Goal: Task Accomplishment & Management: Manage account settings

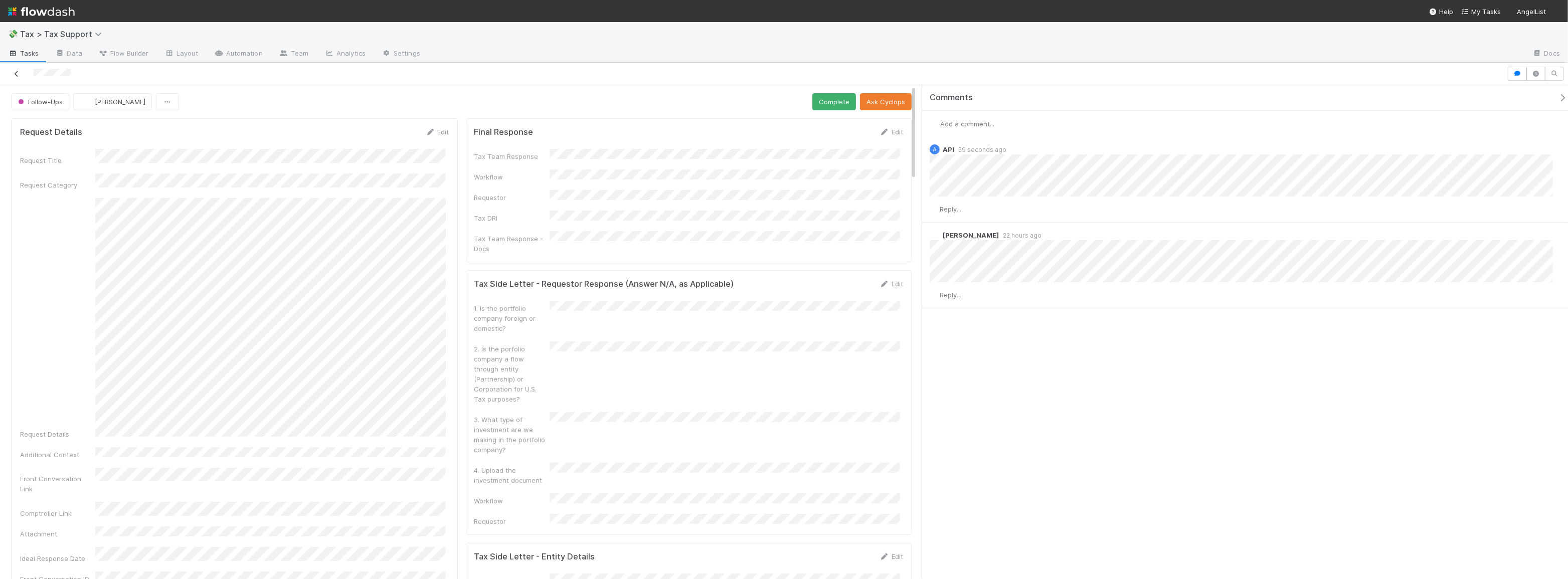
click at [16, 71] on icon at bounding box center [16, 74] width 10 height 6
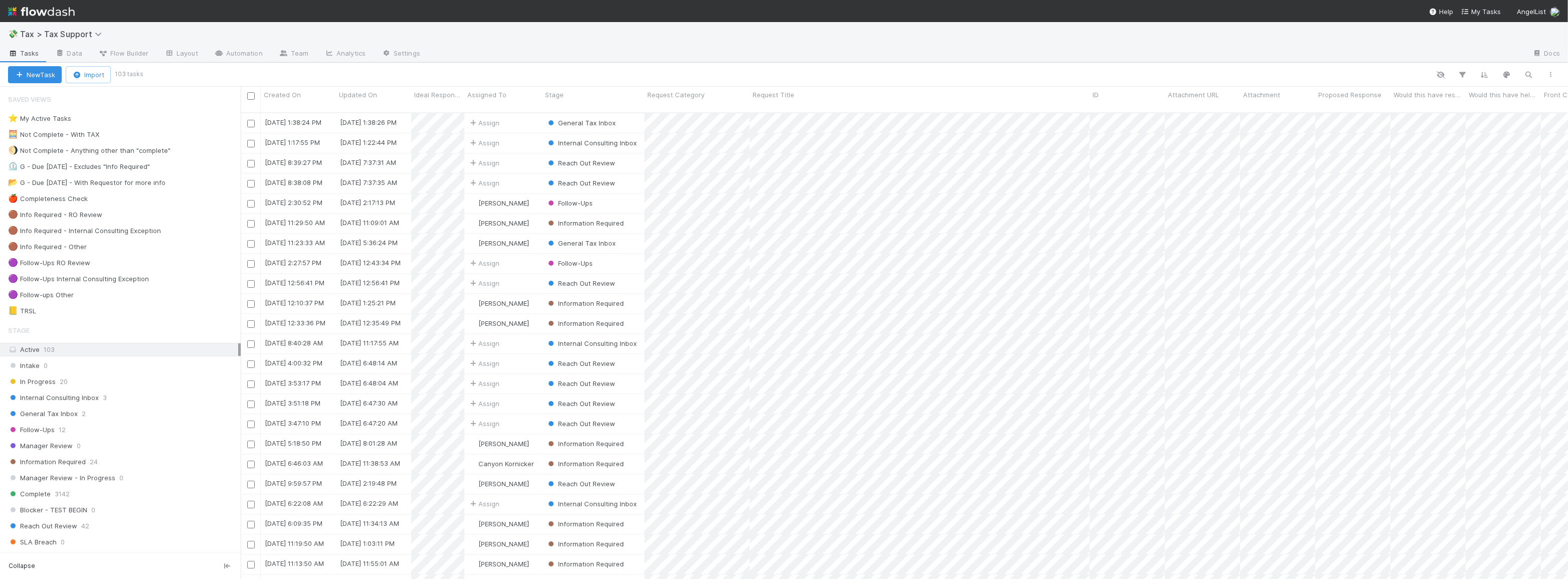
scroll to position [468, 1320]
click at [118, 410] on div "General Tax Inbox 2" at bounding box center [123, 414] width 232 height 12
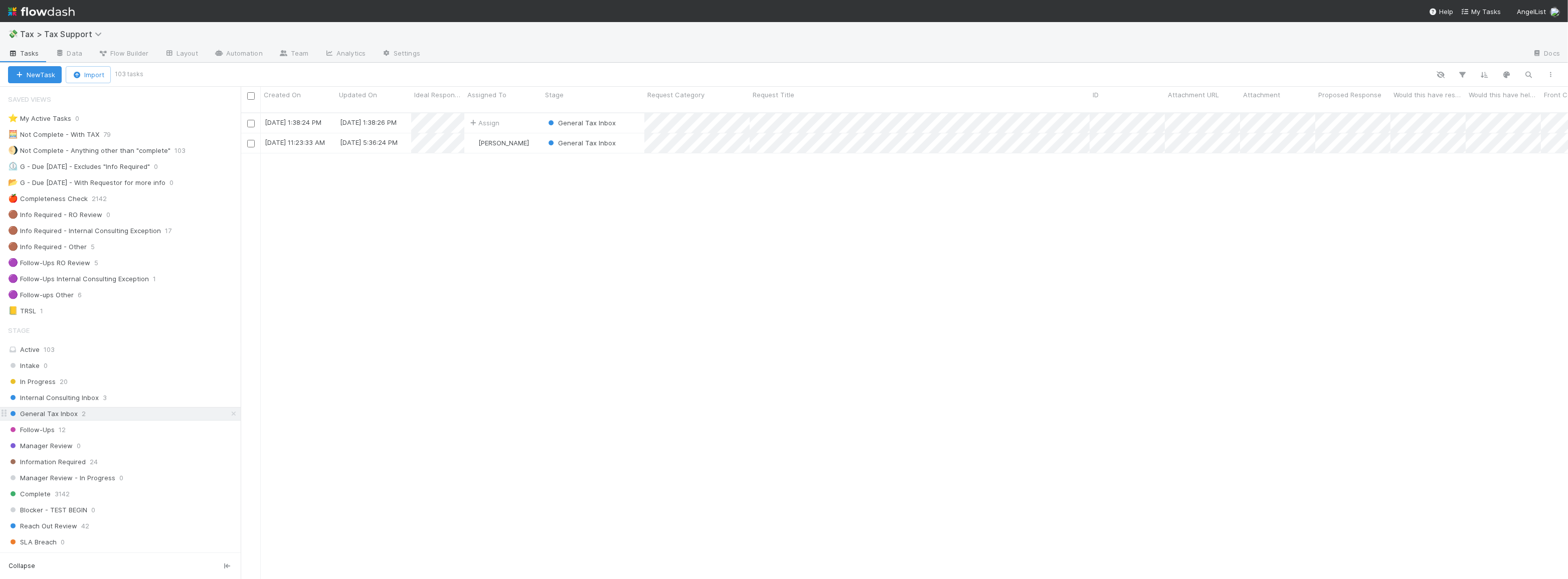
scroll to position [468, 1320]
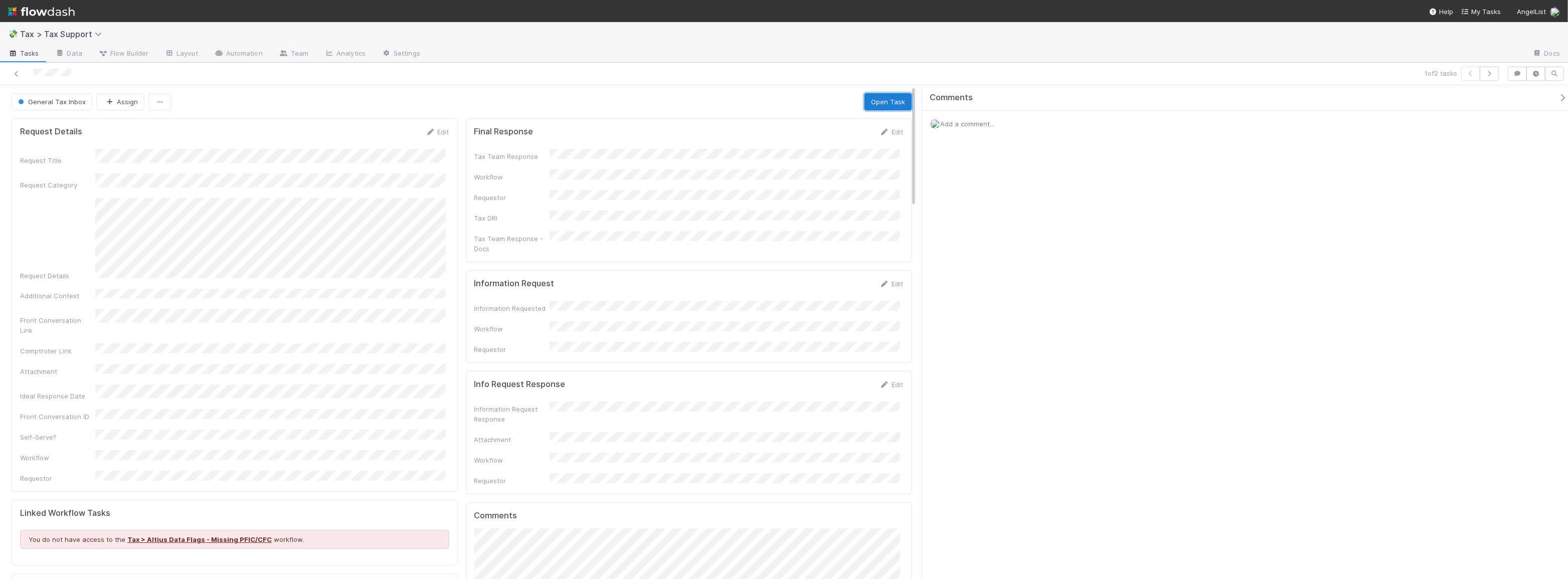
click at [903, 105] on button "Open Task" at bounding box center [887, 102] width 47 height 17
click at [893, 280] on link "Edit" at bounding box center [891, 284] width 24 height 8
click at [841, 270] on div "Information Request Save Cancel Information Requested Workflow Requestor *" at bounding box center [689, 357] width 446 height 175
click at [841, 279] on button "Save" at bounding box center [849, 287] width 29 height 17
click at [767, 103] on button "Request Info" at bounding box center [762, 102] width 52 height 17
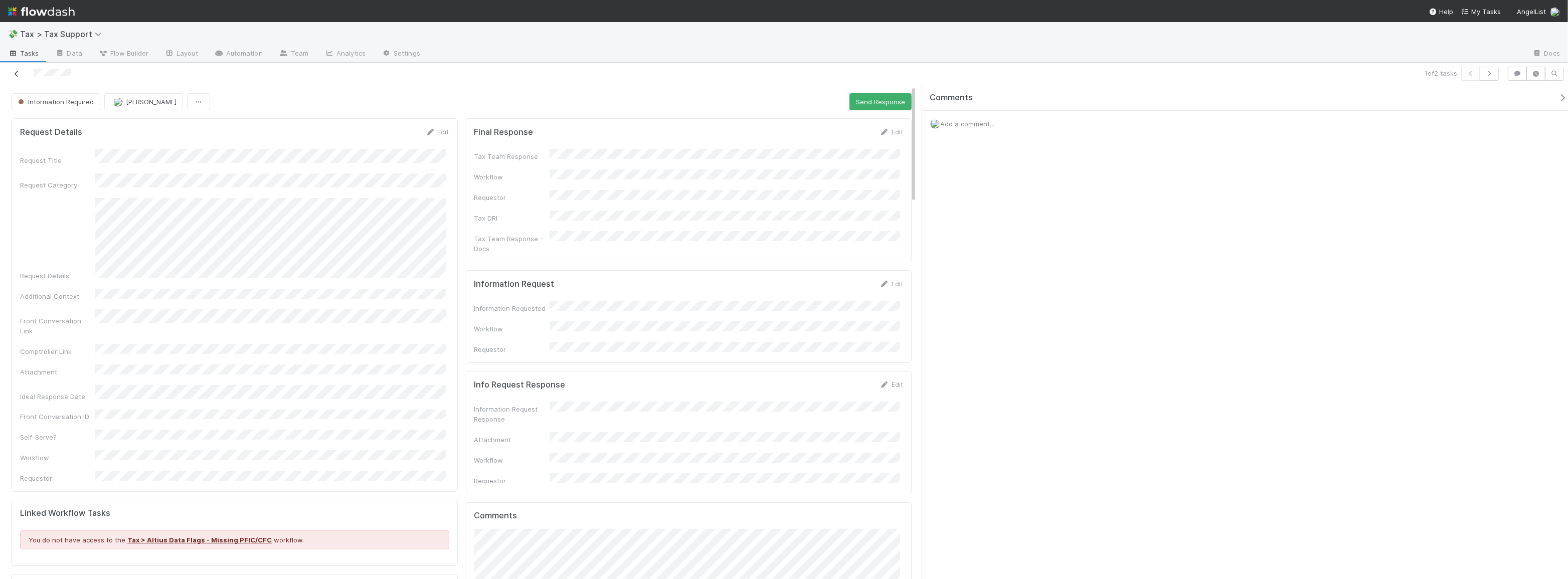
click at [15, 71] on icon at bounding box center [16, 74] width 10 height 6
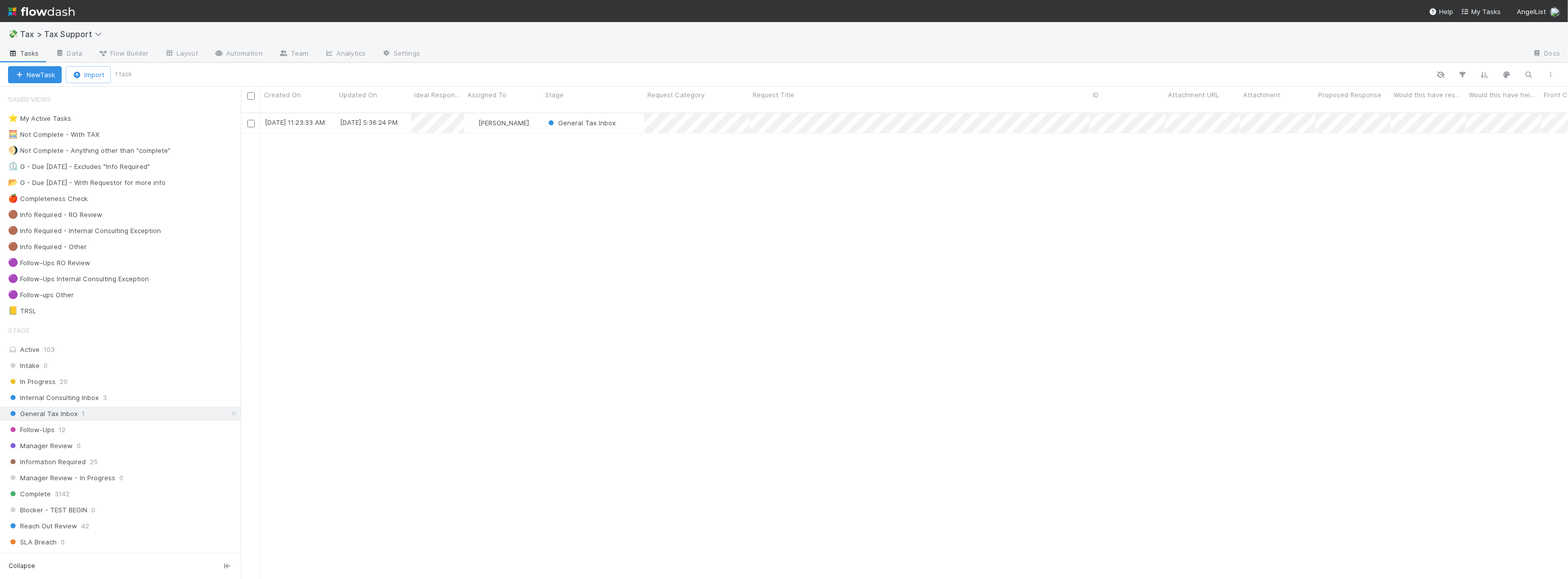
scroll to position [468, 1320]
click at [112, 429] on div "Follow-Ups 12" at bounding box center [123, 430] width 232 height 12
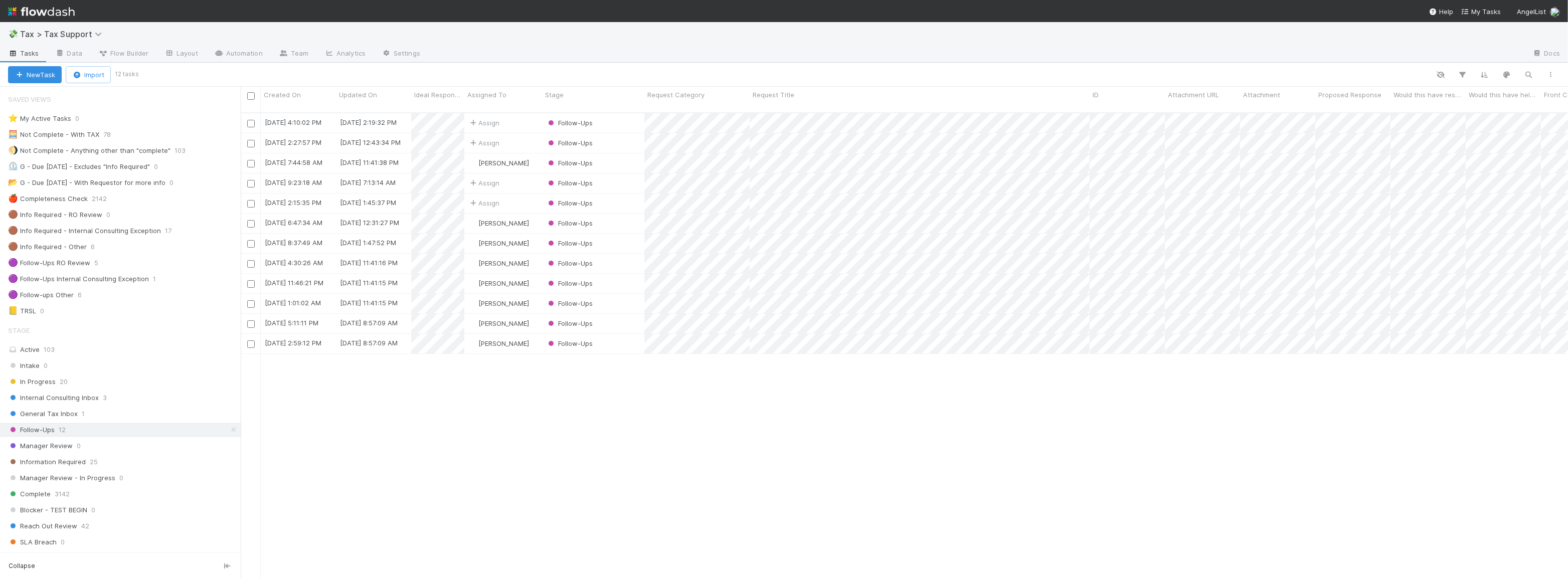
scroll to position [468, 1320]
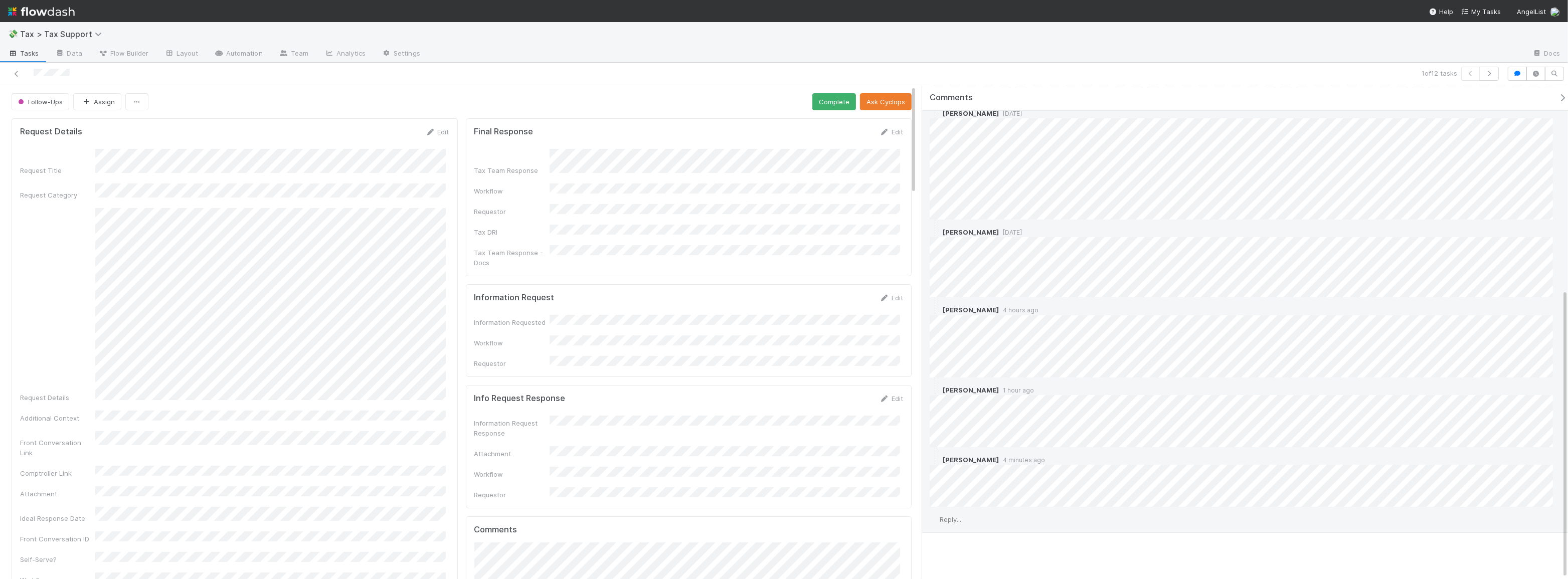
scroll to position [349, 0]
click at [955, 516] on span "Reply..." at bounding box center [951, 519] width 22 height 8
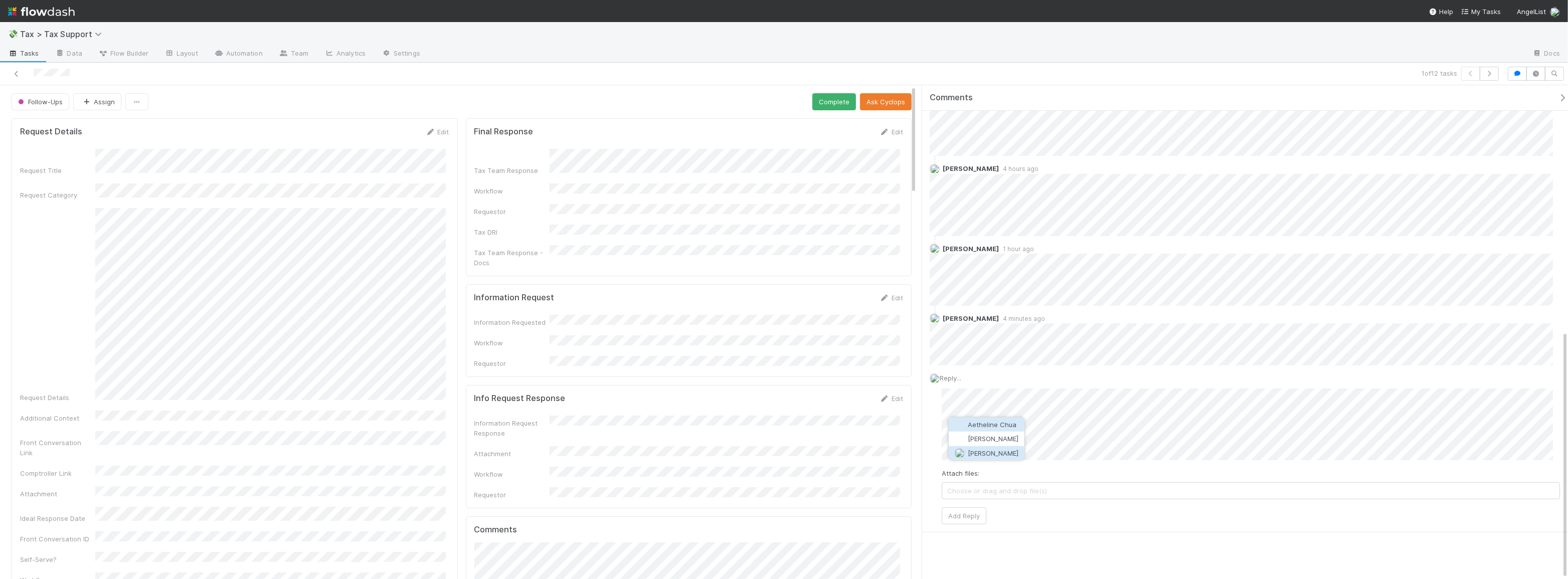
click at [1002, 455] on span "[PERSON_NAME]" at bounding box center [993, 453] width 51 height 8
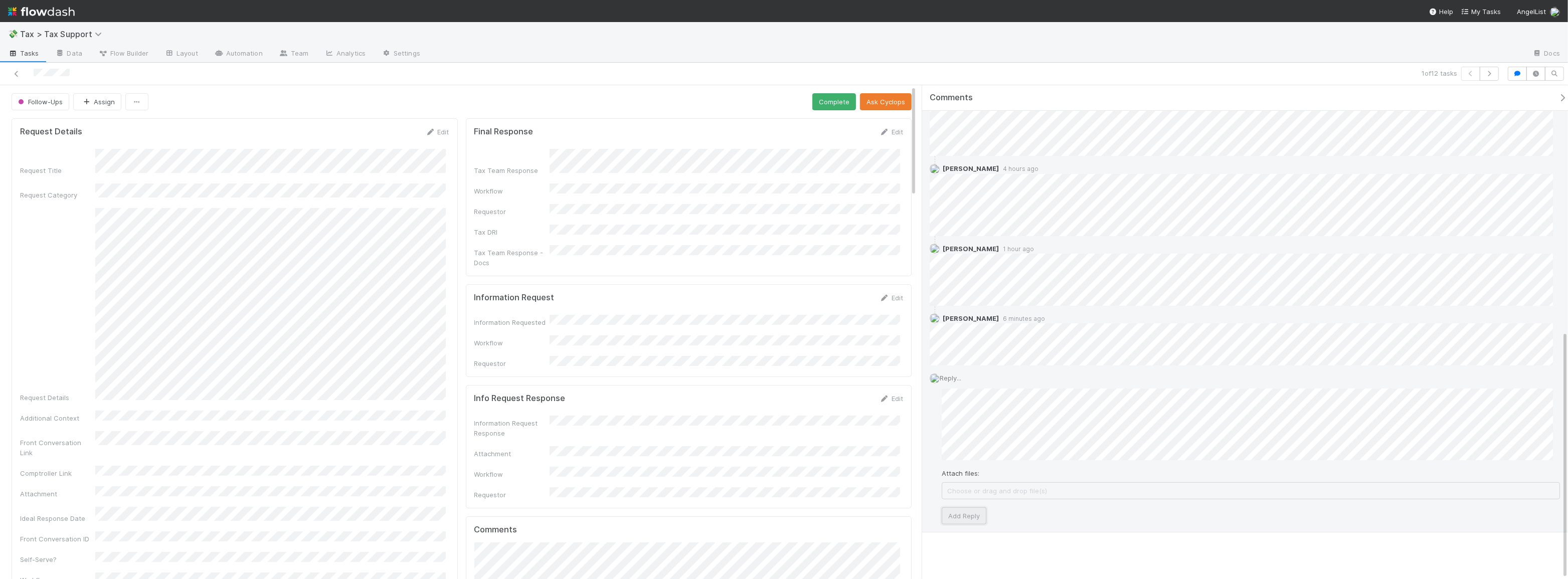
click at [954, 513] on button "Add Reply" at bounding box center [964, 516] width 45 height 17
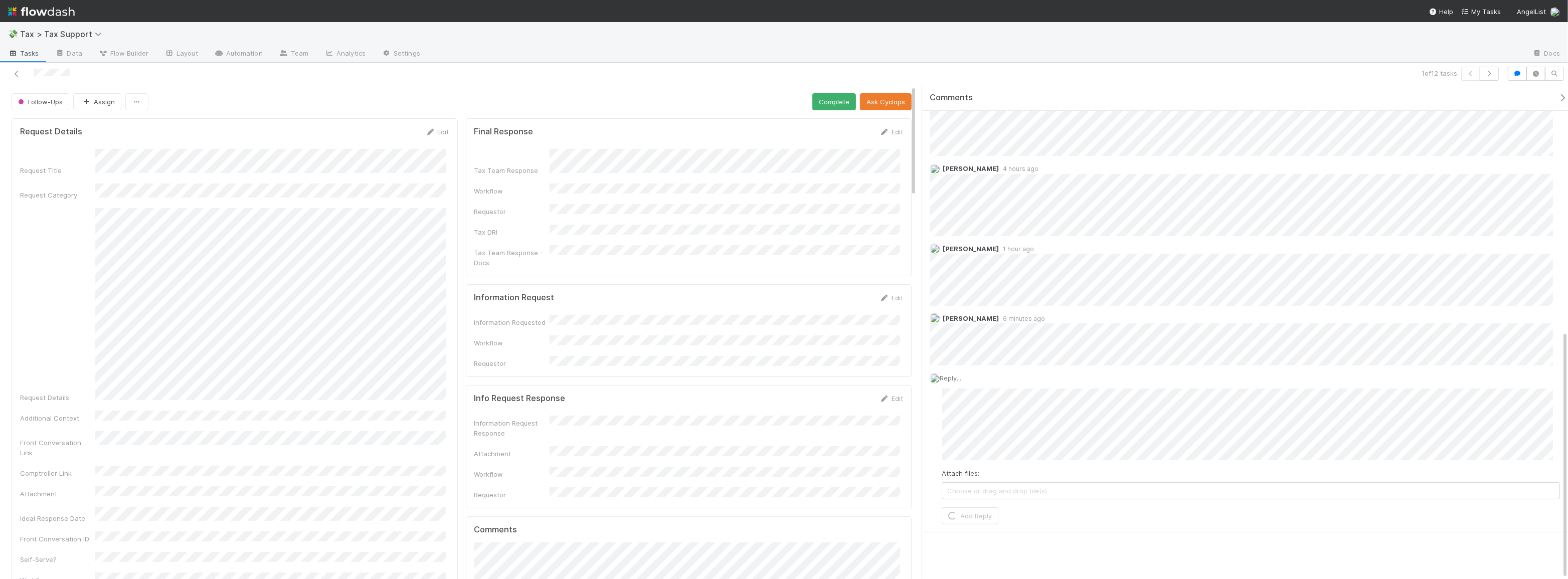
scroll to position [349, 0]
click at [822, 100] on button "Complete" at bounding box center [834, 102] width 44 height 17
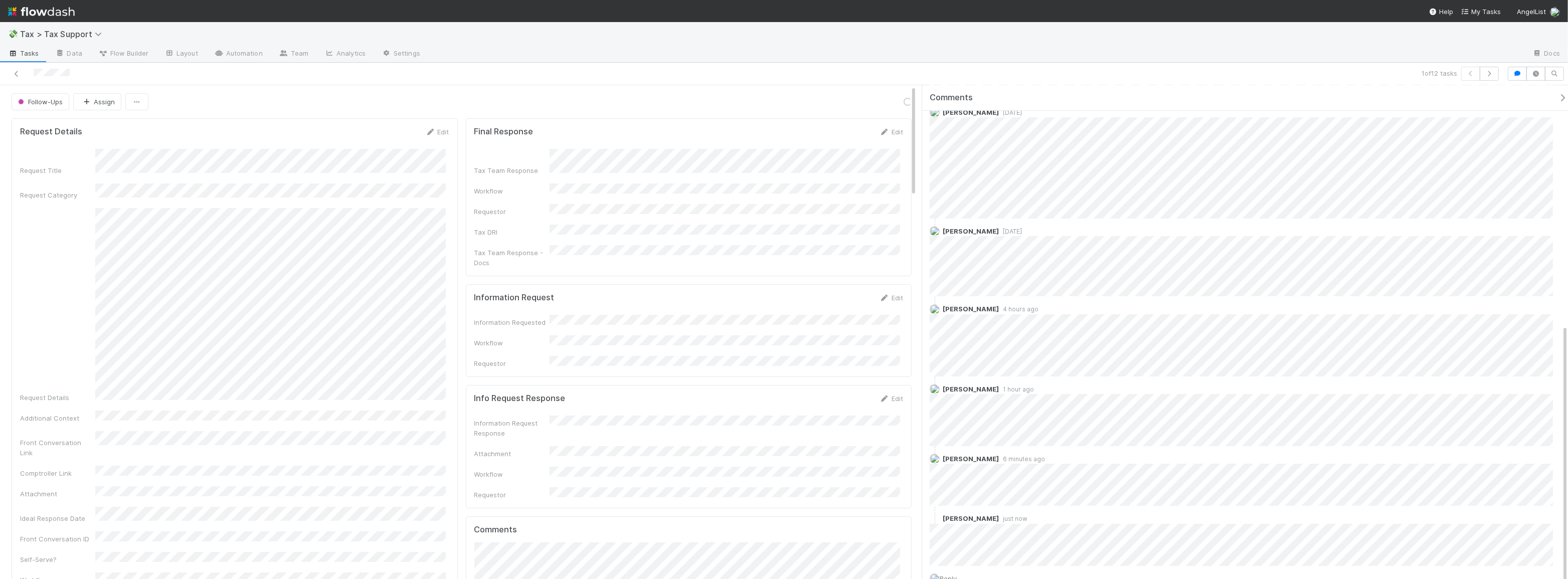
scroll to position [409, 0]
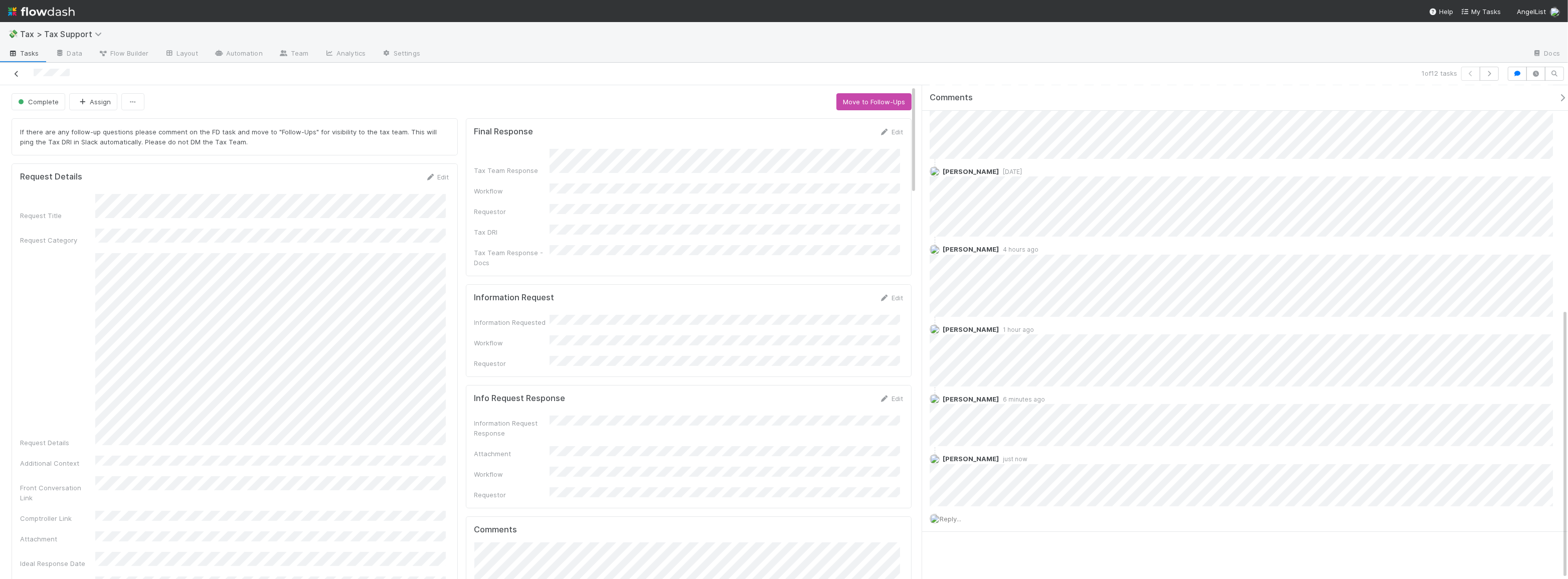
click at [15, 71] on icon at bounding box center [16, 74] width 10 height 6
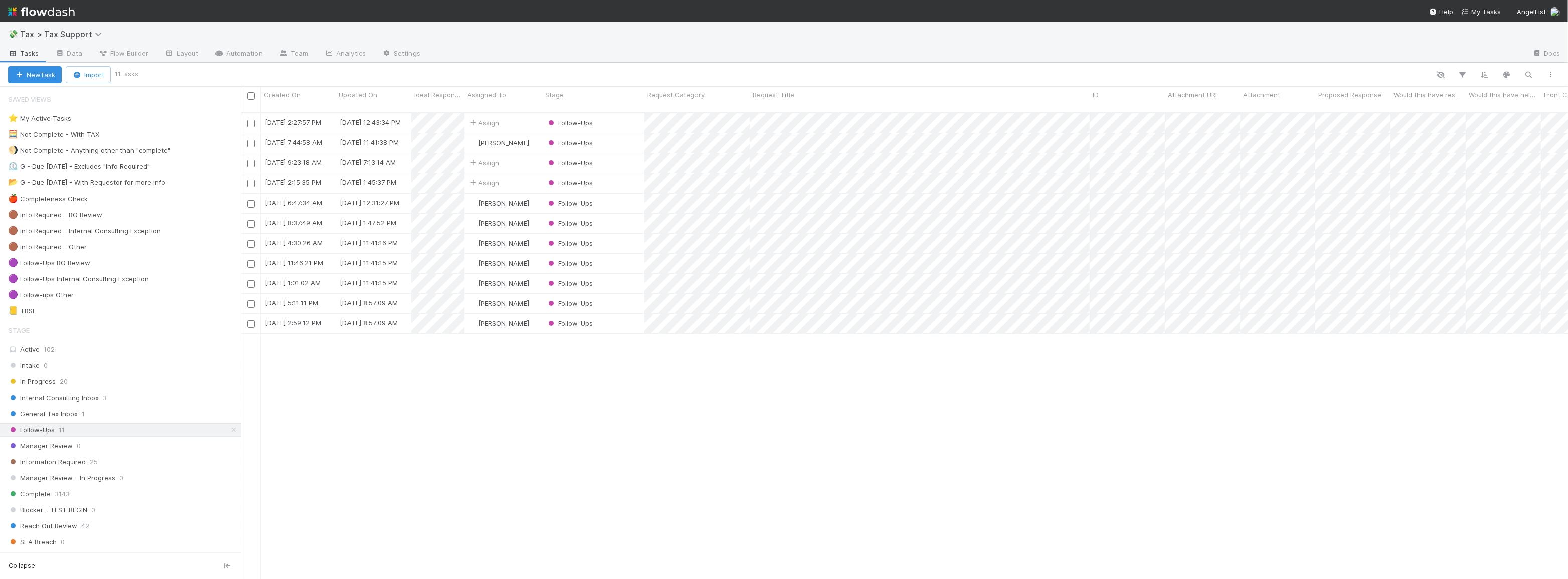
scroll to position [468, 1320]
click at [632, 117] on div "Follow-Ups" at bounding box center [593, 123] width 103 height 19
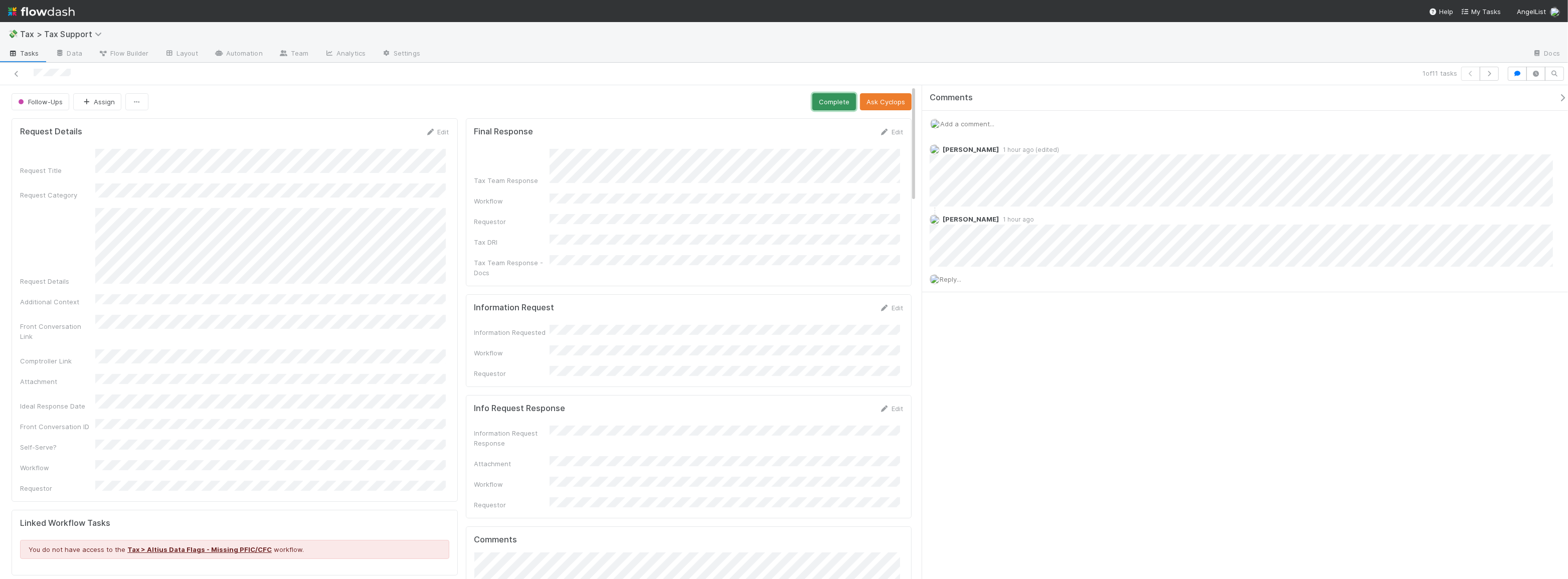
click at [830, 101] on button "Complete" at bounding box center [834, 102] width 44 height 17
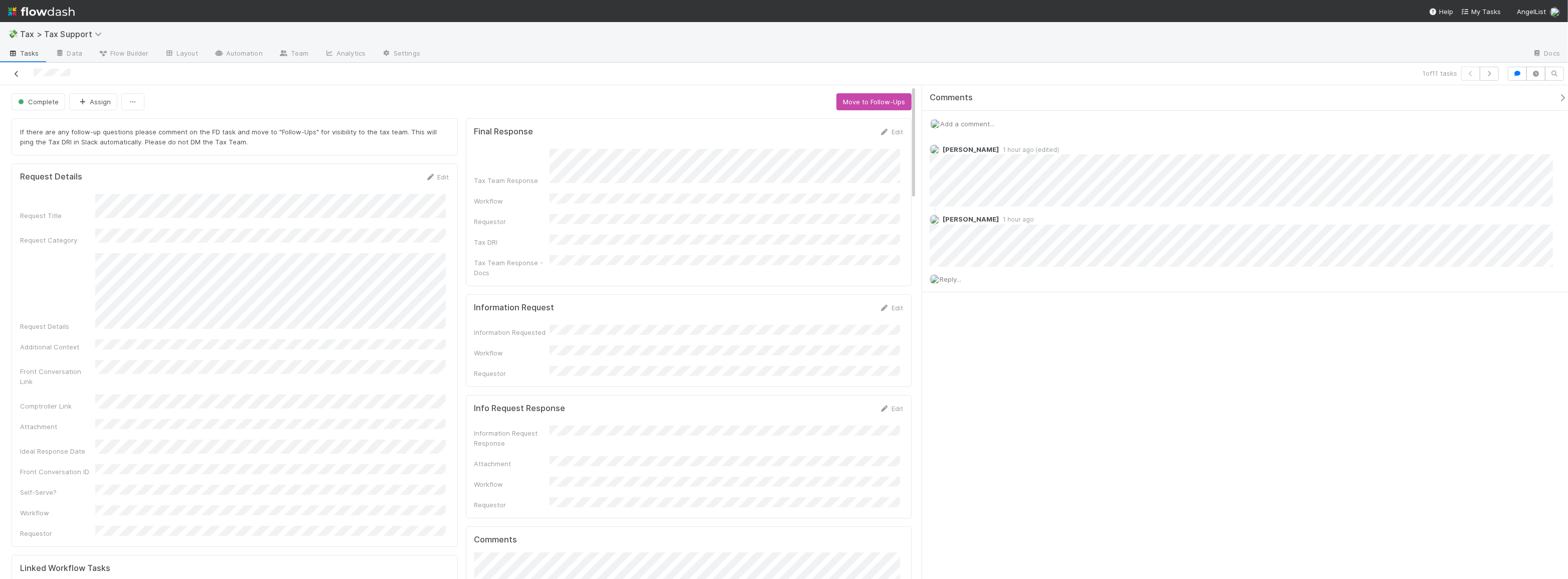
click at [20, 75] on icon at bounding box center [16, 74] width 10 height 6
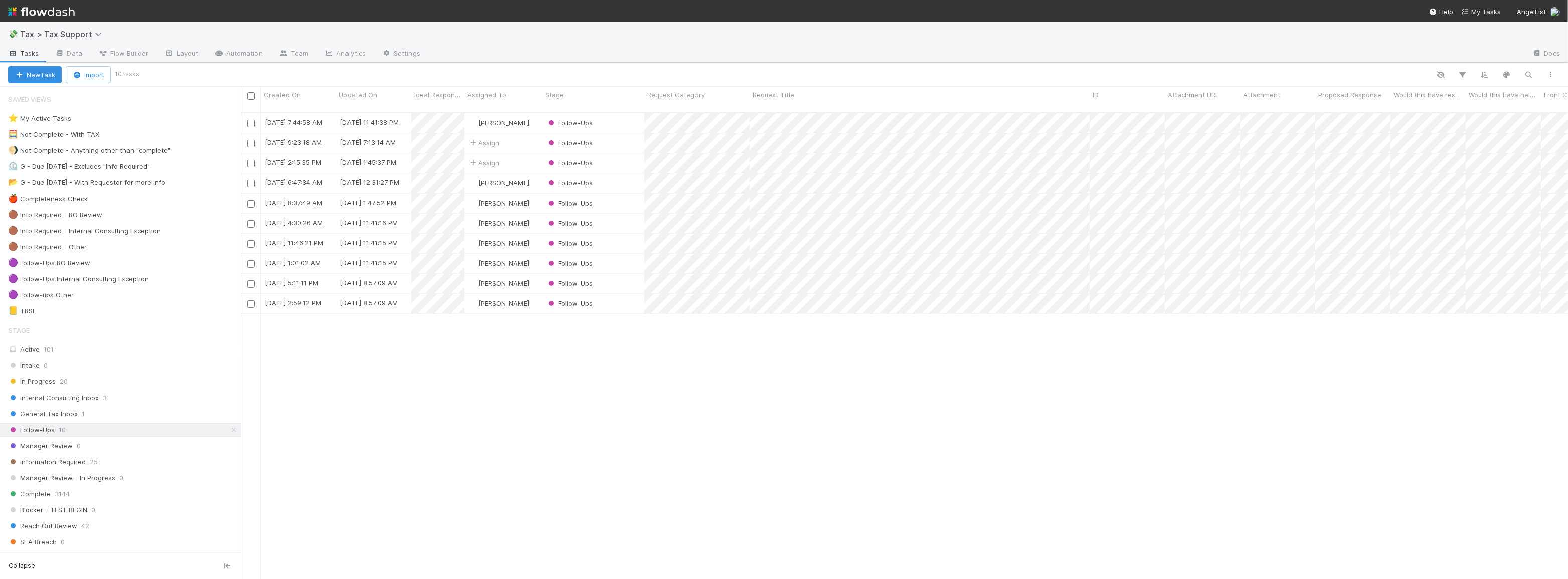
scroll to position [468, 1320]
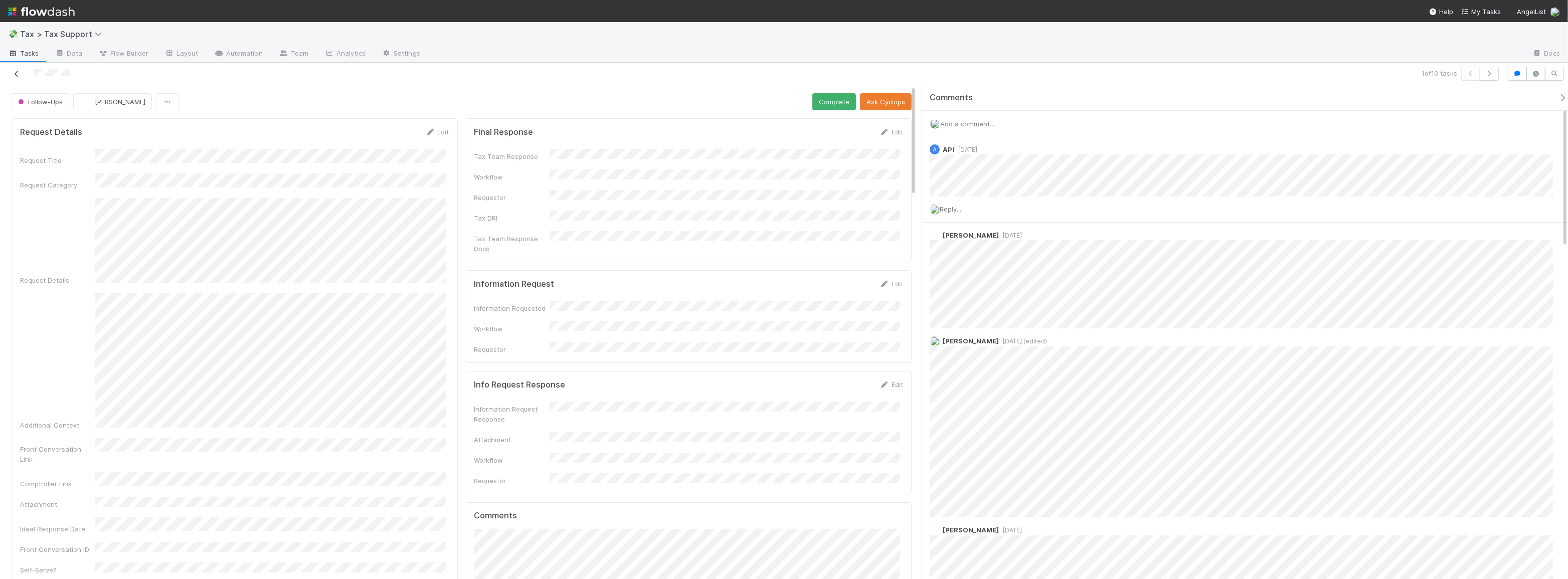
click at [18, 74] on icon at bounding box center [16, 74] width 10 height 6
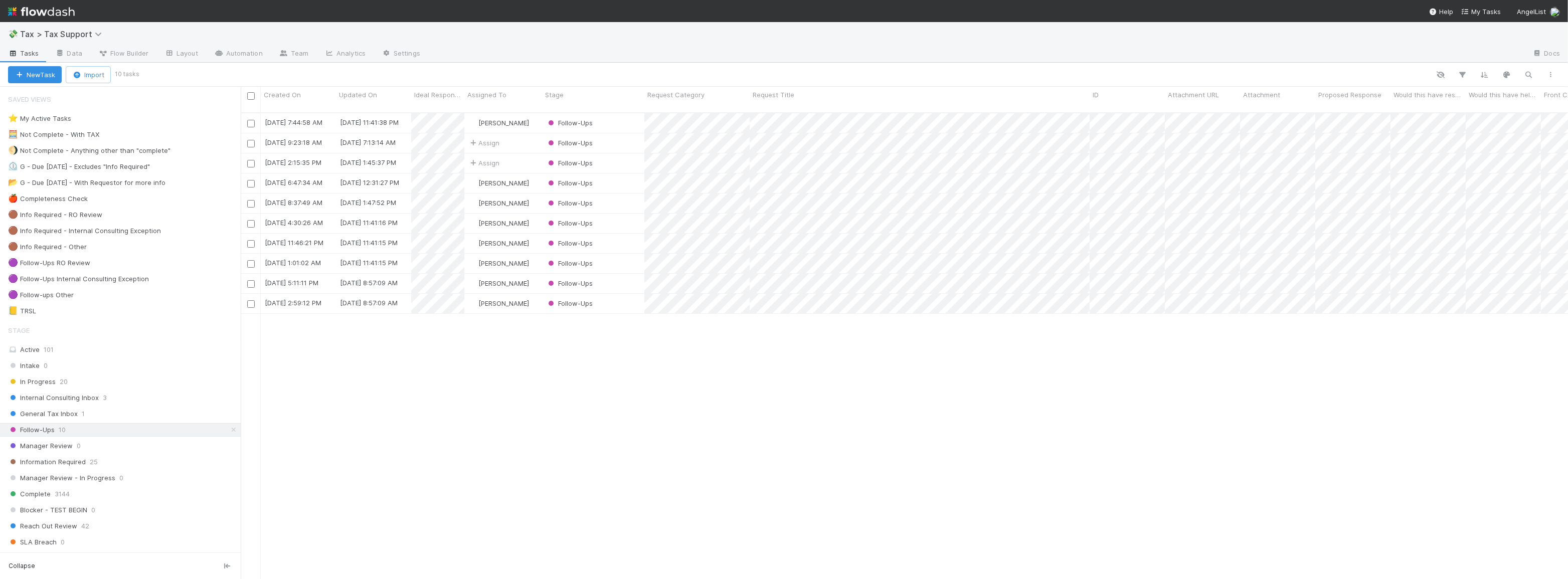
scroll to position [468, 1320]
click at [633, 160] on div "Follow-Ups" at bounding box center [593, 163] width 103 height 19
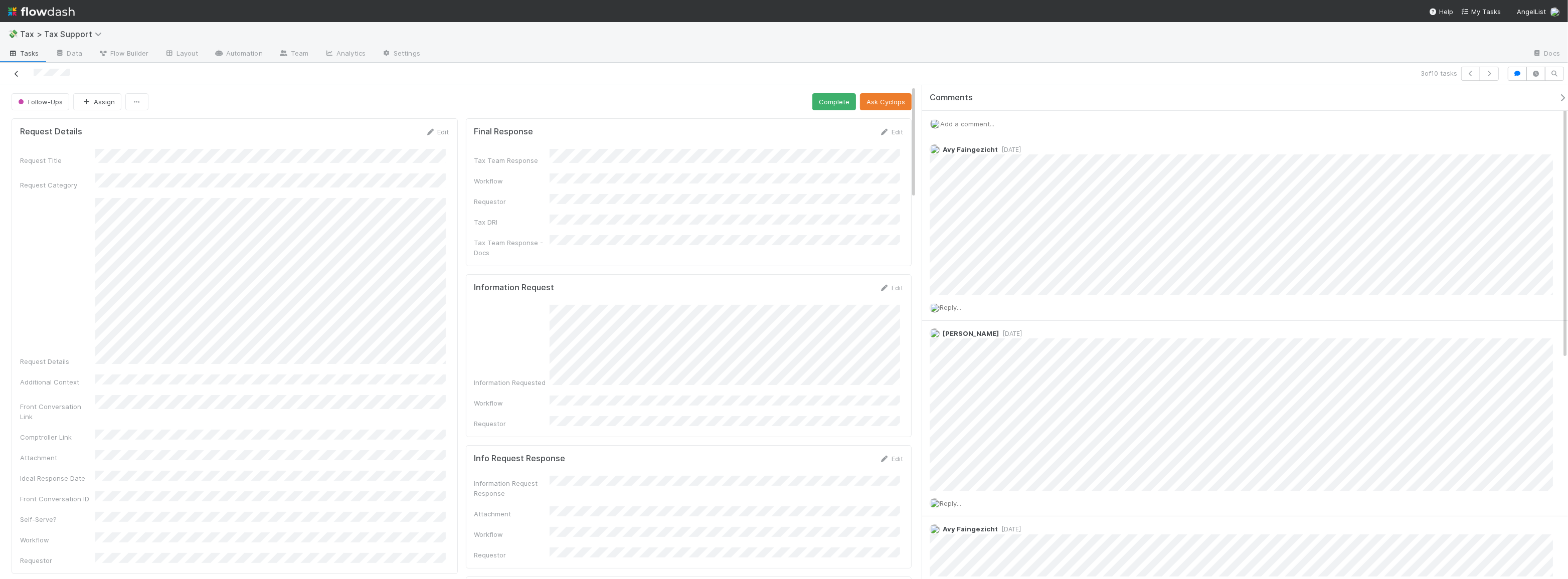
click at [19, 72] on icon at bounding box center [16, 74] width 10 height 6
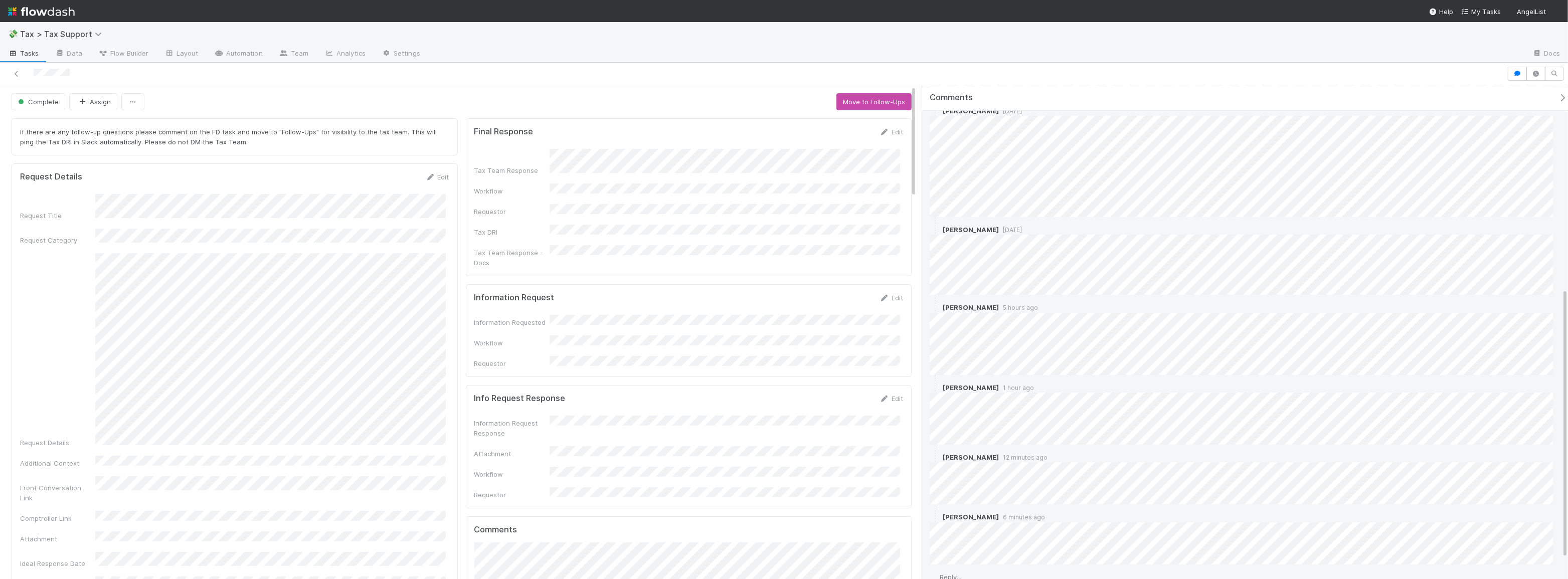
scroll to position [408, 0]
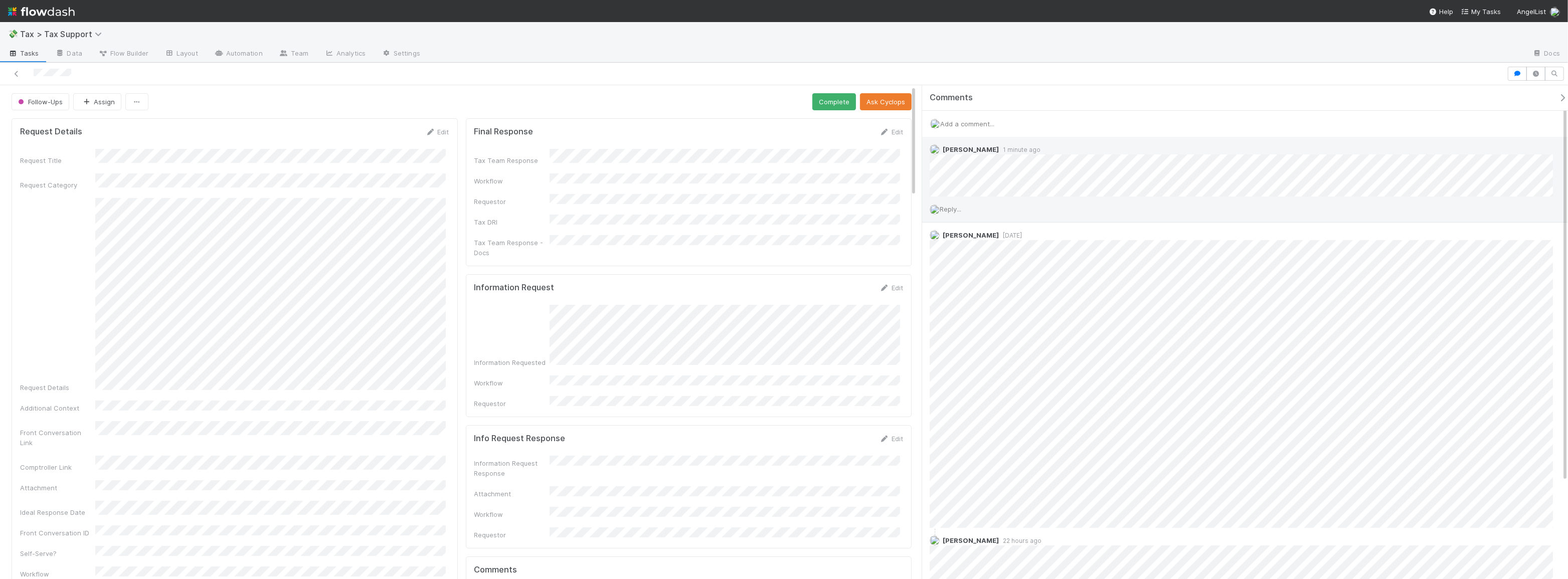
click at [956, 210] on span "Reply..." at bounding box center [951, 209] width 22 height 8
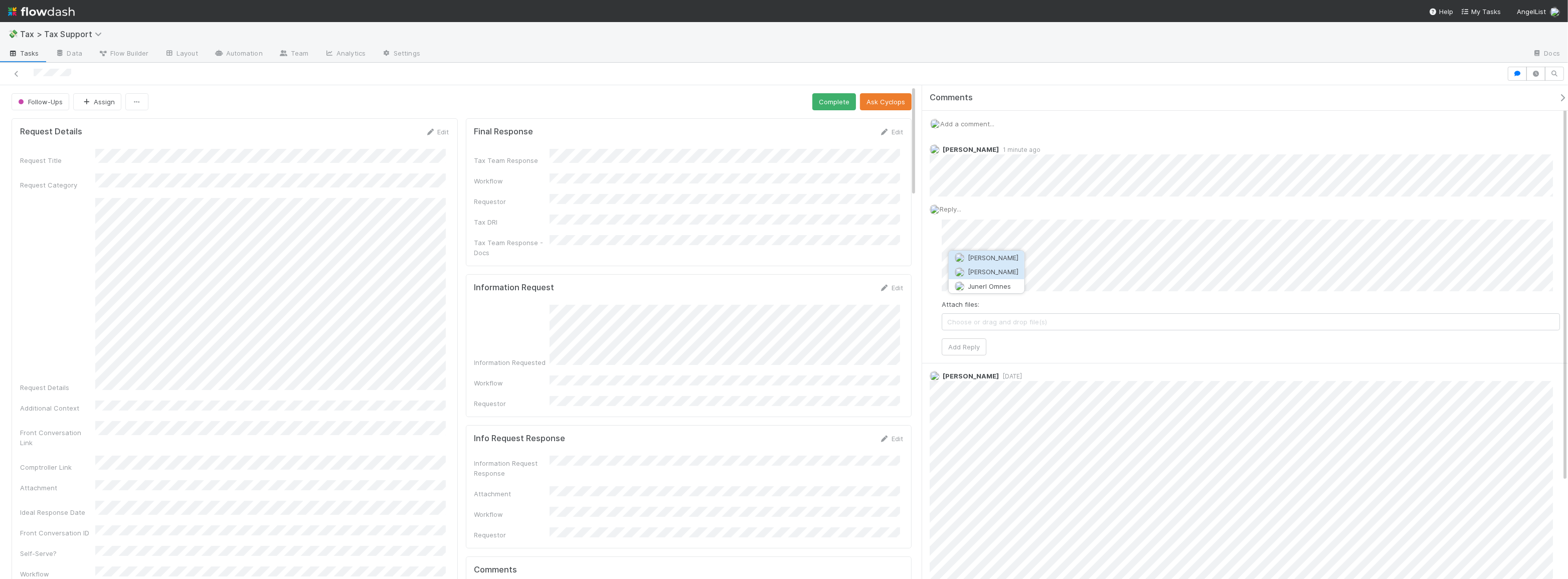
click at [982, 272] on span "Jun Yoon" at bounding box center [993, 273] width 51 height 8
click at [1117, 259] on button "[PERSON_NAME]" at bounding box center [1090, 258] width 76 height 14
click at [1137, 256] on span "[PERSON_NAME]" at bounding box center [1157, 258] width 51 height 8
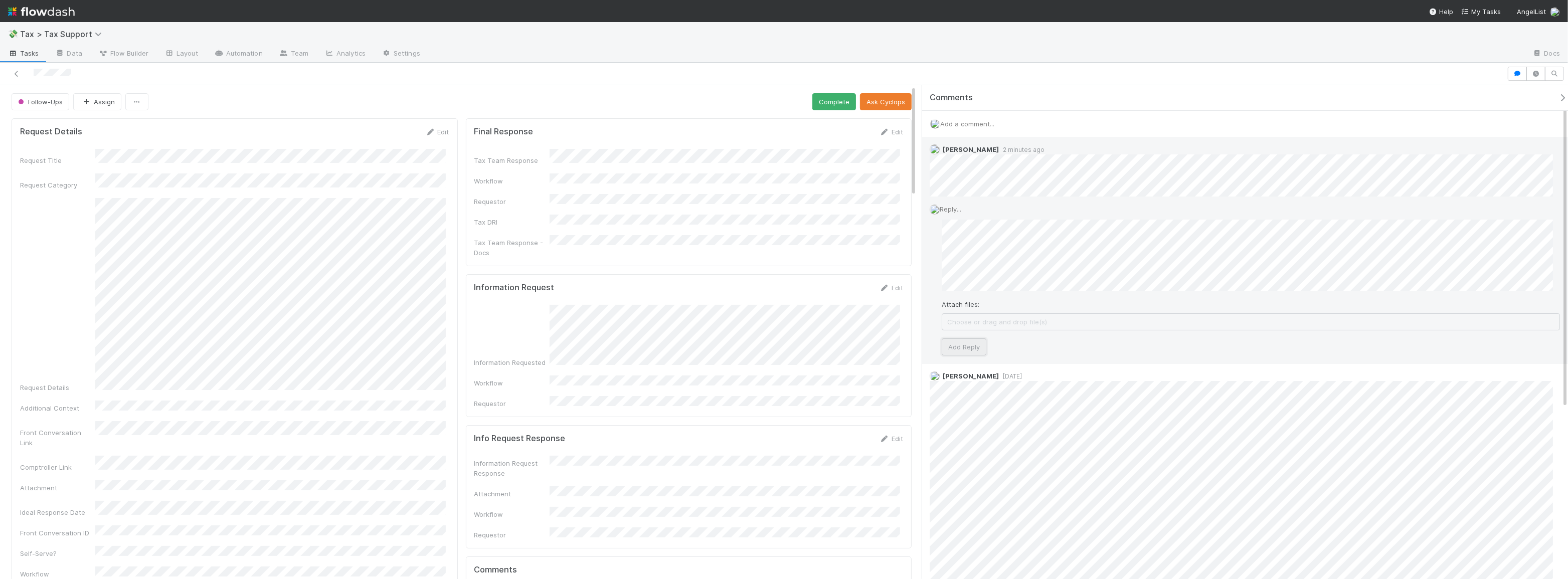
click at [972, 344] on button "Add Reply" at bounding box center [964, 347] width 45 height 17
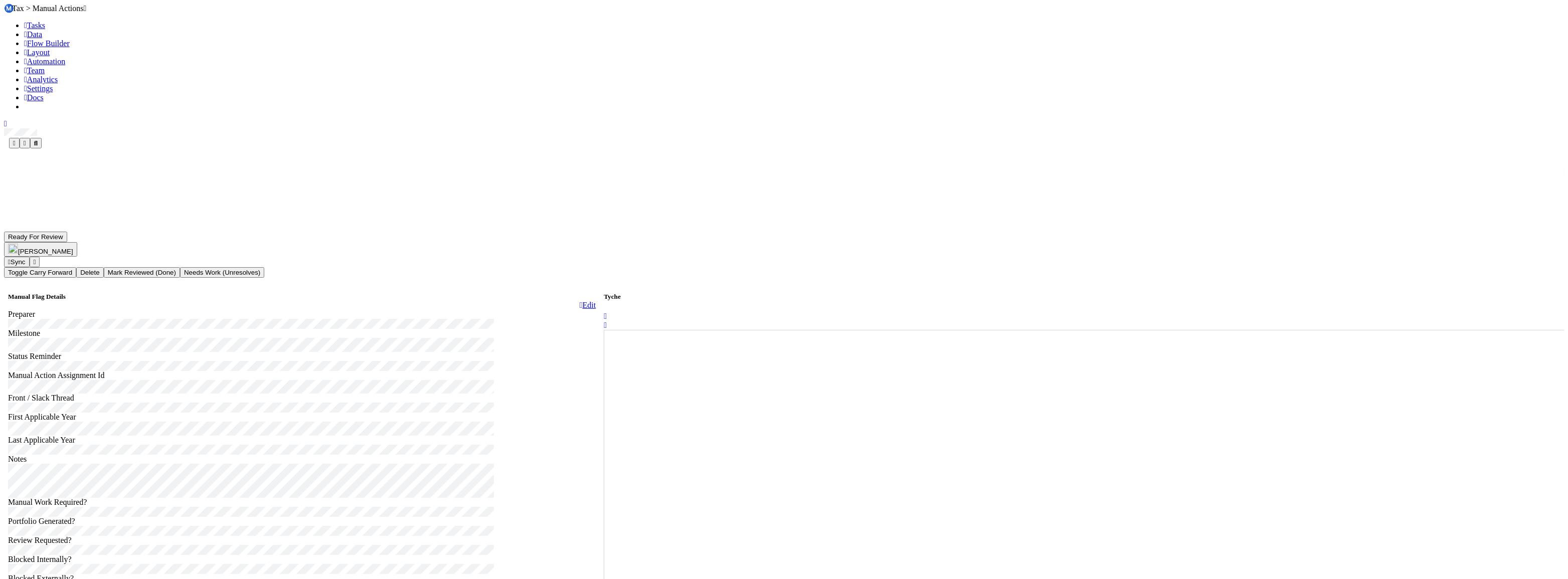
drag, startPoint x: 671, startPoint y: 40, endPoint x: 705, endPoint y: 0, distance: 52.5
click at [671, 13] on div "Ⓜ️ Tax > Manual Actions" at bounding box center [783, 8] width 1560 height 9
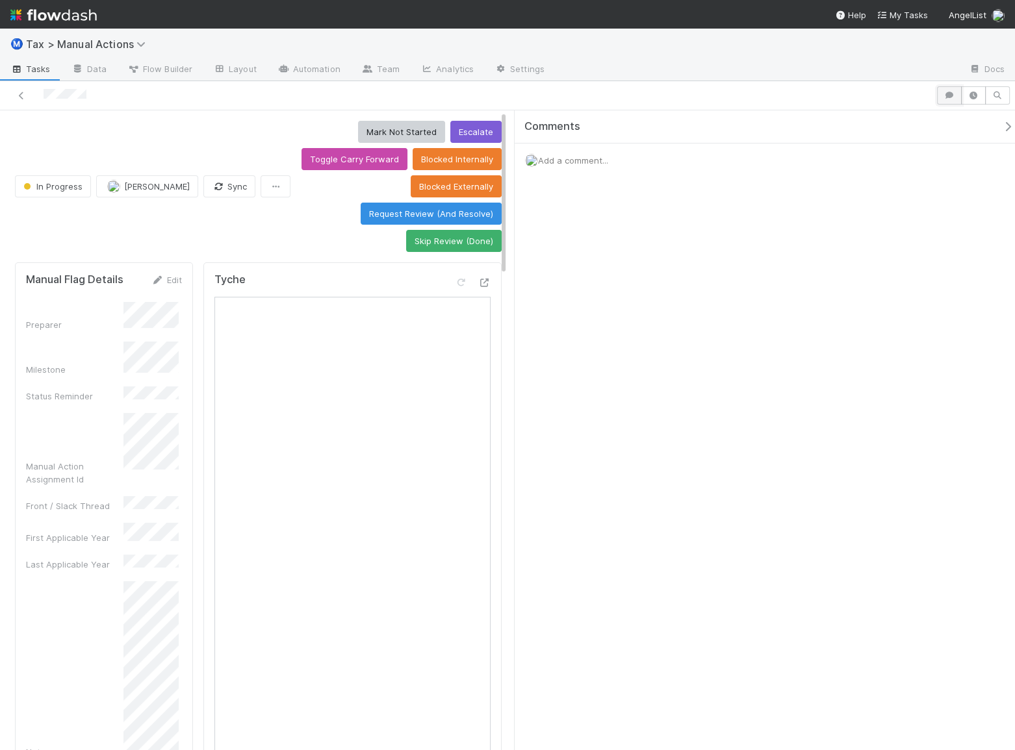
click at [944, 97] on icon "button" at bounding box center [949, 96] width 13 height 8
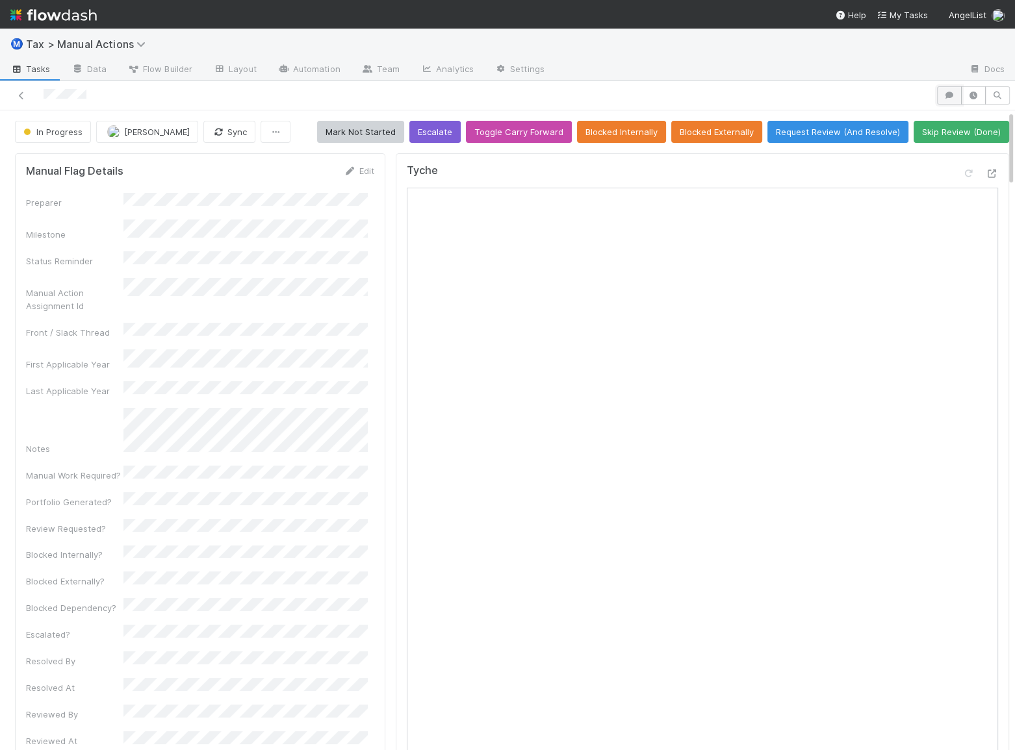
click at [943, 92] on icon "button" at bounding box center [949, 96] width 13 height 8
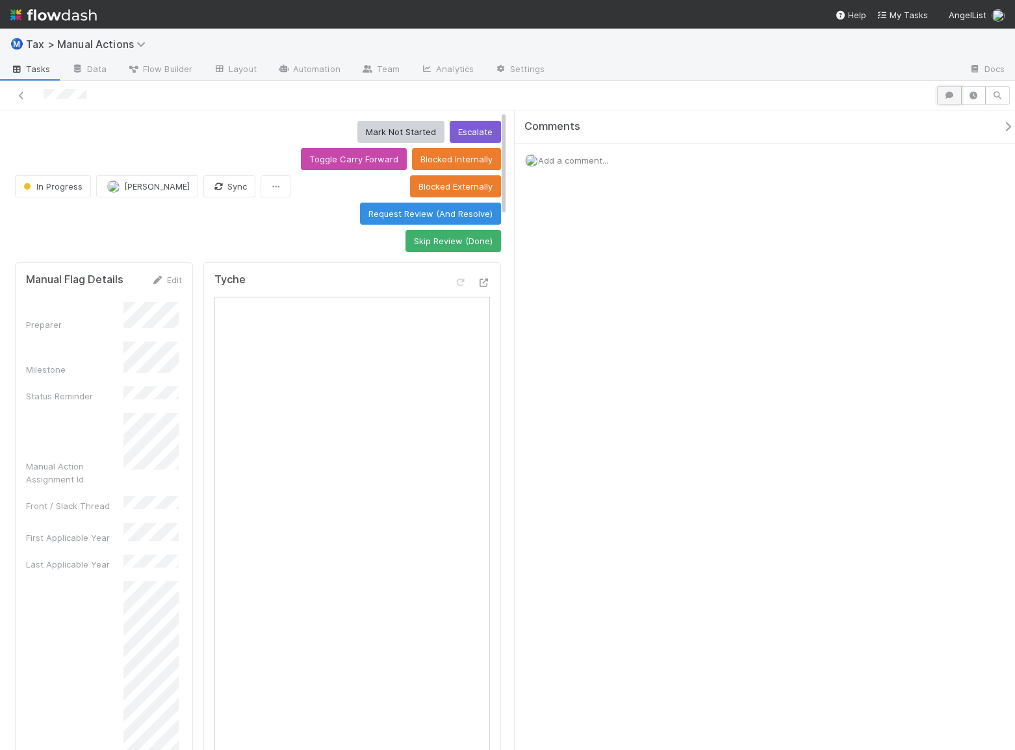
click at [946, 96] on icon "button" at bounding box center [949, 96] width 13 height 8
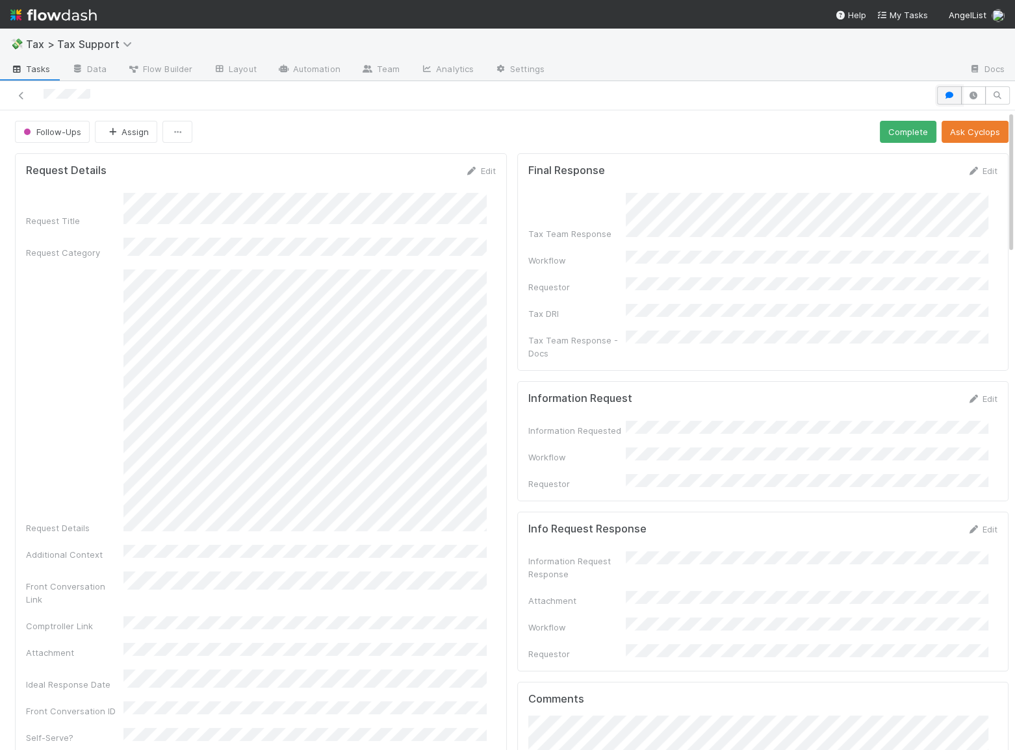
click at [943, 95] on icon "button" at bounding box center [949, 96] width 13 height 8
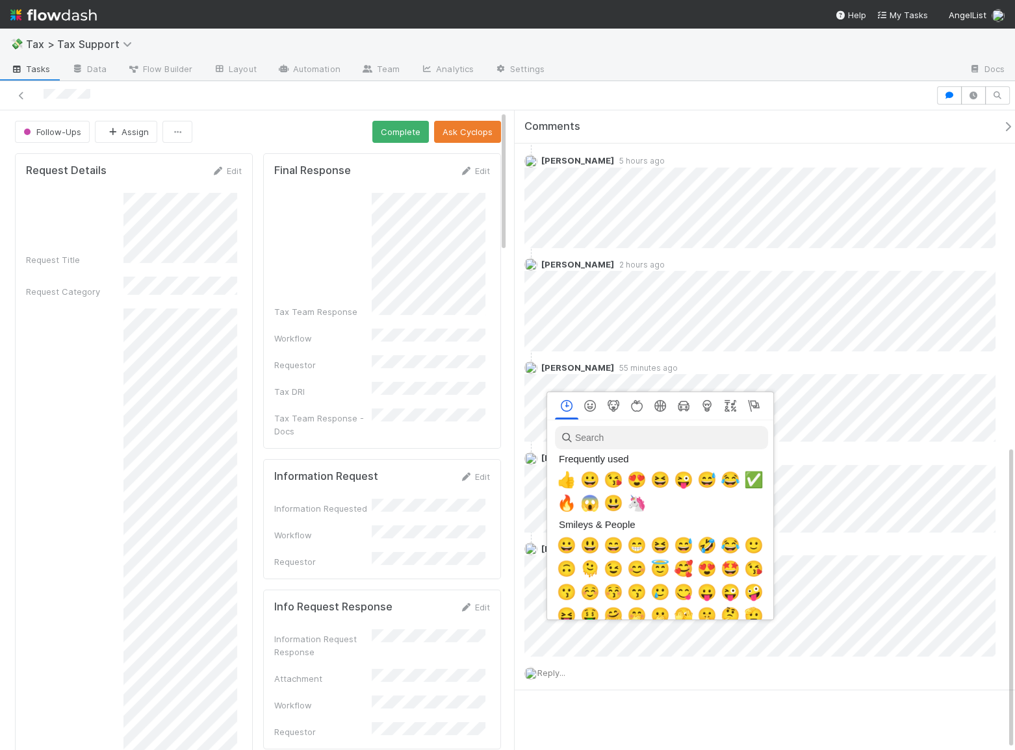
scroll to position [0, 3]
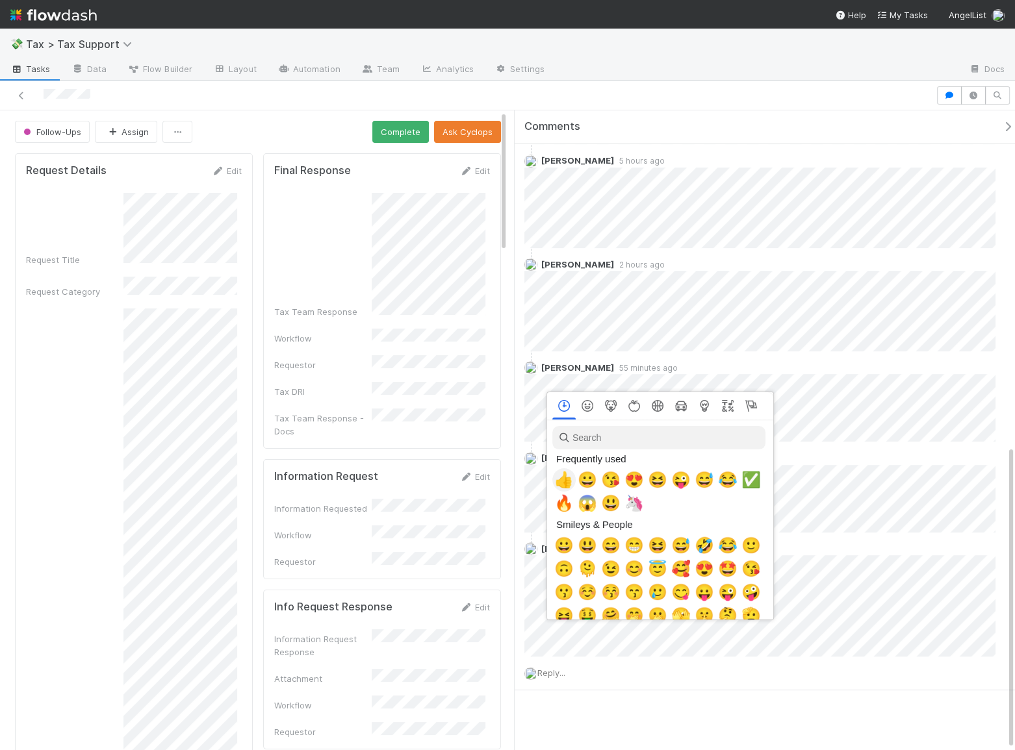
click at [566, 474] on span "👍" at bounding box center [563, 480] width 19 height 18
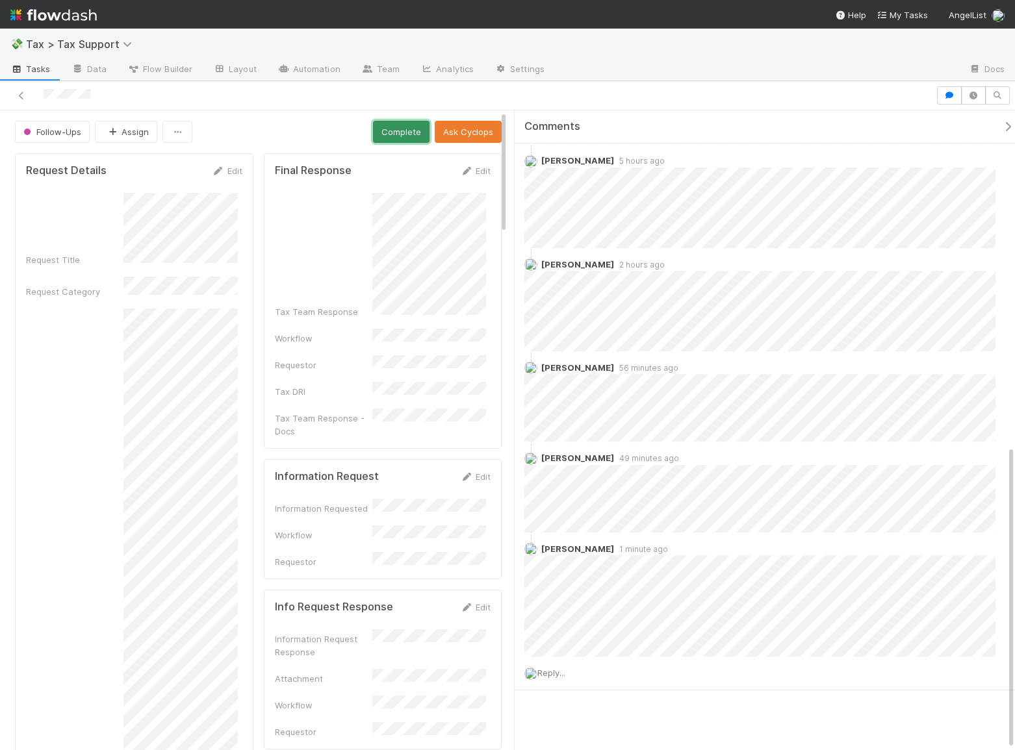
click at [383, 134] on button "Complete" at bounding box center [401, 132] width 57 height 22
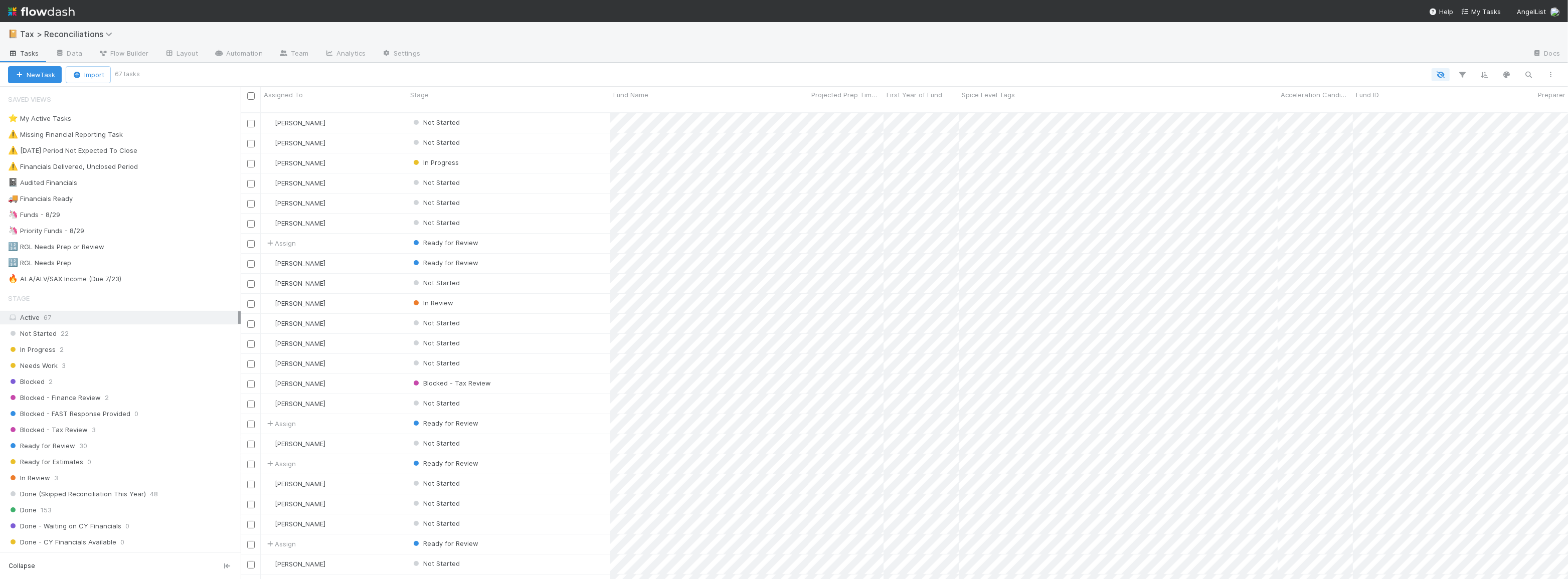
scroll to position [468, 1320]
click at [110, 215] on div "🦄 Funds - 8/29 113" at bounding box center [123, 215] width 232 height 12
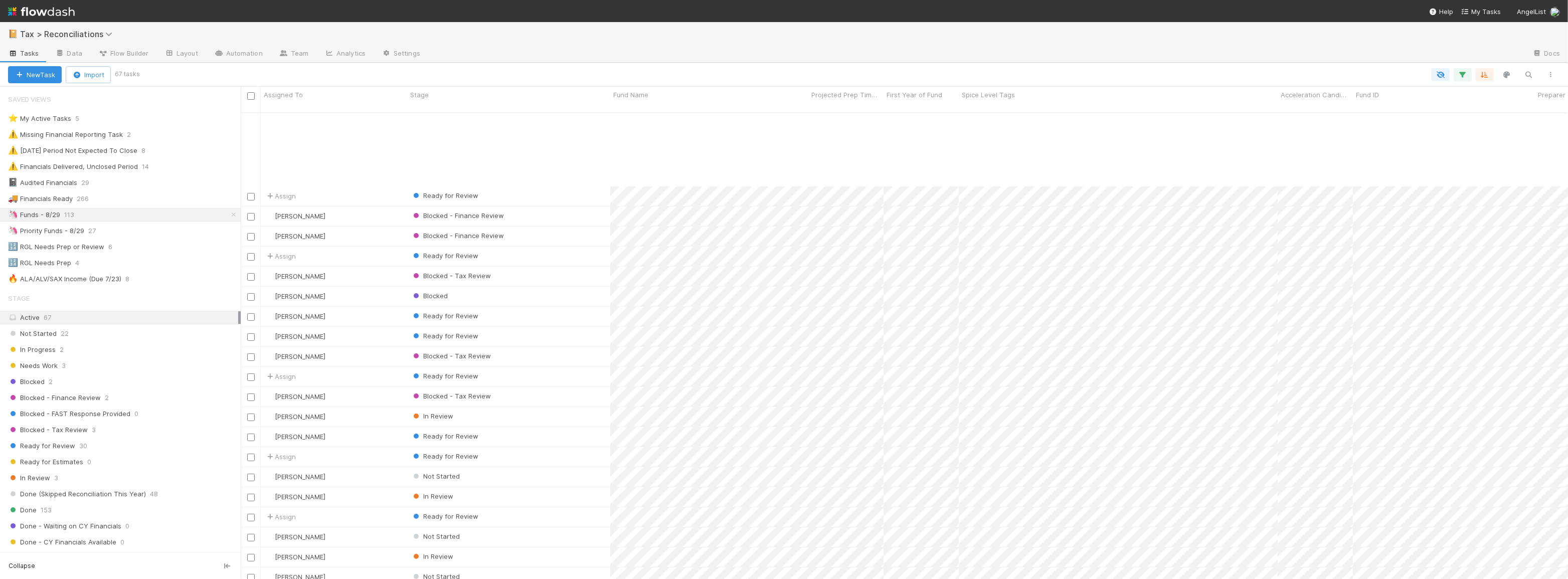
scroll to position [876, 0]
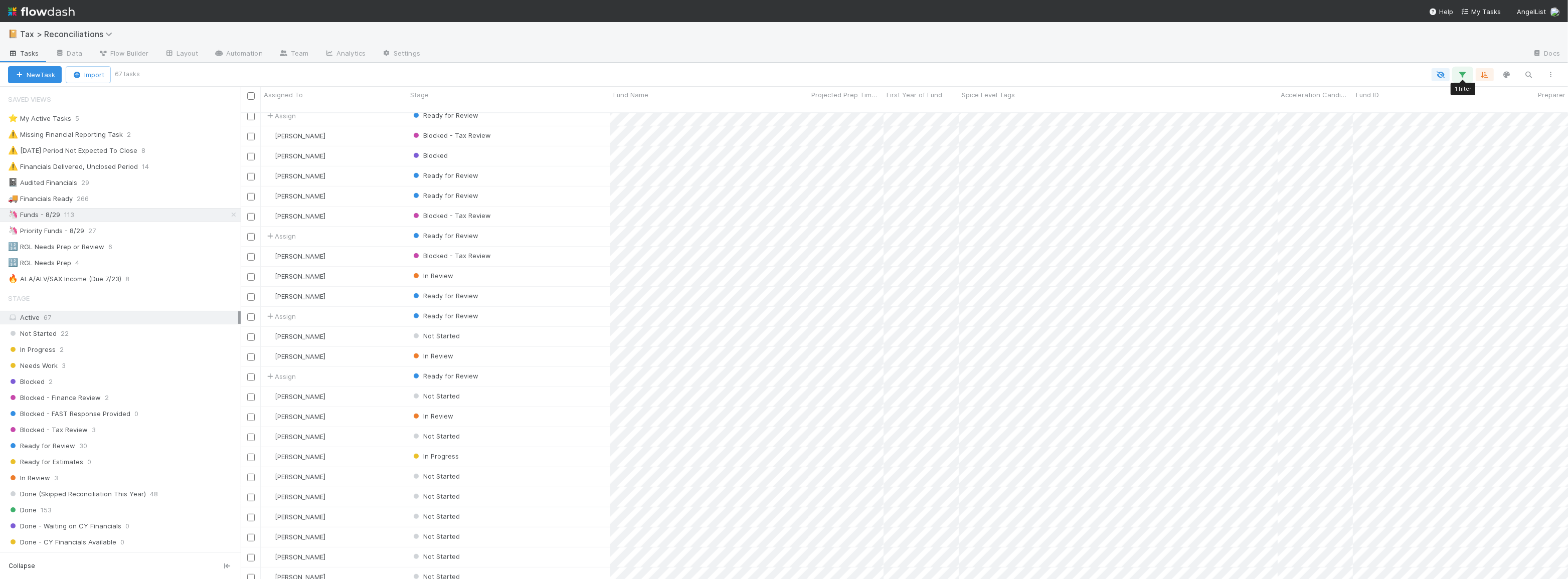
click at [1462, 75] on icon "button" at bounding box center [1462, 75] width 10 height 9
click at [1186, 141] on link "And.." at bounding box center [1180, 144] width 32 height 15
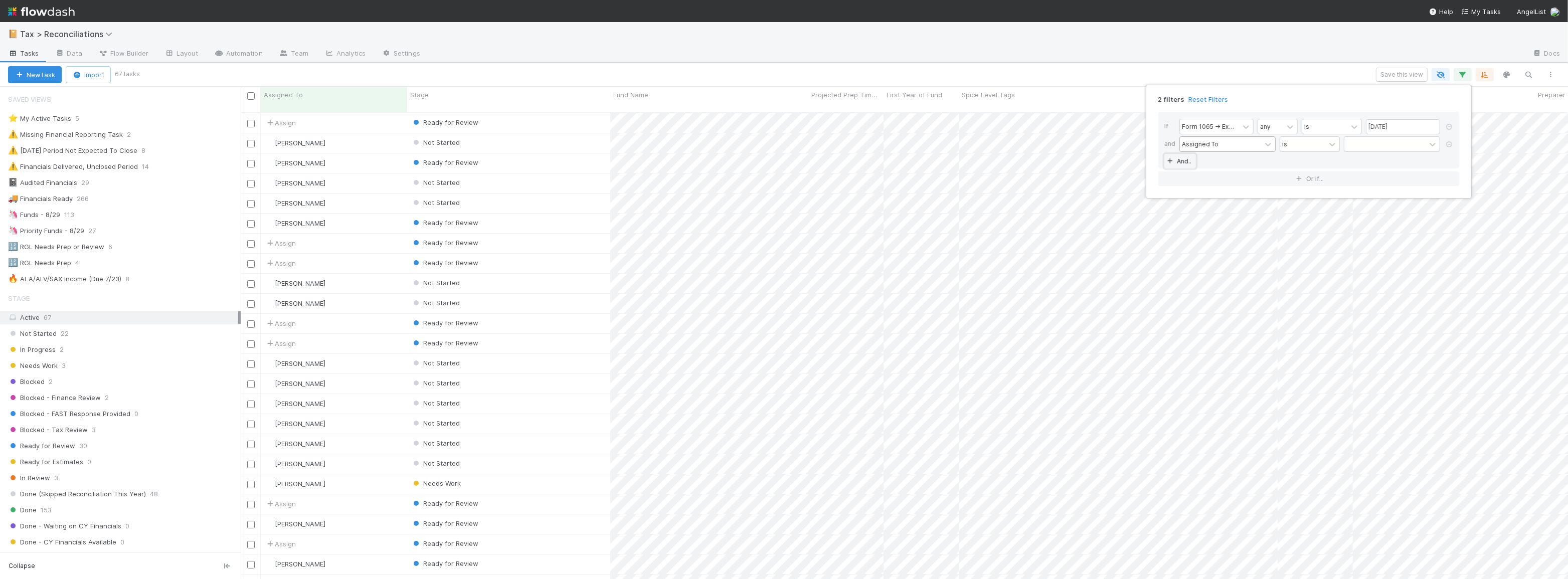
scroll to position [468, 1320]
click at [1214, 148] on div "Assigned To" at bounding box center [1199, 144] width 36 height 9
type input "spi"
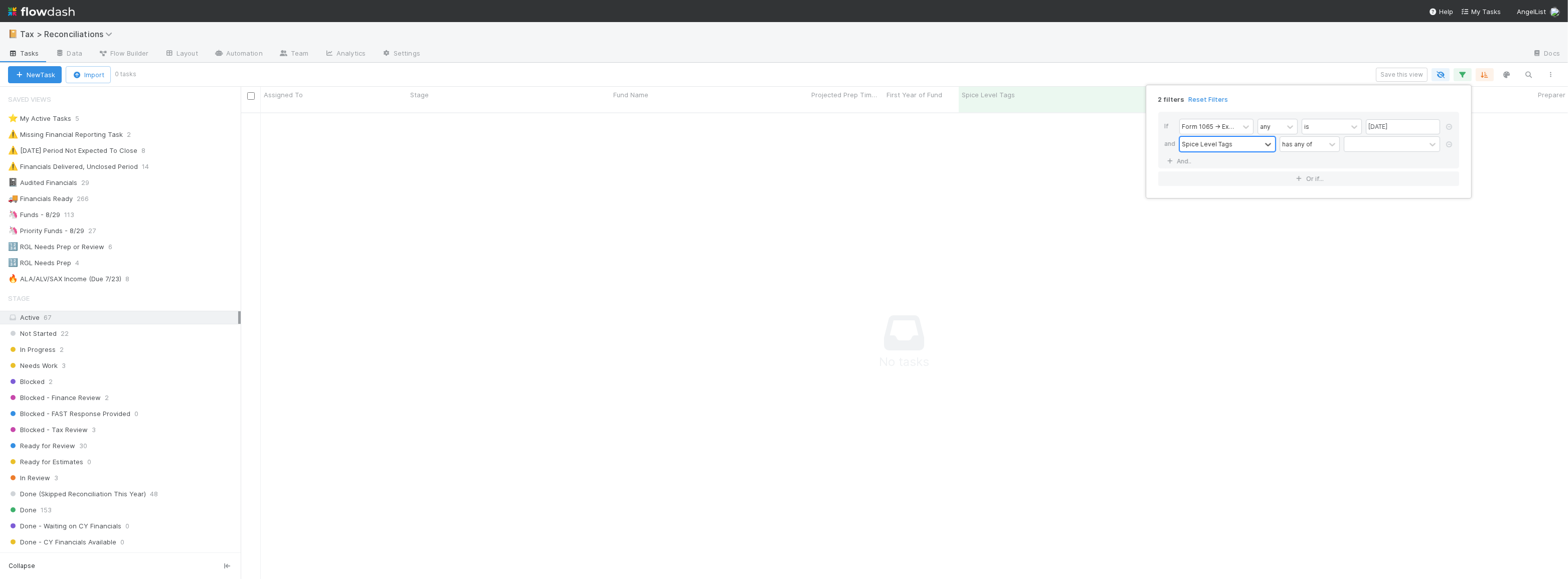
scroll to position [461, 1320]
click at [1317, 145] on div "has any of" at bounding box center [1303, 144] width 45 height 15
click at [1365, 145] on div at bounding box center [1384, 144] width 81 height 15
type input "par"
click at [1366, 168] on div "Parallel Fund" at bounding box center [1391, 166] width 96 height 17
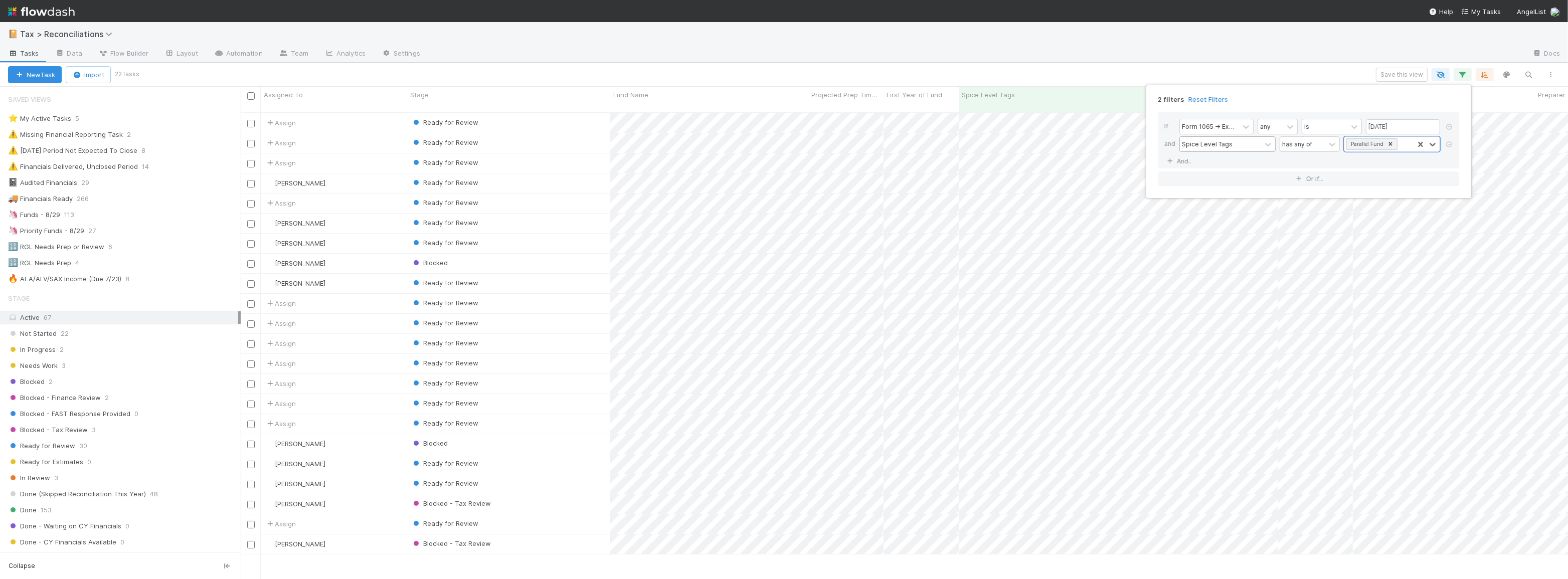
scroll to position [468, 1320]
click at [1079, 64] on div "2 filters Reset Filters If Form 1065 -> Expected K1s Release Date any is 08/29/…" at bounding box center [784, 290] width 1568 height 579
click at [1458, 78] on icon "button" at bounding box center [1462, 75] width 10 height 9
click at [1447, 144] on icon at bounding box center [1448, 144] width 10 height 6
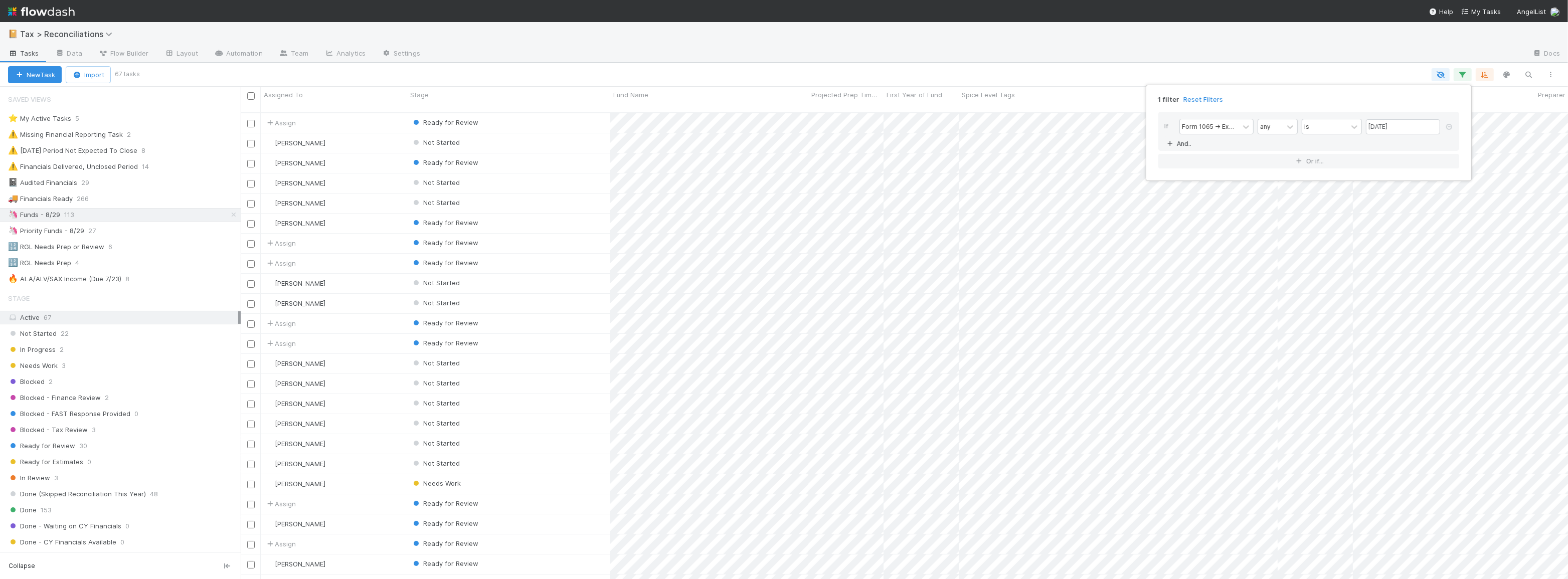
scroll to position [468, 1320]
click at [1043, 56] on div "1 filter Reset Filters If Form 1065 -> Expected K1s Release Date any is 08/29/2…" at bounding box center [784, 290] width 1568 height 579
click at [93, 215] on div "1 filter Reset Filters If Form 1065 -> Expected K1s Release Date any is 08/29/2…" at bounding box center [784, 290] width 1568 height 579
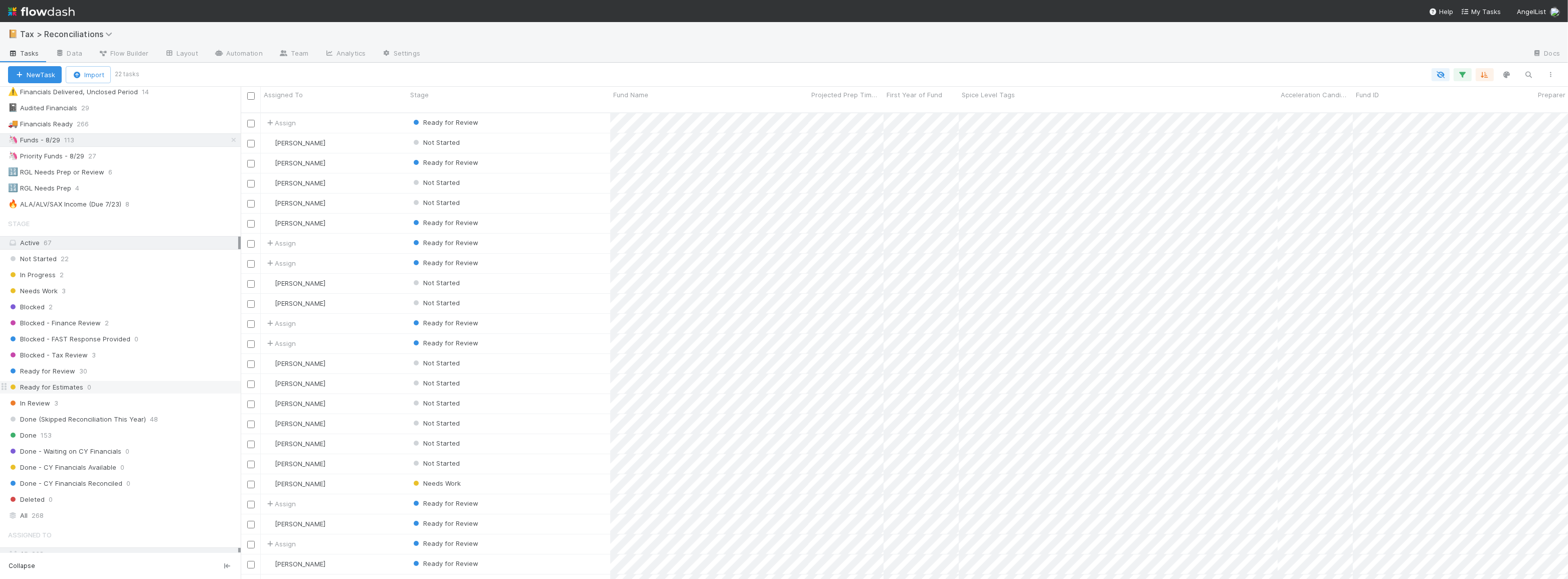
scroll to position [91, 0]
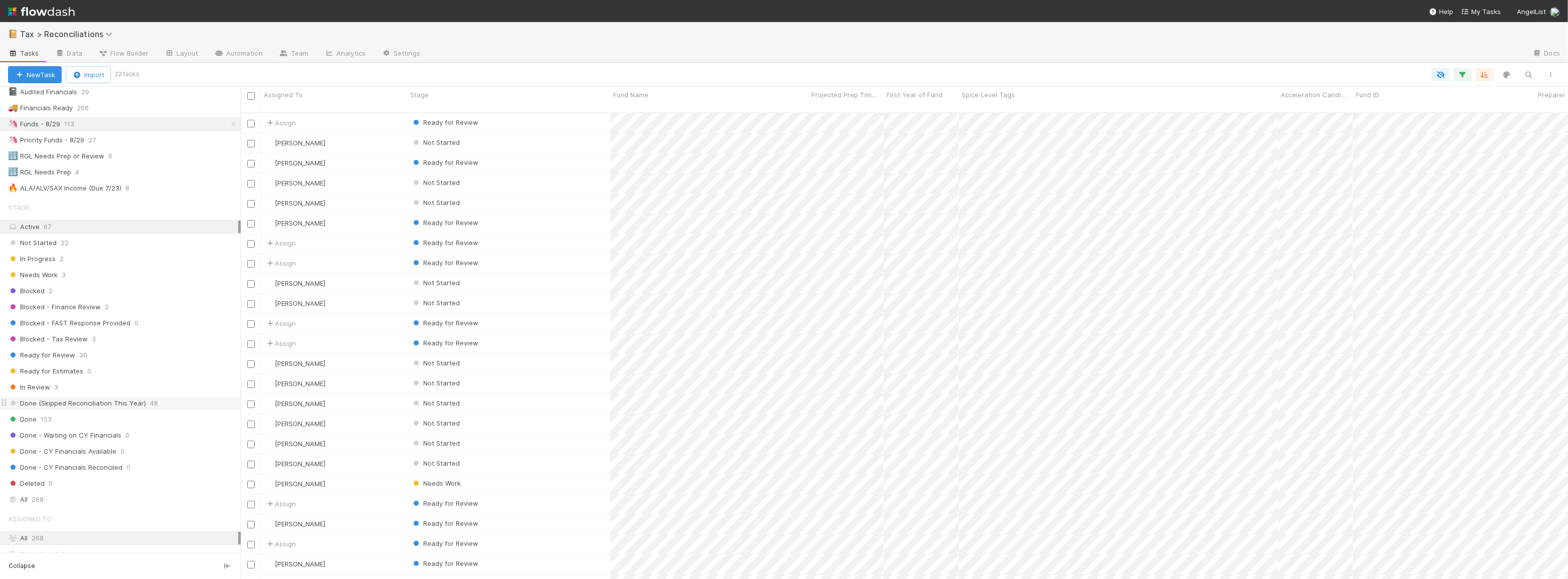
click at [192, 401] on div "Done (Skipped Reconciliation This Year) 48" at bounding box center [123, 404] width 232 height 12
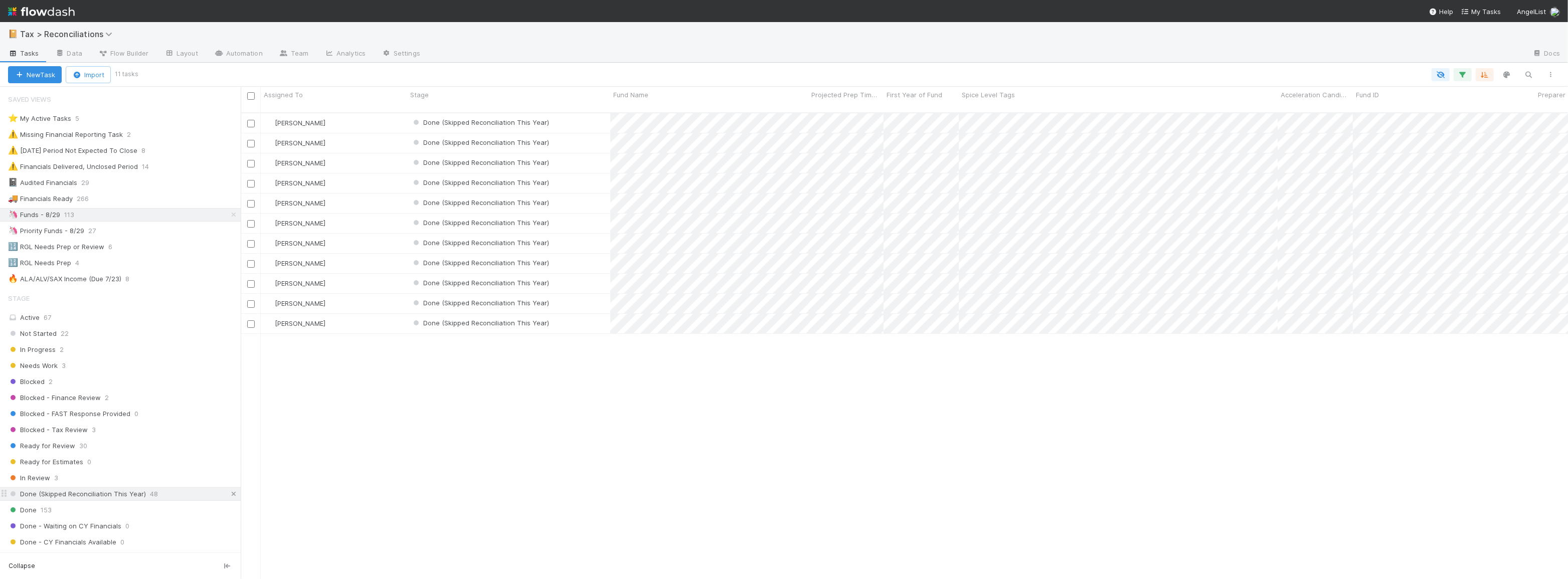
click at [228, 494] on icon at bounding box center [233, 494] width 10 height 6
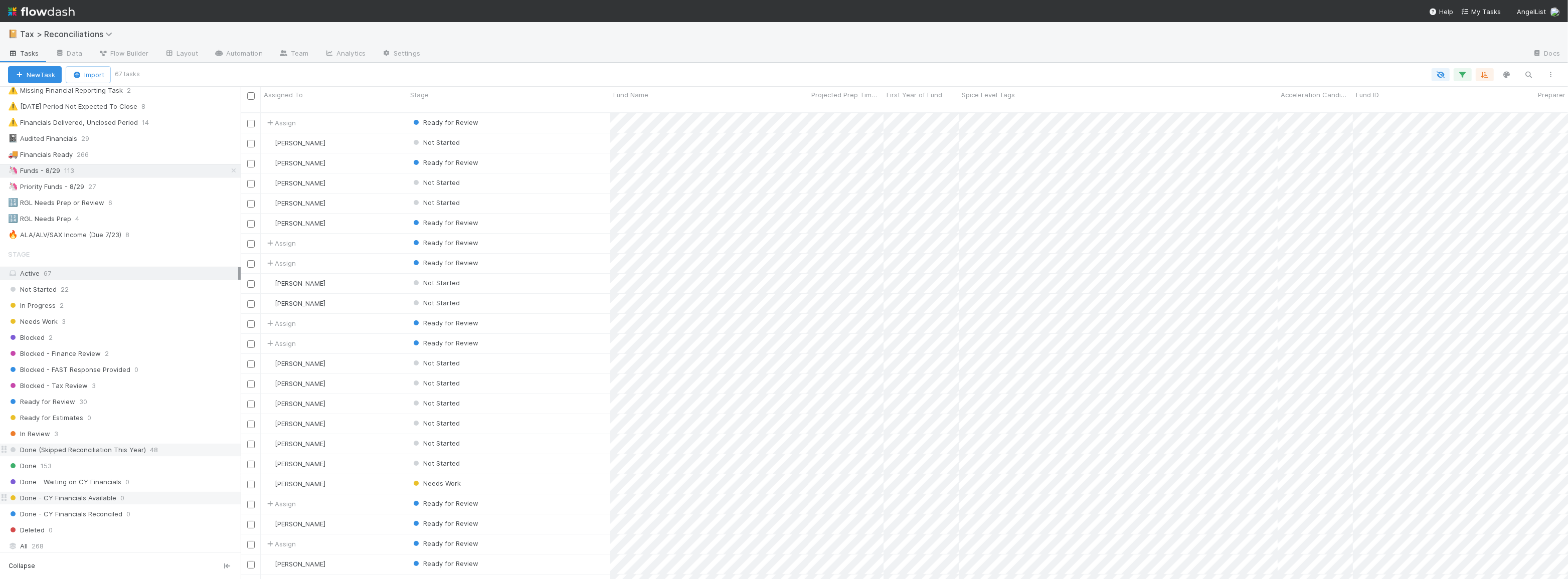
scroll to position [45, 0]
click at [181, 451] on div "Done (Skipped Reconciliation This Year) 48" at bounding box center [123, 449] width 232 height 12
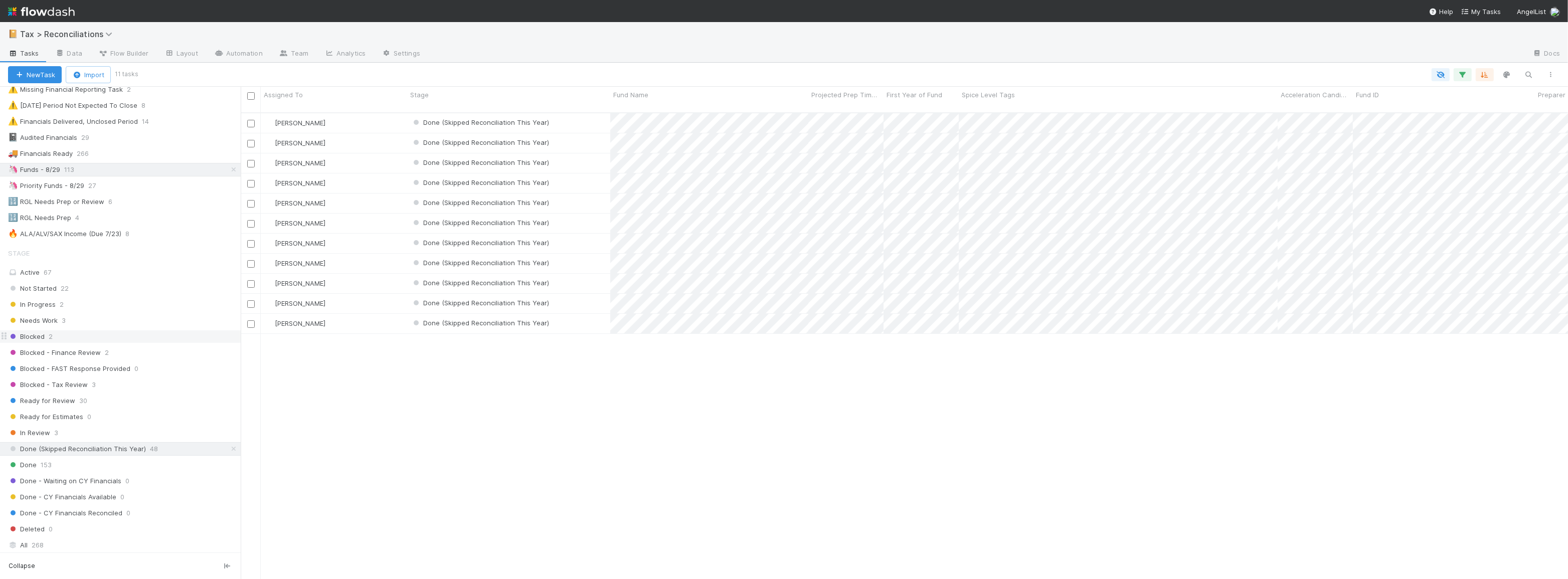
scroll to position [468, 1320]
click at [229, 169] on icon at bounding box center [233, 170] width 10 height 6
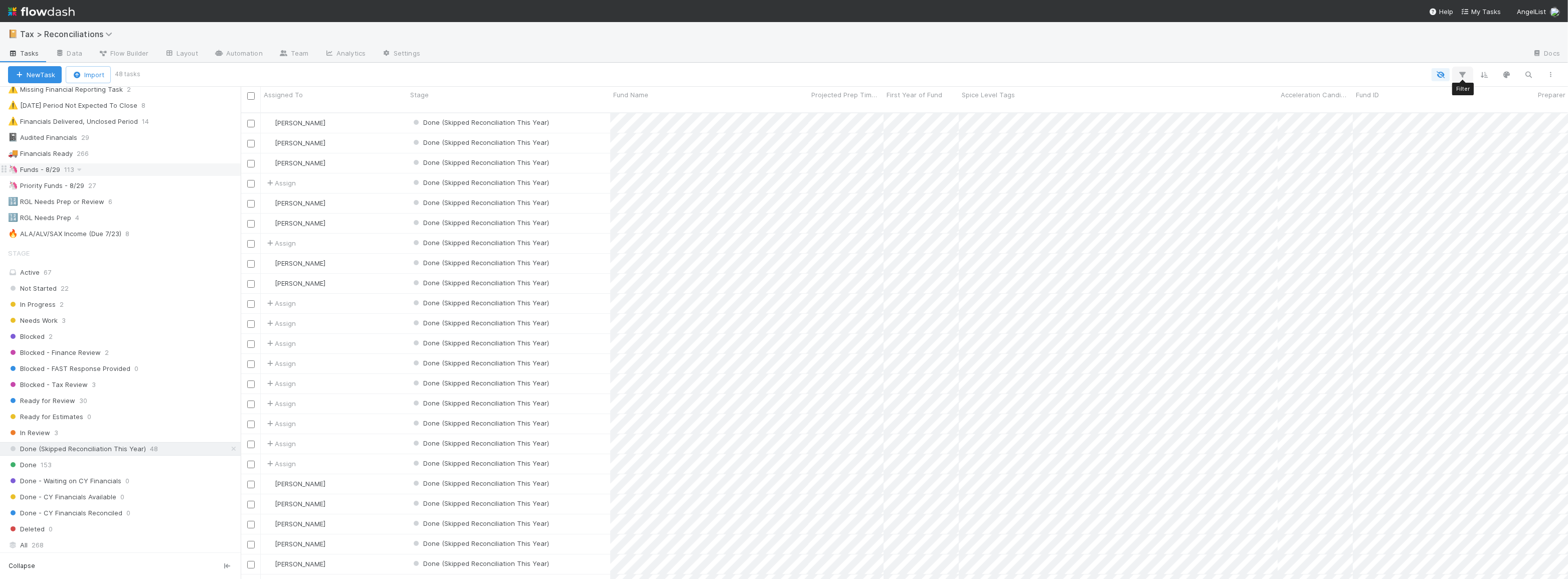
click at [1464, 76] on icon "button" at bounding box center [1462, 75] width 10 height 9
click at [1272, 103] on button "Add Filter" at bounding box center [1309, 104] width 301 height 15
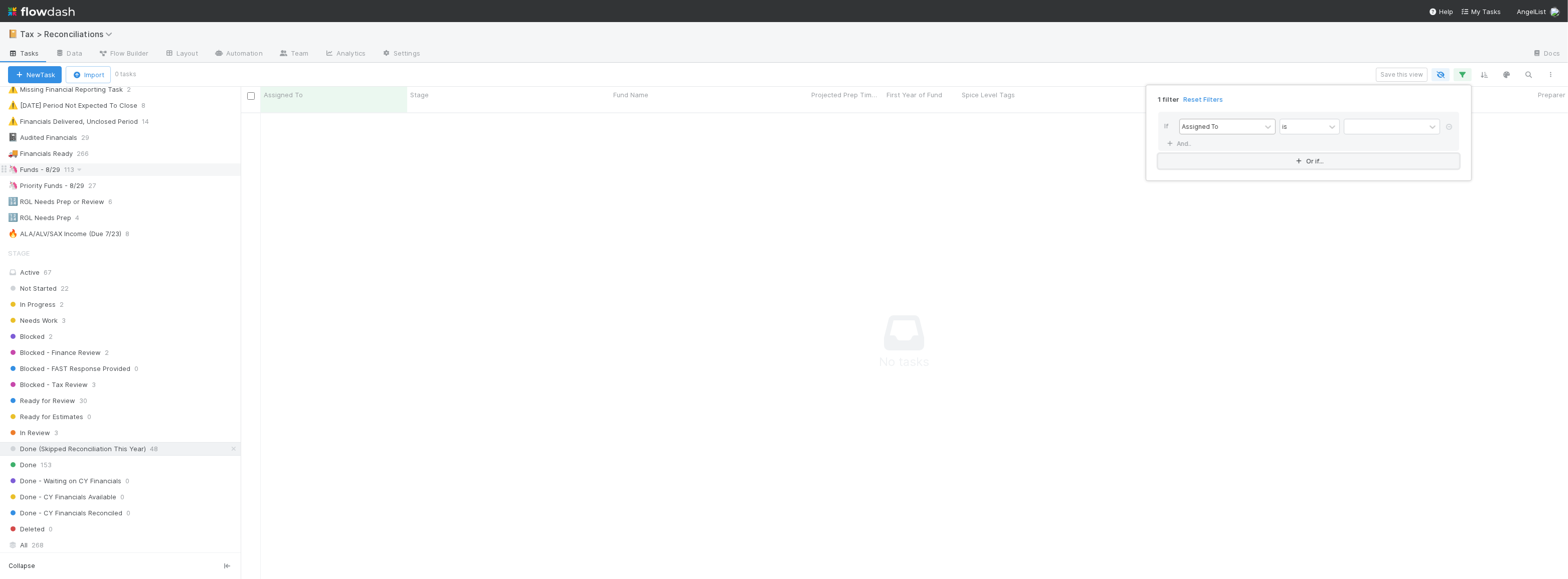
scroll to position [461, 1320]
click at [1198, 127] on div "Assigned To" at bounding box center [1199, 127] width 36 height 9
type input "st"
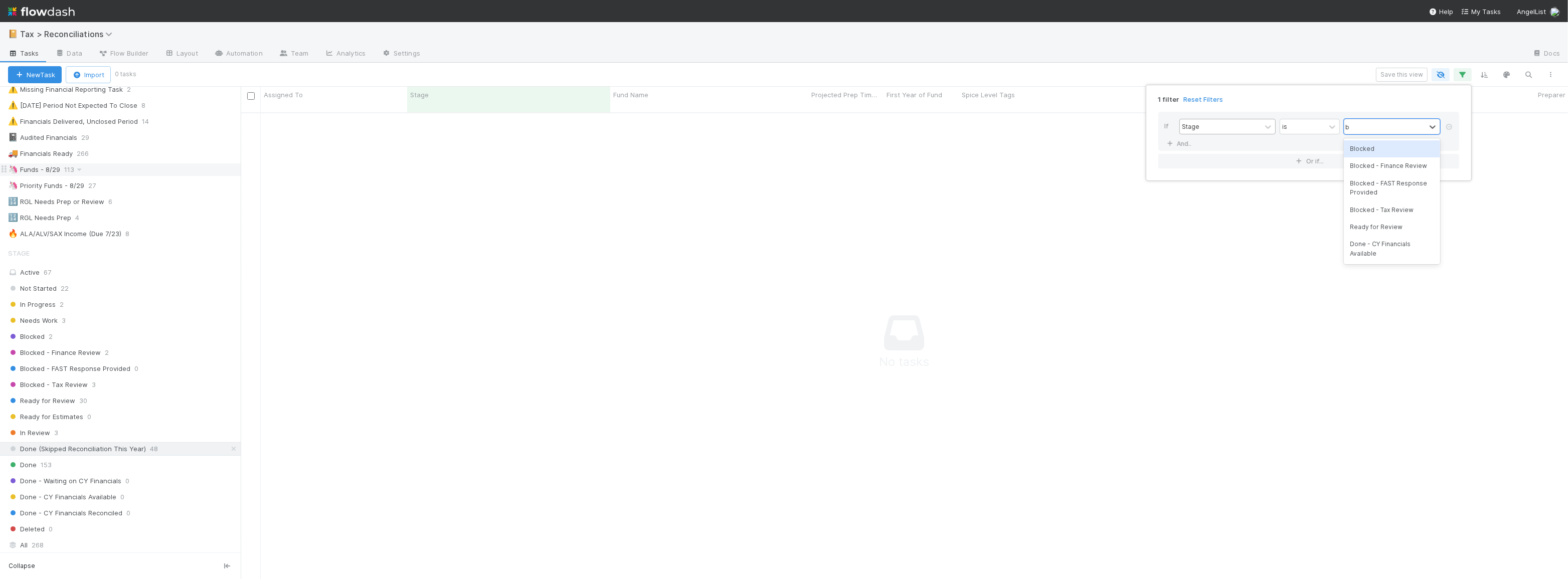
type input "bl"
click at [954, 80] on div "1 filter Reset Filters If Stage is option Blocked, selected. 0 results availabl…" at bounding box center [784, 290] width 1568 height 579
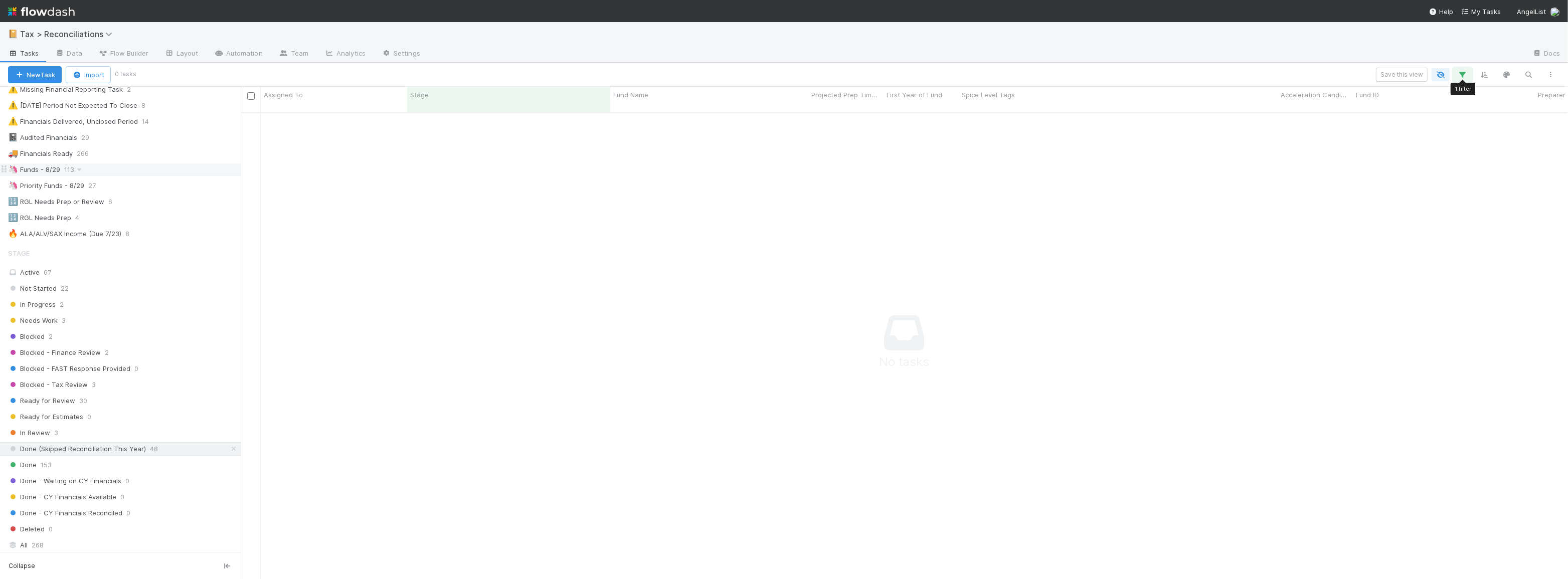
click at [1461, 73] on icon "button" at bounding box center [1462, 75] width 10 height 9
click at [1451, 125] on icon at bounding box center [1448, 127] width 10 height 6
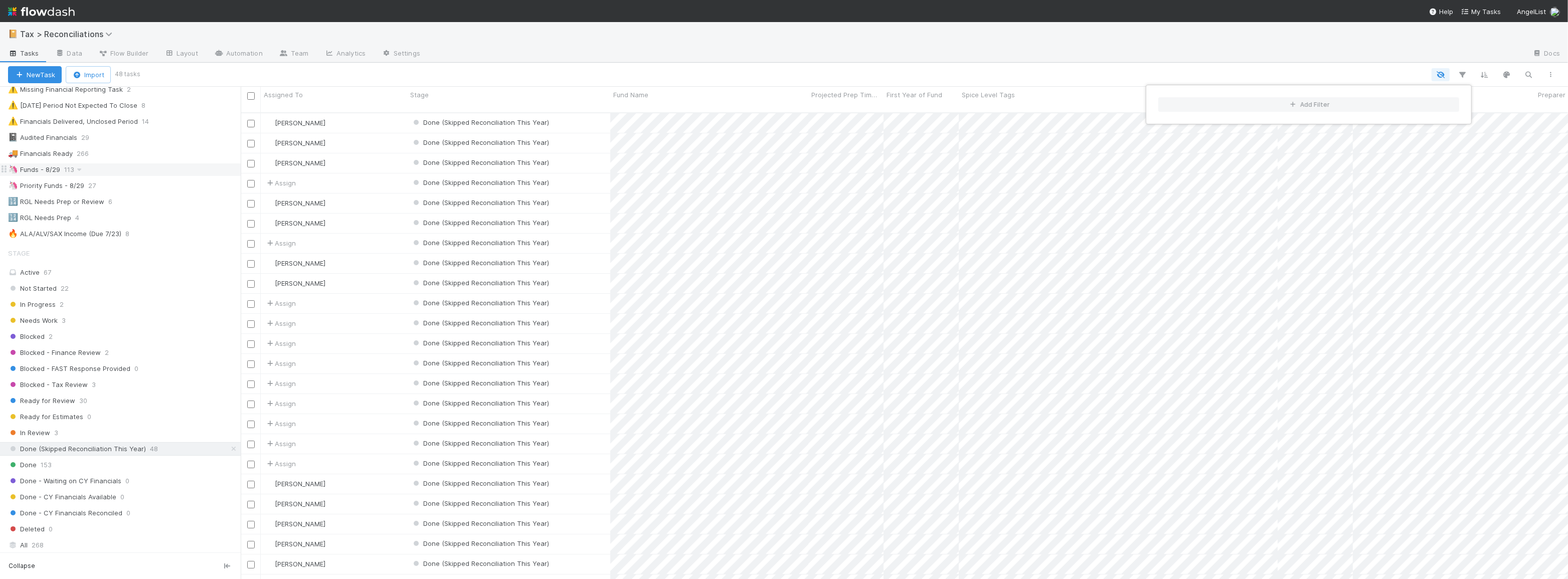
scroll to position [468, 1320]
click at [482, 75] on div "Add Filter" at bounding box center [784, 290] width 1568 height 579
click at [958, 75] on div "Add Filter" at bounding box center [784, 290] width 1568 height 579
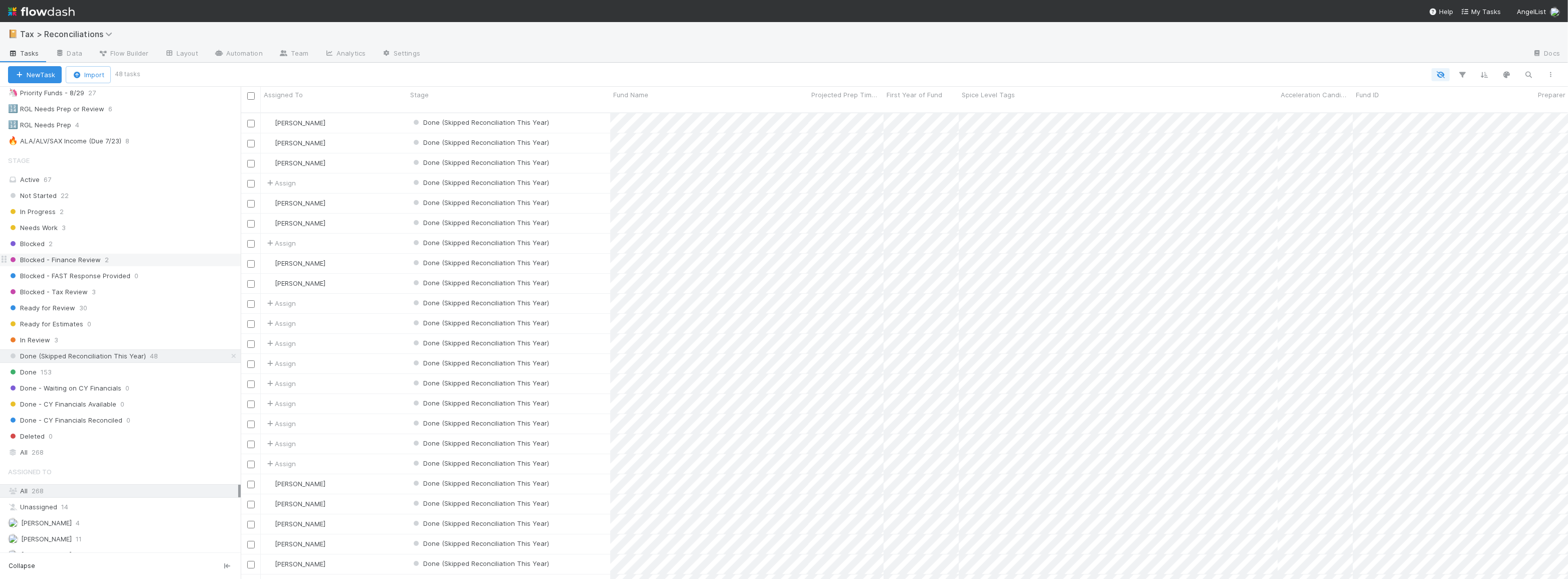
scroll to position [137, 0]
click at [164, 243] on div "Blocked 2" at bounding box center [123, 245] width 232 height 12
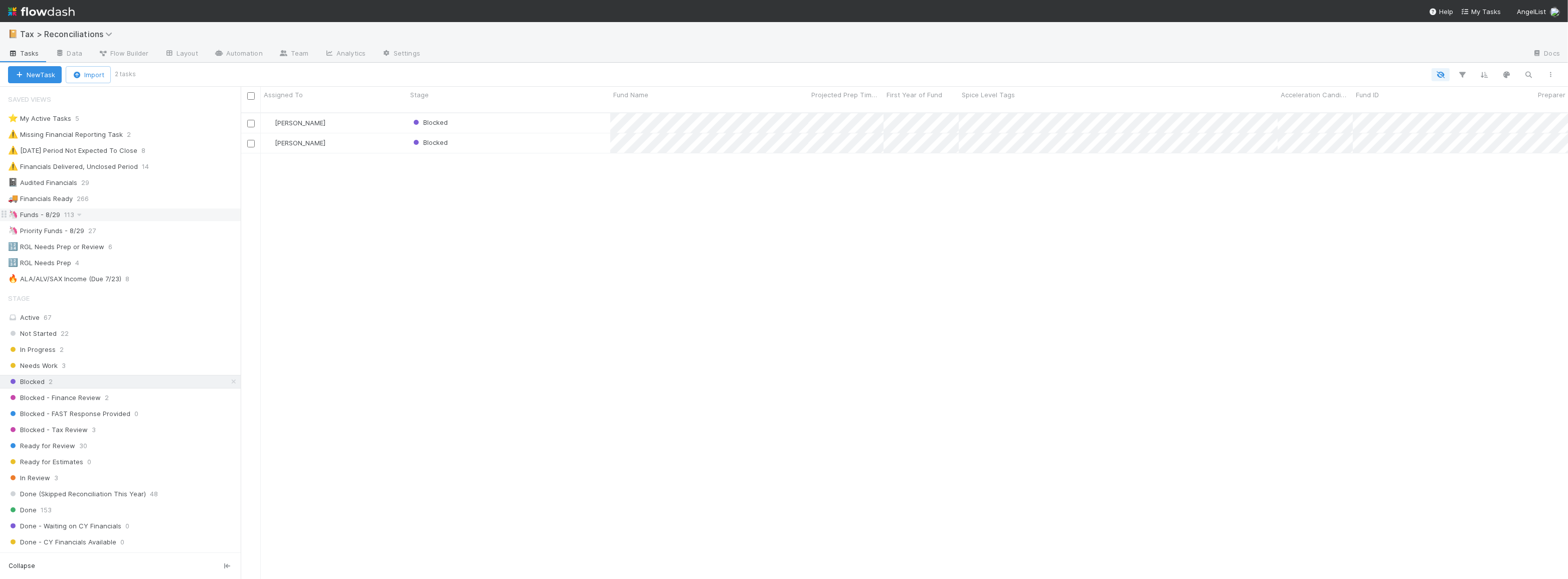
click at [144, 215] on div "🦄 Funds - 8/29 113" at bounding box center [123, 215] width 232 height 12
click at [228, 383] on icon at bounding box center [233, 382] width 10 height 6
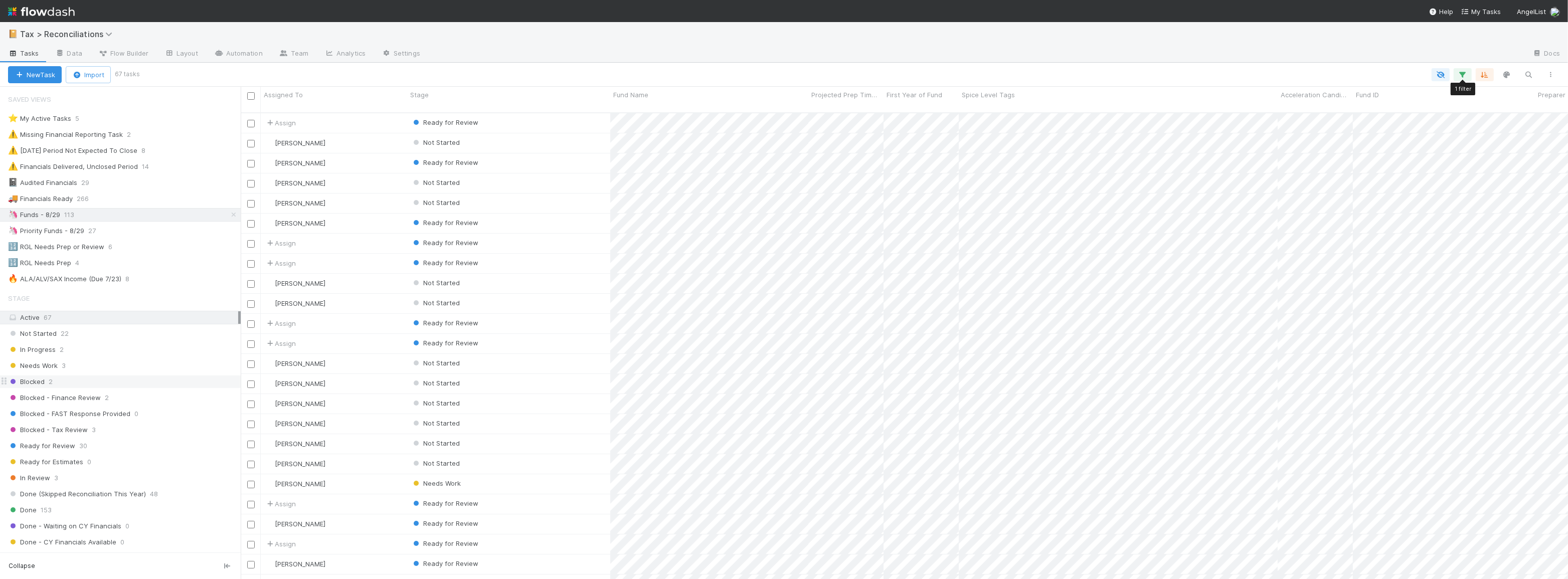
scroll to position [468, 1320]
click at [1466, 76] on icon "button" at bounding box center [1462, 75] width 10 height 9
click at [1171, 147] on link "And.." at bounding box center [1180, 144] width 32 height 15
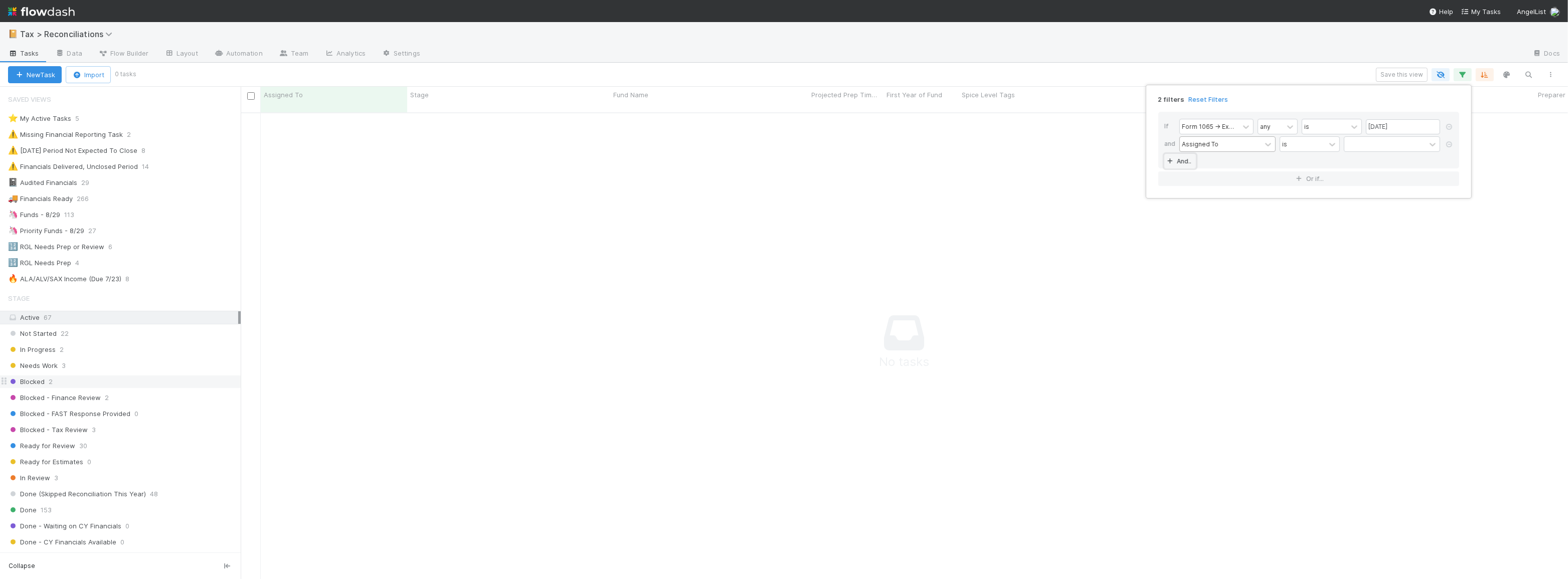
scroll to position [461, 1320]
click at [1215, 145] on div "Assigned To" at bounding box center [1199, 144] width 36 height 9
type input "spic"
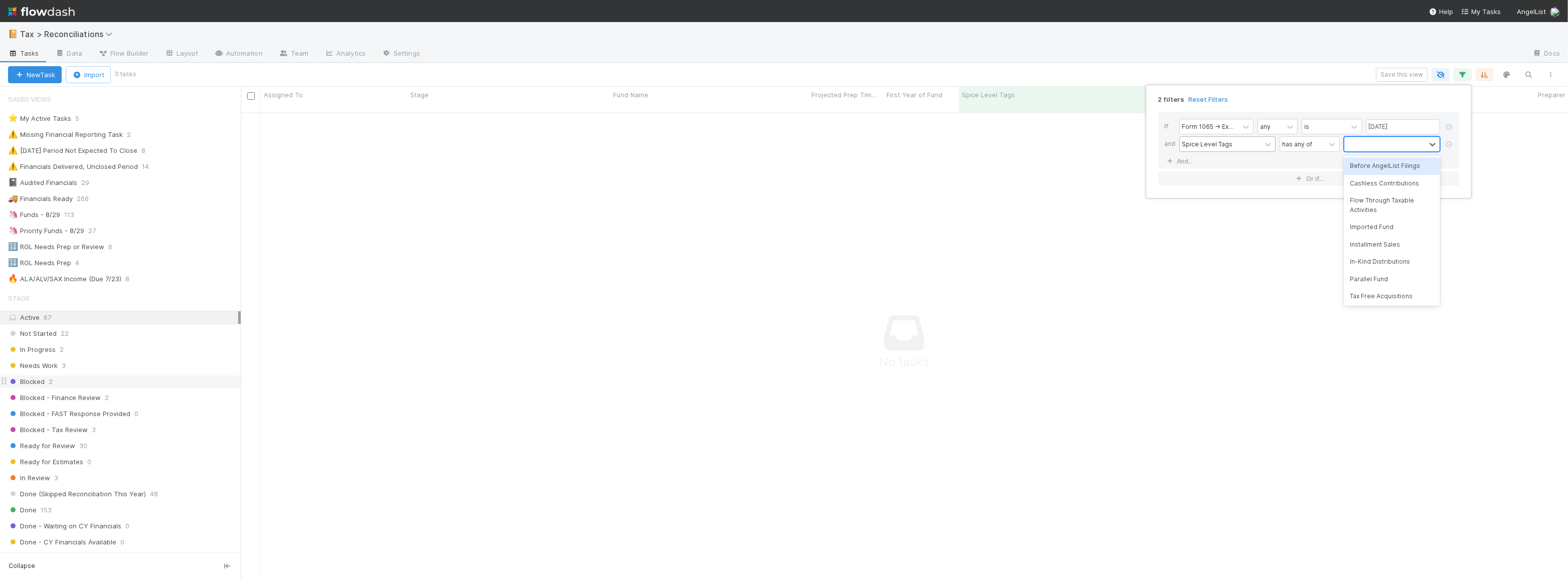
click at [1415, 151] on div at bounding box center [1384, 144] width 81 height 15
type input "par"
click at [1415, 170] on div "Parallel Fund" at bounding box center [1391, 166] width 96 height 17
click at [1083, 78] on div "2 filters Reset Filters If Form 1065 -> Expected K1s Release Date any is 08/29/…" at bounding box center [784, 290] width 1568 height 579
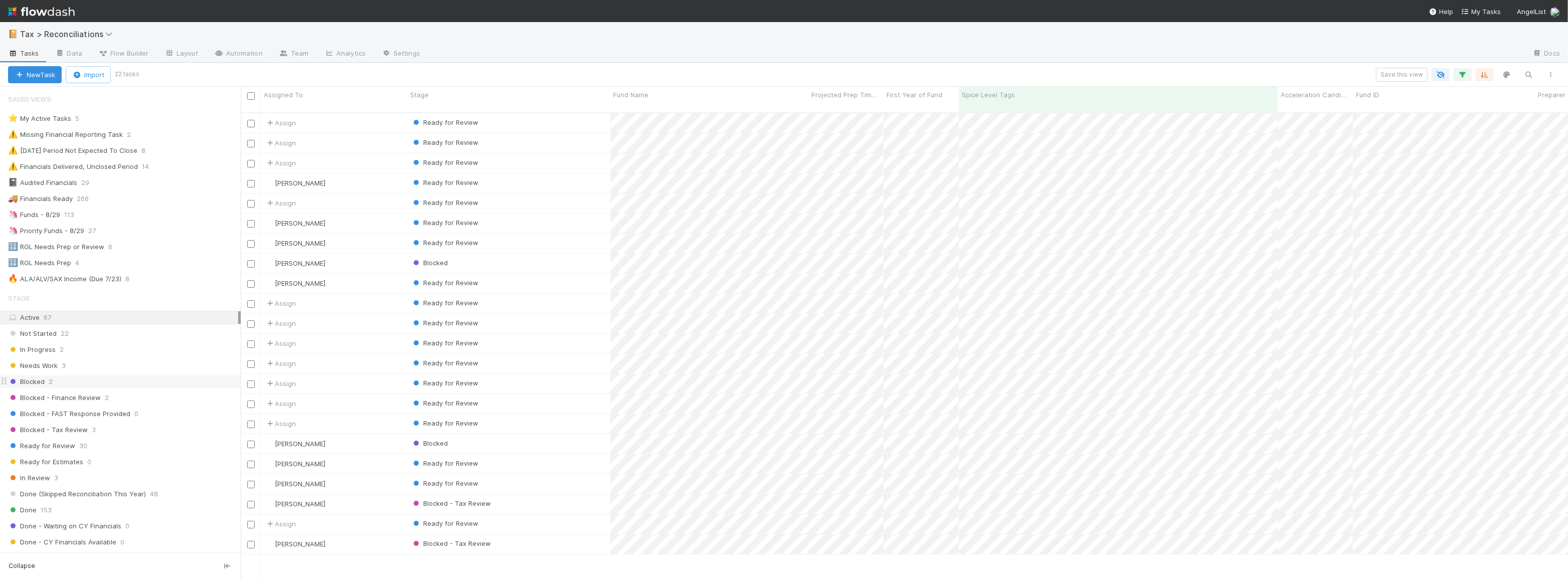
scroll to position [468, 1320]
click at [1462, 77] on icon "button" at bounding box center [1462, 75] width 10 height 9
click at [1175, 164] on link "And.." at bounding box center [1180, 161] width 32 height 15
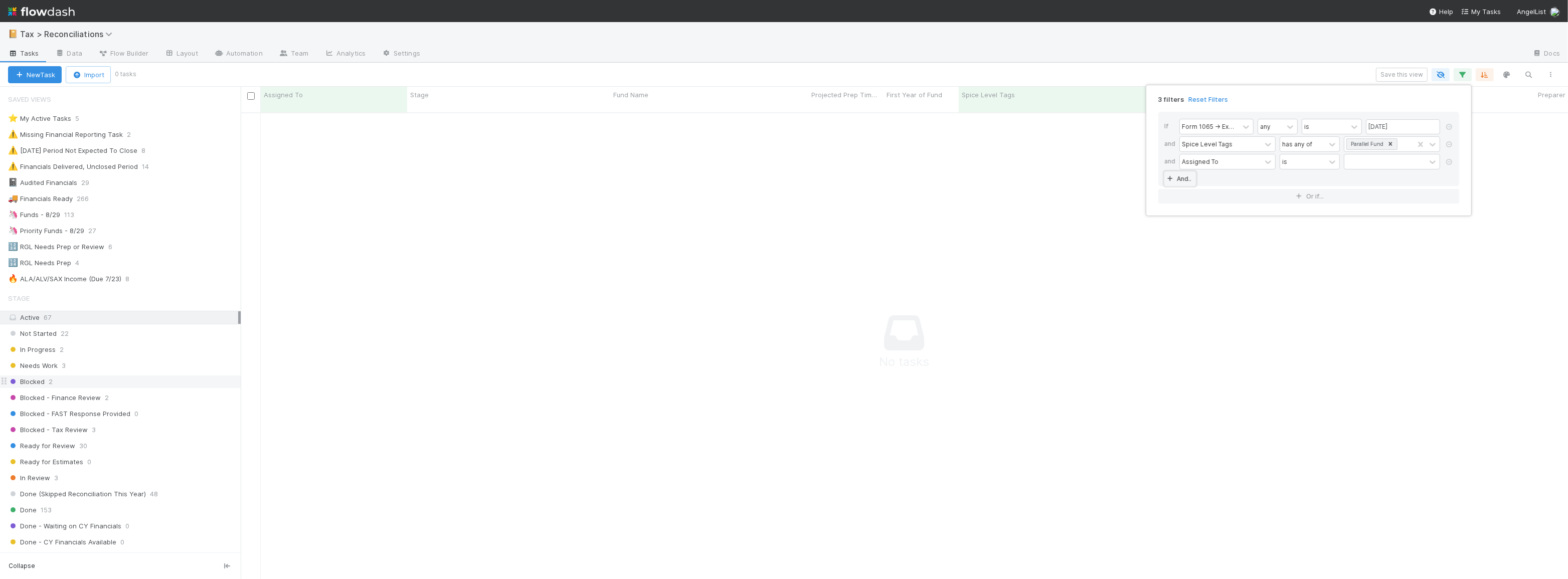
scroll to position [461, 1320]
click at [1188, 160] on div "Assigned To" at bounding box center [1199, 161] width 36 height 9
type input "st"
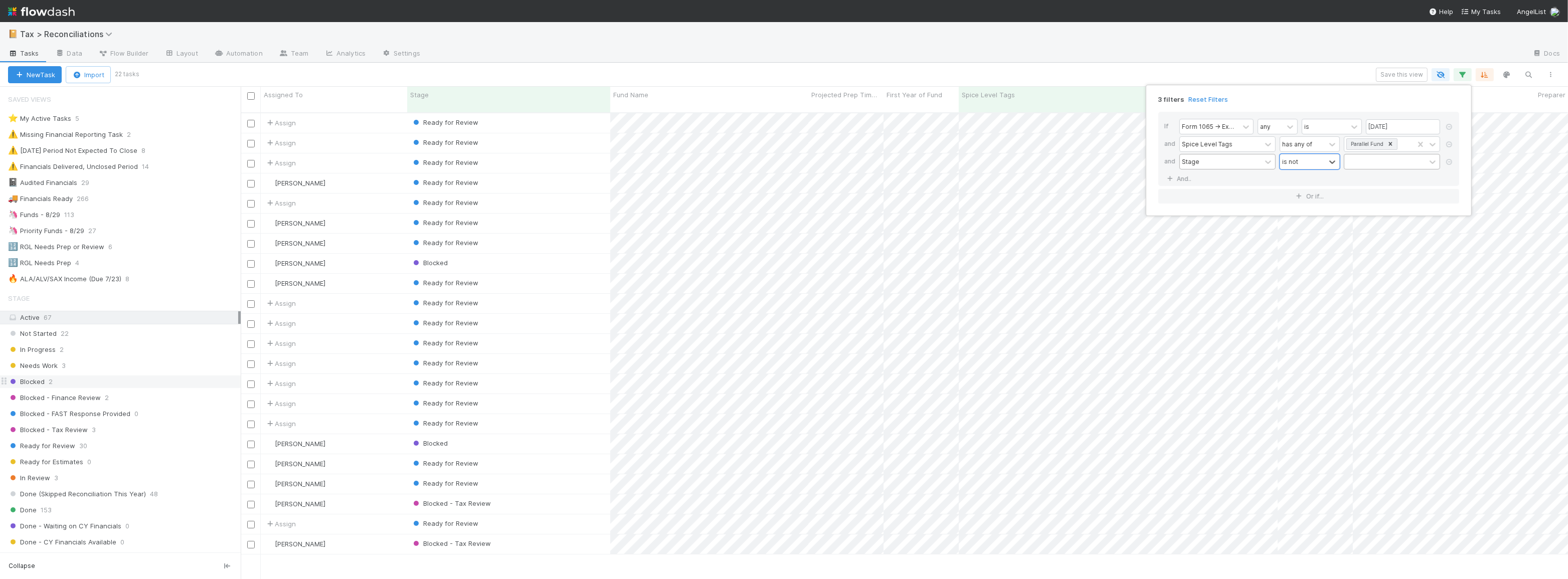
scroll to position [468, 1320]
click at [1366, 161] on div at bounding box center [1384, 161] width 81 height 15
type input "blo"
click at [1365, 188] on div "Blocked" at bounding box center [1391, 184] width 96 height 17
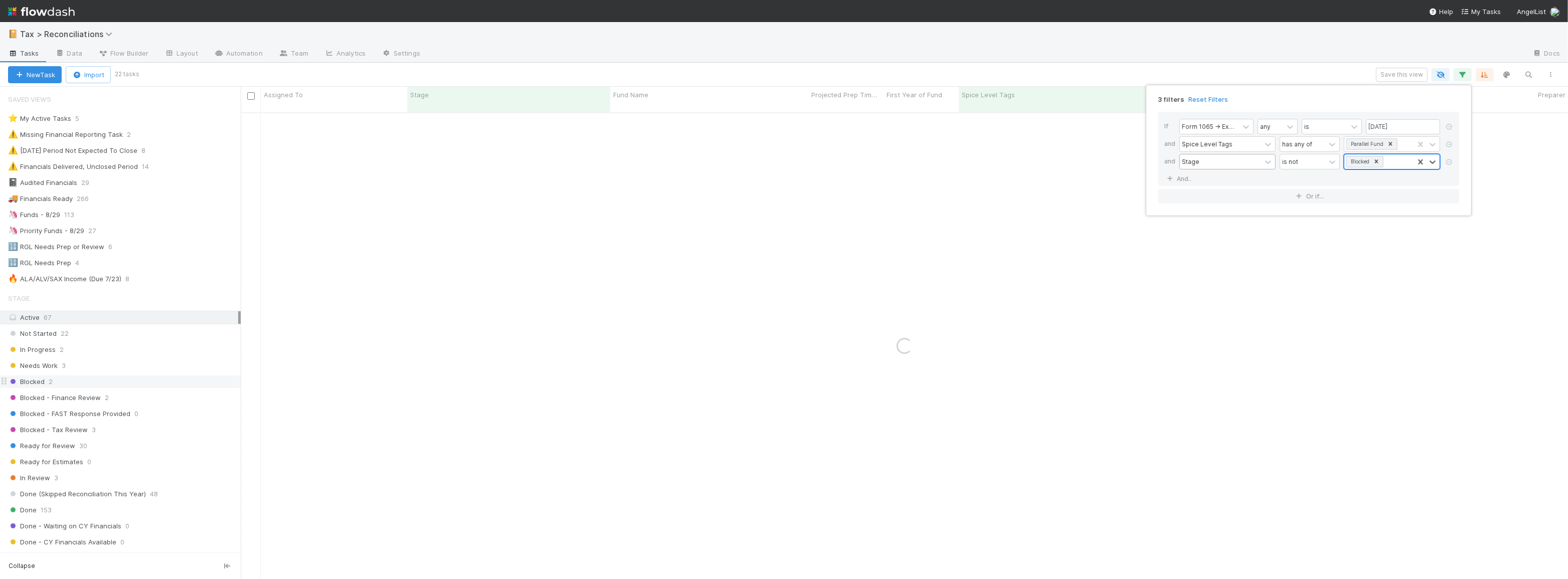
click at [1399, 161] on div "Blocked" at bounding box center [1379, 161] width 69 height 15
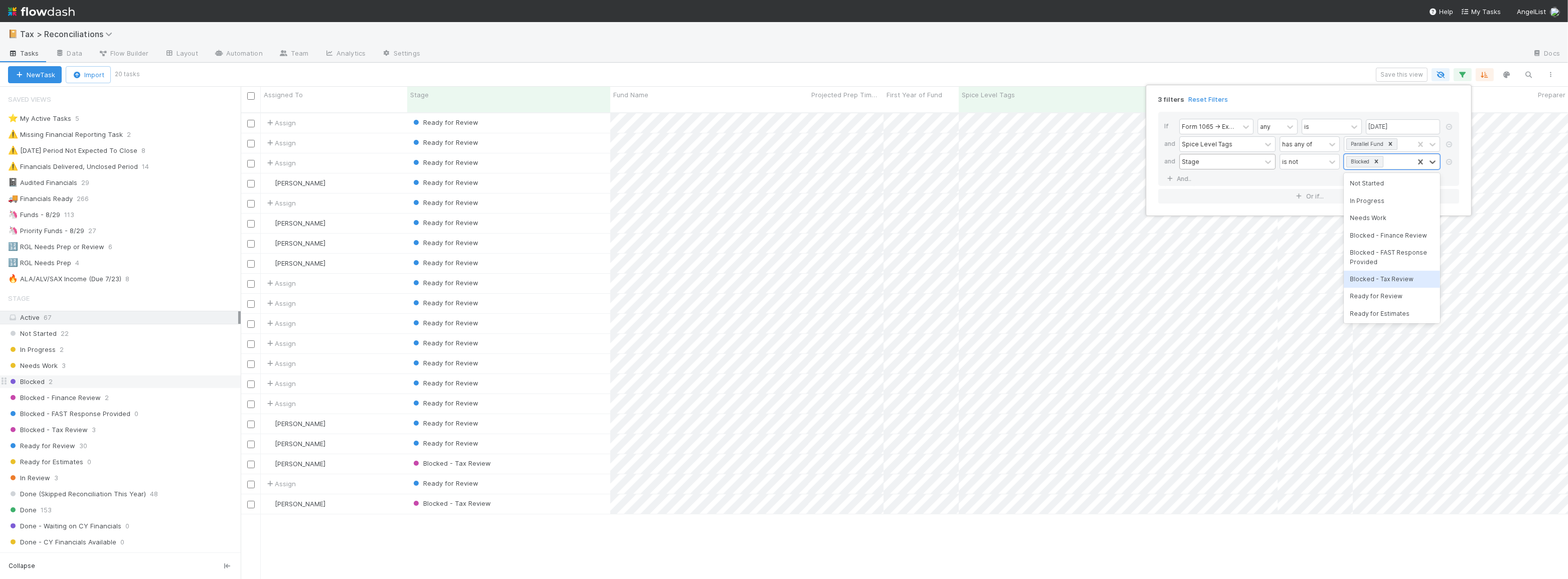
click at [1396, 274] on div "Blocked - Tax Review" at bounding box center [1391, 279] width 96 height 17
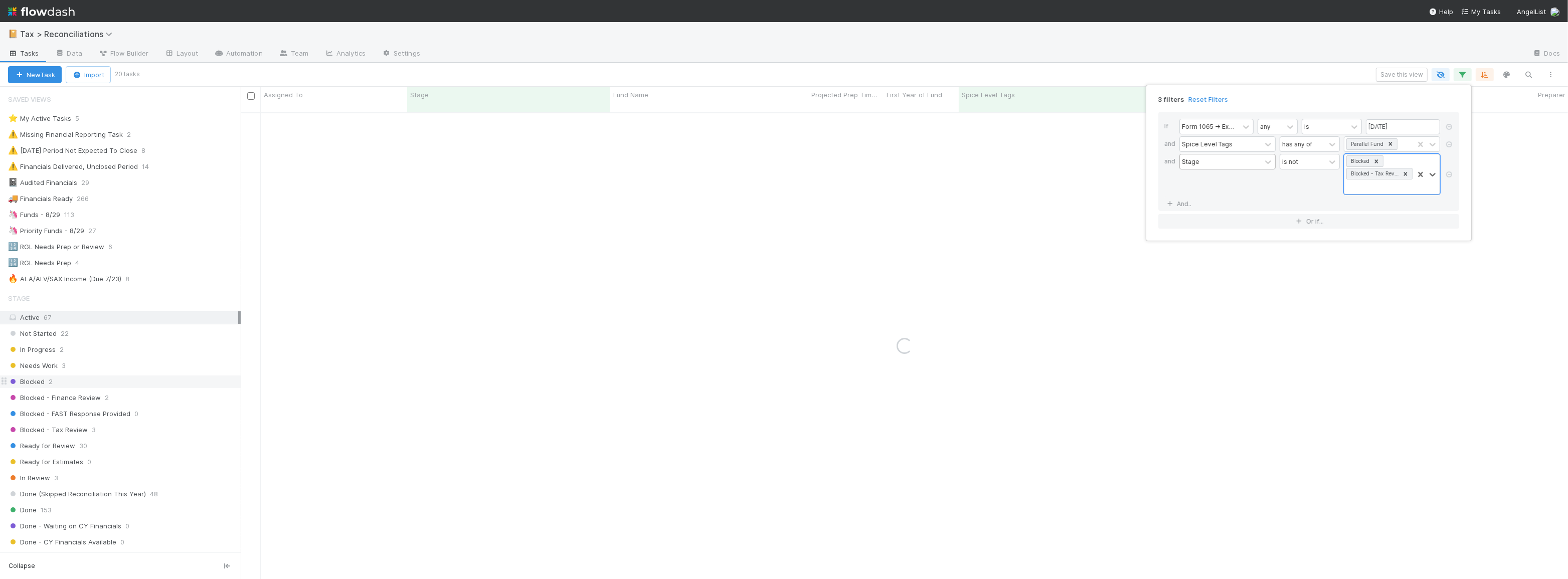
click at [1267, 70] on div "3 filters Reset Filters If Form 1065 -> Expected K1s Release Date any is 08/29/…" at bounding box center [784, 290] width 1568 height 579
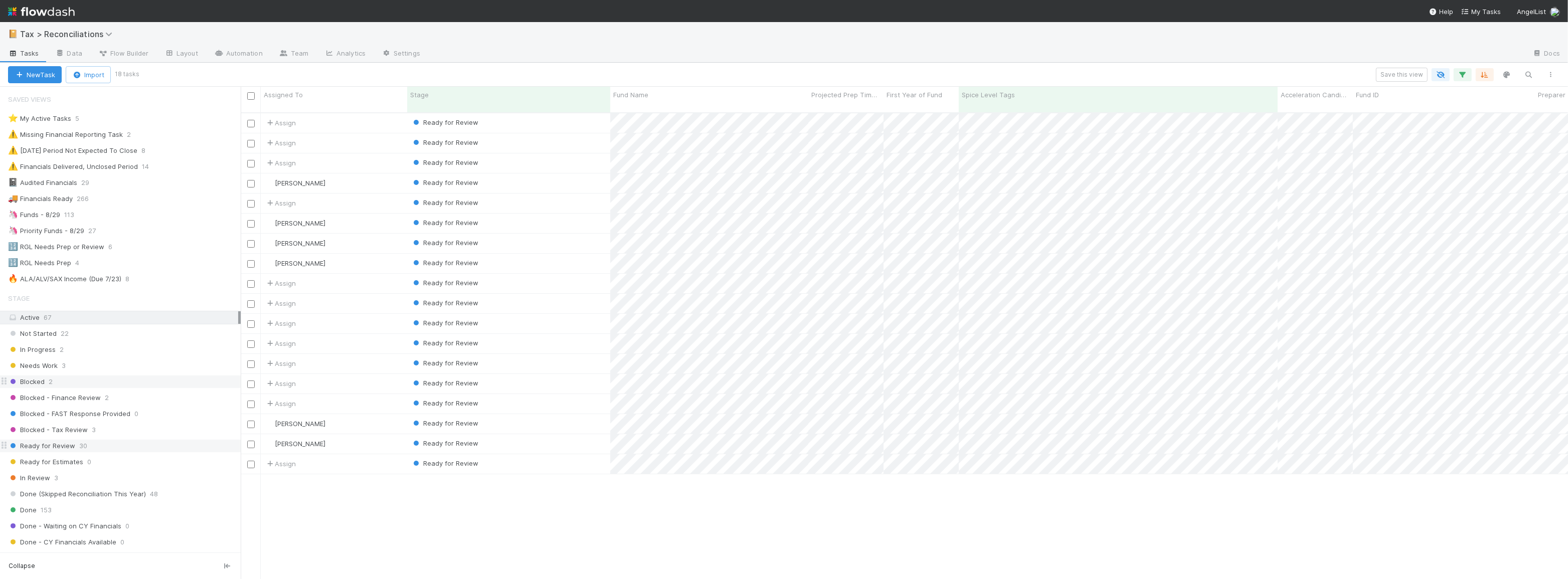
click at [104, 444] on div "Ready for Review 30" at bounding box center [123, 446] width 232 height 12
click at [1462, 73] on icon "button" at bounding box center [1462, 75] width 10 height 9
click at [1318, 148] on div "has any of" at bounding box center [1303, 144] width 45 height 15
click at [1312, 222] on div "has none of" at bounding box center [1309, 218] width 60 height 17
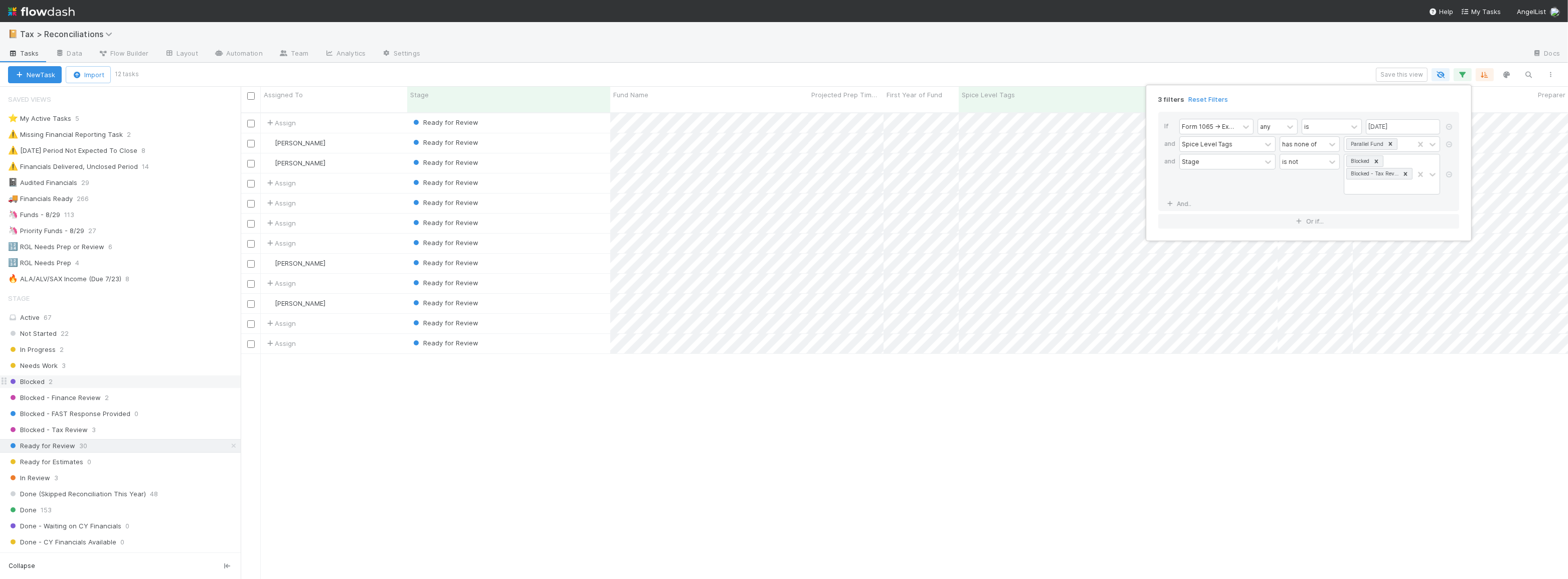
click at [1313, 71] on div "3 filters Reset Filters If Form 1065 -> Expected K1s Release Date any is 08/29/…" at bounding box center [784, 290] width 1568 height 579
click at [699, 442] on div "Assign Ready for Review 3 1 0 11 1/28/25, 8:46:29 AM 8/10/25, 11:22:16 AM 1 Moe…" at bounding box center [904, 350] width 1327 height 475
click at [113, 217] on div "🦄 Funds - 8/29 113" at bounding box center [123, 215] width 232 height 12
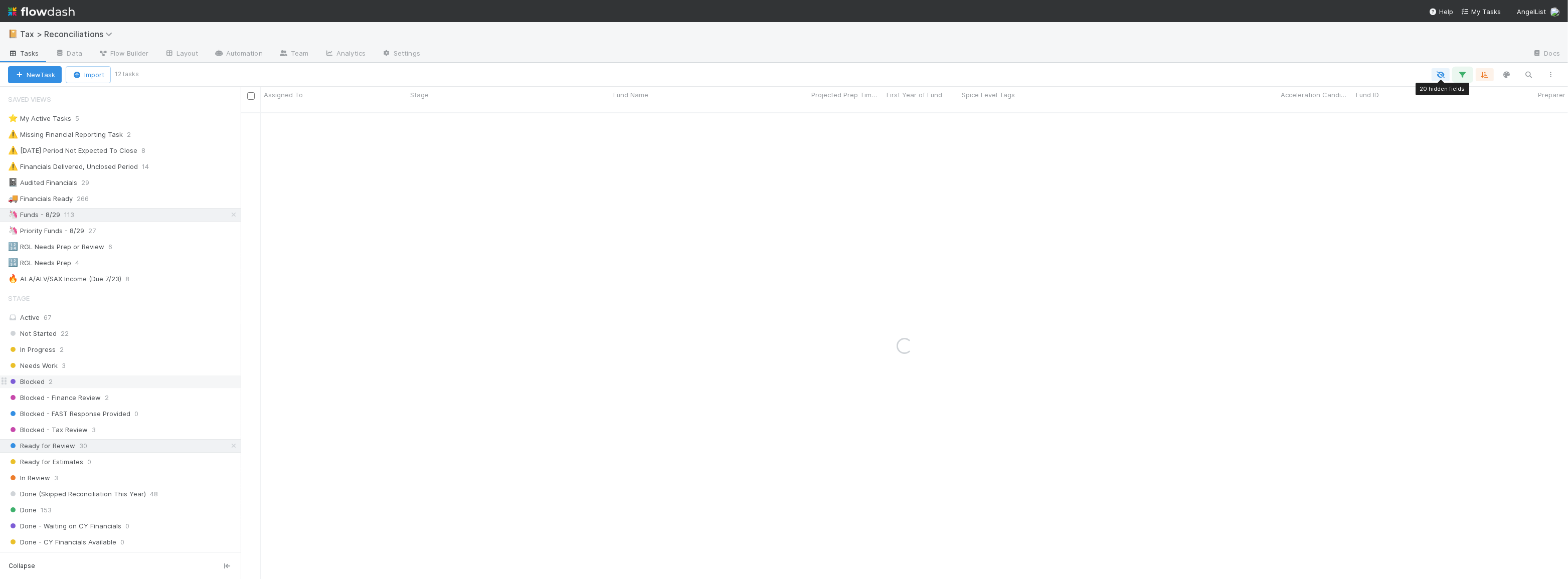
click at [1458, 74] on button "button" at bounding box center [1462, 74] width 18 height 13
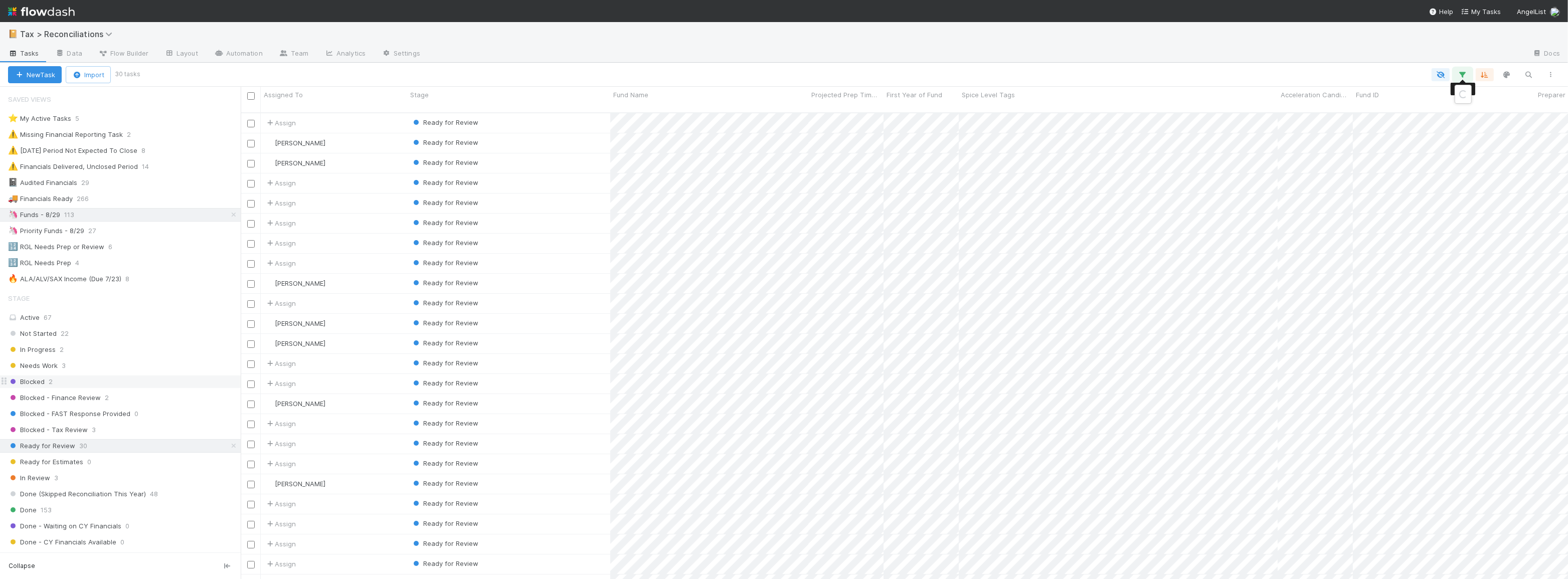
scroll to position [468, 1320]
click at [227, 446] on div "1 filter Reset Filters If Form 1065 -> Expected K1s Release Date any is 08/29/2…" at bounding box center [784, 290] width 1568 height 579
click at [228, 445] on icon at bounding box center [233, 446] width 10 height 6
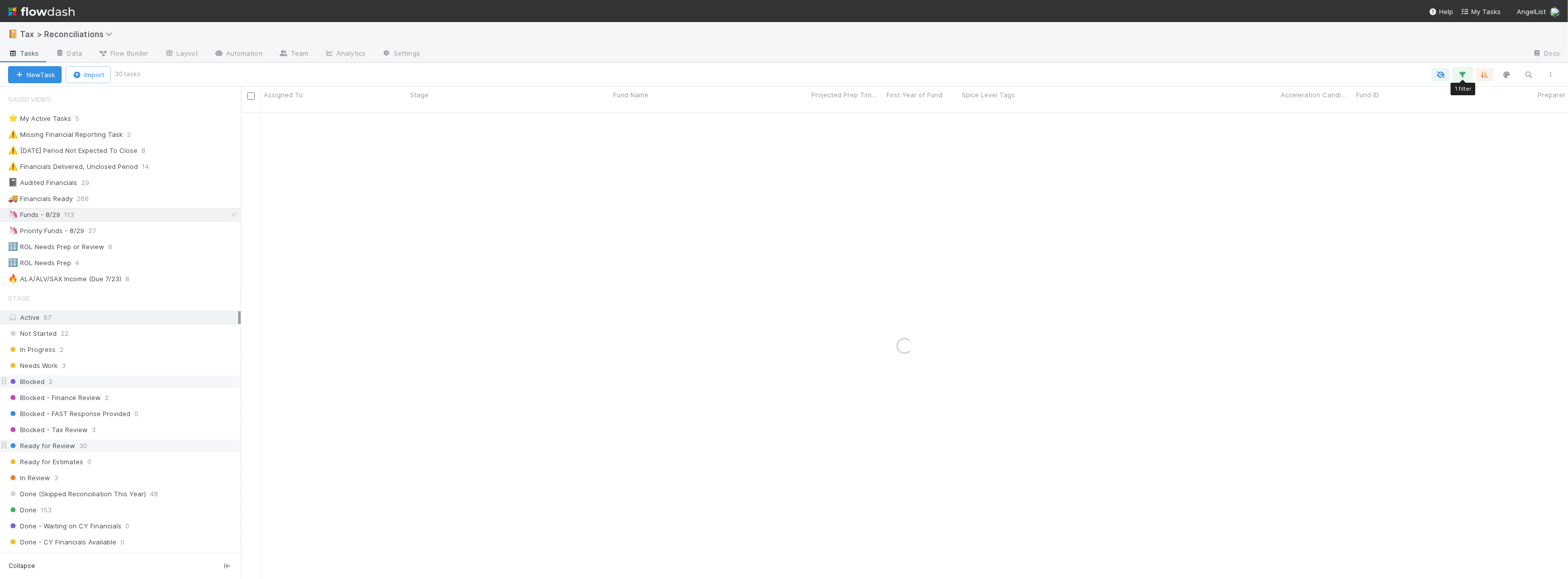
click at [1462, 75] on icon "button" at bounding box center [1462, 75] width 10 height 9
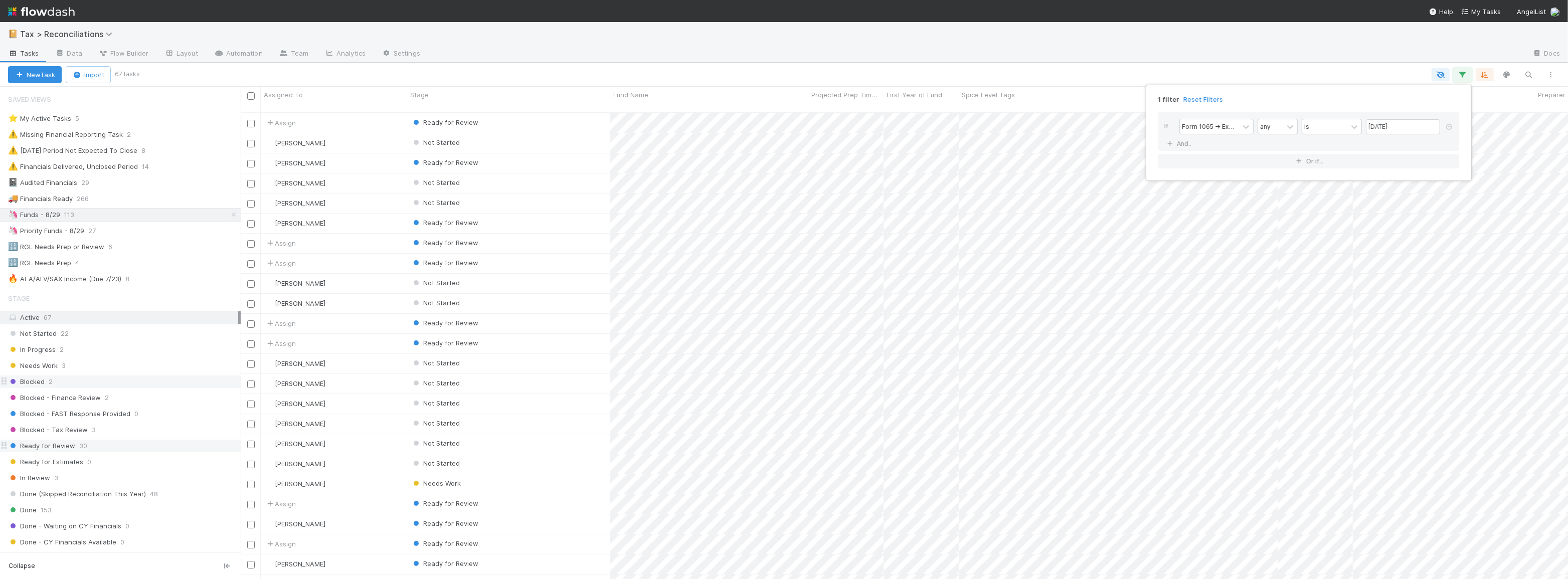
scroll to position [468, 1320]
click at [1183, 147] on link "And.." at bounding box center [1180, 144] width 32 height 15
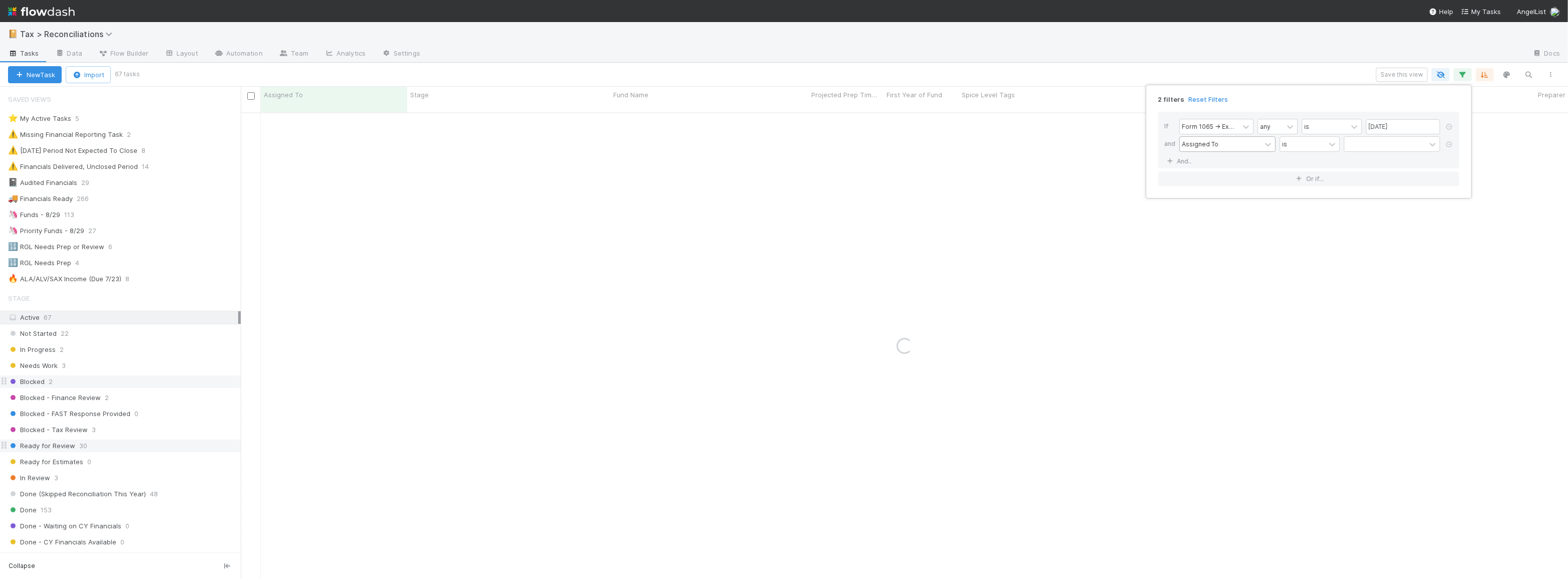
click at [1211, 145] on div "Assigned To" at bounding box center [1199, 144] width 36 height 9
type input "spic"
click at [1377, 148] on div at bounding box center [1384, 144] width 81 height 15
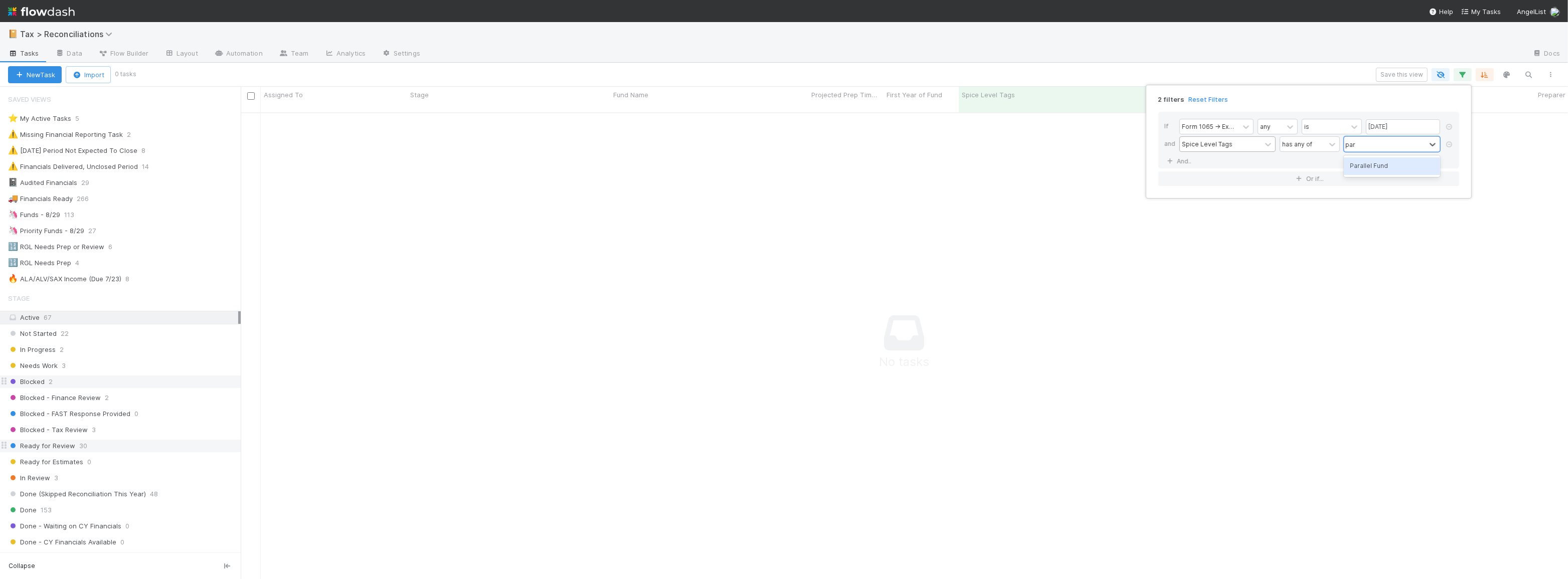
type input "par"
click at [1279, 101] on div "2 filters Reset Filters" at bounding box center [1308, 96] width 317 height 15
click at [1181, 160] on link "And.." at bounding box center [1180, 161] width 32 height 15
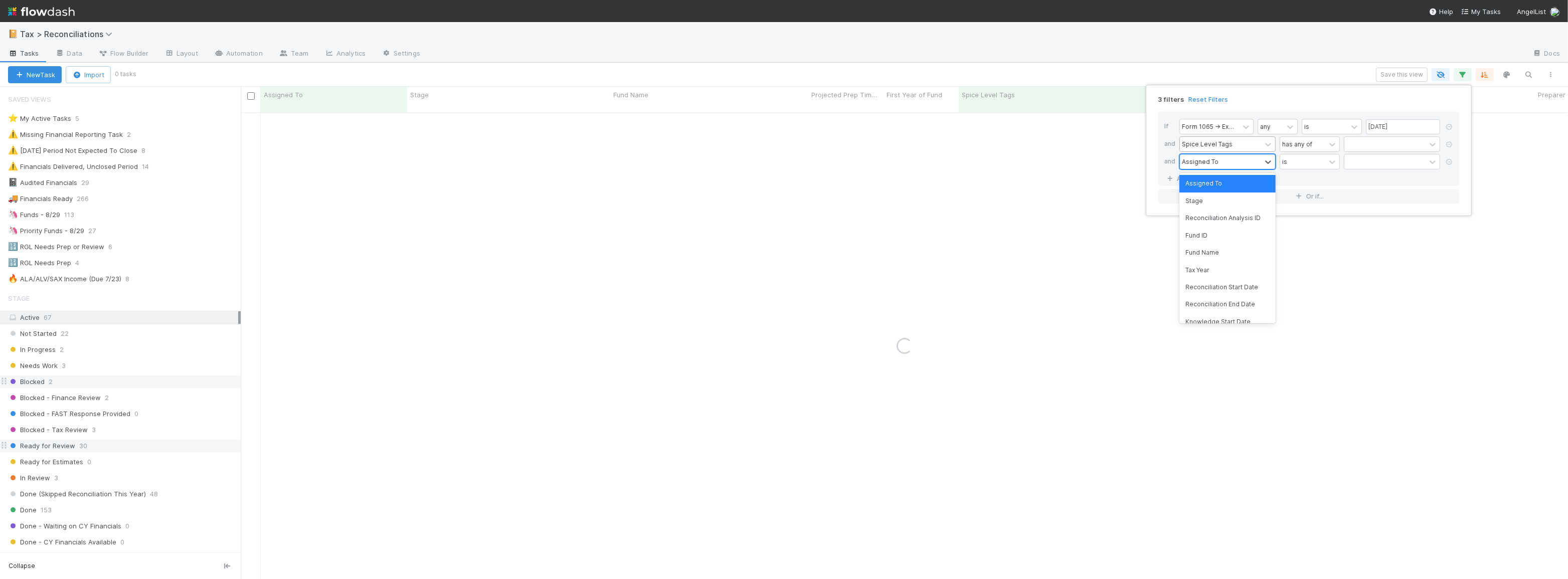
click at [1198, 163] on div "Assigned To" at bounding box center [1199, 161] width 36 height 9
type input "sta"
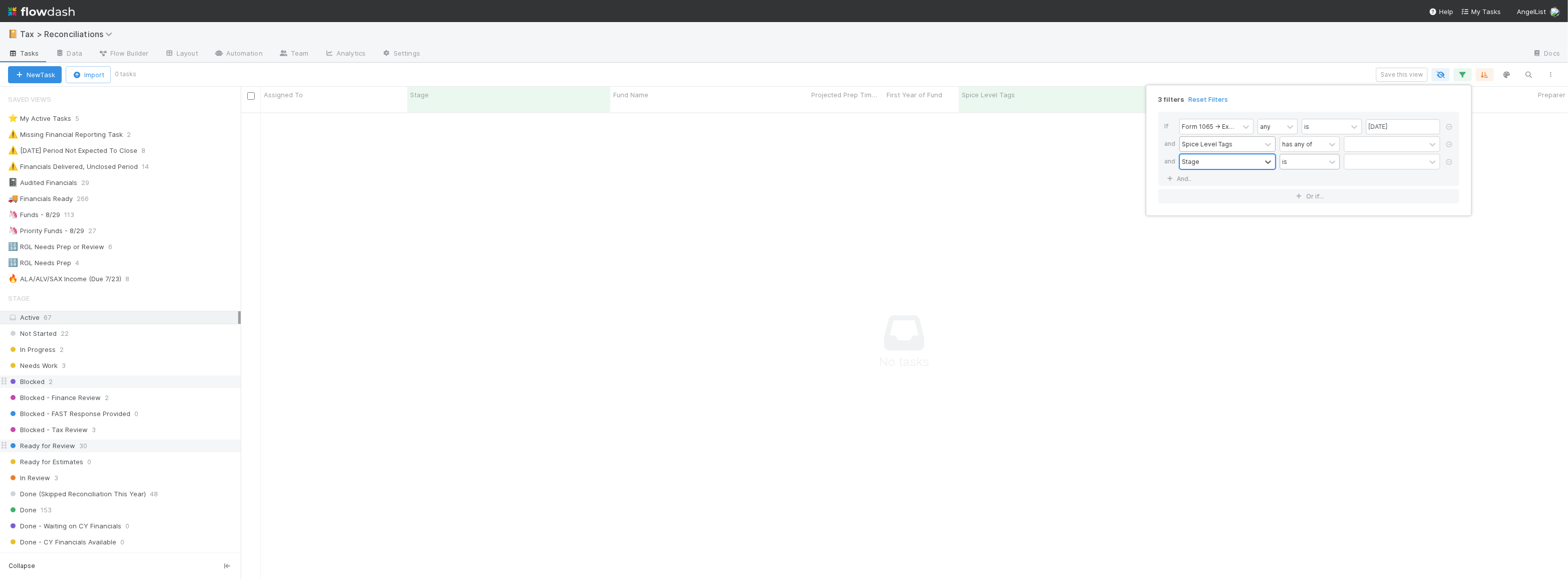
click at [1297, 164] on div "is" at bounding box center [1303, 161] width 45 height 15
click at [1296, 203] on div "is not" at bounding box center [1309, 201] width 60 height 17
click at [1379, 160] on div at bounding box center [1384, 161] width 81 height 15
type input "bl"
click at [1391, 188] on div "Blocked" at bounding box center [1391, 184] width 96 height 17
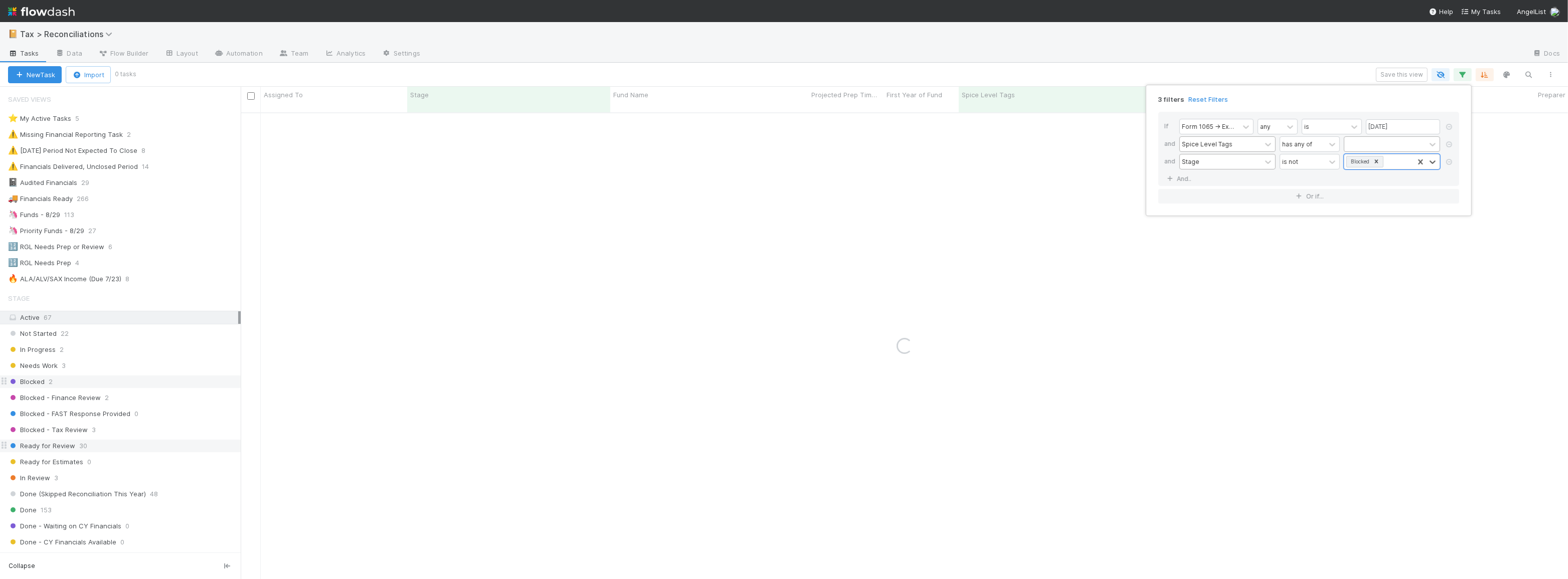
click at [1379, 141] on div at bounding box center [1384, 144] width 81 height 15
type input "par"
click at [1375, 167] on div "Parallel Fund" at bounding box center [1391, 166] width 96 height 17
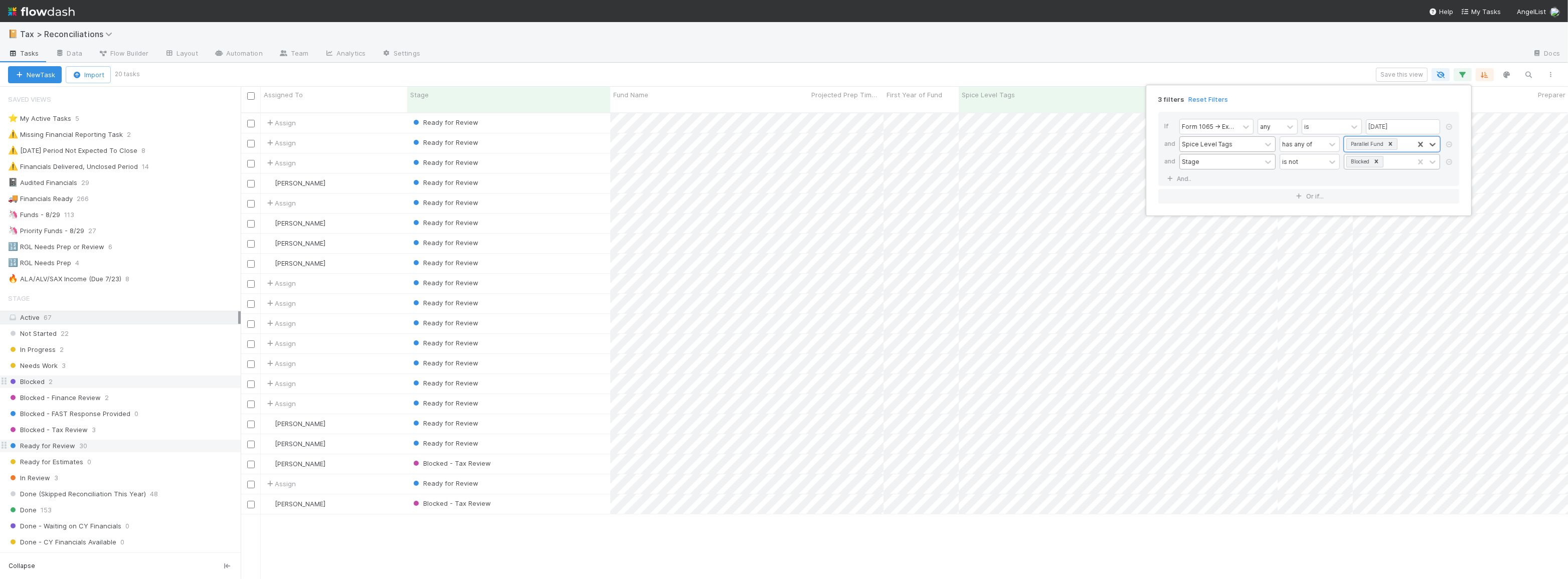
scroll to position [468, 1320]
click at [1389, 163] on div "Blocked" at bounding box center [1379, 161] width 69 height 15
click at [1396, 284] on div "Blocked - Tax Review" at bounding box center [1391, 279] width 96 height 17
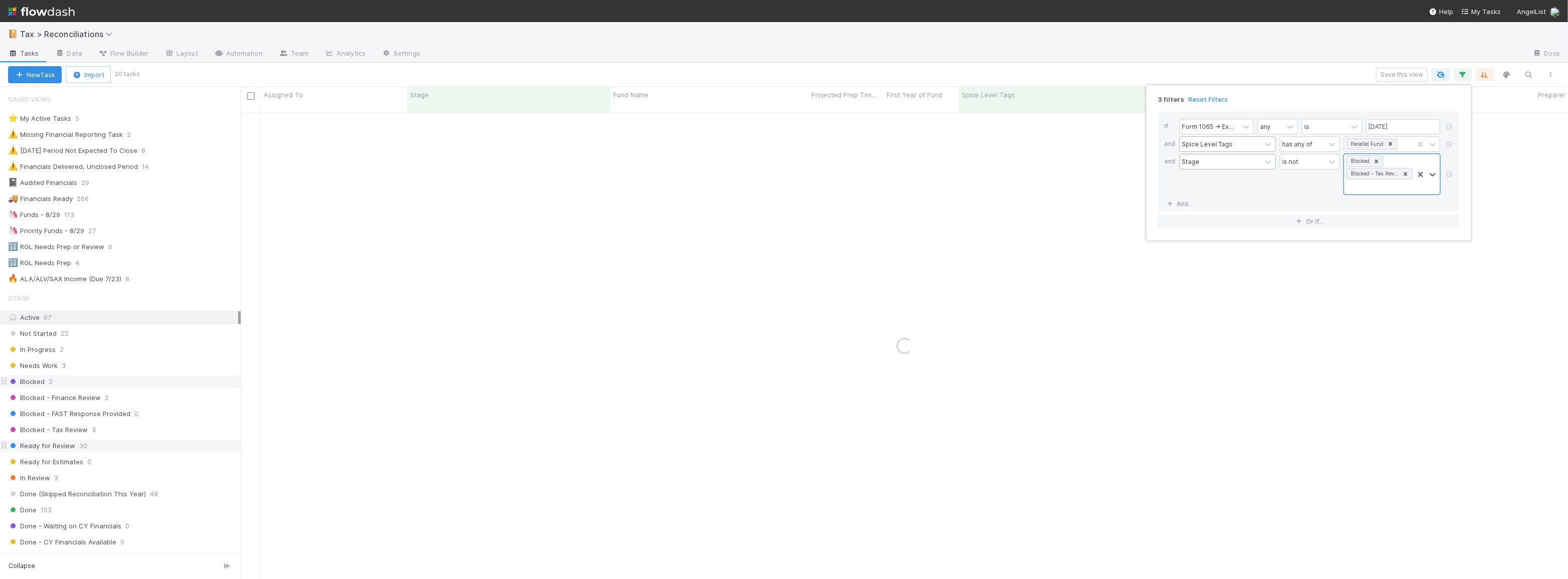
click at [1107, 65] on div "3 filters Reset Filters If Form 1065 -> Expected K1s Release Date any is 08/29/…" at bounding box center [784, 290] width 1568 height 579
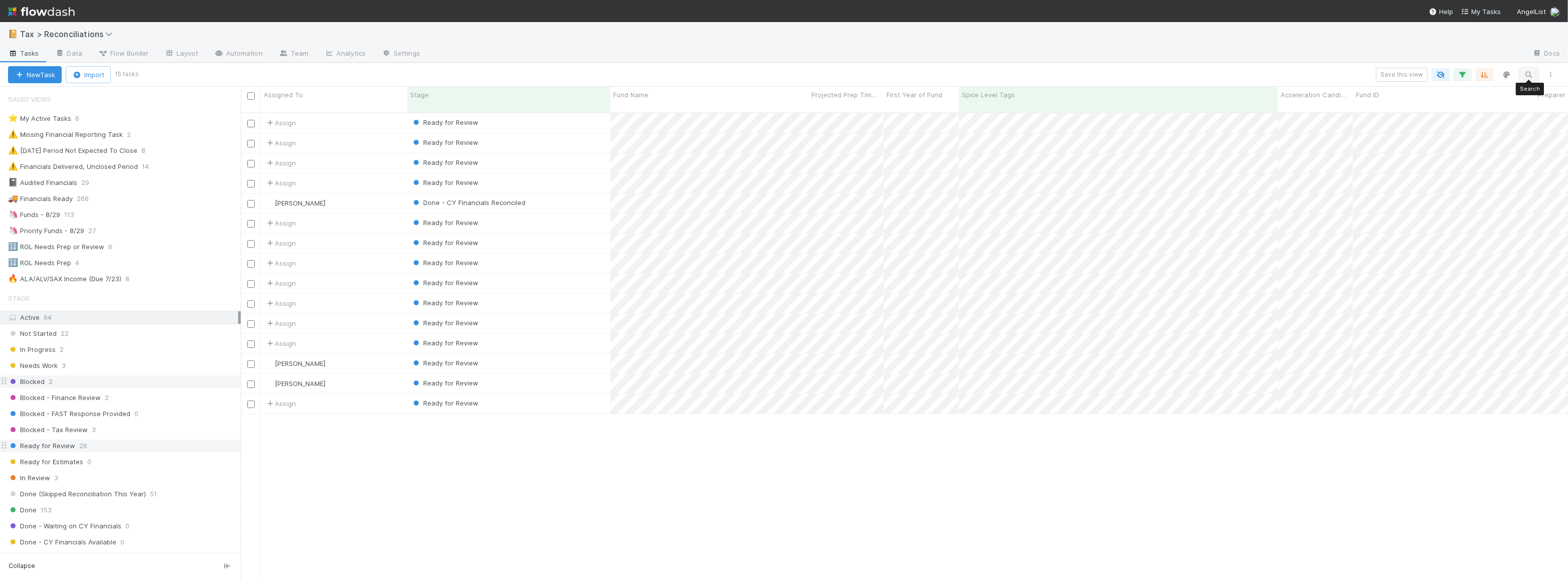
click at [1528, 76] on icon "button" at bounding box center [1529, 75] width 10 height 9
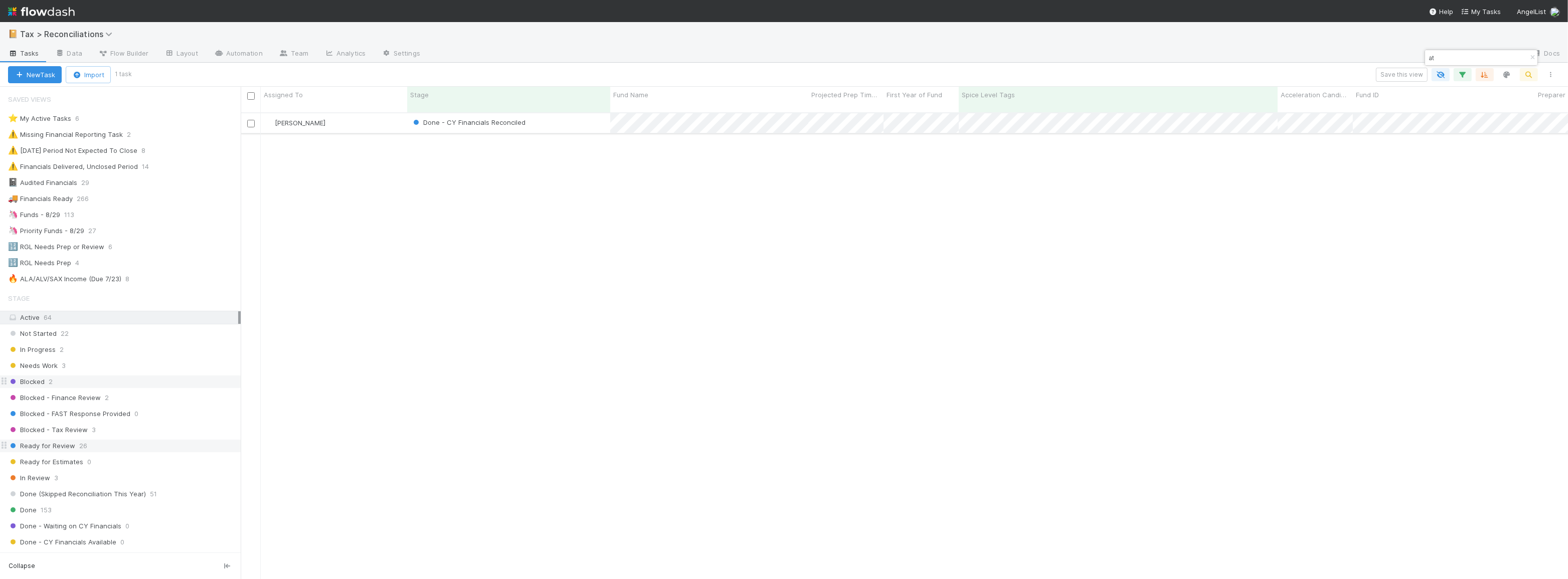
type input "at"
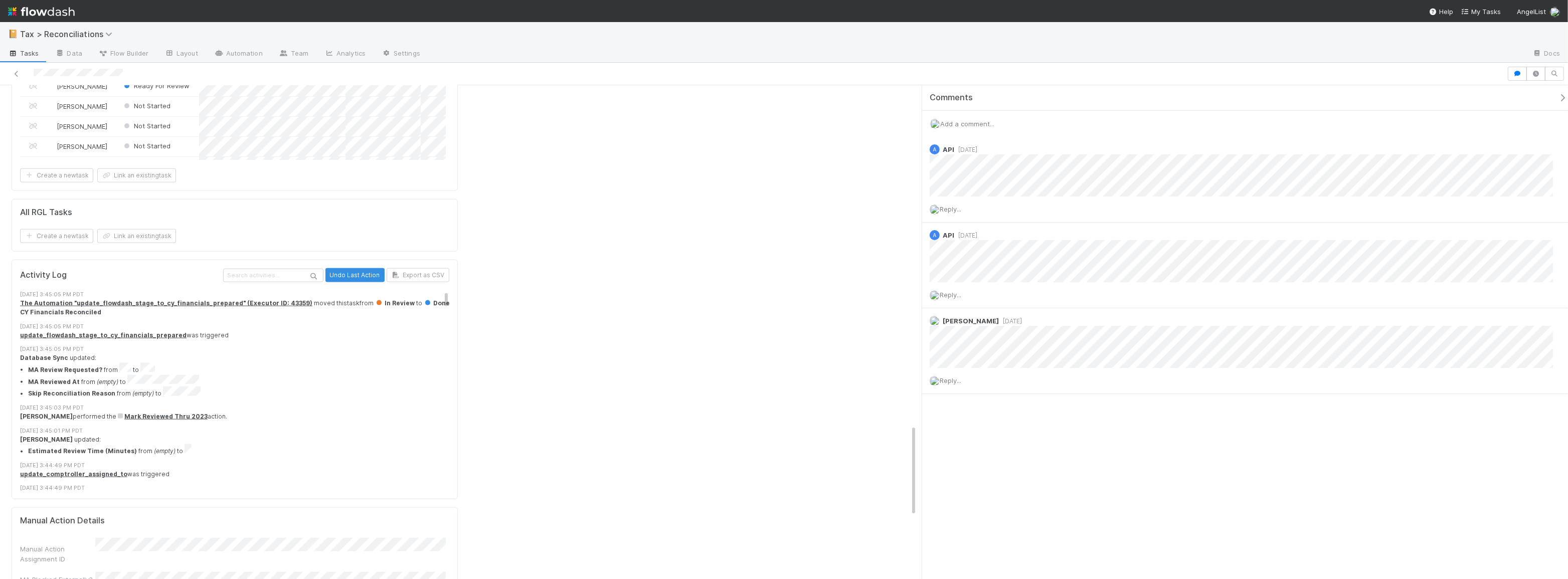
scroll to position [2006, 0]
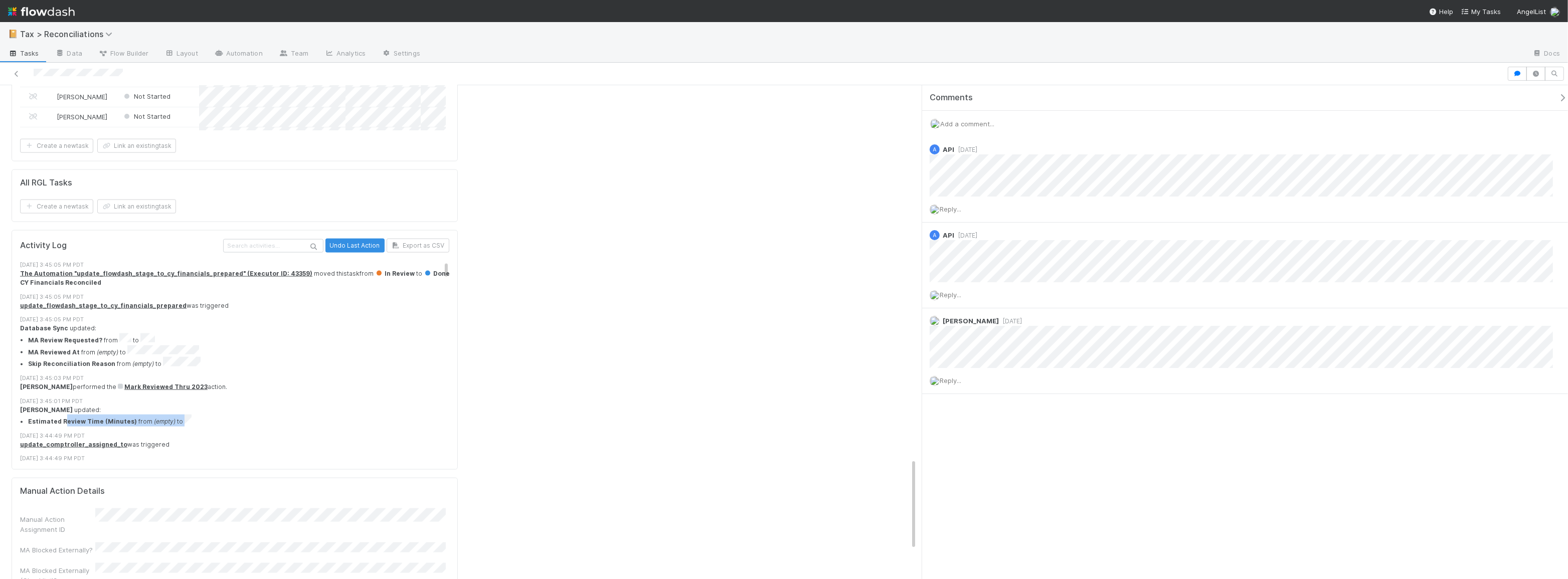
drag, startPoint x: 63, startPoint y: 329, endPoint x: 222, endPoint y: 330, distance: 159.0
click at [222, 415] on li "Estimated Review Time (Minutes) from (empty) to" at bounding box center [242, 421] width 428 height 12
click at [360, 383] on div "Moein Zandi performed the Mark Reviewed Thru 2023 action." at bounding box center [238, 388] width 436 height 9
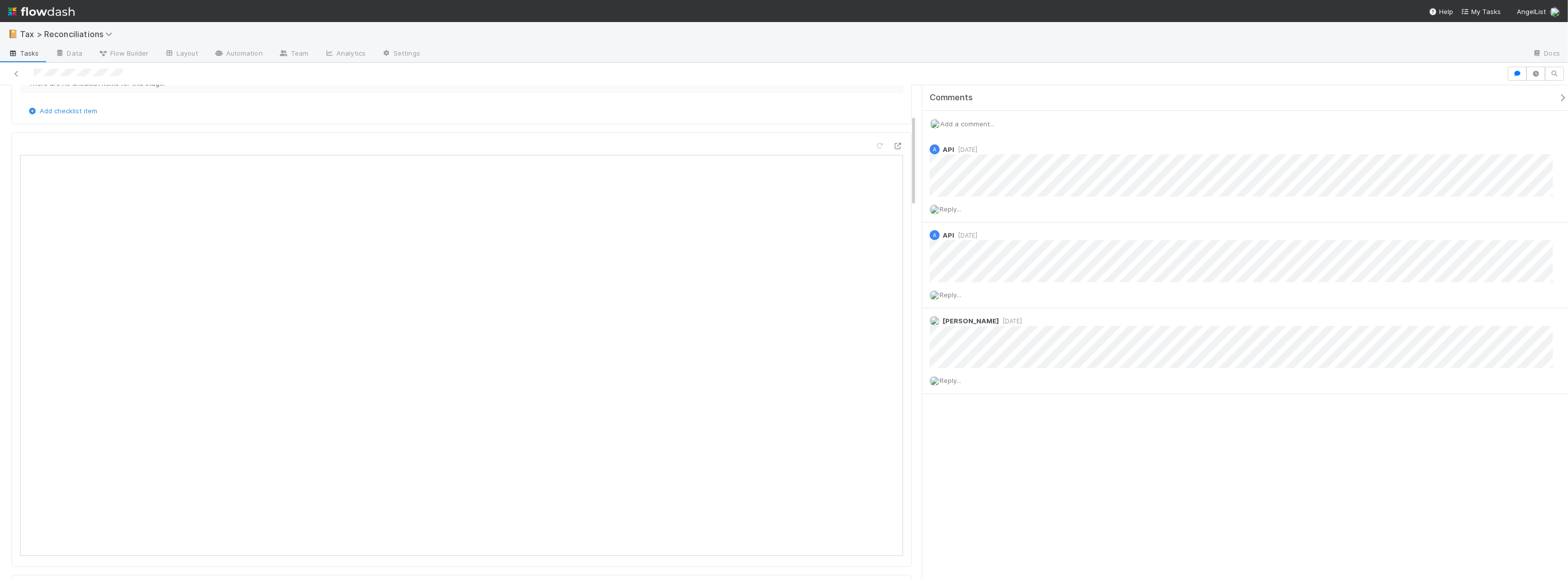
scroll to position [0, 0]
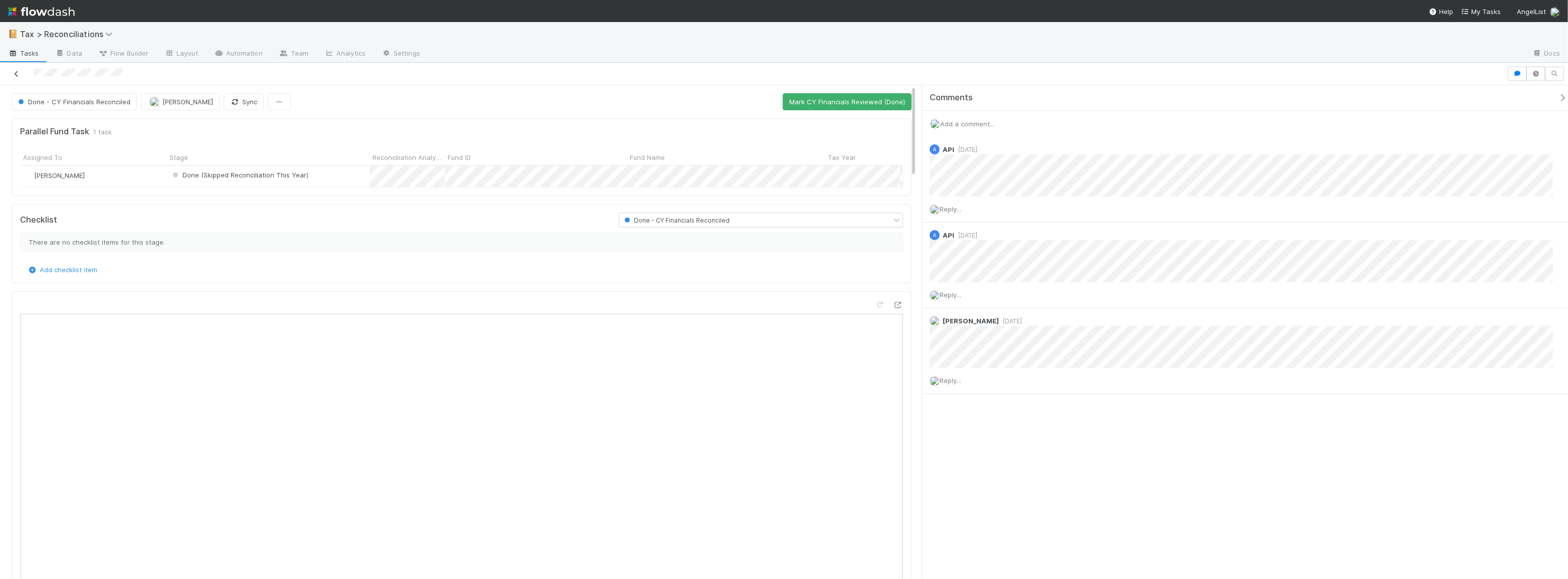
click at [15, 74] on icon at bounding box center [16, 74] width 10 height 6
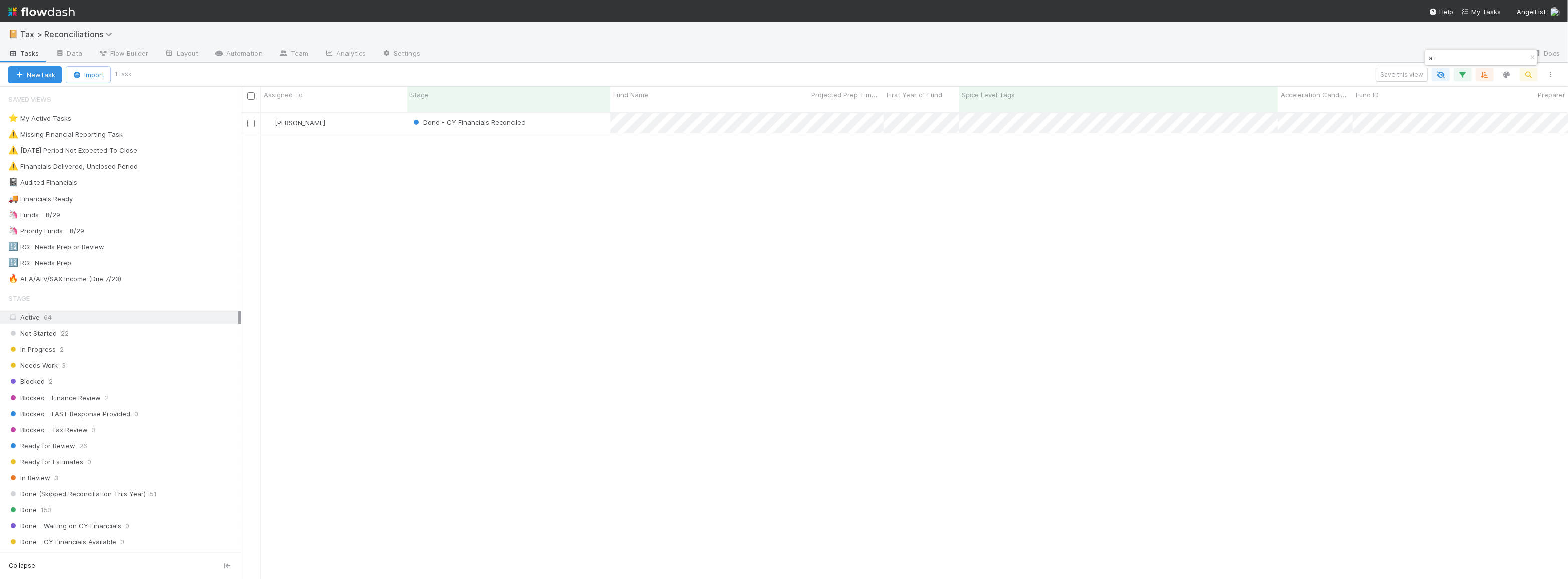
scroll to position [468, 1320]
click at [1531, 56] on icon "button" at bounding box center [1532, 58] width 10 height 6
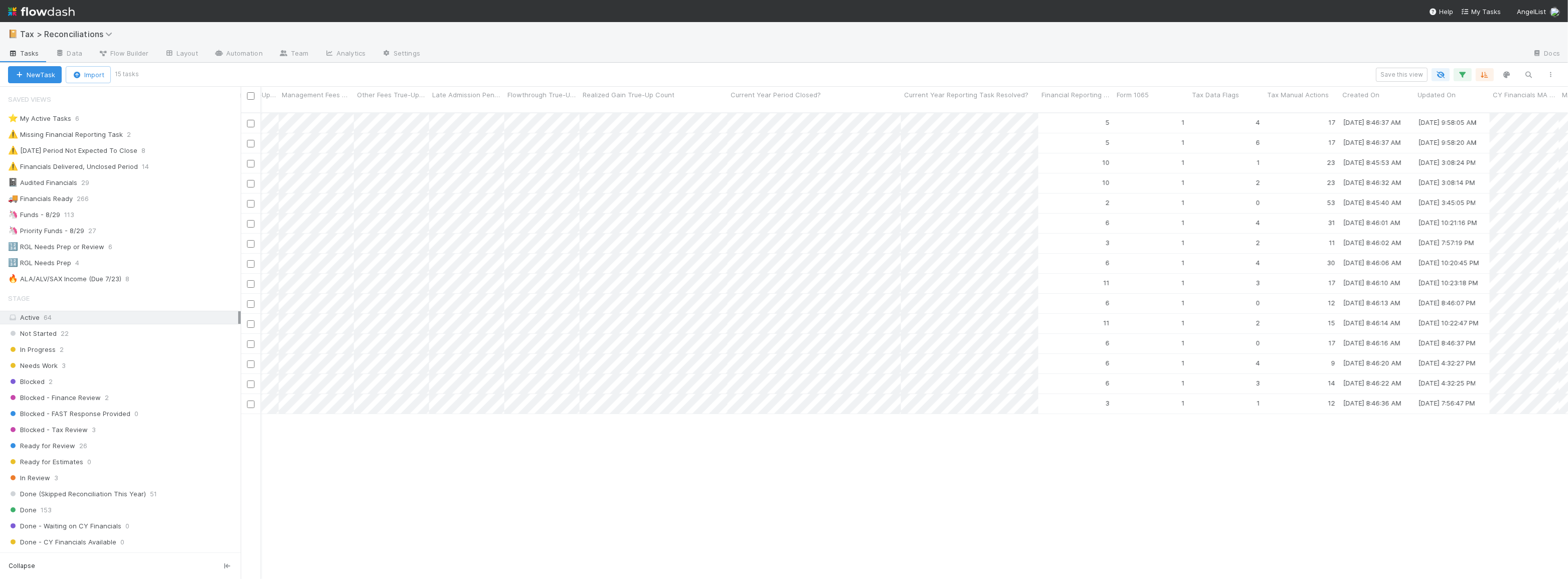
scroll to position [0, 0]
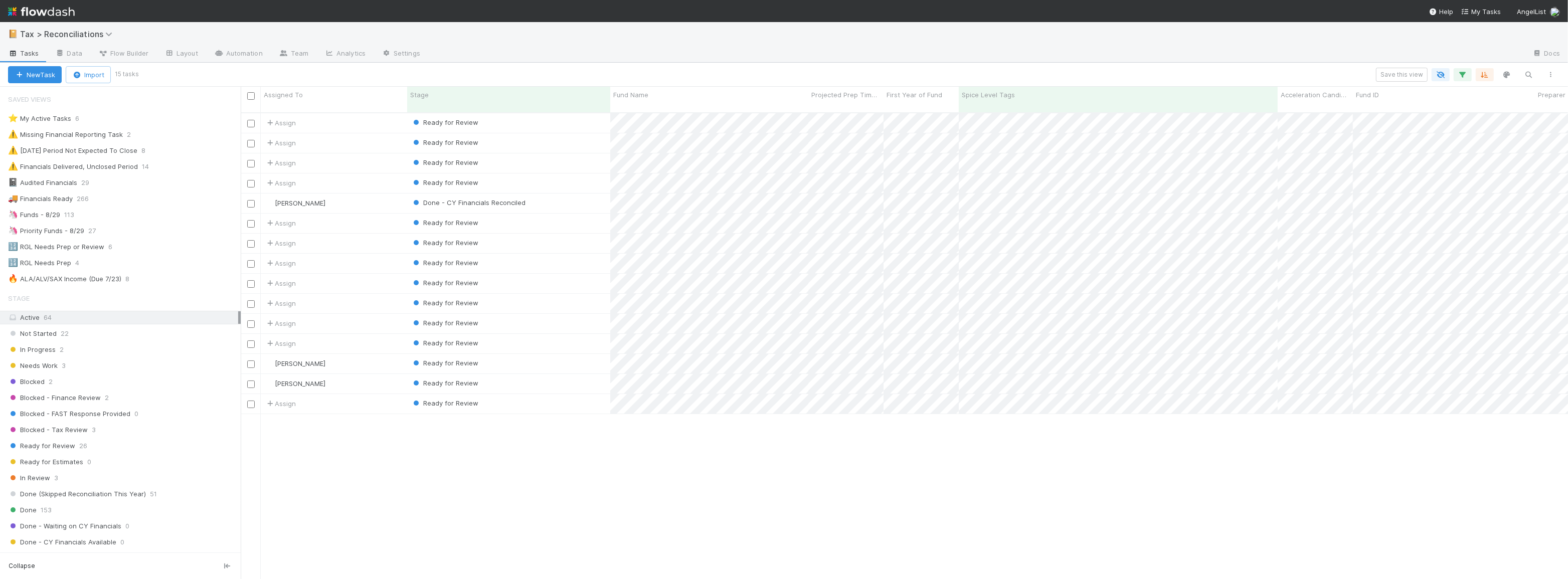
click at [687, 465] on div "Assign Ready for Review 5 1 4 17 1/28/25, 8:46:37 AM 8/10/25, 9:58:05 AM 0 Assi…" at bounding box center [904, 350] width 1327 height 475
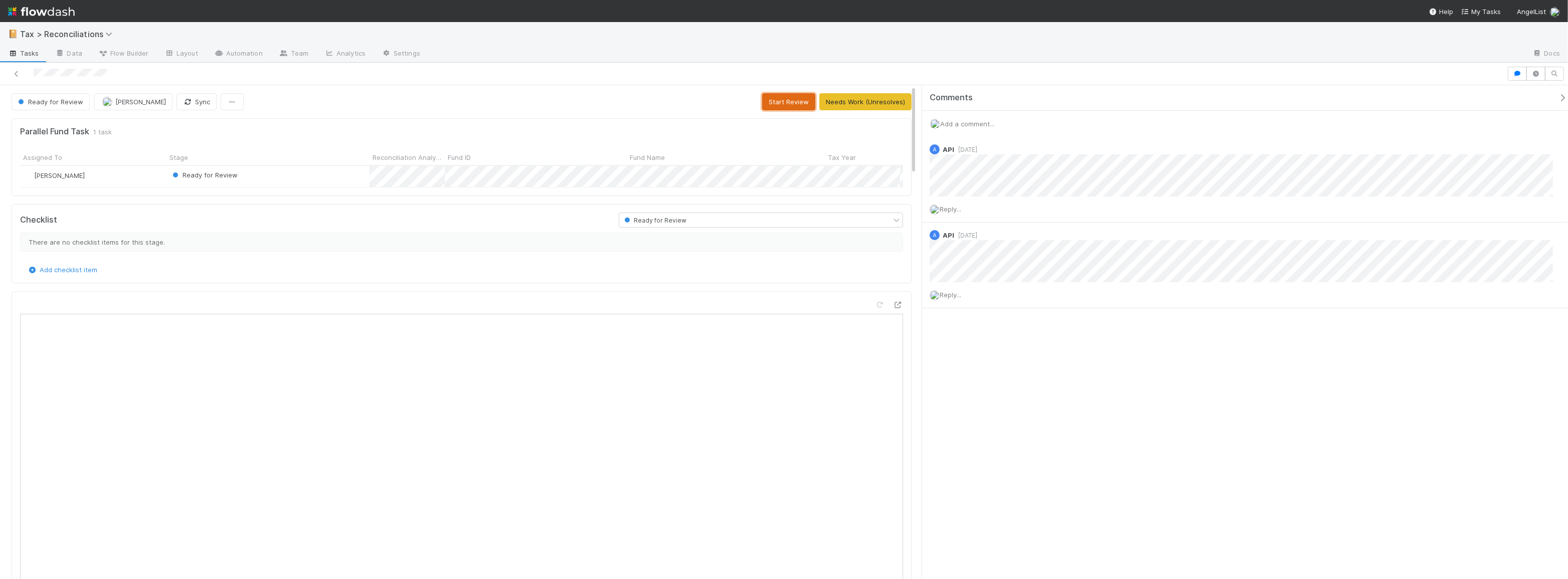
click at [791, 99] on button "Start Review" at bounding box center [789, 102] width 53 height 17
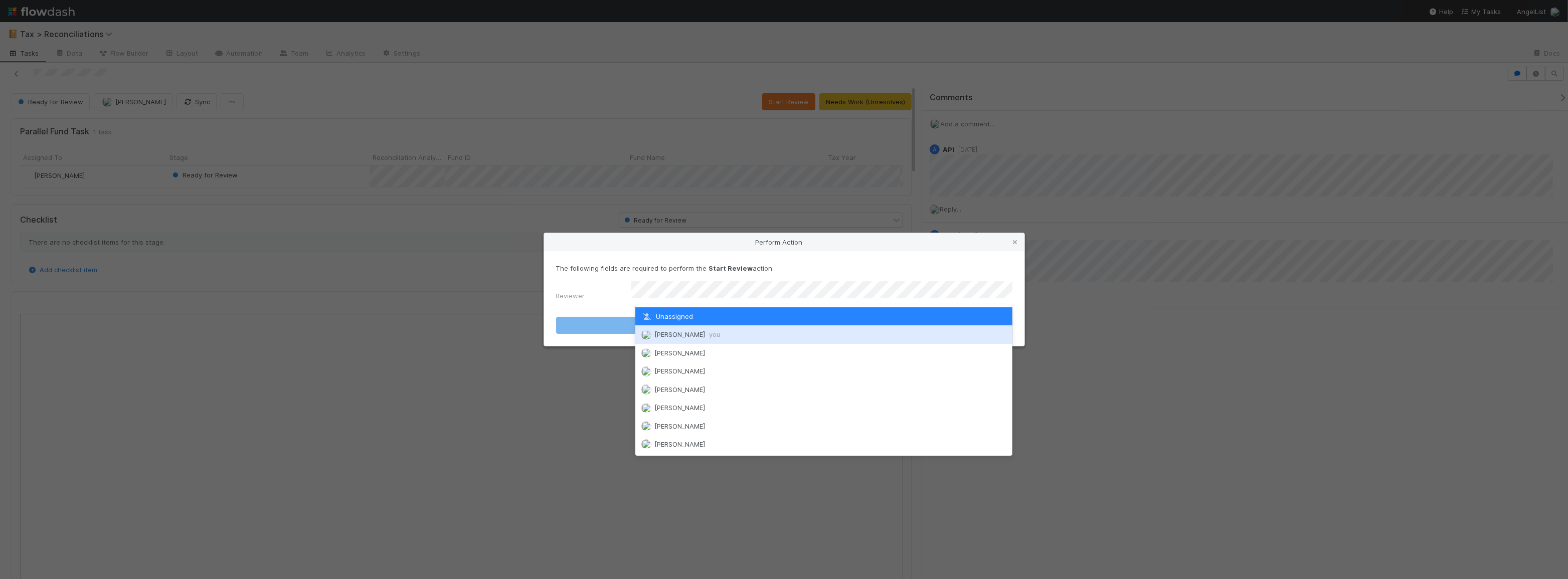
click at [786, 333] on div "[PERSON_NAME] you" at bounding box center [823, 334] width 377 height 18
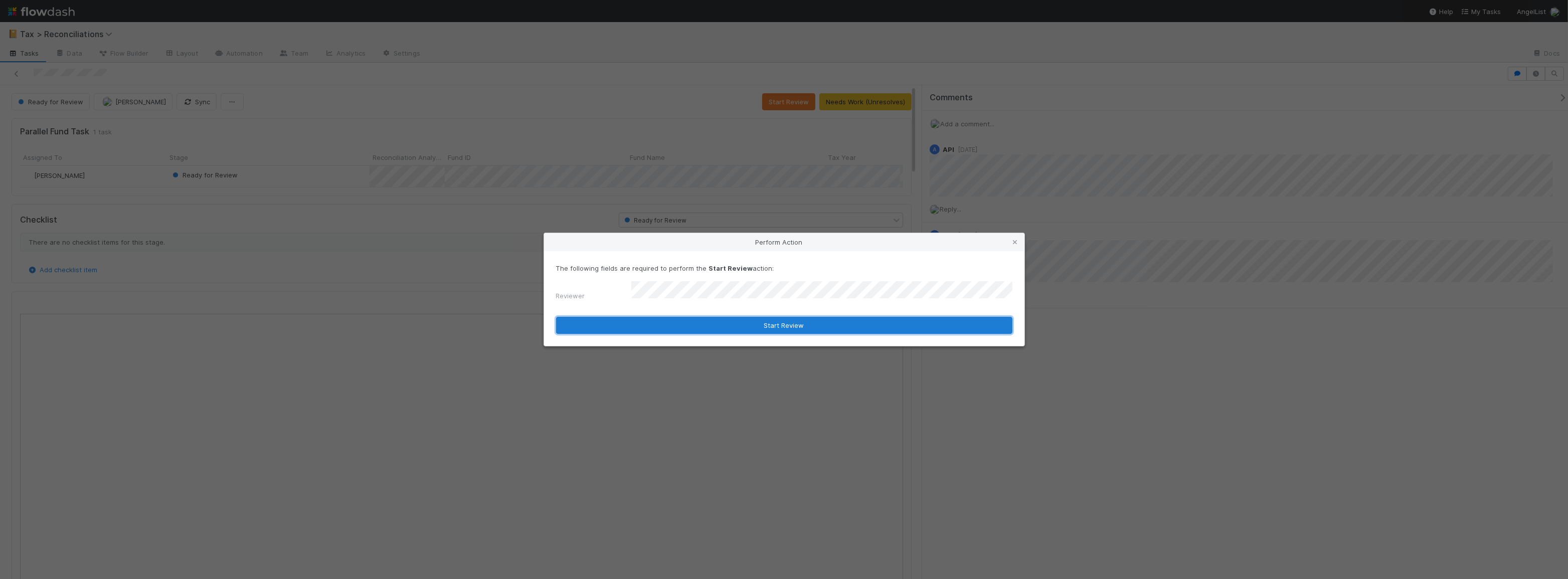
click at [782, 319] on button "Start Review" at bounding box center [784, 326] width 456 height 17
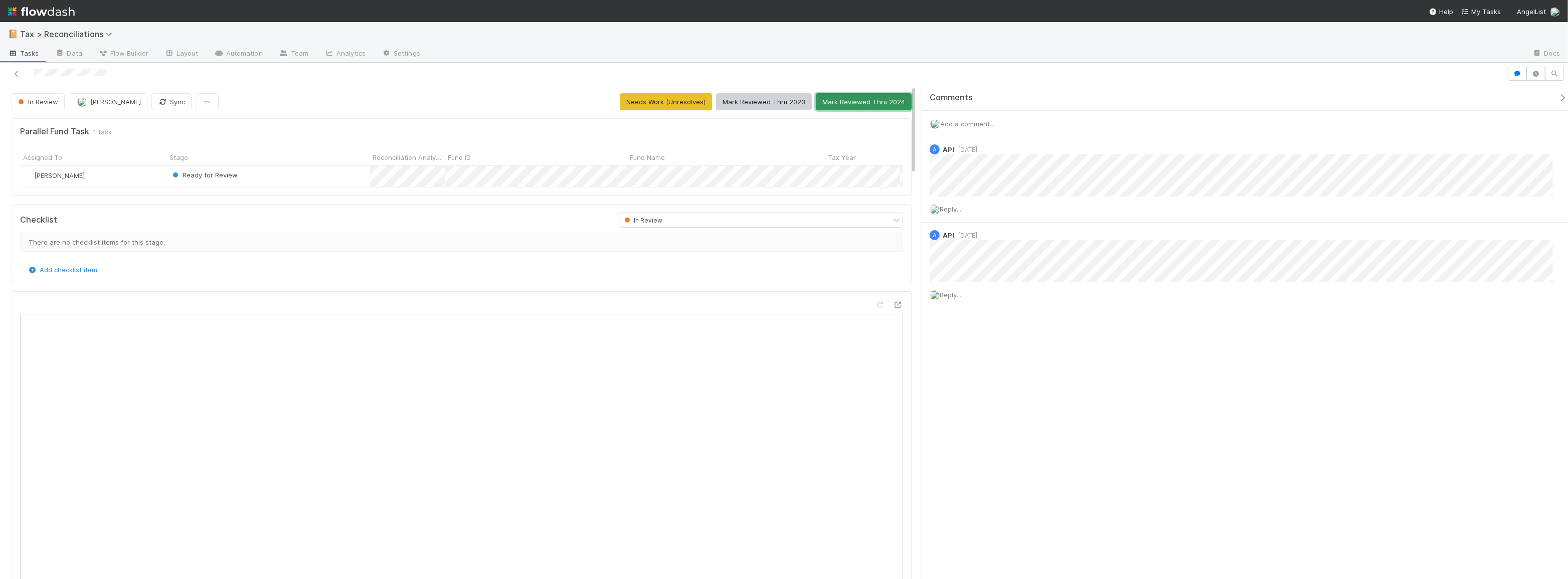
click at [857, 102] on button "Mark Reviewed Thru 2024" at bounding box center [863, 102] width 96 height 17
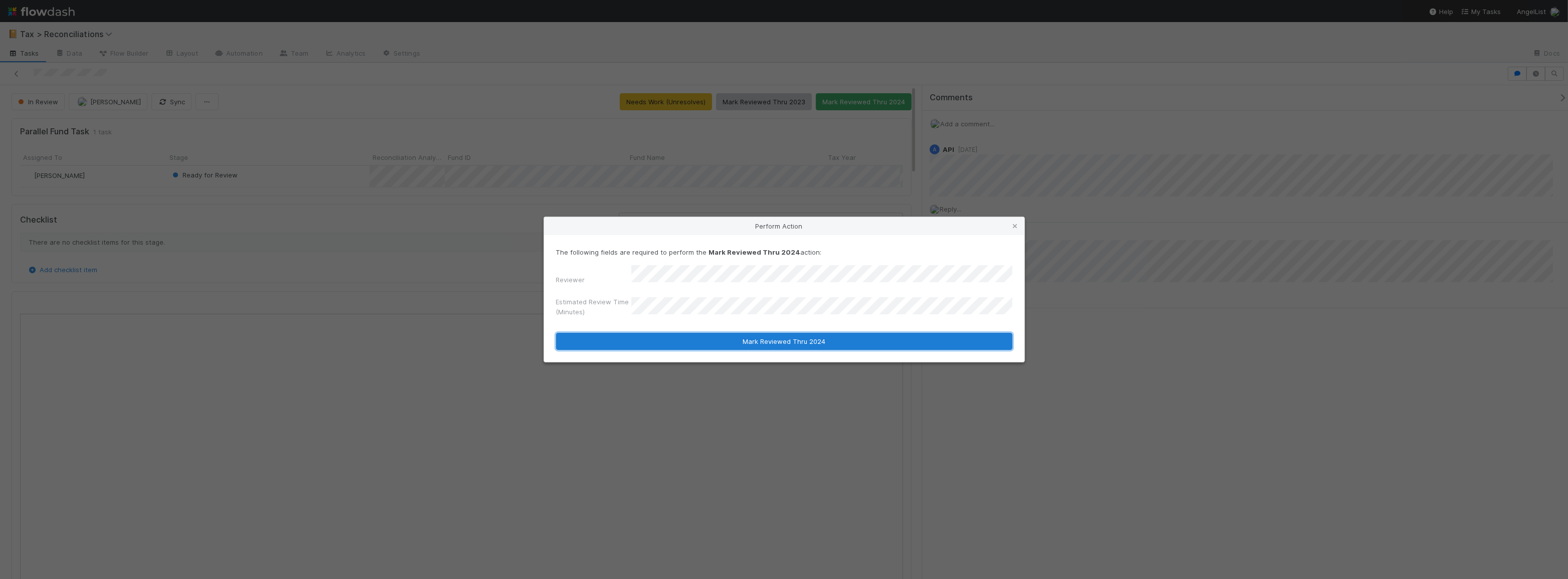
click at [714, 337] on button "Mark Reviewed Thru 2024" at bounding box center [784, 341] width 456 height 17
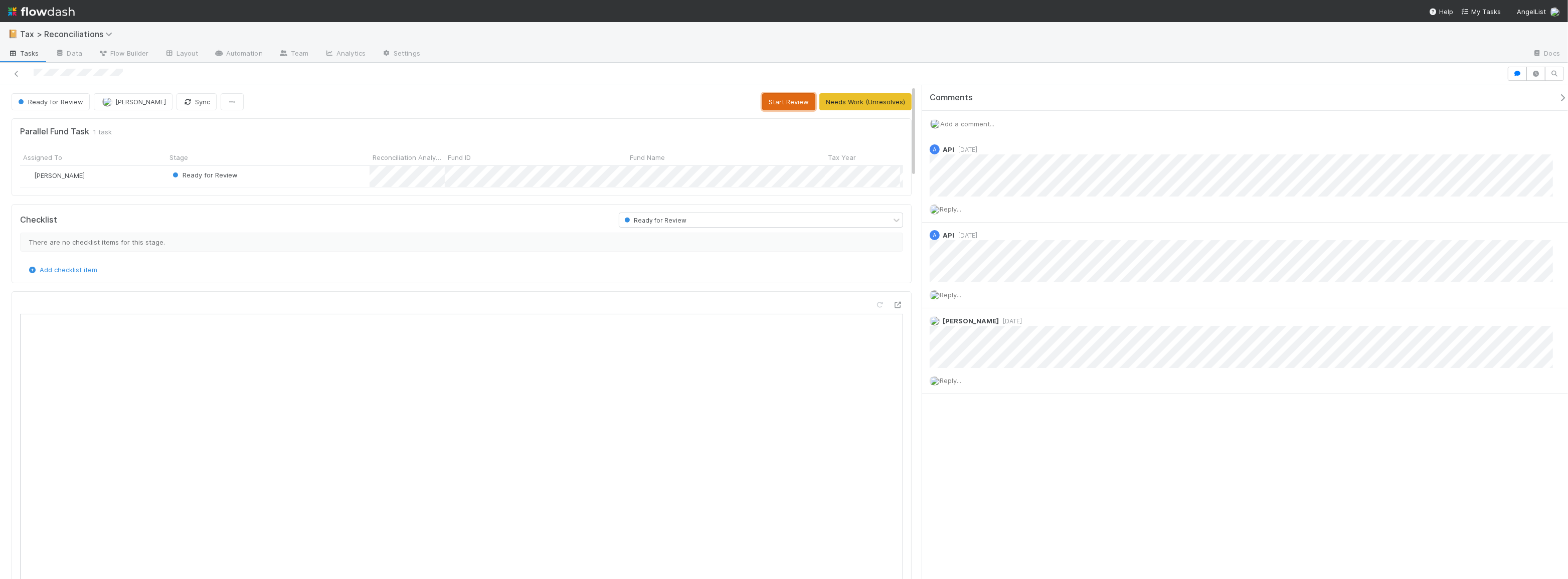
click at [770, 99] on button "Start Review" at bounding box center [789, 102] width 53 height 17
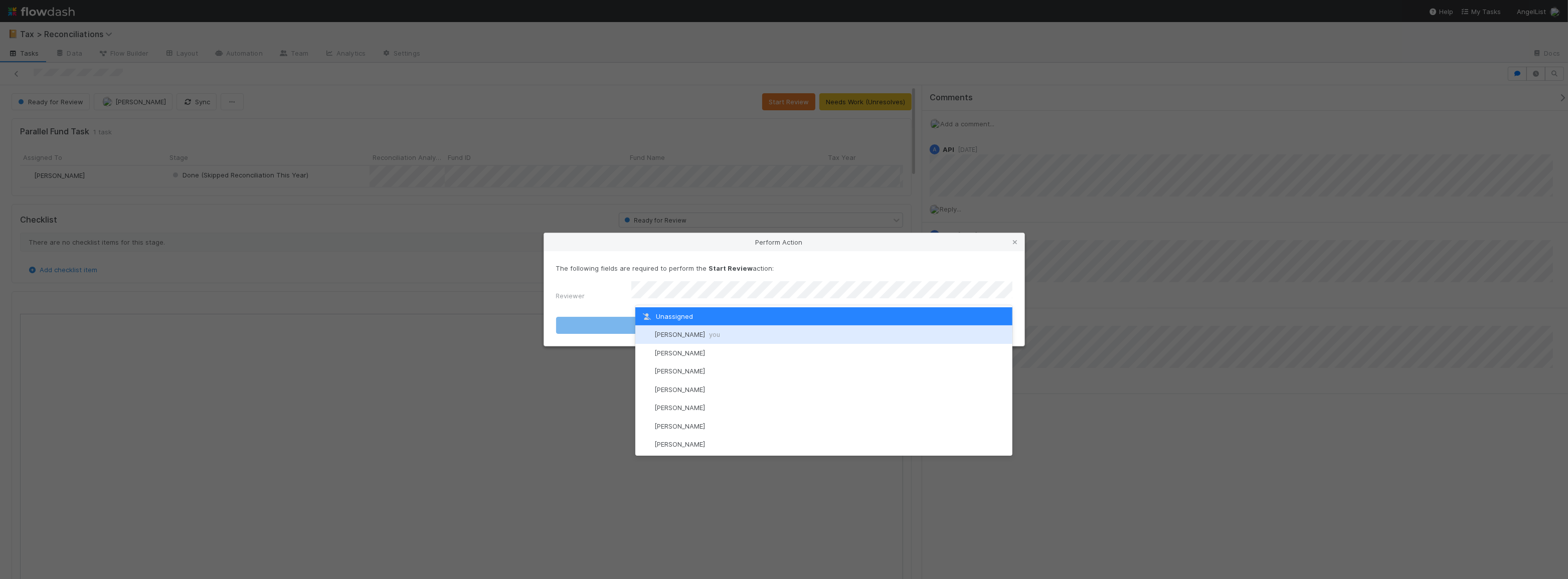
click at [830, 329] on div "[PERSON_NAME] you" at bounding box center [823, 334] width 377 height 18
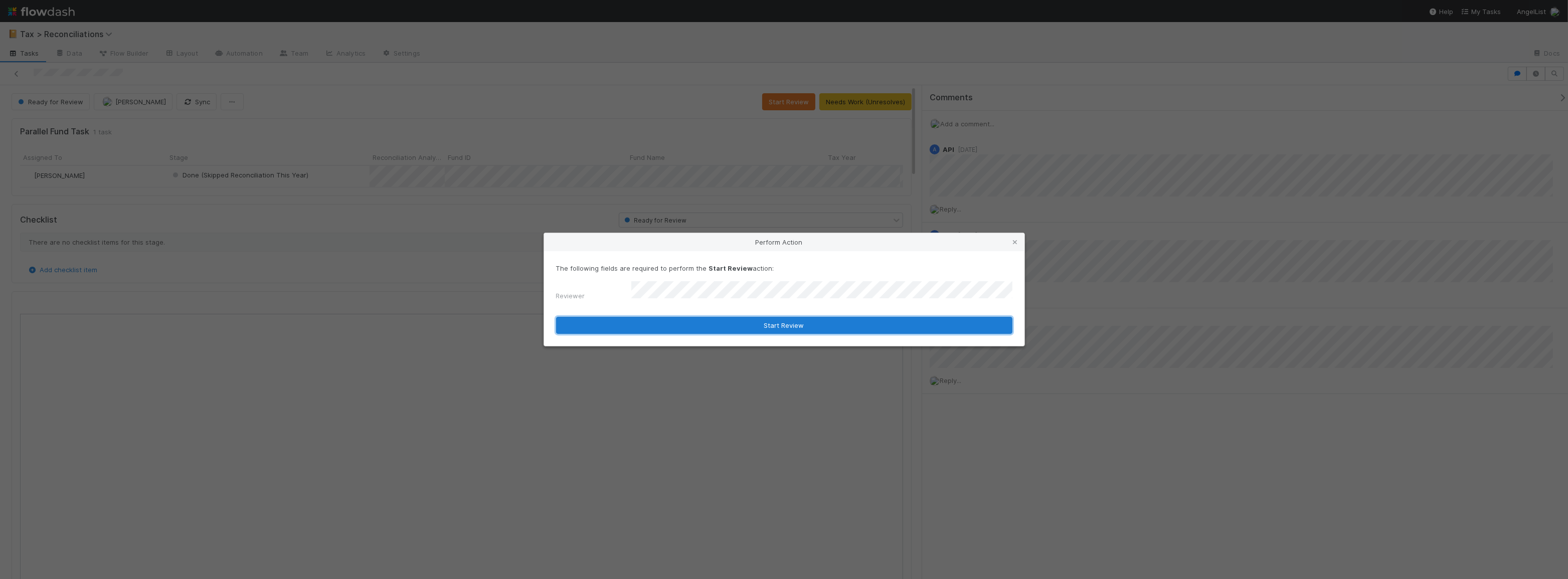
click at [803, 321] on button "Start Review" at bounding box center [784, 326] width 456 height 17
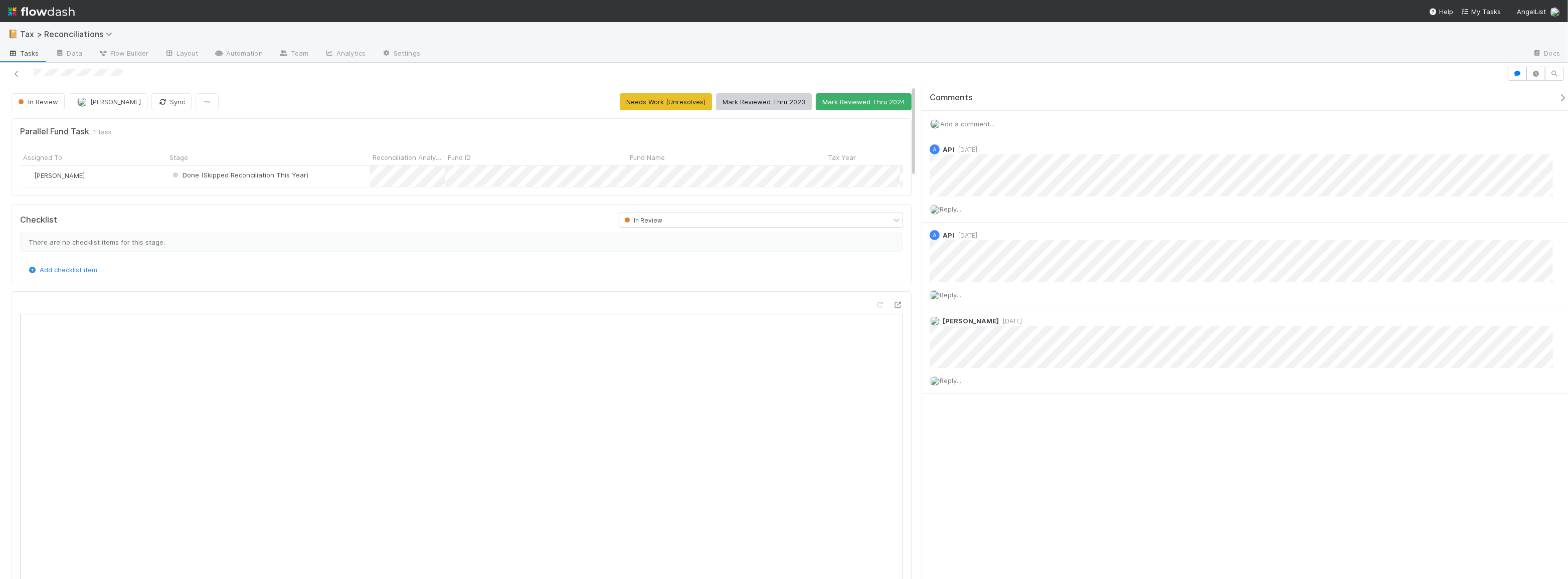
click at [779, 101] on button "Mark Reviewed Thru 2023" at bounding box center [764, 102] width 96 height 17
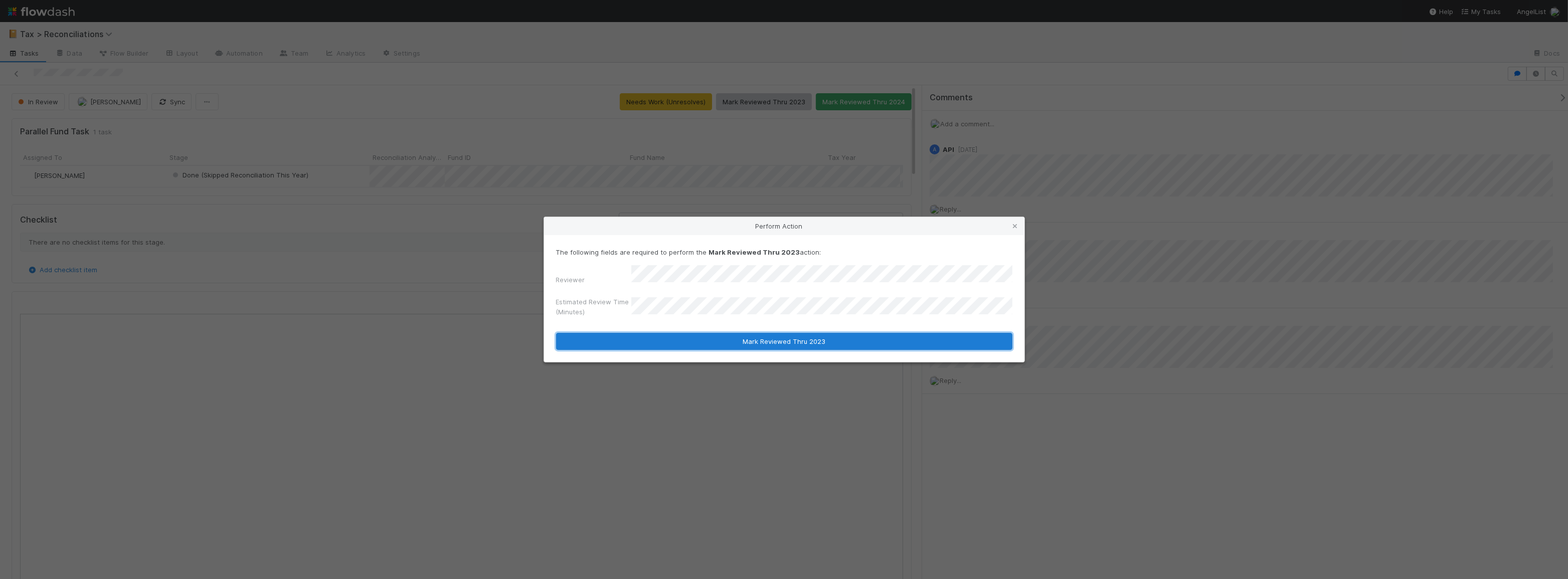
click at [742, 337] on button "Mark Reviewed Thru 2023" at bounding box center [784, 341] width 456 height 17
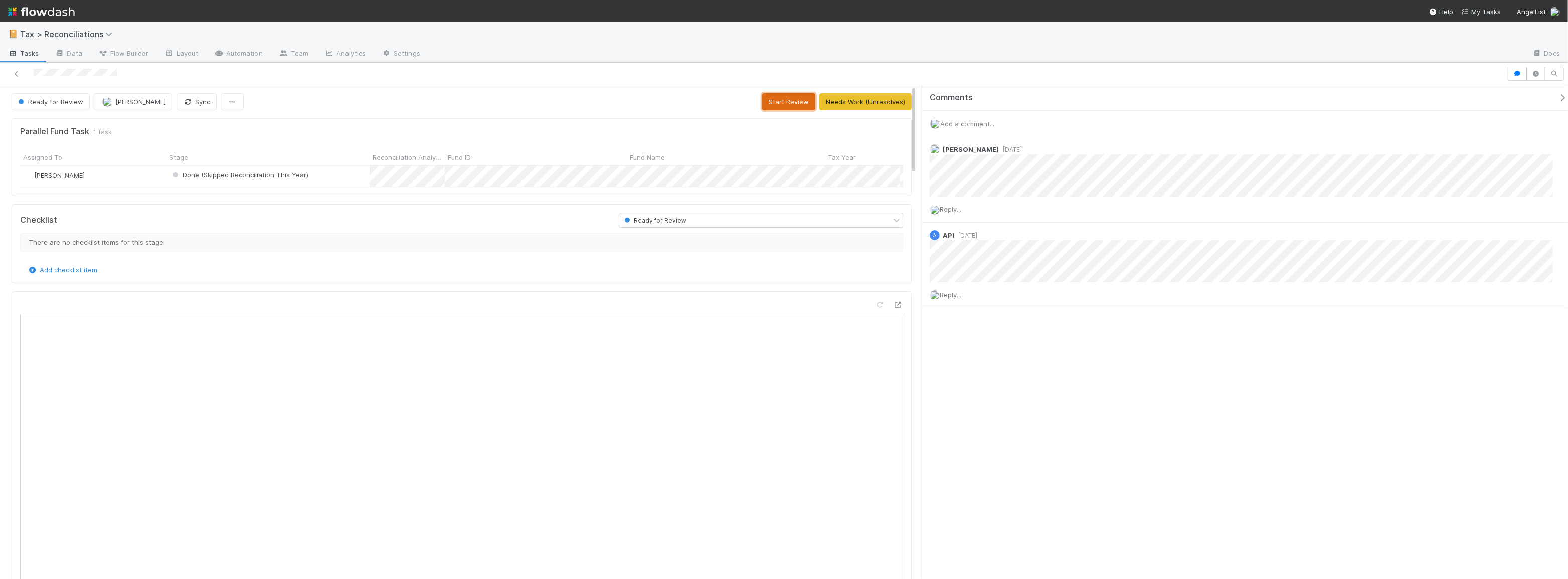
click at [765, 102] on button "Start Review" at bounding box center [789, 102] width 53 height 17
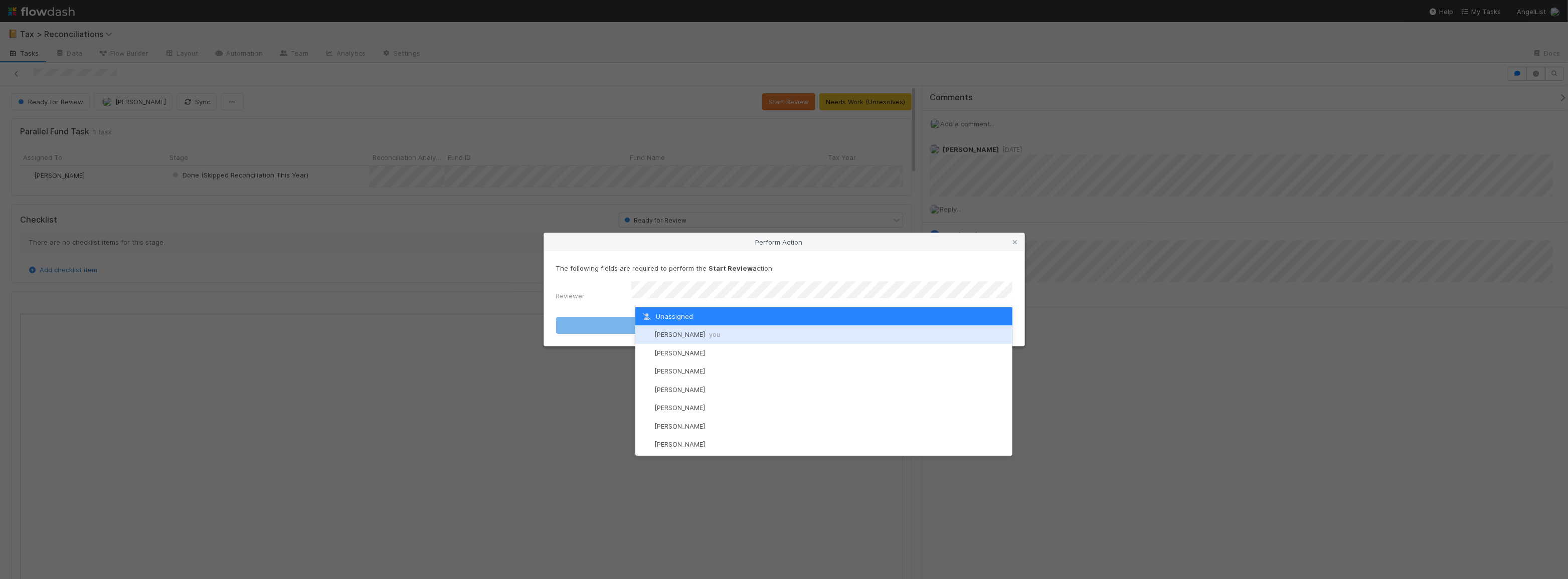
click at [757, 330] on div "[PERSON_NAME] you" at bounding box center [823, 334] width 377 height 18
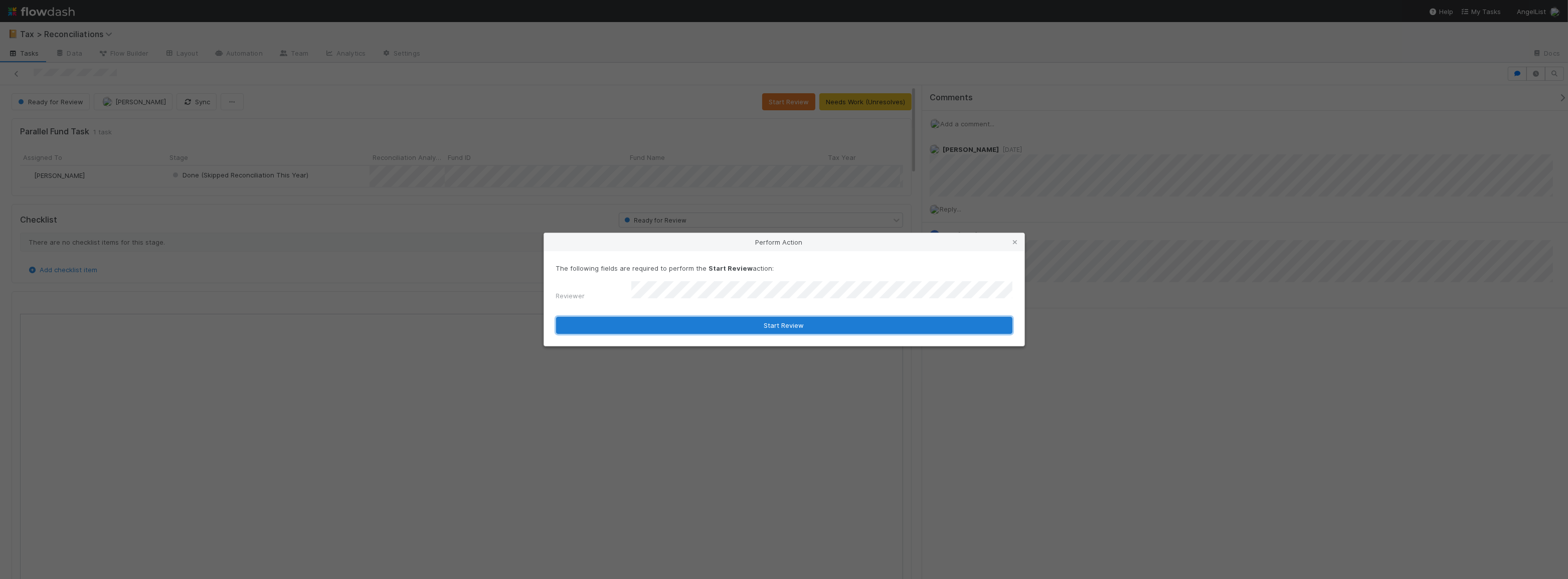
click at [759, 324] on button "Start Review" at bounding box center [784, 326] width 456 height 17
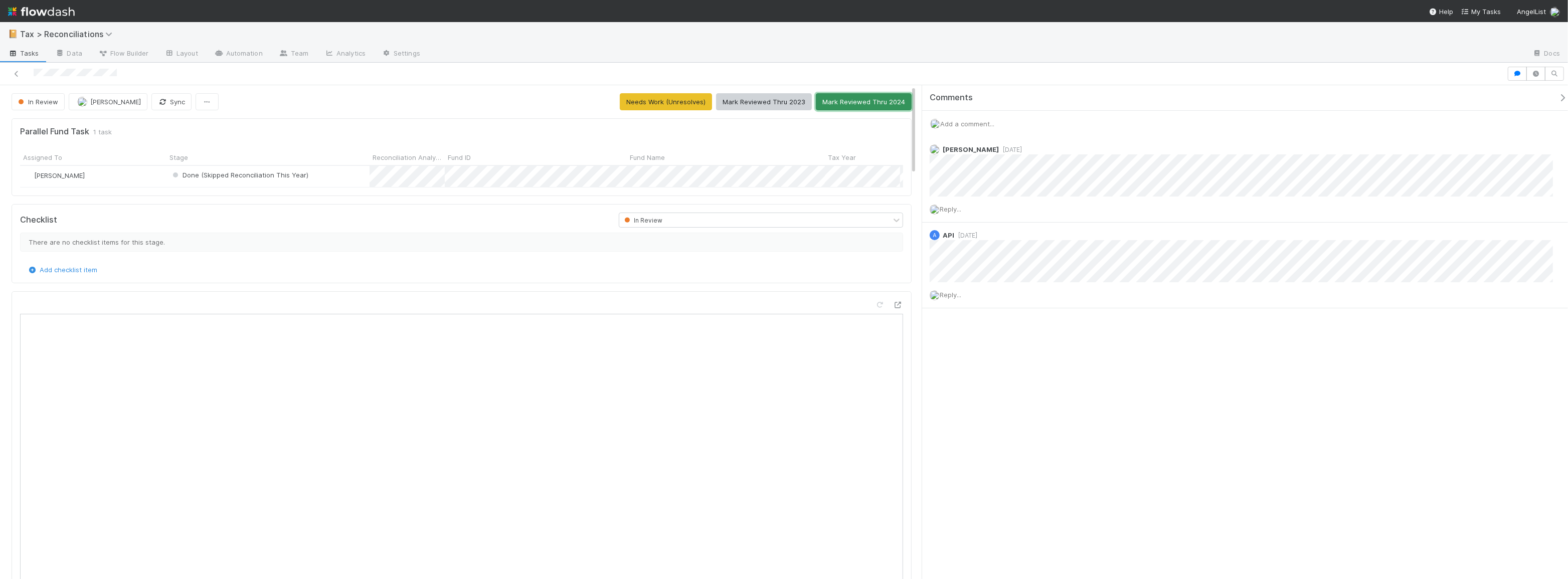
click at [853, 96] on button "Mark Reviewed Thru 2024" at bounding box center [863, 102] width 96 height 17
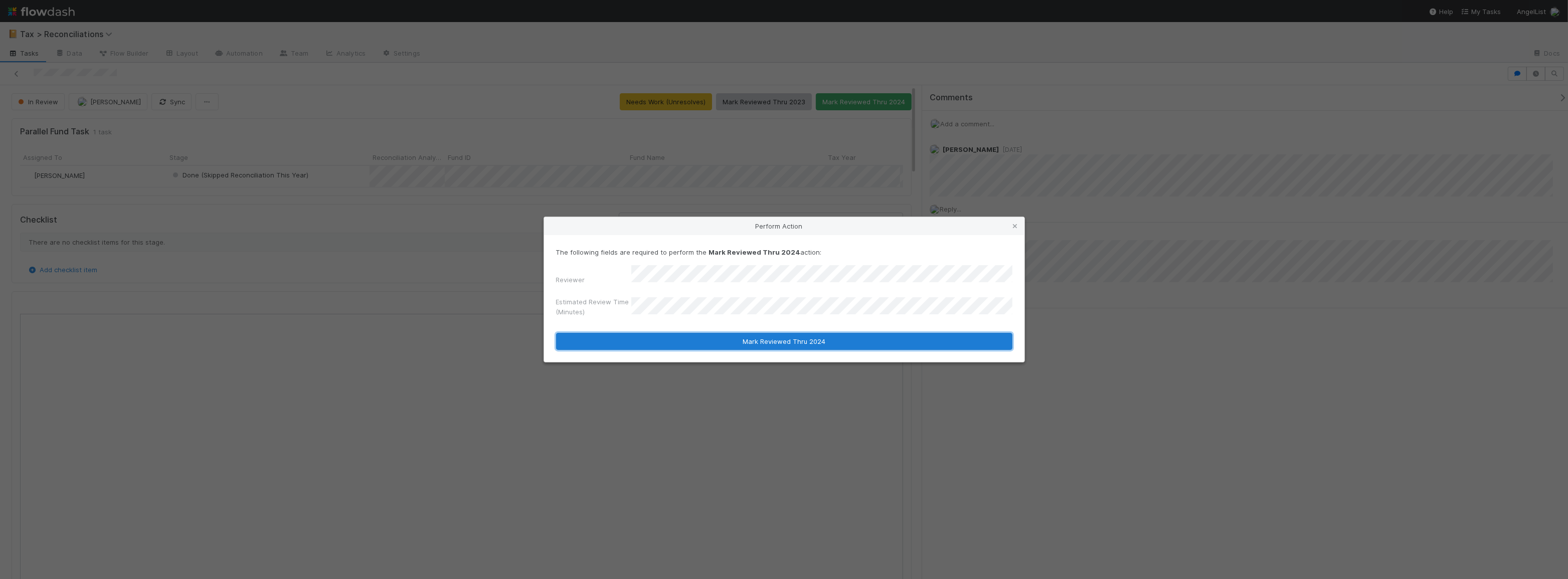
click at [709, 336] on button "Mark Reviewed Thru 2024" at bounding box center [784, 341] width 456 height 17
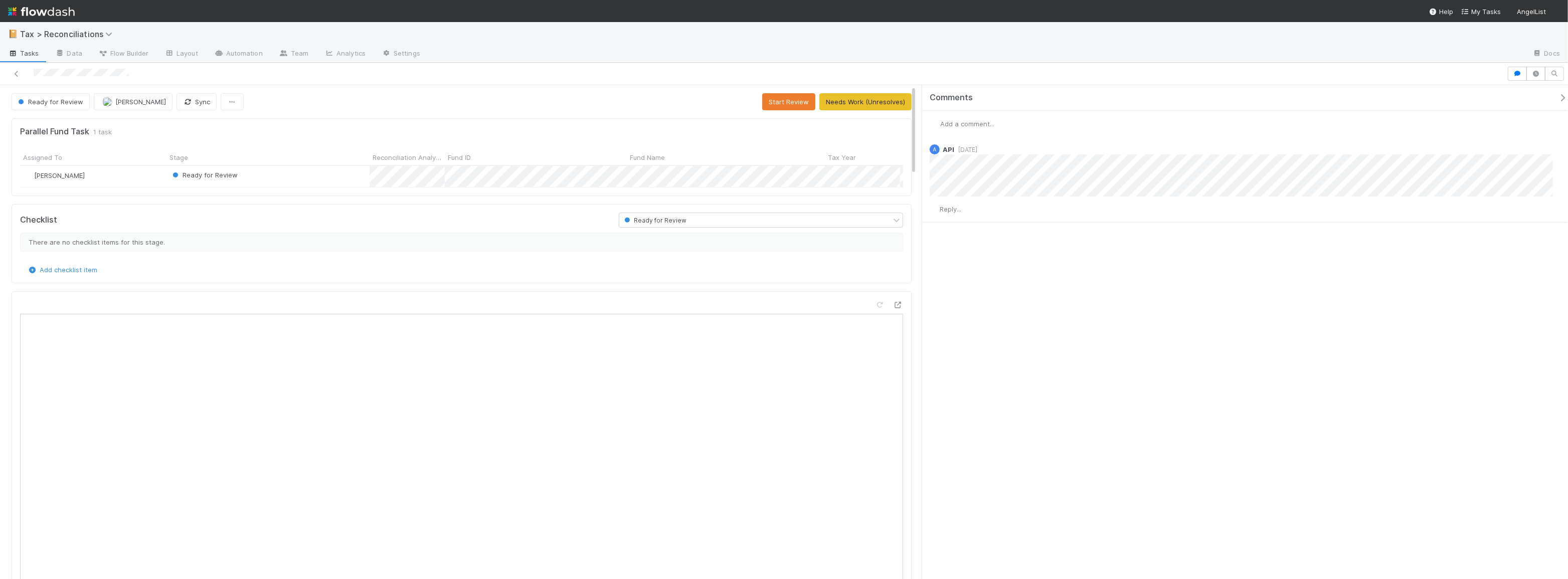
click at [407, 275] on div "Add checklist item" at bounding box center [461, 269] width 883 height 10
click at [777, 103] on button "Start Review" at bounding box center [789, 102] width 53 height 17
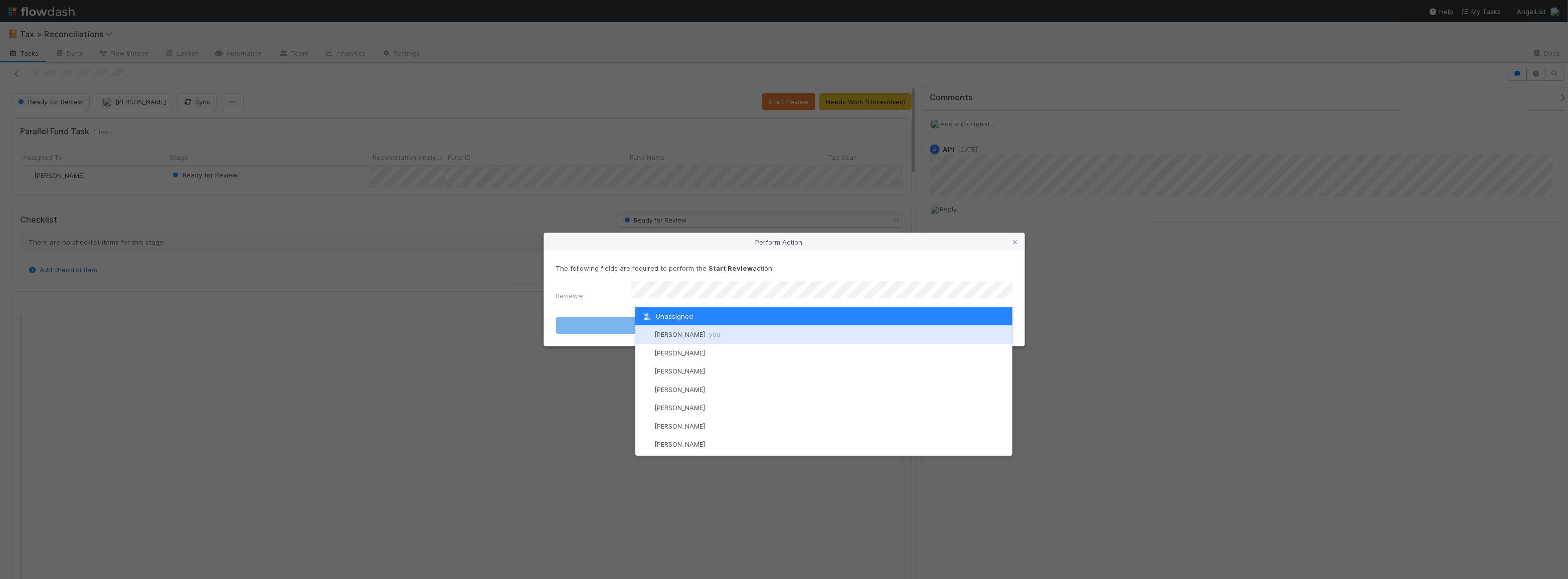
click at [762, 332] on div "[PERSON_NAME] you" at bounding box center [823, 334] width 377 height 18
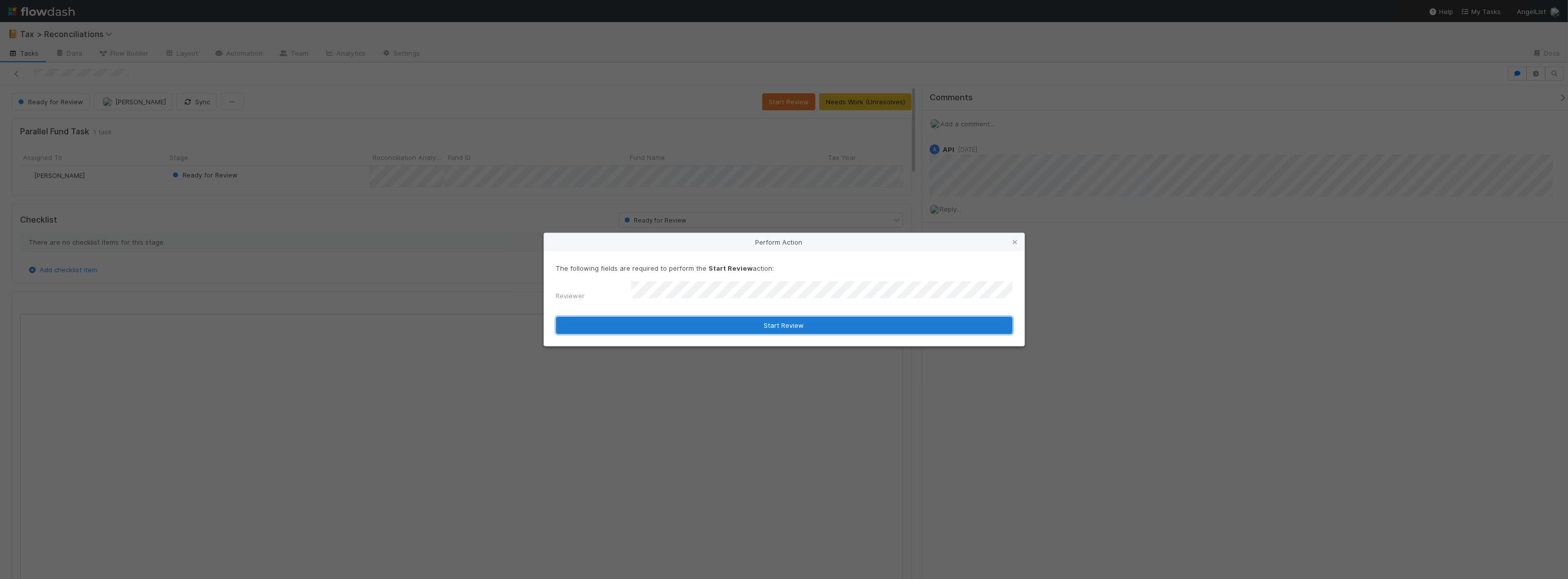
click at [760, 329] on button "Start Review" at bounding box center [784, 326] width 456 height 17
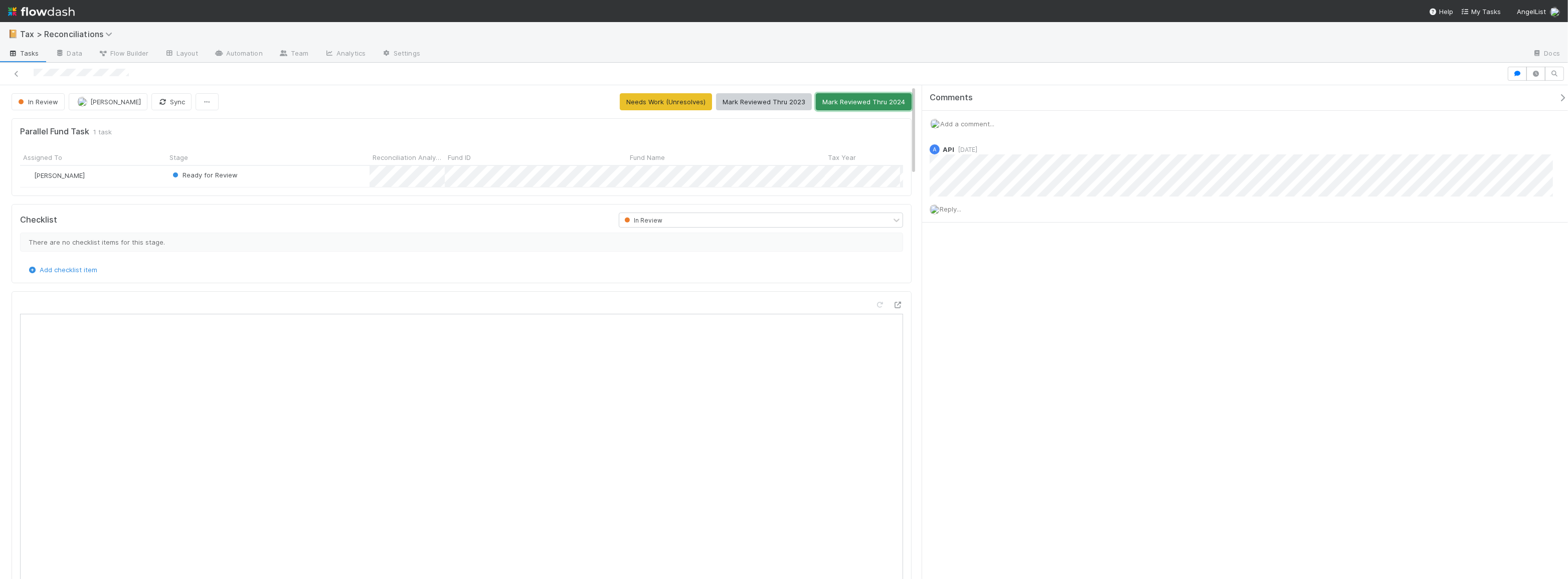
click at [862, 103] on button "Mark Reviewed Thru 2024" at bounding box center [863, 102] width 96 height 17
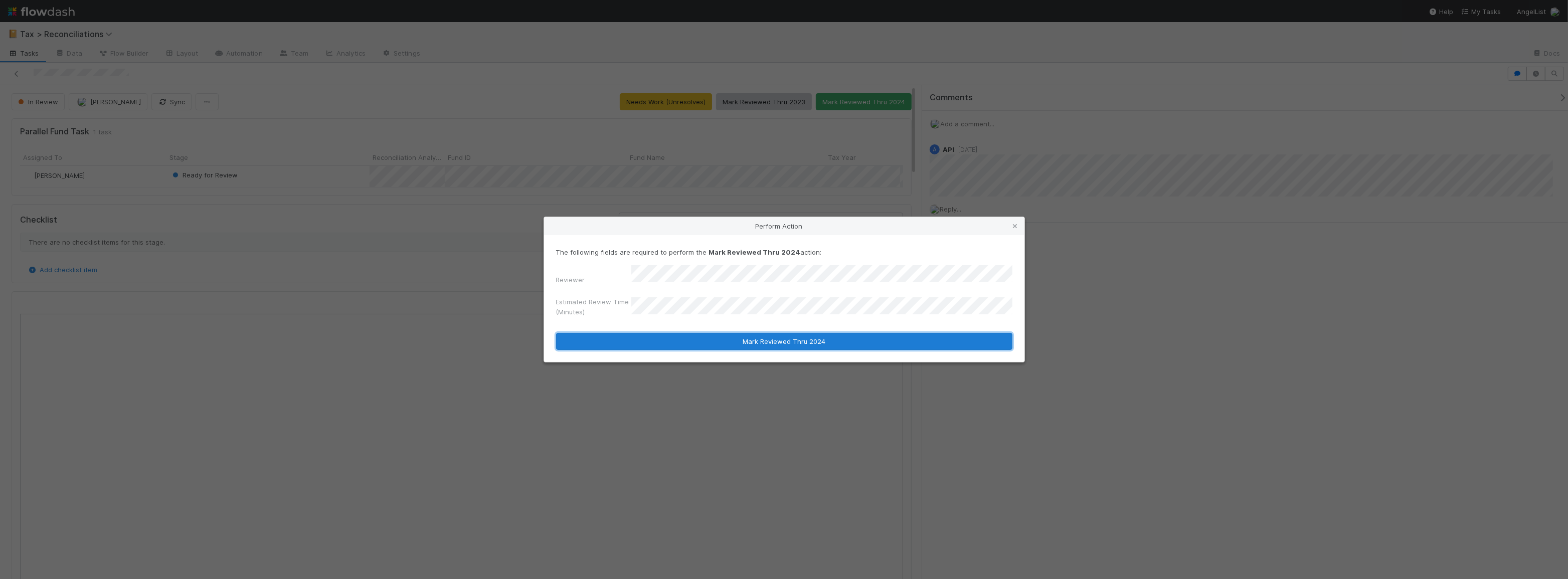
click at [744, 346] on button "Mark Reviewed Thru 2024" at bounding box center [784, 341] width 456 height 17
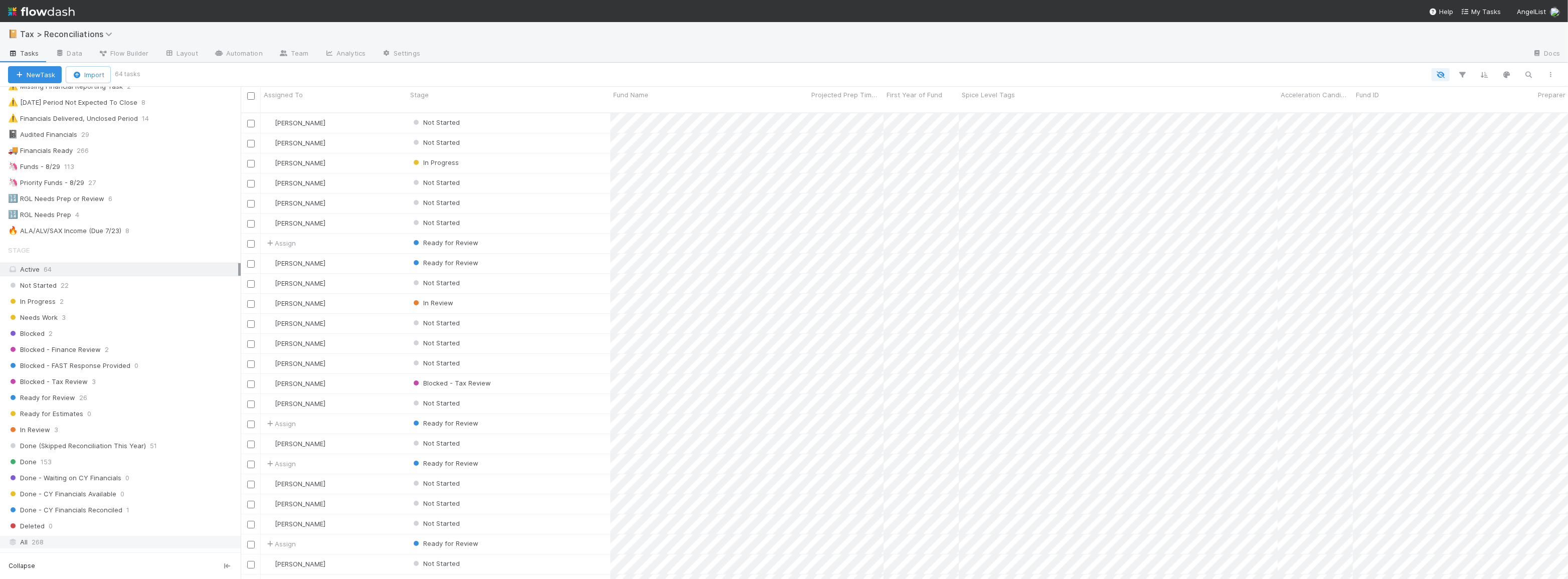
scroll to position [182, 0]
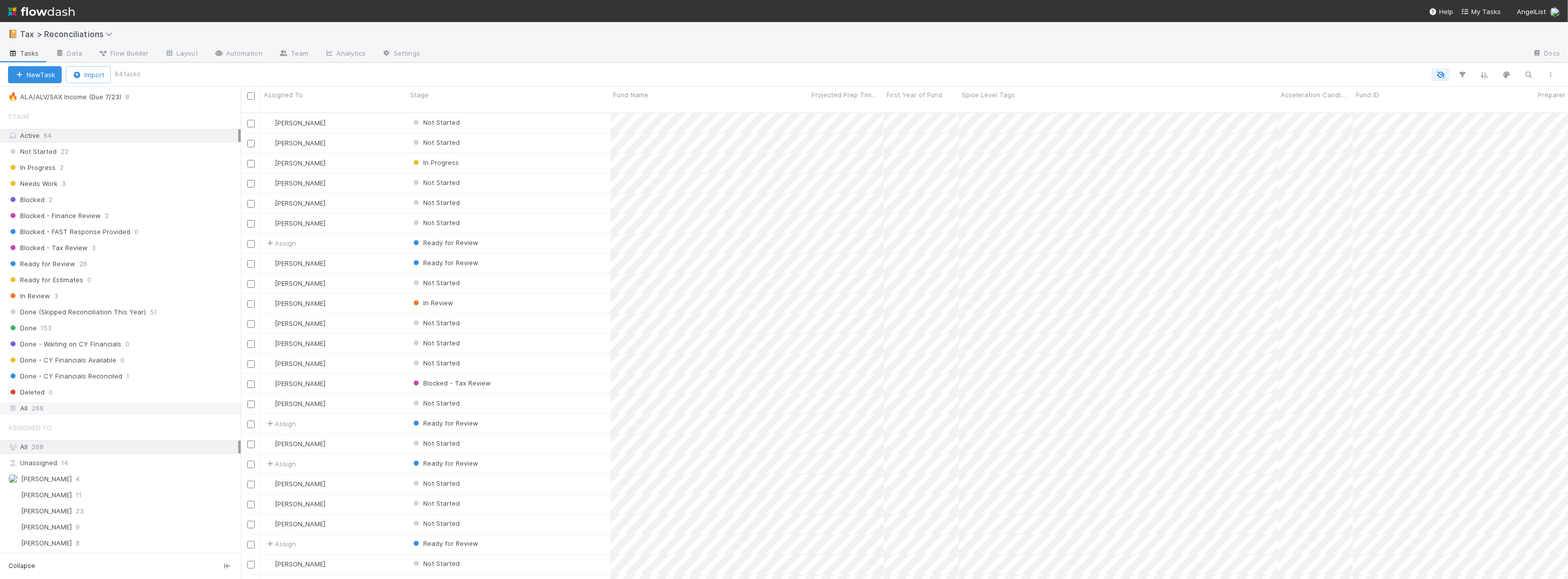
click at [131, 408] on div "All 268" at bounding box center [123, 408] width 230 height 12
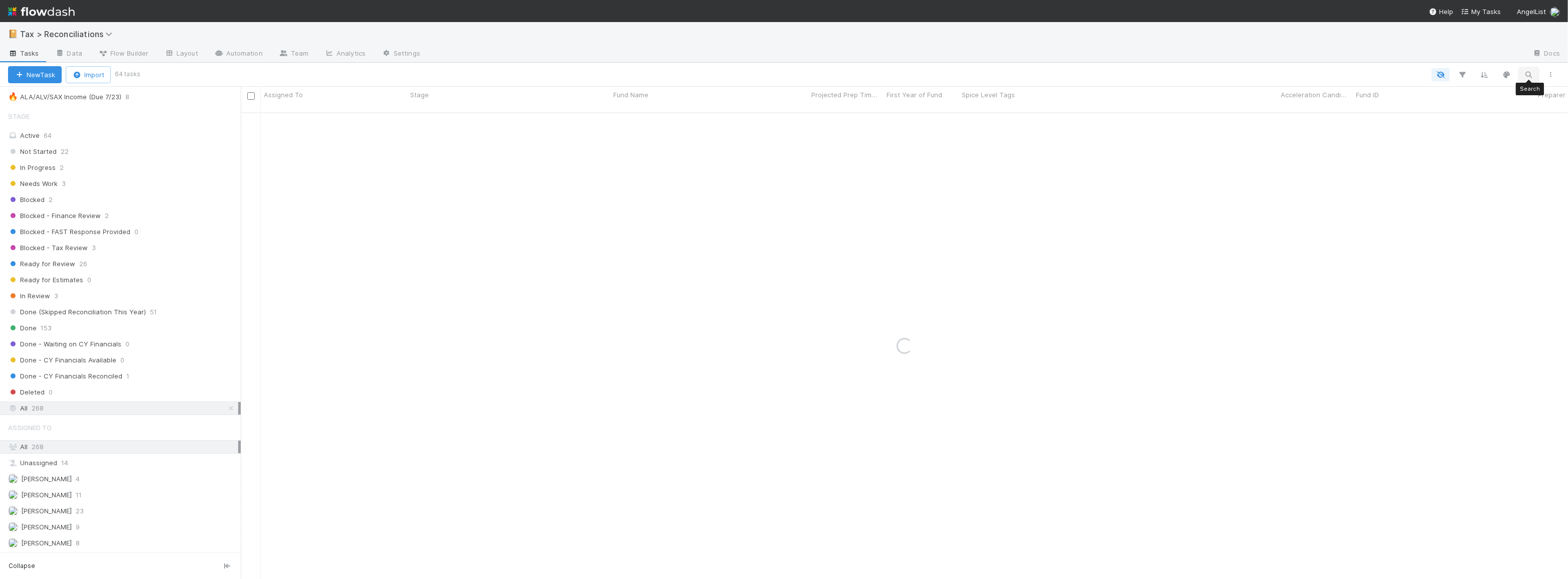
click at [1532, 73] on icon "button" at bounding box center [1529, 75] width 10 height 9
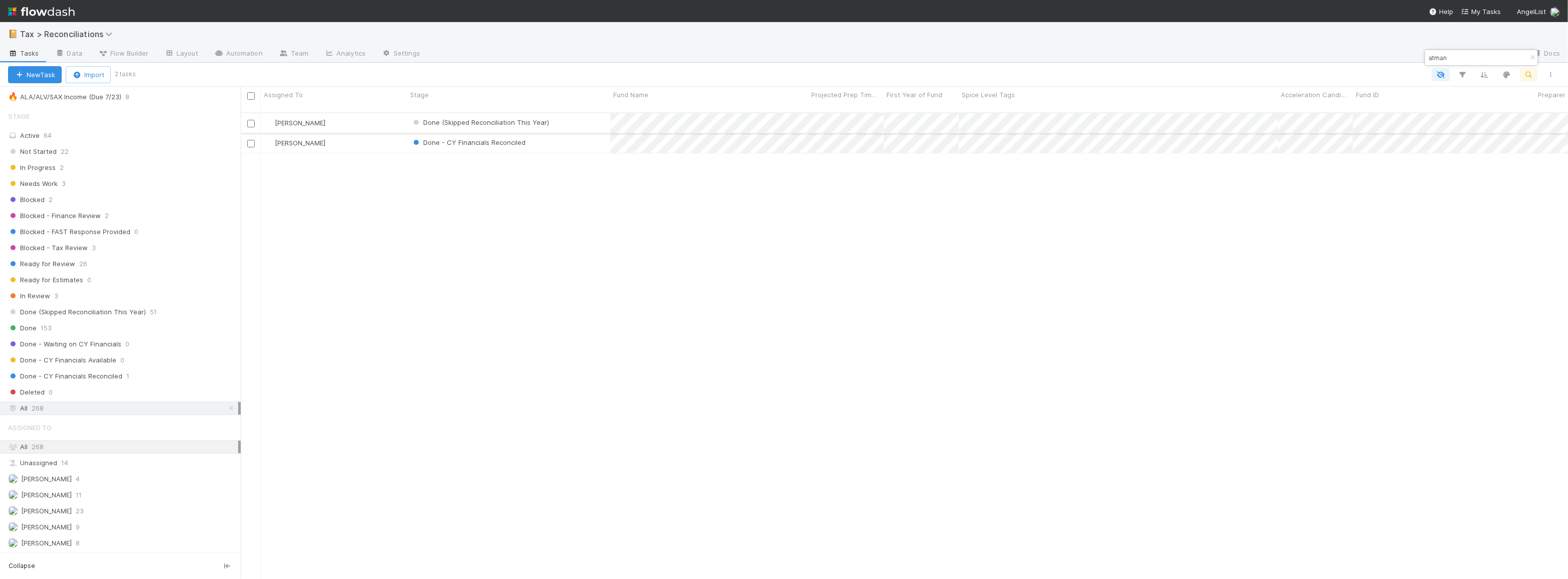
type input "atman"
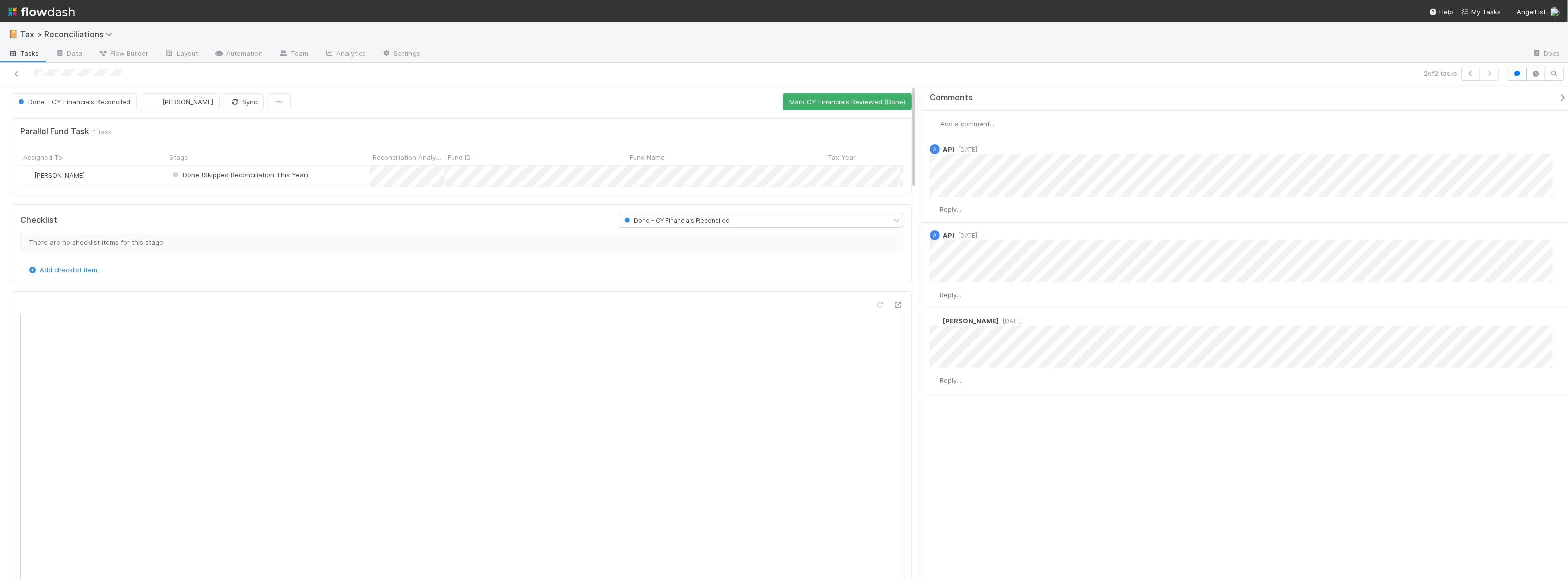
scroll to position [197, 419]
click at [19, 71] on icon at bounding box center [16, 74] width 10 height 6
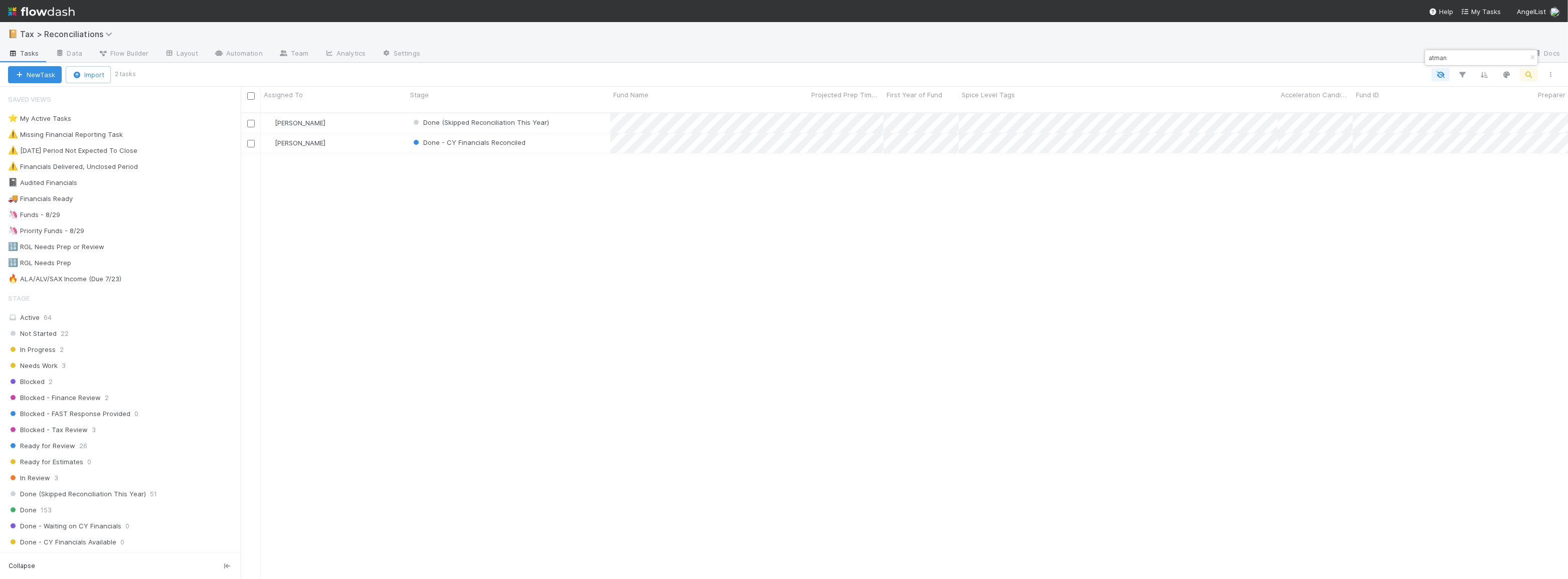
scroll to position [468, 1320]
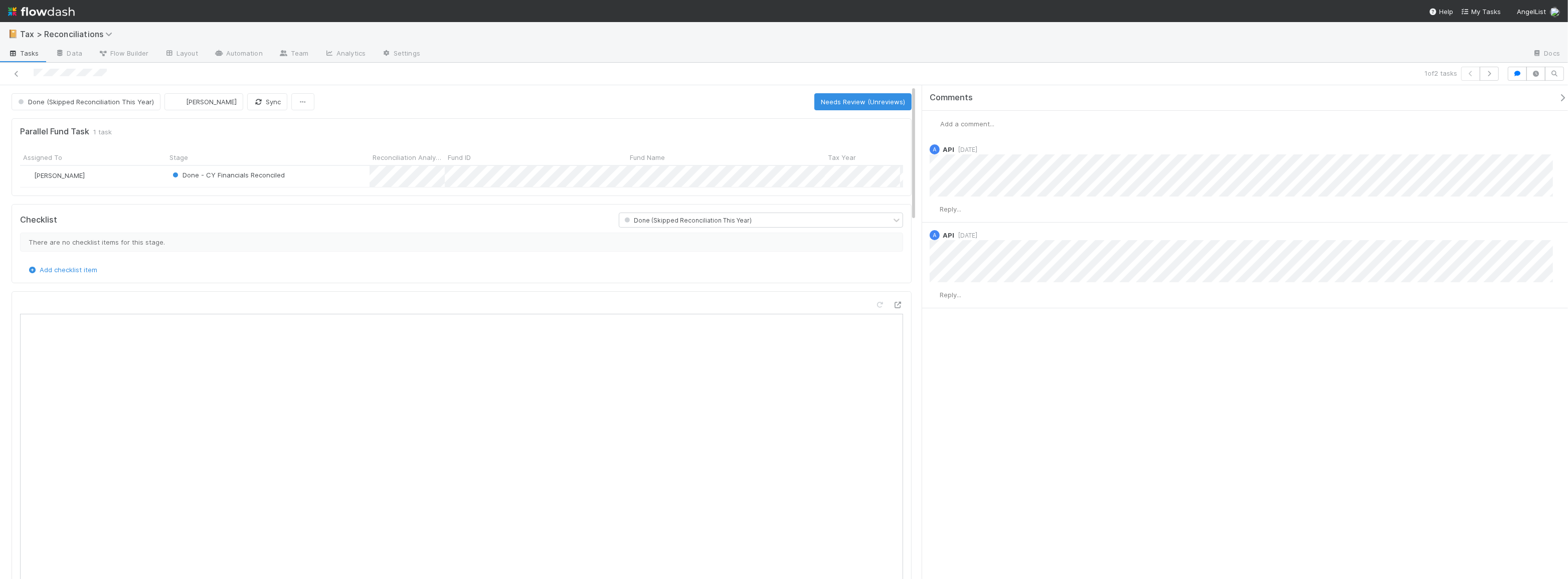
scroll to position [197, 419]
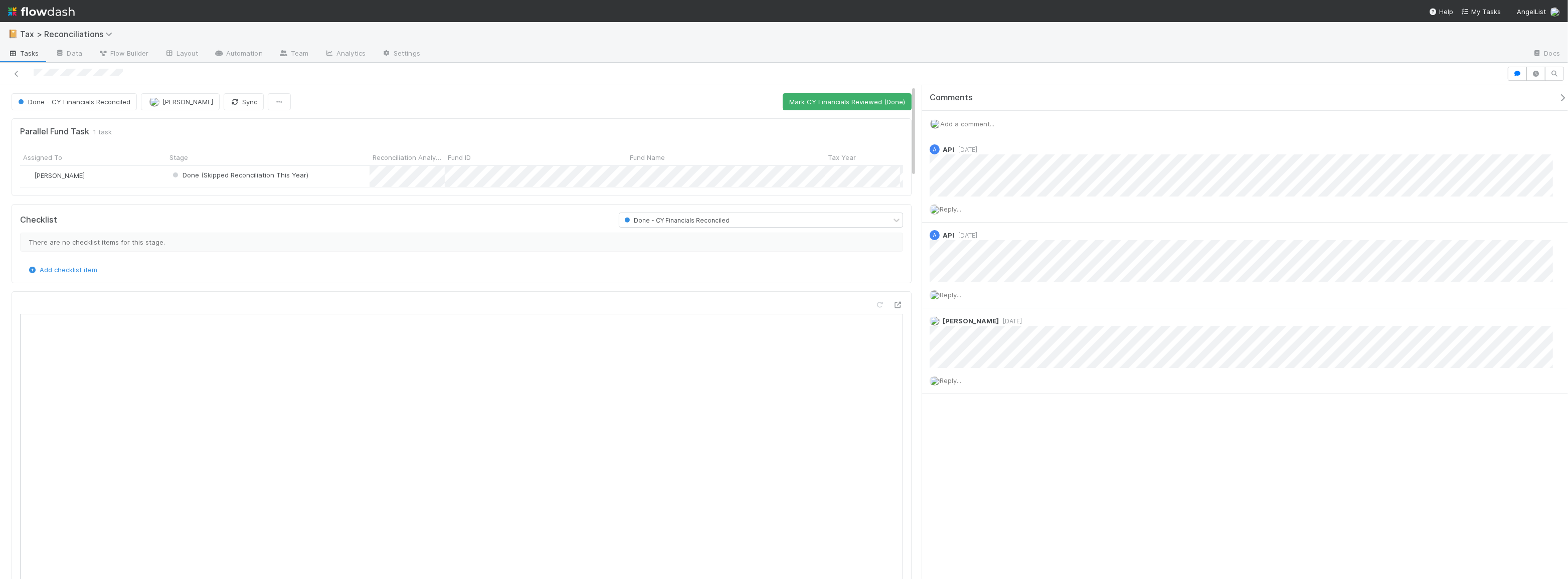
click at [100, 95] on div "Done - CY Financials Reconciled" at bounding box center [76, 102] width 130 height 17
click at [99, 101] on div "Done - CY Financials Reconciled" at bounding box center [76, 102] width 130 height 17
click at [424, 114] on div "Parallel Fund Task 1 task Assigned To Stage Reconciliation Analysis ID Fund ID …" at bounding box center [461, 483] width 908 height 738
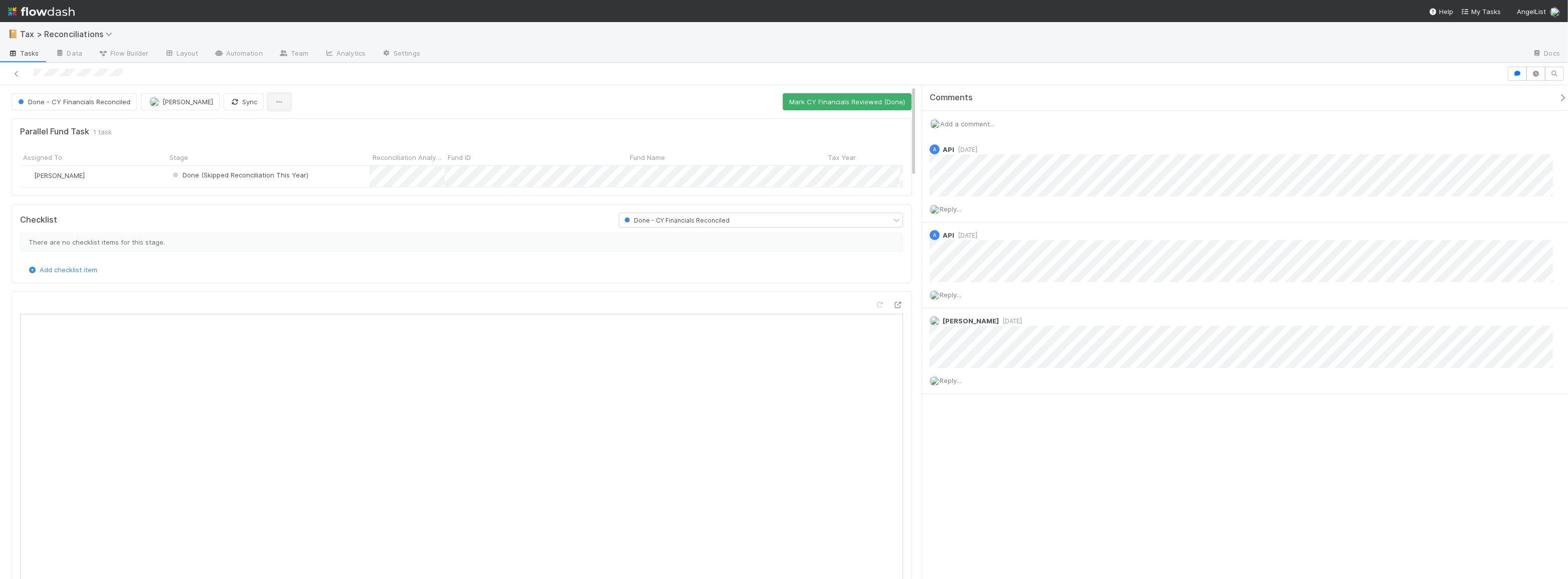
click at [268, 101] on button "button" at bounding box center [279, 102] width 23 height 17
click at [383, 104] on div "Duplicate Delete" at bounding box center [784, 290] width 1568 height 579
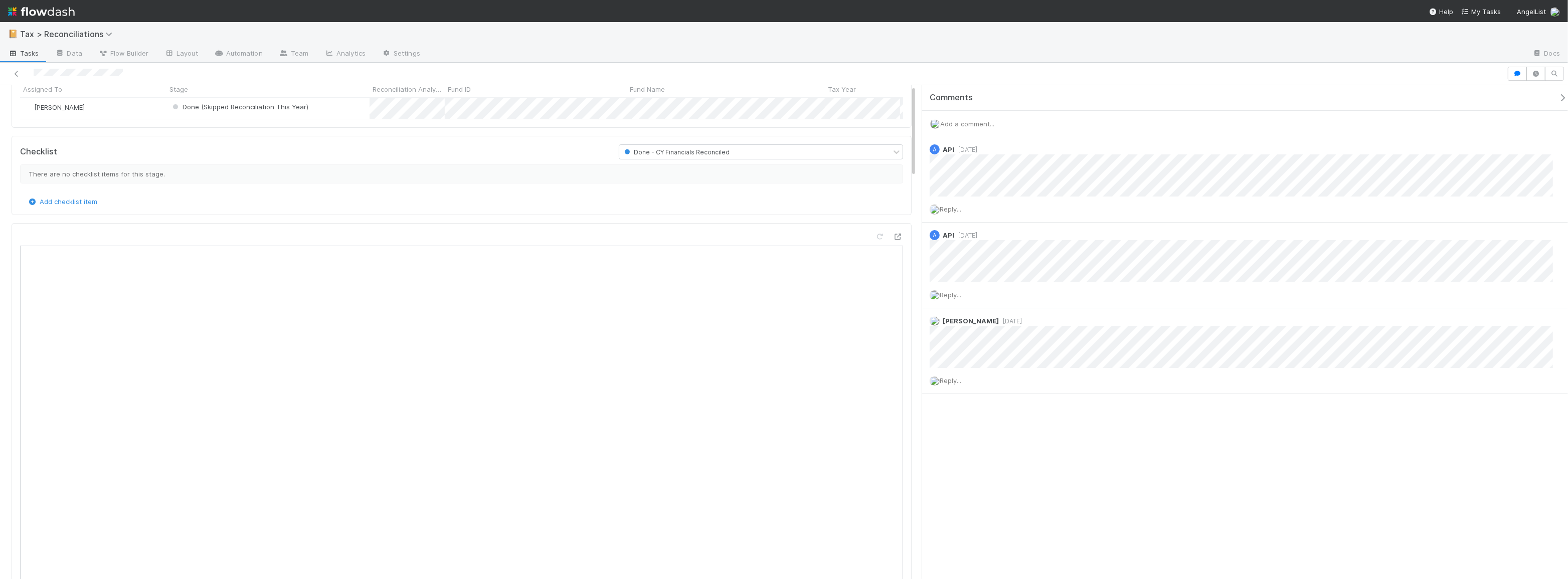
scroll to position [0, 0]
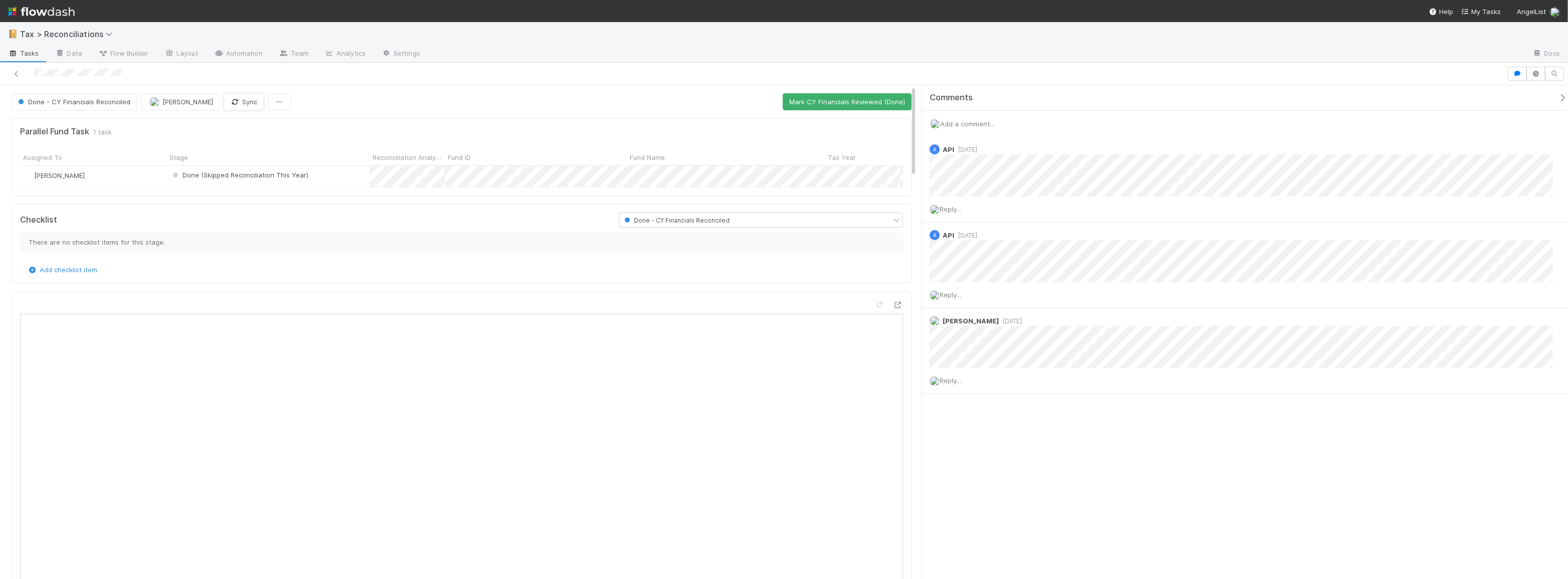
click at [230, 103] on button "Sync" at bounding box center [244, 102] width 40 height 17
click at [732, 224] on div "Done - CY Financials Reconciled" at bounding box center [755, 220] width 272 height 14
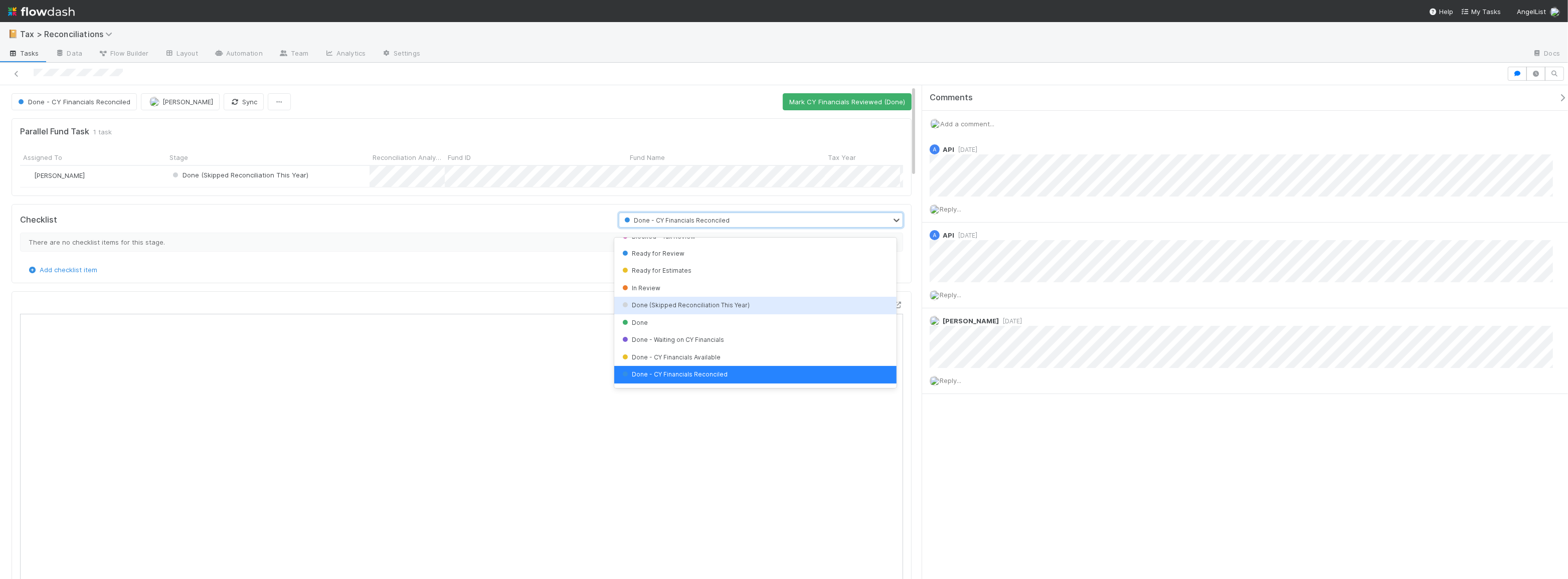
click at [782, 306] on div "Done (Skipped Reconciliation This Year)" at bounding box center [755, 306] width 282 height 17
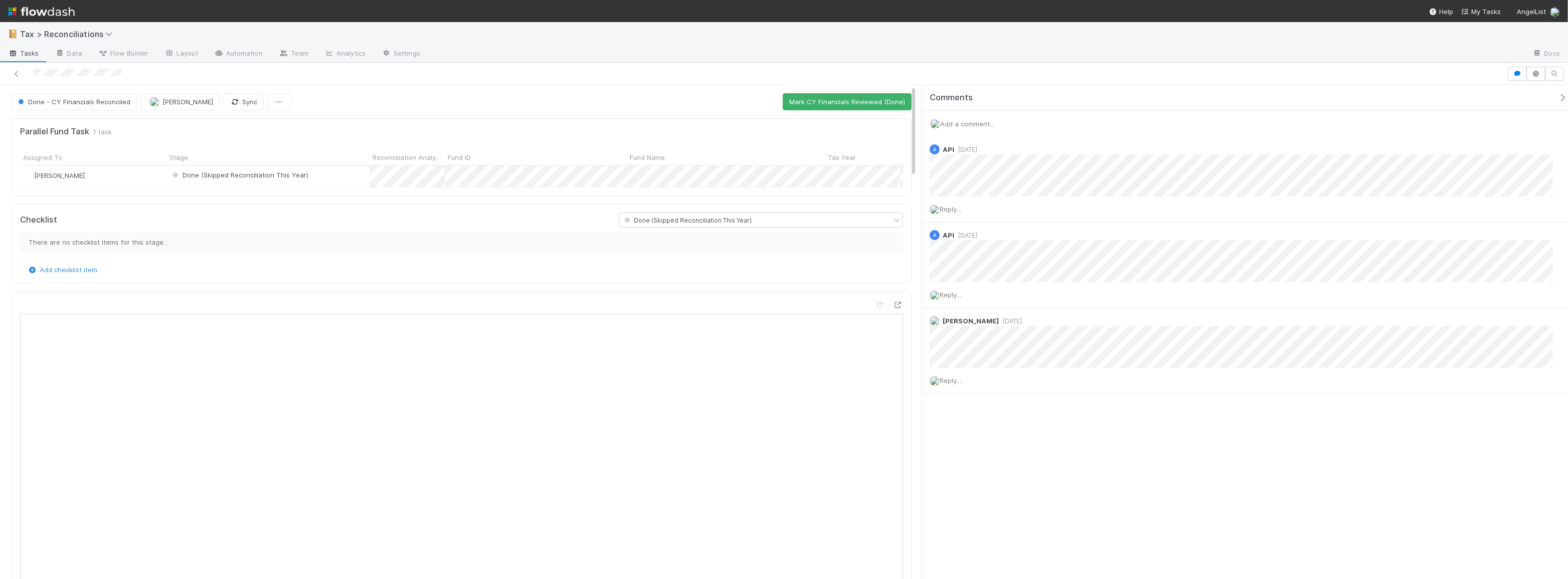
click at [403, 110] on div "Done - CY Financials Reconciled Moein Zandi Sync Mark CY Financials Reviewed (D…" at bounding box center [461, 102] width 900 height 17
click at [225, 103] on button "Sync" at bounding box center [244, 102] width 40 height 17
click at [56, 105] on div "Done - CY Financials Reconciled" at bounding box center [76, 102] width 130 height 17
click at [1522, 78] on button "button" at bounding box center [1517, 73] width 19 height 14
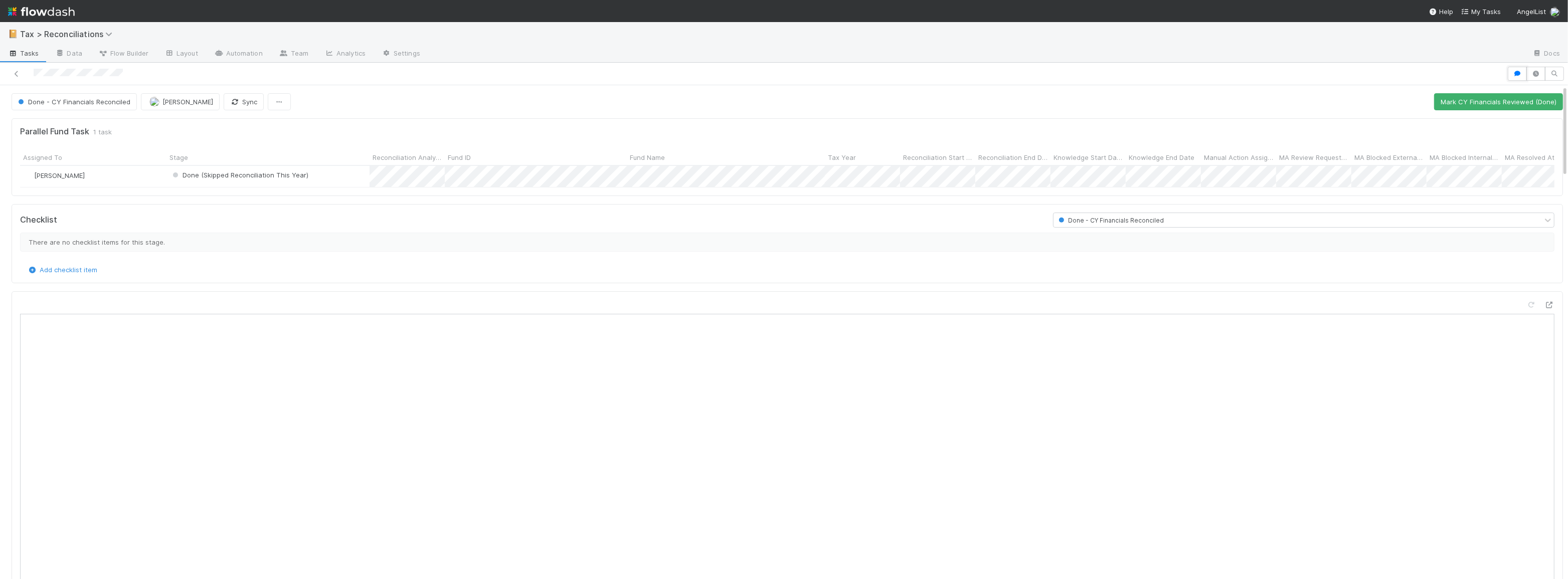
scroll to position [197, 741]
click at [49, 104] on div "Done - CY Financials Reconciled" at bounding box center [76, 102] width 130 height 17
click at [48, 103] on div "Done - CY Financials Reconciled" at bounding box center [76, 102] width 130 height 17
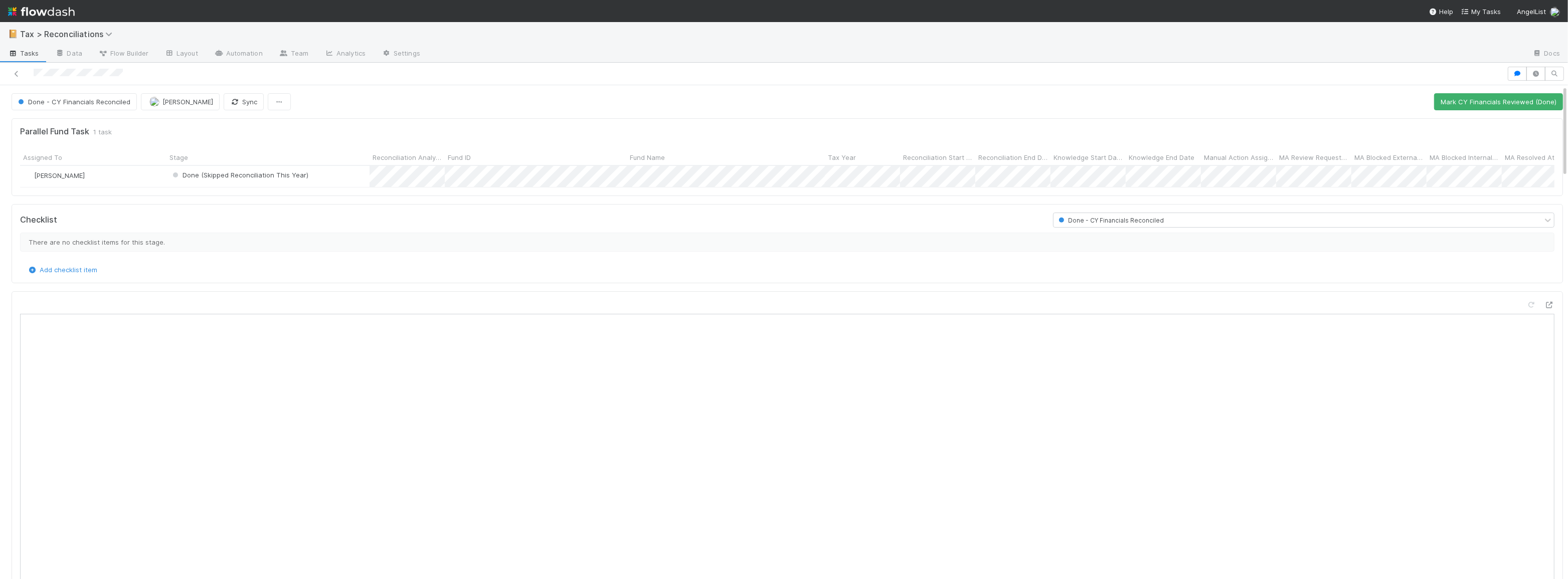
click at [47, 103] on div "Done - CY Financials Reconciled" at bounding box center [76, 102] width 130 height 17
drag, startPoint x: 72, startPoint y: 98, endPoint x: 36, endPoint y: 153, distance: 65.7
click at [72, 98] on div "Done - CY Financials Reconciled" at bounding box center [76, 102] width 130 height 17
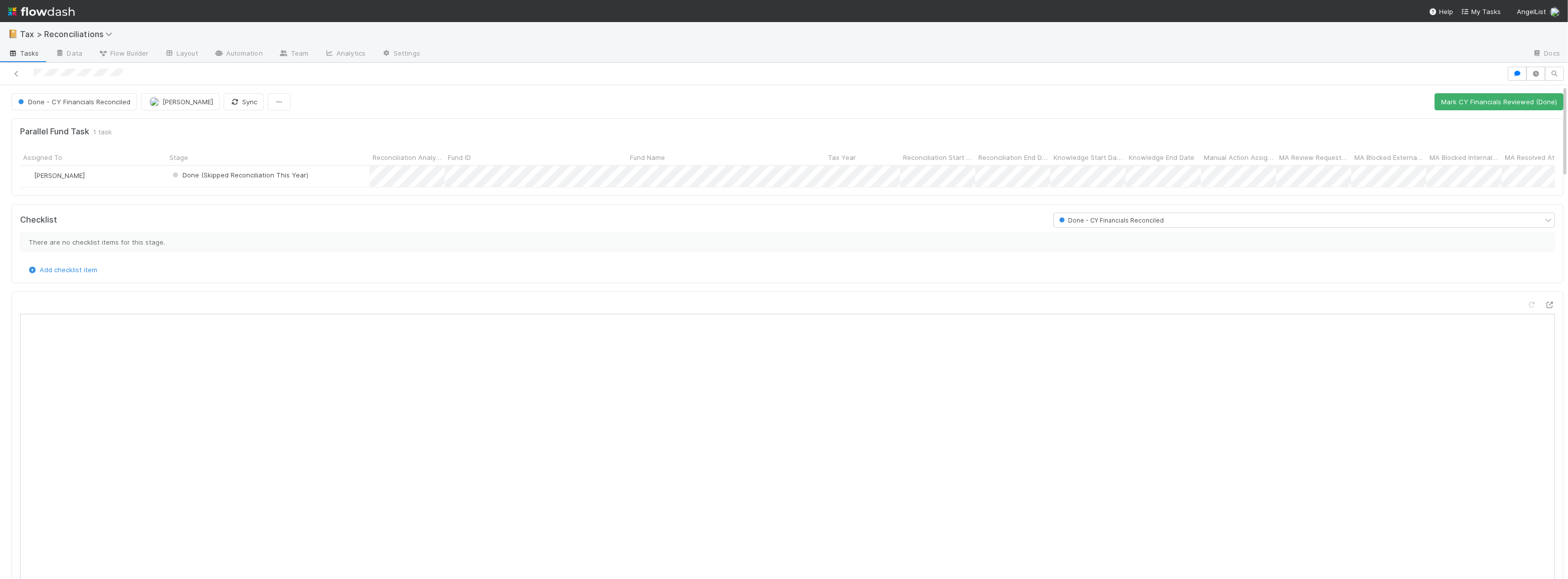
click at [56, 98] on div "Done - CY Financials Reconciled" at bounding box center [76, 102] width 130 height 17
click at [1489, 101] on button "Mark CY Financials Reviewed (Done)" at bounding box center [1499, 102] width 129 height 17
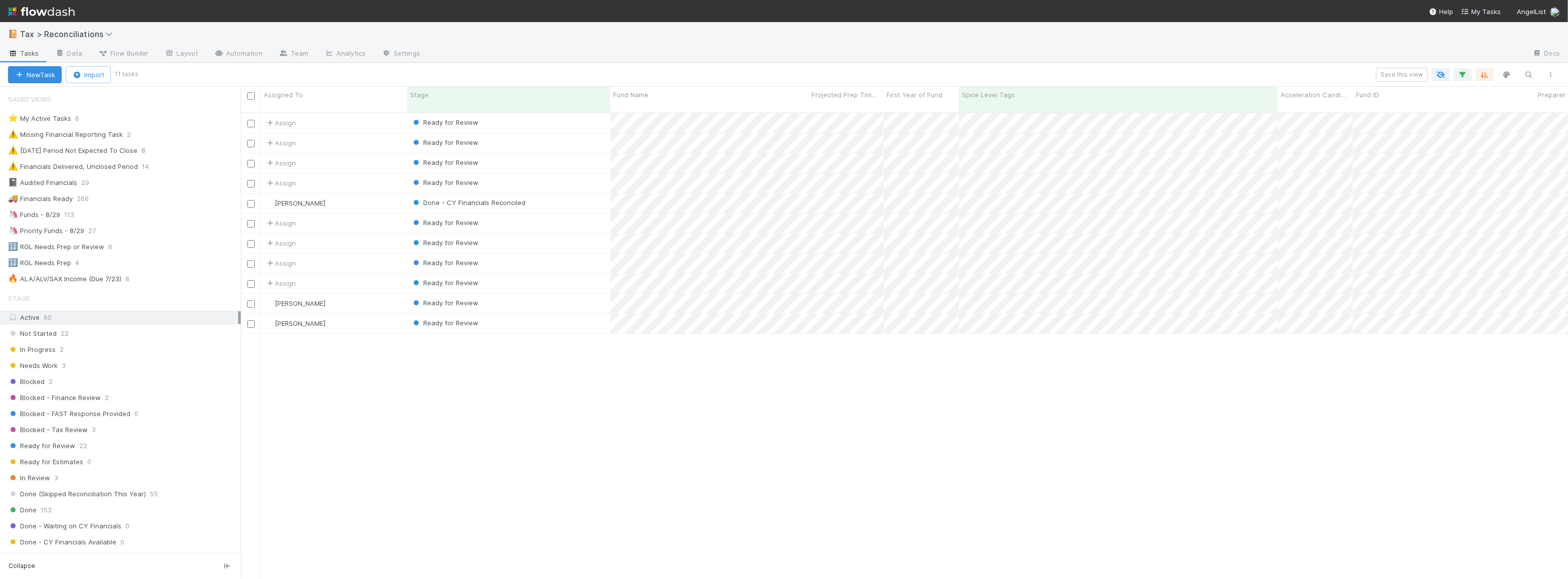
click at [1066, 406] on div "Assign Ready for Review 5 1 4 17 1/28/25, 8:46:37 AM 8/10/25, 9:58:05 AM 0 Assi…" at bounding box center [904, 350] width 1327 height 475
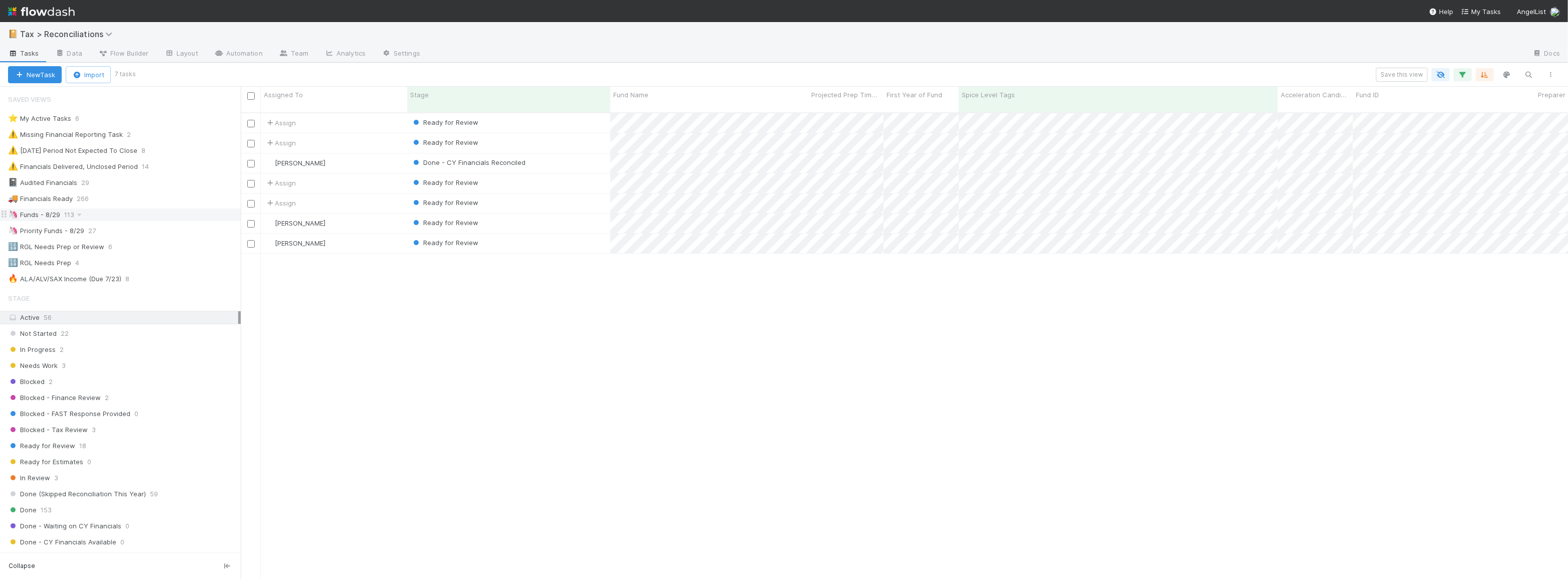
click at [161, 218] on div "🦄 Funds - 8/29 113" at bounding box center [123, 215] width 232 height 12
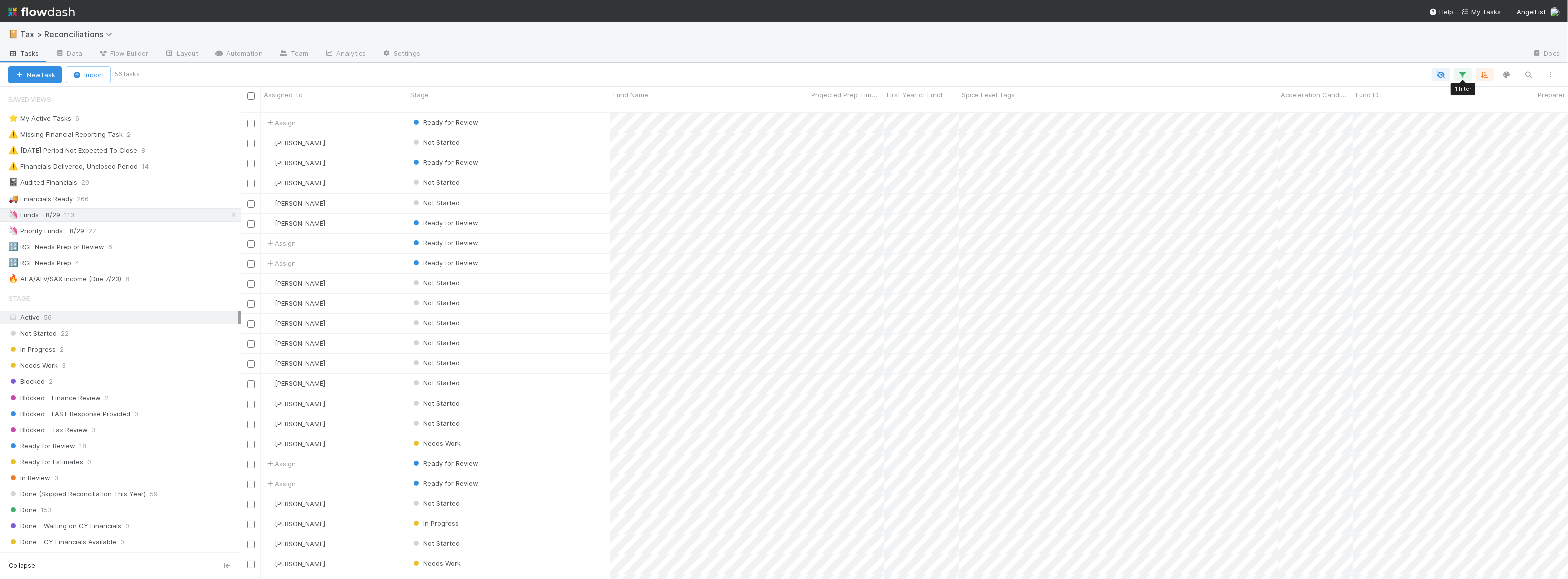
scroll to position [468, 1320]
click at [1466, 73] on icon "button" at bounding box center [1462, 75] width 10 height 9
click at [715, 73] on div "1 filter Reset Filters If Form 1065 -> Expected K1s Release Date any is 08/29/2…" at bounding box center [784, 290] width 1568 height 579
click at [173, 446] on div "Ready for Review 18" at bounding box center [123, 446] width 232 height 12
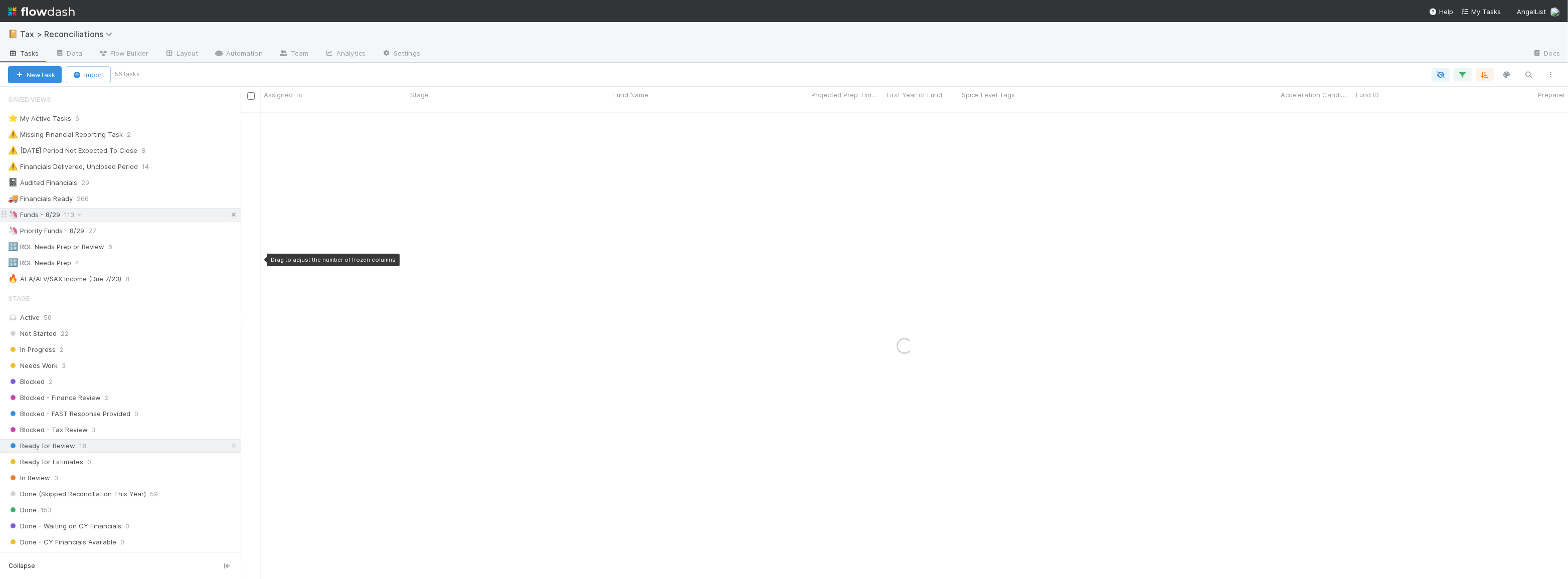
click at [228, 212] on icon at bounding box center [233, 215] width 10 height 6
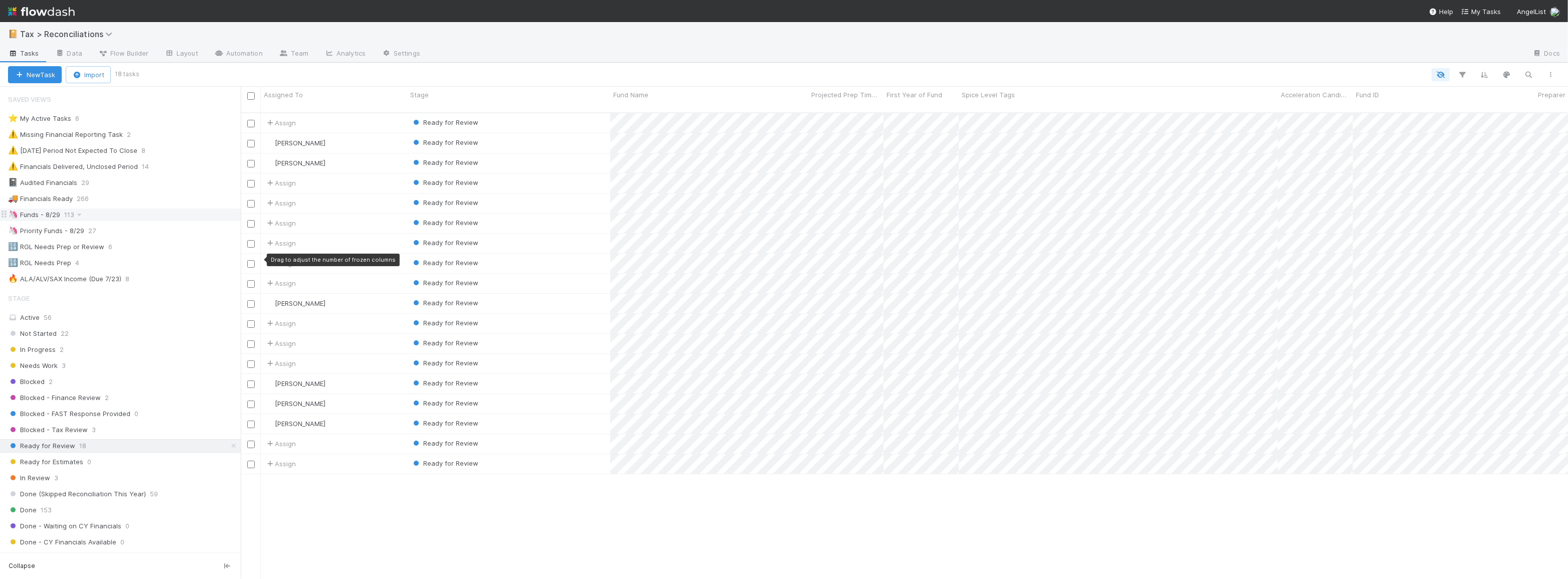
scroll to position [468, 1320]
click at [1465, 76] on icon "button" at bounding box center [1462, 75] width 10 height 9
click at [1259, 105] on button "Add Filter" at bounding box center [1309, 104] width 301 height 15
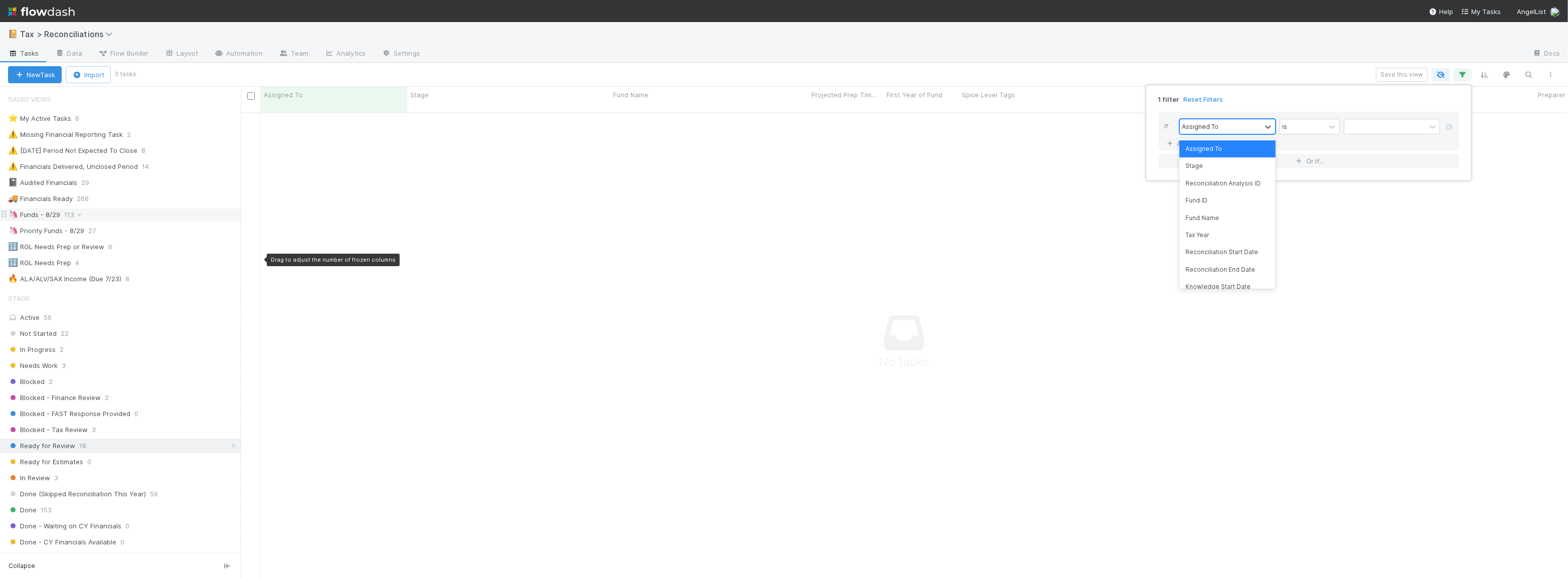
click at [1215, 124] on div "Assigned To" at bounding box center [1199, 127] width 36 height 9
type input "spic"
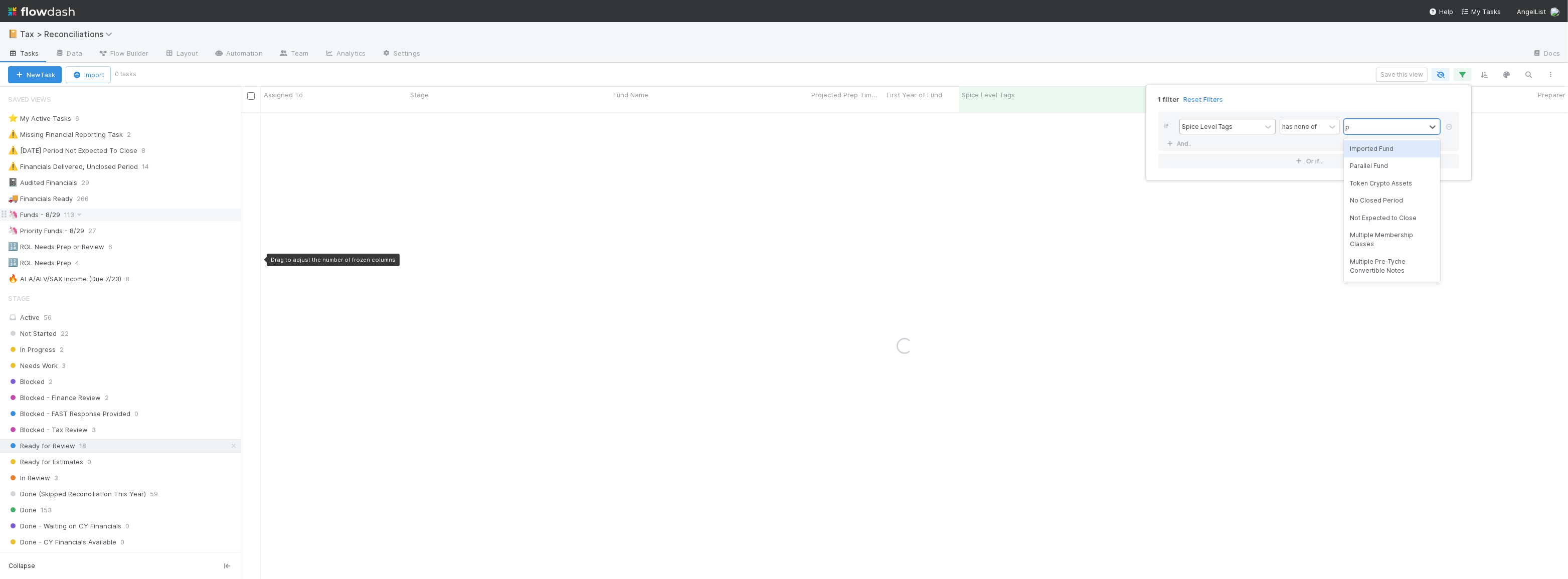
type input "par"
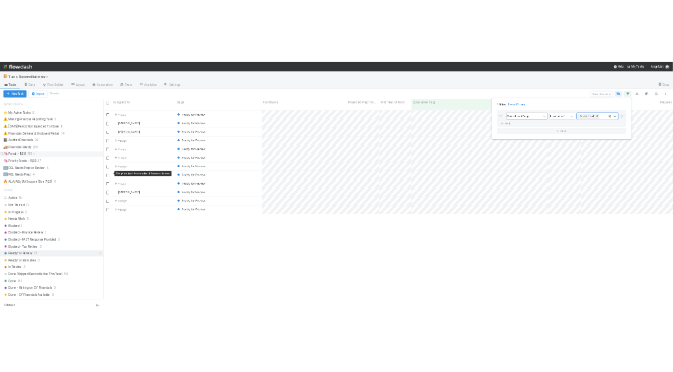
scroll to position [606, 1711]
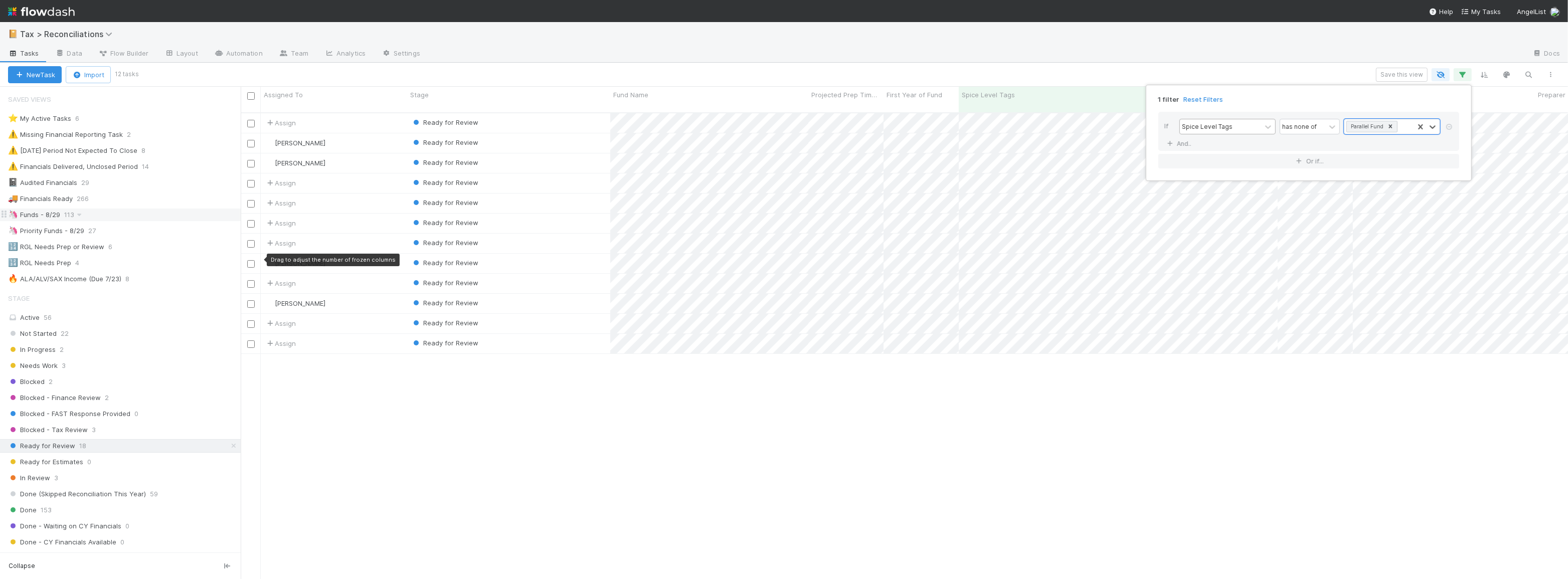
click at [747, 73] on div "1 filter Reset Filters If Spice Level Tags has none of option Parallel Fund, se…" at bounding box center [784, 290] width 1568 height 579
drag, startPoint x: 401, startPoint y: 422, endPoint x: 338, endPoint y: 413, distance: 63.6
click at [401, 422] on div "Assign Ready for Review 3 1 0 11 1/28/25, 8:46:29 AM 8/10/25, 11:22:16 AM 1 Moe…" at bounding box center [904, 350] width 1327 height 475
click at [170, 212] on div "🦄 Funds - 8/29 113" at bounding box center [123, 215] width 232 height 12
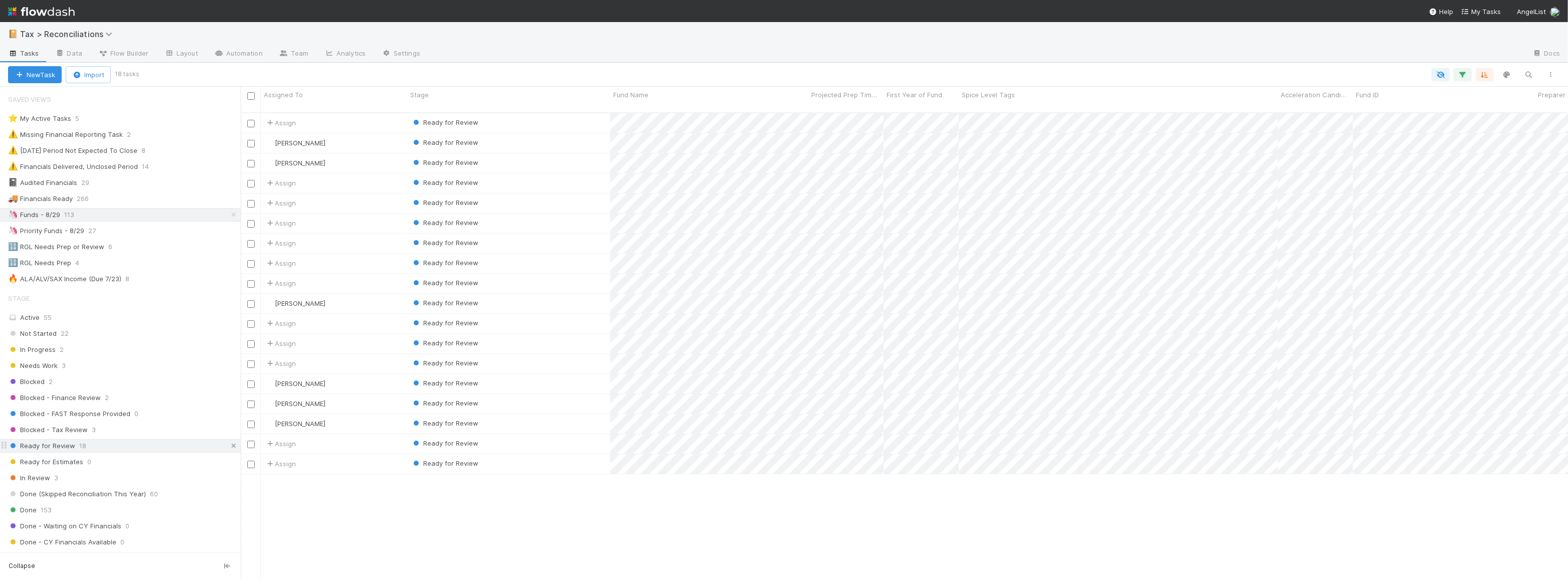
scroll to position [468, 1320]
click at [228, 445] on icon at bounding box center [233, 446] width 10 height 6
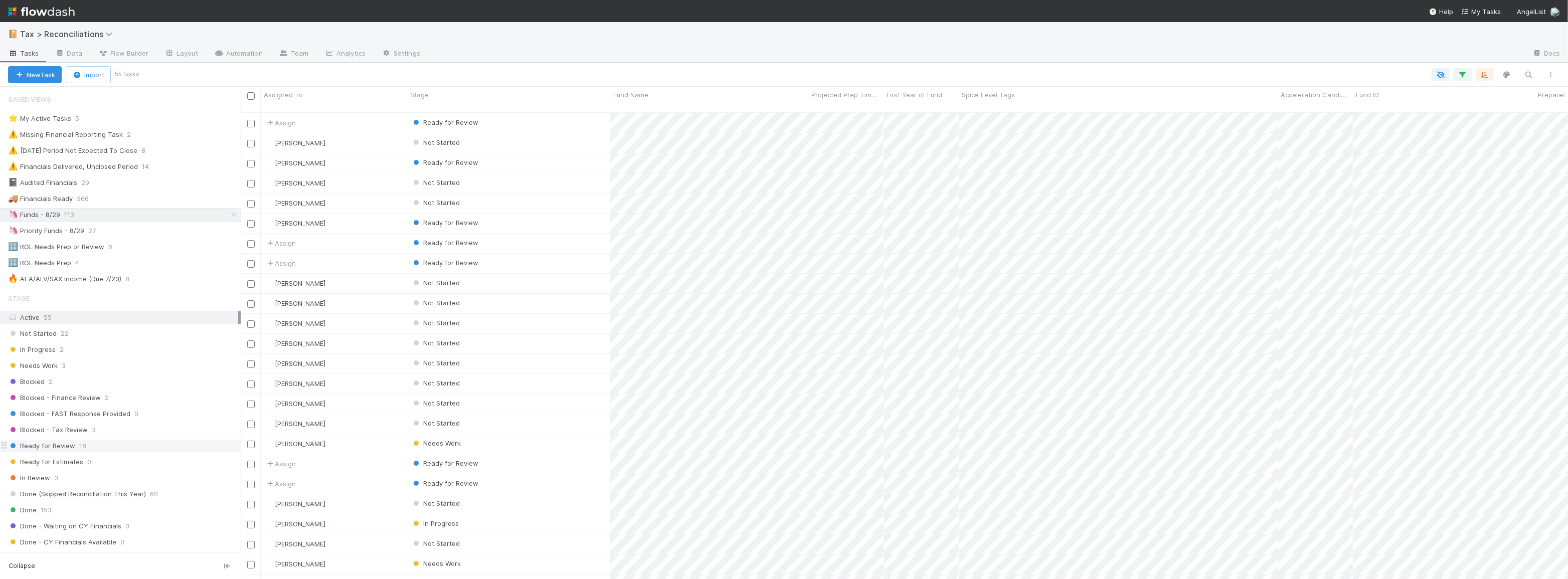
scroll to position [468, 1320]
click at [1458, 75] on icon "button" at bounding box center [1462, 75] width 10 height 9
click at [1176, 133] on div "If" at bounding box center [1171, 127] width 15 height 18
click at [1175, 147] on link "And.." at bounding box center [1180, 144] width 32 height 15
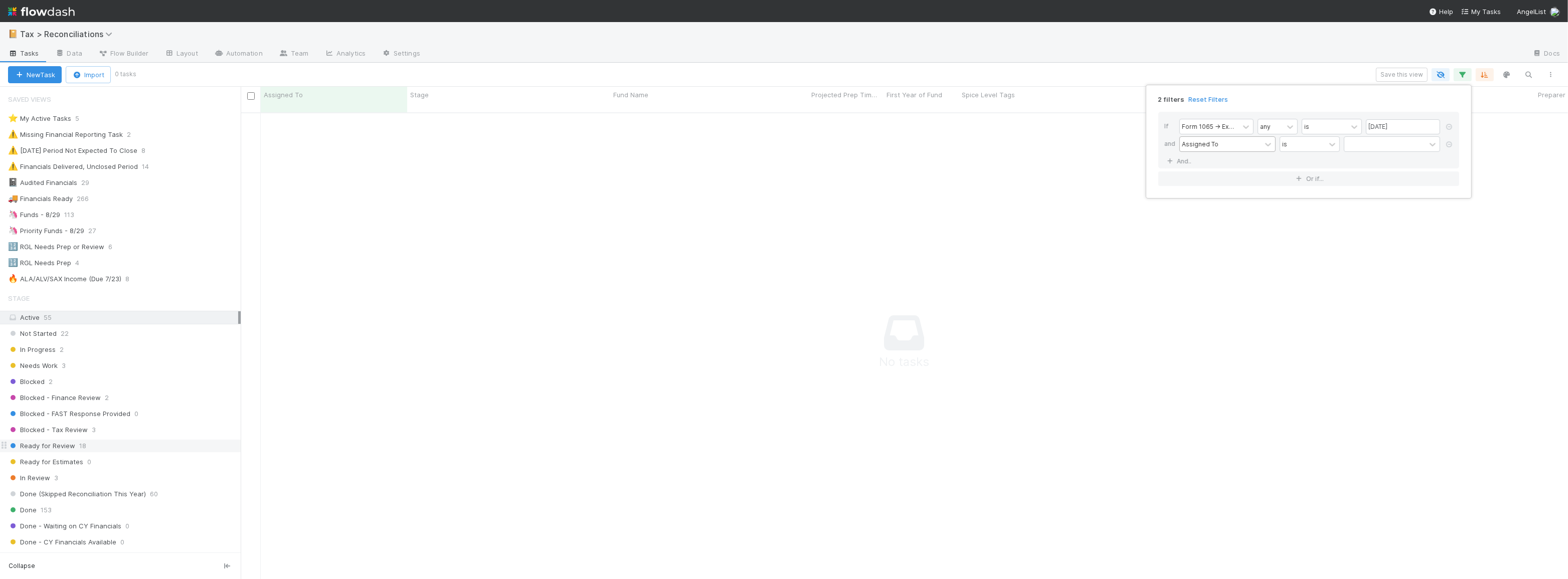
scroll to position [461, 1320]
click at [1201, 143] on div "Assigned To" at bounding box center [1199, 144] width 36 height 9
type input "spi"
click at [1218, 168] on div "Spice Level Tags" at bounding box center [1227, 166] width 96 height 17
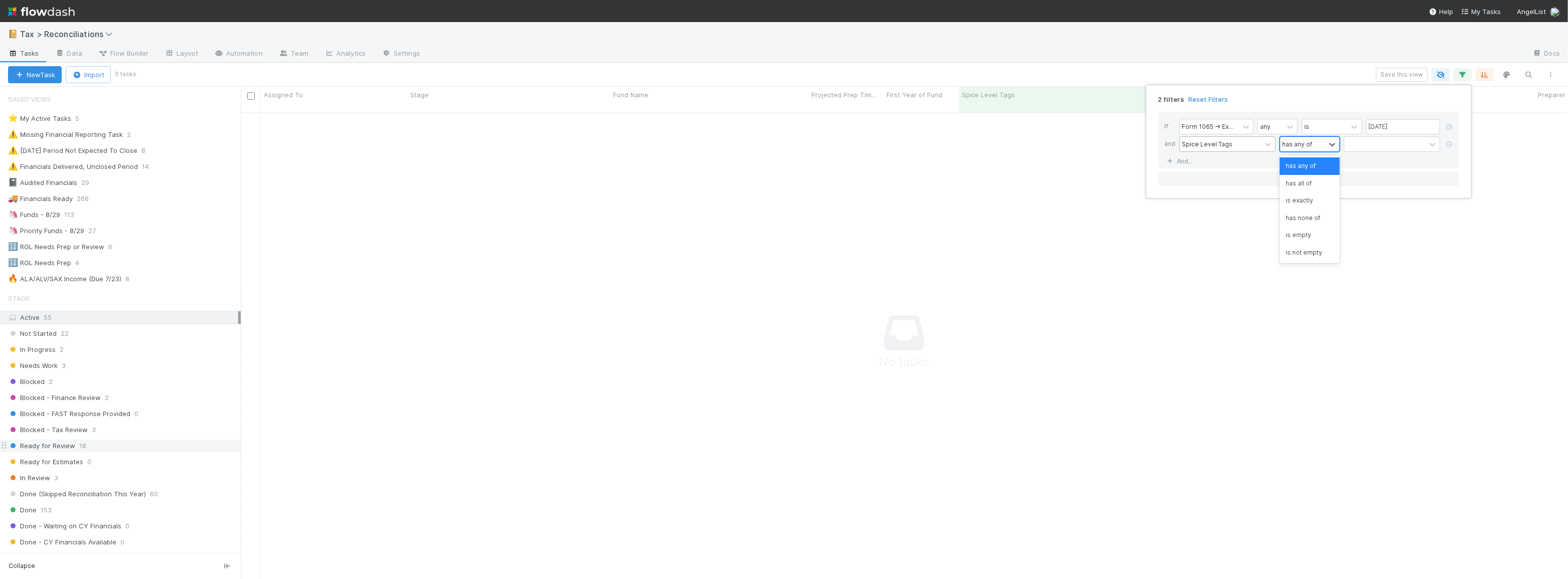
click at [1306, 140] on div "has any of" at bounding box center [1296, 144] width 30 height 9
click at [1349, 141] on div at bounding box center [1384, 144] width 81 height 15
type input "par"
click at [1365, 168] on div "Parallel Fund" at bounding box center [1391, 166] width 96 height 17
click at [1037, 80] on div "2 filters Reset Filters If Form 1065 -> Expected K1s Release Date any is 08/29/…" at bounding box center [784, 290] width 1568 height 579
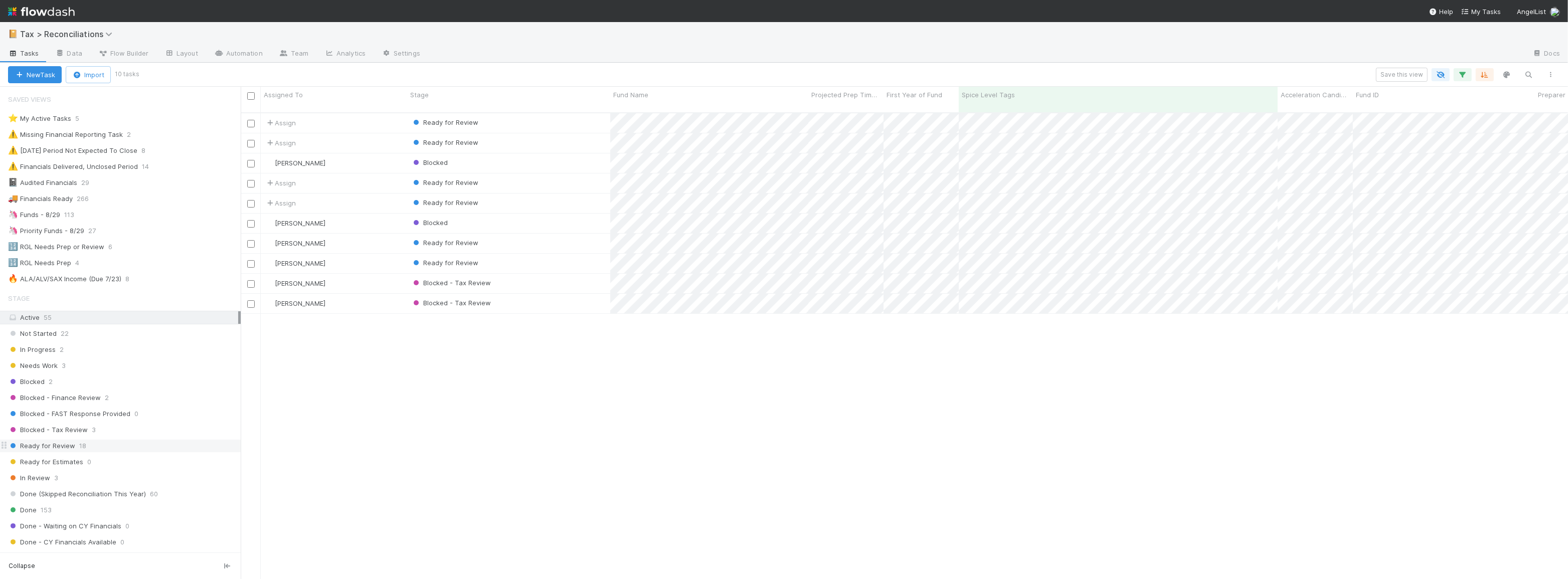
scroll to position [468, 1320]
click at [587, 274] on div "Blocked - Tax Review" at bounding box center [509, 283] width 203 height 19
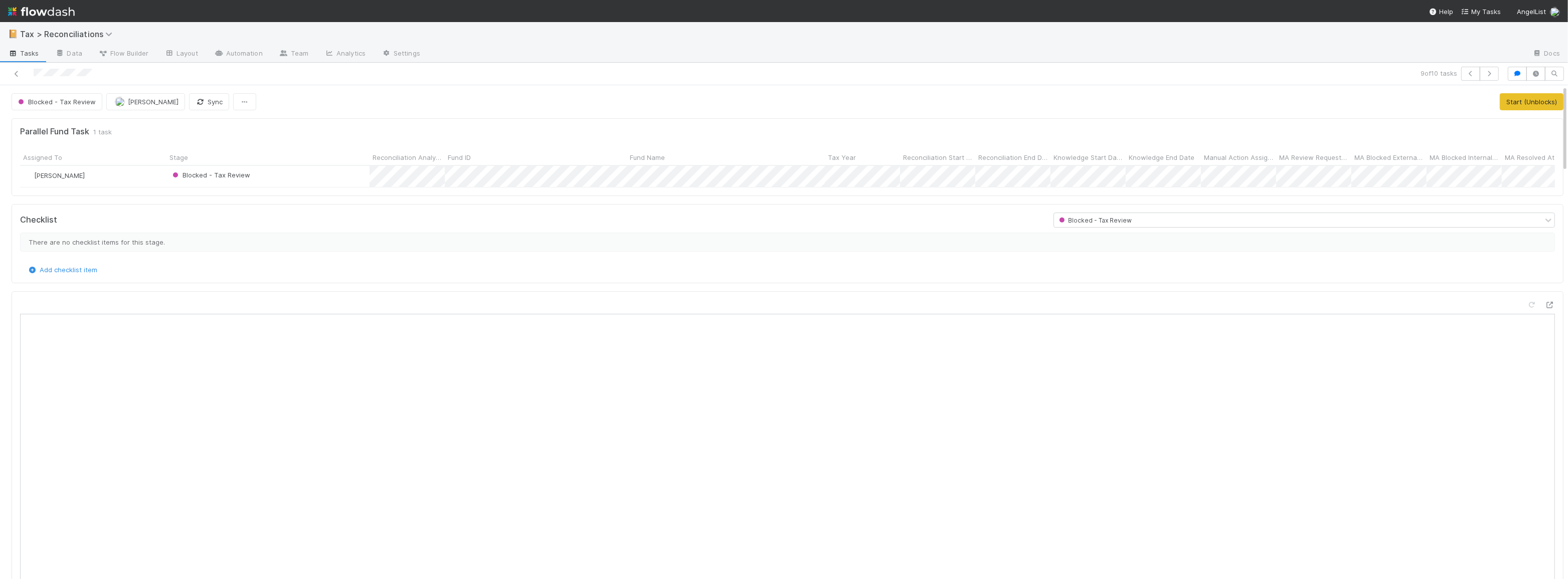
scroll to position [197, 1514]
click at [1511, 69] on button "button" at bounding box center [1517, 73] width 19 height 14
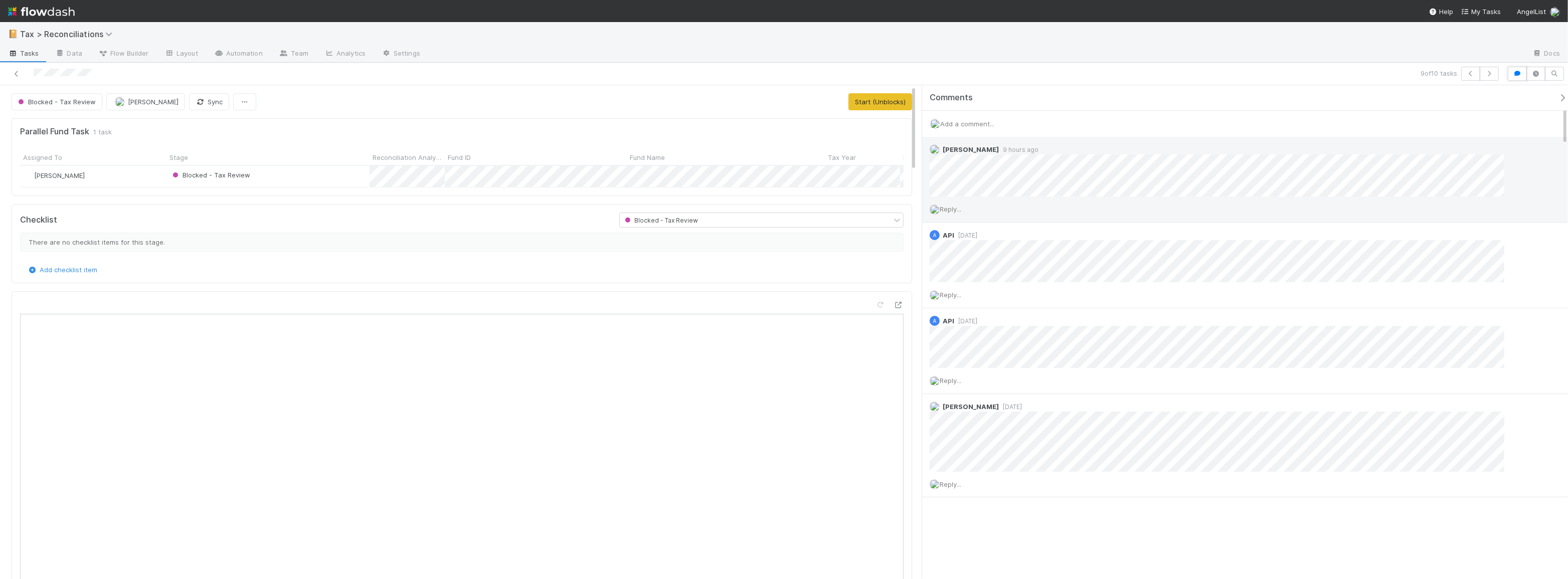
scroll to position [7, 7]
click at [15, 75] on icon at bounding box center [16, 74] width 10 height 6
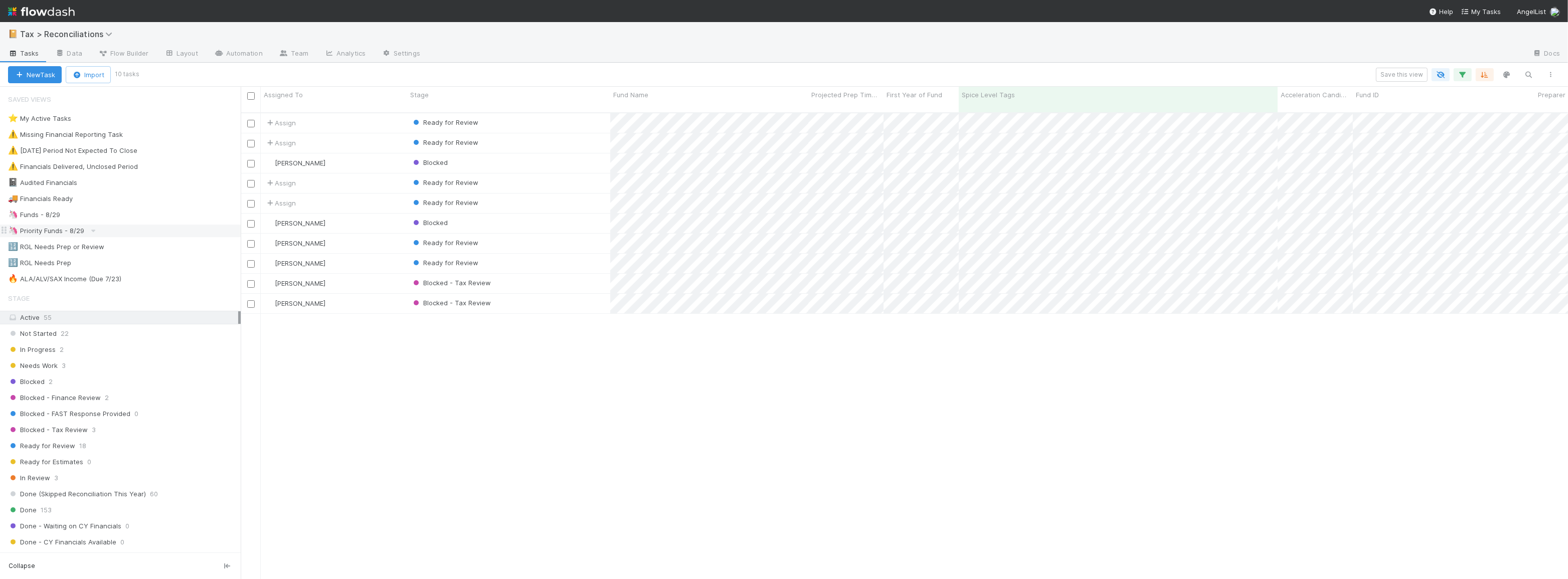
scroll to position [468, 1320]
click at [540, 294] on div "Blocked - Tax Review" at bounding box center [509, 303] width 203 height 19
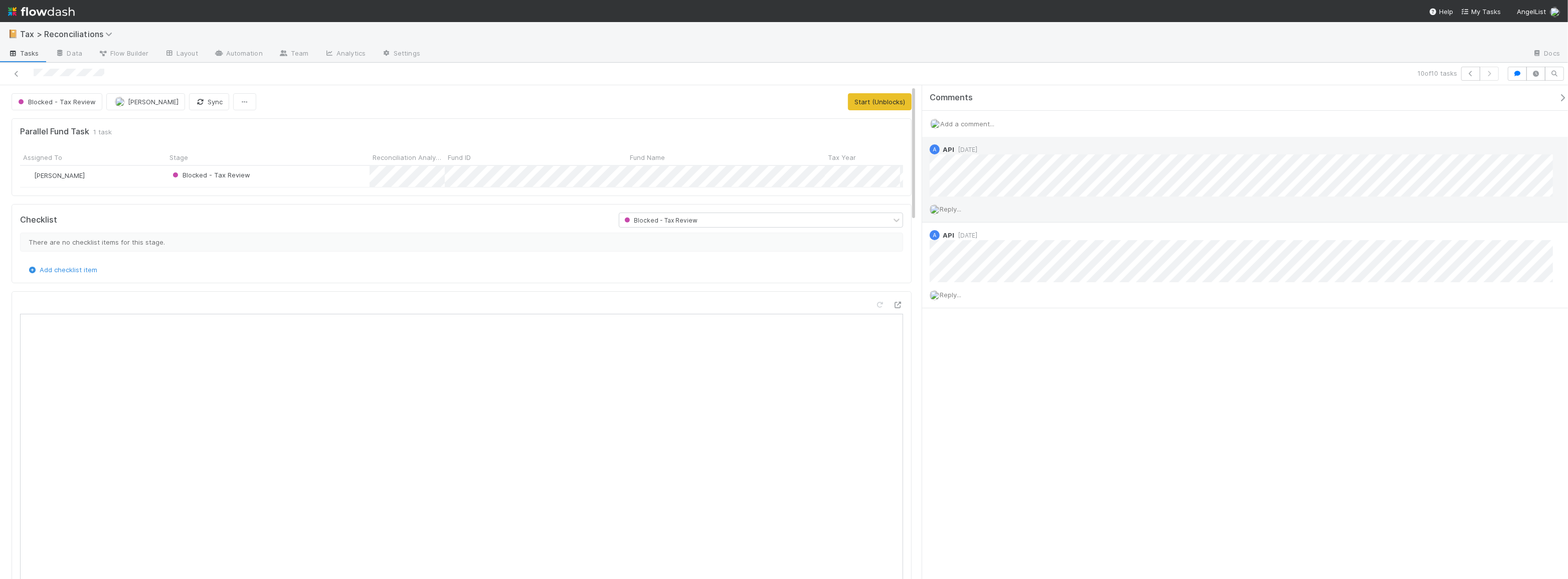
scroll to position [197, 869]
click at [14, 75] on icon at bounding box center [16, 74] width 10 height 6
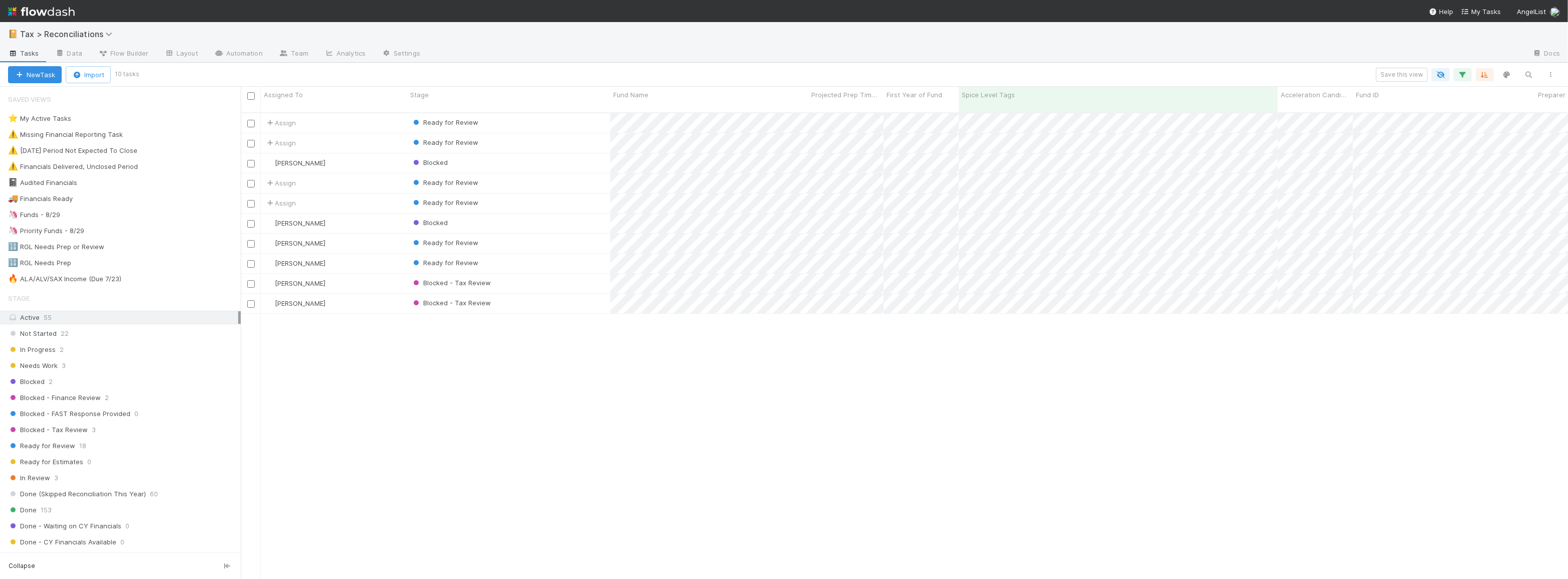
scroll to position [468, 1320]
click at [516, 274] on div "Blocked - Tax Review" at bounding box center [509, 283] width 203 height 19
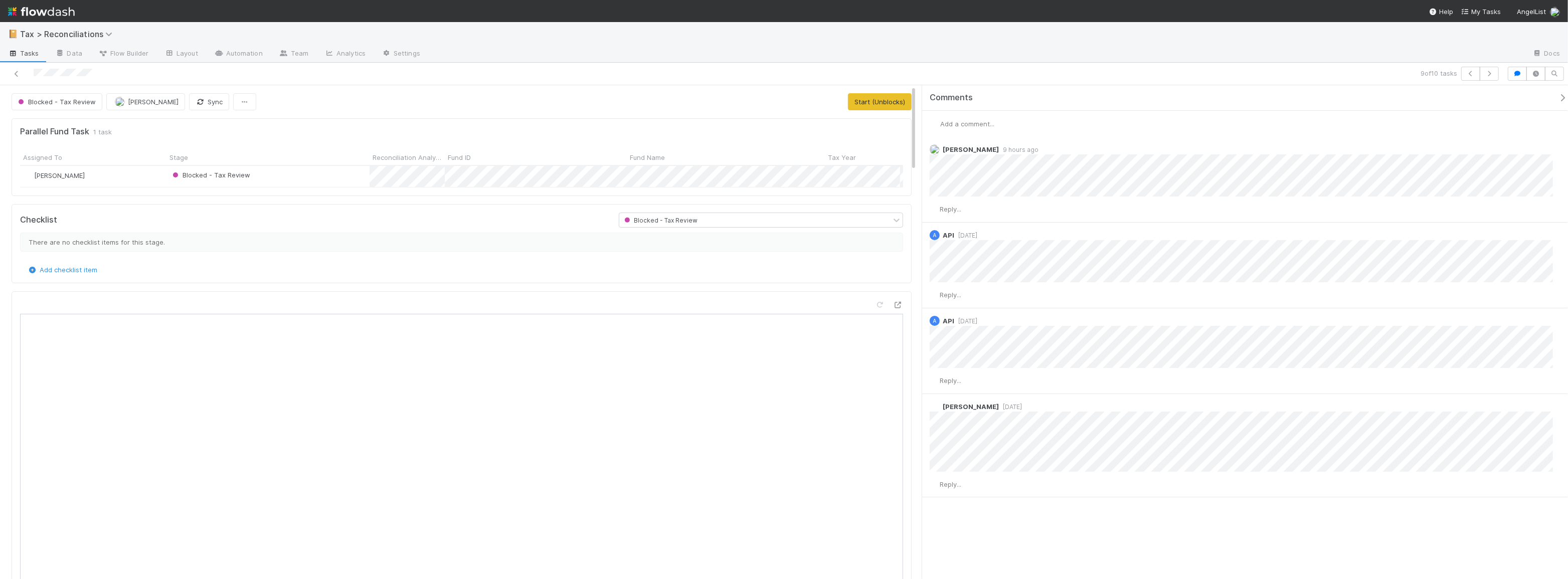
scroll to position [197, 869]
click at [19, 73] on icon at bounding box center [16, 74] width 10 height 6
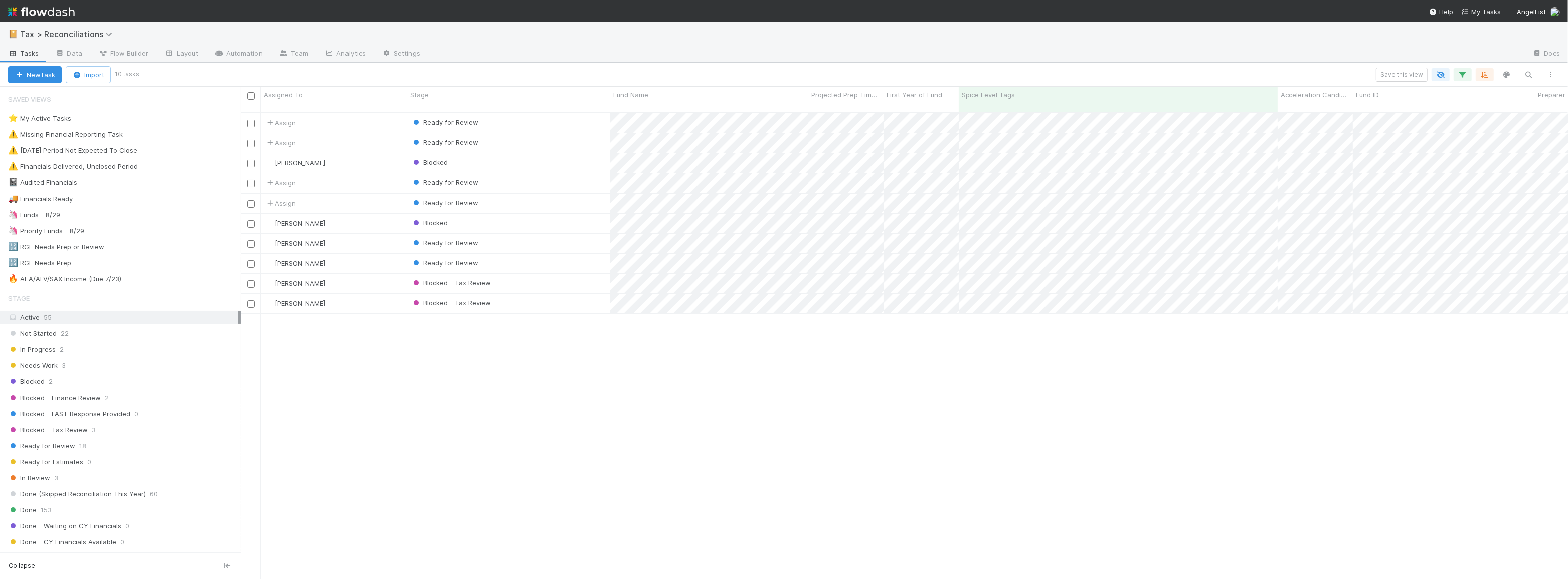
scroll to position [468, 1320]
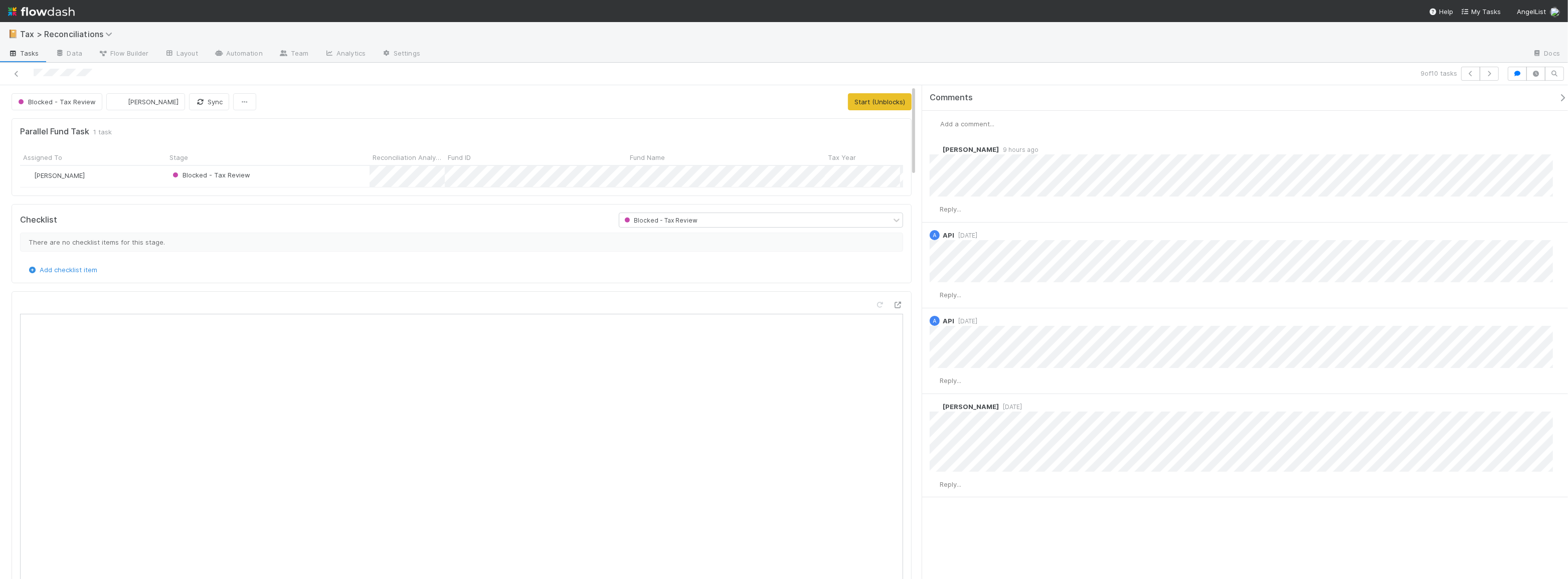
scroll to position [197, 869]
click at [16, 73] on icon at bounding box center [16, 74] width 10 height 6
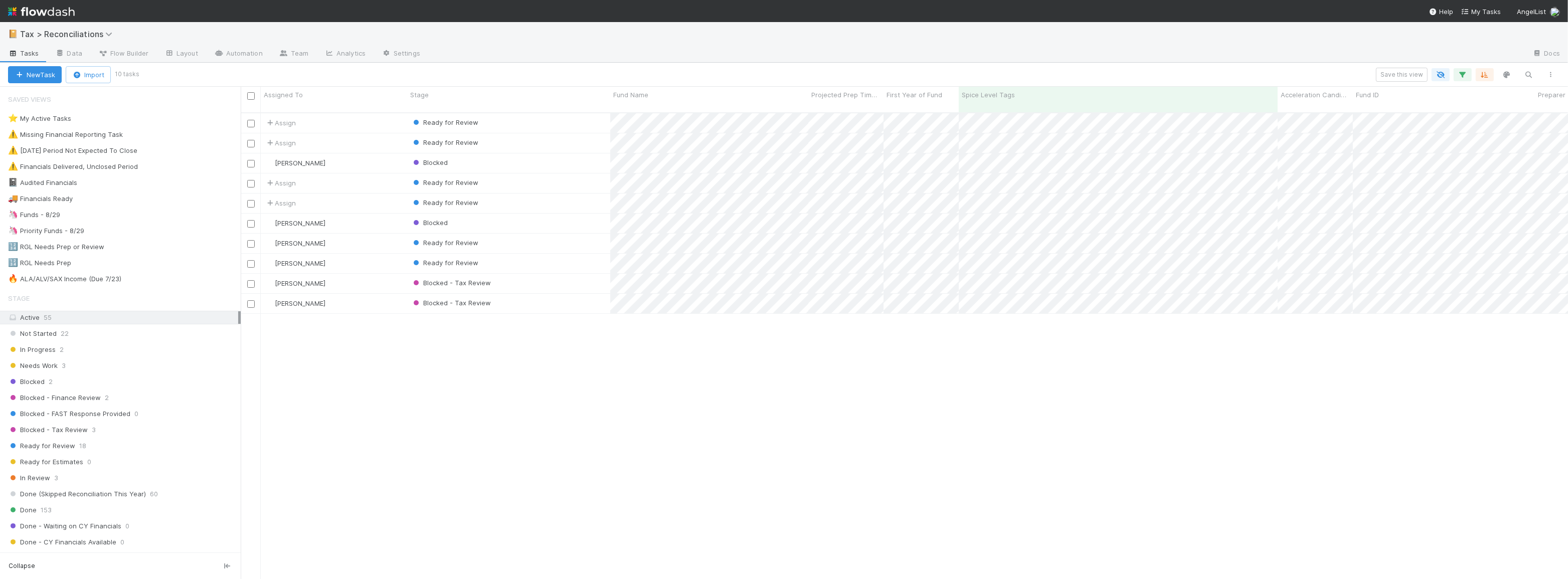
scroll to position [468, 1320]
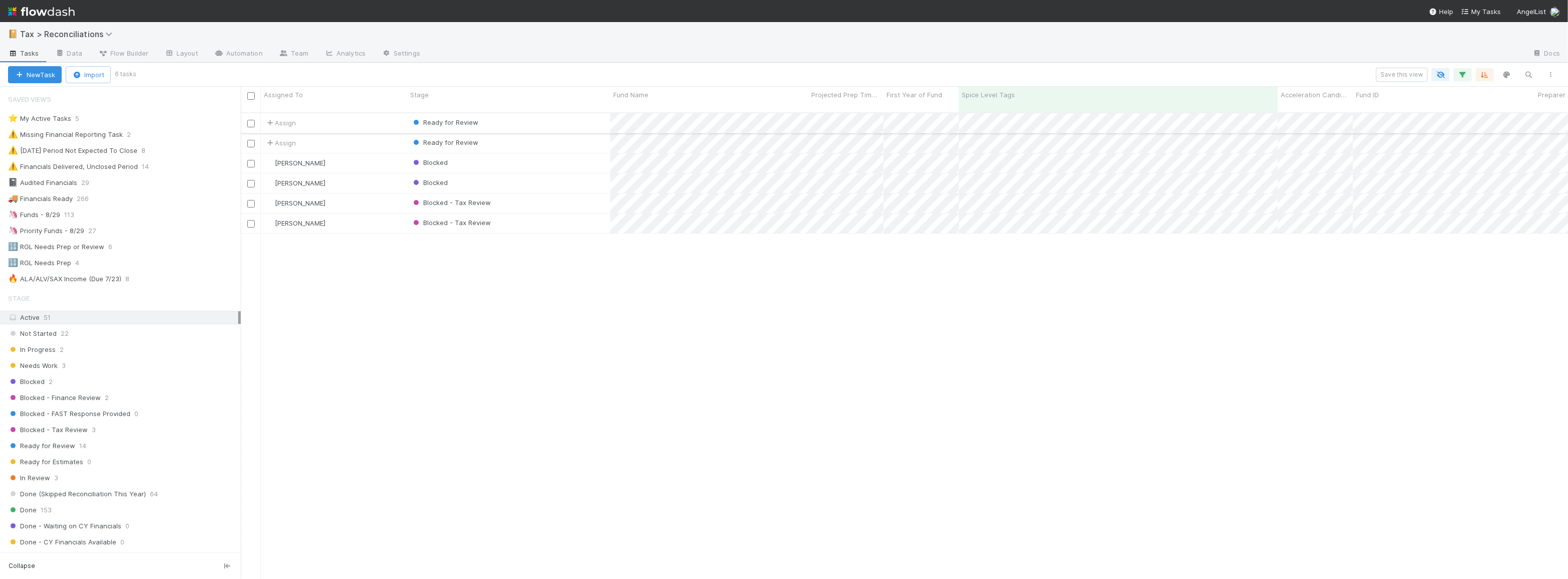
click at [540, 113] on div "Ready for Review" at bounding box center [509, 123] width 203 height 19
click at [527, 135] on div "Ready for Review" at bounding box center [509, 143] width 203 height 19
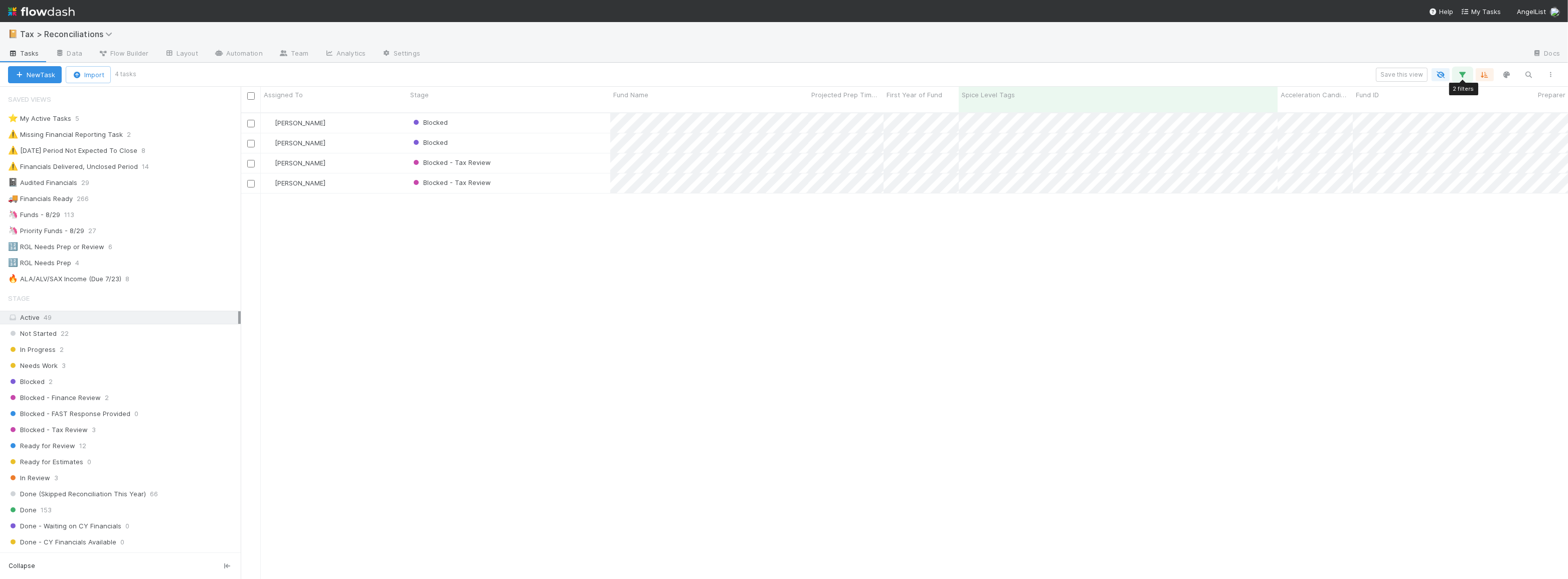
click at [1465, 75] on icon "button" at bounding box center [1462, 75] width 10 height 9
click at [1450, 147] on icon at bounding box center [1448, 144] width 10 height 6
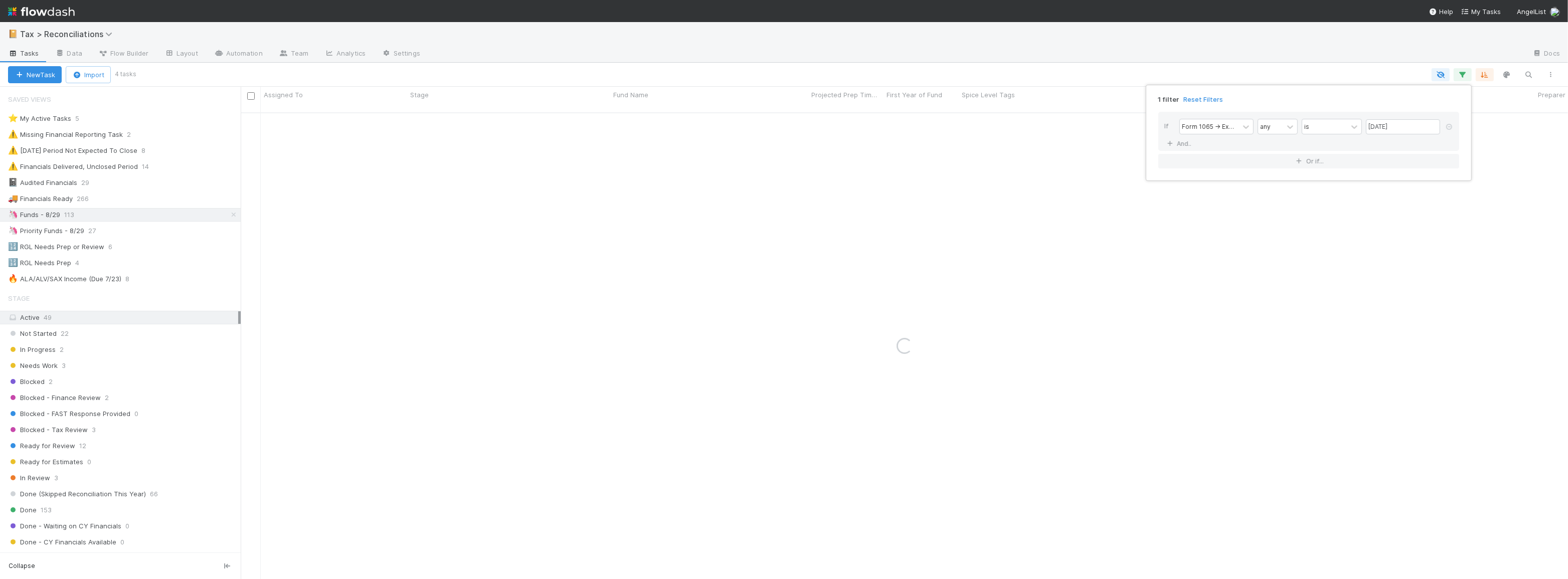
click at [528, 79] on div "1 filter Reset Filters If Form 1065 -> Expected K1s Release Date any is 08/29/2…" at bounding box center [784, 290] width 1568 height 579
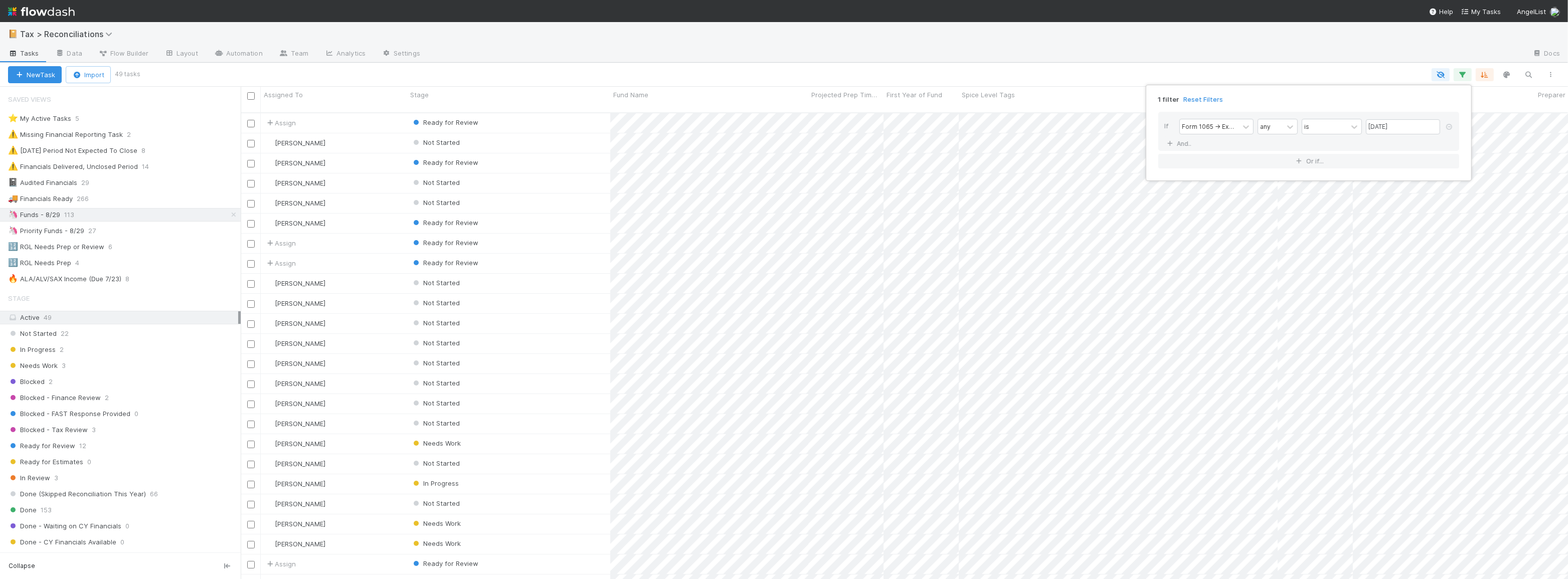
scroll to position [468, 1320]
click at [1334, 74] on div "1 filter Reset Filters If Form 1065 -> Expected K1s Release Date any is 08/29/2…" at bounding box center [784, 290] width 1568 height 579
click at [1523, 73] on button "button" at bounding box center [1528, 74] width 18 height 13
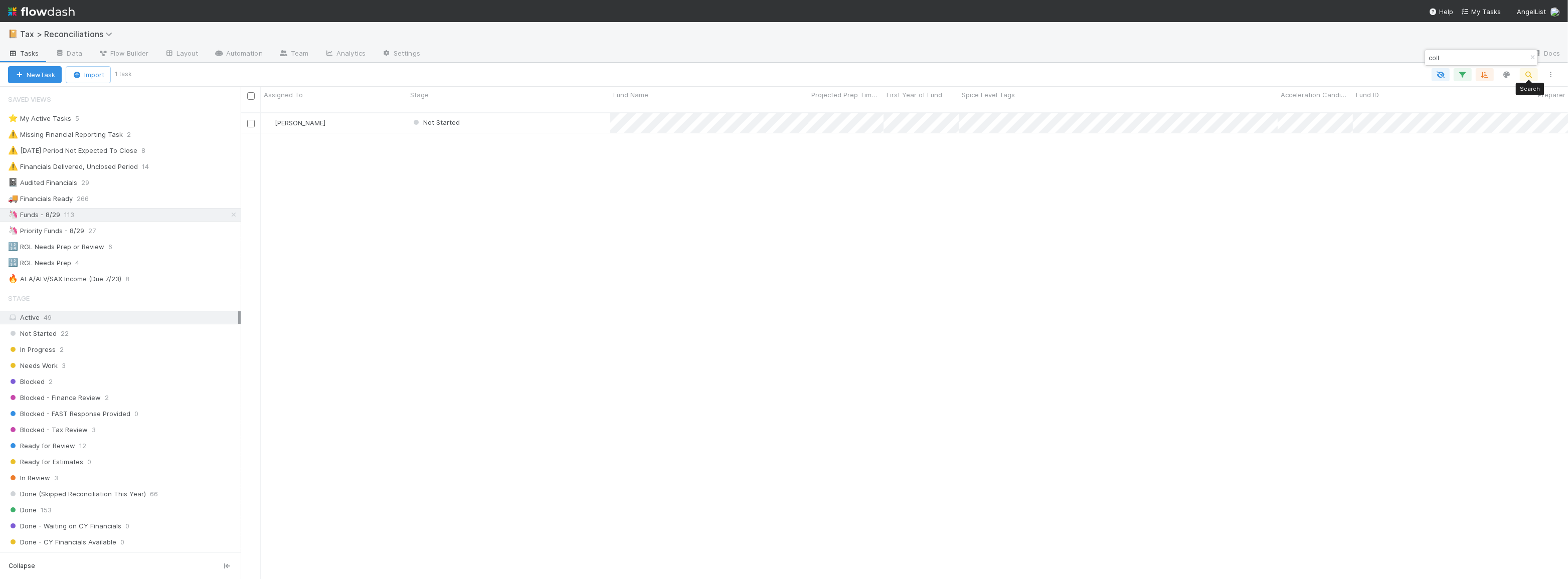
scroll to position [468, 1320]
type input "coll"
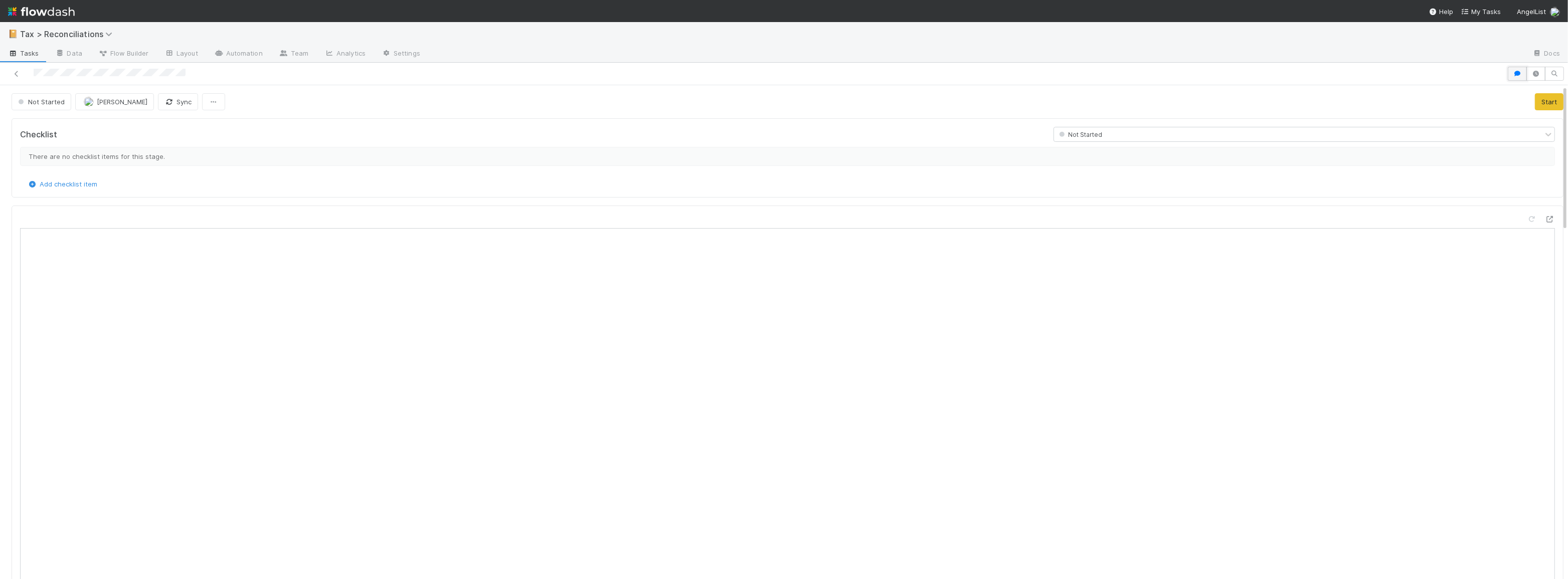
click at [1508, 80] on button "button" at bounding box center [1517, 73] width 19 height 14
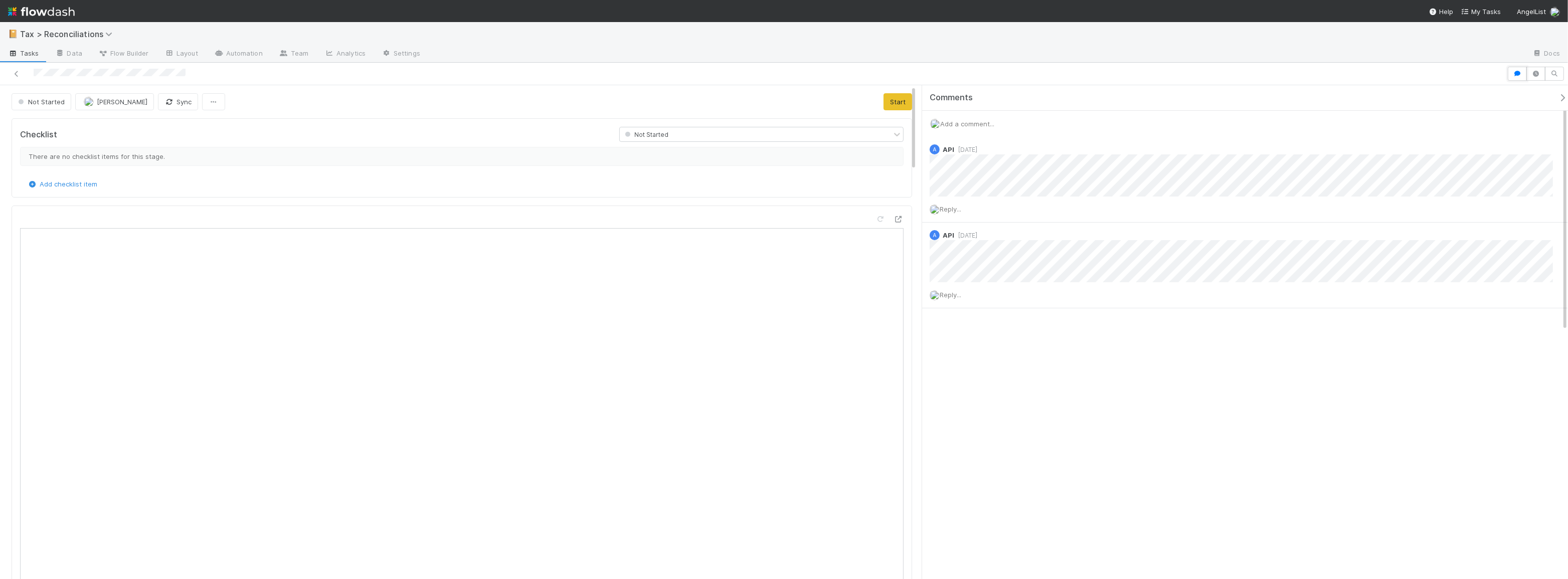
drag, startPoint x: 1512, startPoint y: 68, endPoint x: 1508, endPoint y: 85, distance: 17.5
click at [1512, 67] on button "button" at bounding box center [1517, 73] width 19 height 14
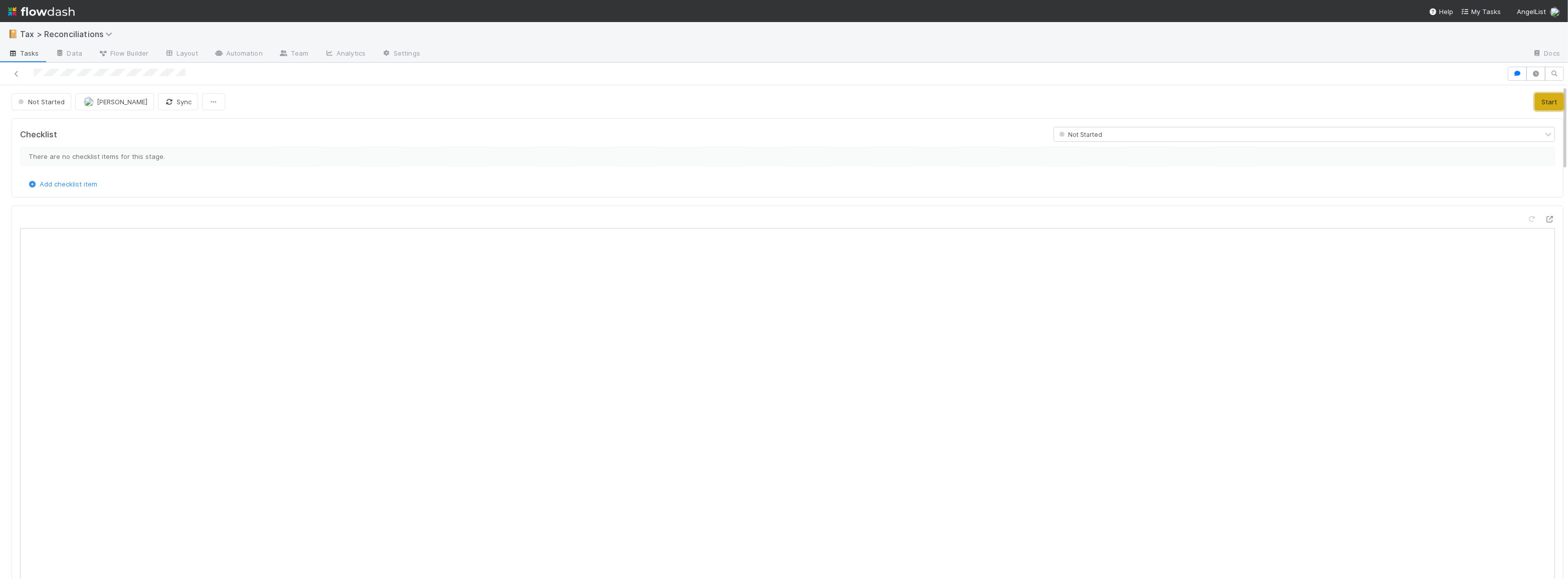
click at [1535, 103] on button "Start" at bounding box center [1549, 102] width 29 height 17
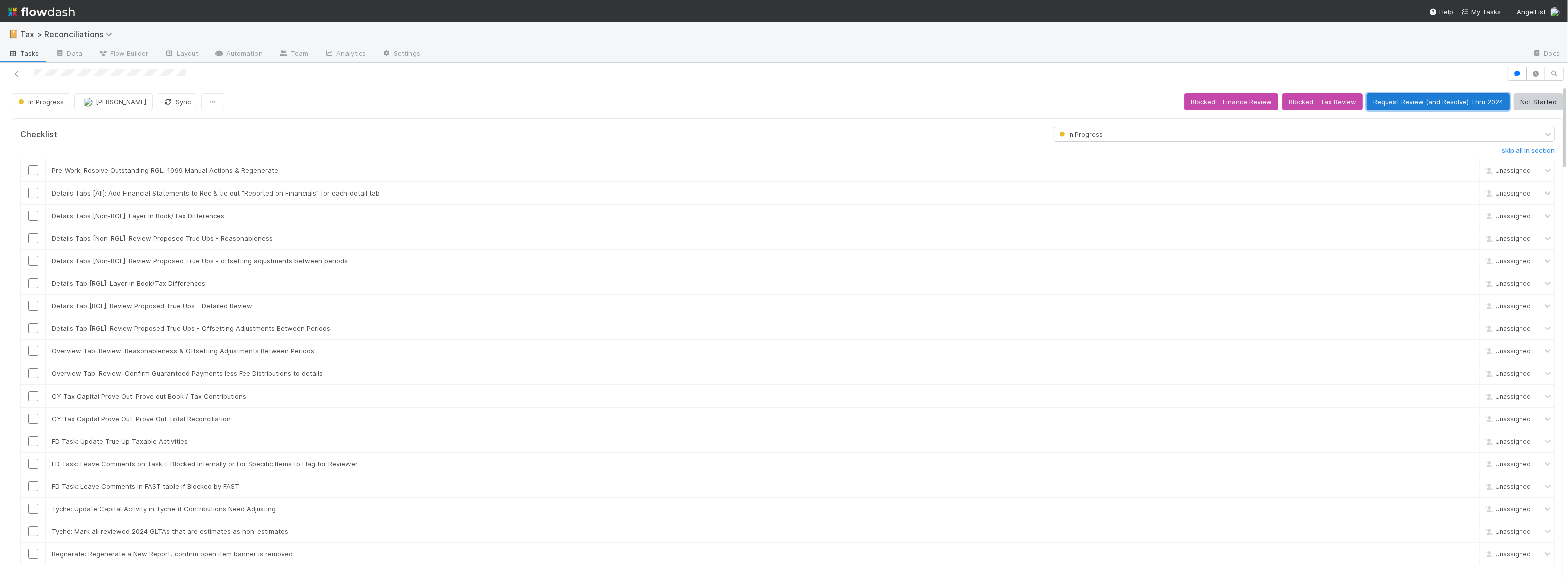
click at [1439, 105] on button "Request Review (and Resolve) Thru 2024" at bounding box center [1438, 102] width 143 height 17
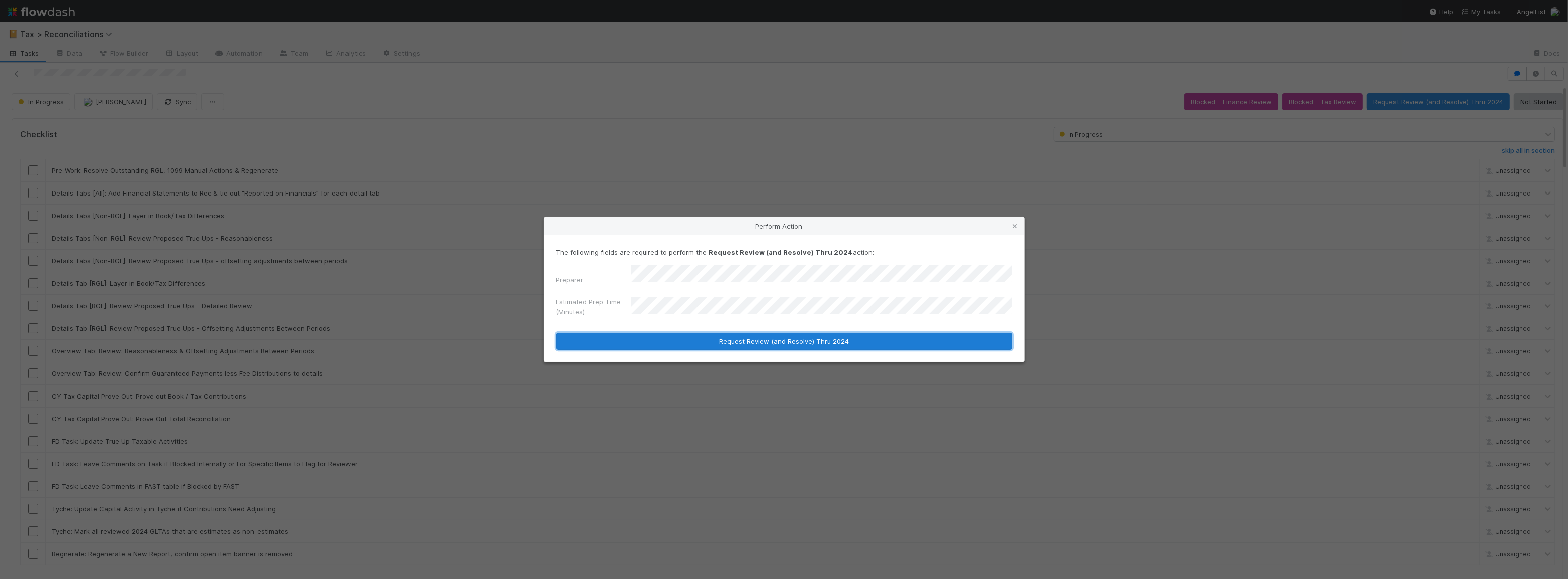
click at [773, 334] on button "Request Review (and Resolve) Thru 2024" at bounding box center [784, 341] width 456 height 17
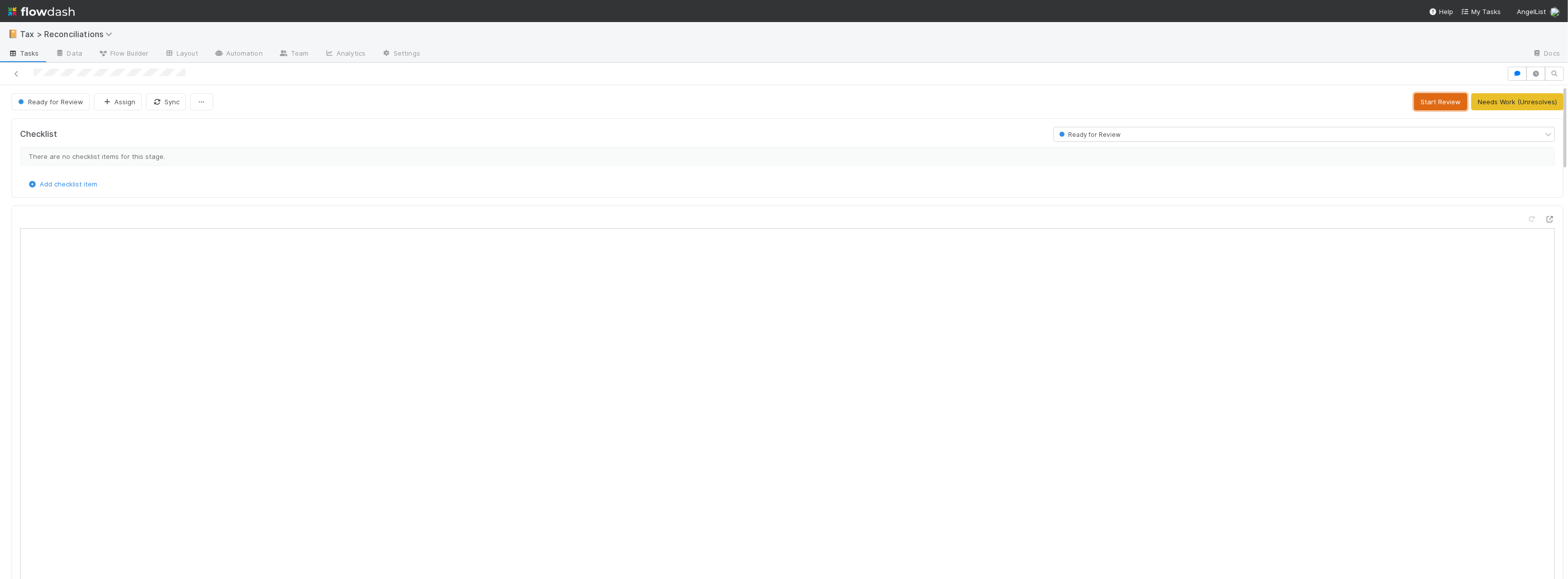
click at [1414, 95] on button "Start Review" at bounding box center [1440, 102] width 53 height 17
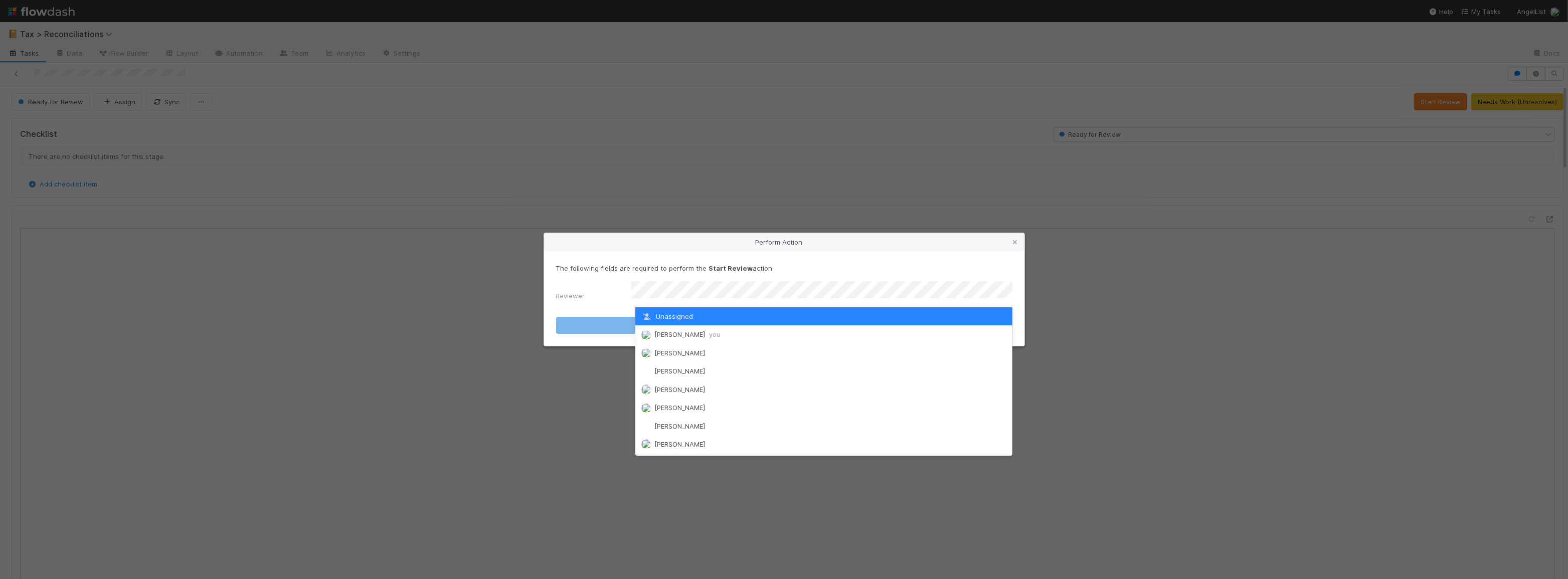
click at [796, 324] on div "Unassigned" at bounding box center [823, 316] width 377 height 18
click at [780, 332] on div "Moein Zandi you" at bounding box center [823, 334] width 377 height 18
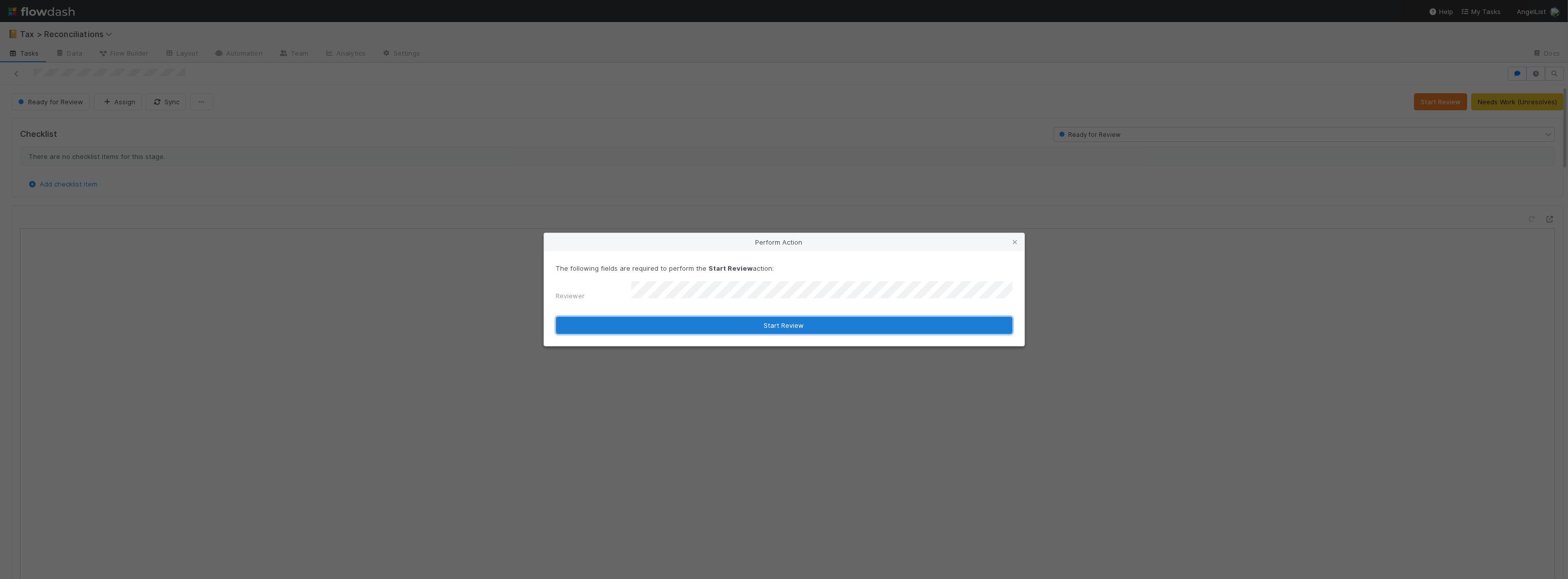
click at [767, 327] on button "Start Review" at bounding box center [784, 326] width 456 height 17
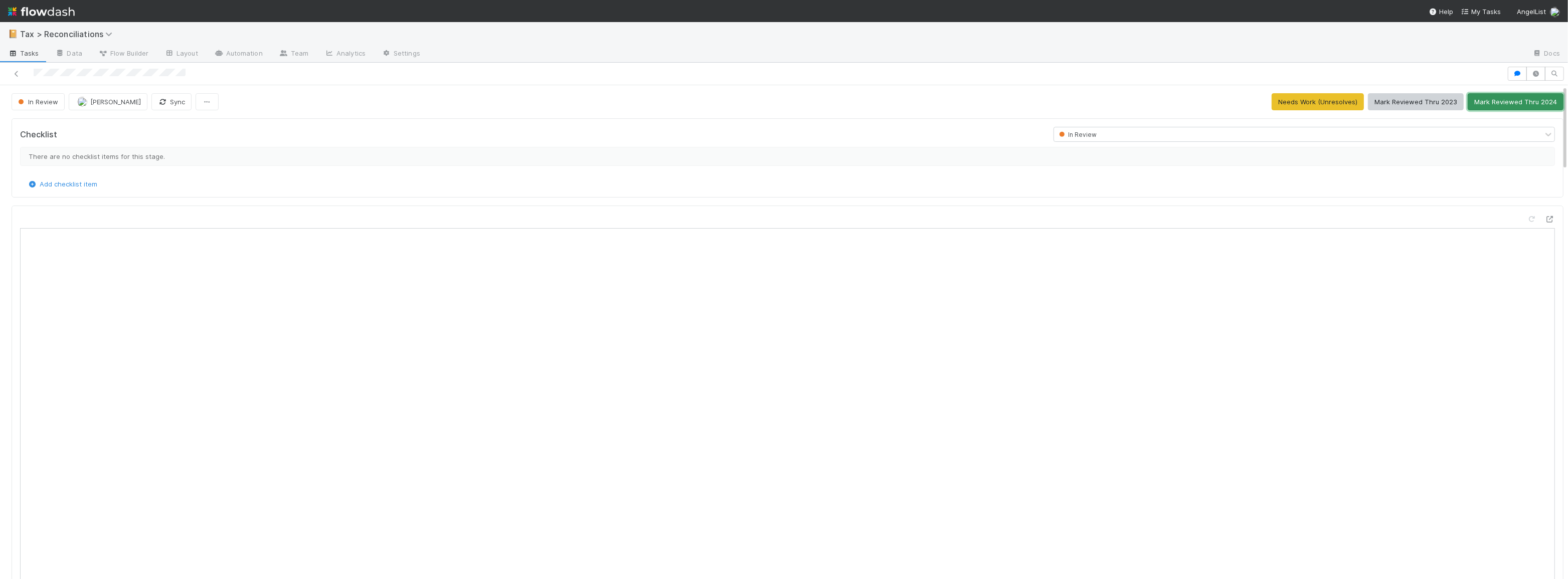
click at [1489, 100] on button "Mark Reviewed Thru 2024" at bounding box center [1516, 102] width 96 height 17
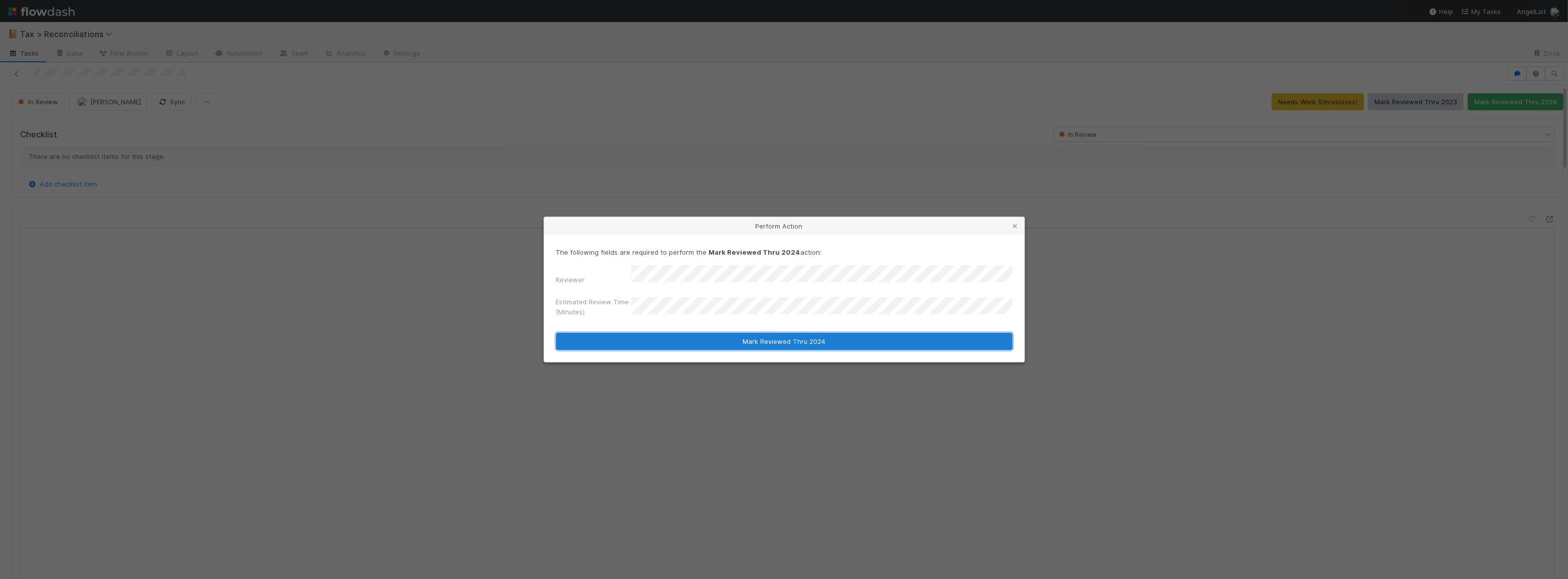
click at [797, 341] on button "Mark Reviewed Thru 2024" at bounding box center [784, 341] width 456 height 17
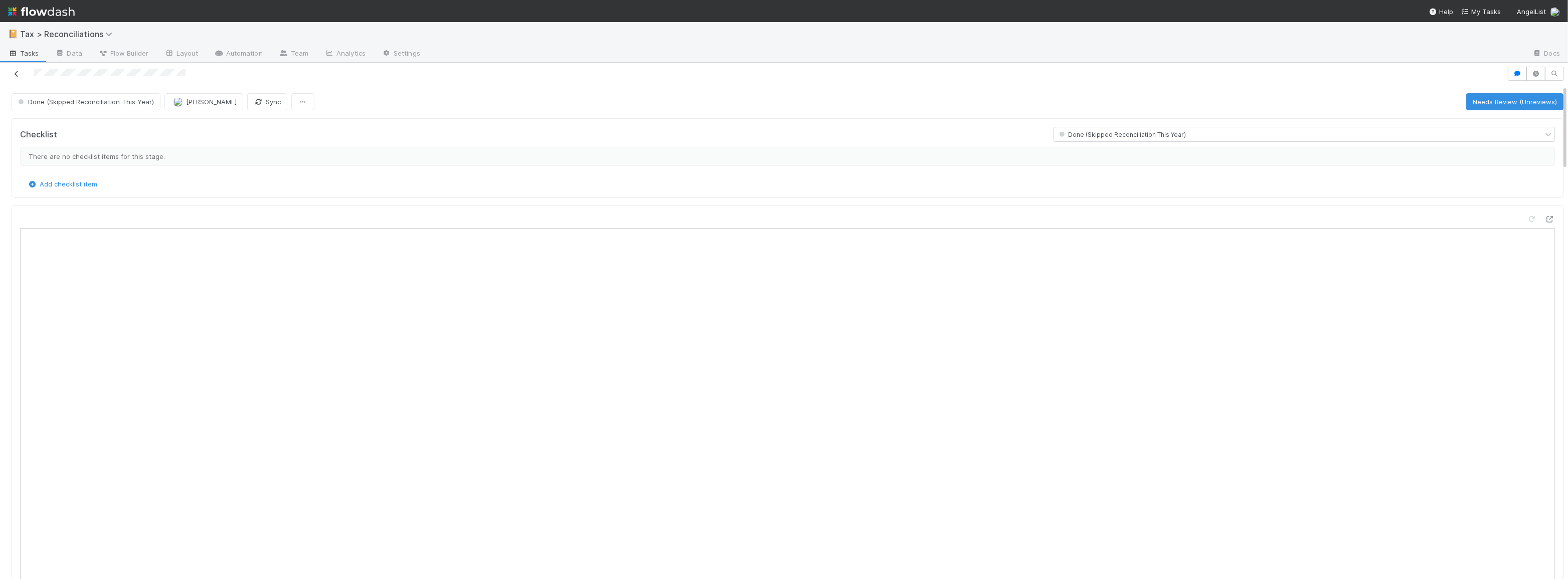
click at [16, 75] on icon at bounding box center [16, 74] width 10 height 6
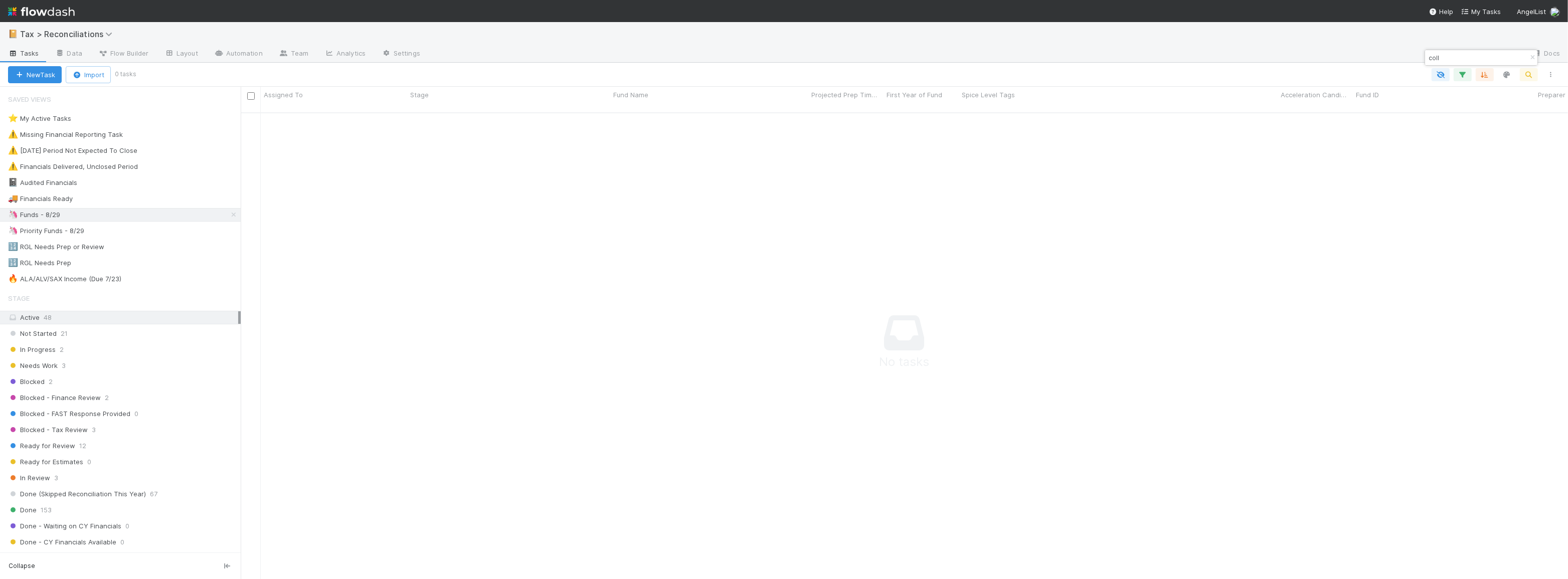
scroll to position [461, 1320]
click at [1529, 55] on icon "button" at bounding box center [1532, 58] width 10 height 6
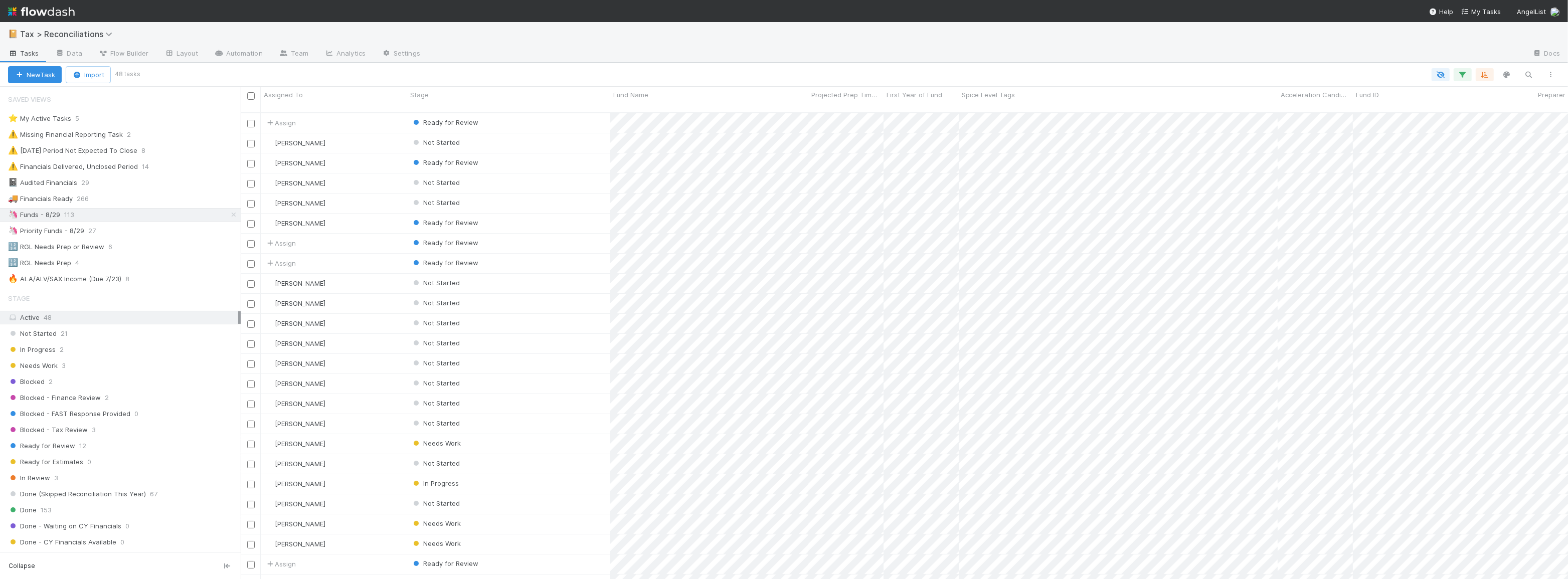
scroll to position [468, 1320]
click at [1528, 78] on icon "button" at bounding box center [1529, 75] width 10 height 9
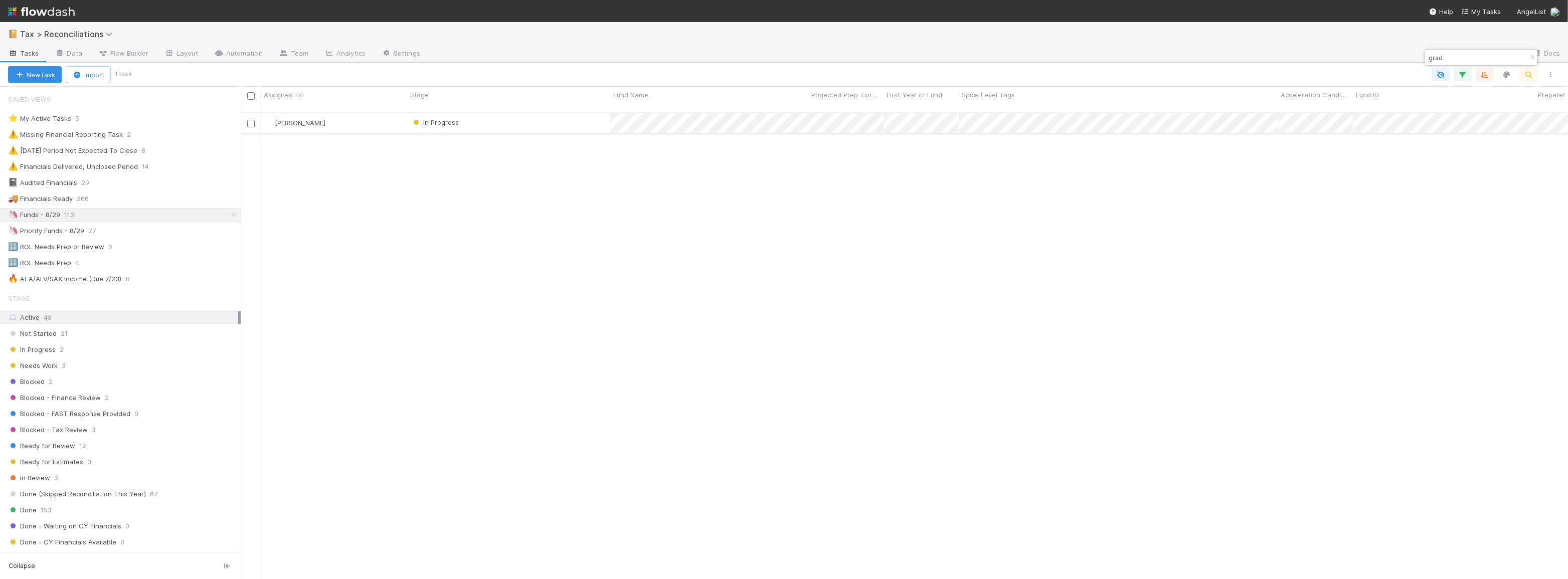
type input "grad"
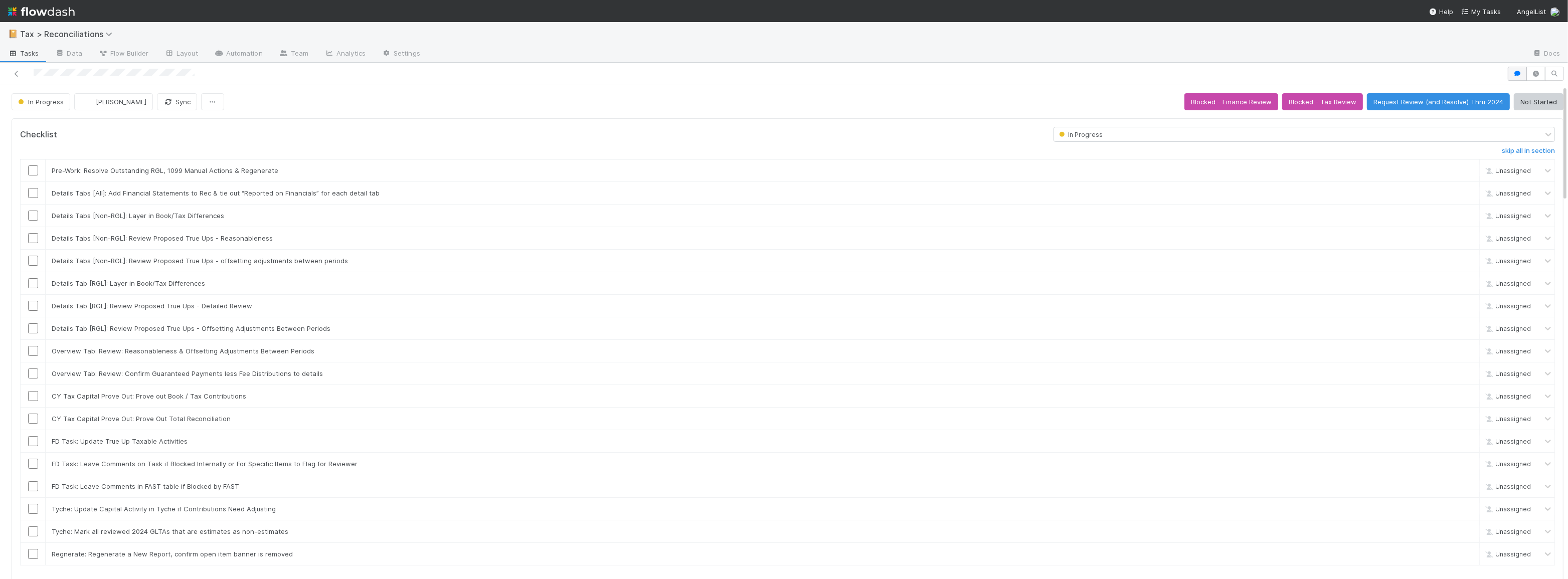
scroll to position [7, 7]
click at [1512, 73] on icon "button" at bounding box center [1517, 74] width 10 height 6
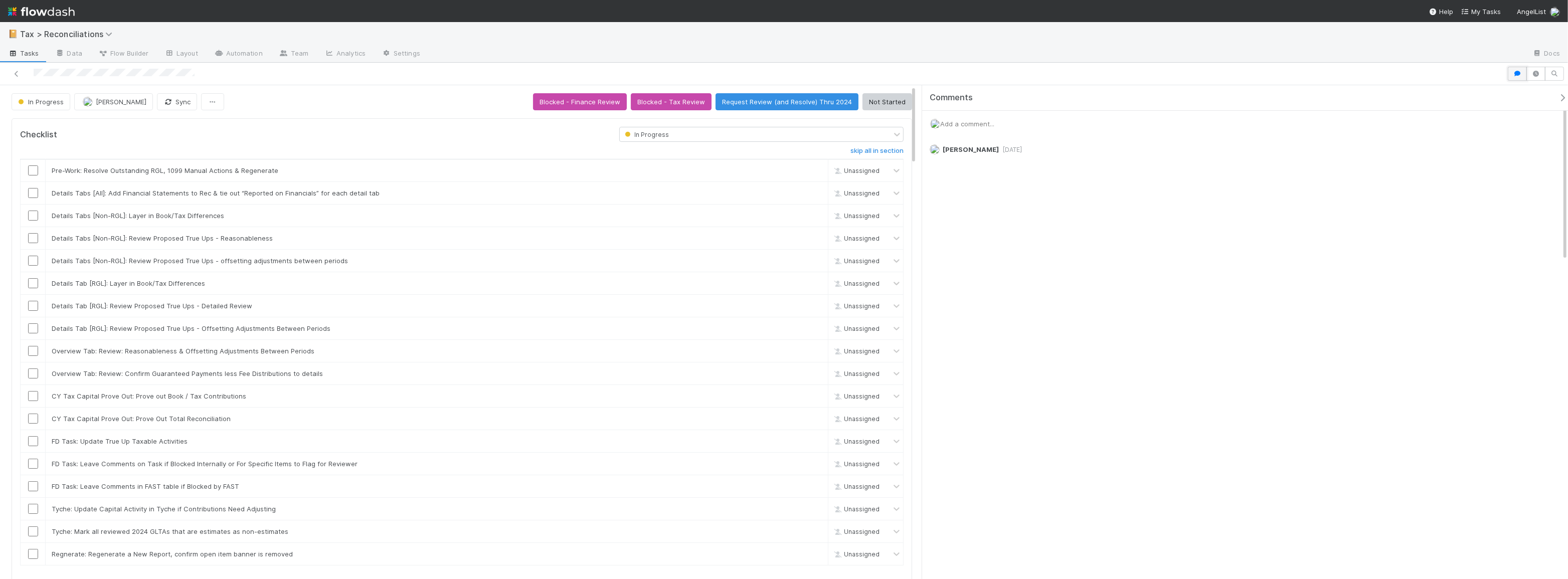
scroll to position [7, 8]
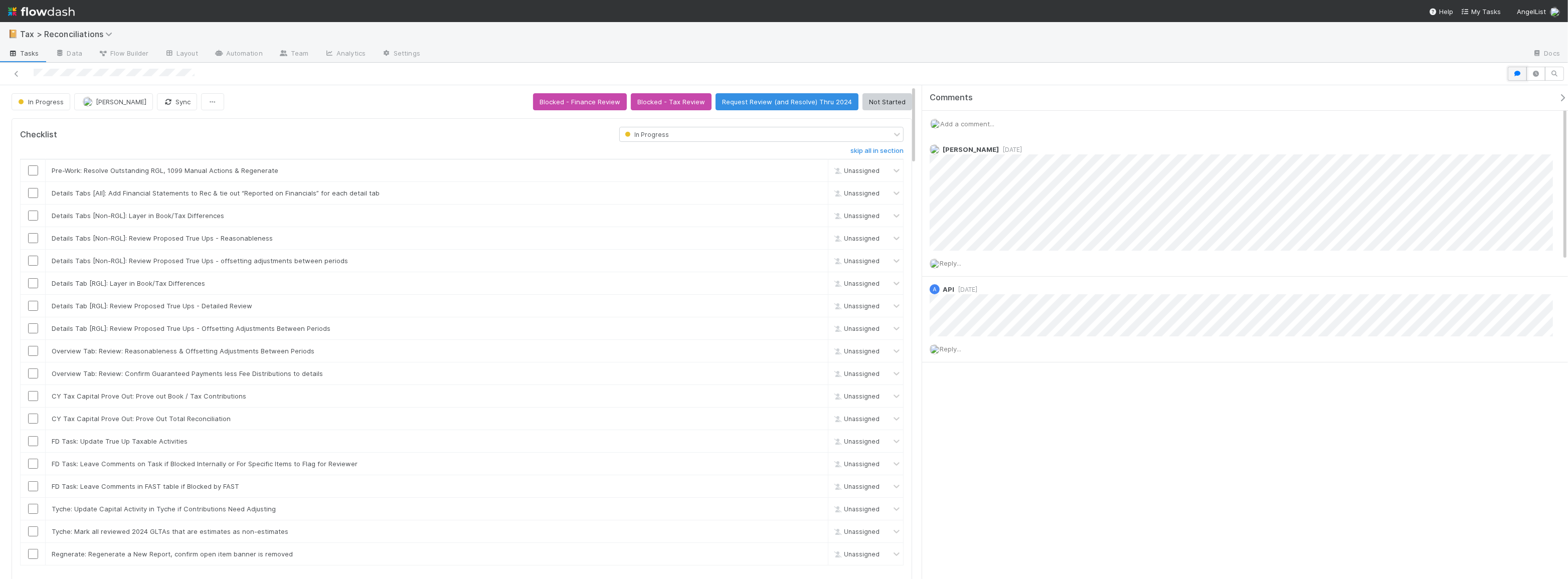
click at [1508, 73] on button "button" at bounding box center [1517, 73] width 19 height 14
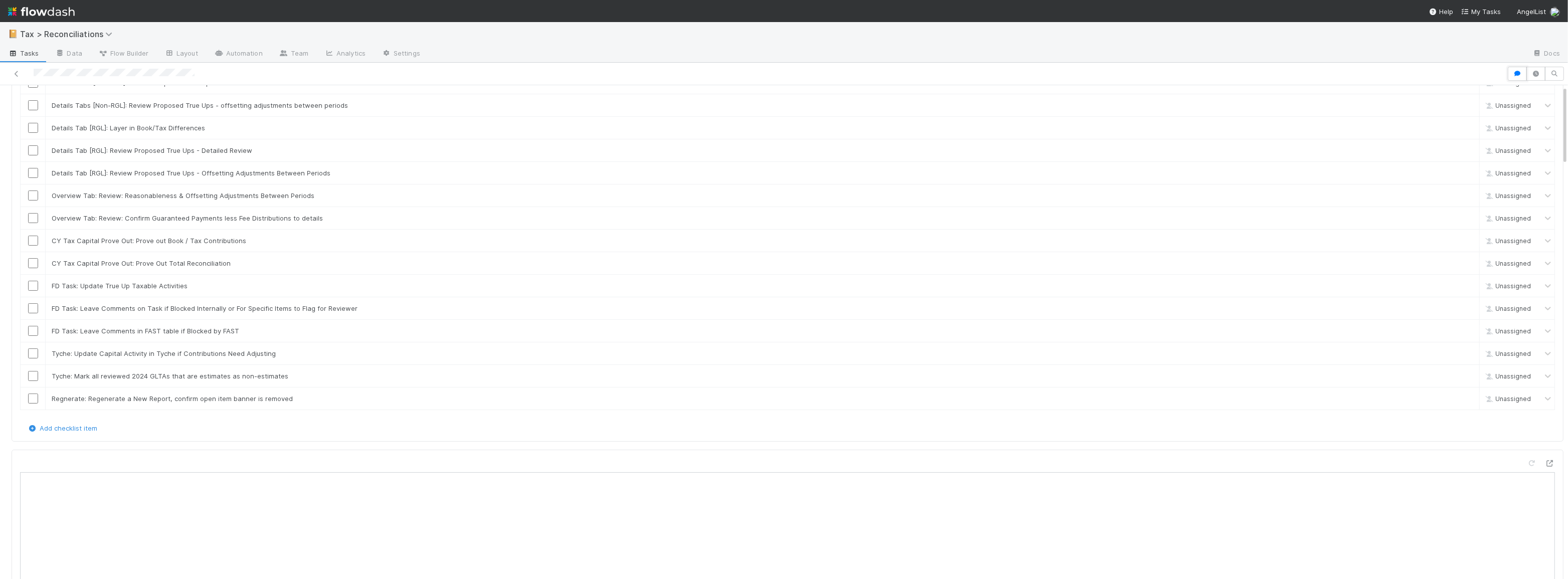
scroll to position [0, 0]
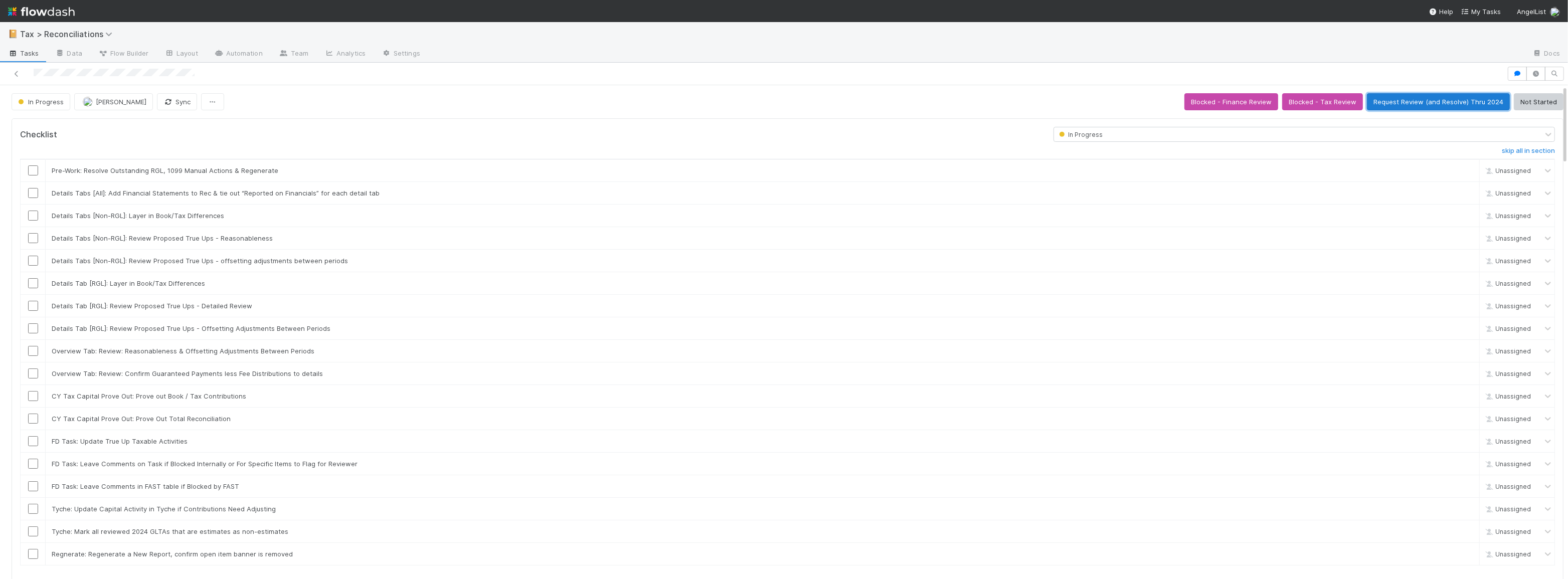
click at [1439, 104] on button "Request Review (and Resolve) Thru 2024" at bounding box center [1438, 102] width 143 height 17
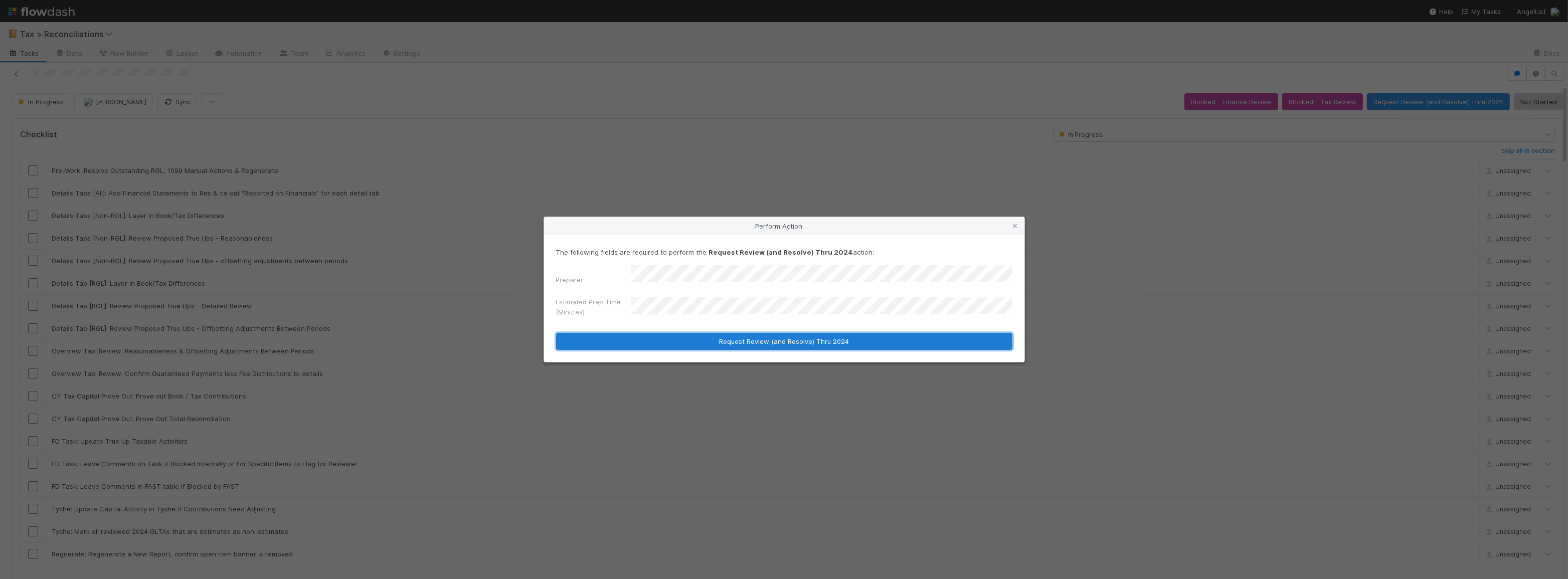
click at [693, 340] on button "Request Review (and Resolve) Thru 2024" at bounding box center [784, 341] width 456 height 17
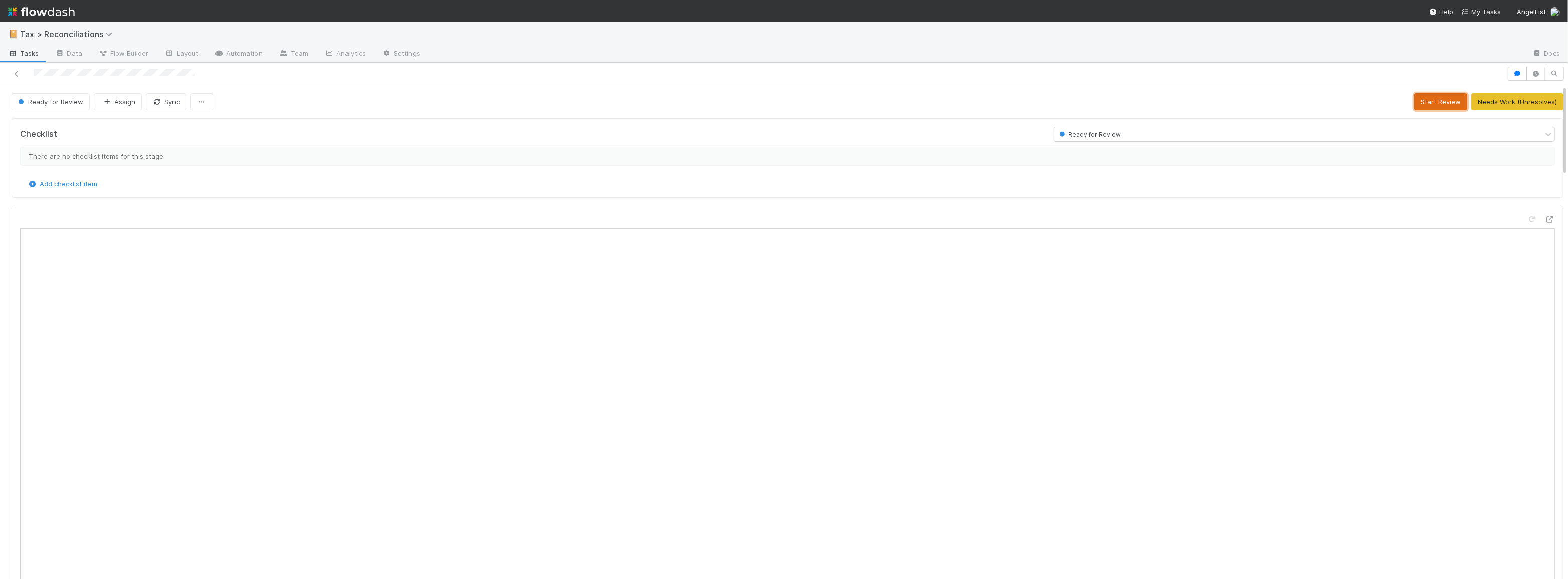
click at [1436, 101] on button "Start Review" at bounding box center [1440, 102] width 53 height 17
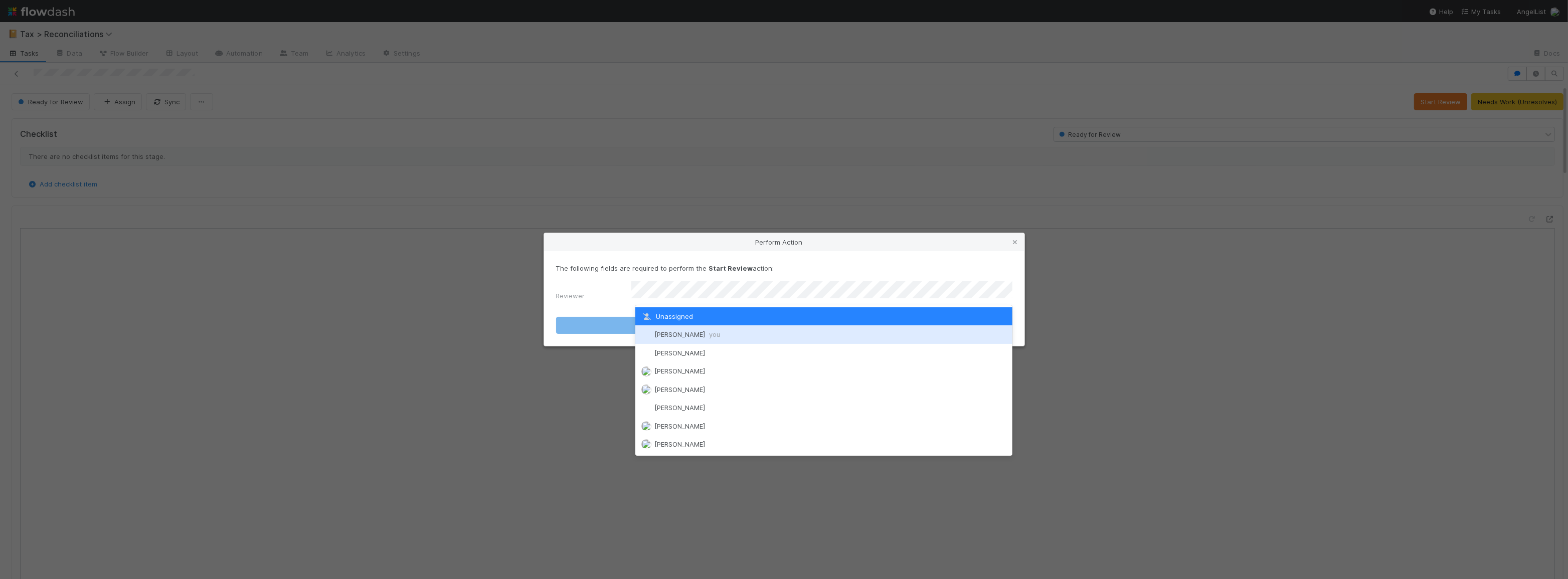
click at [757, 343] on div "Moein Zandi you" at bounding box center [823, 334] width 377 height 18
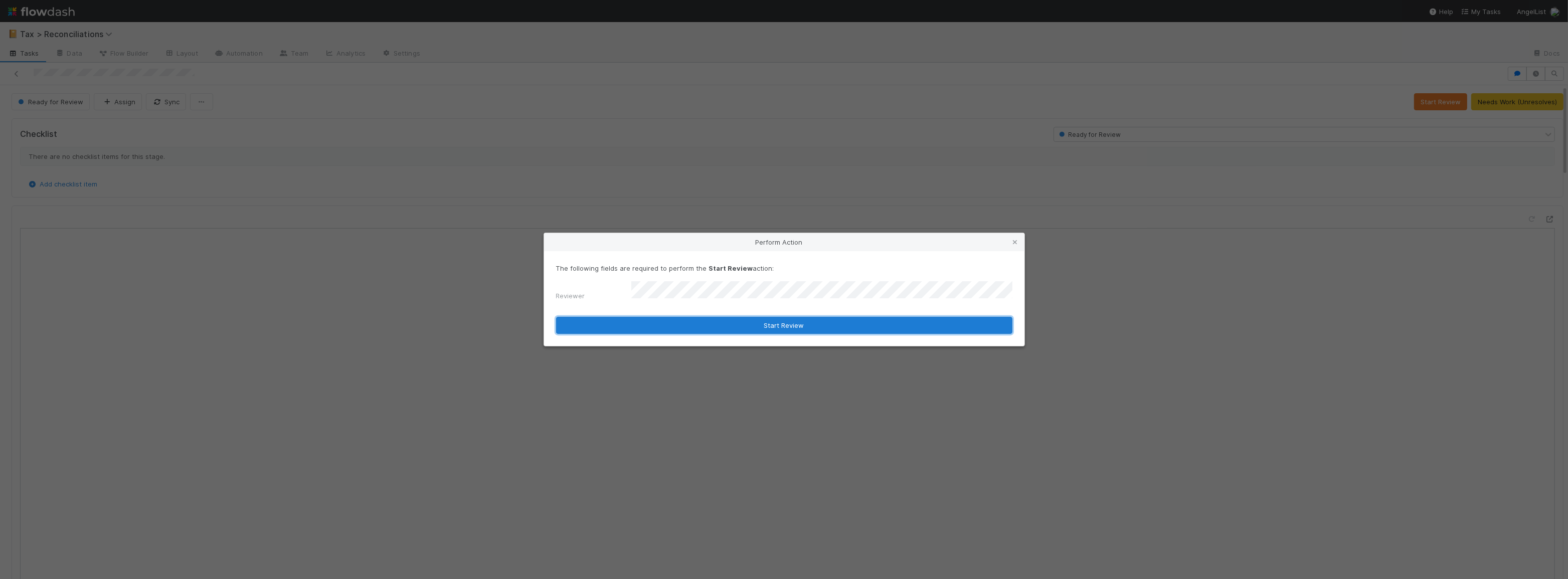
click at [757, 323] on button "Start Review" at bounding box center [784, 326] width 456 height 17
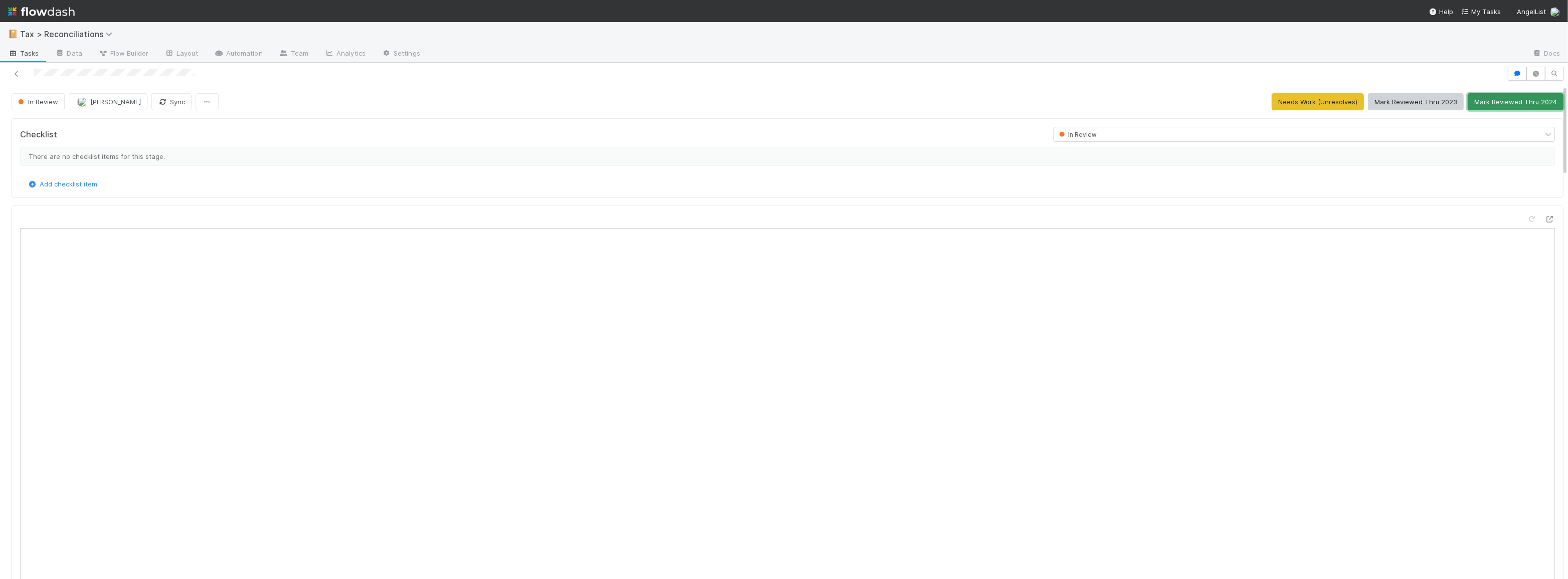
click at [1493, 101] on button "Mark Reviewed Thru 2024" at bounding box center [1516, 102] width 96 height 17
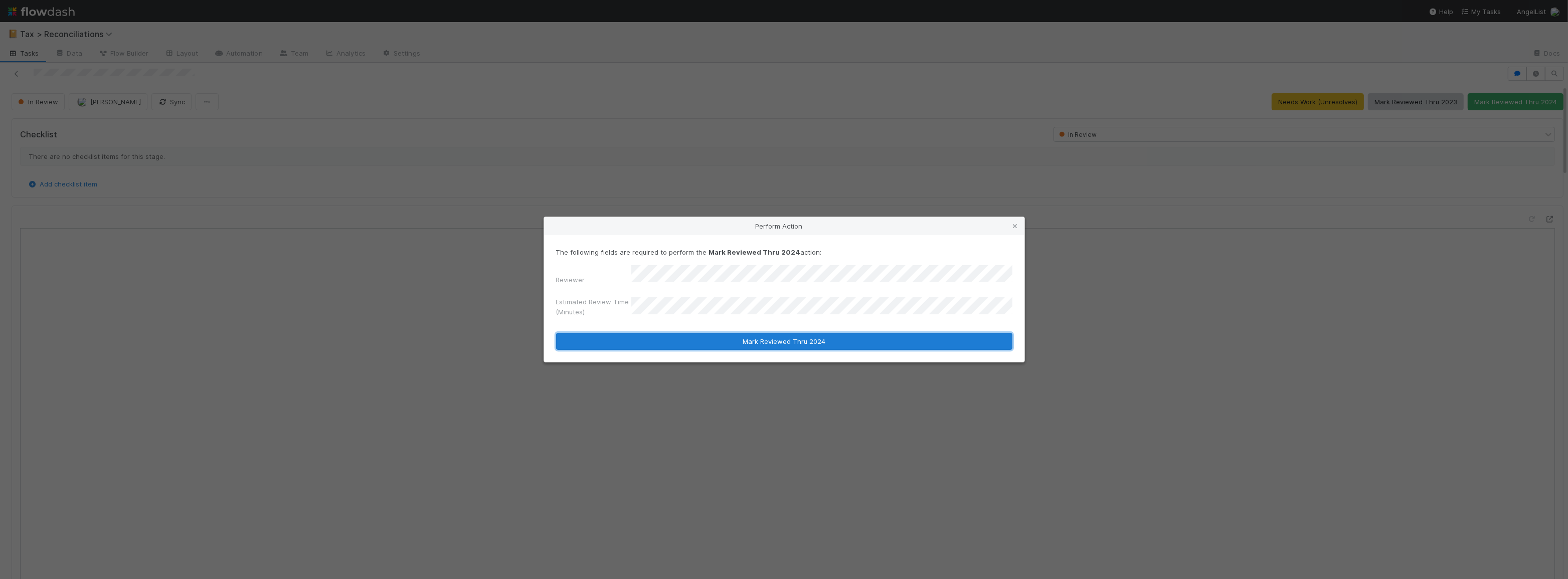
click at [792, 338] on button "Mark Reviewed Thru 2024" at bounding box center [784, 341] width 456 height 17
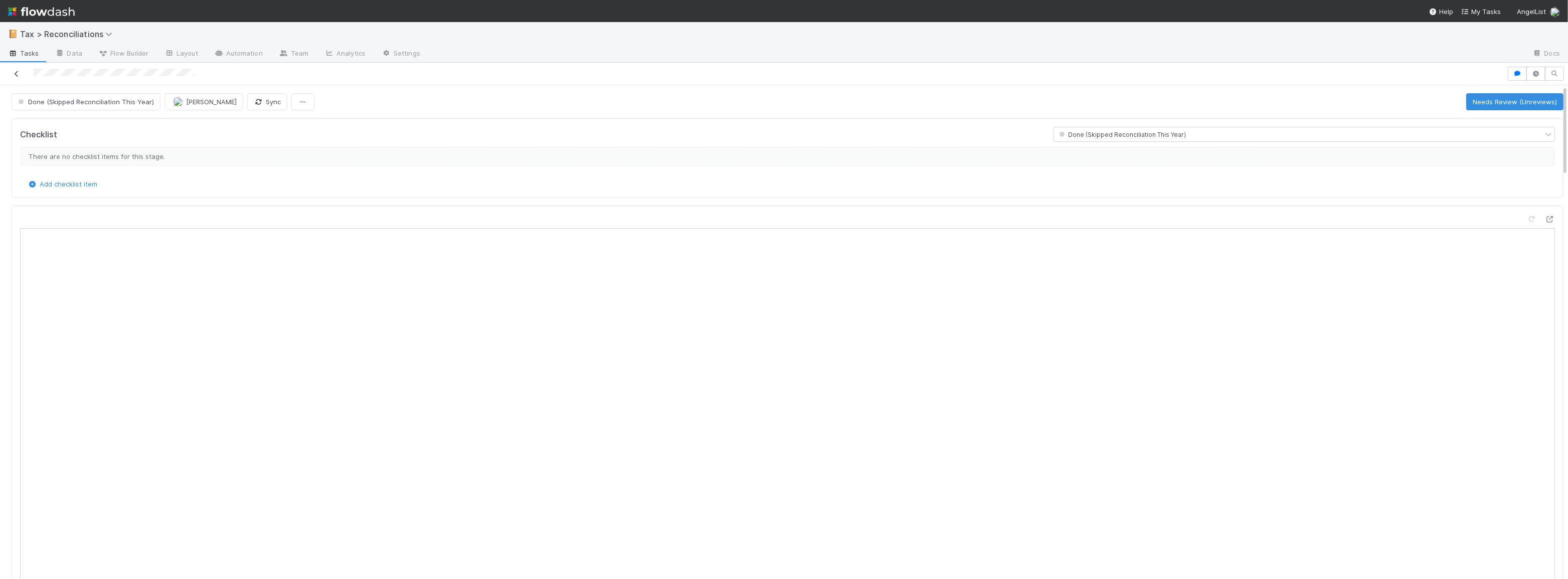
click at [16, 73] on icon at bounding box center [16, 74] width 10 height 6
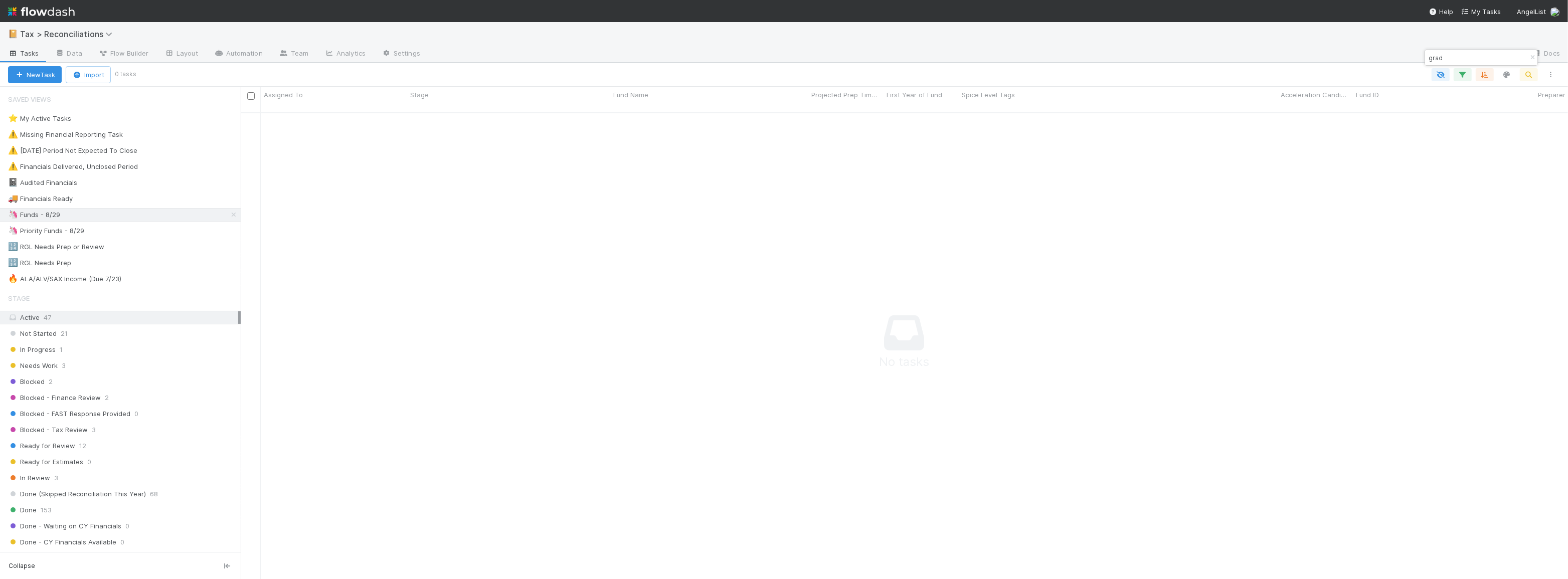
scroll to position [461, 1320]
click at [1534, 58] on icon "button" at bounding box center [1532, 58] width 10 height 6
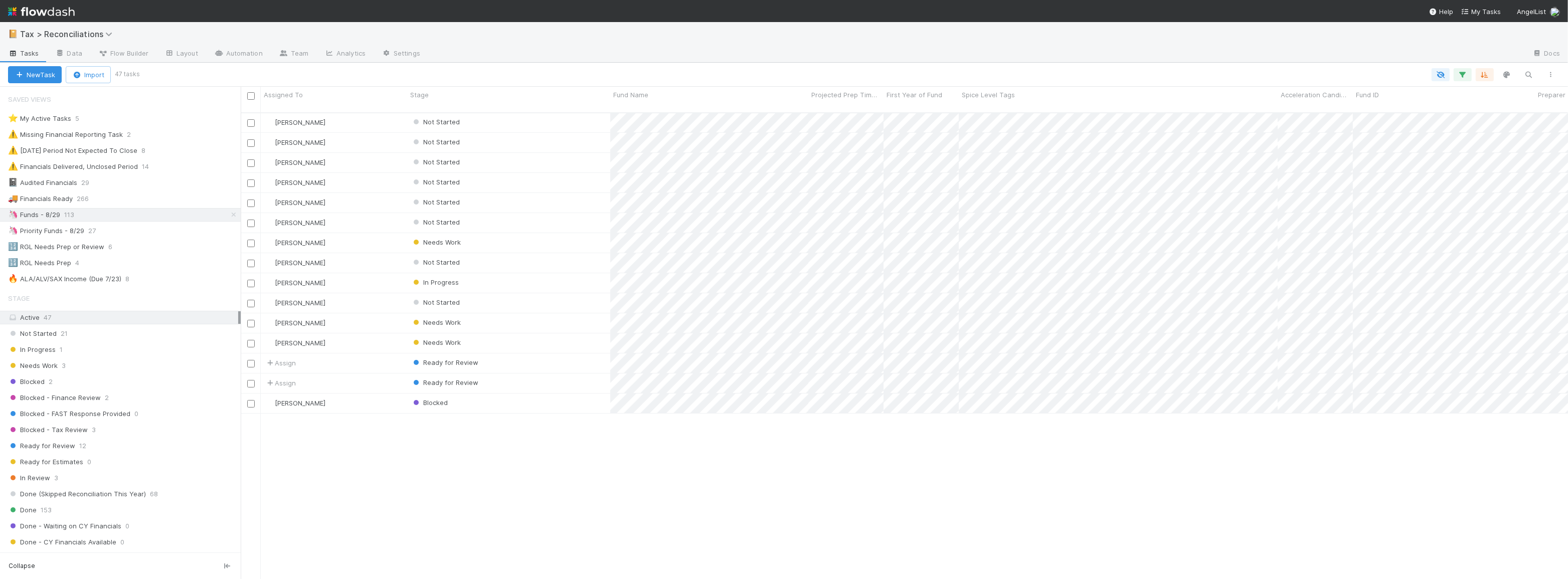
scroll to position [0, 0]
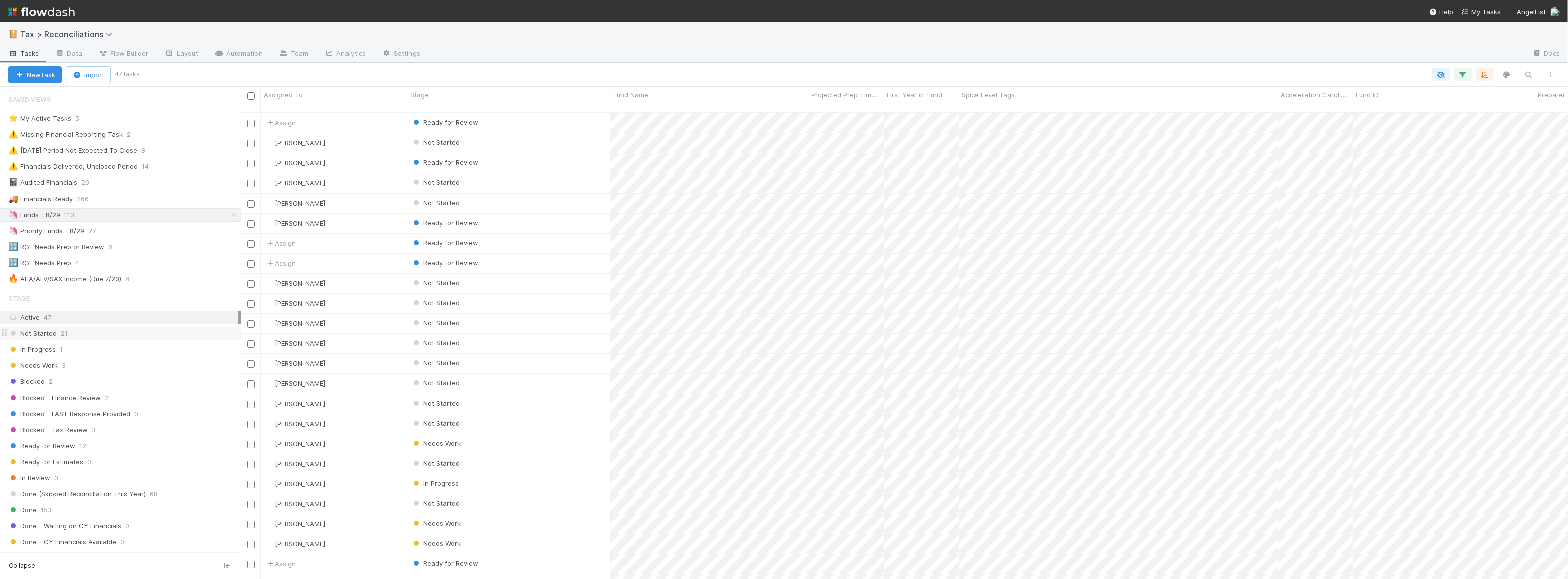
click at [111, 336] on div "Not Started 21" at bounding box center [123, 334] width 232 height 12
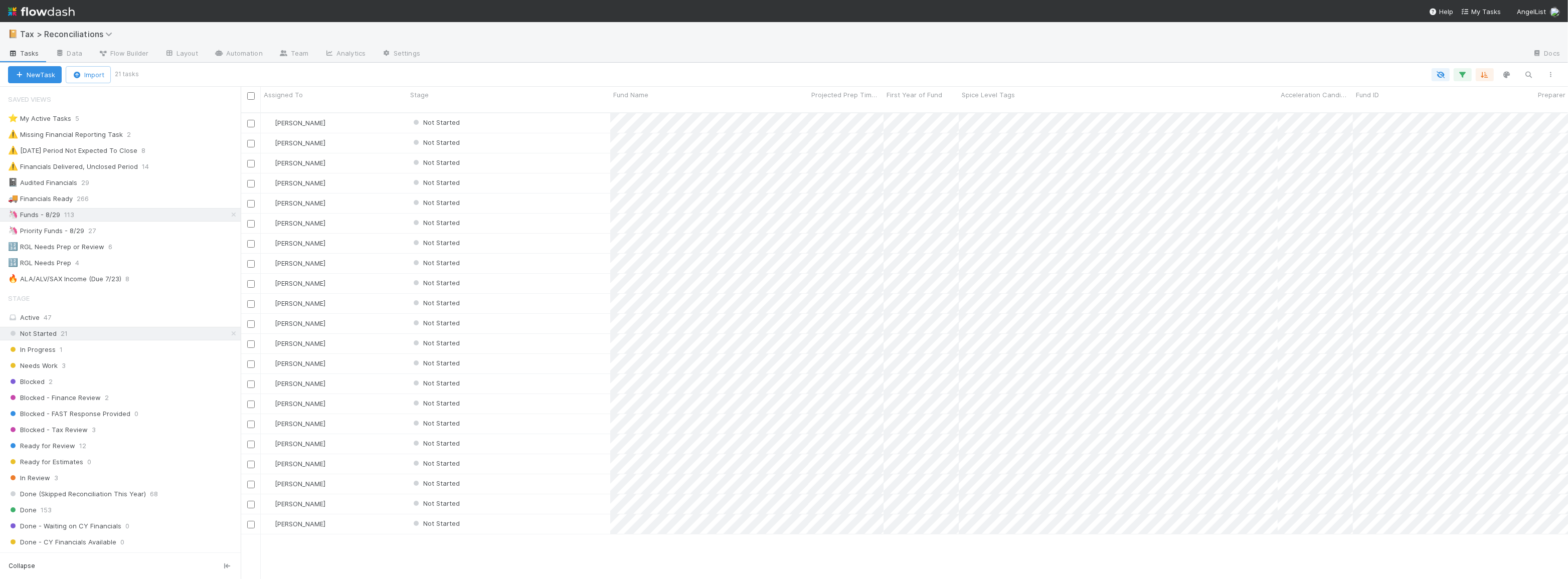
scroll to position [468, 1320]
click at [539, 374] on div "Not Started" at bounding box center [509, 384] width 203 height 19
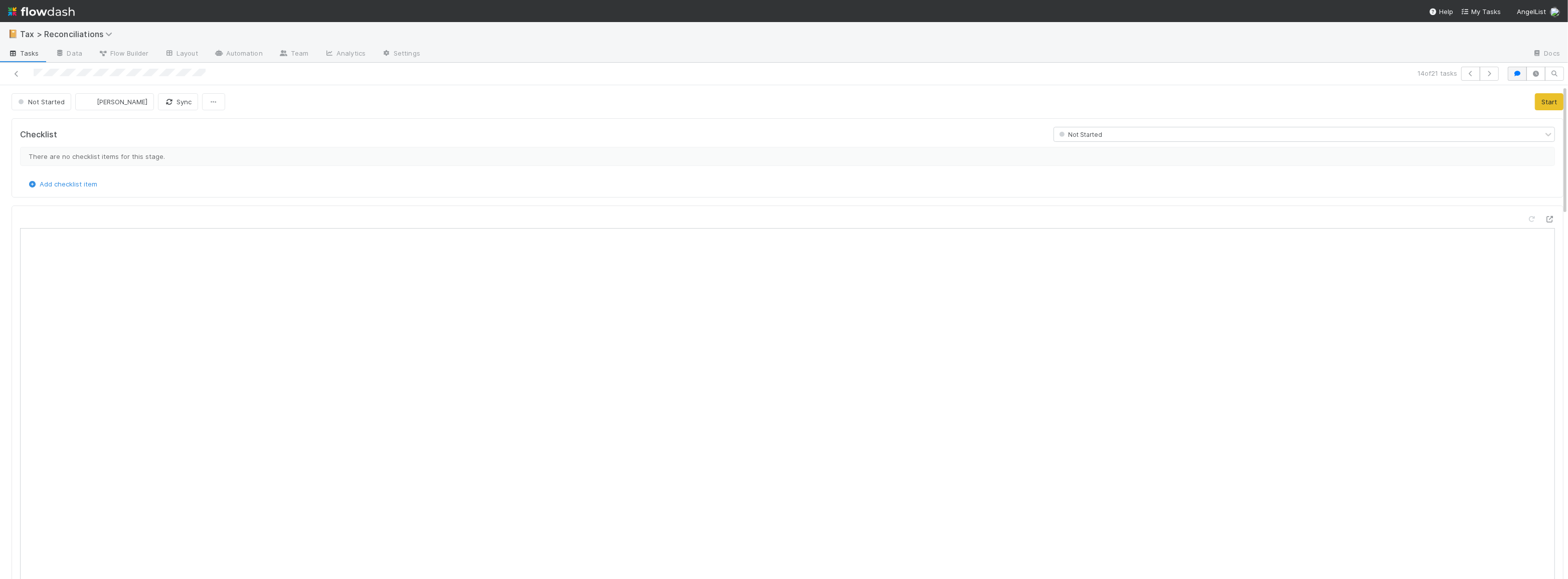
scroll to position [7, 7]
click at [1513, 74] on icon "button" at bounding box center [1517, 74] width 10 height 6
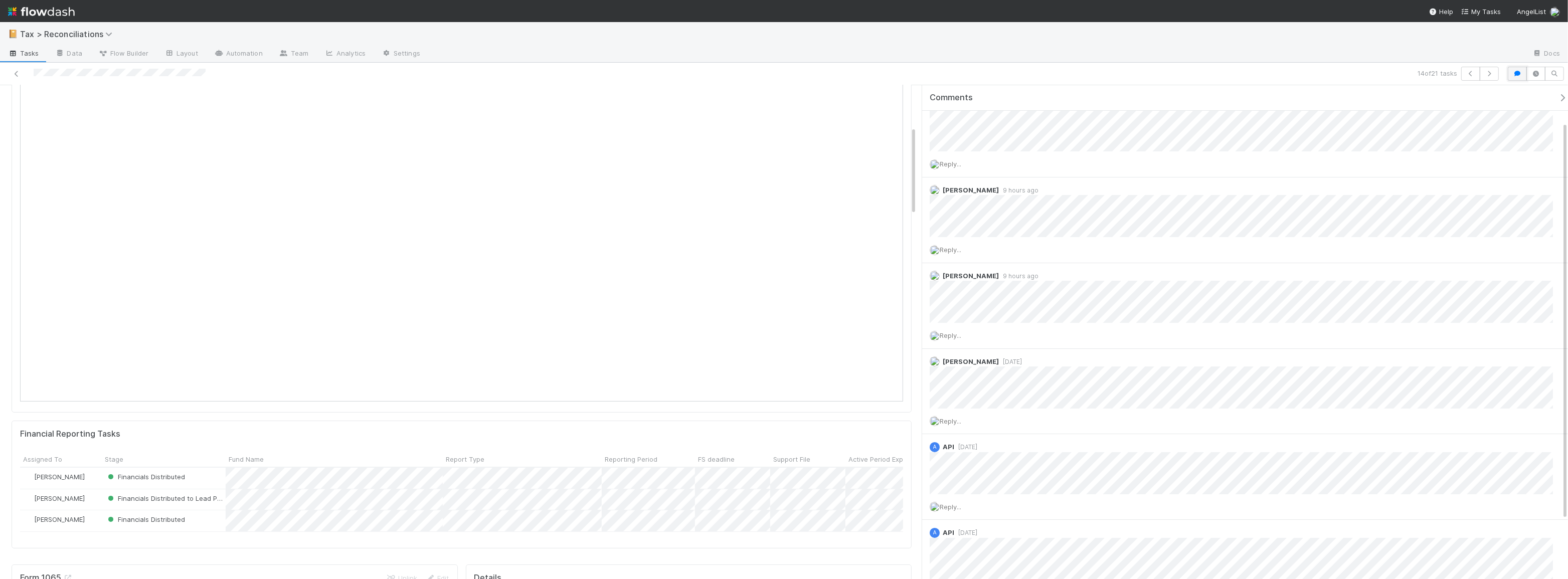
click at [1521, 75] on icon "button" at bounding box center [1517, 74] width 10 height 6
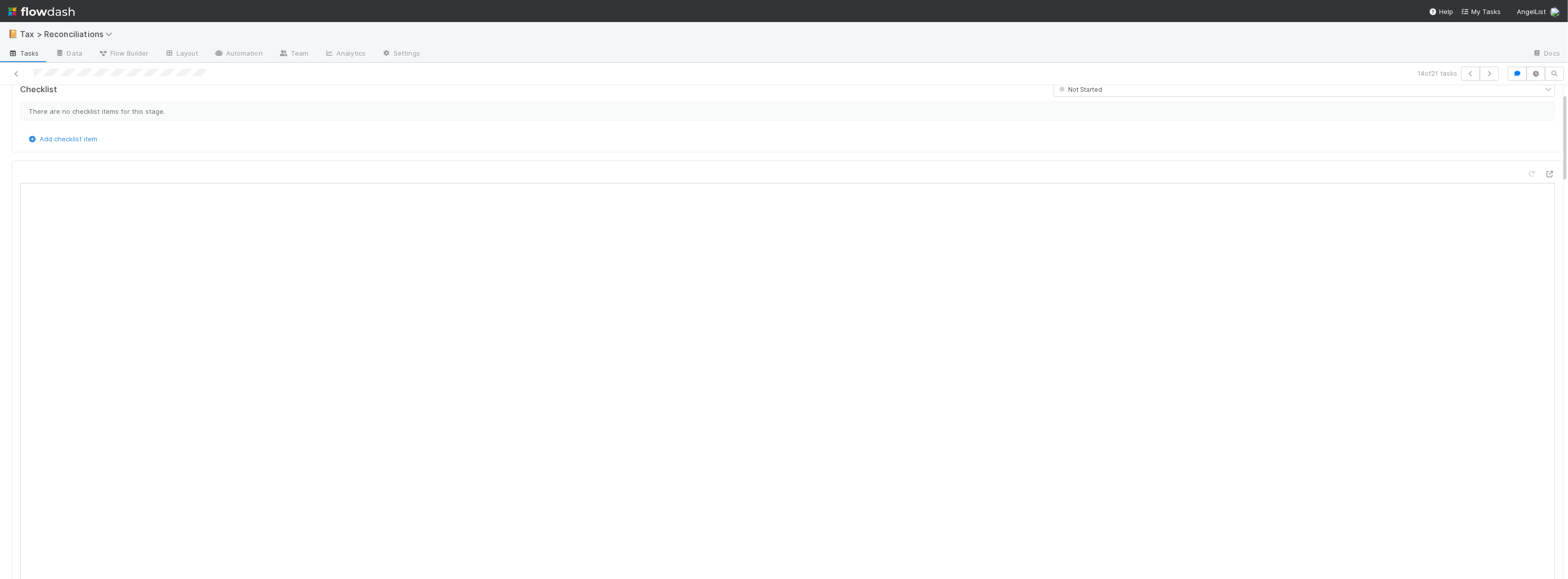
scroll to position [197, 742]
click at [15, 71] on icon at bounding box center [16, 74] width 10 height 6
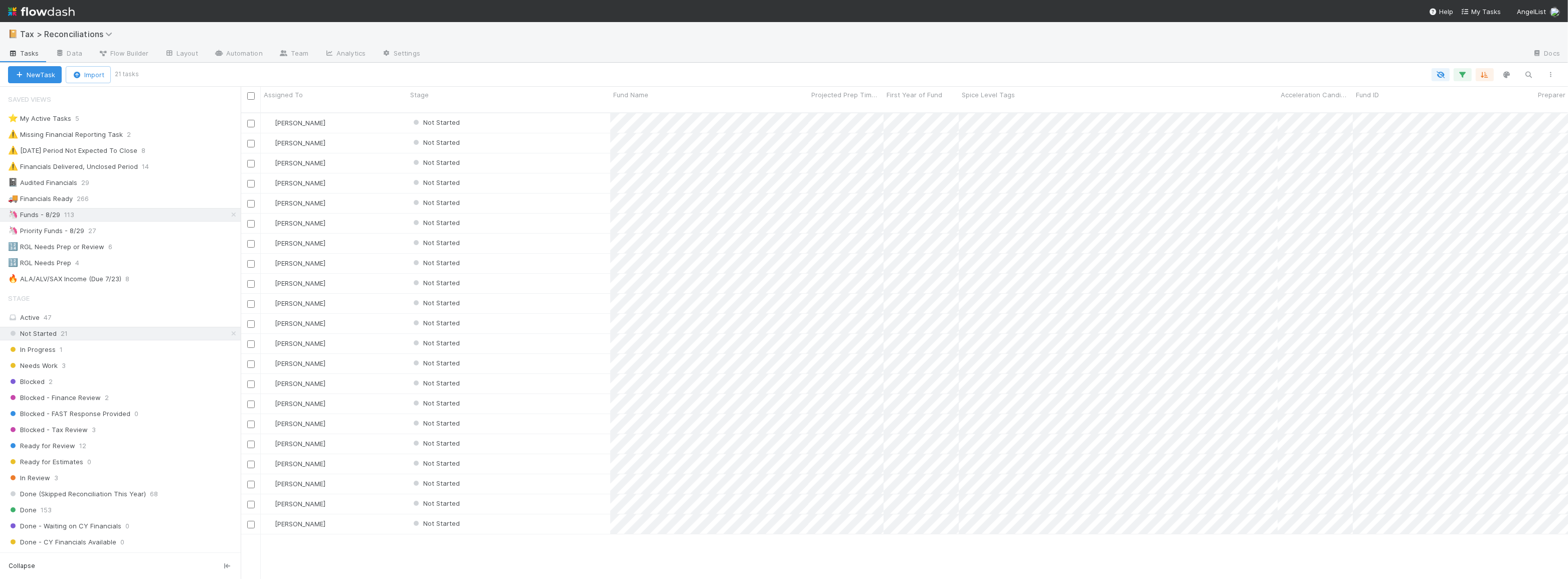
scroll to position [468, 1320]
click at [582, 394] on div "Not Started" at bounding box center [509, 404] width 203 height 19
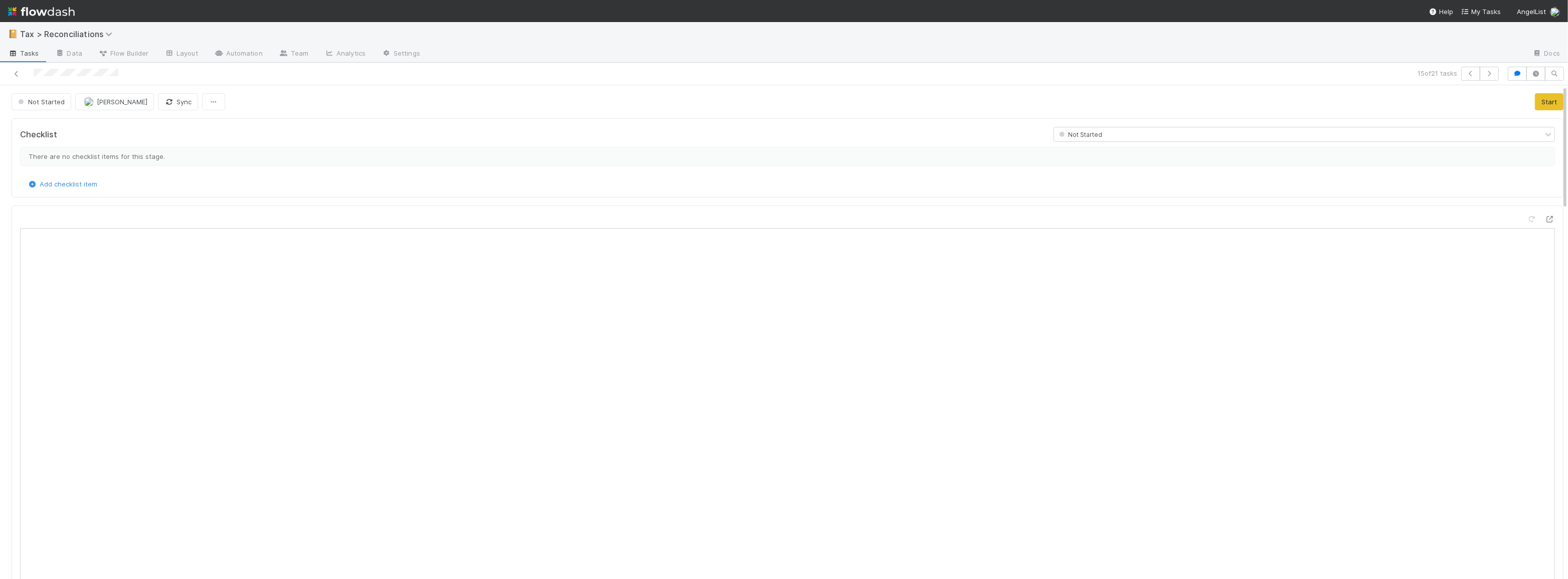
scroll to position [197, 742]
click at [1512, 71] on icon "button" at bounding box center [1517, 74] width 10 height 6
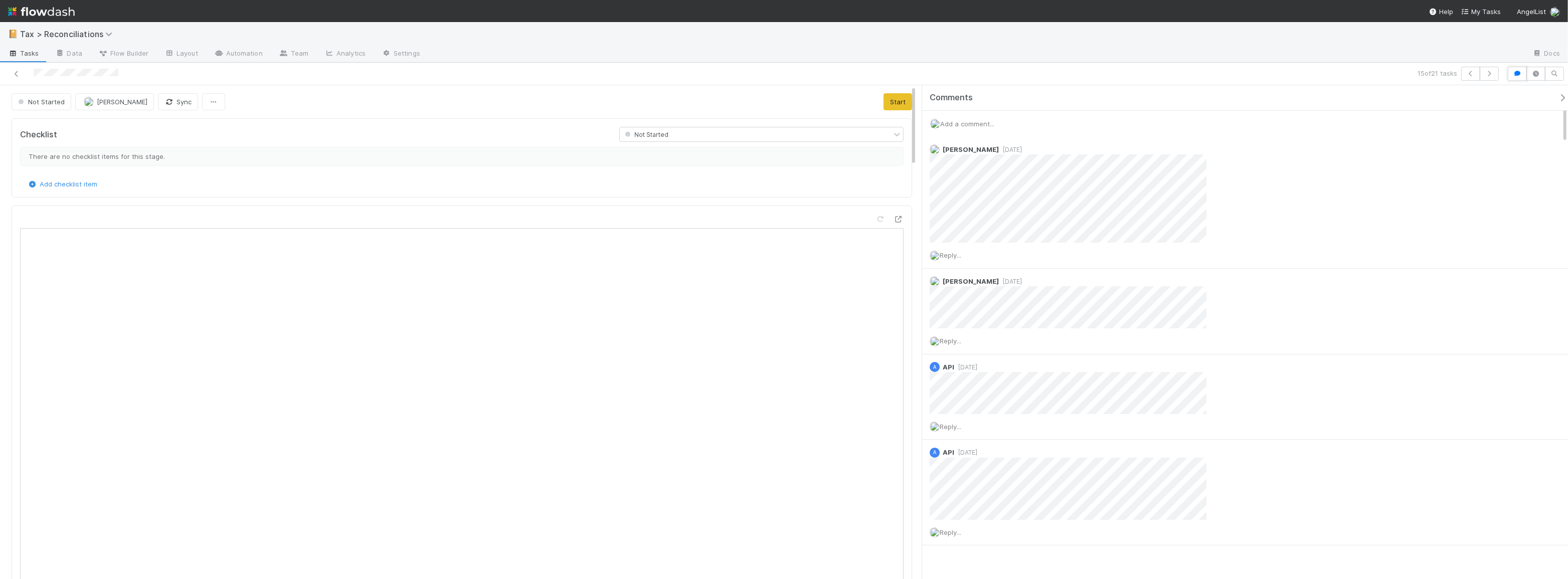
scroll to position [7, 8]
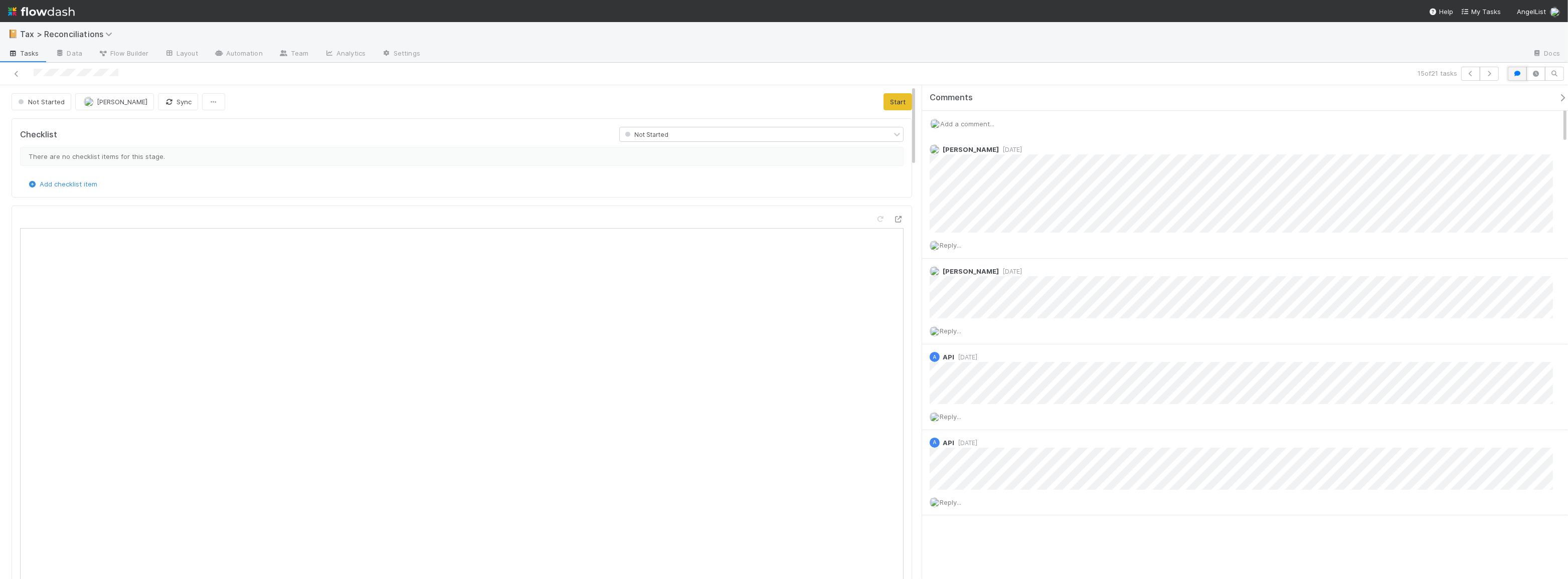
click at [1516, 69] on button "button" at bounding box center [1517, 73] width 19 height 14
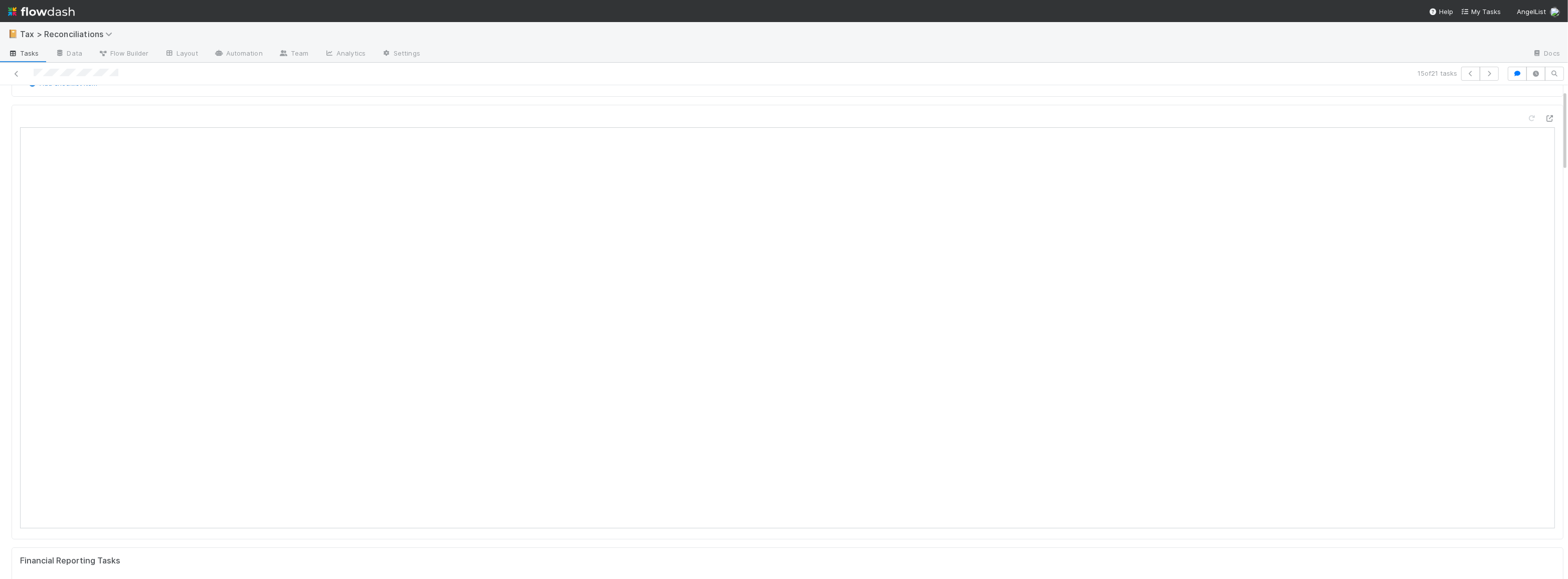
scroll to position [0, 0]
click at [1535, 102] on button "Start" at bounding box center [1549, 102] width 29 height 17
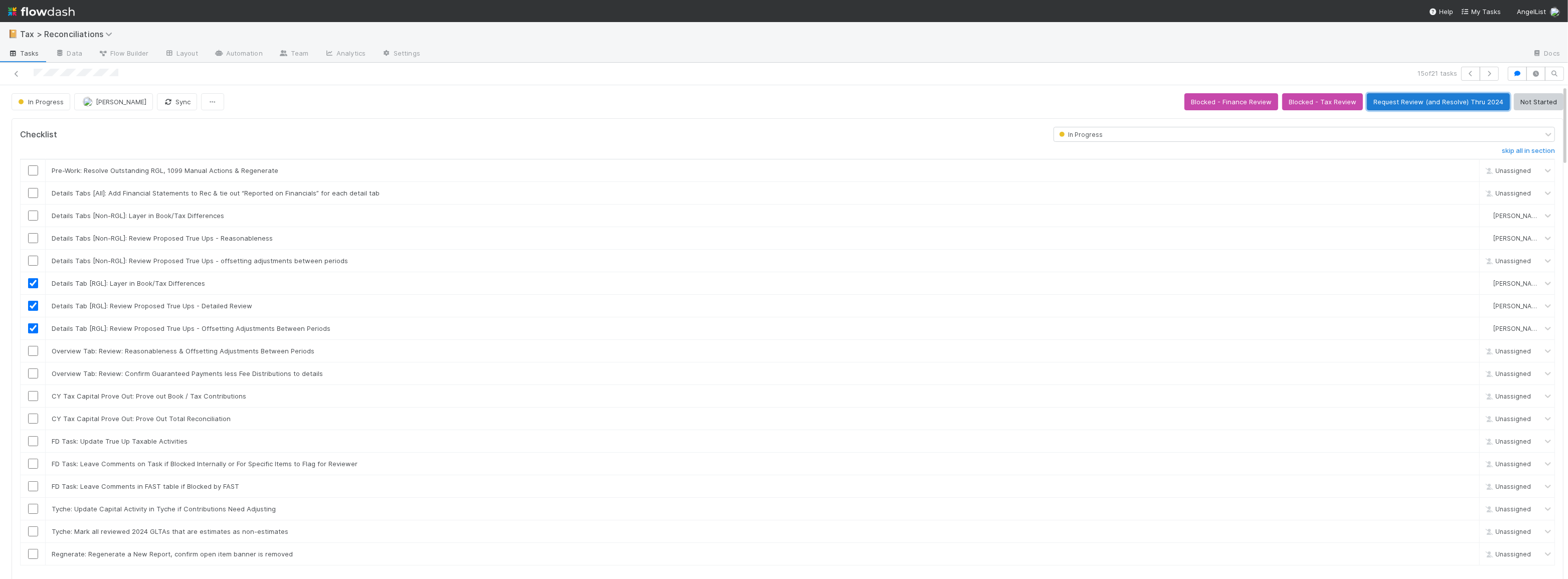
click at [1419, 105] on button "Request Review (and Resolve) Thru 2024" at bounding box center [1438, 102] width 143 height 17
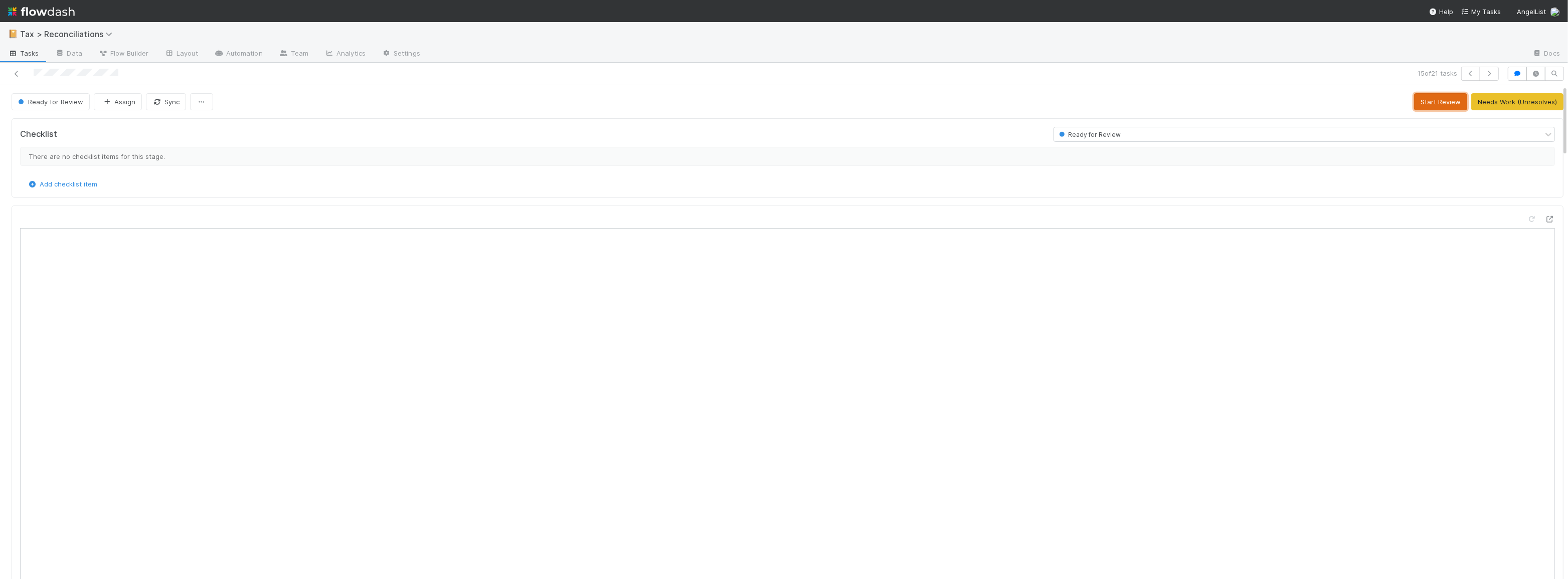
click at [1432, 101] on button "Start Review" at bounding box center [1440, 102] width 53 height 17
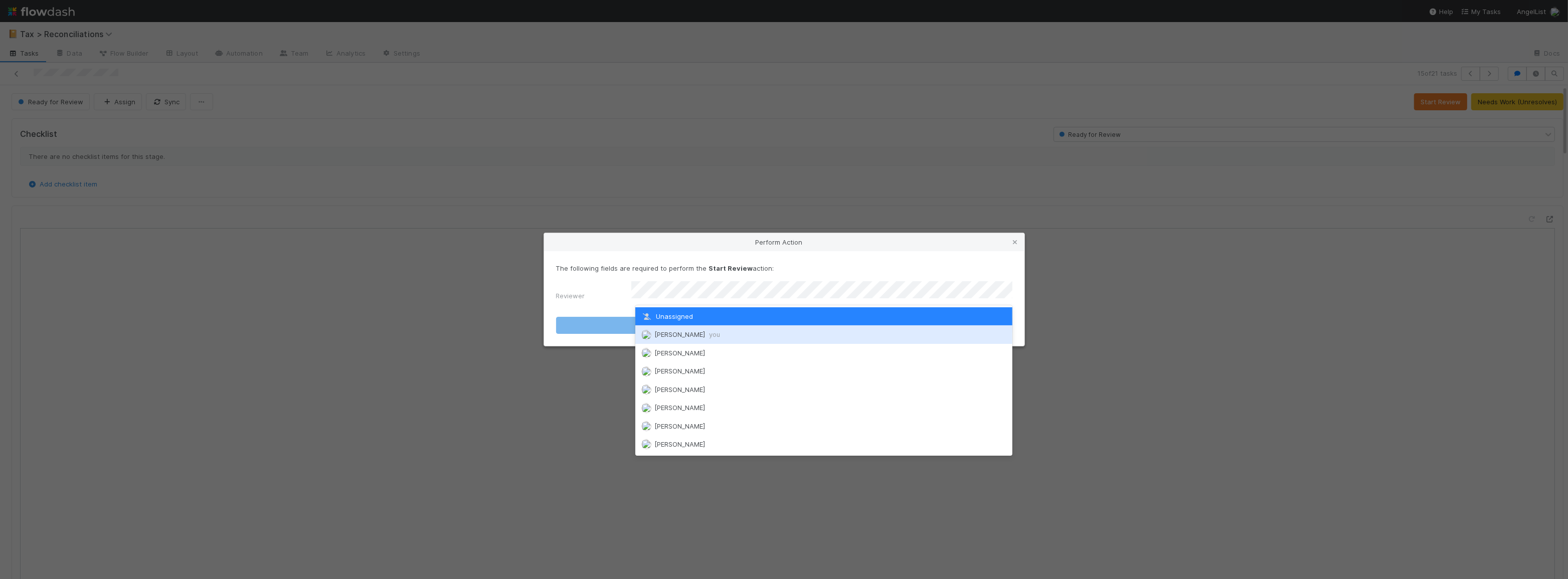
click at [837, 335] on div "Moein Zandi you" at bounding box center [823, 334] width 377 height 18
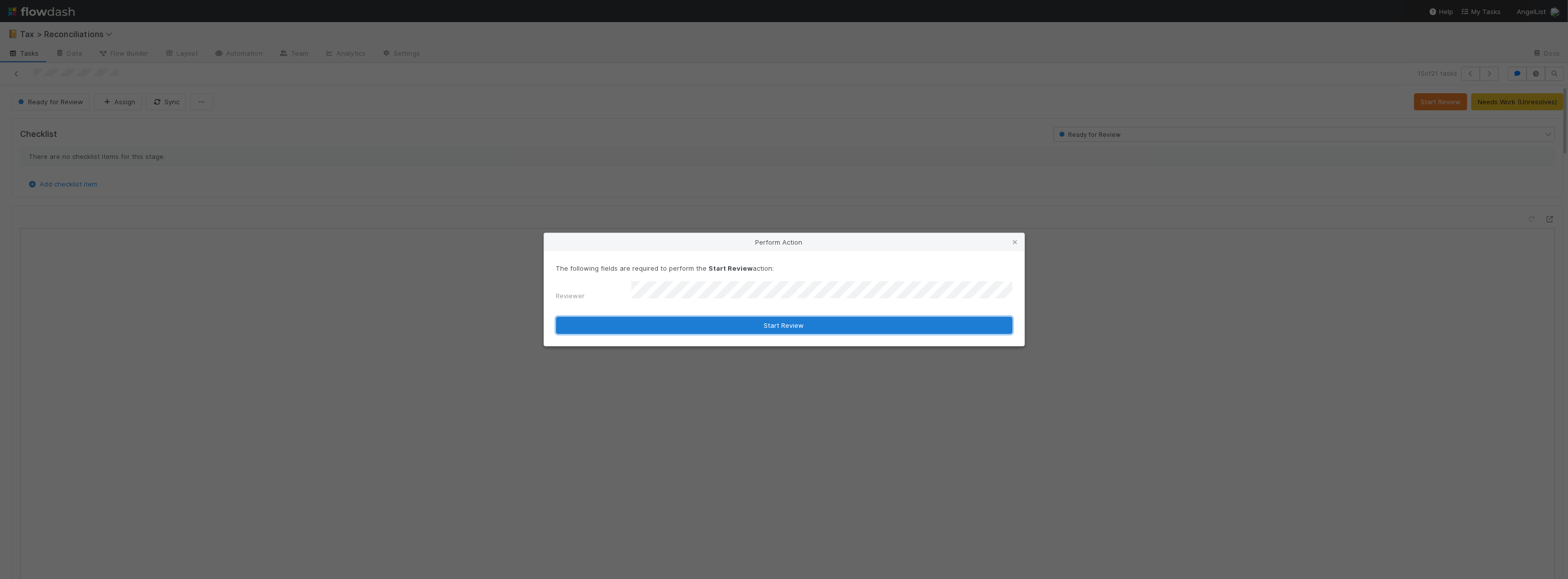
click at [830, 329] on button "Start Review" at bounding box center [784, 326] width 456 height 17
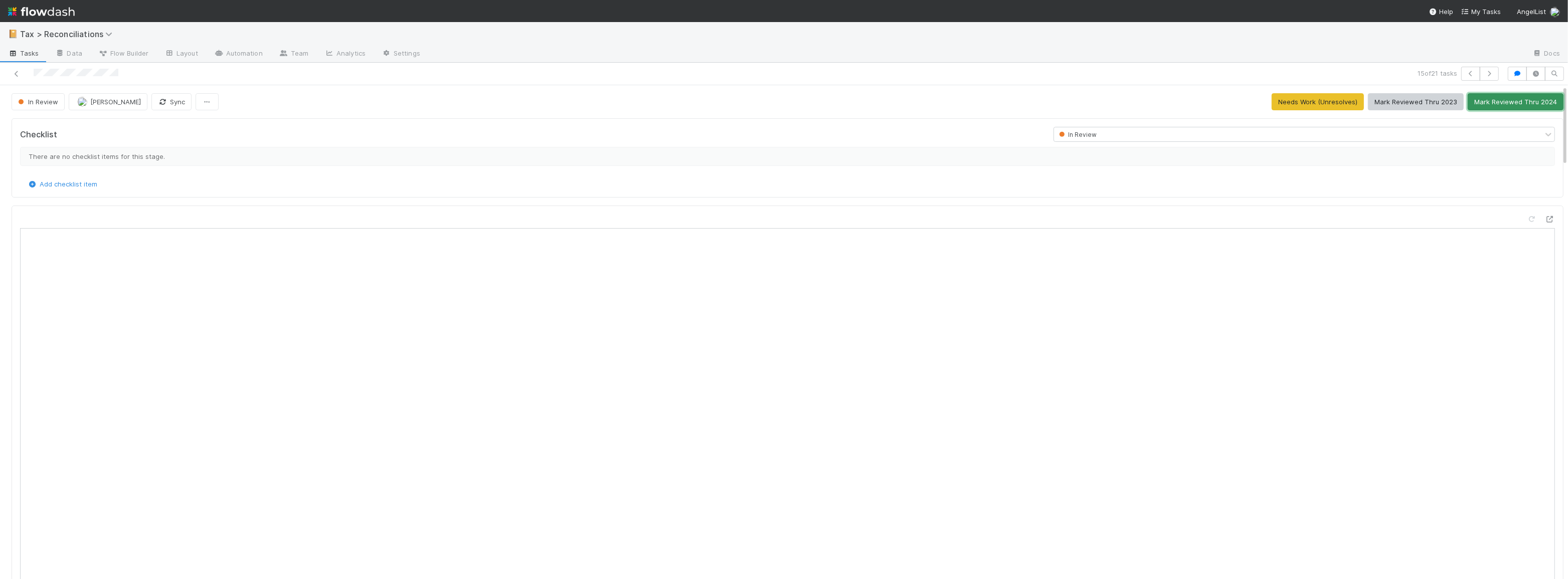
click at [1479, 106] on button "Mark Reviewed Thru 2024" at bounding box center [1516, 102] width 96 height 17
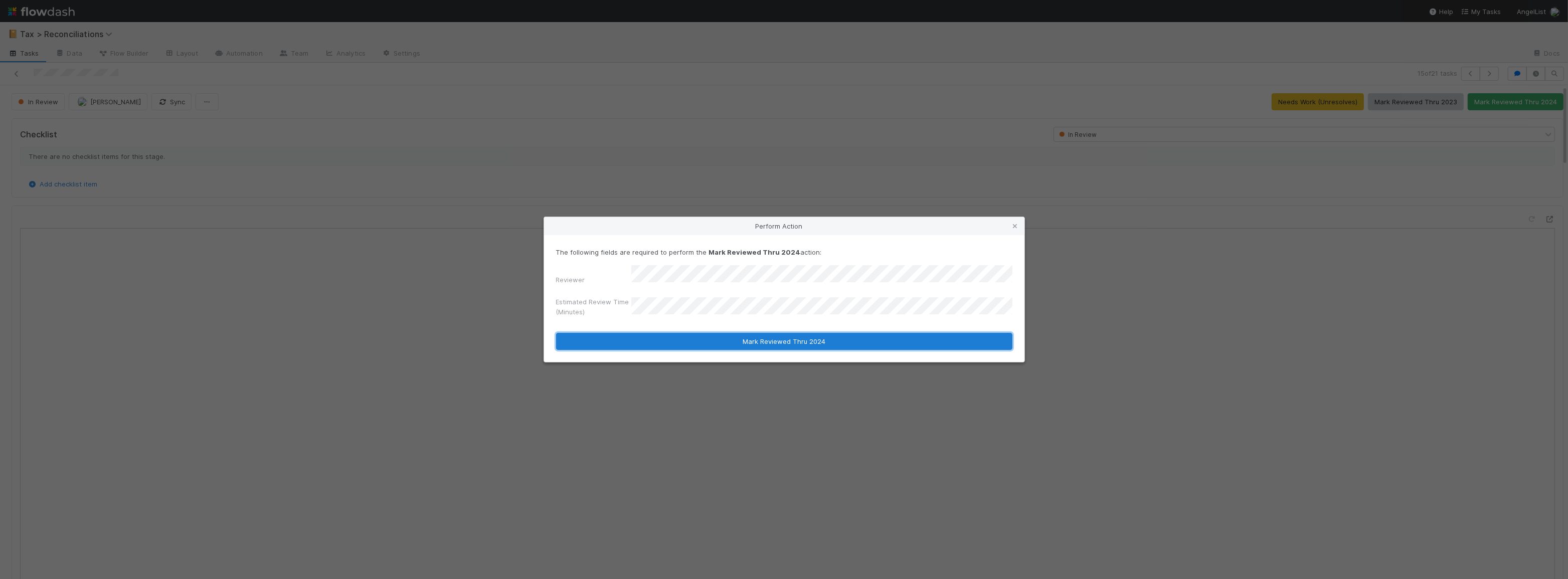
click at [725, 337] on button "Mark Reviewed Thru 2024" at bounding box center [784, 341] width 456 height 17
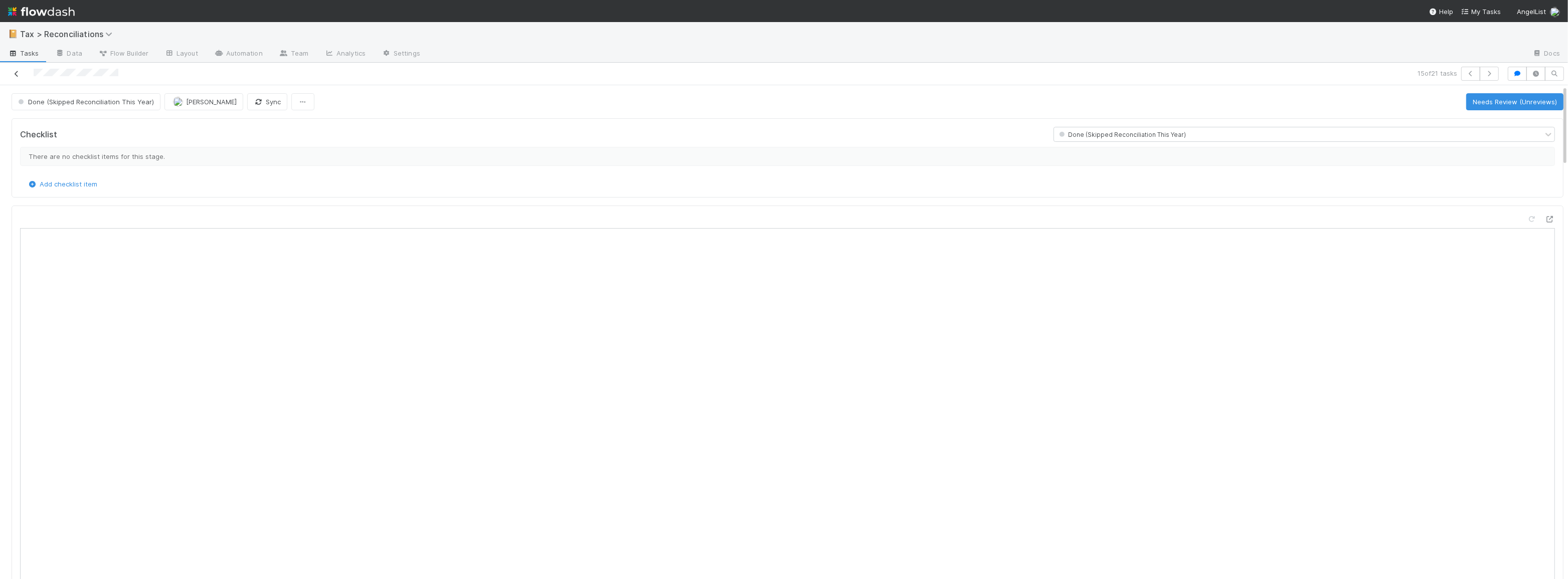
click at [15, 75] on icon at bounding box center [16, 74] width 10 height 6
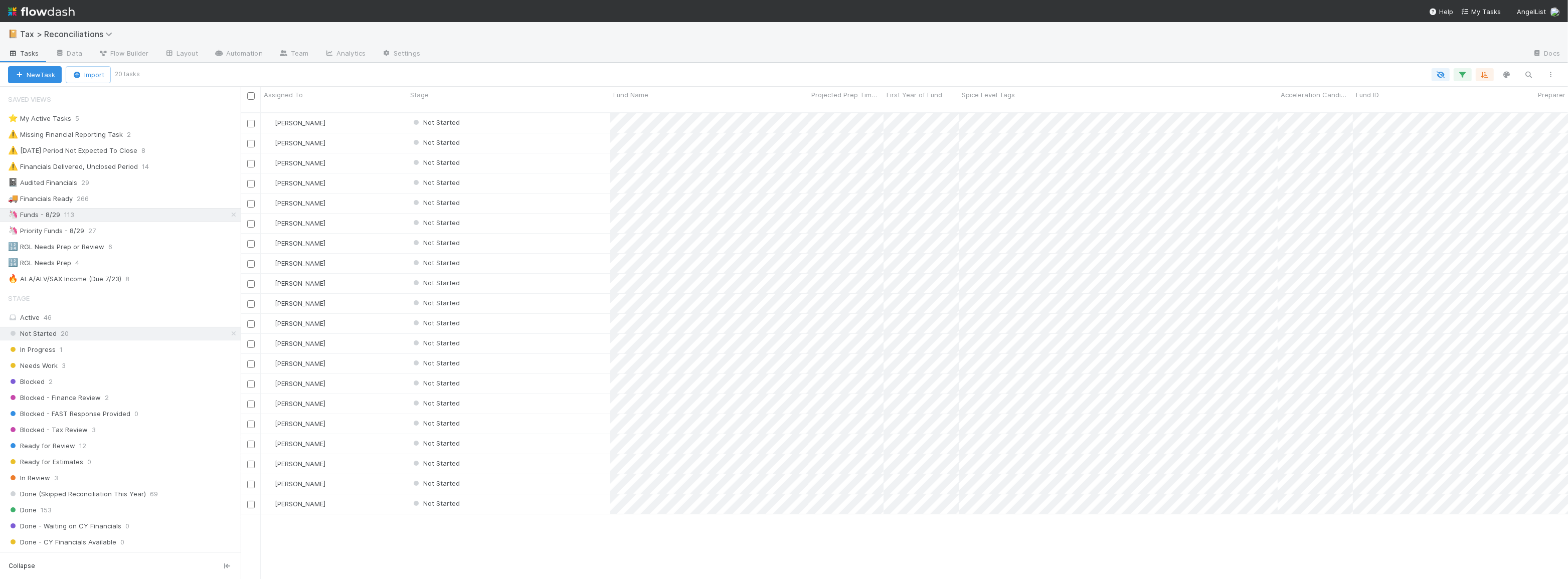
scroll to position [468, 1320]
click at [573, 394] on div "Not Started" at bounding box center [509, 404] width 203 height 19
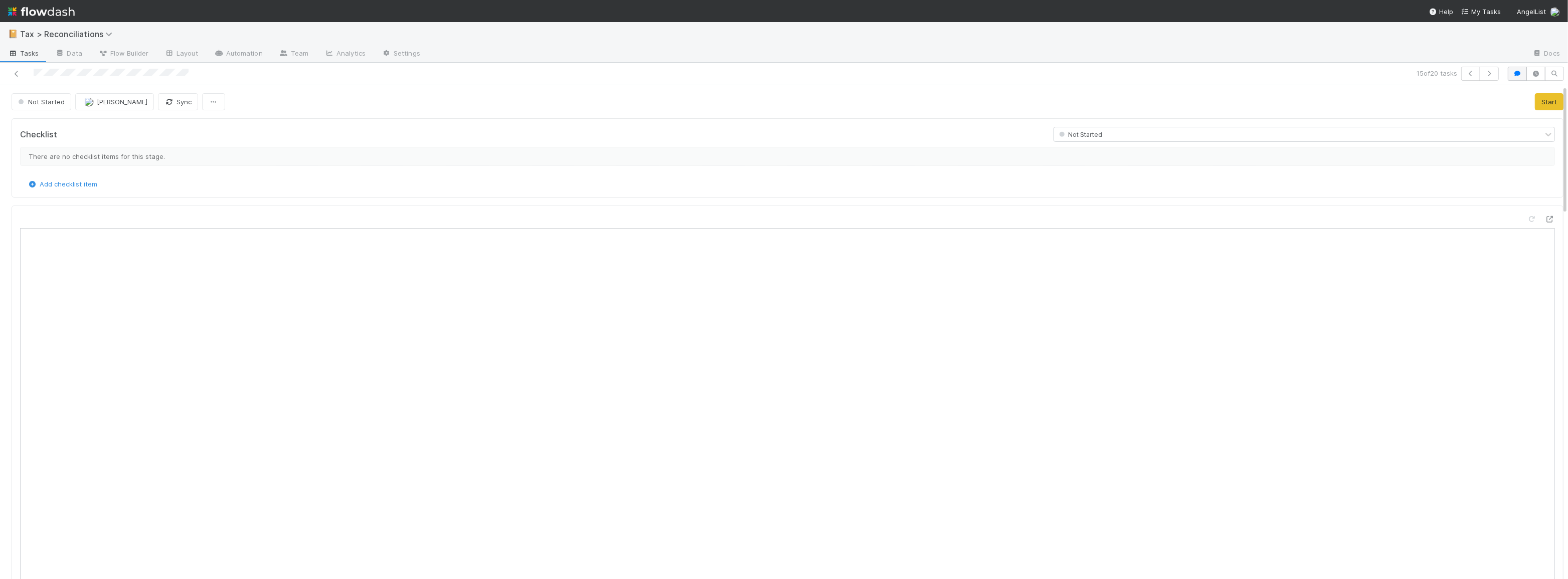
scroll to position [197, 742]
click at [1512, 75] on icon "button" at bounding box center [1517, 74] width 10 height 6
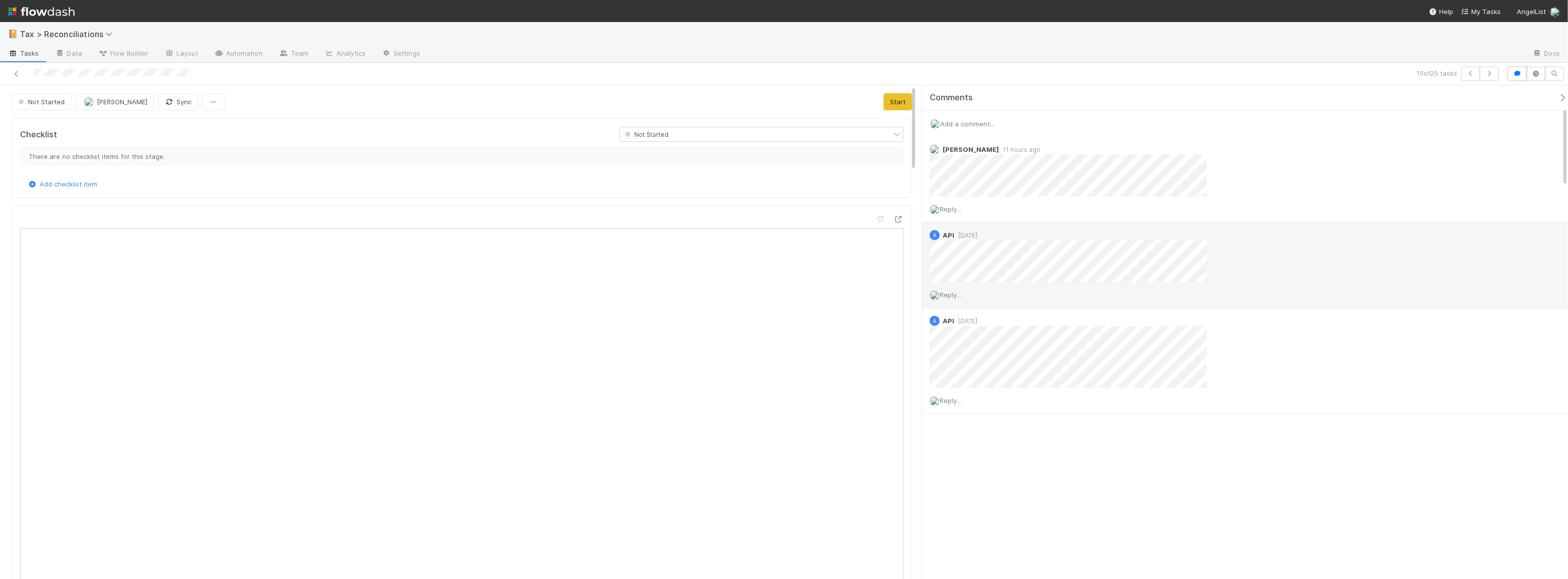
scroll to position [7, 8]
click at [1517, 73] on icon "button" at bounding box center [1517, 74] width 10 height 6
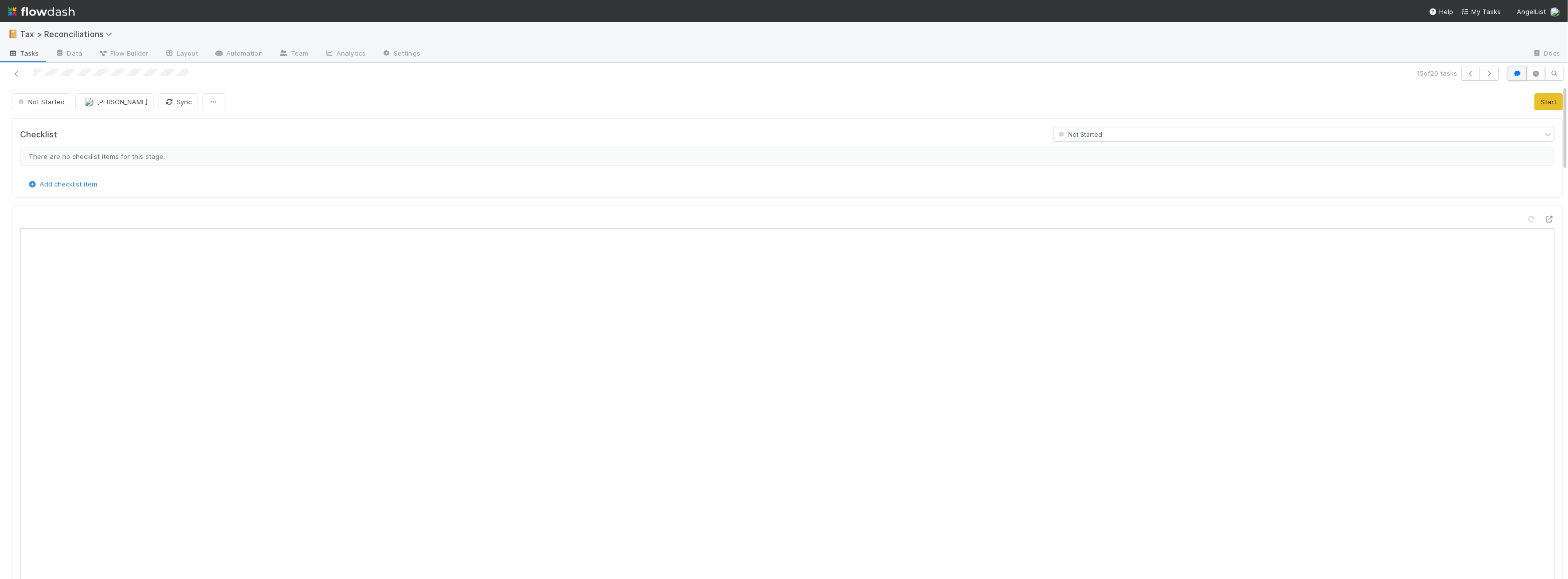
scroll to position [7, 7]
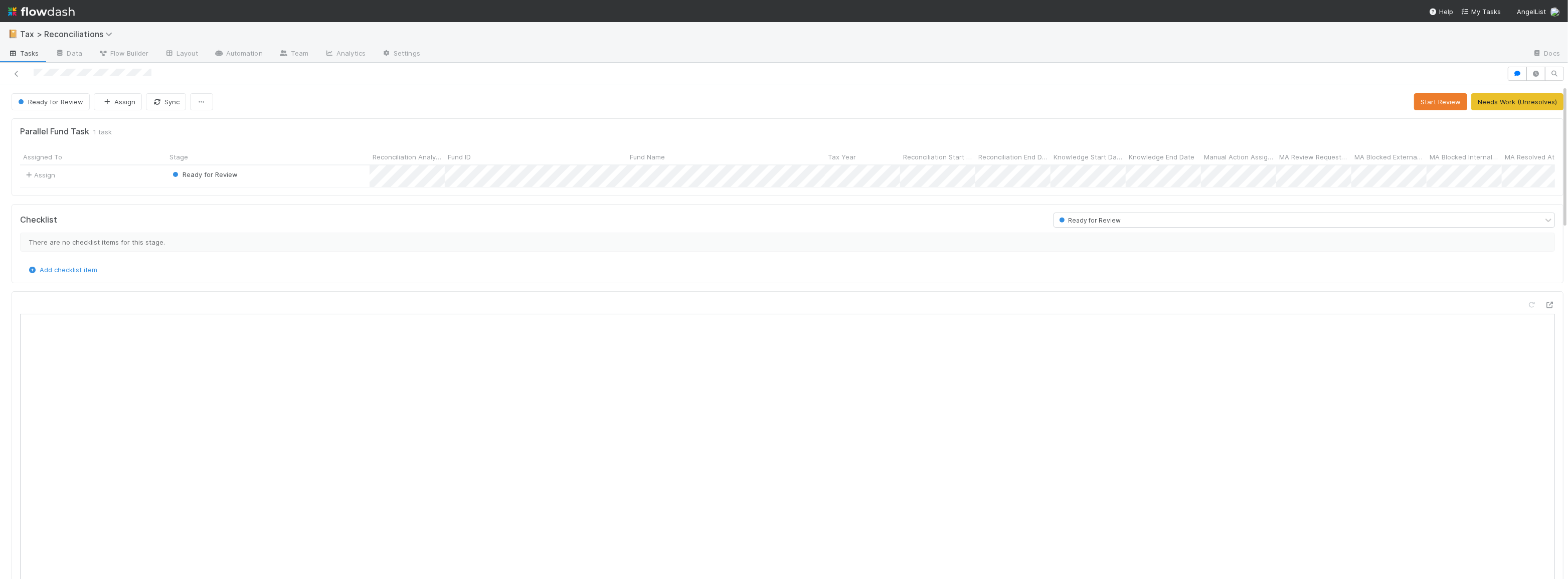
scroll to position [197, 742]
click at [1414, 100] on button "Start Review" at bounding box center [1440, 102] width 53 height 17
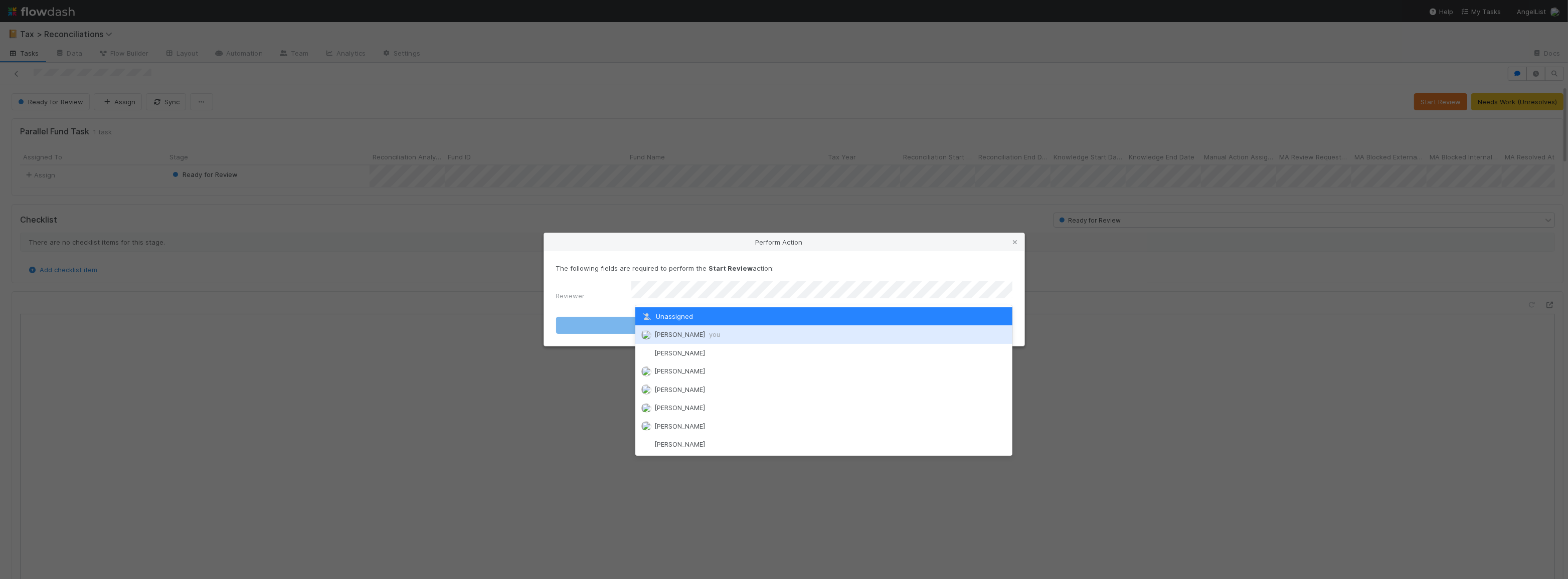
click at [799, 334] on div "[PERSON_NAME] you" at bounding box center [823, 334] width 377 height 18
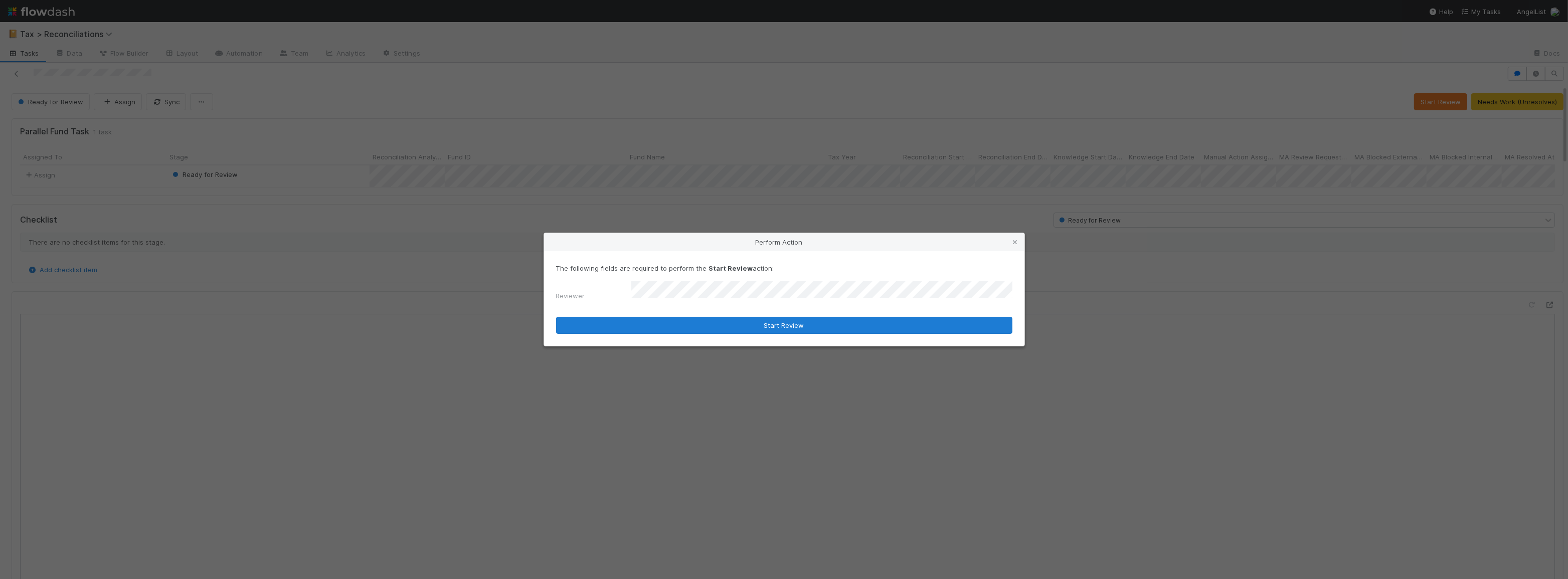
click at [794, 324] on button "Start Review" at bounding box center [784, 326] width 456 height 17
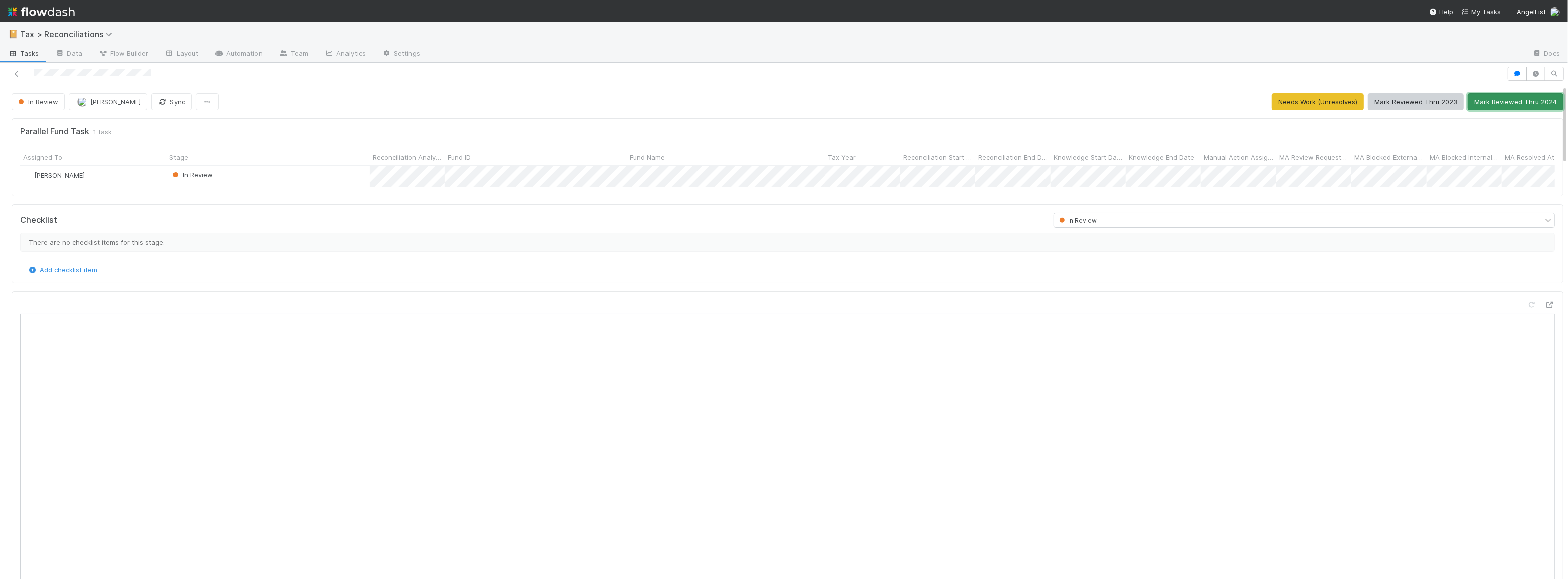
click at [1474, 101] on button "Mark Reviewed Thru 2024" at bounding box center [1516, 102] width 96 height 17
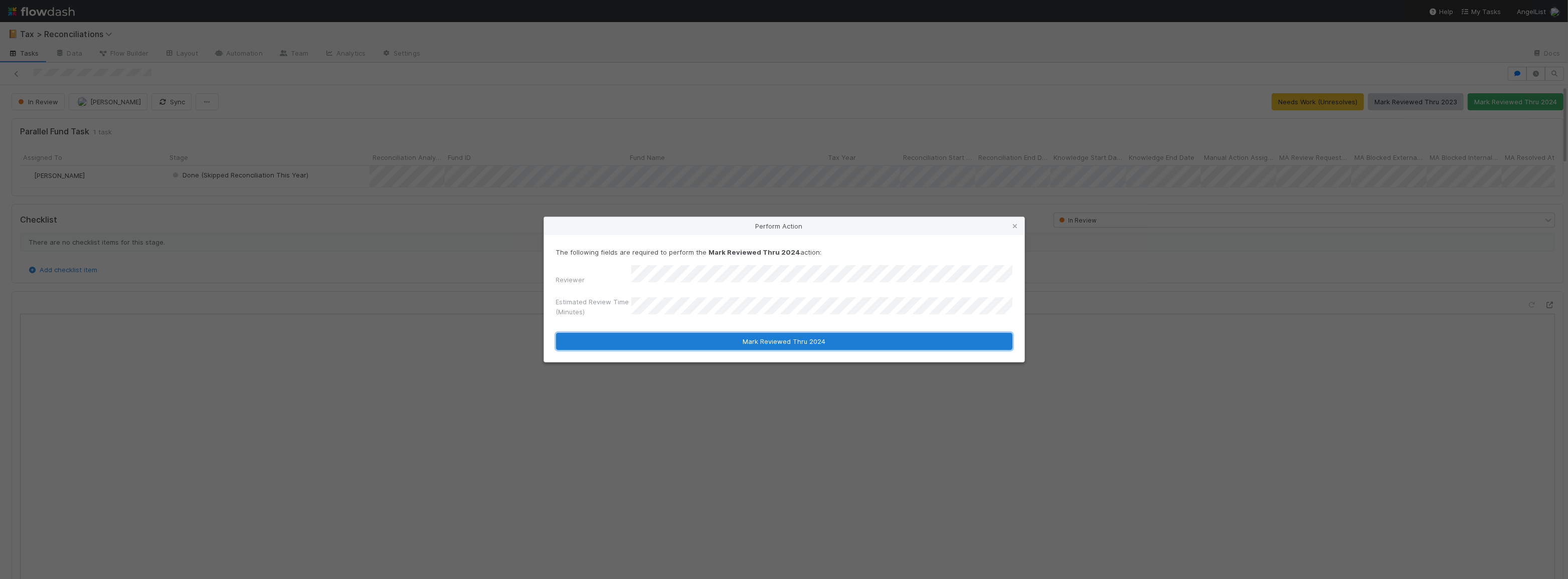
click at [693, 343] on button "Mark Reviewed Thru 2024" at bounding box center [784, 341] width 456 height 17
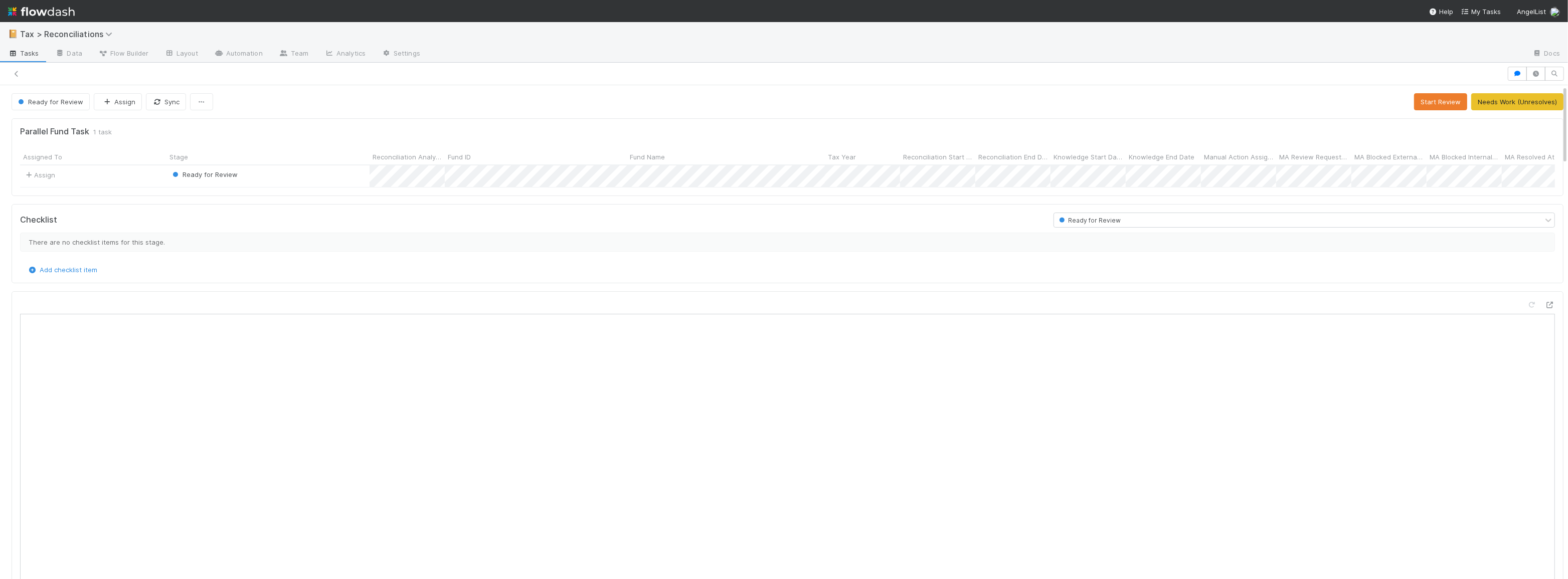
scroll to position [7, 7]
click at [1508, 71] on button "button" at bounding box center [1517, 73] width 19 height 14
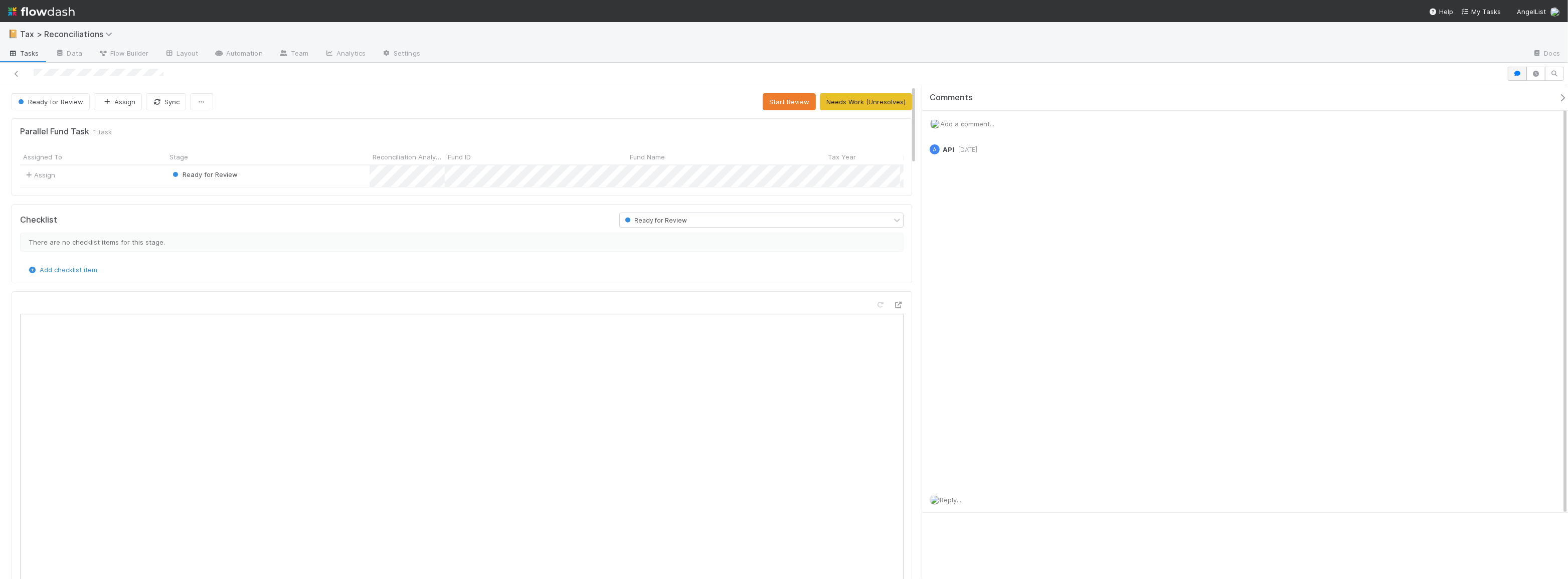
click at [1504, 71] on div at bounding box center [784, 73] width 1568 height 22
click at [1508, 71] on button "button" at bounding box center [1517, 73] width 19 height 14
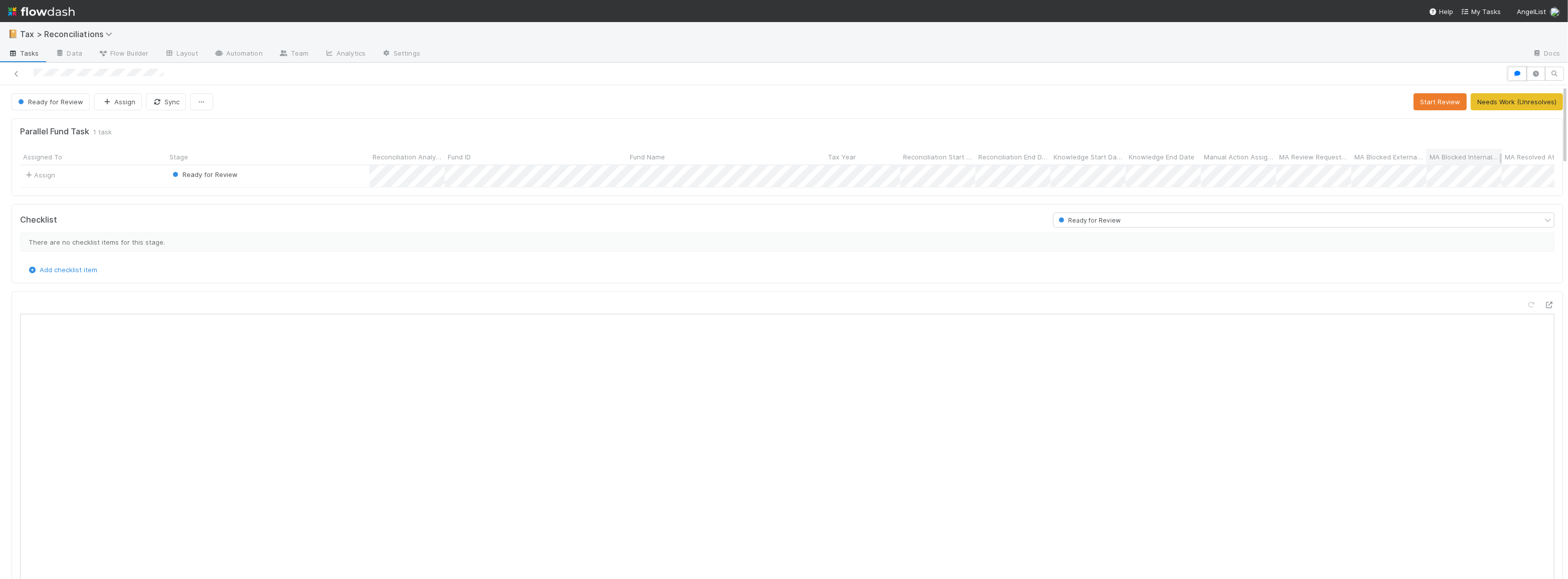
scroll to position [7, 7]
click at [1429, 100] on button "Start Review" at bounding box center [1440, 102] width 53 height 17
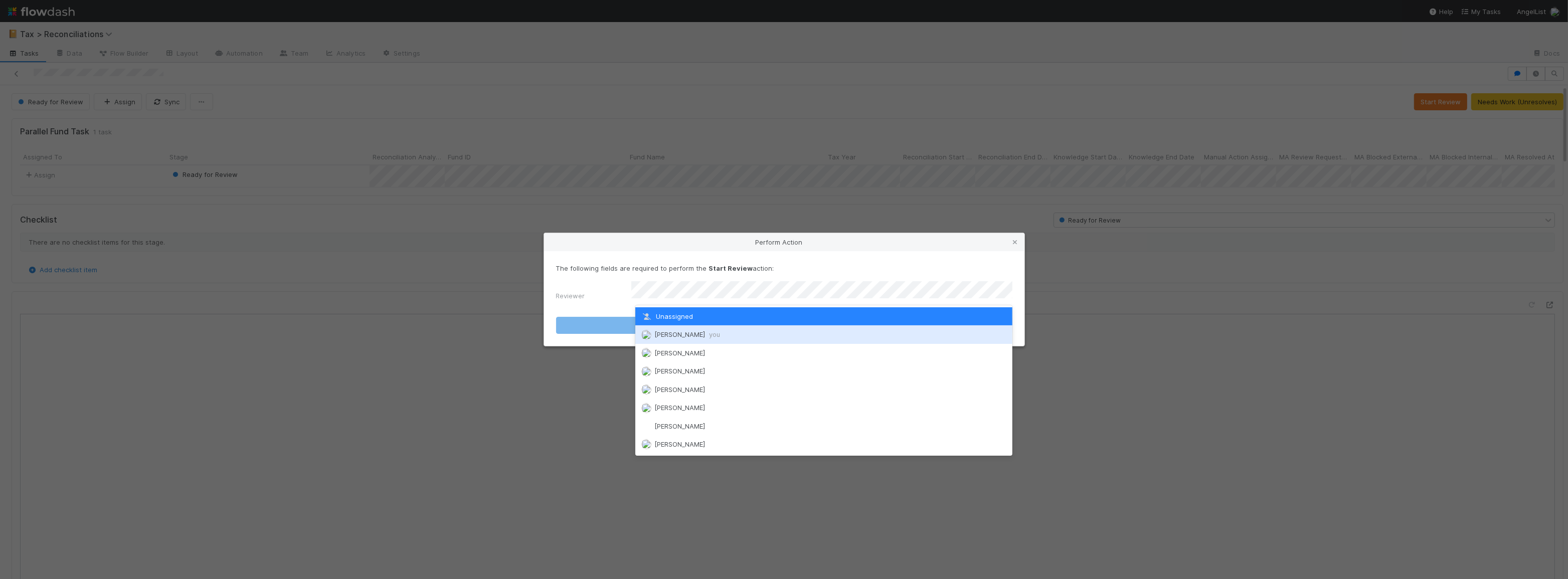
click at [779, 331] on div "[PERSON_NAME] you" at bounding box center [823, 334] width 377 height 18
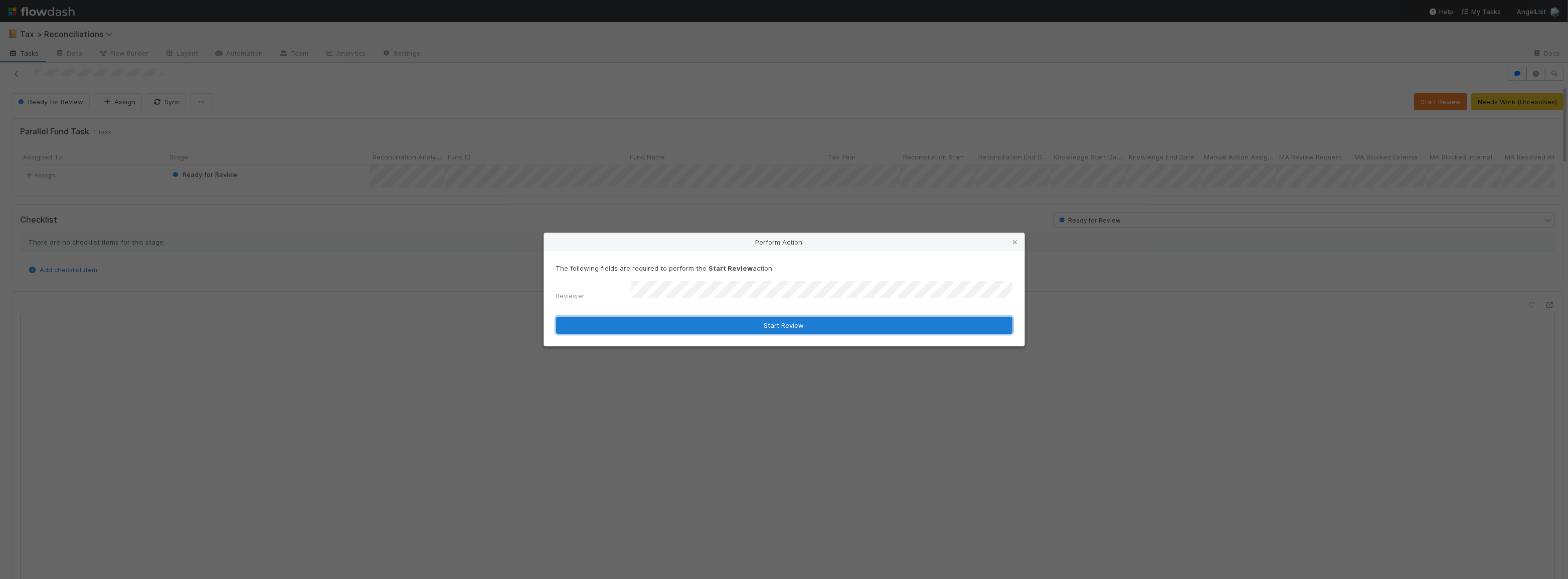
click at [757, 326] on button "Start Review" at bounding box center [784, 326] width 456 height 17
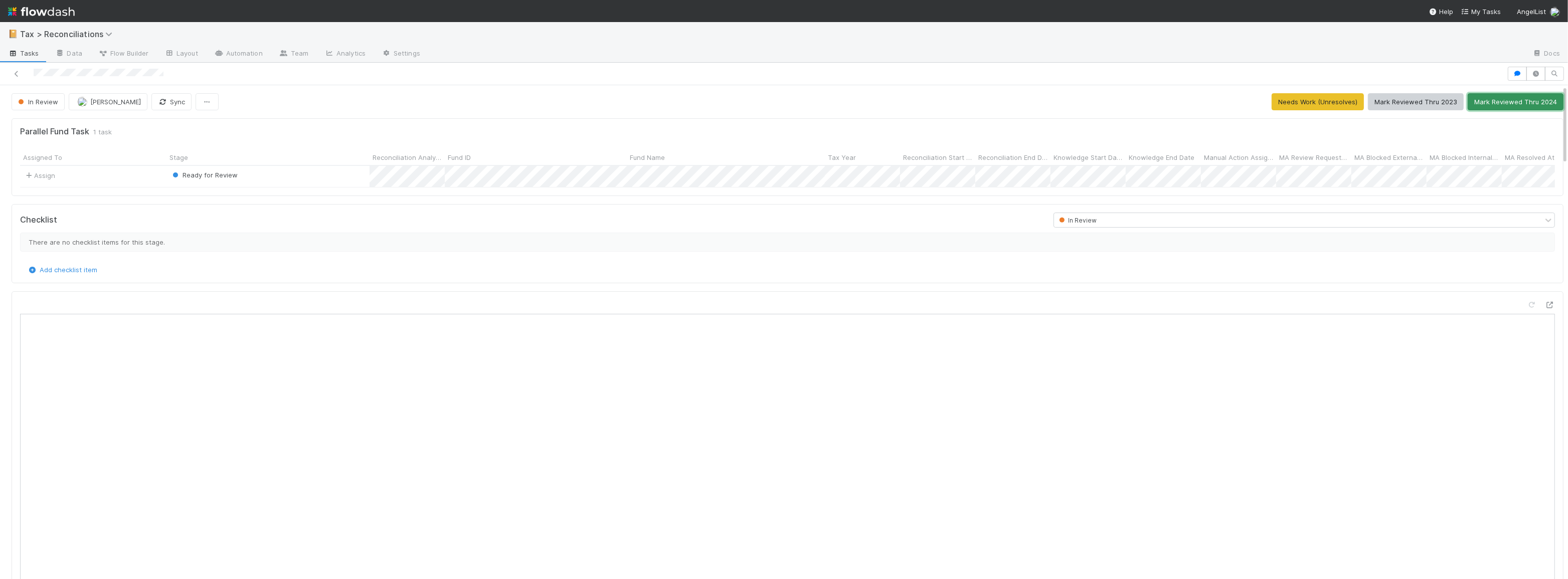
click at [1481, 101] on button "Mark Reviewed Thru 2024" at bounding box center [1516, 102] width 96 height 17
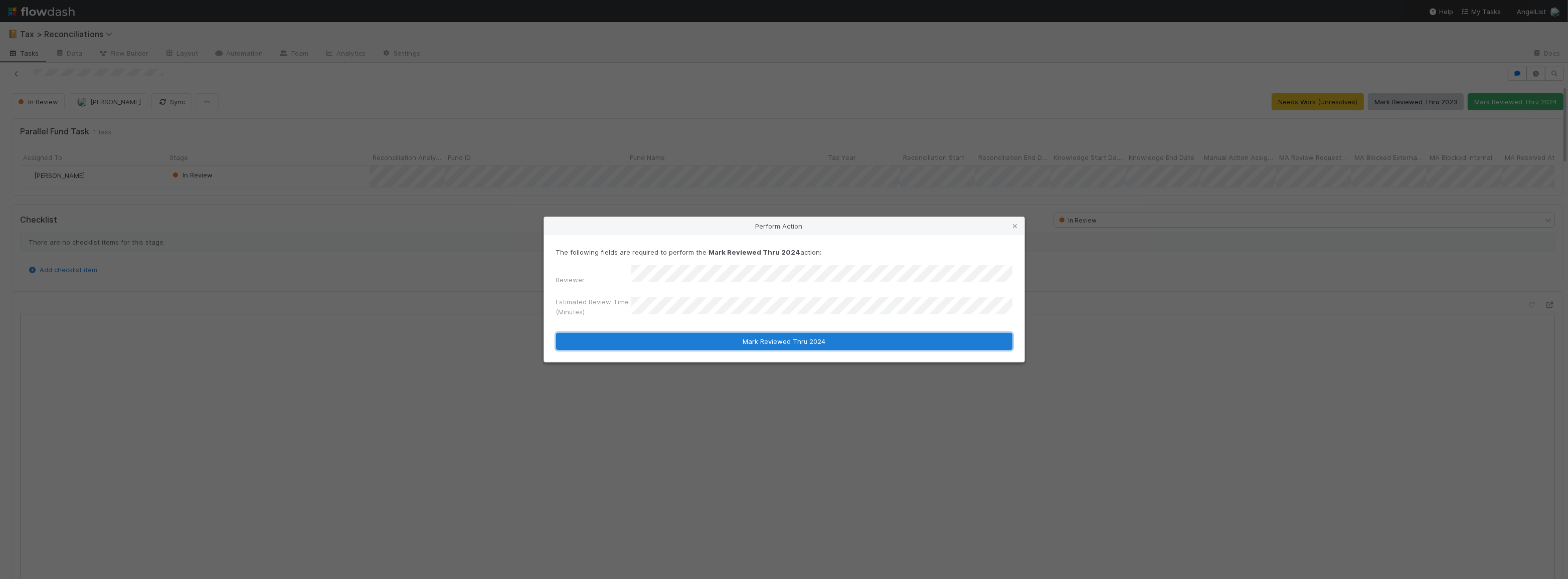
click at [739, 337] on button "Mark Reviewed Thru 2024" at bounding box center [784, 341] width 456 height 17
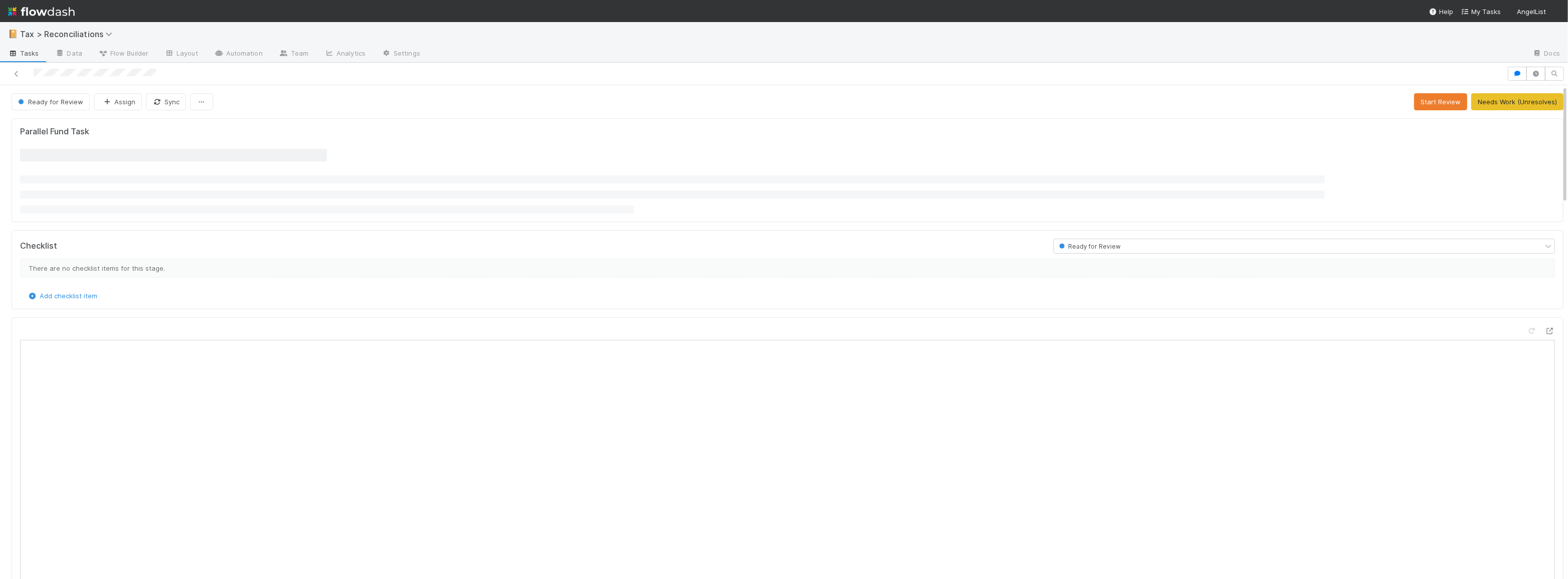
scroll to position [197, 742]
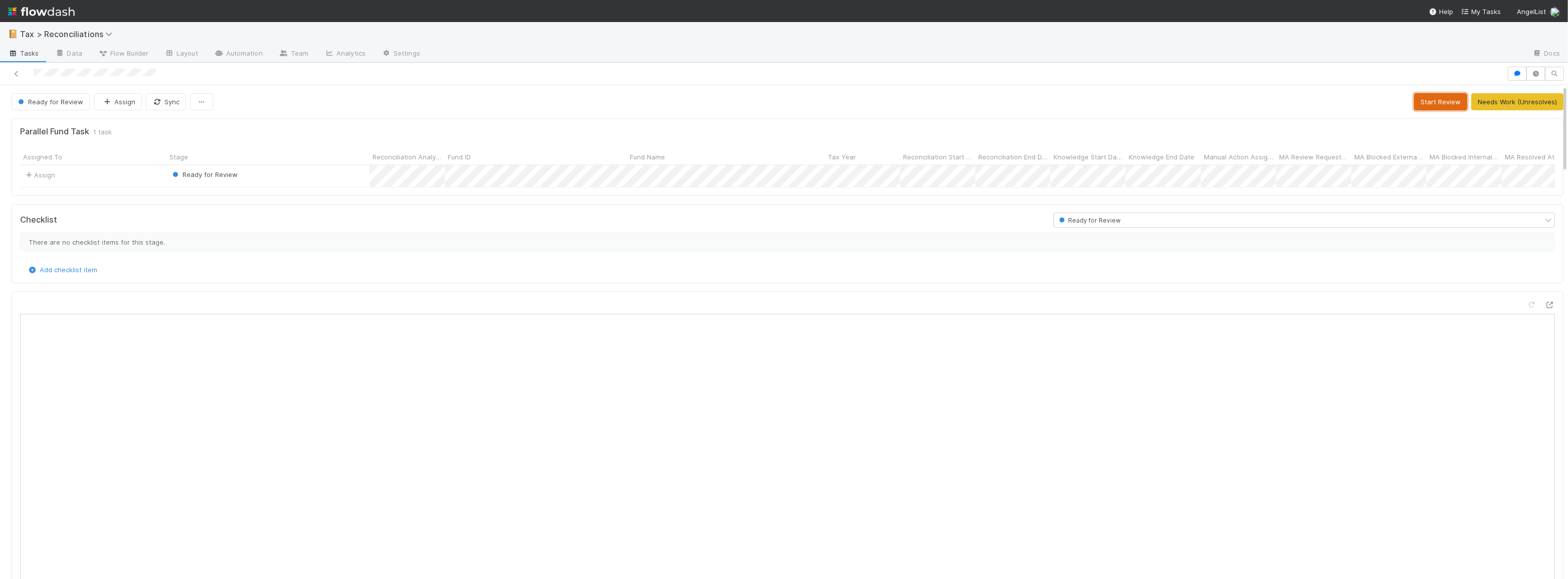
click at [1418, 108] on button "Start Review" at bounding box center [1440, 102] width 53 height 17
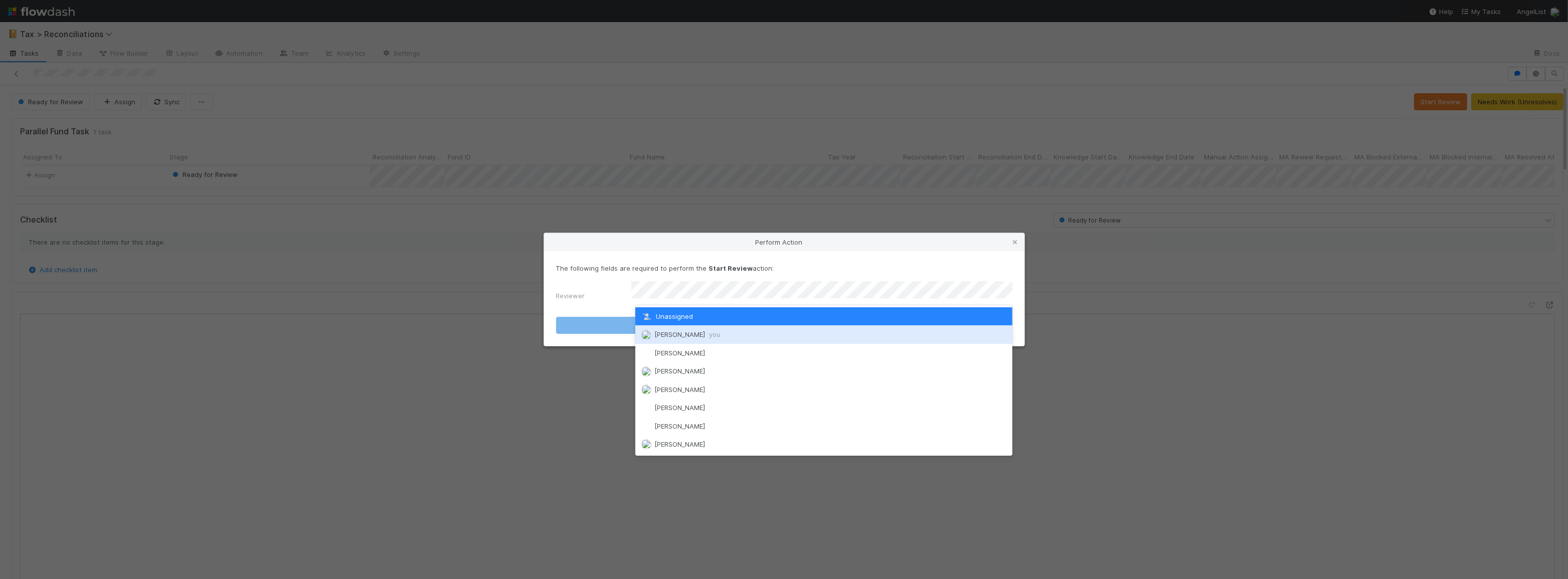
click at [806, 334] on div "[PERSON_NAME] you" at bounding box center [823, 334] width 377 height 18
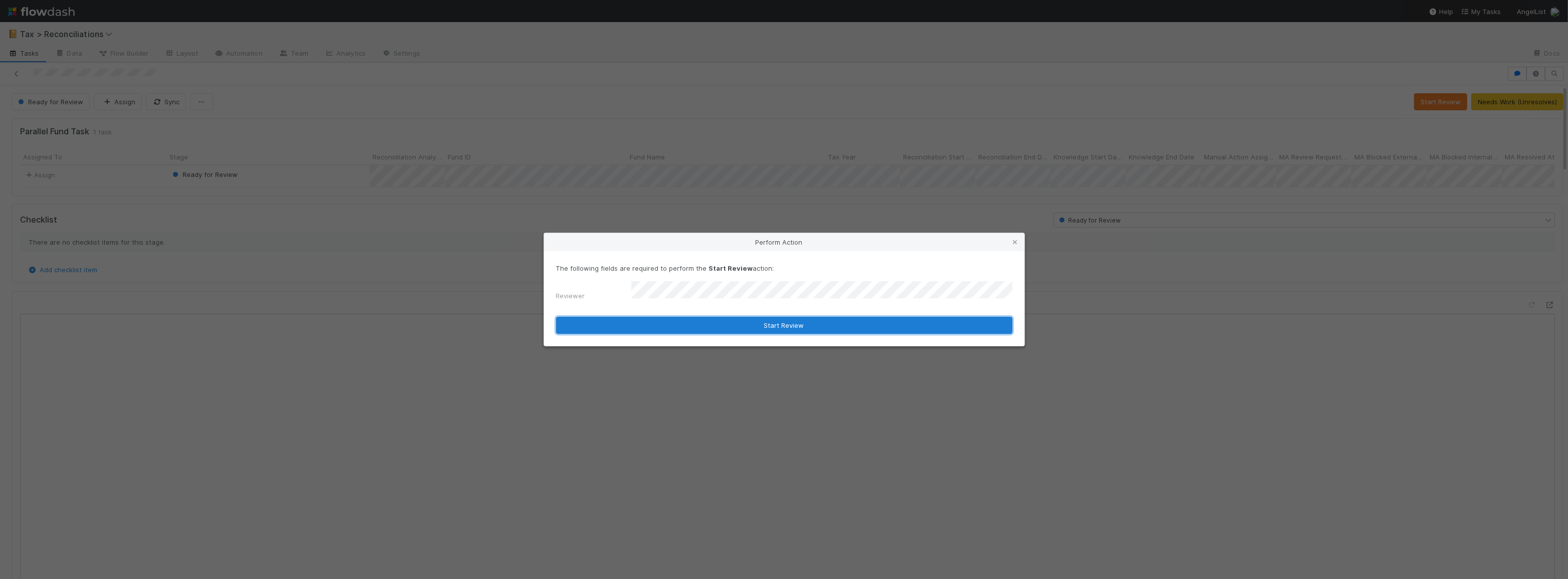
click at [782, 329] on button "Start Review" at bounding box center [784, 326] width 456 height 17
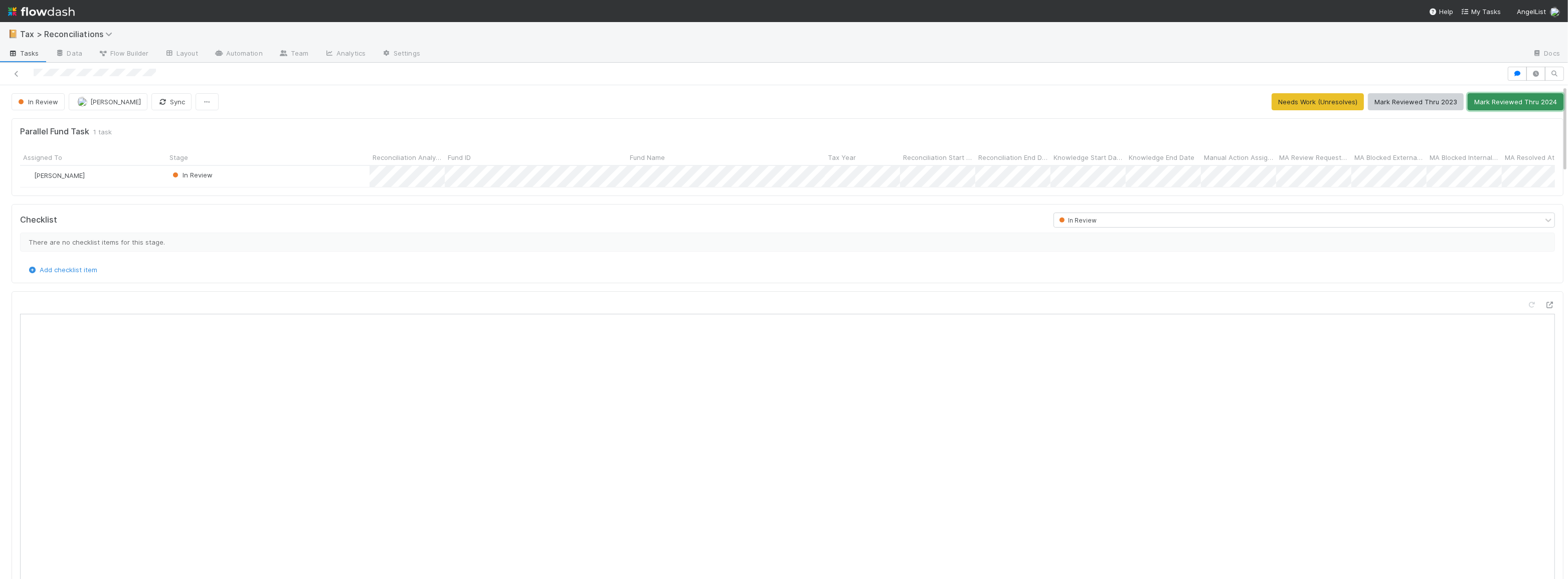
click at [1471, 103] on button "Mark Reviewed Thru 2024" at bounding box center [1516, 102] width 96 height 17
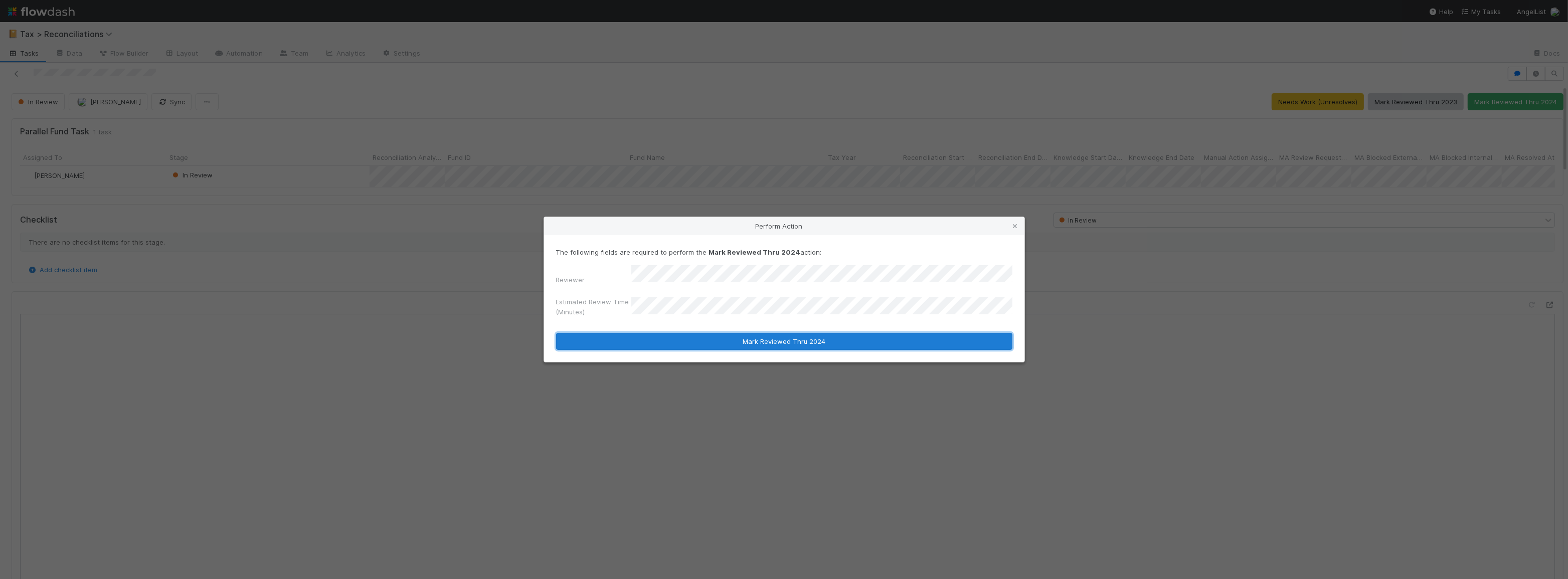
click at [708, 343] on button "Mark Reviewed Thru 2024" at bounding box center [784, 341] width 456 height 17
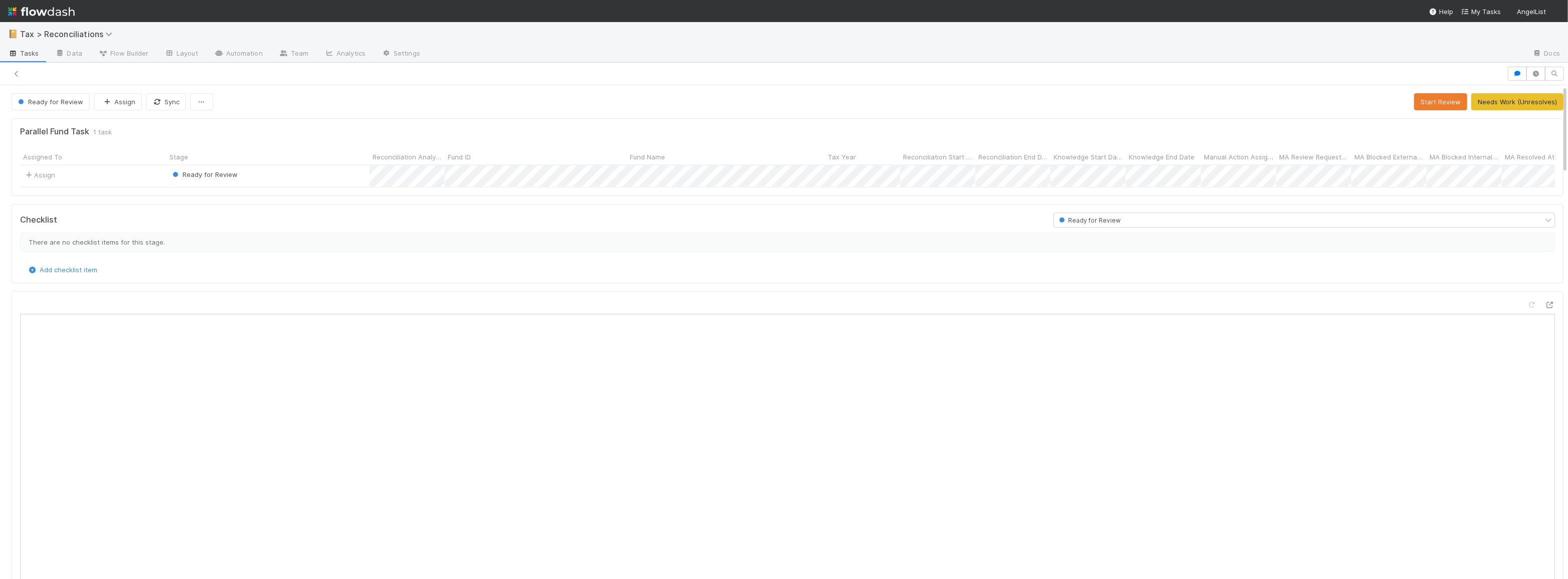
scroll to position [7, 7]
click at [1417, 100] on button "Start Review" at bounding box center [1440, 102] width 53 height 17
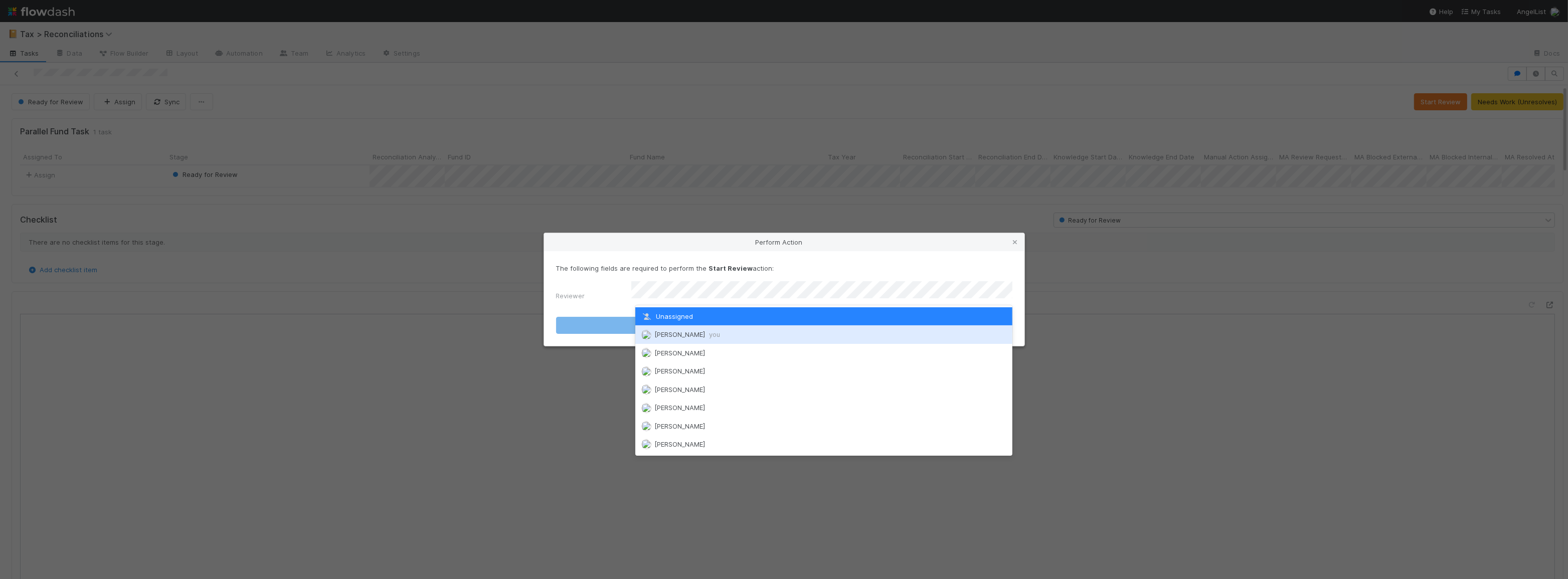
click at [884, 333] on div "[PERSON_NAME] you" at bounding box center [823, 334] width 377 height 18
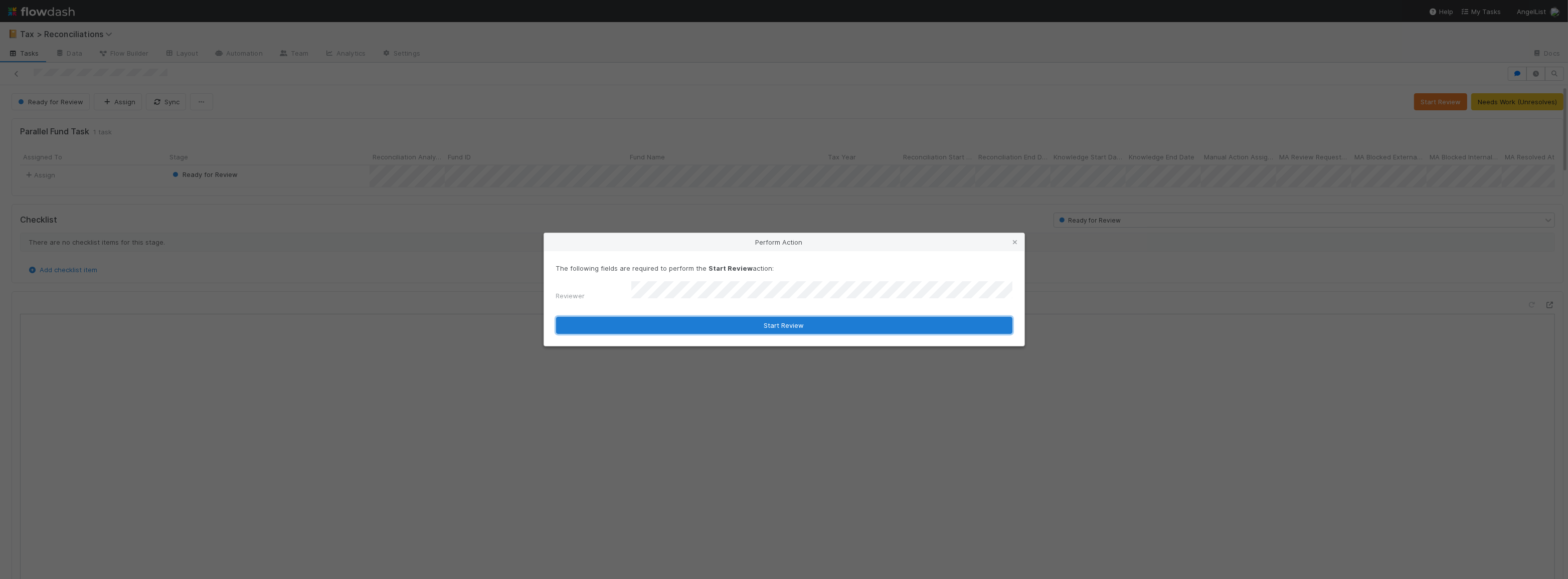
click at [827, 324] on button "Start Review" at bounding box center [784, 326] width 456 height 17
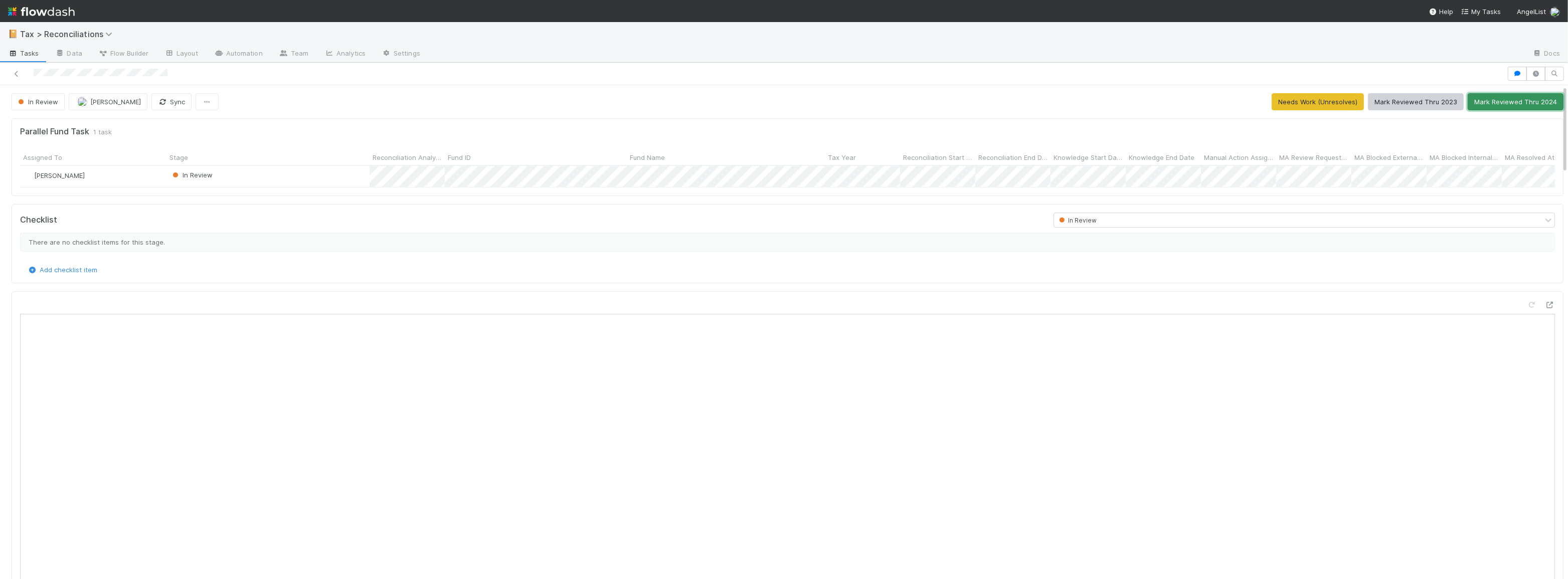
click at [1518, 100] on button "Mark Reviewed Thru 2024" at bounding box center [1516, 102] width 96 height 17
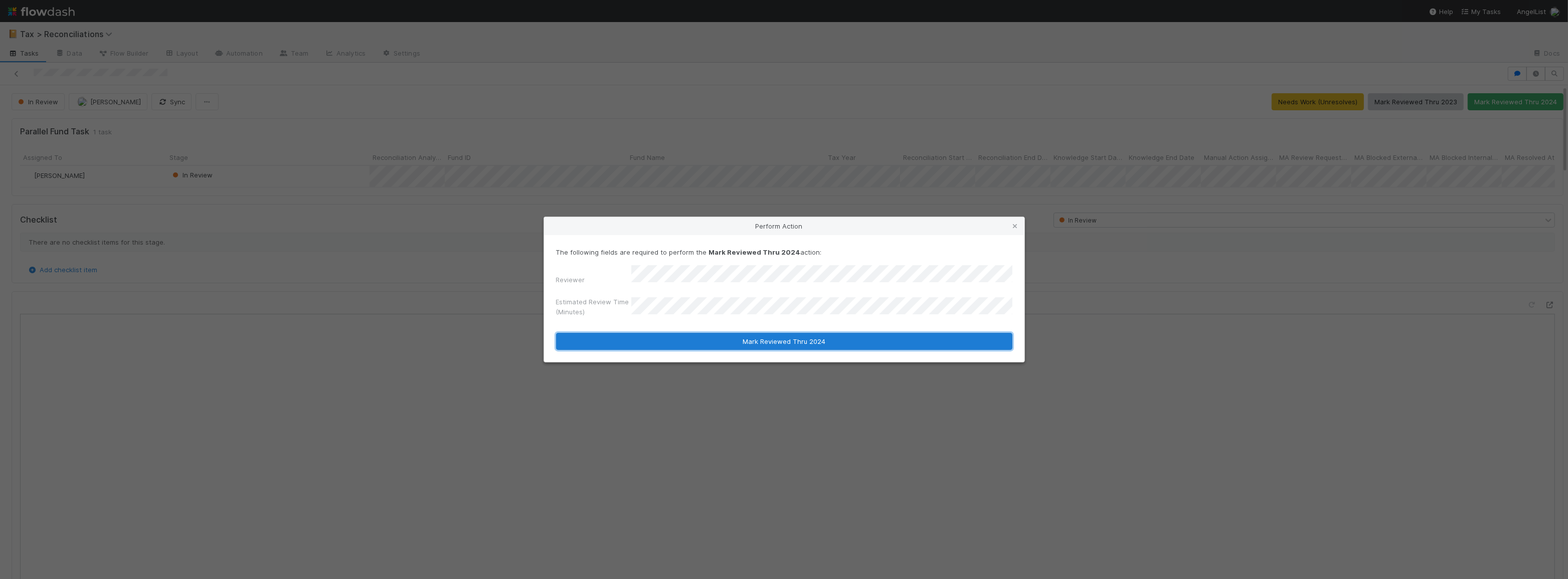
click at [755, 342] on button "Mark Reviewed Thru 2024" at bounding box center [784, 341] width 456 height 17
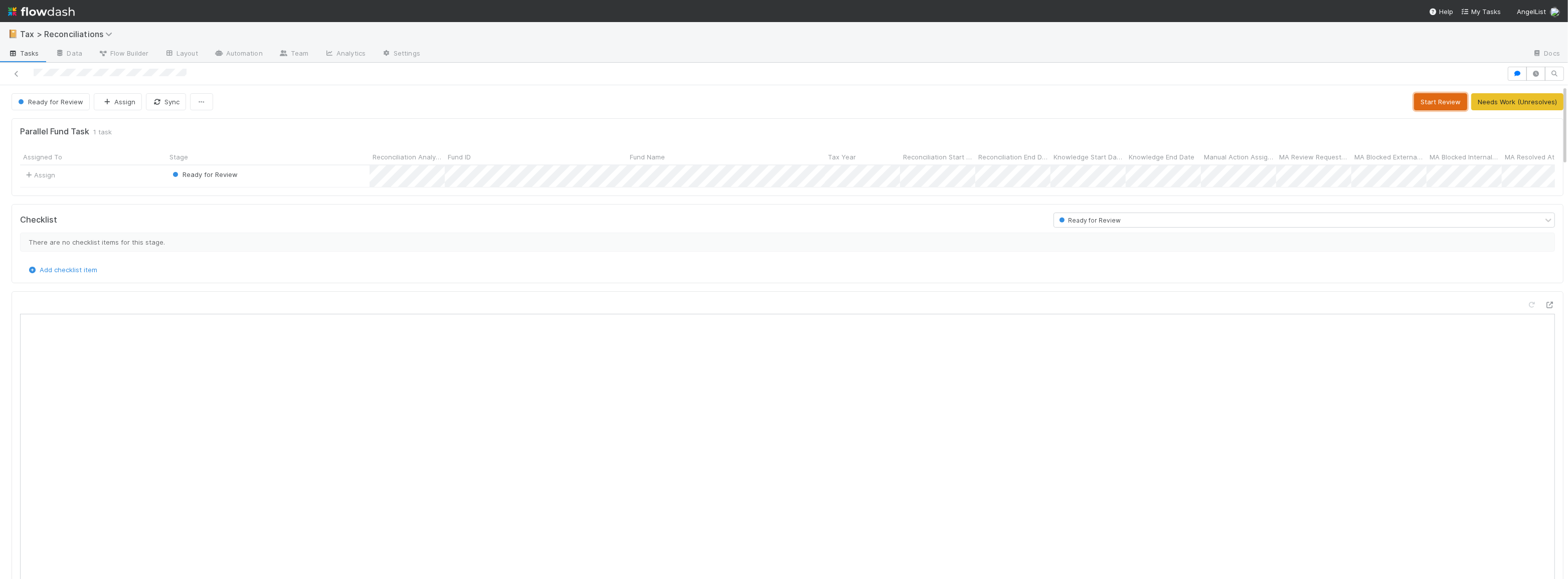
click at [1429, 95] on button "Start Review" at bounding box center [1440, 102] width 53 height 17
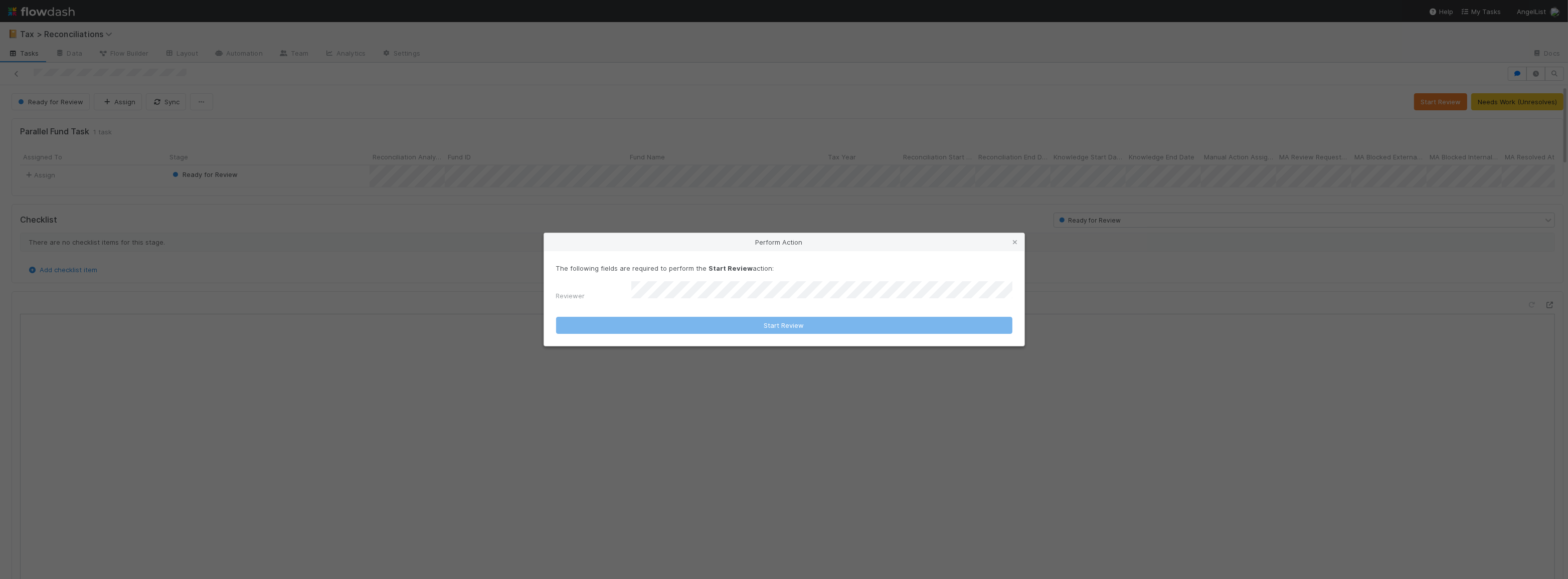
click at [762, 279] on div "The following fields are required to perform the Start Review action: Reviewer" at bounding box center [784, 284] width 456 height 42
click at [763, 303] on form "The following fields are required to perform the Start Review action: Reviewer …" at bounding box center [784, 299] width 456 height 71
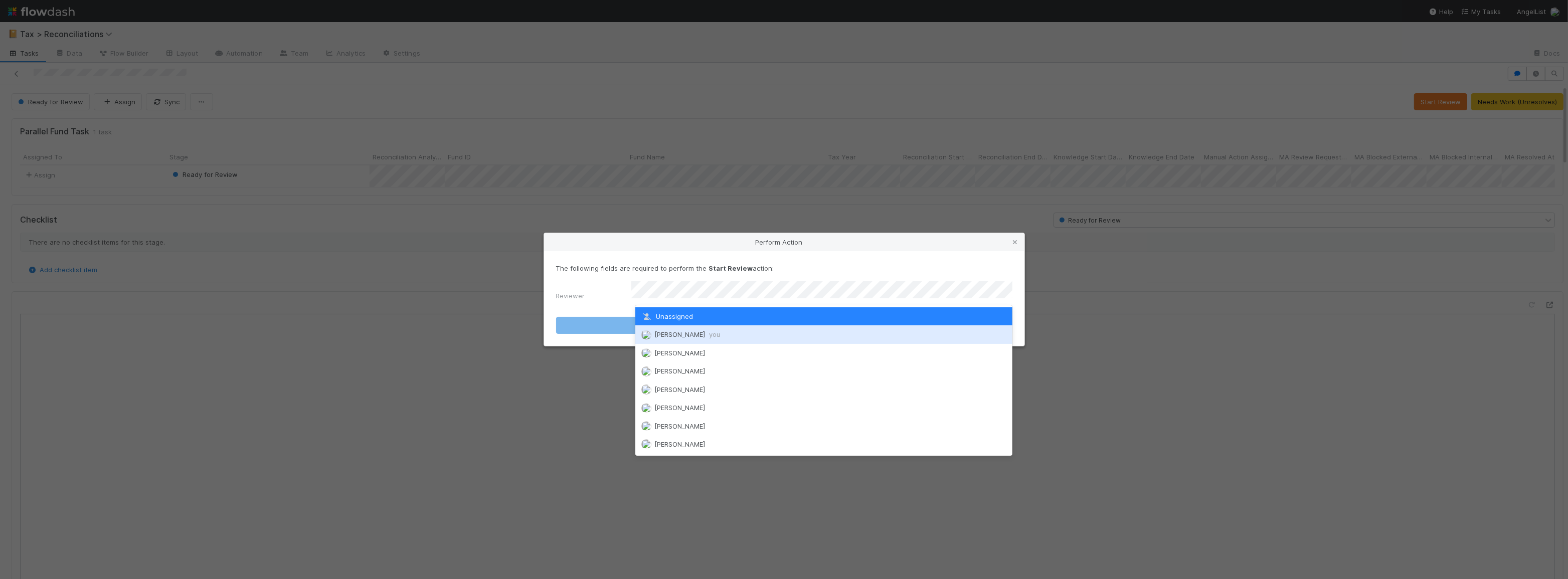
click at [754, 341] on div "[PERSON_NAME] you" at bounding box center [823, 334] width 377 height 18
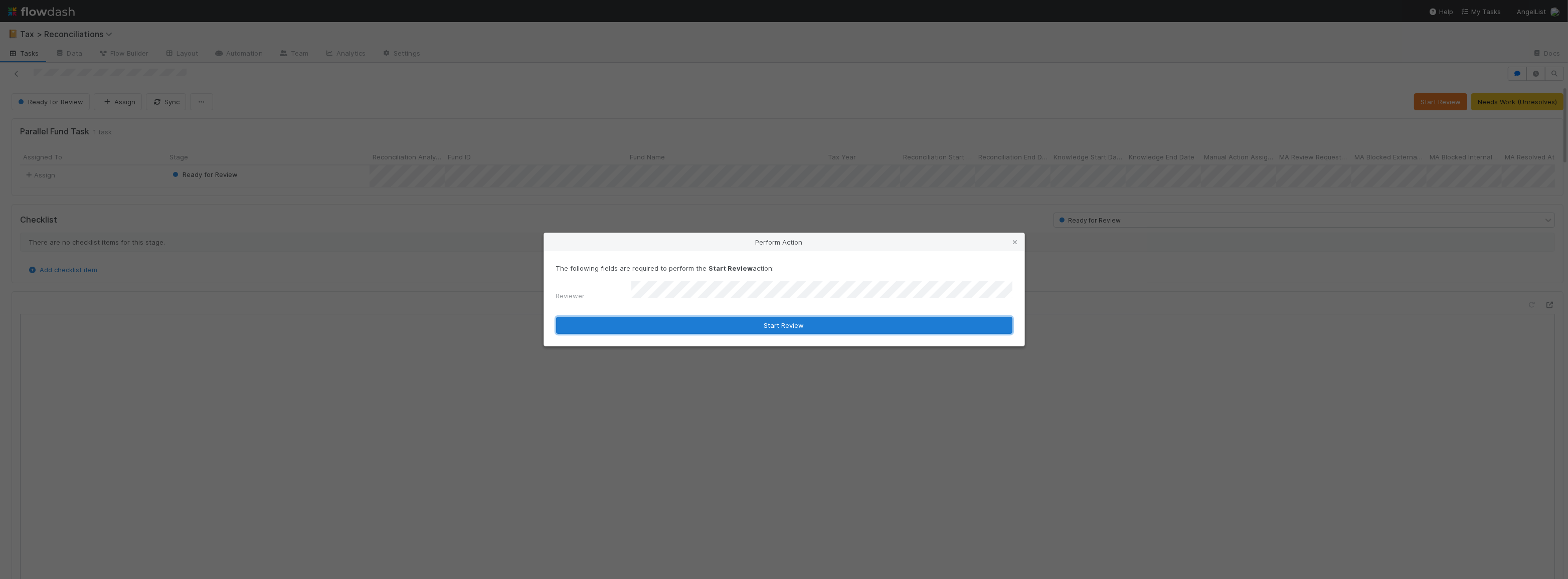
click at [728, 324] on button "Start Review" at bounding box center [784, 326] width 456 height 17
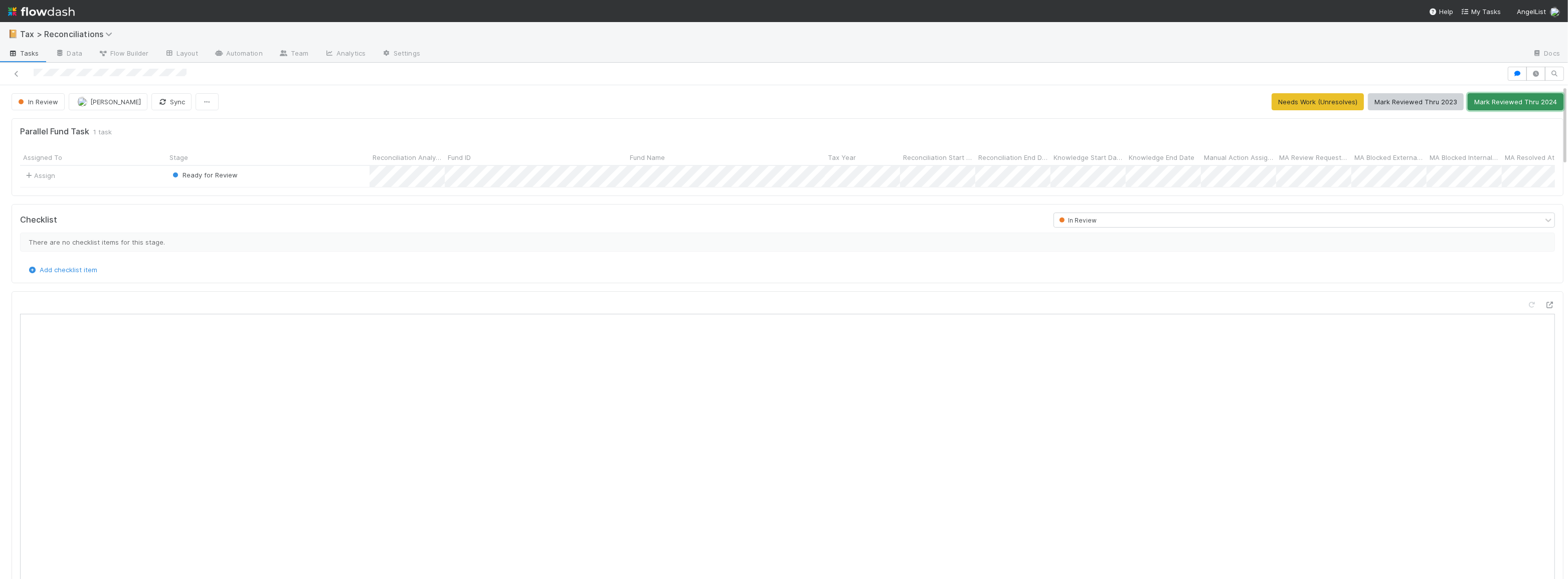
click at [1489, 103] on button "Mark Reviewed Thru 2024" at bounding box center [1516, 102] width 96 height 17
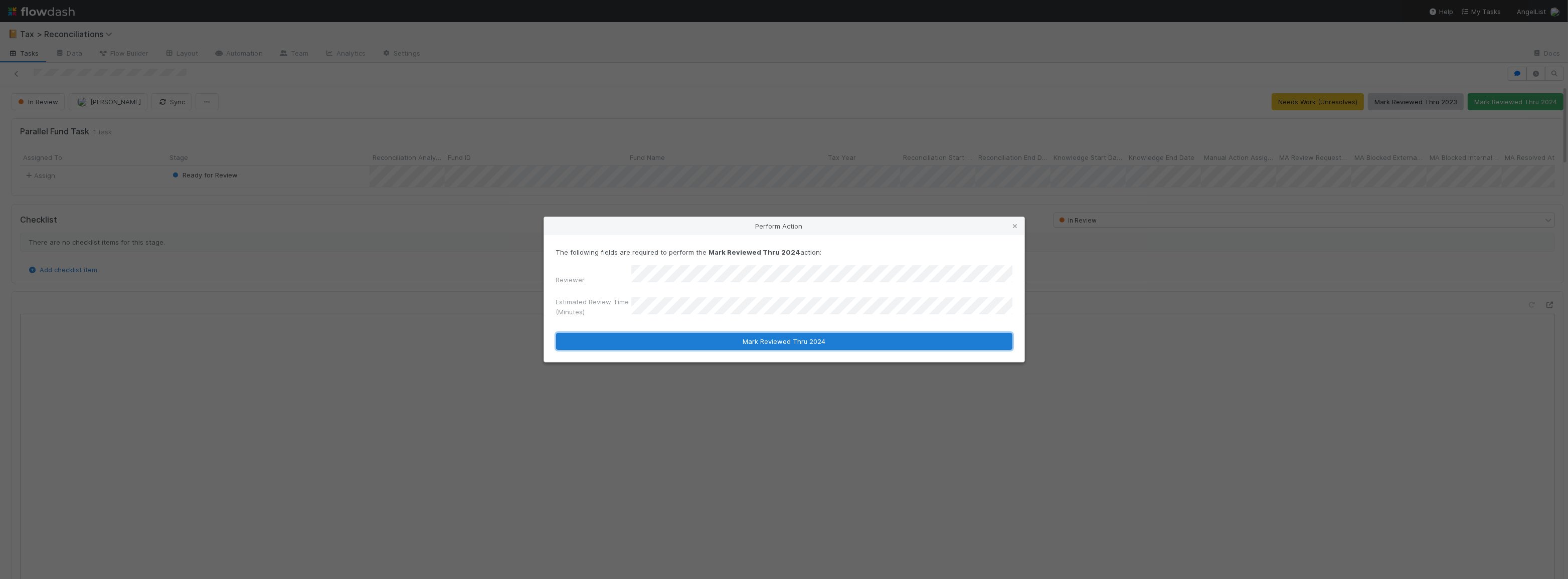
click at [796, 339] on button "Mark Reviewed Thru 2024" at bounding box center [784, 341] width 456 height 17
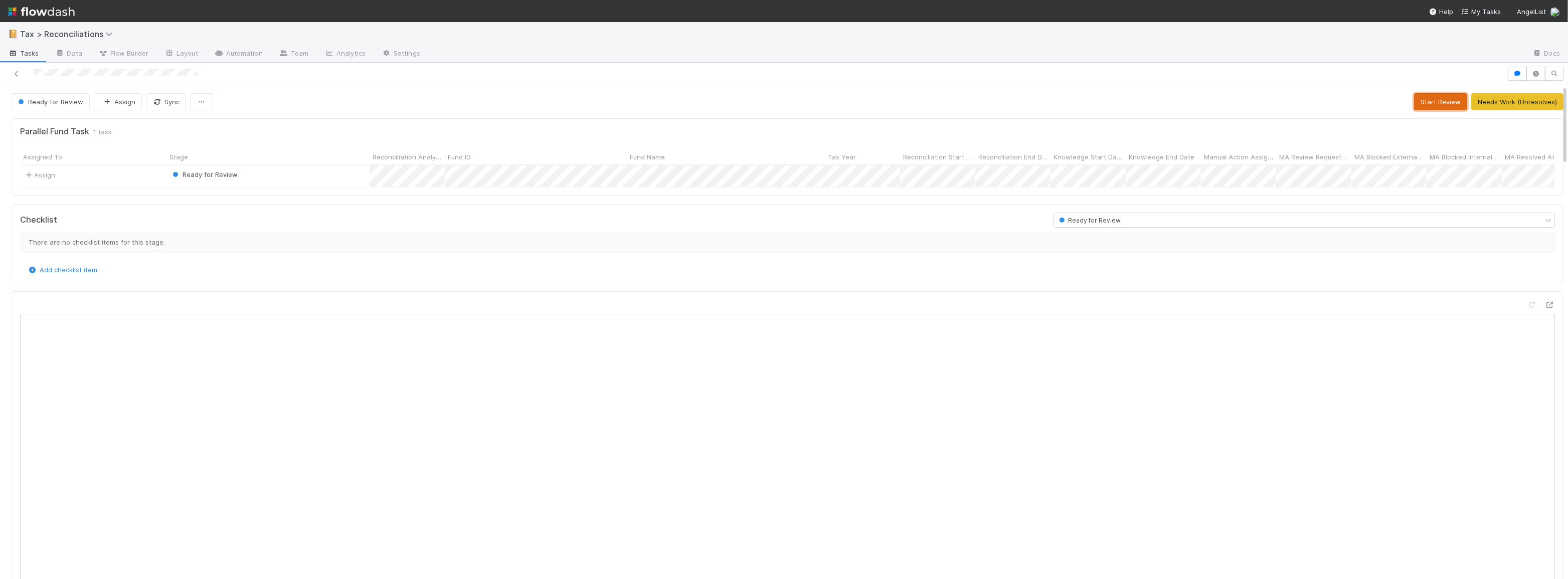
click at [1428, 107] on button "Start Review" at bounding box center [1440, 102] width 53 height 17
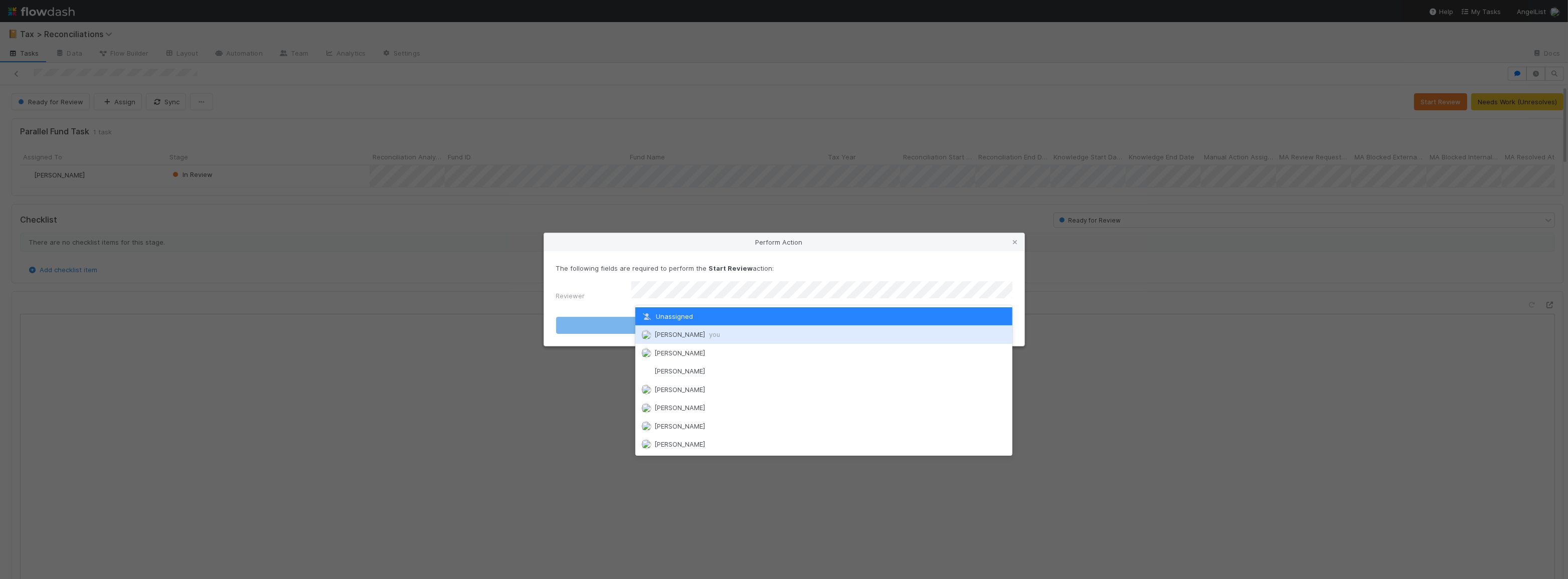
click div "Moein Zandi you"
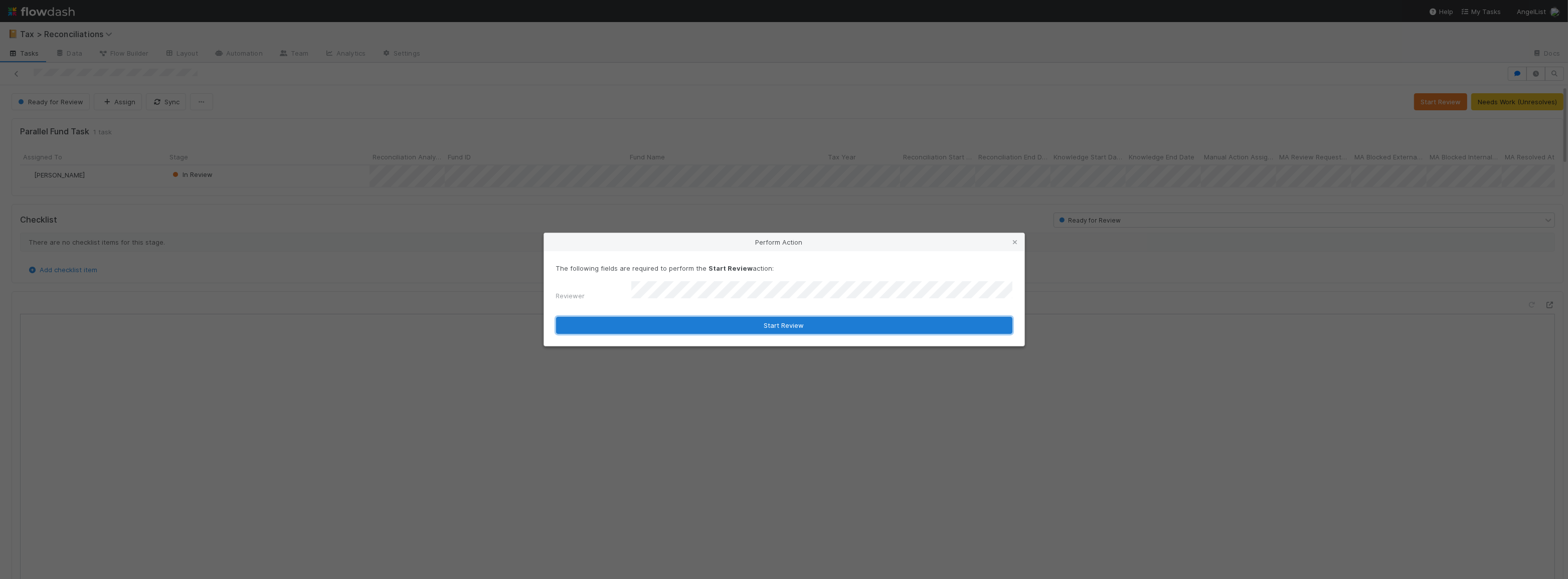
click button "Start Review"
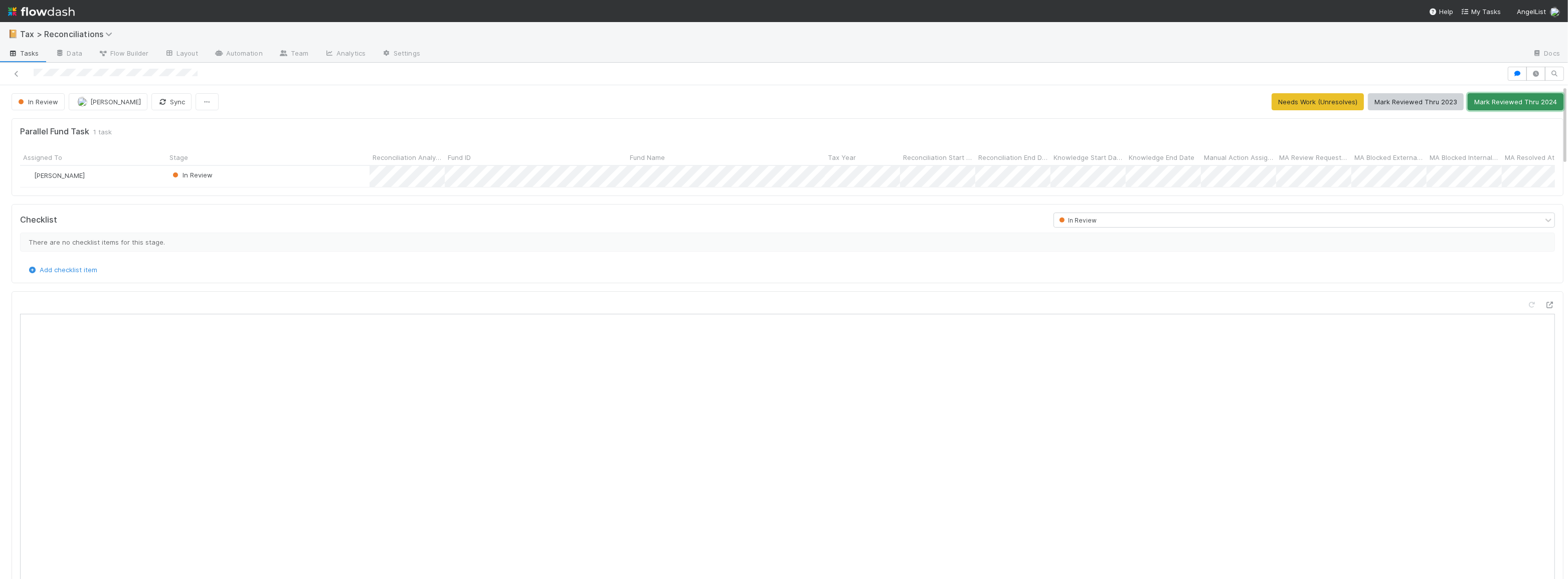
click button "Mark Reviewed Thru 2024"
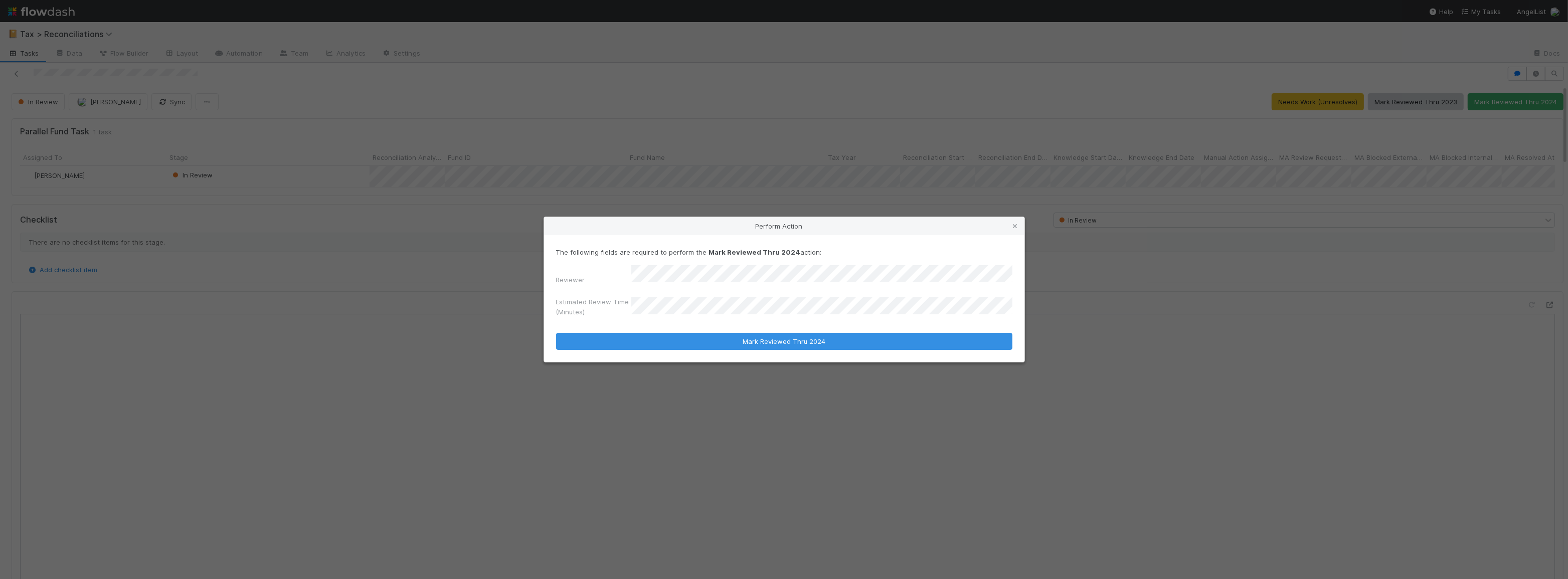
click div "The following fields are required to perform the Mark Reviewed Thru 2024 action…"
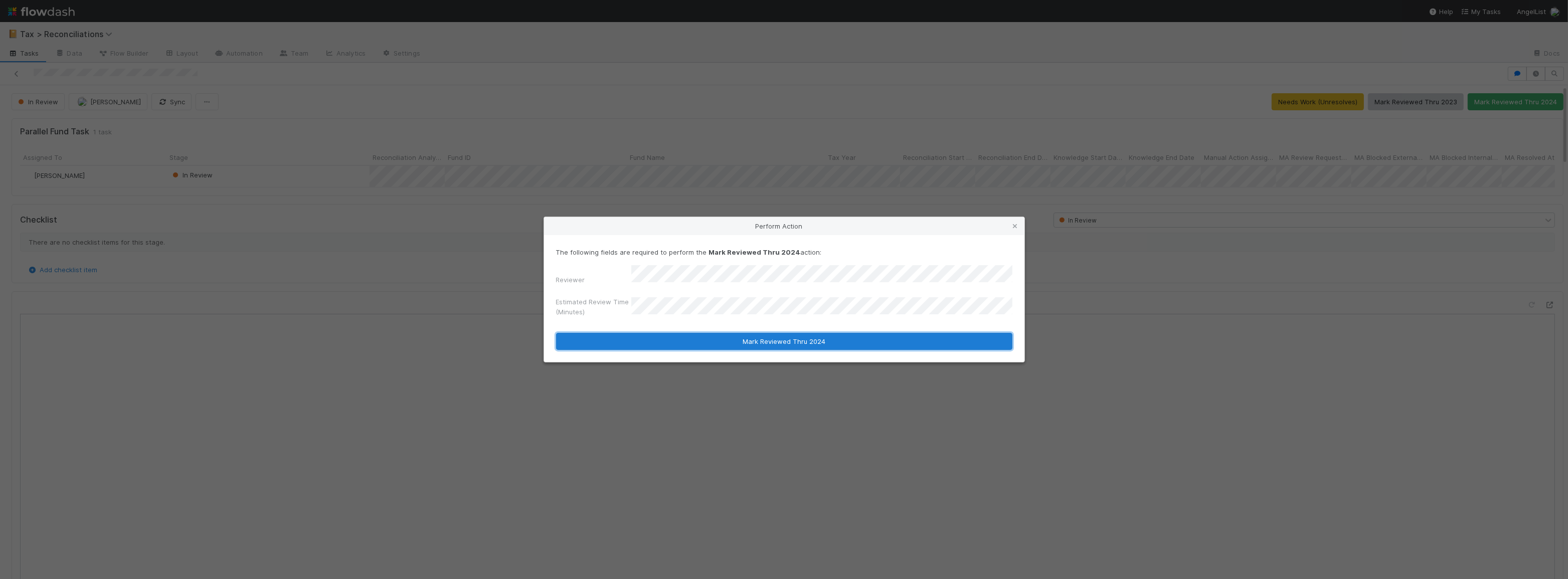
click button "Mark Reviewed Thru 2024"
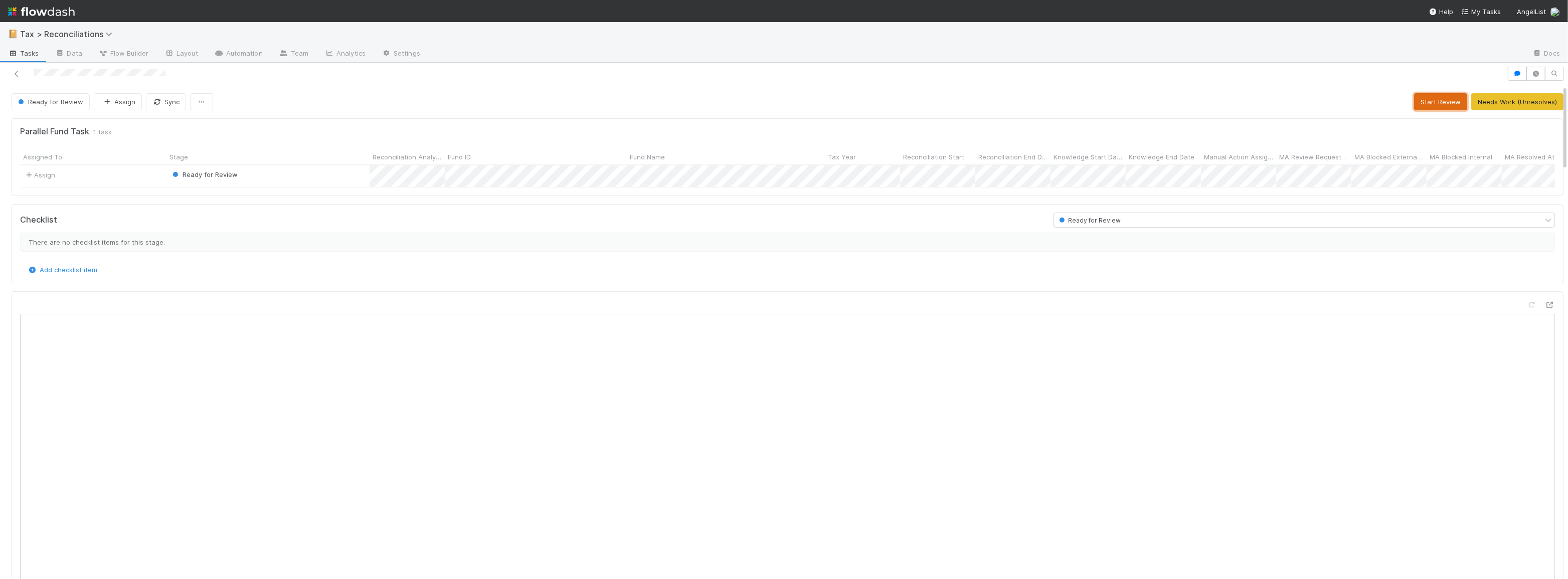
click at [1427, 108] on button "Start Review" at bounding box center [1440, 102] width 53 height 17
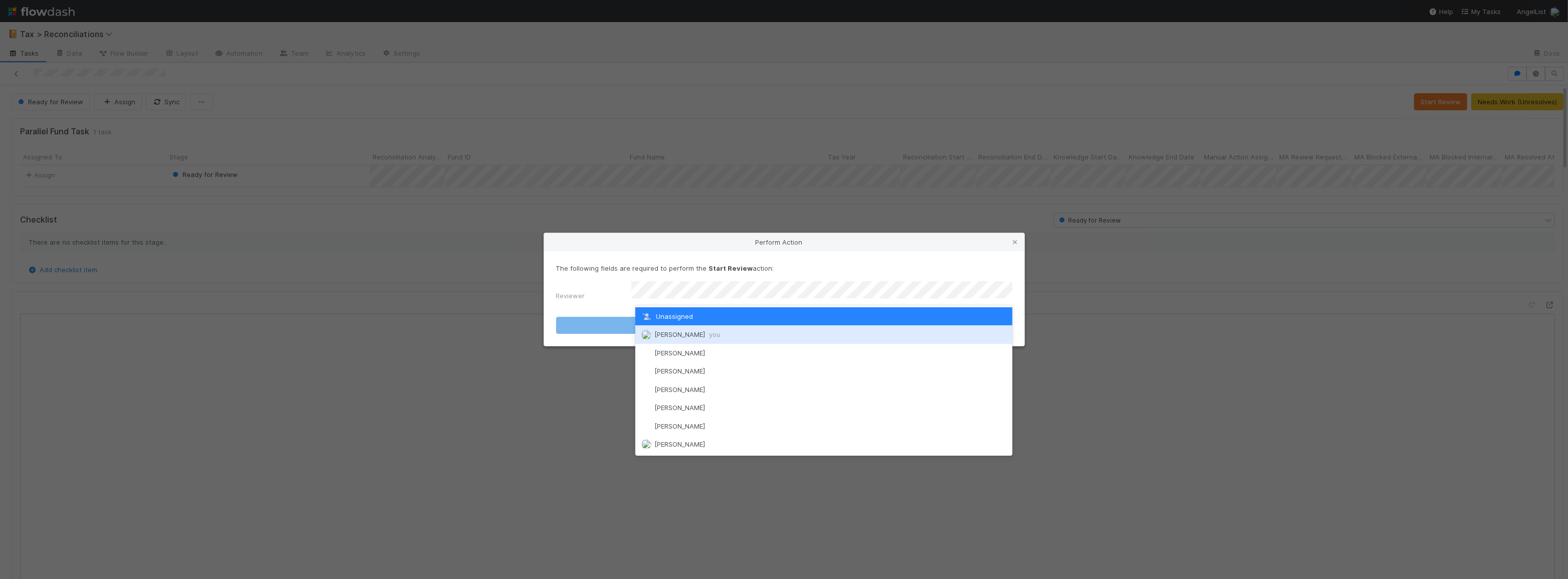
click at [840, 329] on div "[PERSON_NAME] you" at bounding box center [823, 334] width 377 height 18
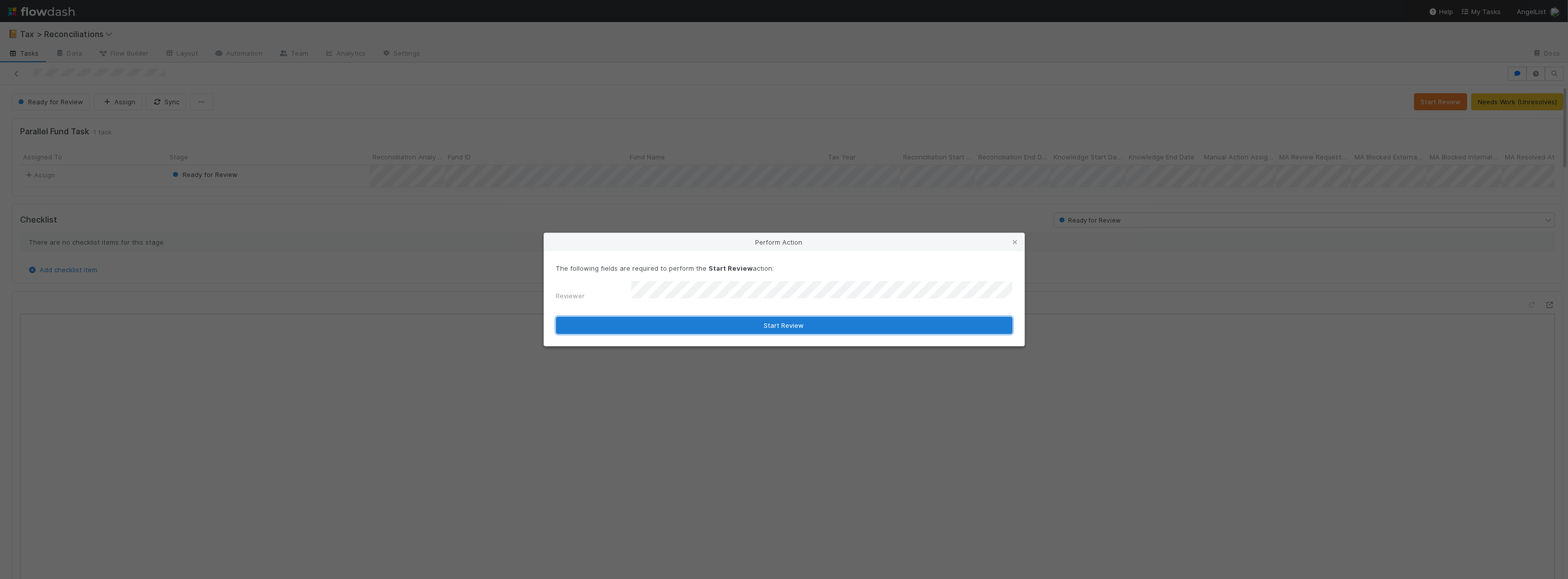
click at [833, 329] on button "Start Review" at bounding box center [784, 326] width 456 height 17
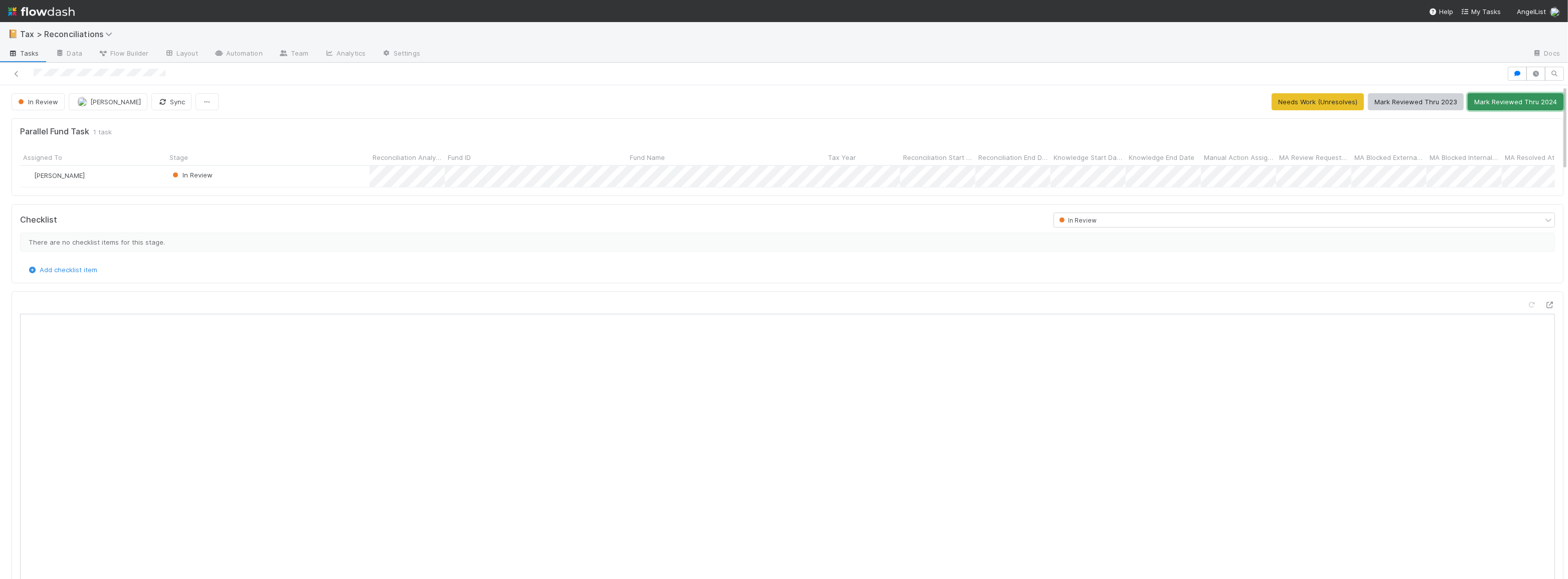
click at [1468, 102] on button "Mark Reviewed Thru 2024" at bounding box center [1516, 102] width 96 height 17
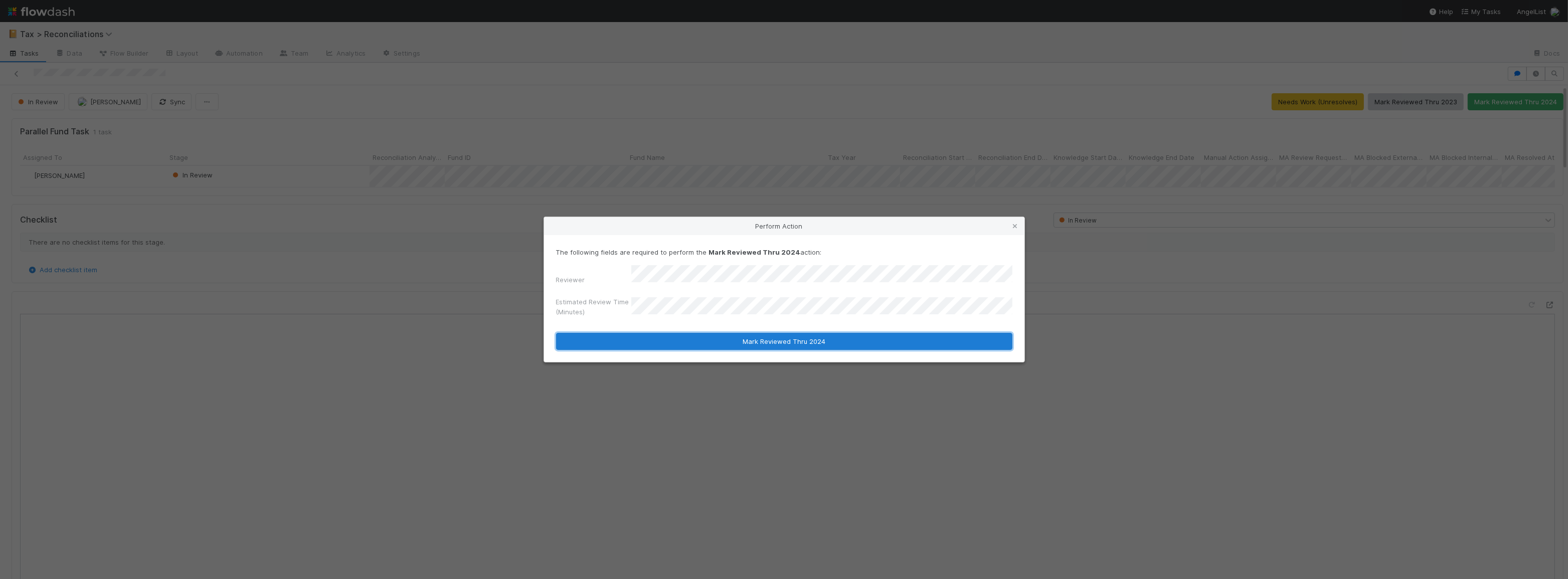
click at [721, 341] on button "Mark Reviewed Thru 2024" at bounding box center [784, 341] width 456 height 17
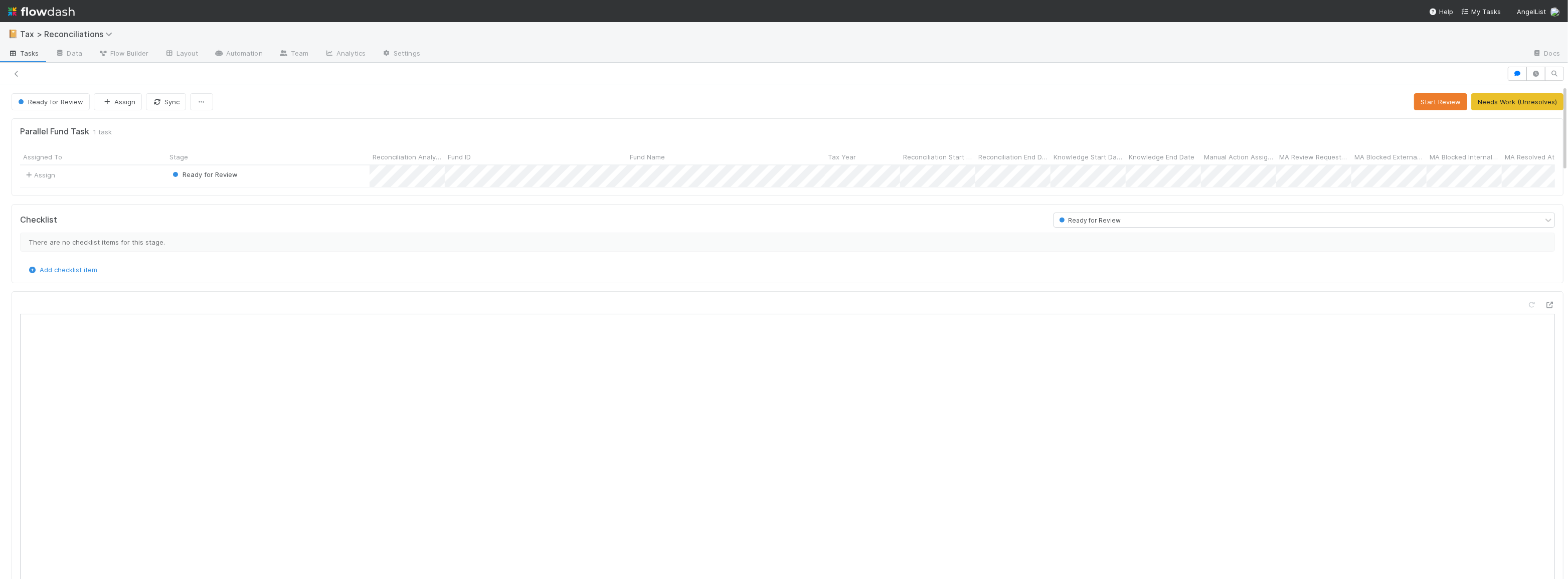
scroll to position [7, 7]
drag, startPoint x: 1392, startPoint y: 100, endPoint x: 1397, endPoint y: 100, distance: 5.0
click at [1395, 100] on div "Ready for Review Assign Sync Start Review Needs Work (Unresolves)" at bounding box center [787, 102] width 1552 height 17
click at [1428, 100] on button "Start Review" at bounding box center [1440, 102] width 53 height 17
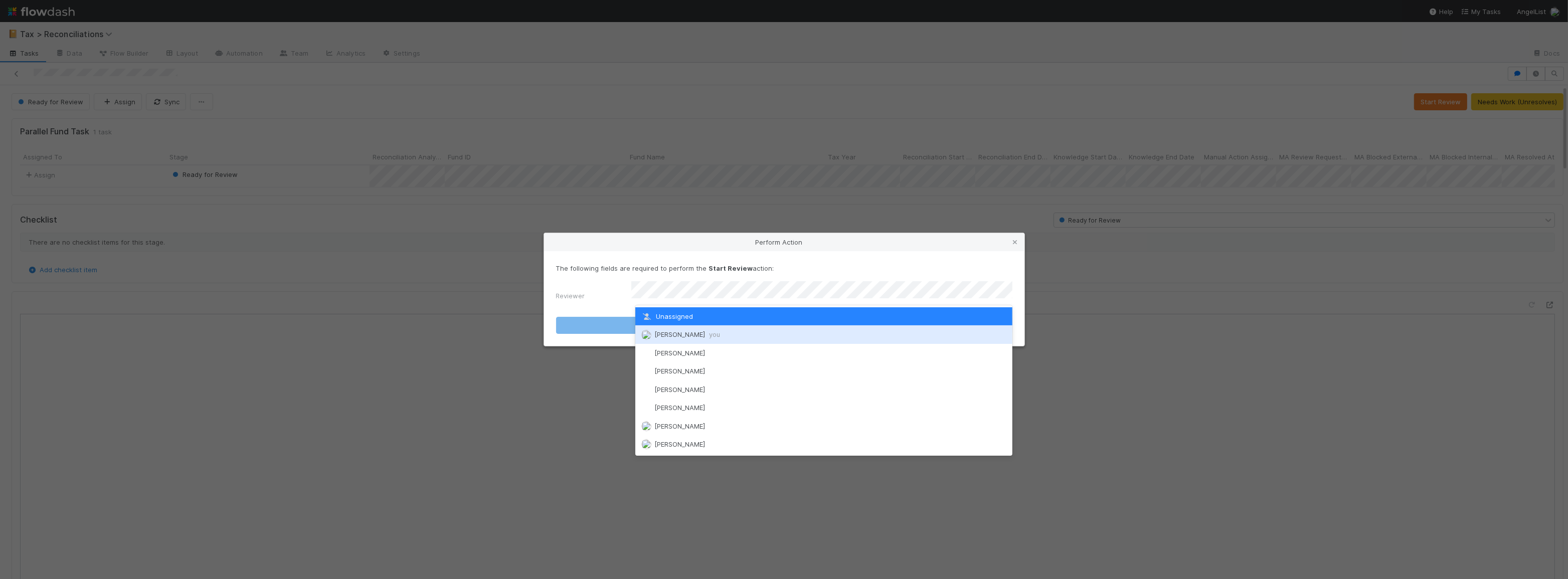
click at [687, 331] on span "[PERSON_NAME] you" at bounding box center [687, 334] width 66 height 8
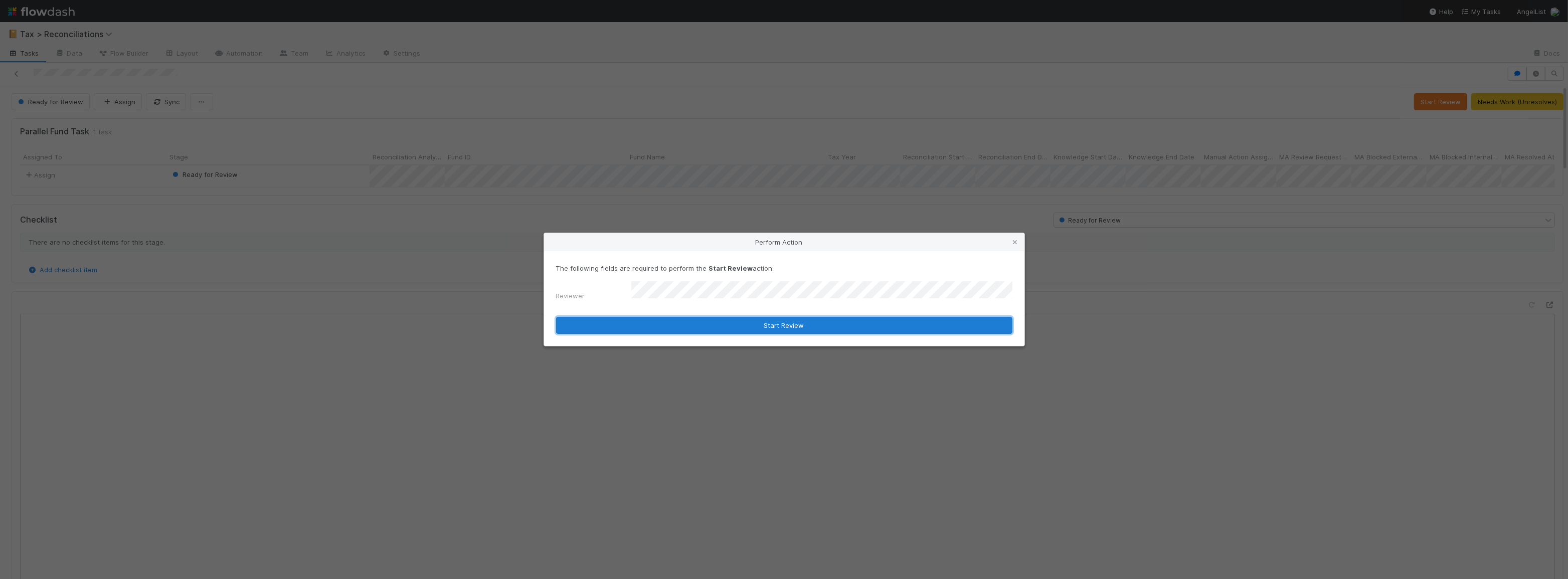
click at [688, 321] on button "Start Review" at bounding box center [784, 326] width 456 height 17
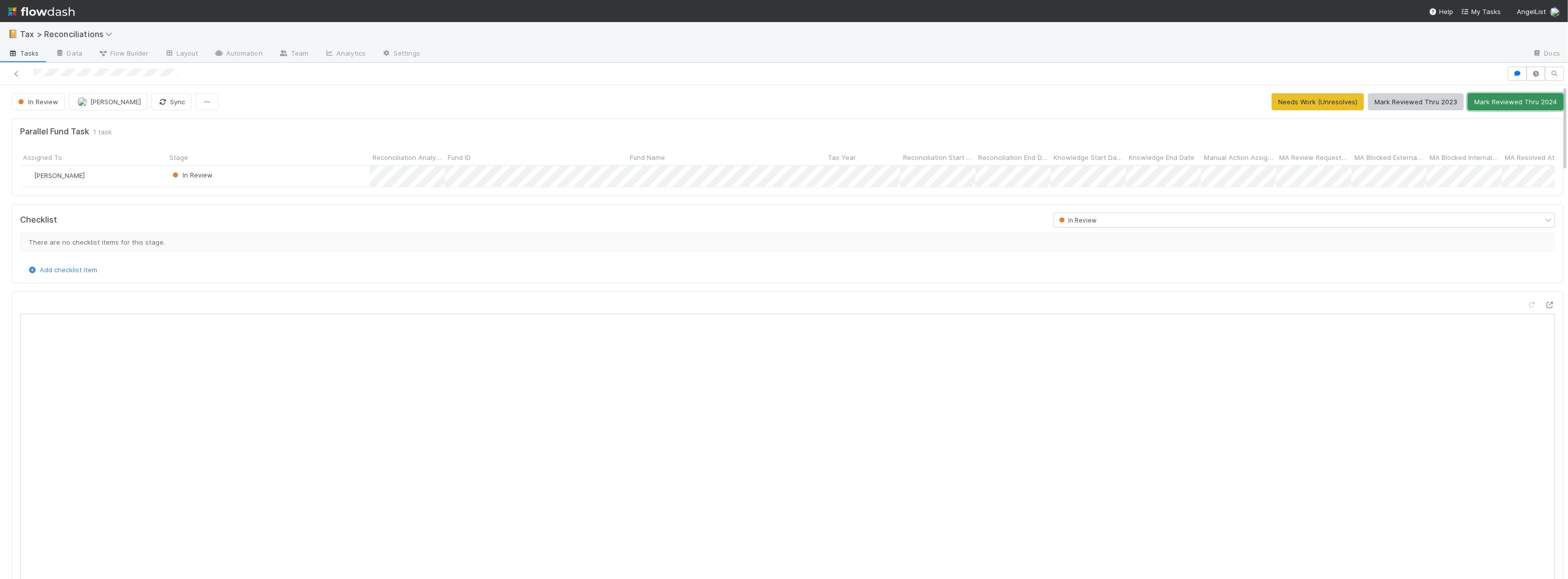
click at [1512, 99] on button "Mark Reviewed Thru 2024" at bounding box center [1516, 102] width 96 height 17
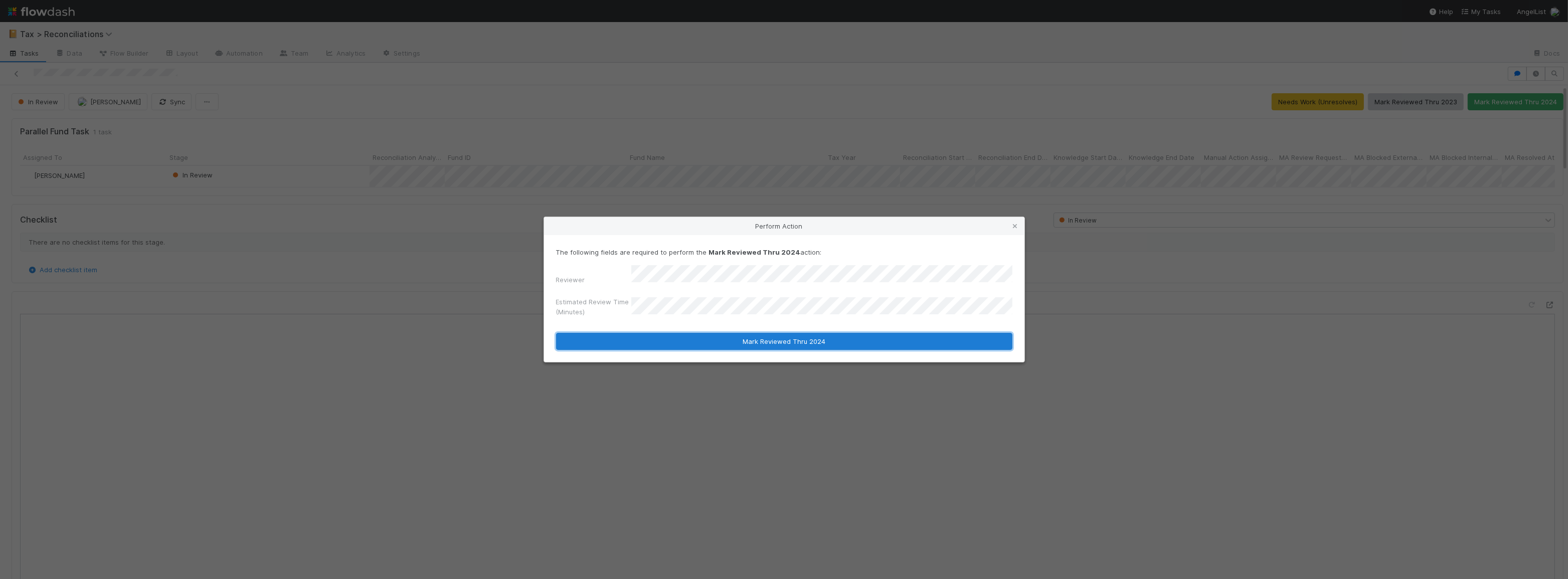
click at [790, 333] on button "Mark Reviewed Thru 2024" at bounding box center [784, 341] width 456 height 17
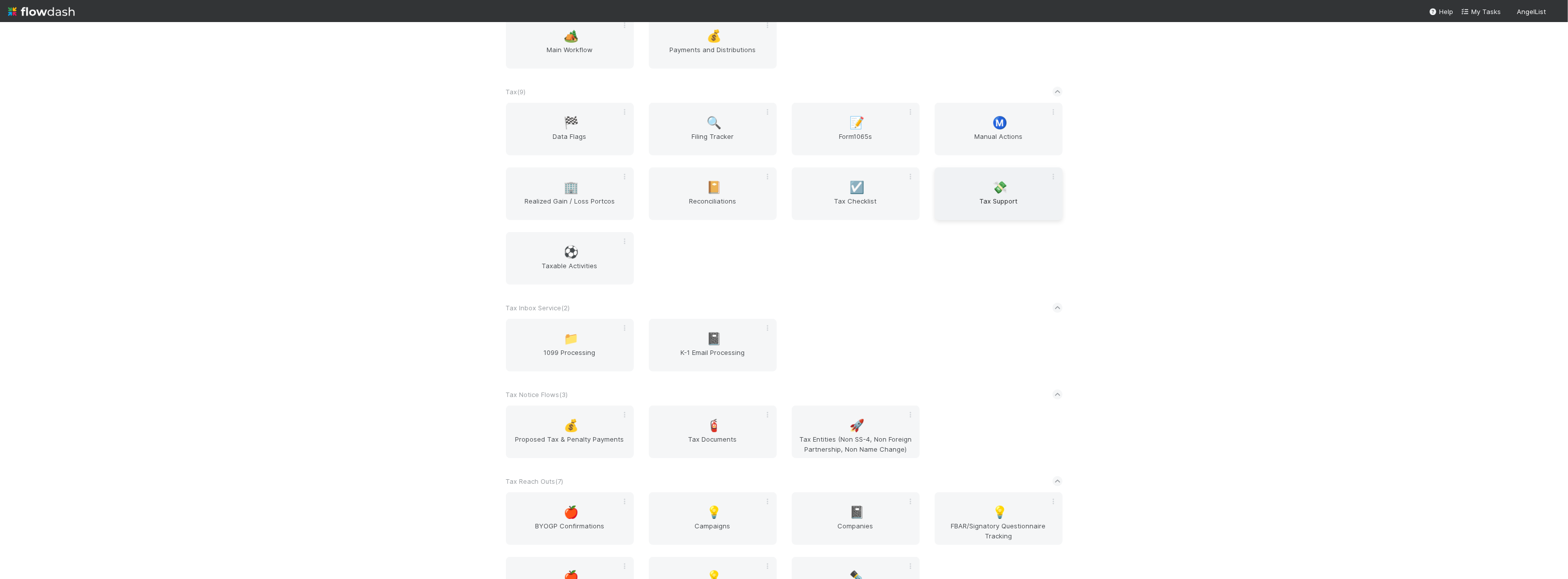
scroll to position [821, 0]
click at [984, 190] on div "💸 Tax Support" at bounding box center [999, 188] width 128 height 52
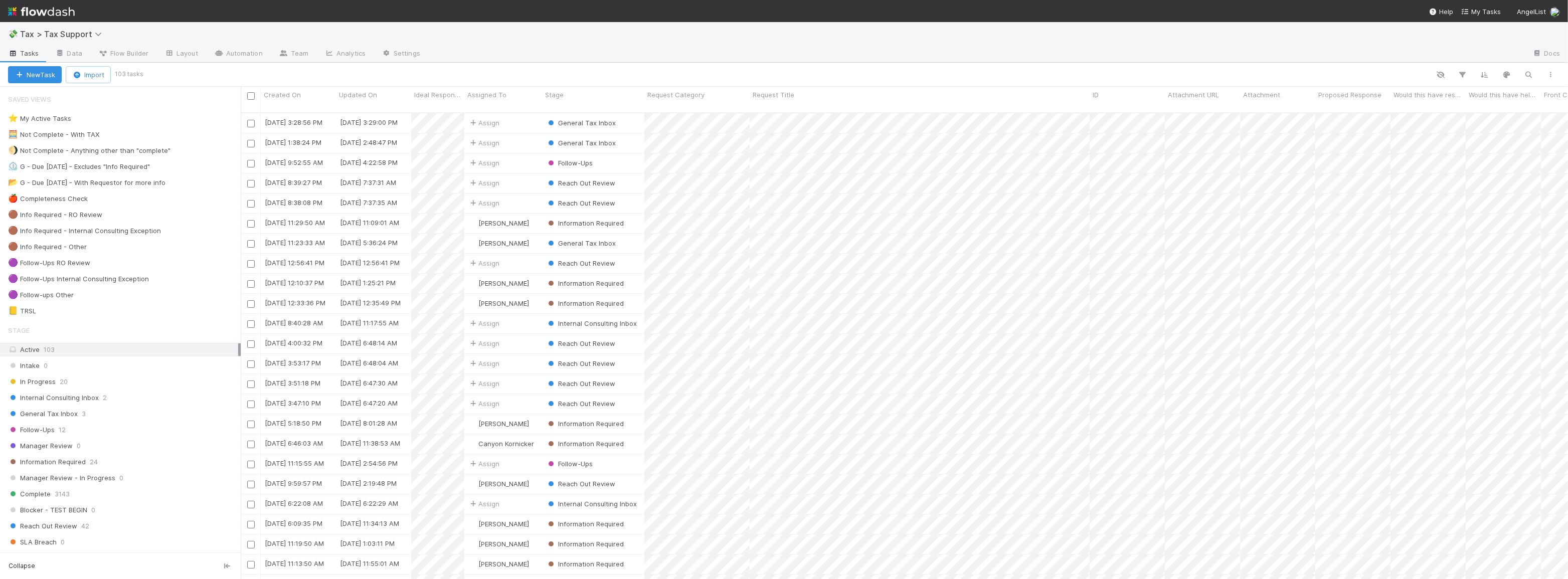
scroll to position [468, 1320]
click at [150, 411] on div "General Tax Inbox 3" at bounding box center [123, 414] width 232 height 12
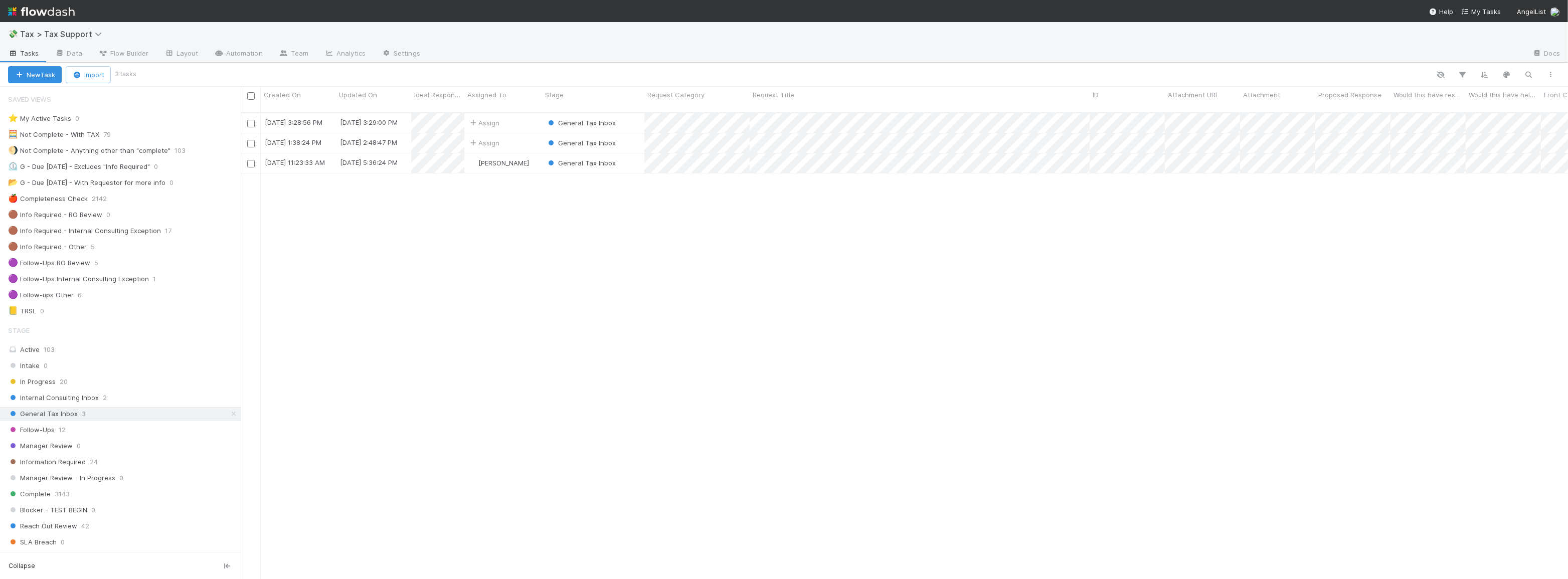
scroll to position [468, 1320]
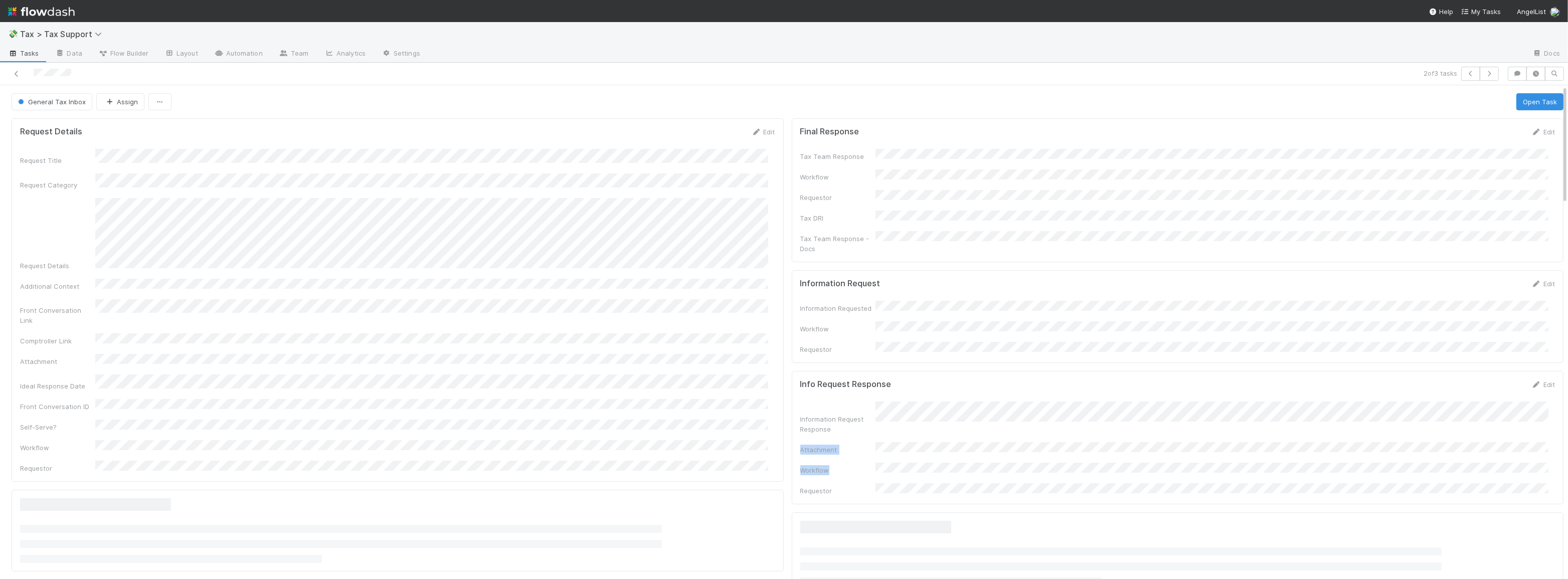
click at [1137, 426] on div "Information Request Response Attachment Workflow Requestor" at bounding box center [1178, 449] width 755 height 94
click at [1515, 75] on icon "button" at bounding box center [1517, 74] width 10 height 6
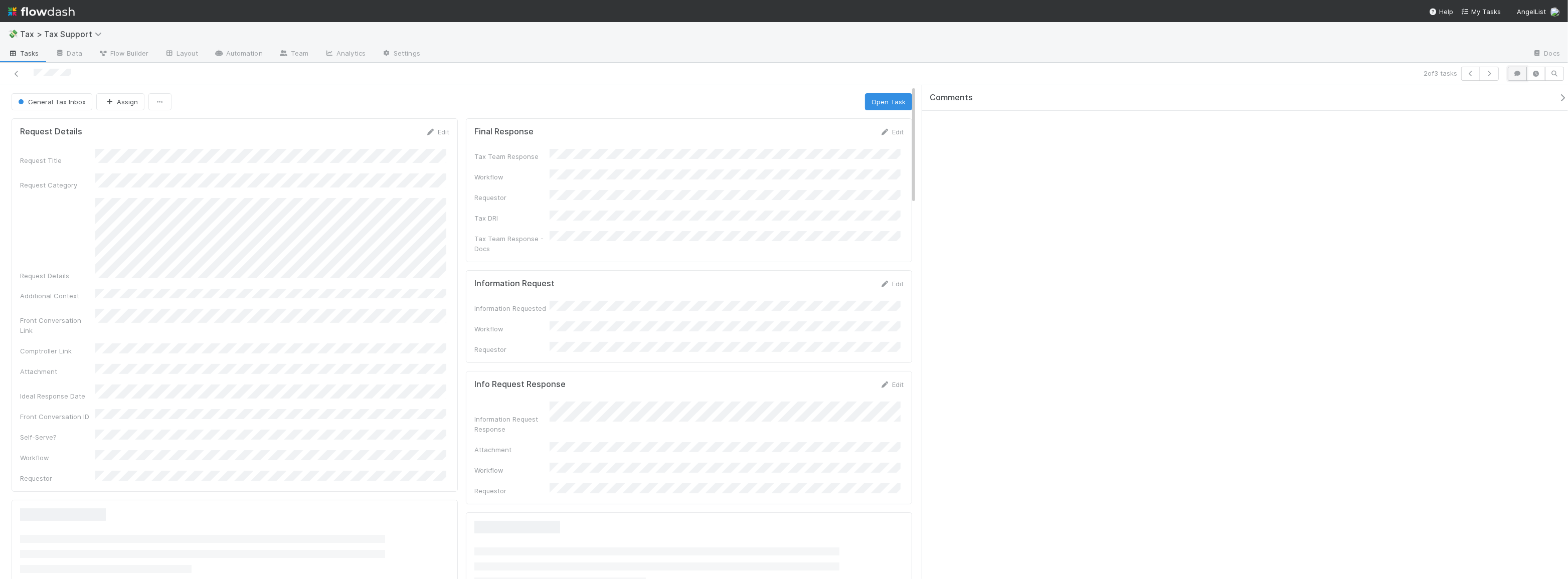
click at [1514, 78] on button "button" at bounding box center [1517, 73] width 19 height 14
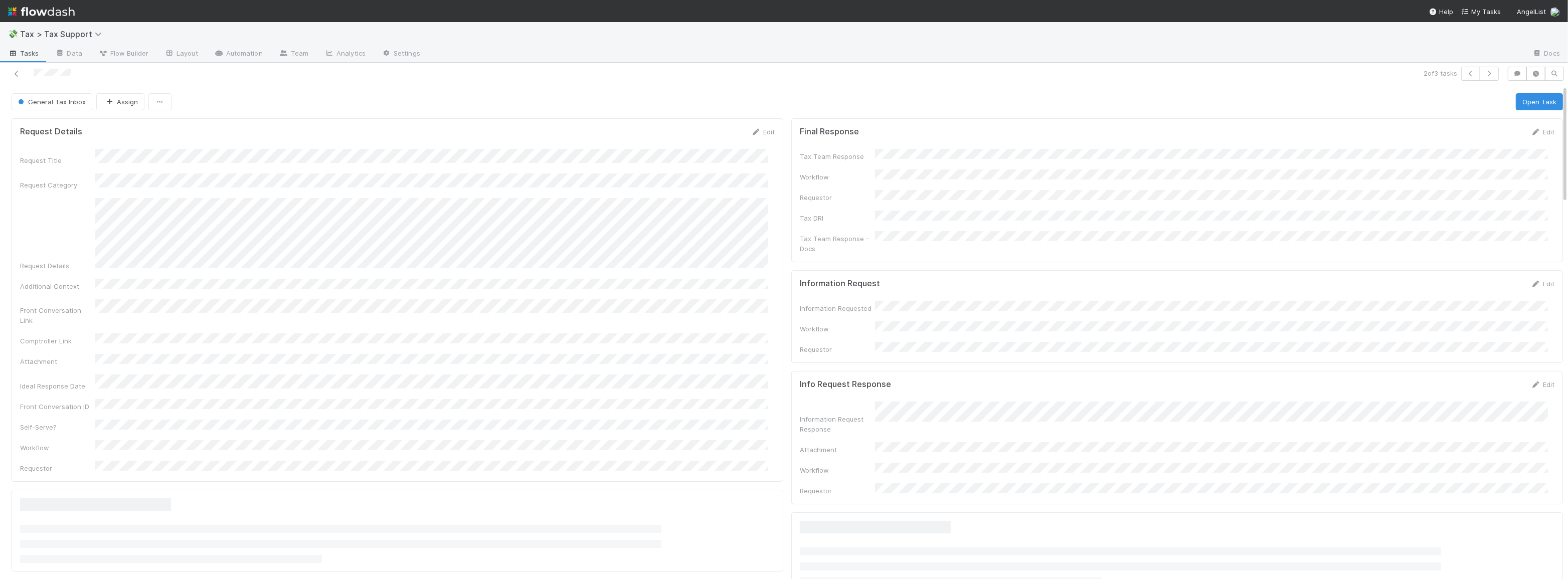
click at [1072, 423] on div "Information Request Response Attachment Workflow Requestor" at bounding box center [1177, 449] width 755 height 94
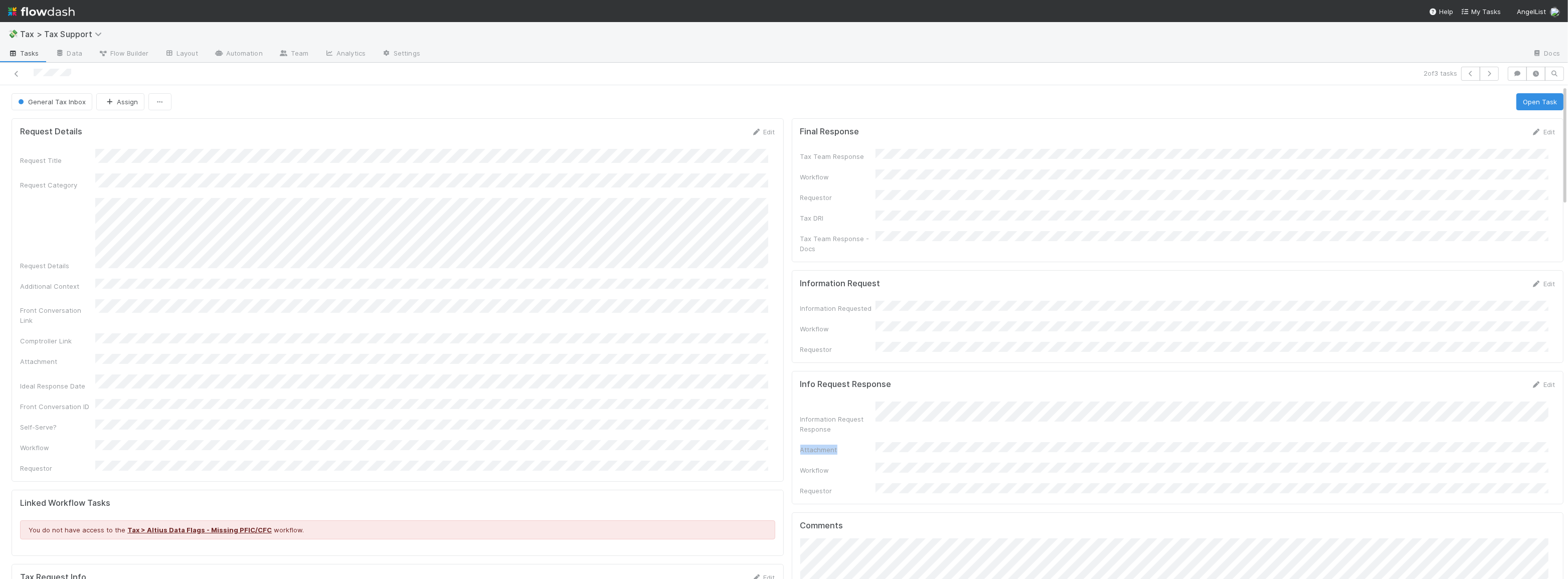
click at [1299, 408] on div "Information Request Response Attachment Workflow Requestor" at bounding box center [1178, 449] width 755 height 94
click at [1512, 75] on icon "button" at bounding box center [1517, 74] width 10 height 6
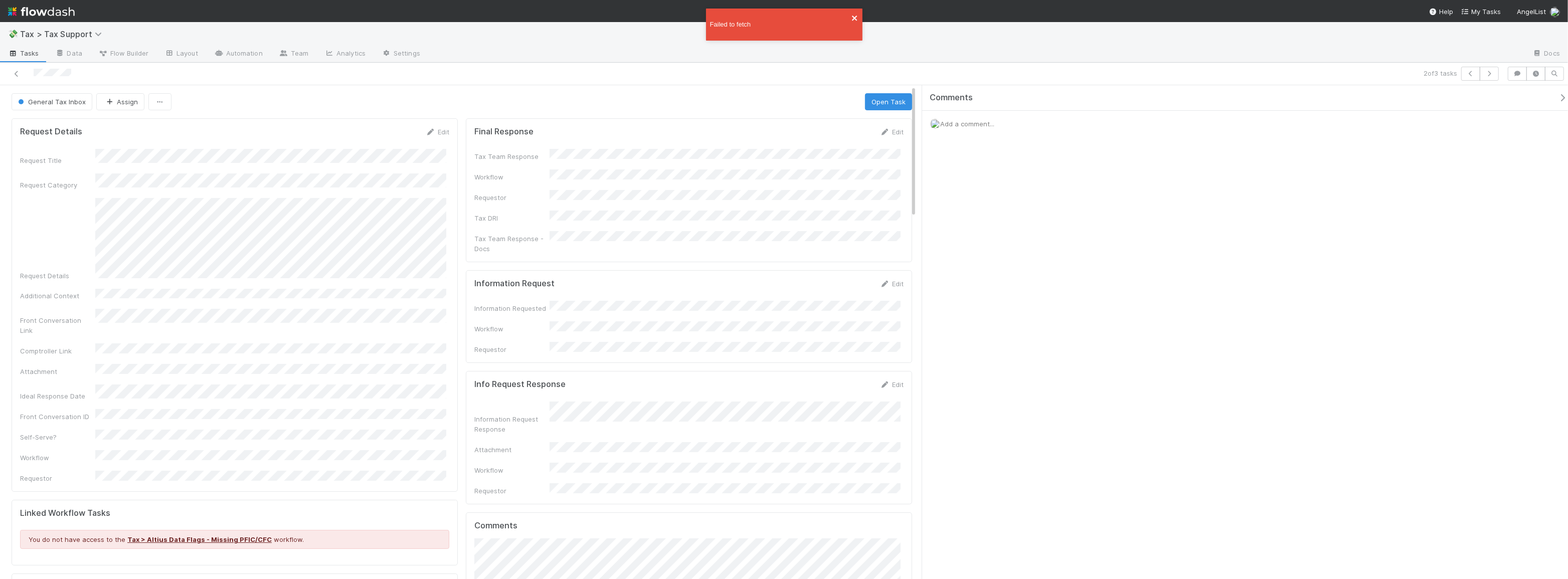
click at [854, 17] on icon "close" at bounding box center [854, 18] width 5 height 5
click at [857, 66] on div "2 of 3 tasks" at bounding box center [784, 73] width 1568 height 22
click at [12, 74] on icon at bounding box center [16, 74] width 10 height 6
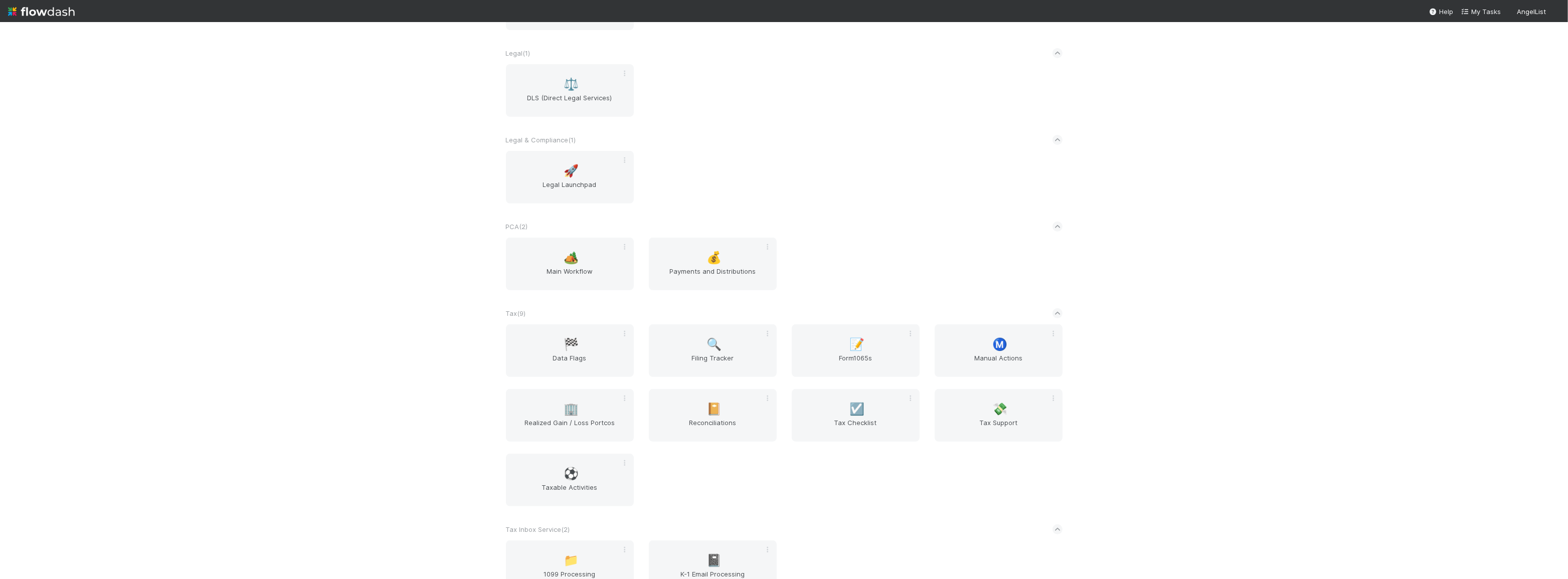
scroll to position [821, 0]
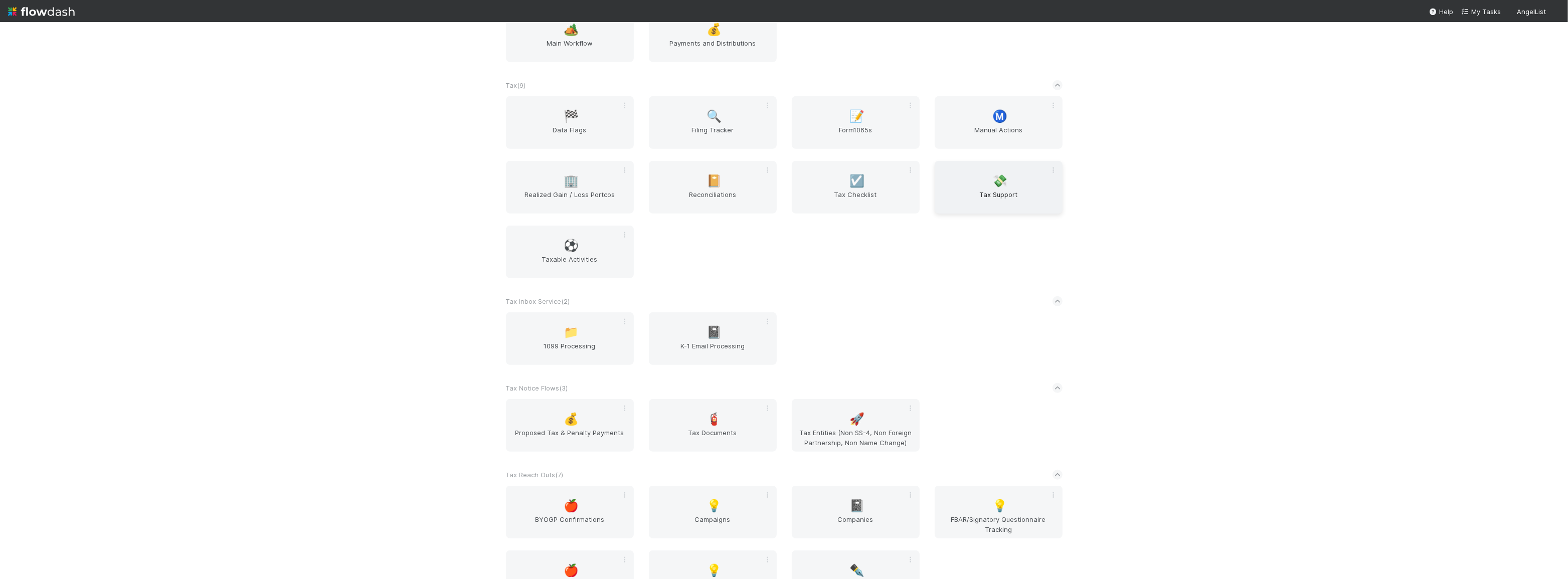
click at [992, 178] on span "💸" at bounding box center [999, 181] width 15 height 13
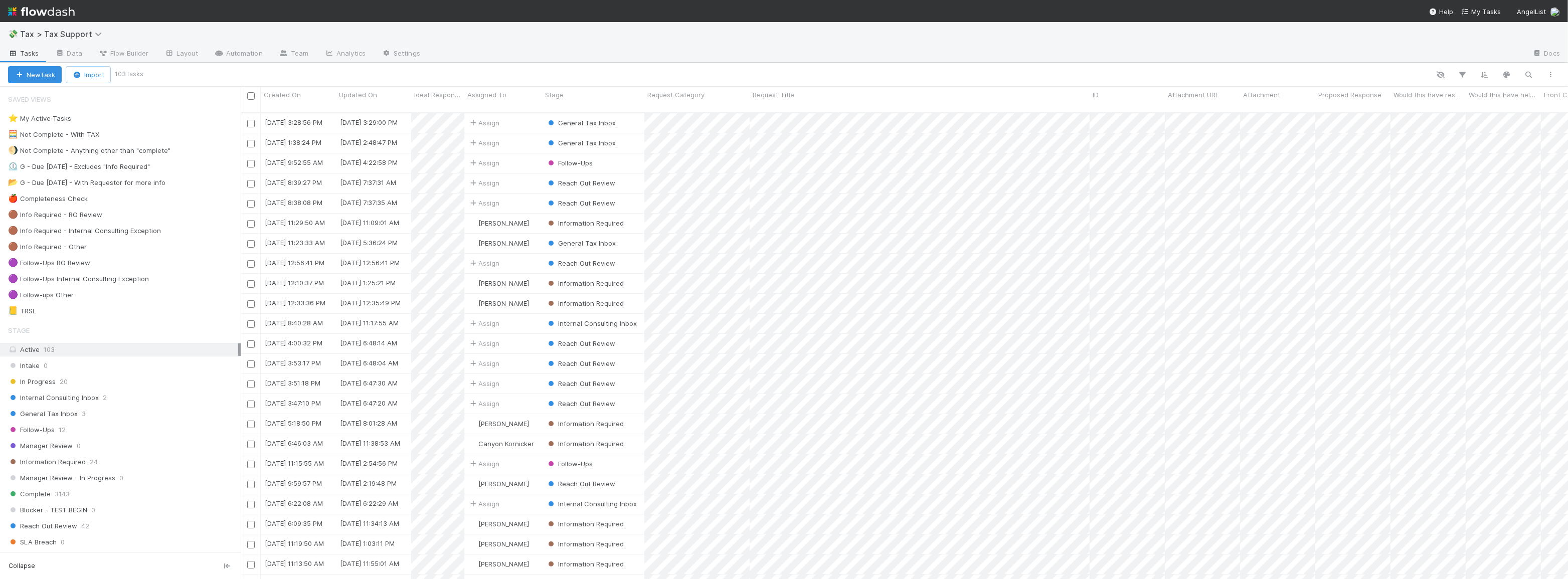
scroll to position [468, 1320]
click at [110, 415] on div "General Tax Inbox 3" at bounding box center [123, 414] width 232 height 12
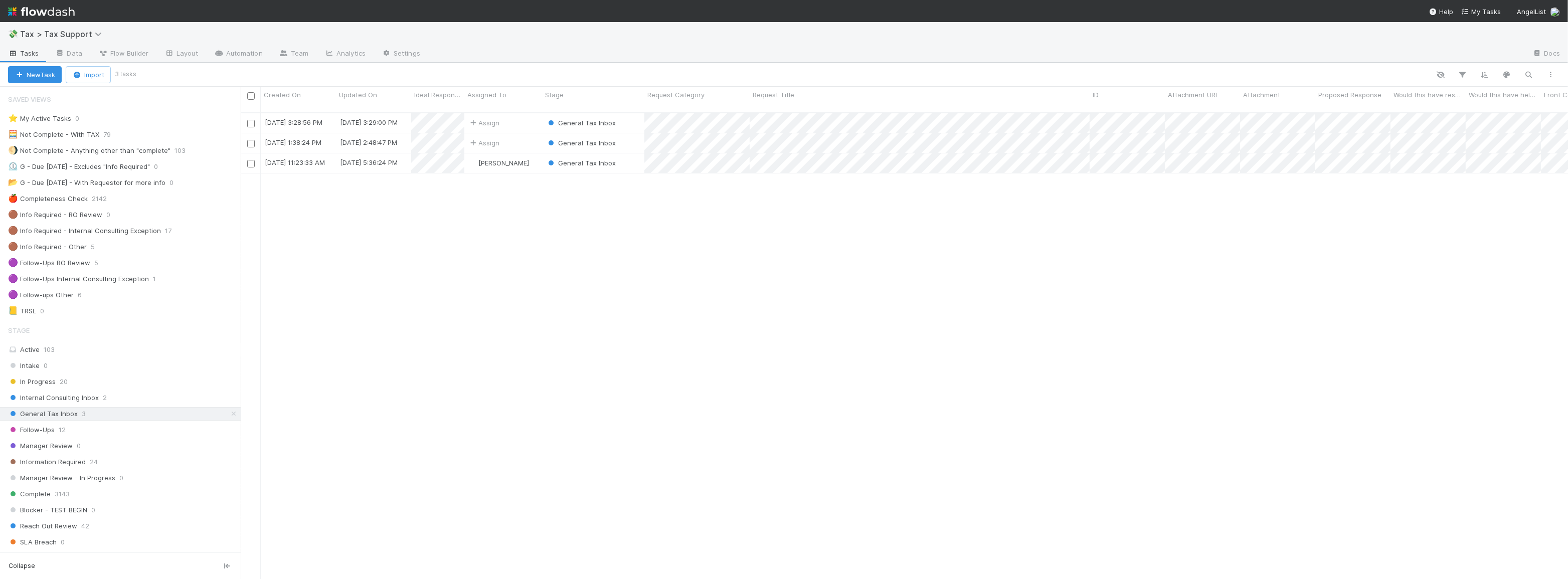
scroll to position [468, 1320]
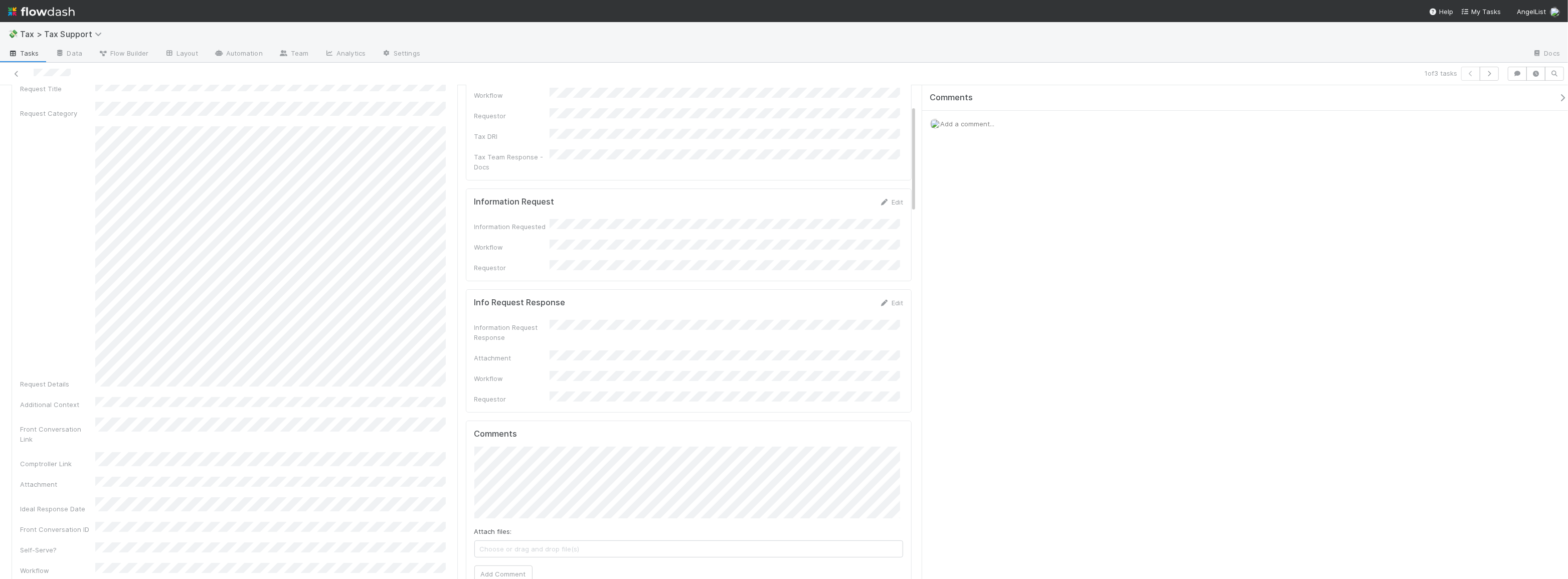
scroll to position [91, 0]
click at [215, 371] on div "Request Title Request Category Request Details Additional Context Front Convers…" at bounding box center [235, 322] width 429 height 529
click at [244, 371] on div "Request Title Request Category Request Details Additional Context Front Convers…" at bounding box center [235, 322] width 429 height 529
click at [704, 195] on div "Tax Team Response Workflow Requestor Tax DRI Tax Team Response - Docs" at bounding box center [689, 201] width 429 height 105
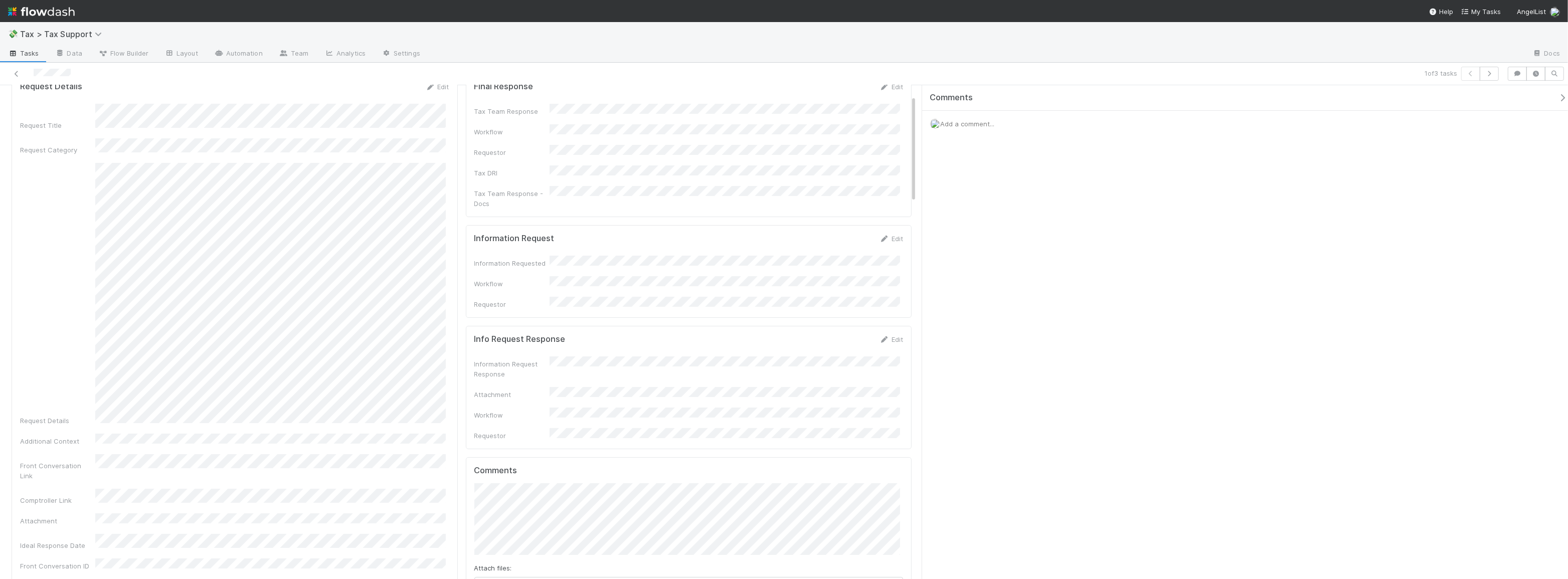
scroll to position [45, 0]
click at [19, 74] on icon at bounding box center [16, 74] width 10 height 6
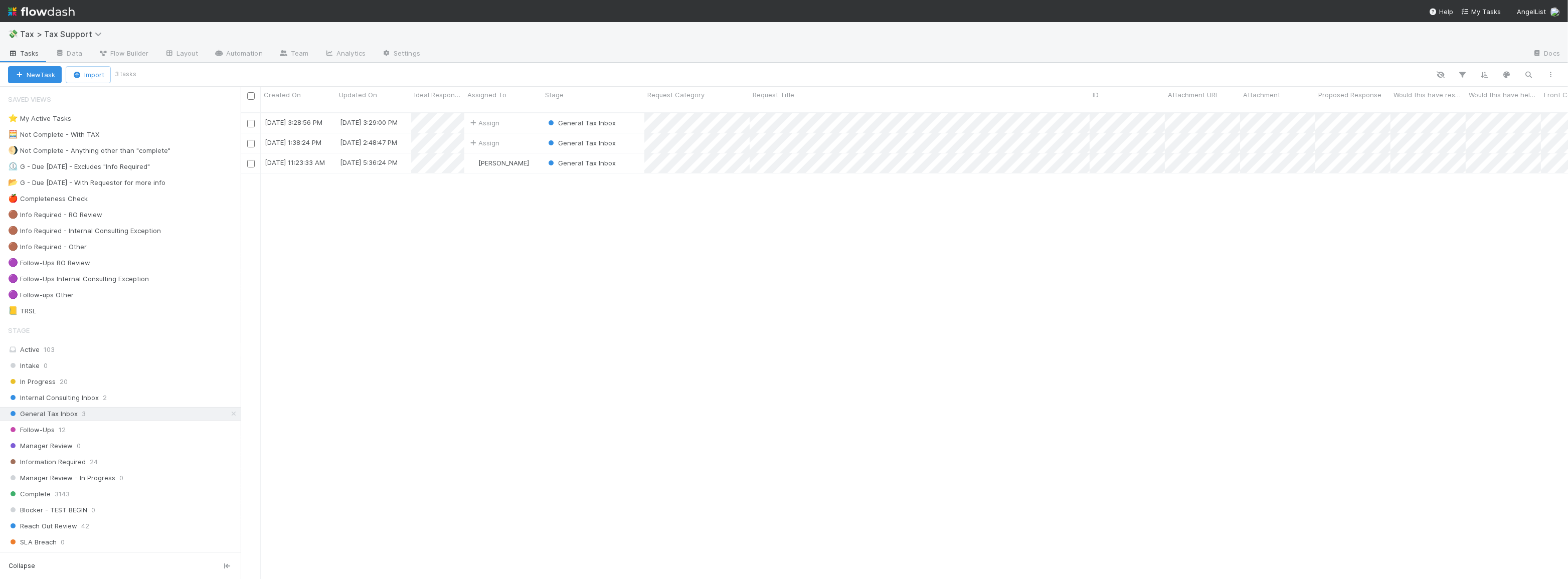
scroll to position [468, 1320]
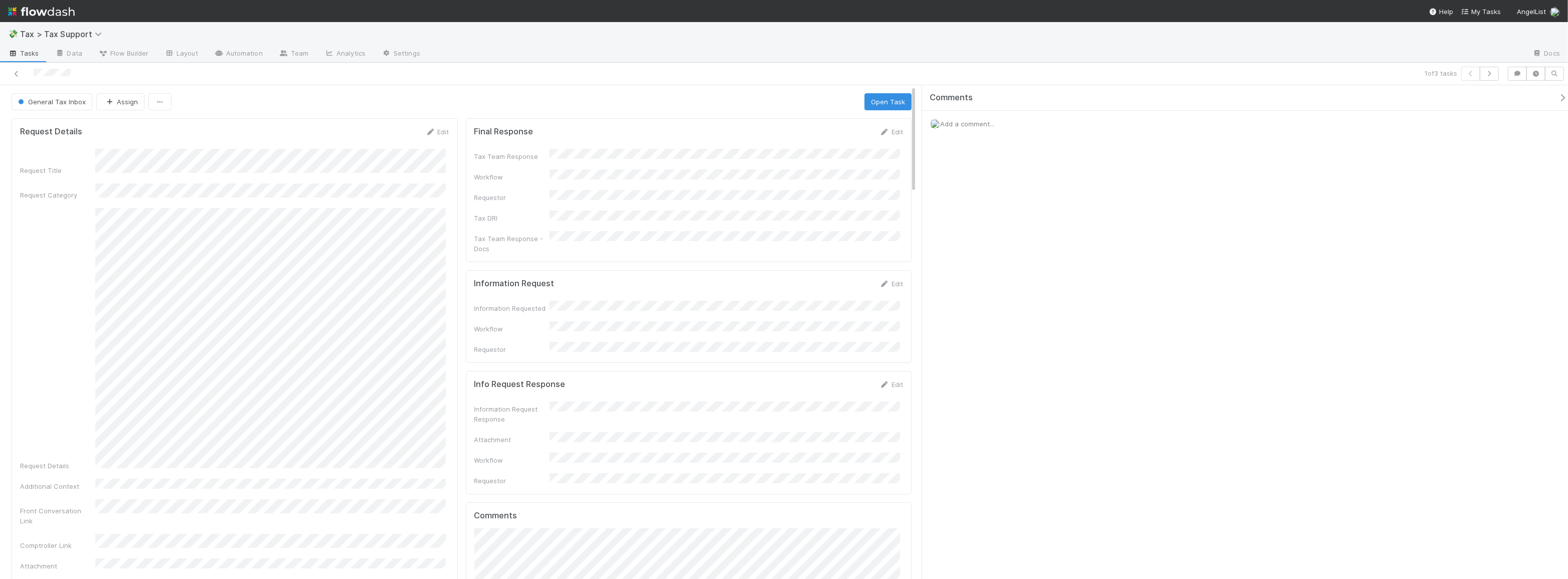
click at [400, 173] on div "Request Title Request Category Request Details Additional Context Front Convers…" at bounding box center [235, 413] width 429 height 529
click at [16, 71] on icon at bounding box center [16, 74] width 10 height 6
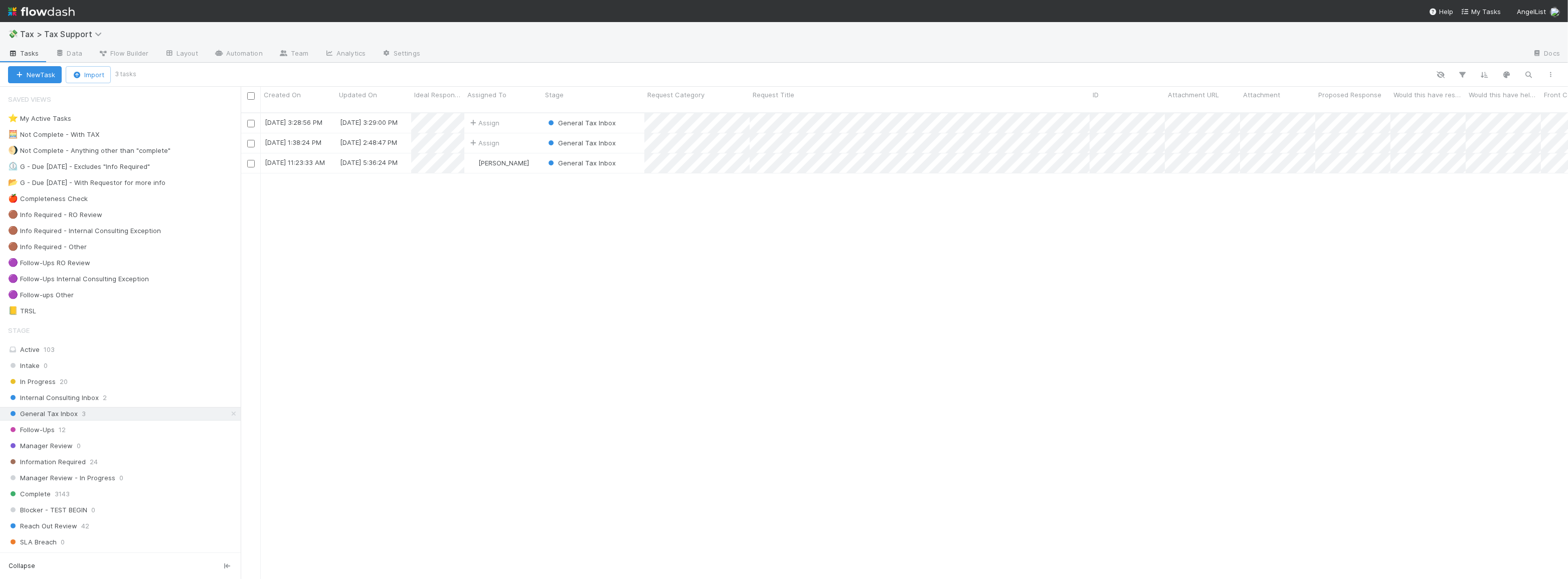
scroll to position [468, 1320]
click at [79, 428] on div "Follow-Ups 12" at bounding box center [123, 430] width 232 height 12
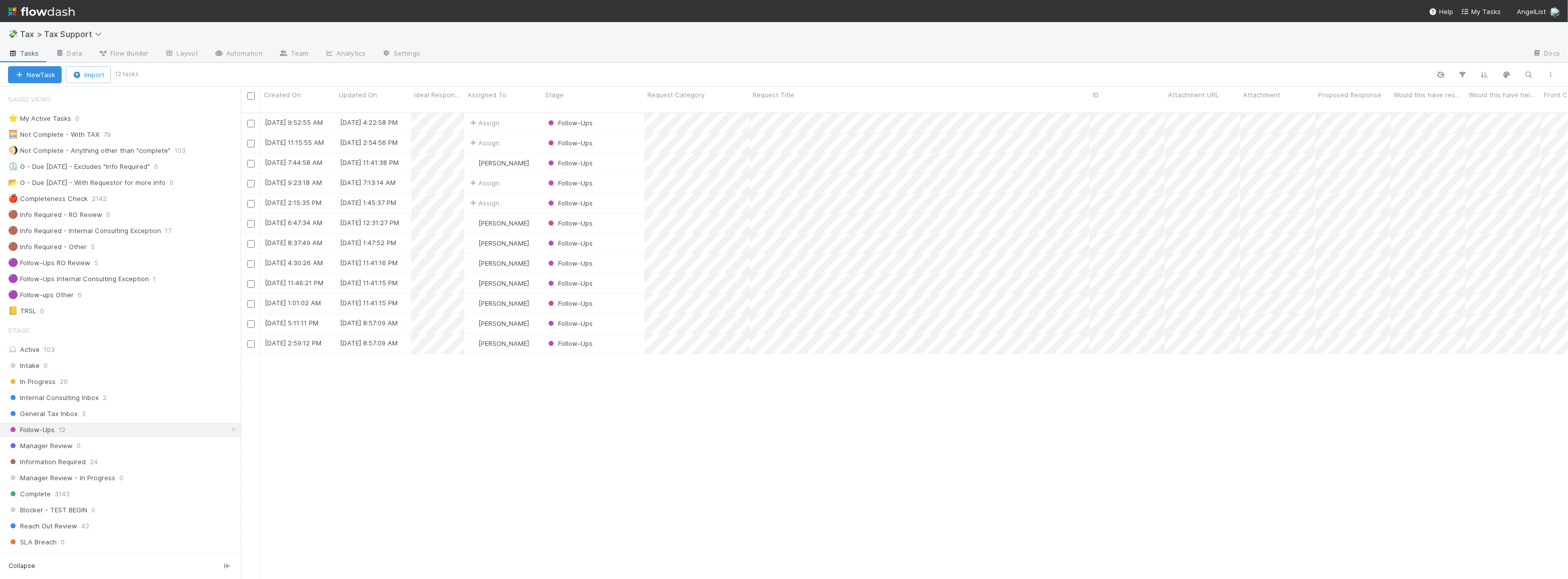
scroll to position [468, 1320]
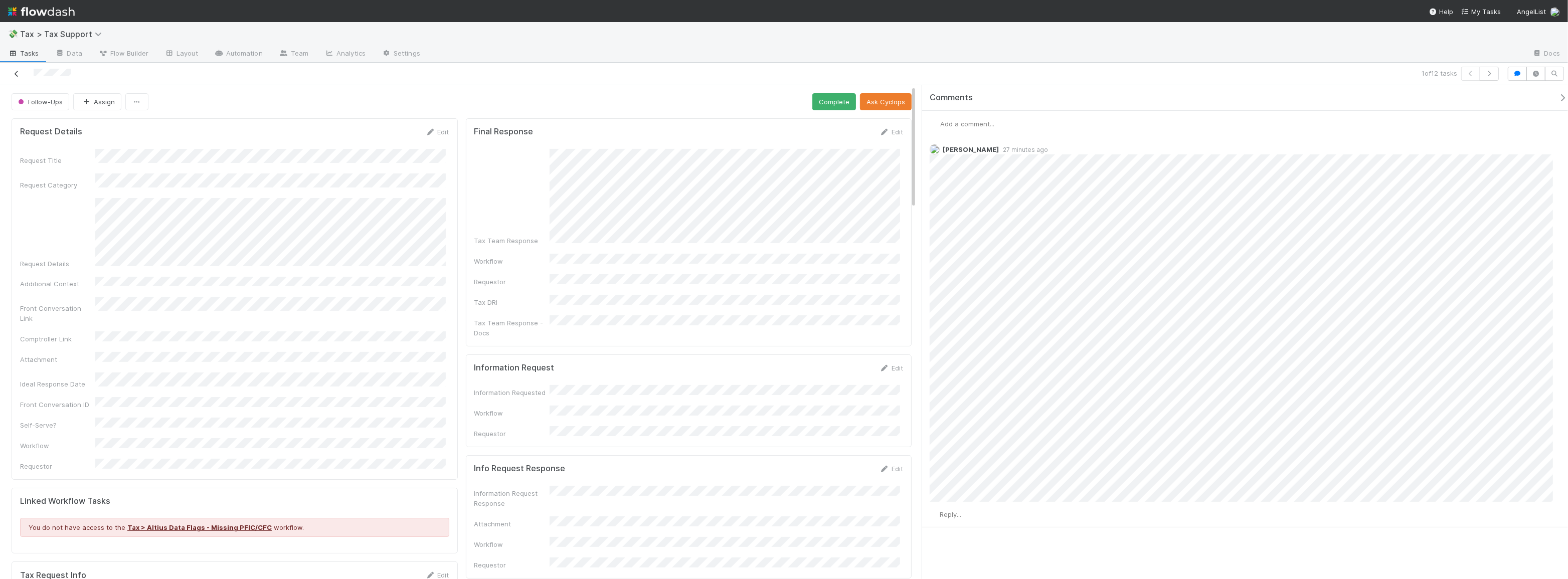
click at [14, 74] on icon at bounding box center [16, 74] width 10 height 6
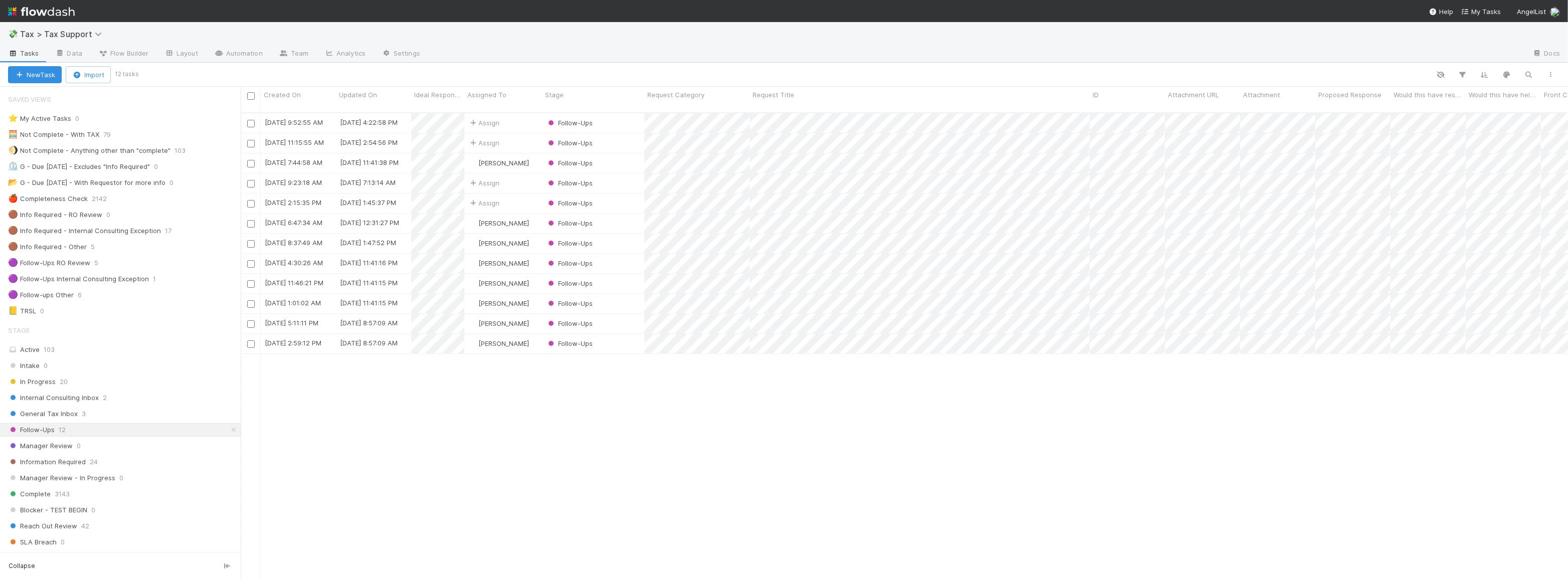
scroll to position [468, 1320]
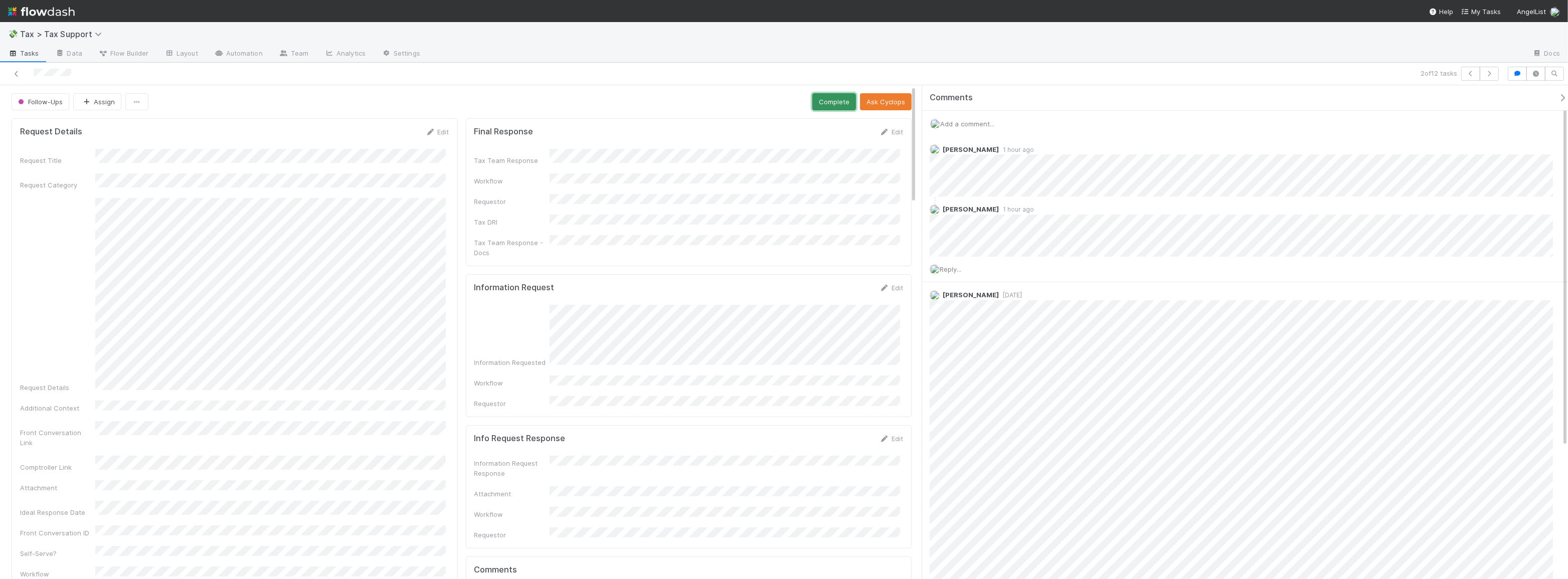
click at [830, 105] on button "Complete" at bounding box center [834, 102] width 44 height 17
click at [19, 72] on icon at bounding box center [16, 74] width 10 height 6
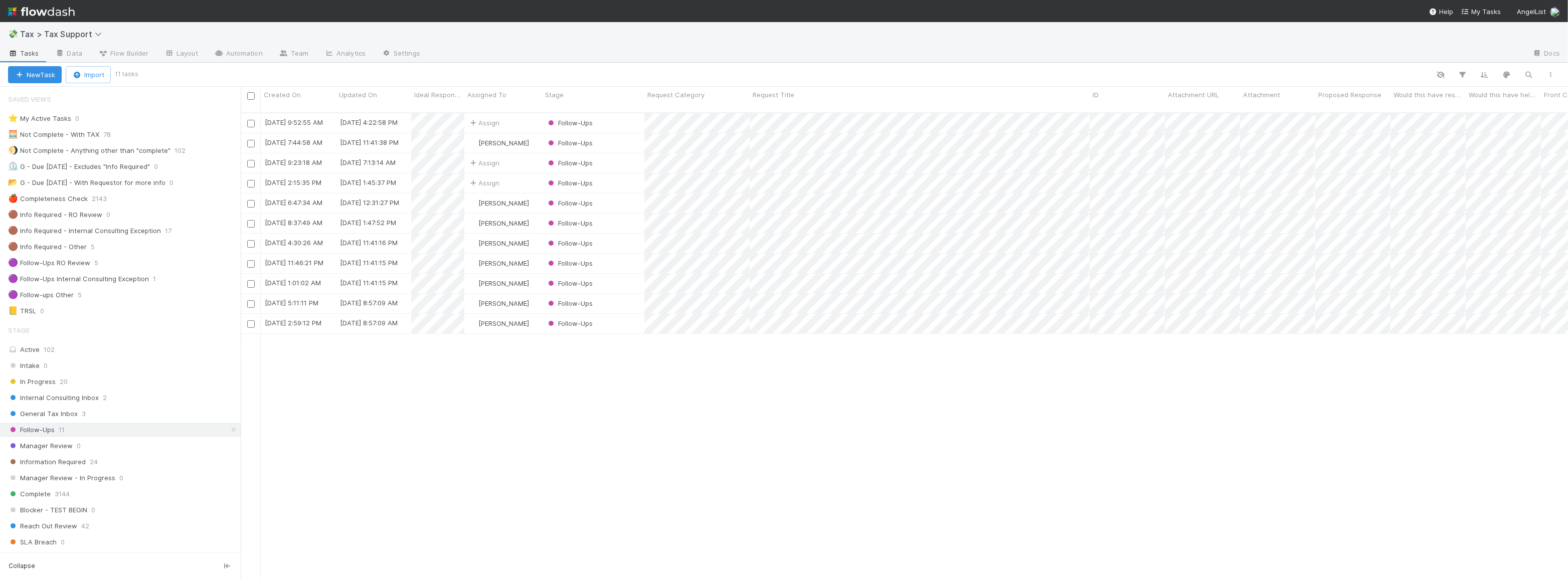
scroll to position [468, 1320]
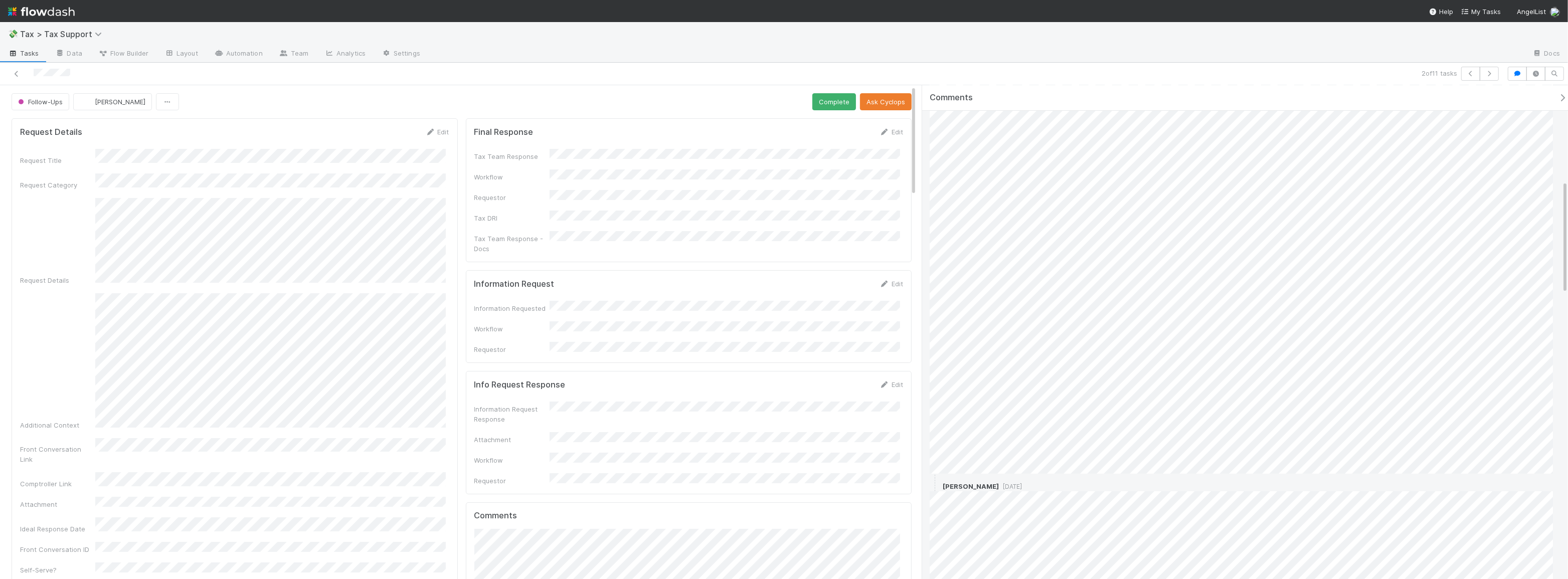
scroll to position [389, 0]
drag, startPoint x: 22, startPoint y: 78, endPoint x: 17, endPoint y: 75, distance: 5.8
click at [18, 76] on div at bounding box center [379, 73] width 751 height 14
click at [17, 75] on icon at bounding box center [16, 74] width 10 height 6
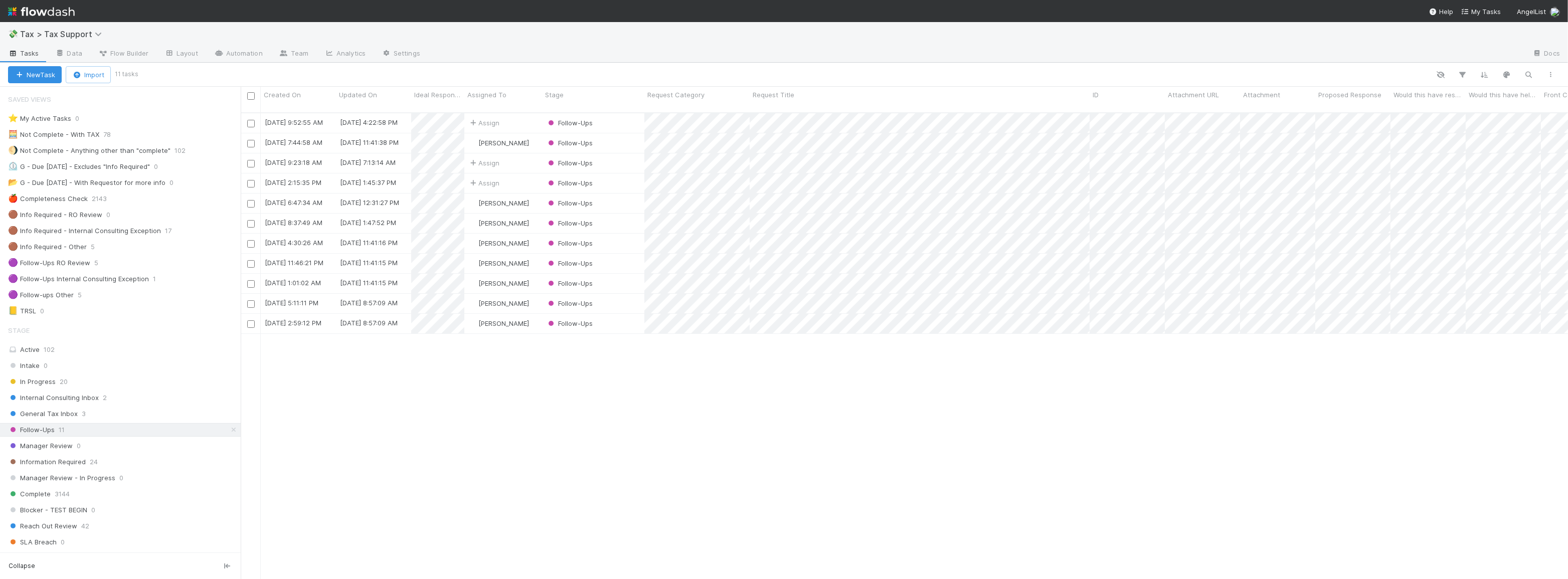
scroll to position [468, 1320]
click at [617, 157] on div "Follow-Ups" at bounding box center [593, 163] width 103 height 19
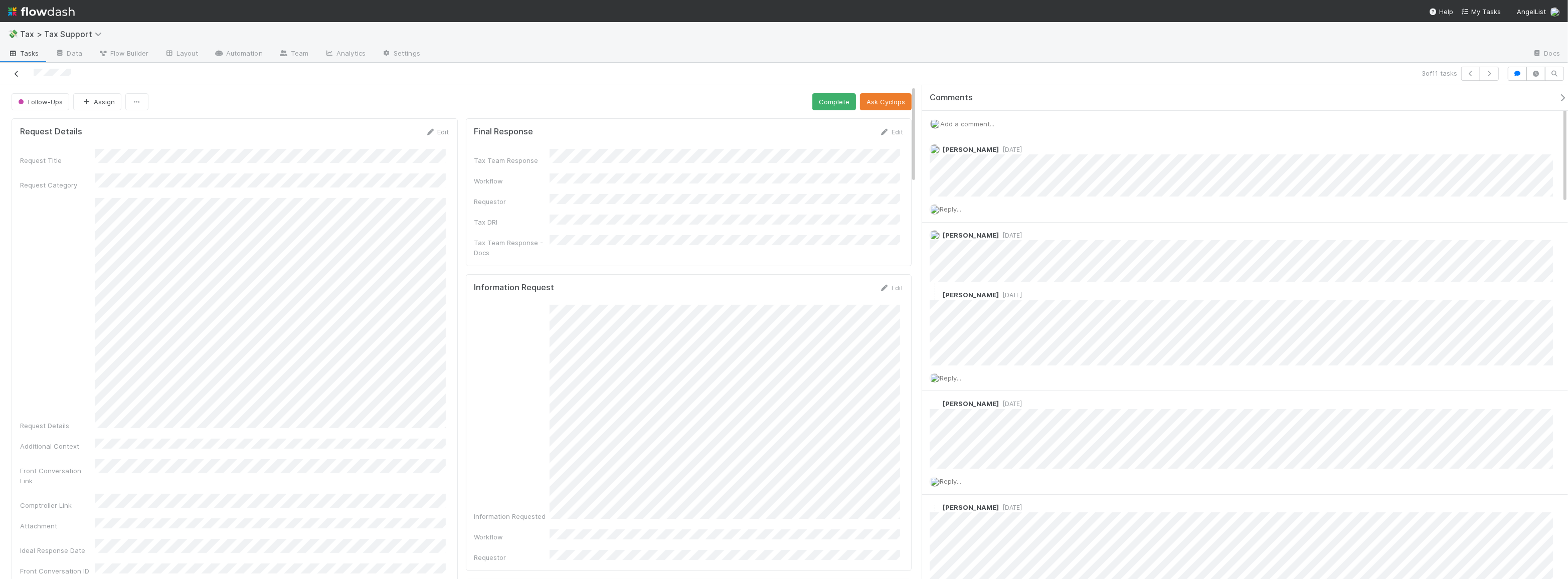
click at [18, 71] on icon at bounding box center [16, 74] width 10 height 6
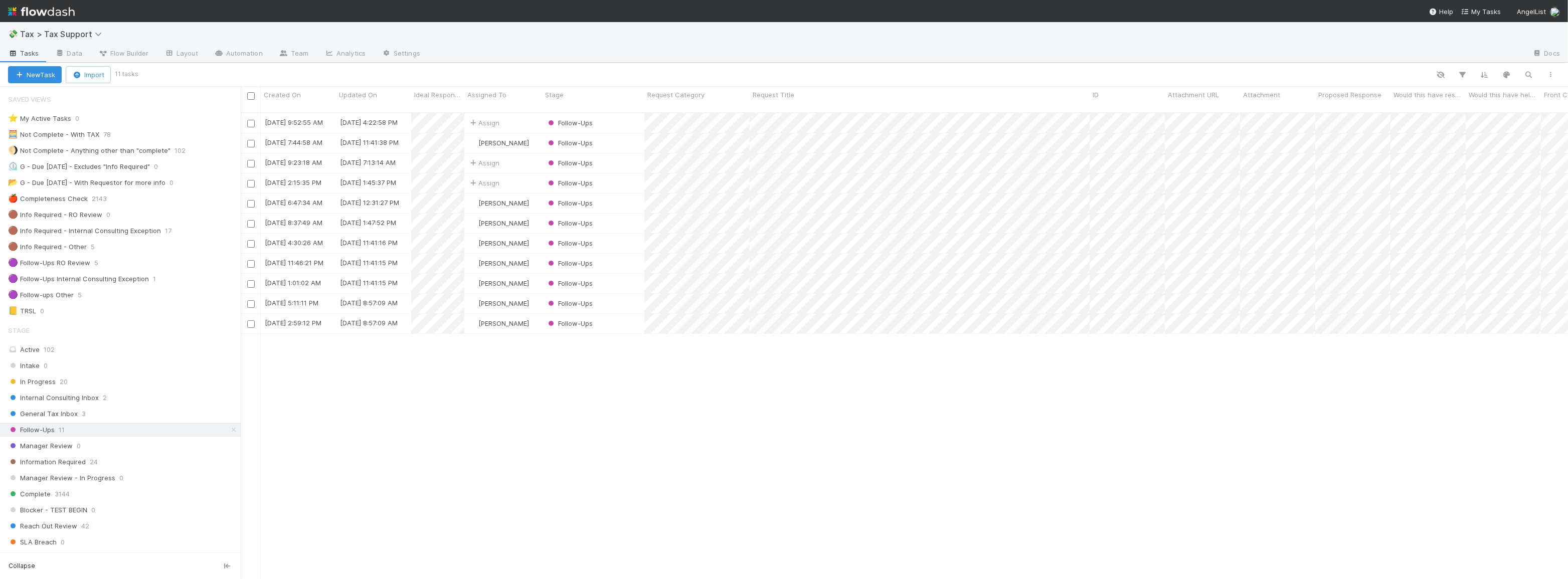
scroll to position [468, 1320]
click at [632, 178] on div "Follow-Ups" at bounding box center [593, 183] width 103 height 19
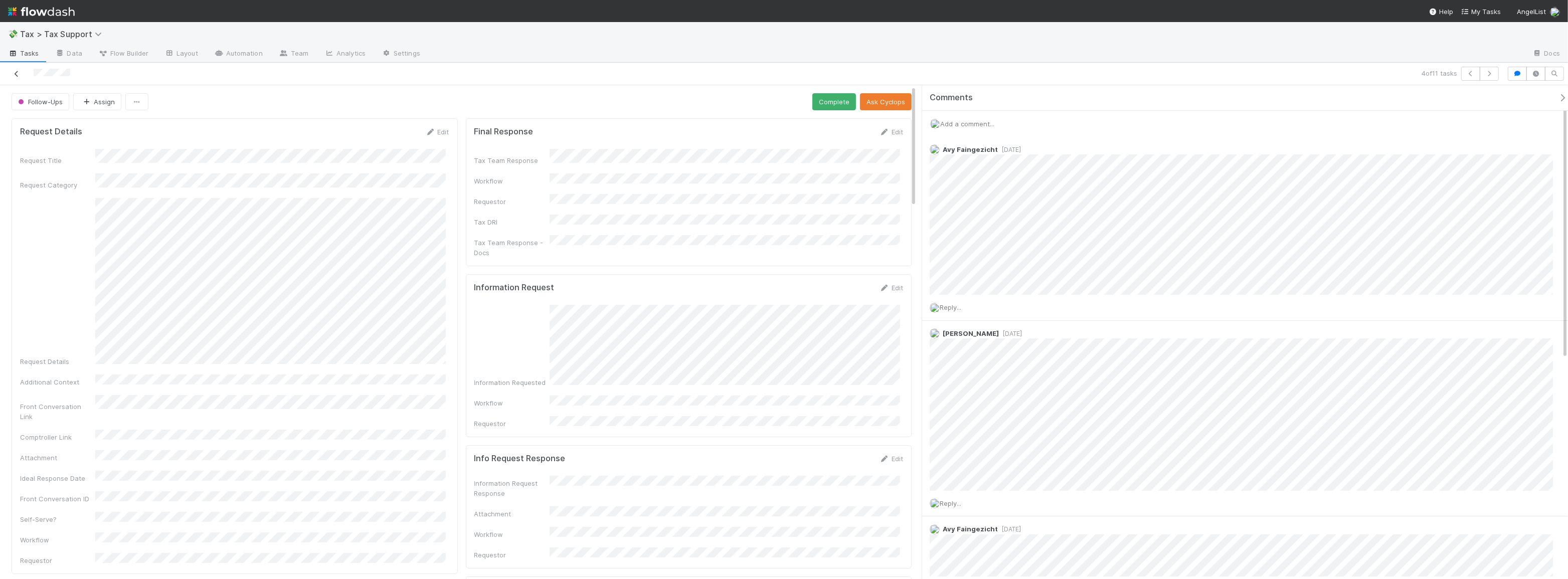
click at [15, 73] on icon at bounding box center [16, 74] width 10 height 6
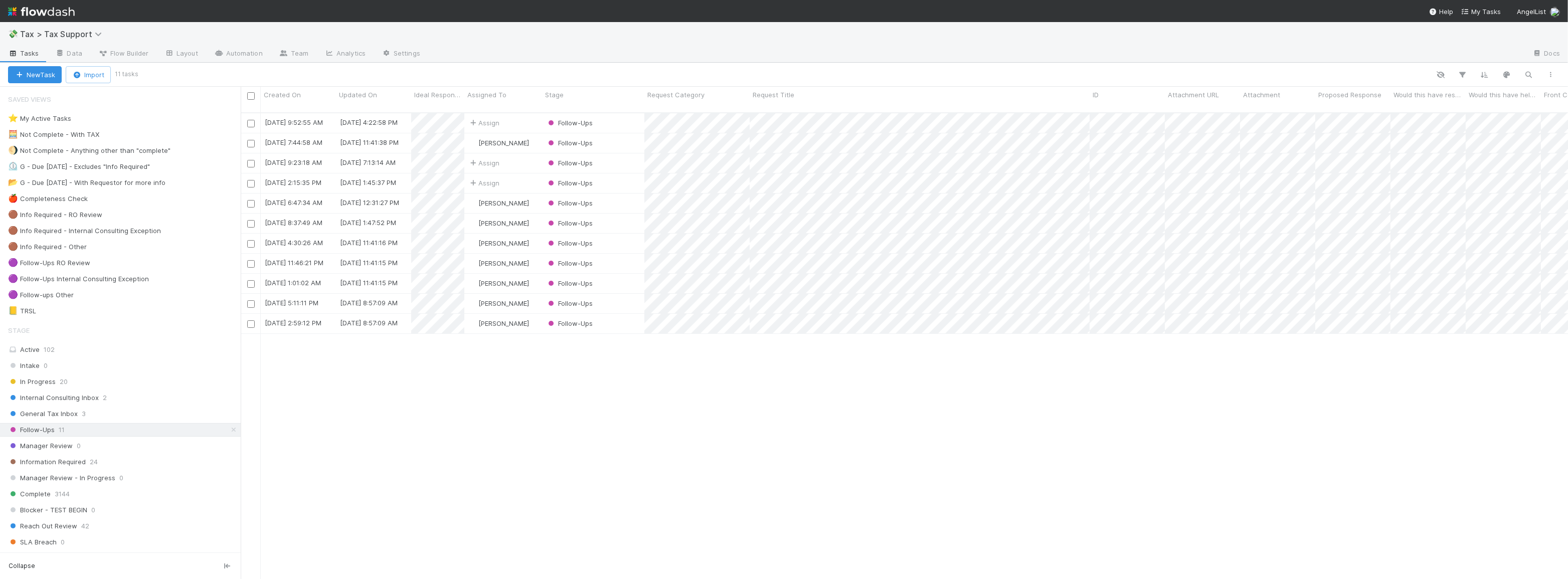
scroll to position [468, 1320]
click at [629, 196] on div "Follow-Ups" at bounding box center [593, 203] width 103 height 19
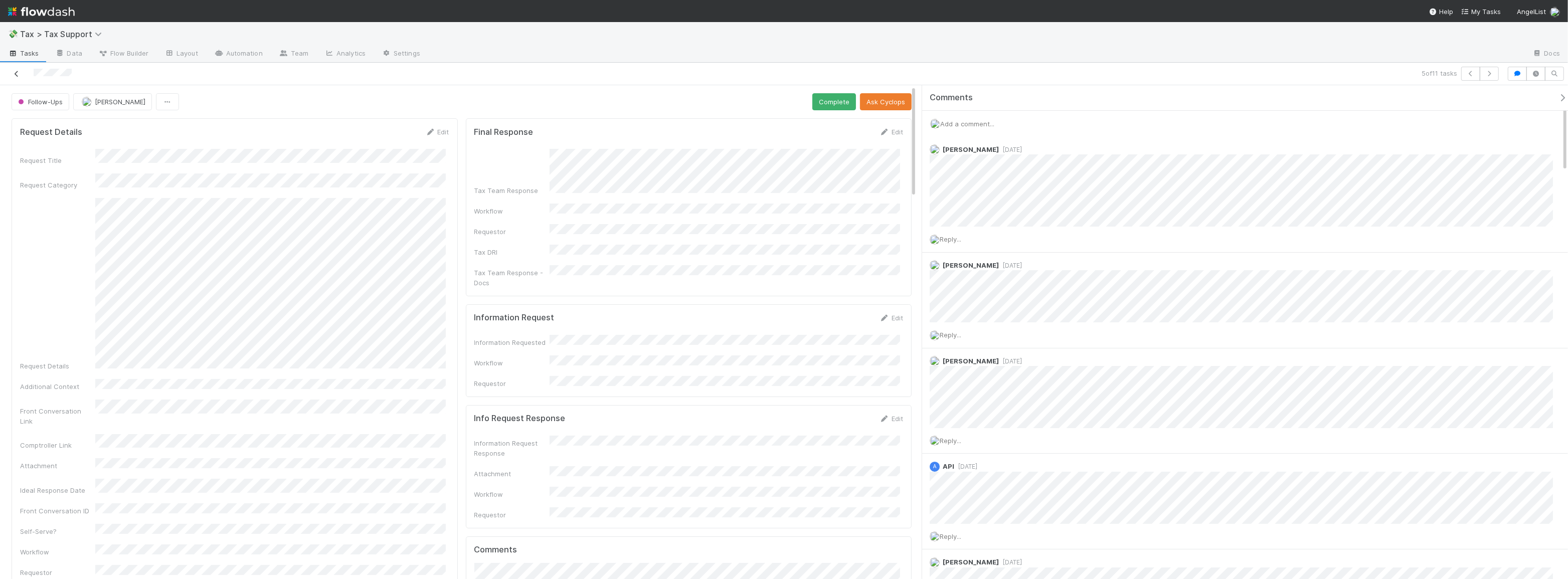
click at [18, 76] on icon at bounding box center [16, 74] width 10 height 6
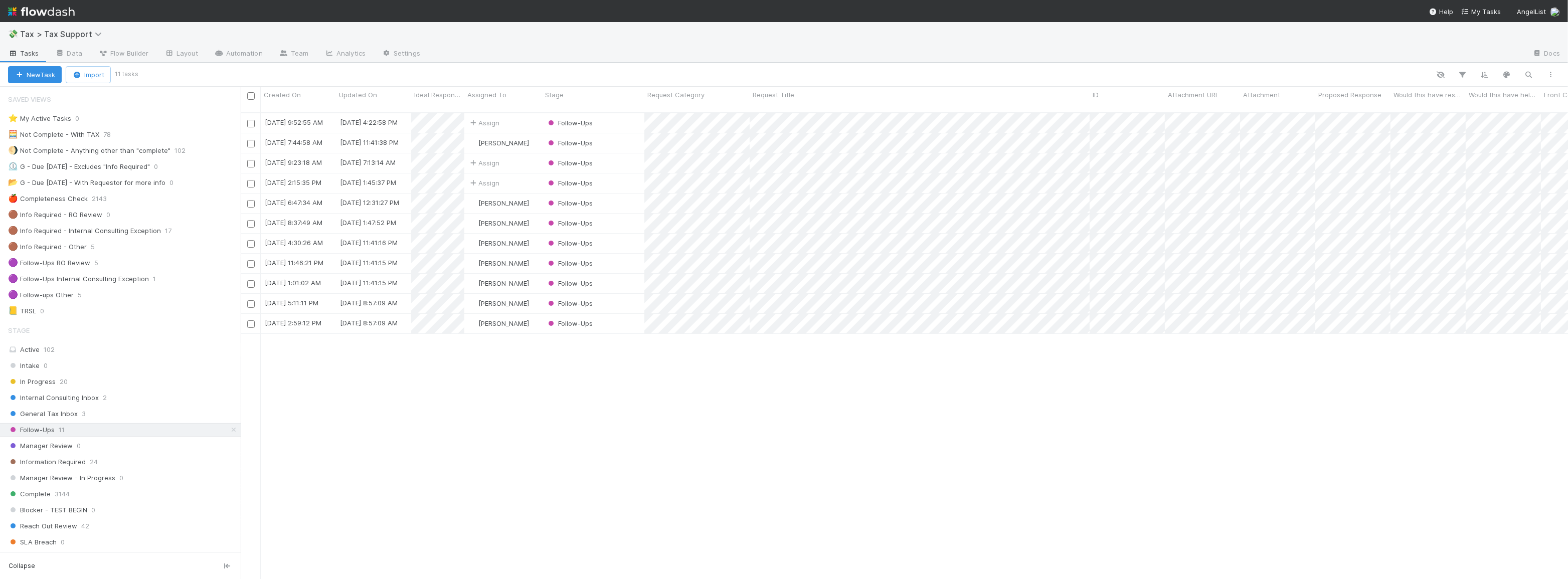
scroll to position [468, 1320]
click at [623, 113] on div "Follow-Ups" at bounding box center [593, 123] width 103 height 19
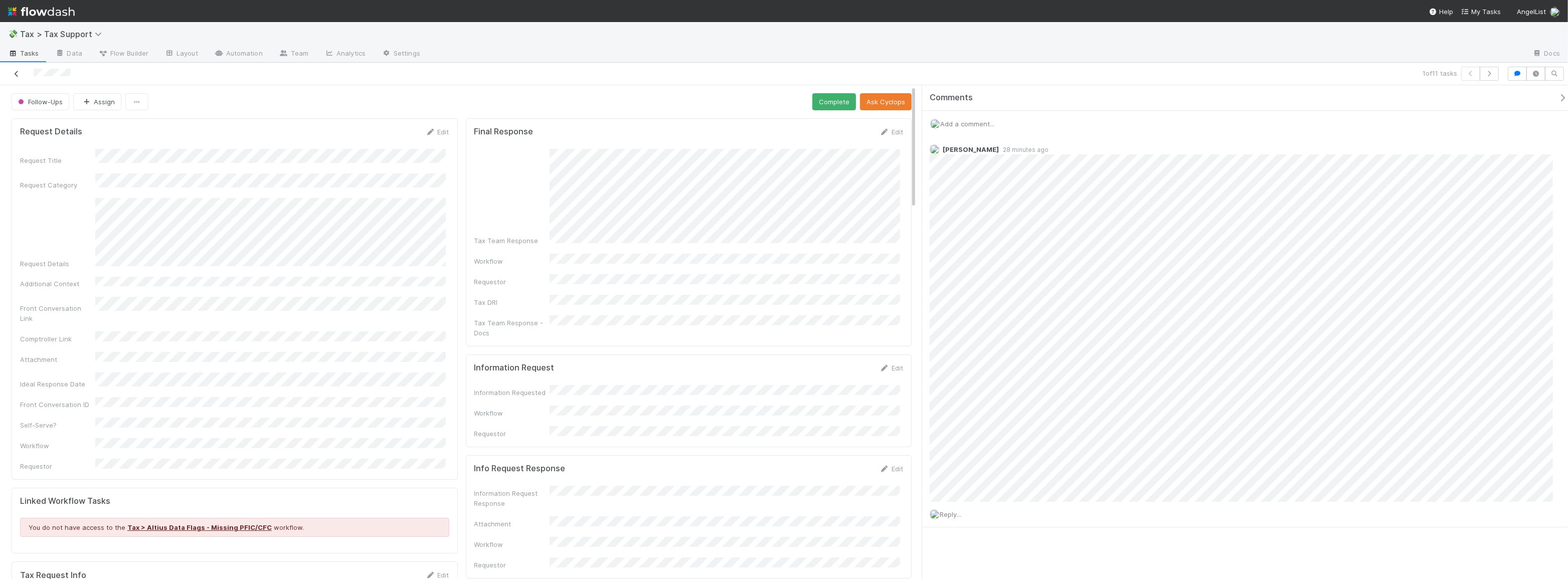
click at [18, 76] on link at bounding box center [16, 73] width 10 height 10
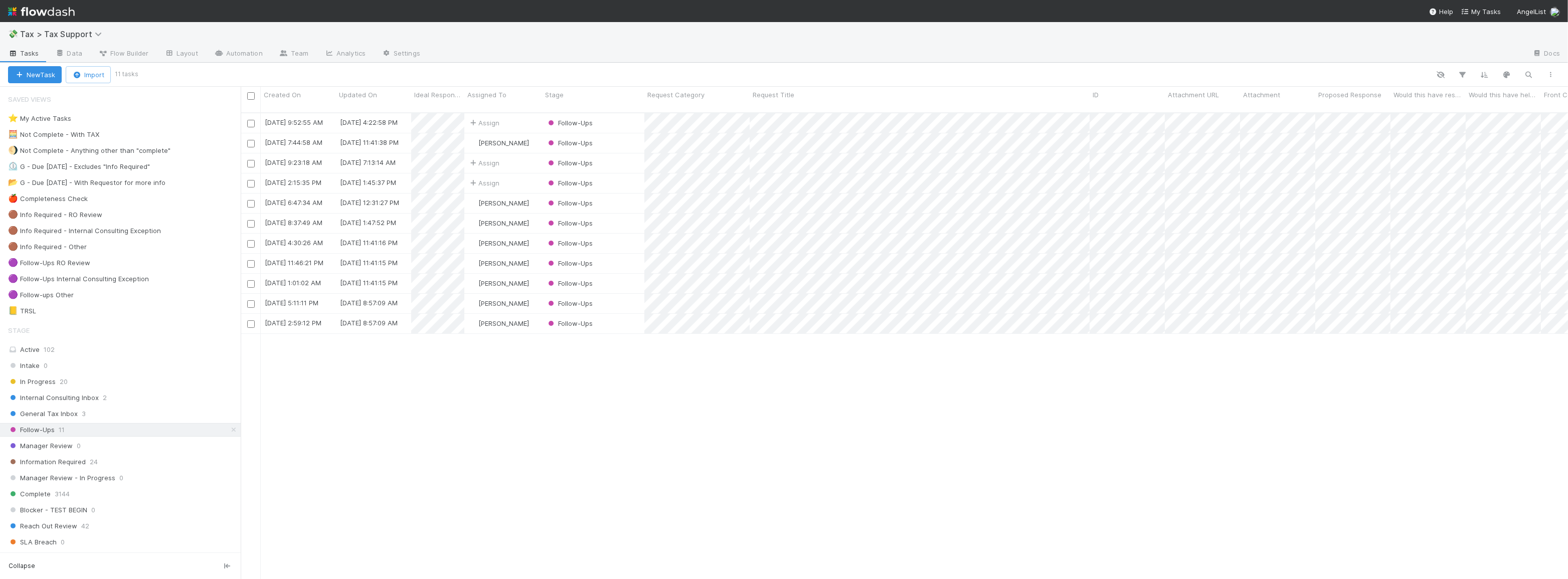
scroll to position [468, 1320]
click at [105, 415] on div "General Tax Inbox 3" at bounding box center [123, 414] width 232 height 12
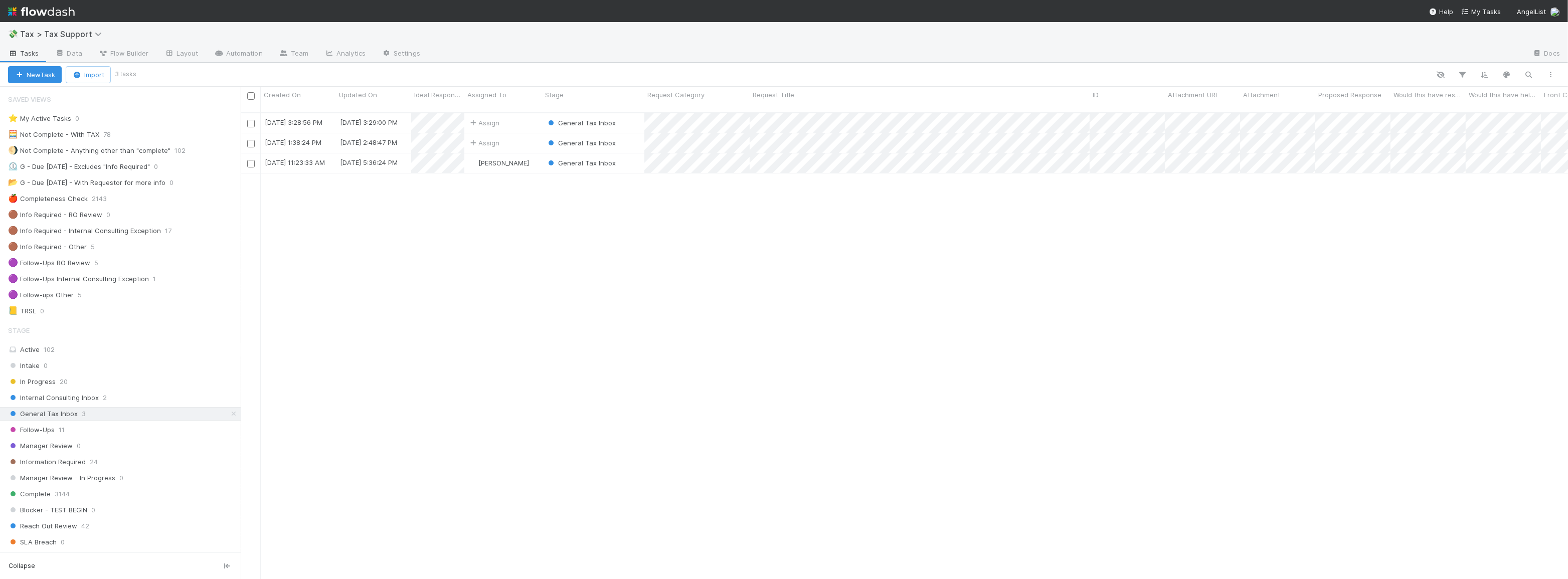
scroll to position [468, 1320]
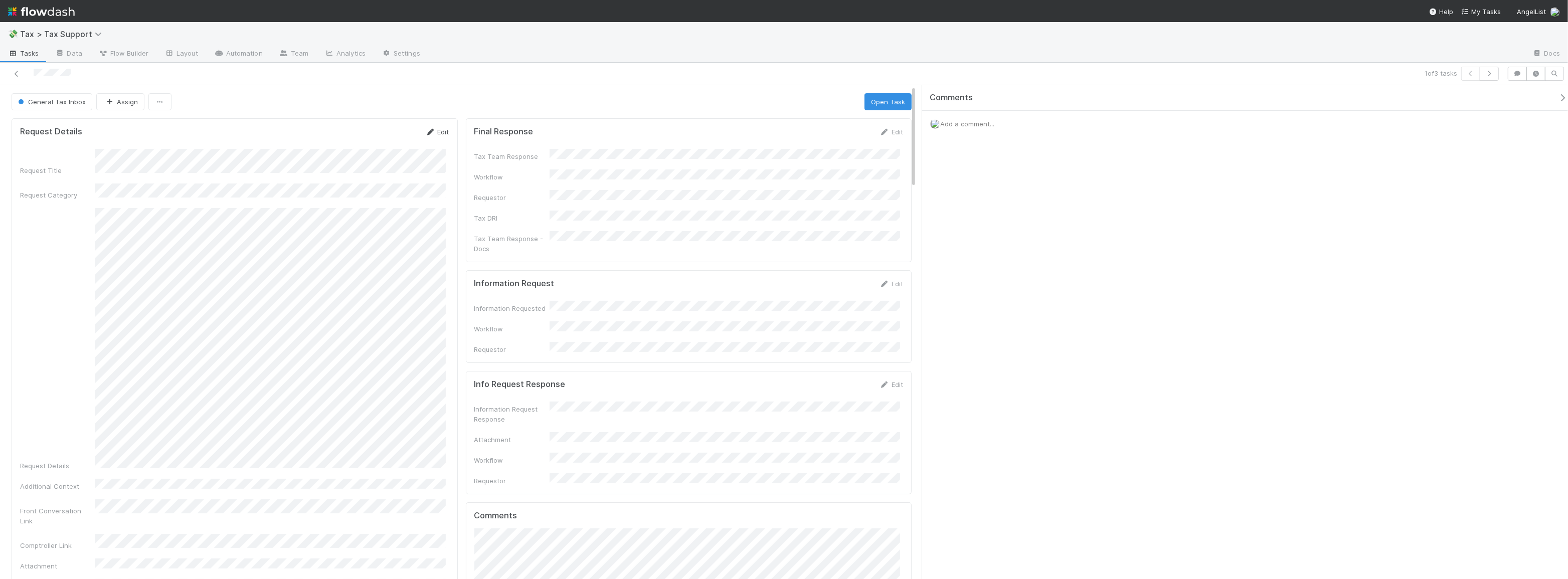
click at [438, 131] on link "Edit" at bounding box center [438, 132] width 24 height 8
click at [427, 137] on button "Cancel" at bounding box center [431, 135] width 35 height 17
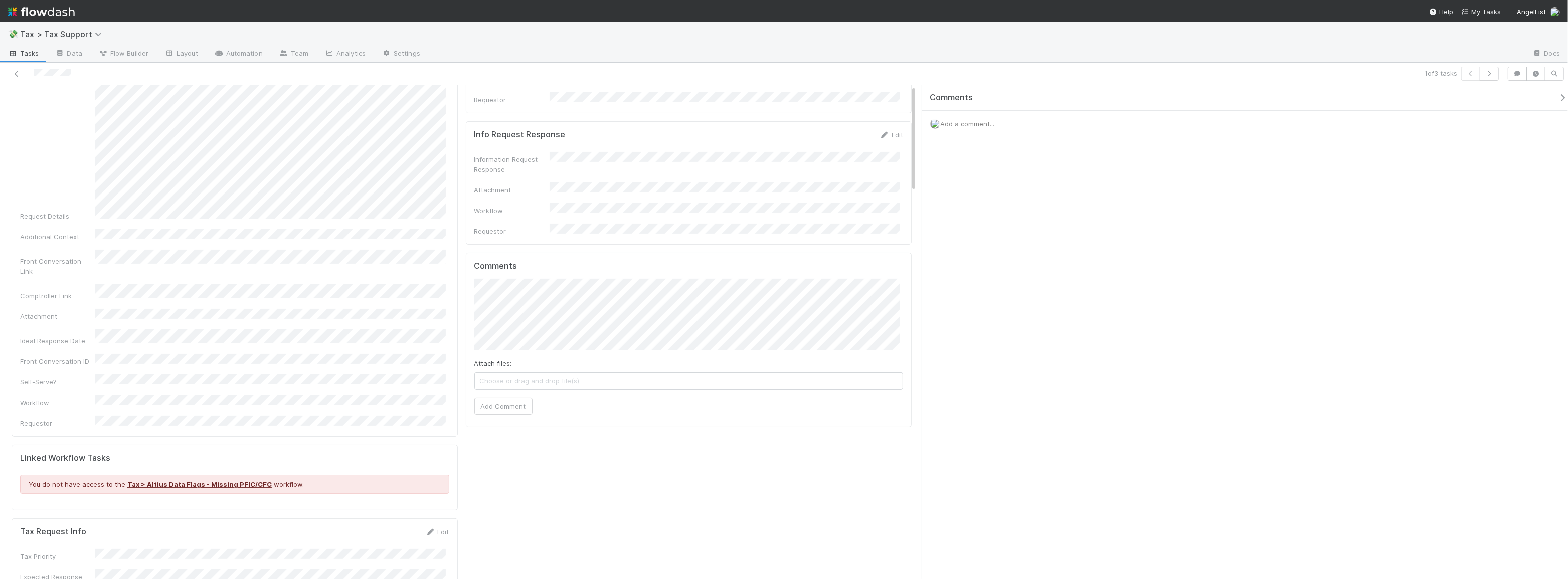
scroll to position [319, 0]
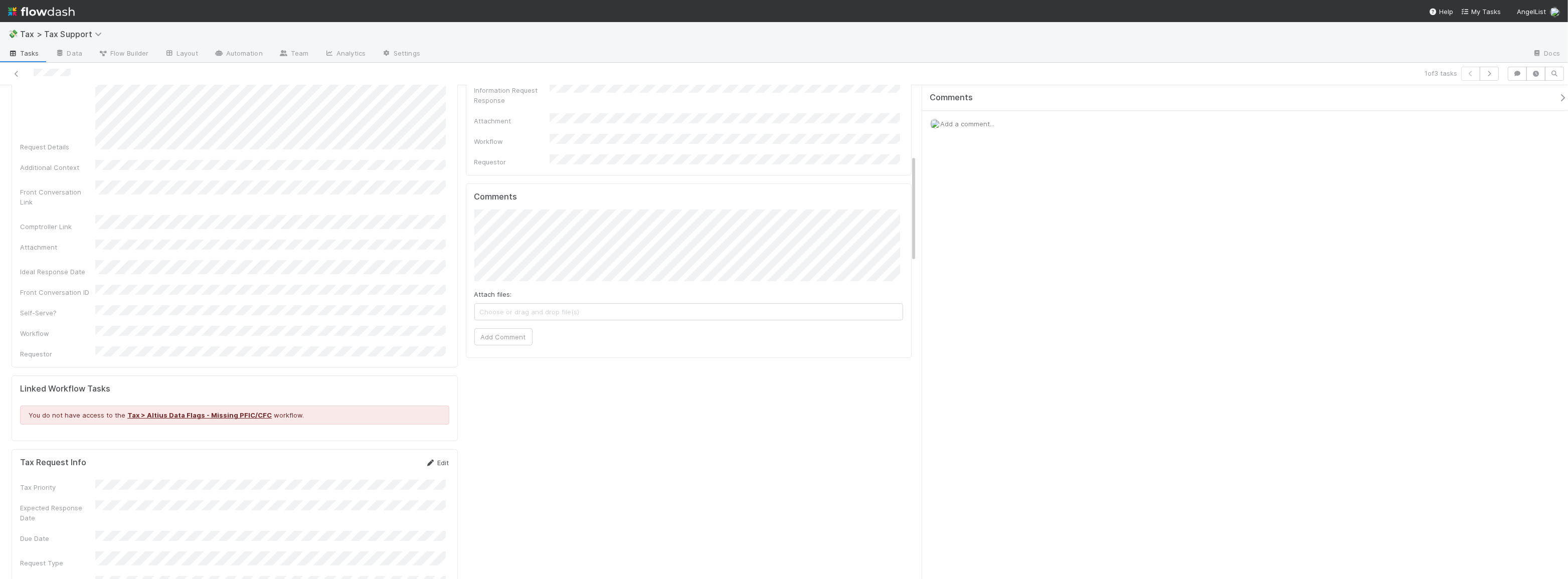
click at [434, 459] on link "Edit" at bounding box center [438, 462] width 24 height 8
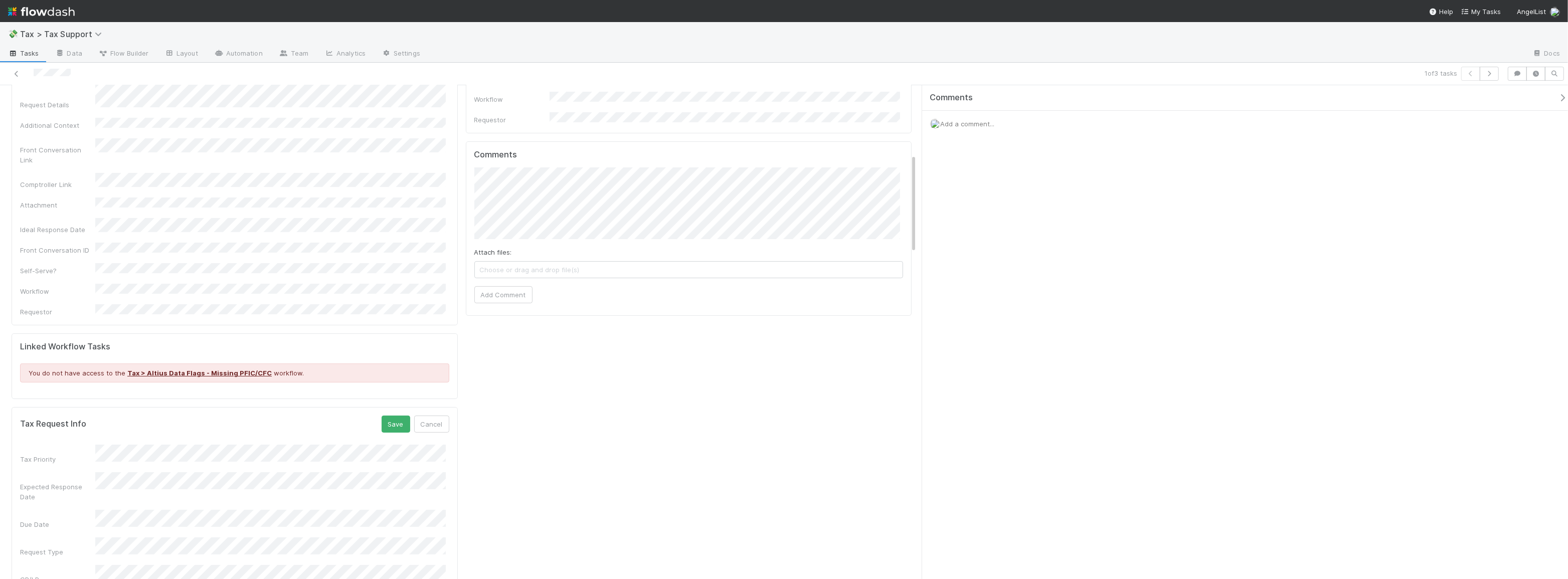
scroll to position [592, 0]
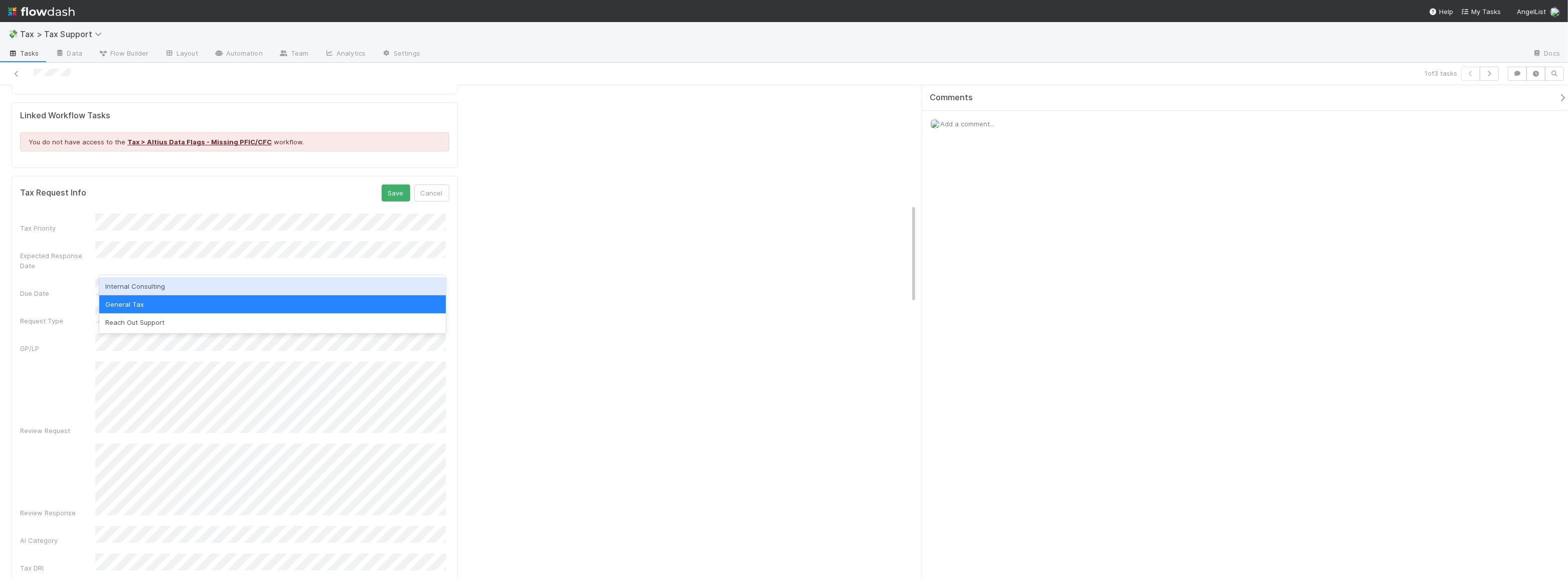
click at [158, 285] on div "Internal Consulting" at bounding box center [272, 286] width 346 height 18
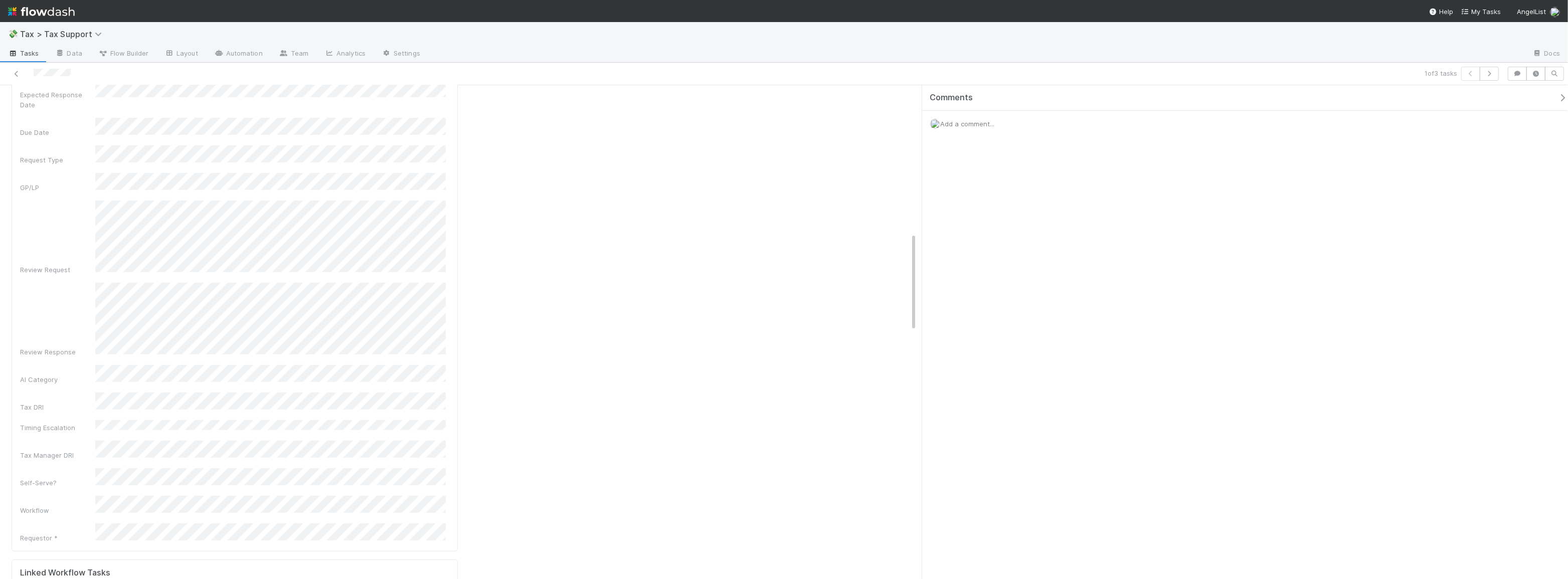
scroll to position [775, 0]
click at [500, 286] on div "Final Response Edit Tax Team Response Workflow Requestor Tax DRI Tax Team Respo…" at bounding box center [688, 143] width 455 height 1607
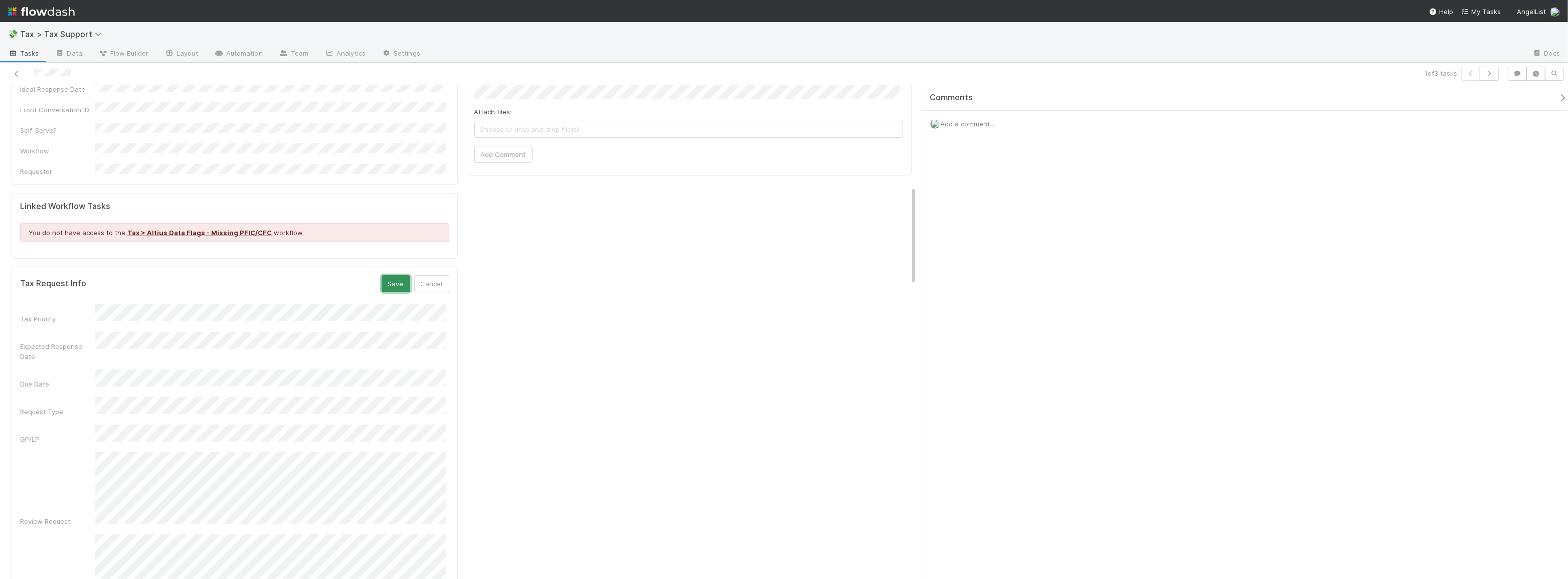
click at [395, 276] on button "Save" at bounding box center [395, 284] width 29 height 17
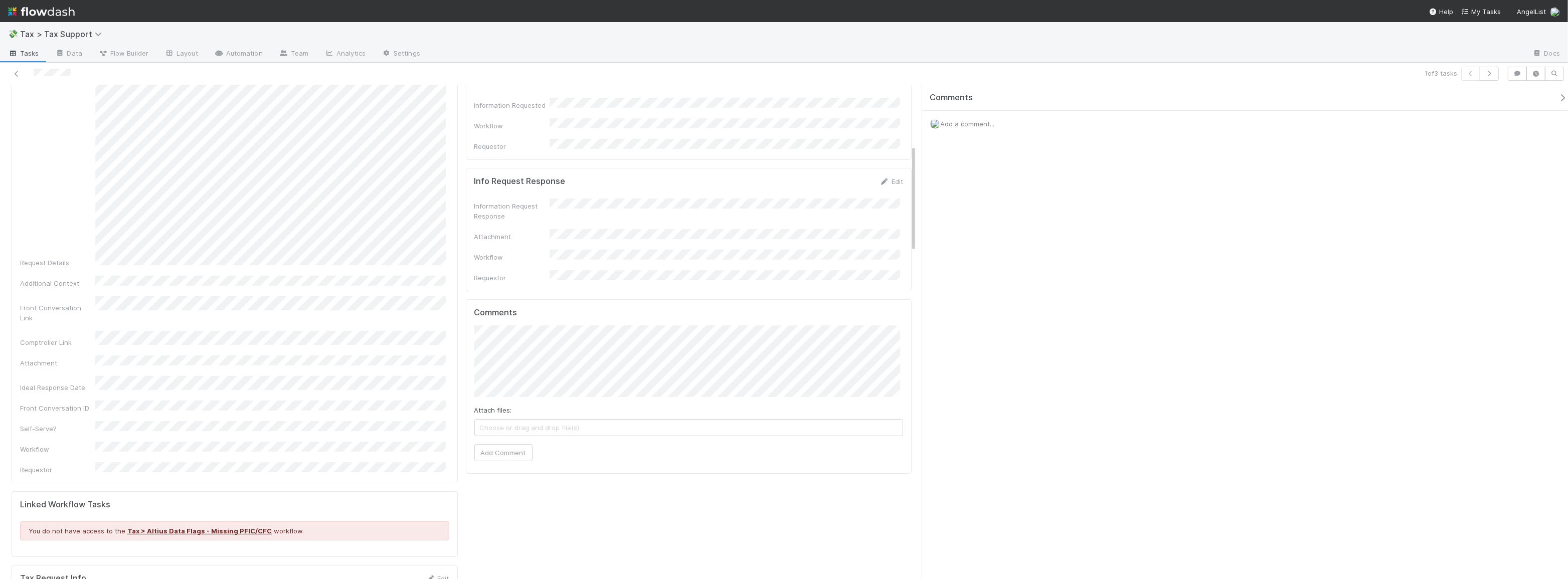
scroll to position [0, 0]
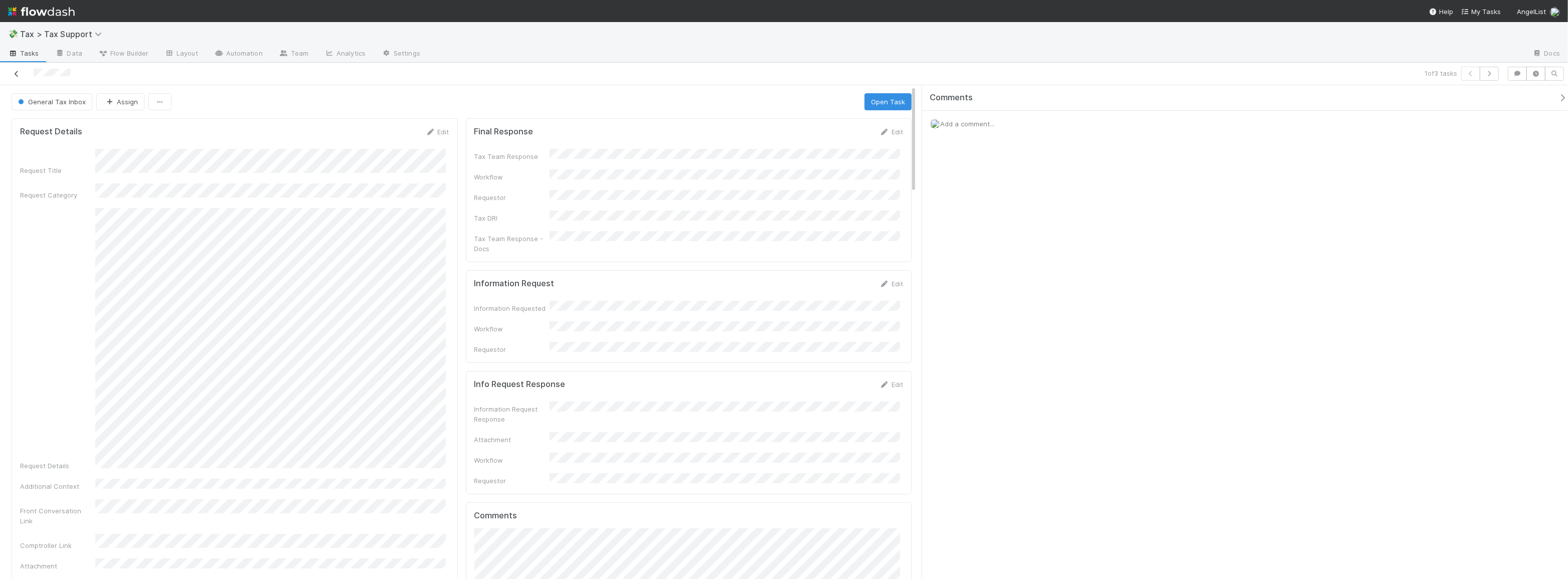
click at [15, 76] on icon at bounding box center [16, 74] width 10 height 6
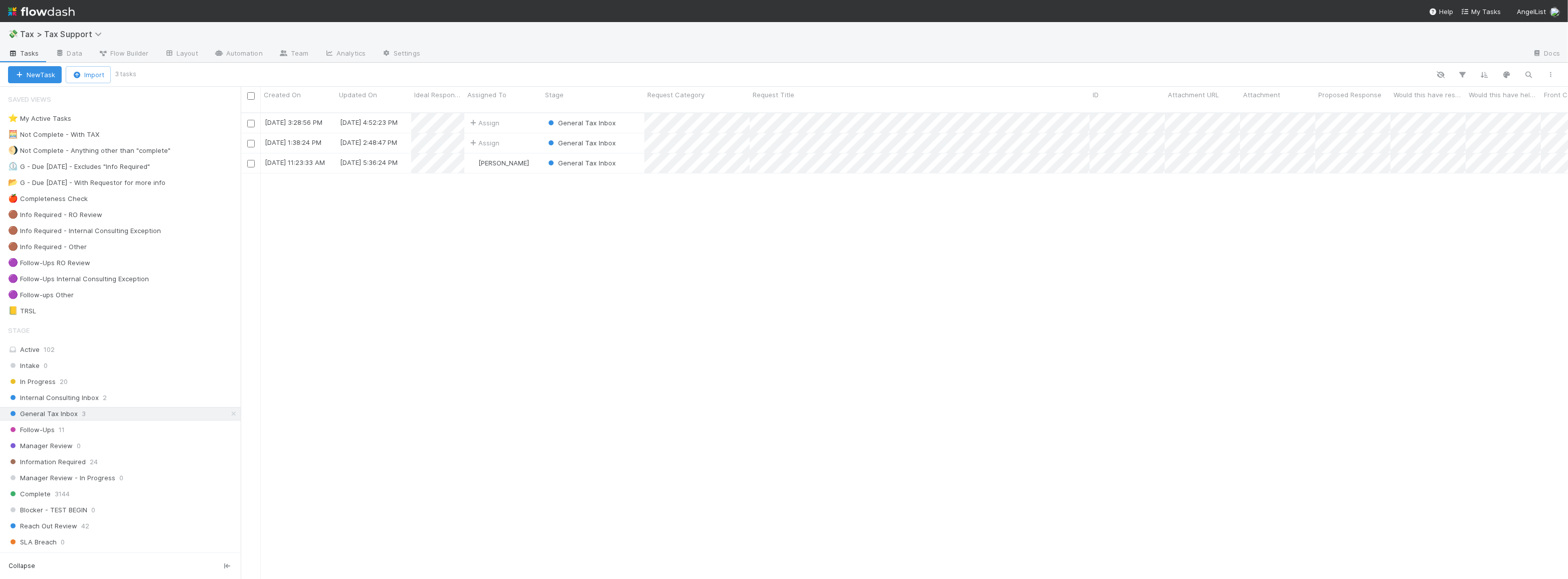
scroll to position [468, 1320]
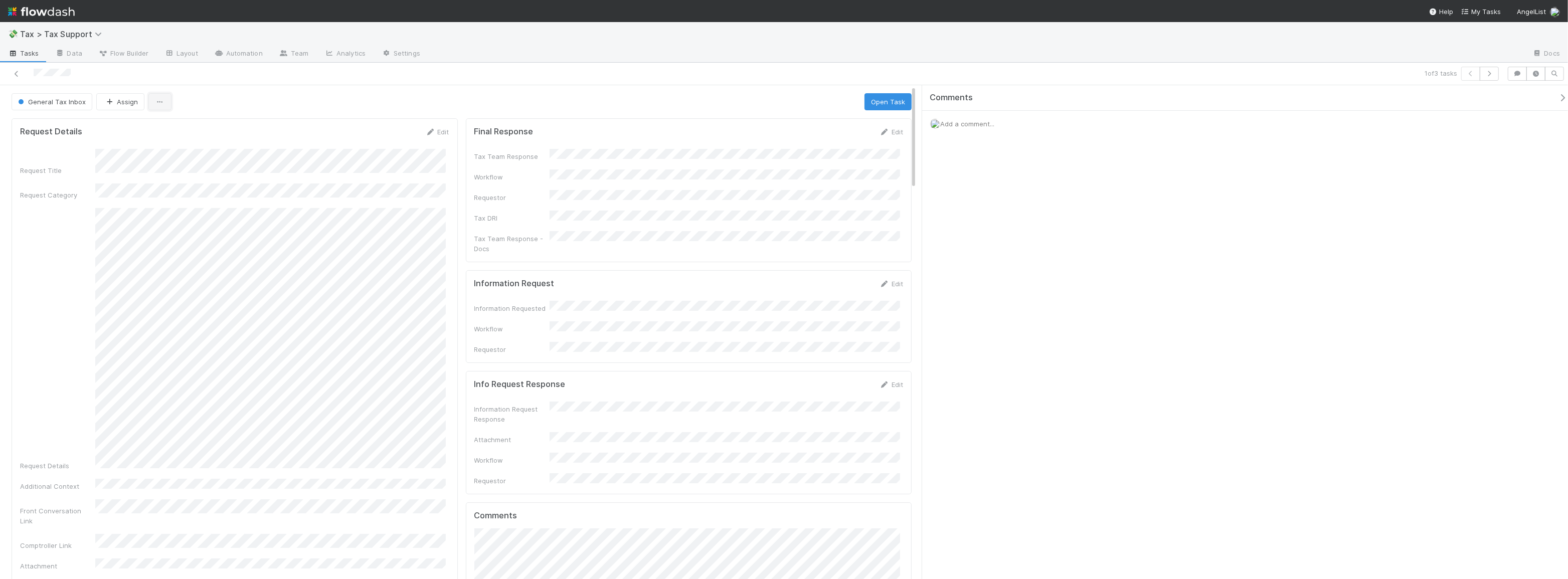
click at [161, 103] on icon "button" at bounding box center [160, 102] width 10 height 6
click at [269, 99] on div "Duplicate Delete" at bounding box center [784, 290] width 1568 height 579
click at [444, 131] on link "Edit" at bounding box center [438, 132] width 24 height 8
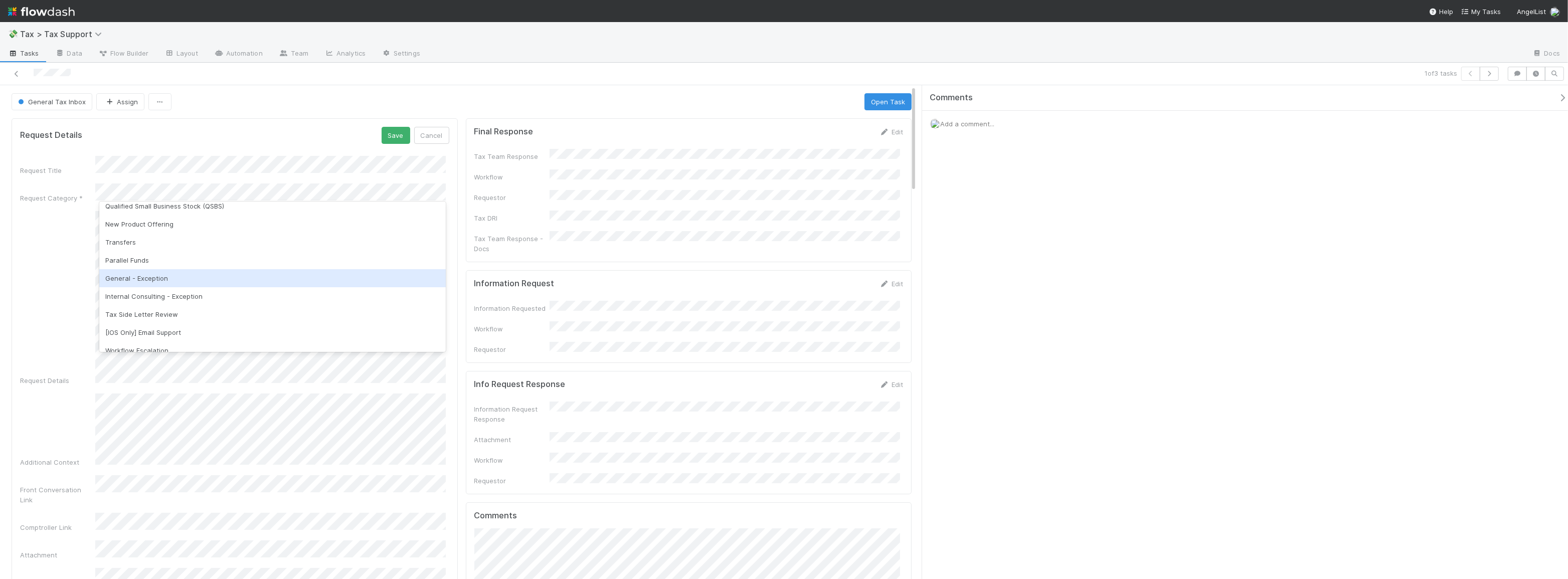
scroll to position [133, 0]
click at [254, 291] on div "Internal Consulting - Exception" at bounding box center [272, 296] width 346 height 18
click at [388, 135] on button "Save" at bounding box center [395, 135] width 29 height 17
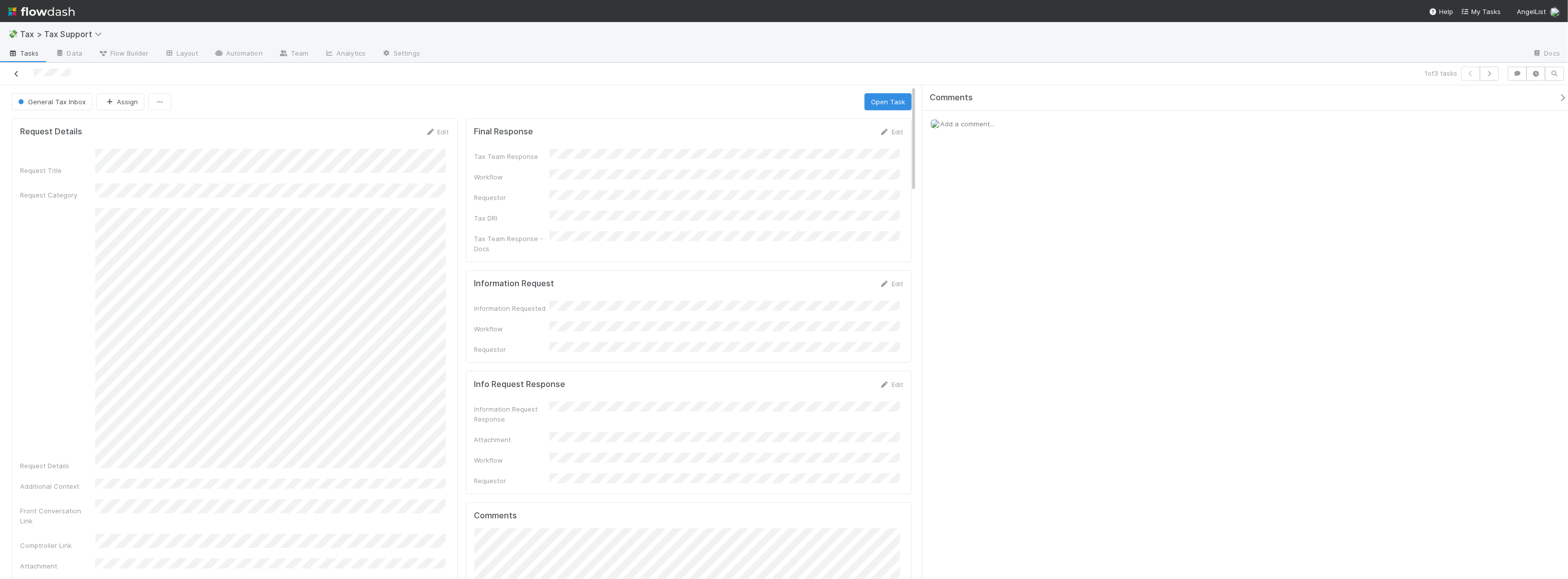
click at [15, 75] on icon at bounding box center [16, 74] width 10 height 6
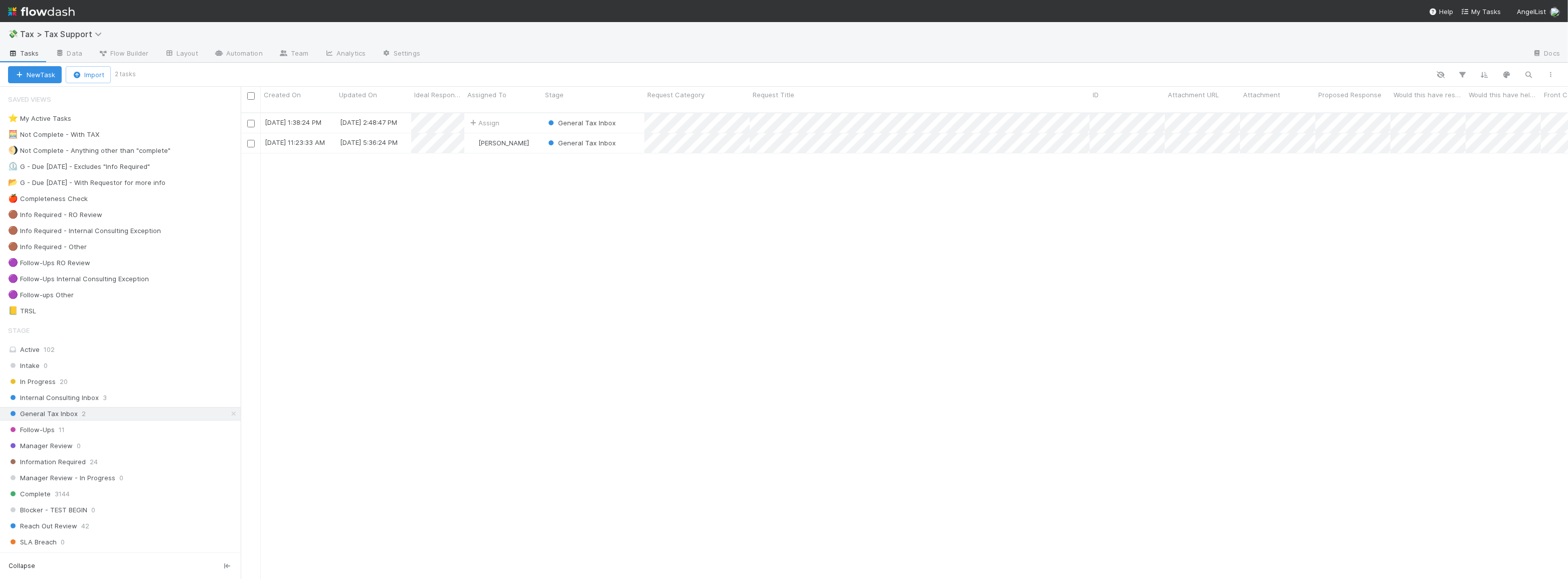
scroll to position [468, 1320]
click at [129, 401] on div "Internal Consulting Inbox 3" at bounding box center [123, 398] width 232 height 12
click at [114, 410] on div "General Tax Inbox 2" at bounding box center [123, 414] width 232 height 12
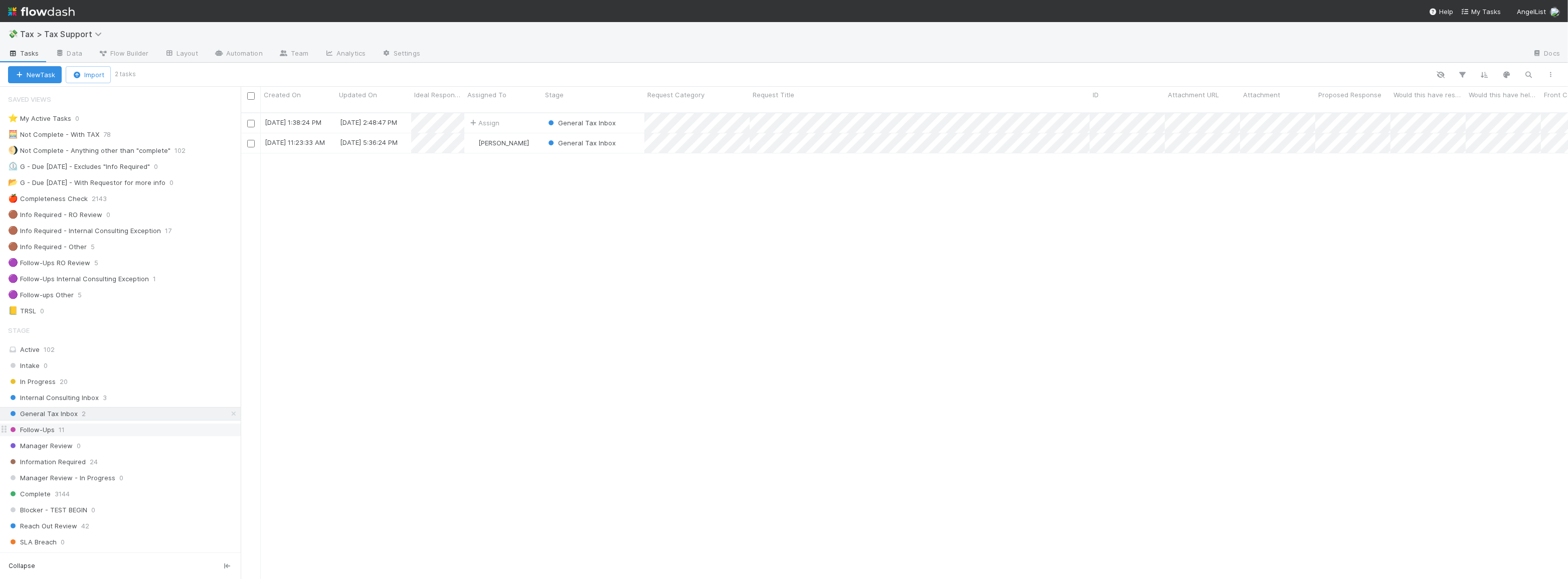
click at [98, 431] on div "Follow-Ups 11" at bounding box center [123, 430] width 232 height 12
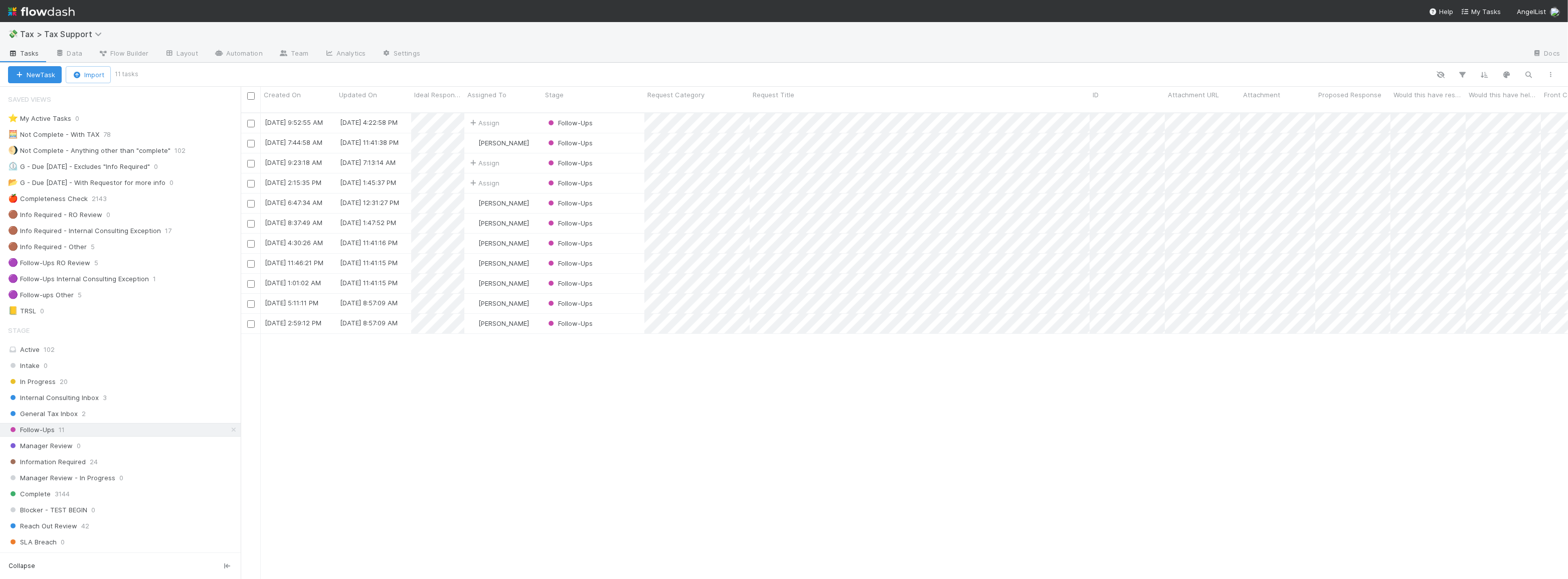
scroll to position [468, 1320]
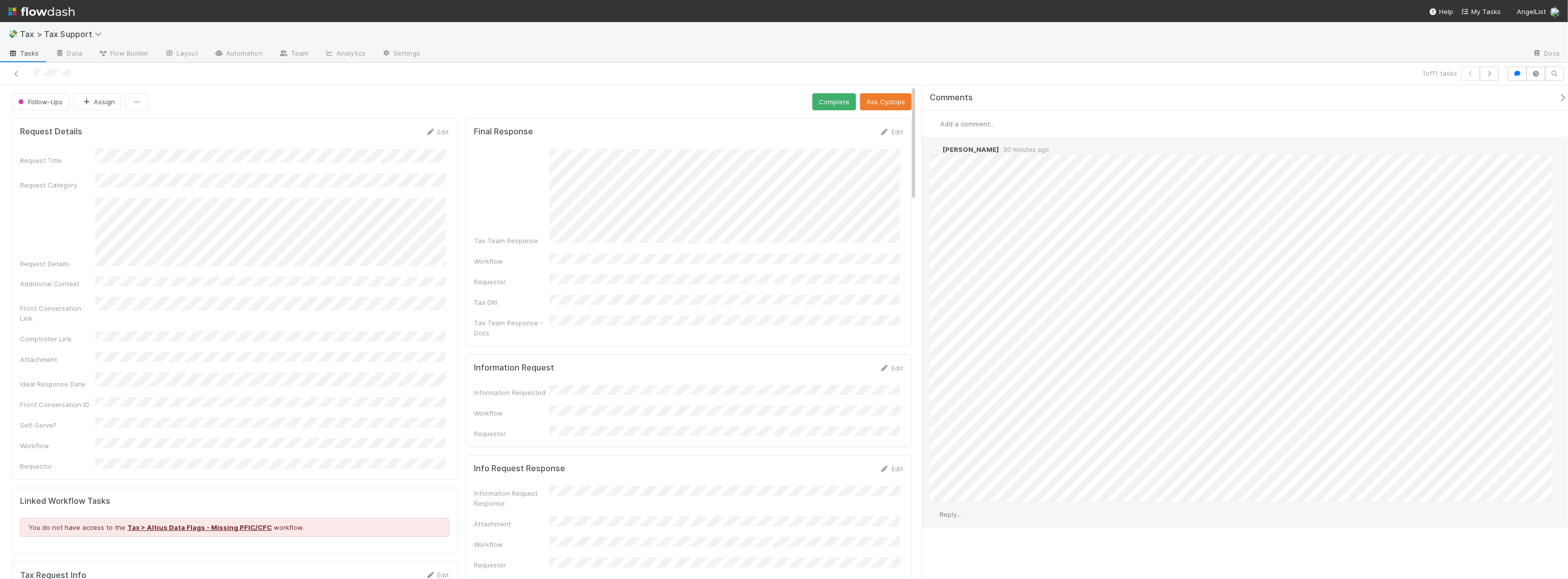
click at [945, 516] on span "Reply..." at bounding box center [951, 514] width 22 height 8
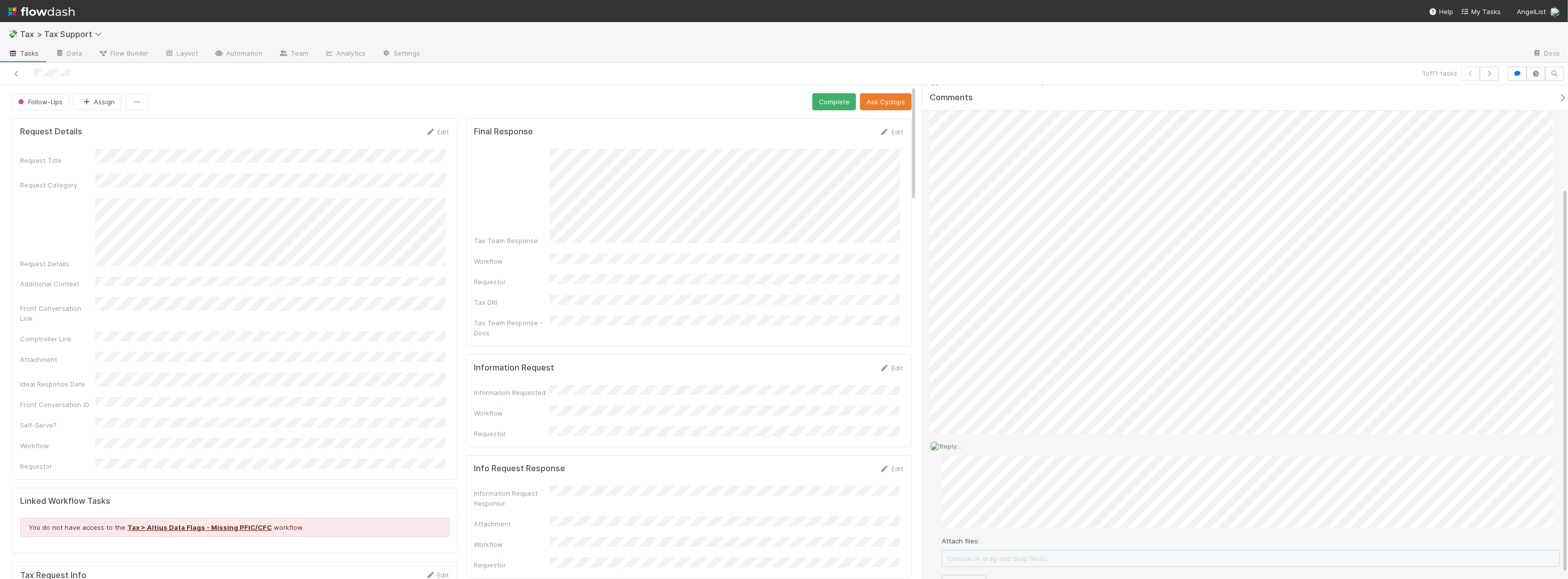
scroll to position [138, 0]
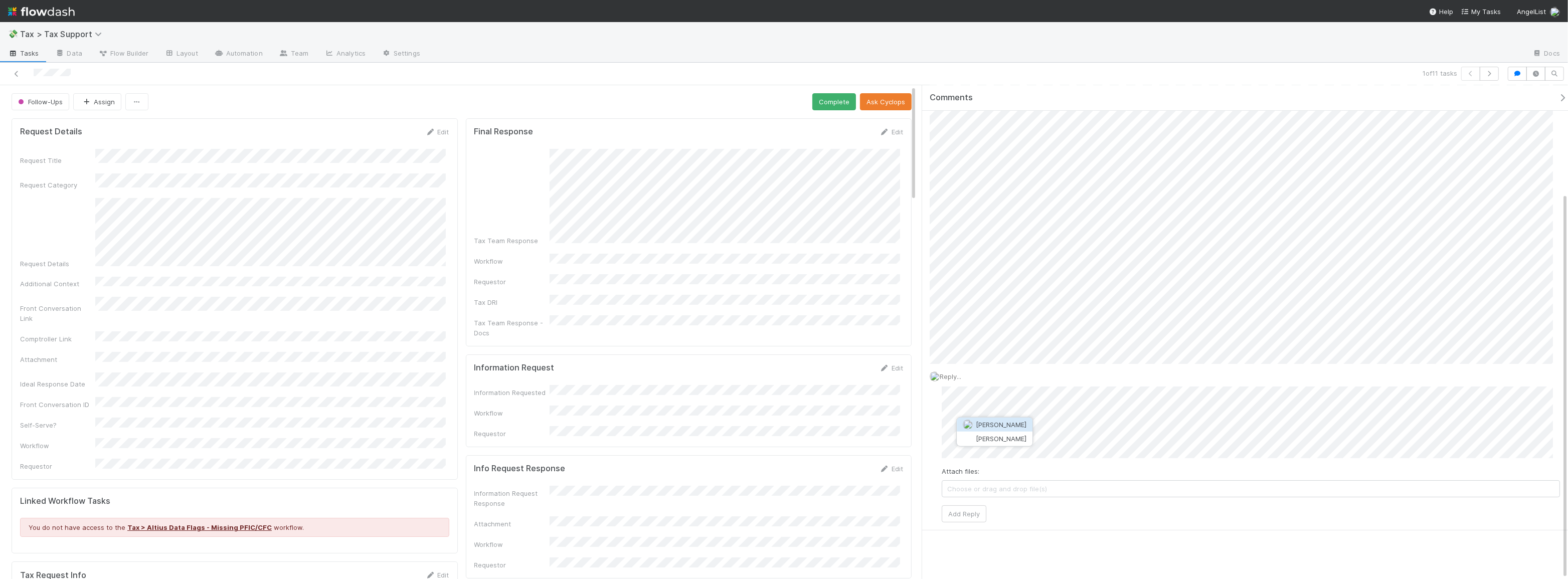
click at [999, 422] on span "Jeremy Navarro" at bounding box center [1001, 425] width 51 height 8
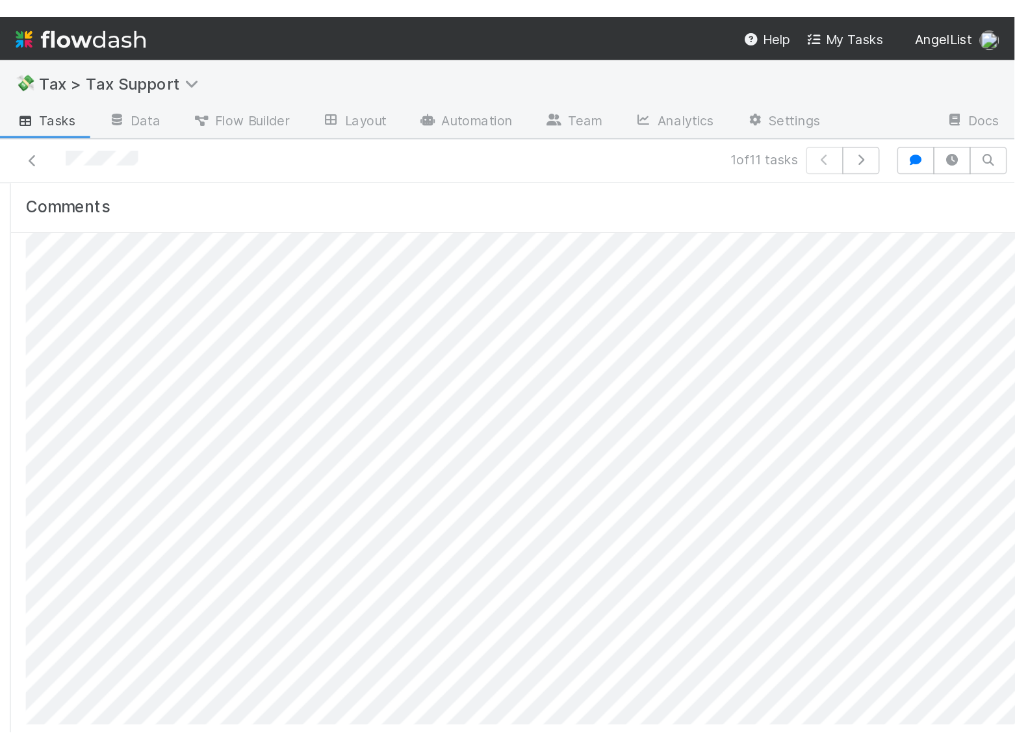
scroll to position [177, 0]
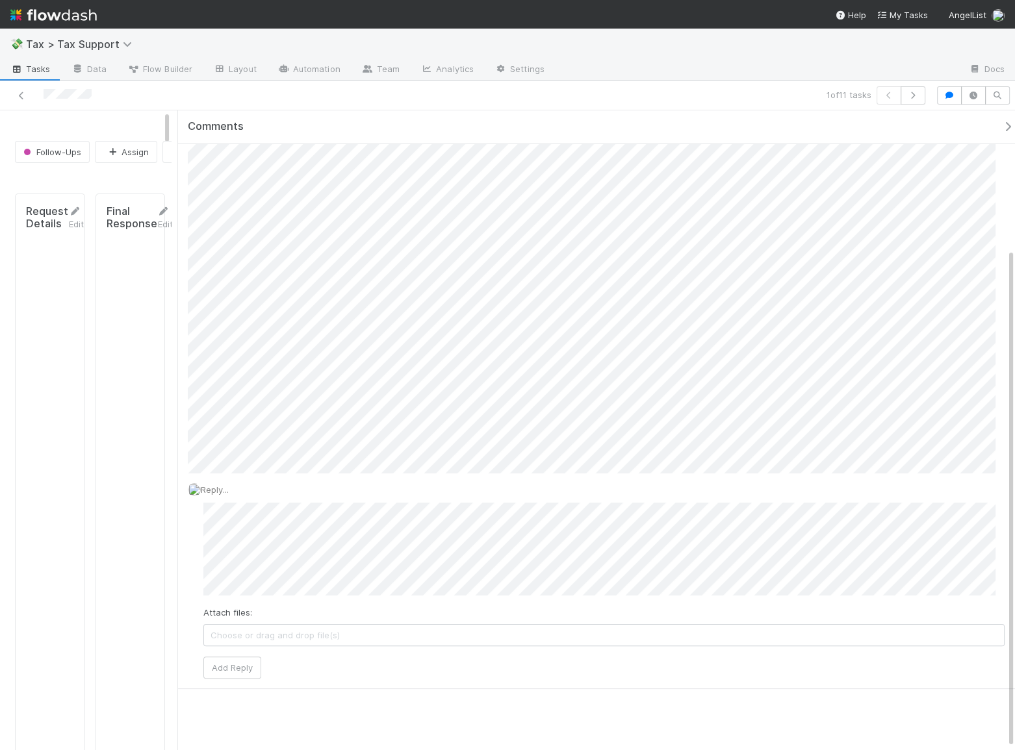
click at [150, 556] on div "Follow-Ups Assign Complete Ask Cyclops Request Details Edit Request Title Reque…" at bounding box center [507, 430] width 1015 height 640
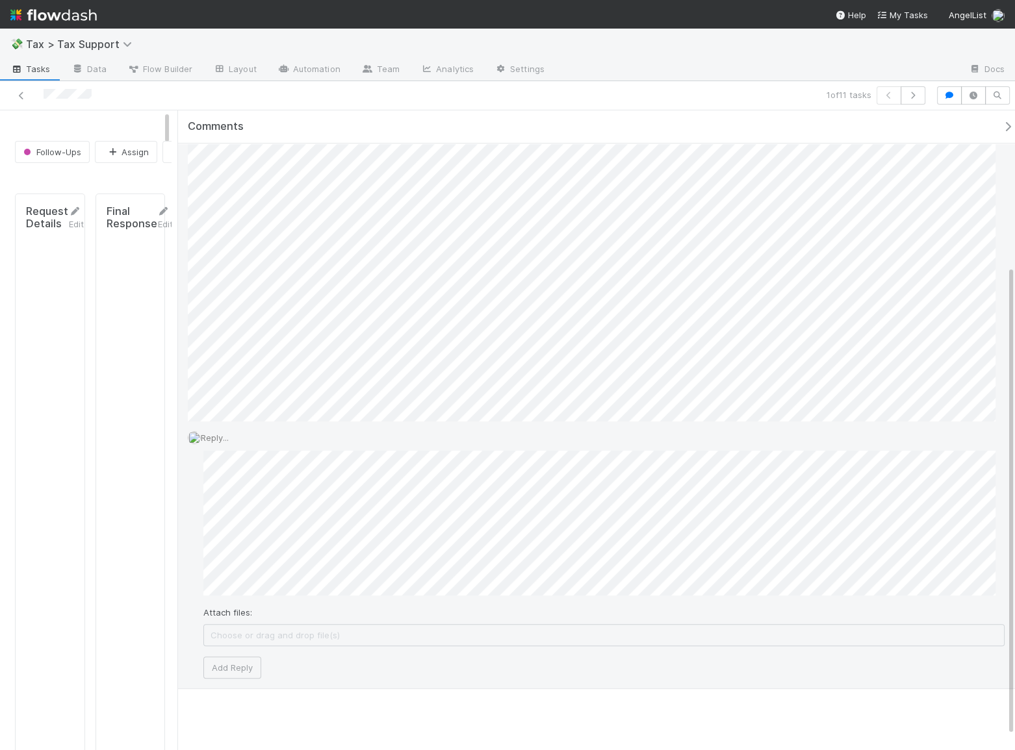
scroll to position [230, 0]
click at [188, 552] on div "Reply... Attach files: Choose or drag and drop file(s) Add Reply" at bounding box center [596, 553] width 836 height 267
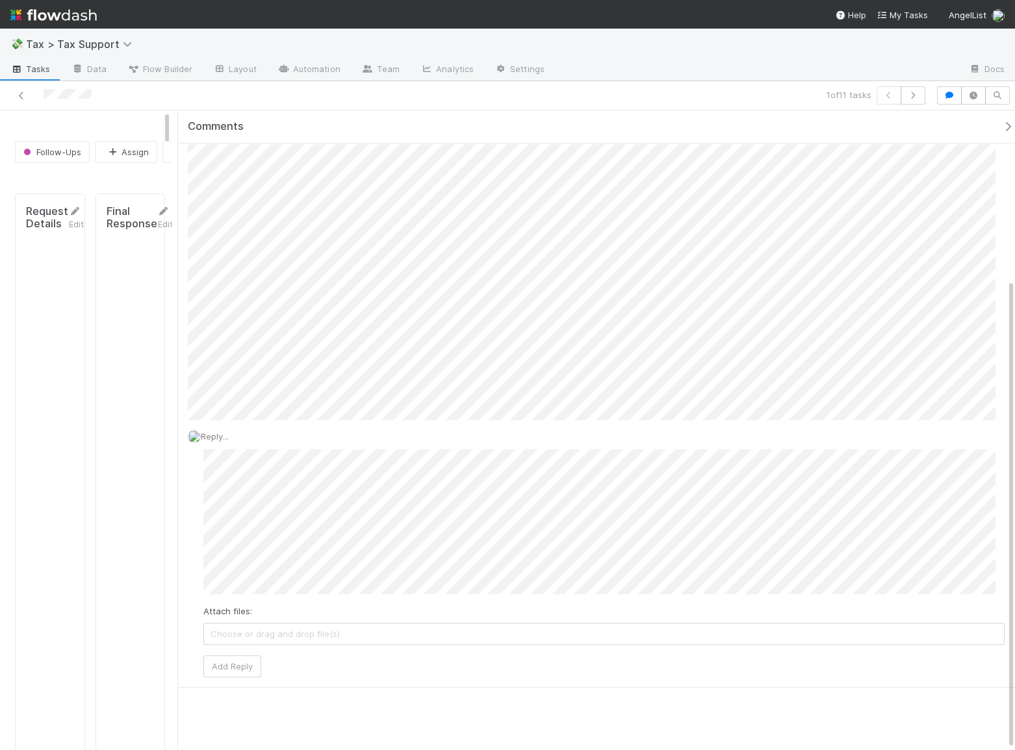
click at [162, 583] on div "Follow-Ups Assign Complete Ask Cyclops Request Details Edit Request Title Reque…" at bounding box center [507, 430] width 1015 height 640
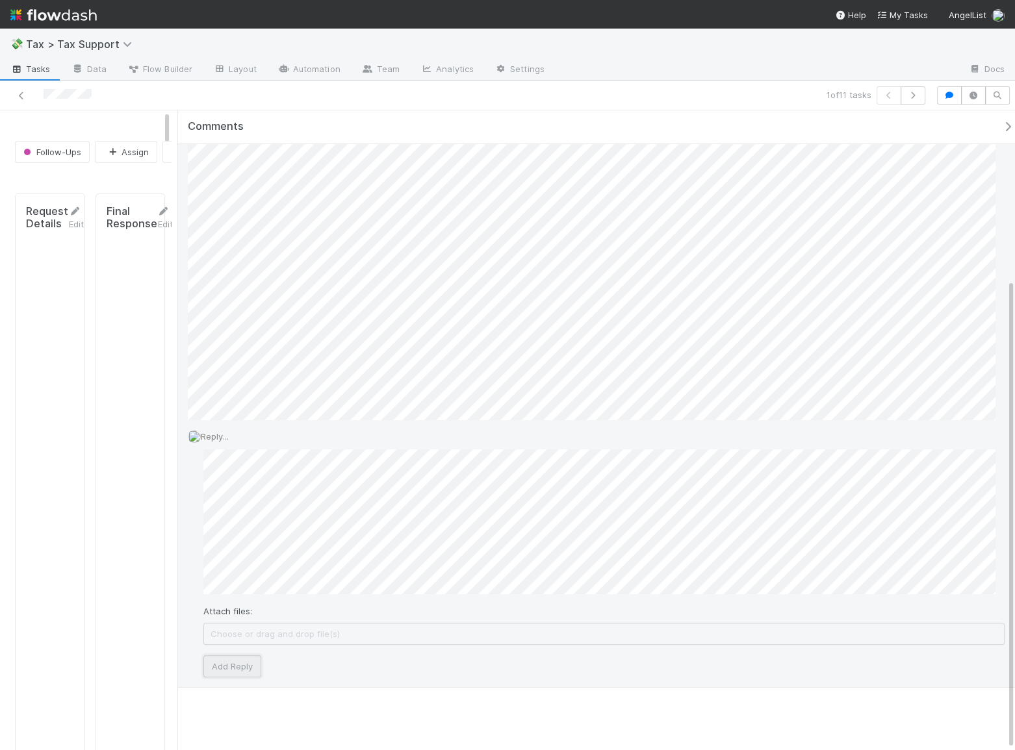
click at [227, 672] on button "Add Reply" at bounding box center [232, 667] width 58 height 22
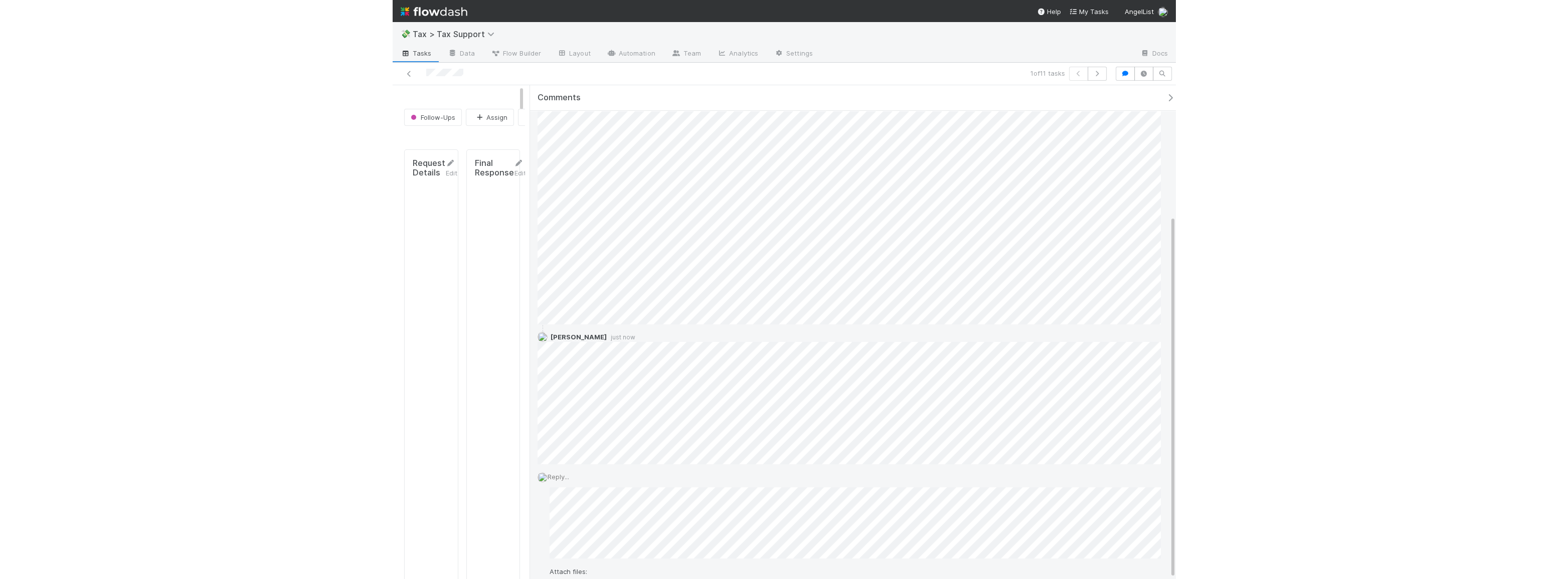
scroll to position [137, 0]
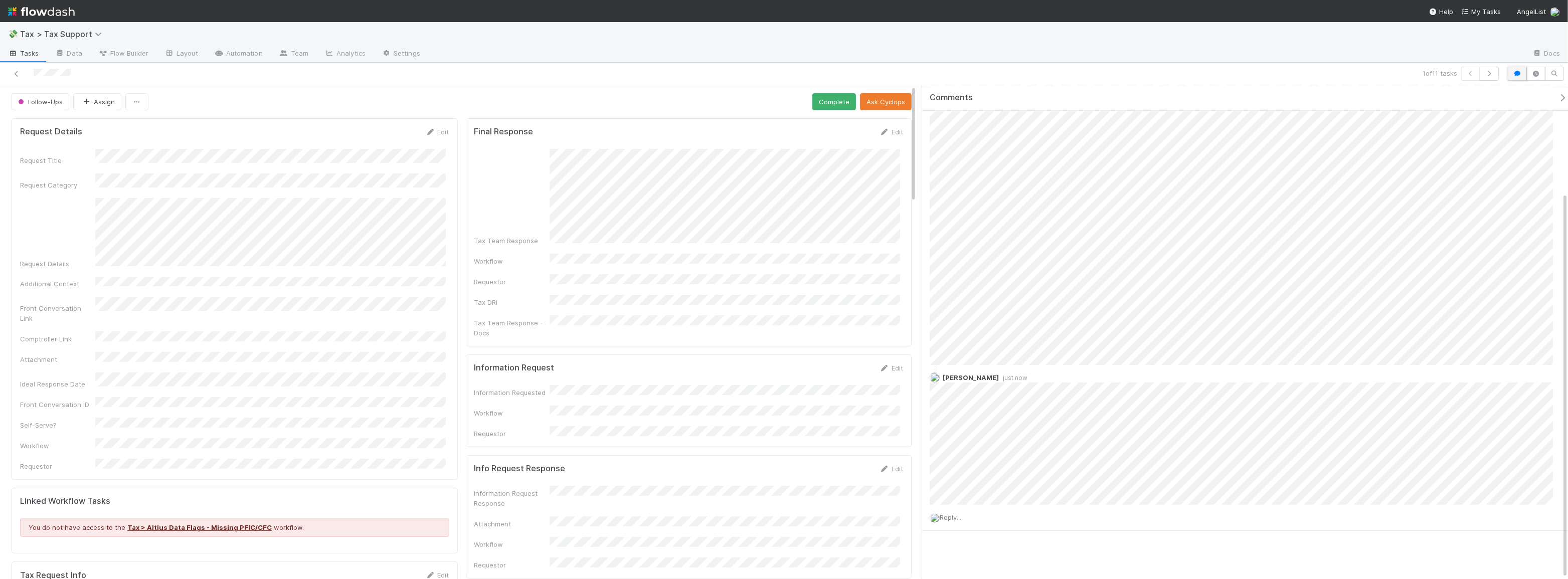
click at [1519, 72] on icon "button" at bounding box center [1517, 74] width 10 height 6
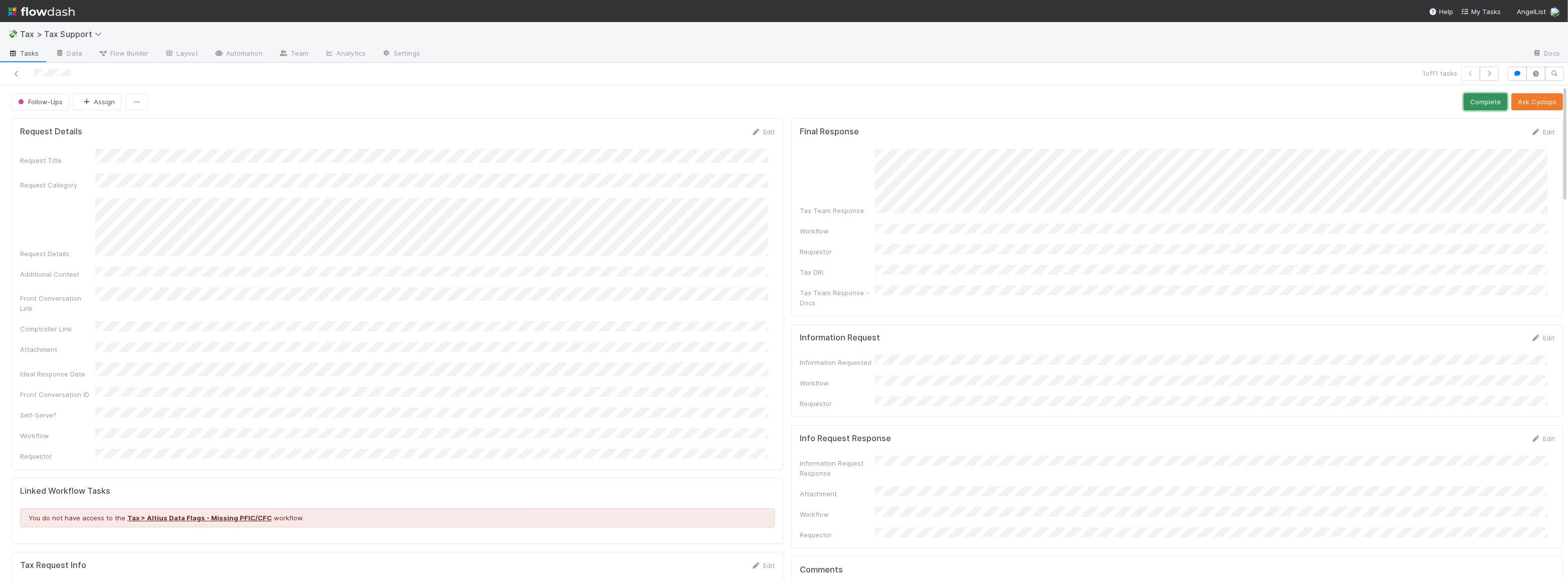
click at [1465, 95] on button "Complete" at bounding box center [1485, 102] width 44 height 17
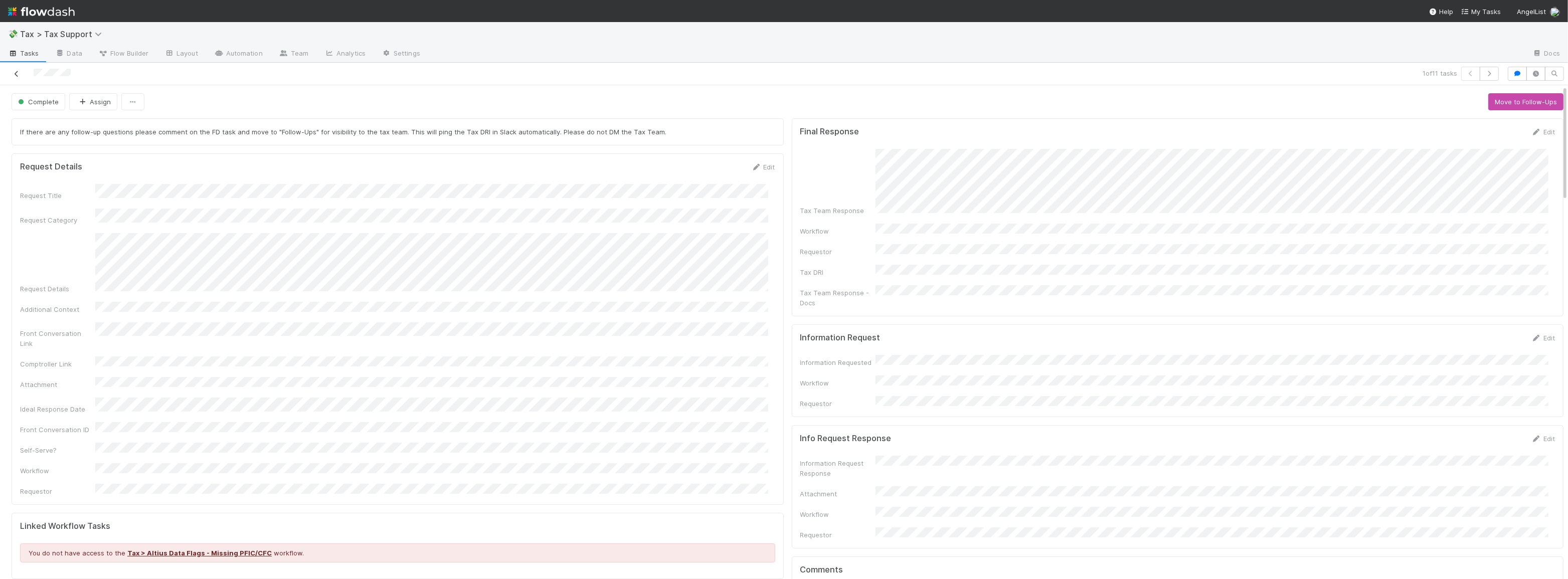
click at [17, 74] on icon at bounding box center [16, 74] width 10 height 6
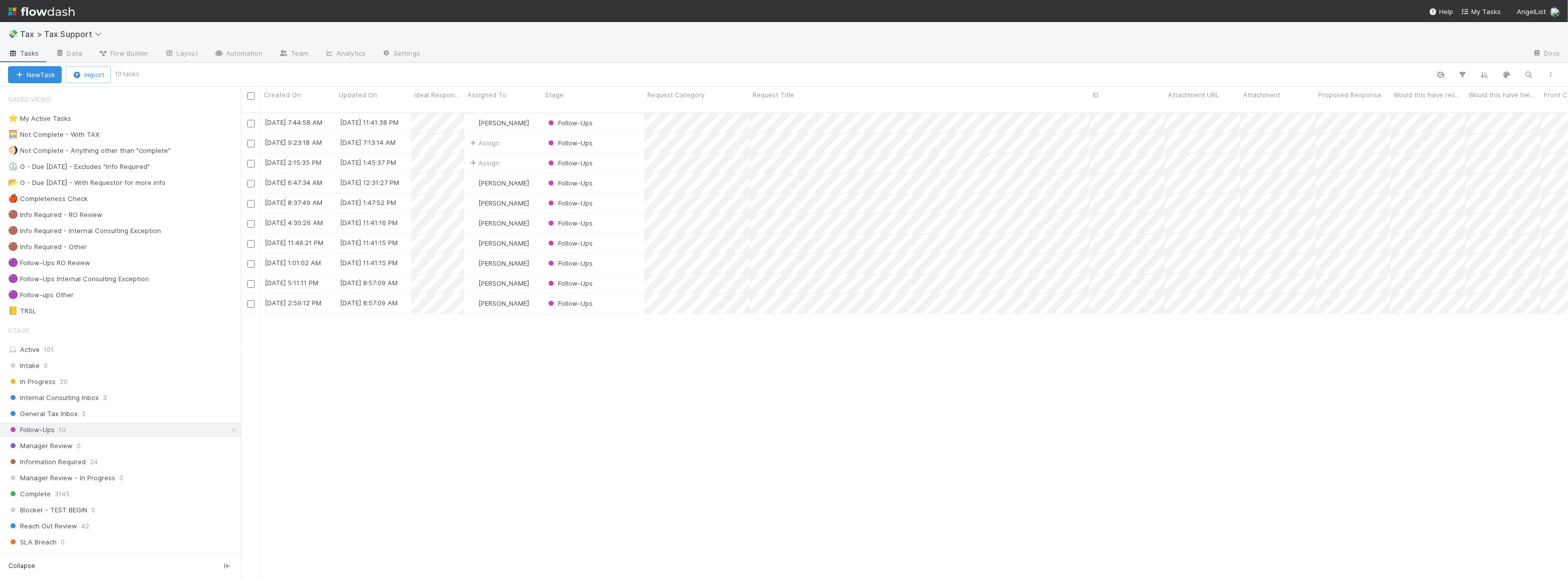
scroll to position [468, 1320]
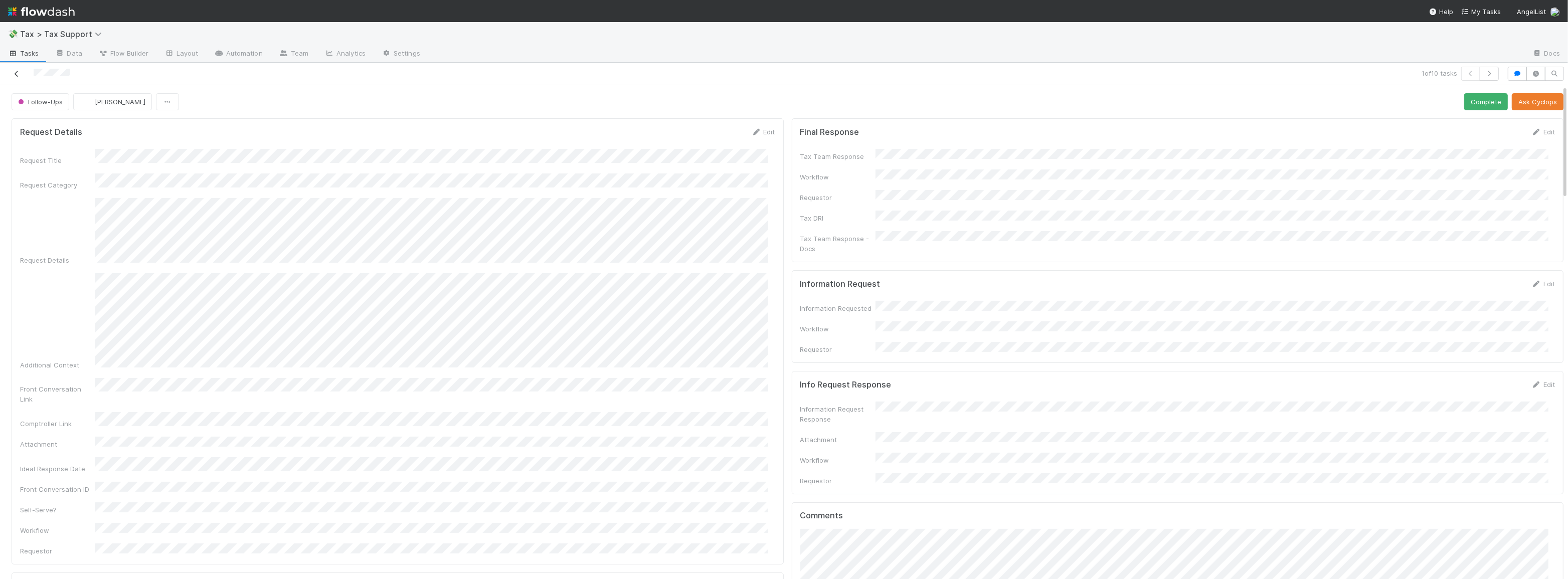
click at [13, 78] on link at bounding box center [16, 73] width 10 height 10
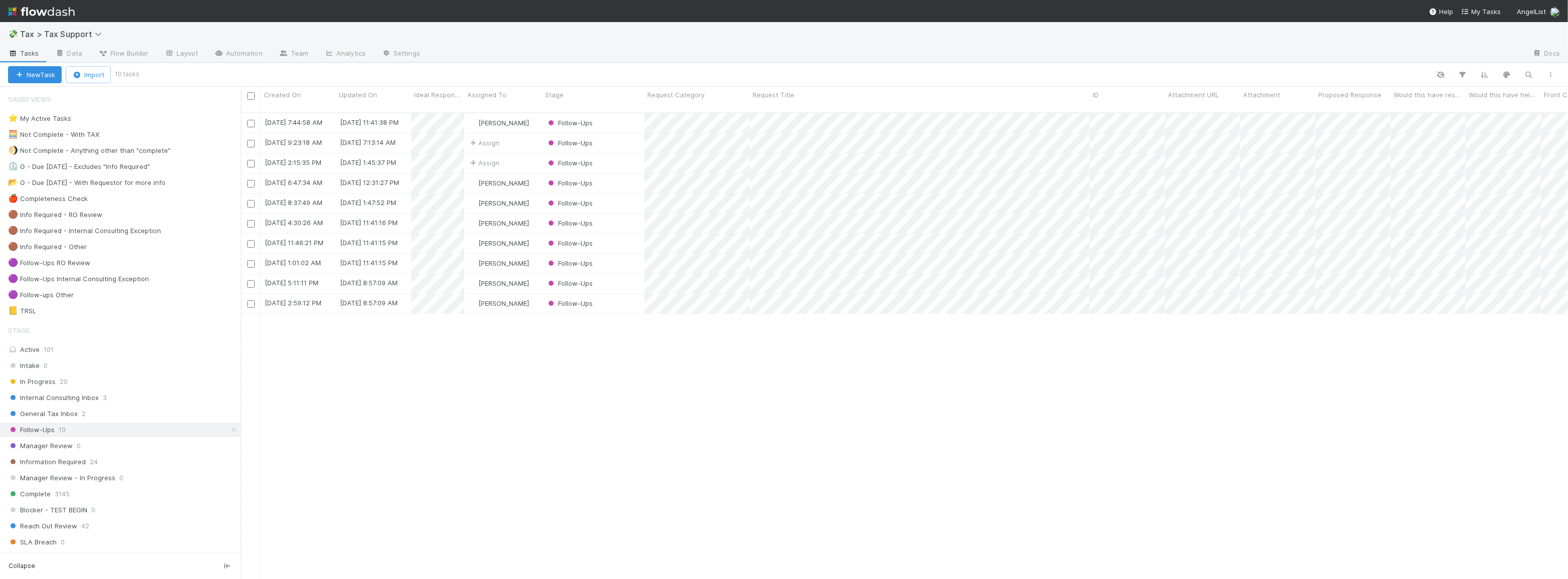
scroll to position [468, 1320]
click at [154, 412] on div "General Tax Inbox 2" at bounding box center [123, 414] width 232 height 12
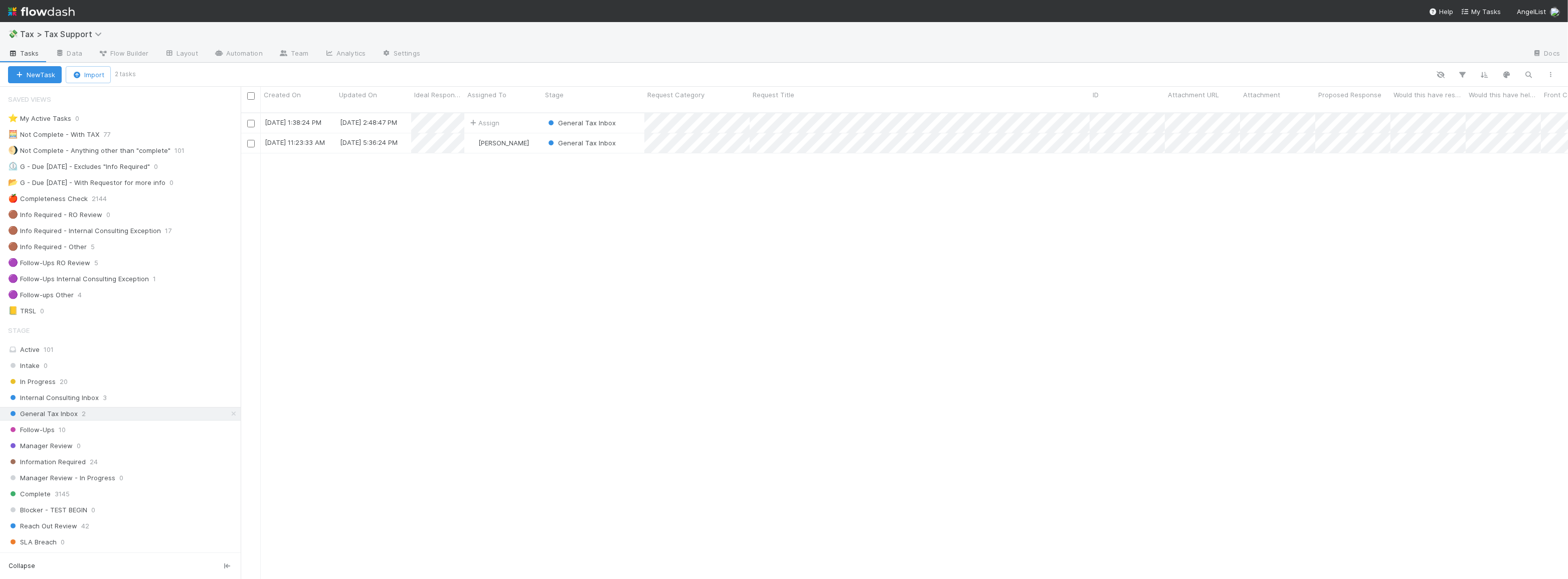
scroll to position [468, 1320]
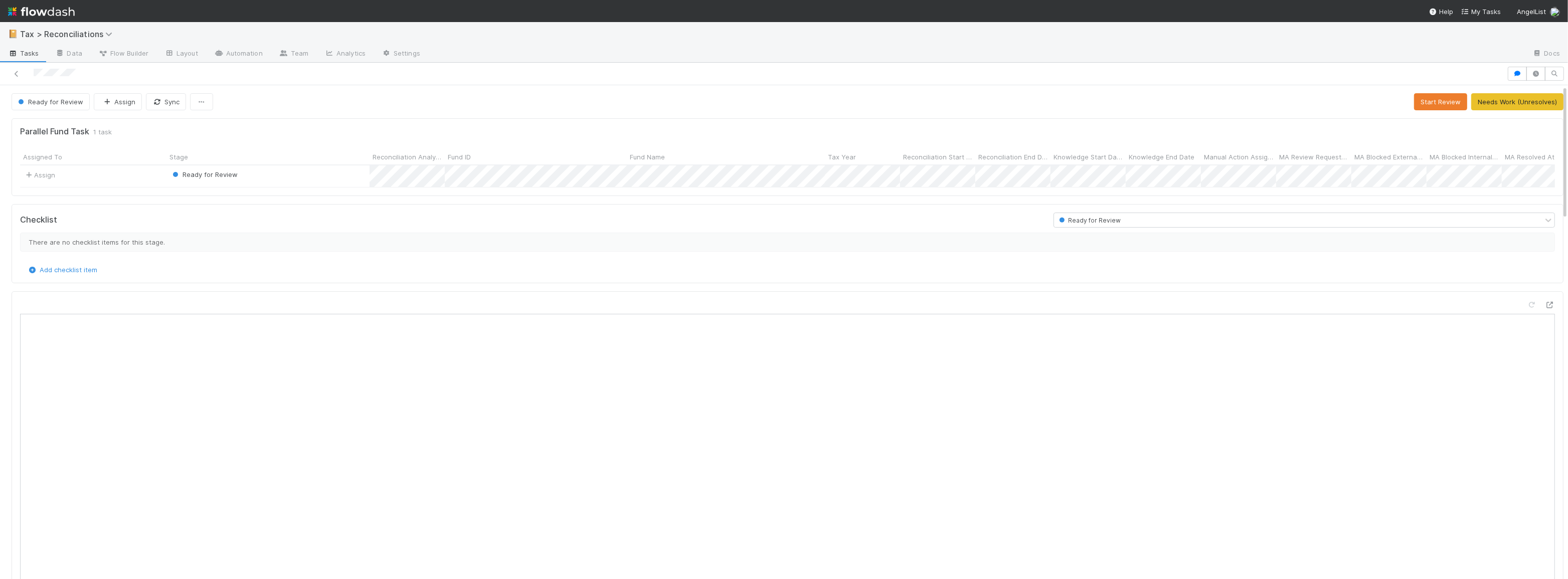
scroll to position [197, 742]
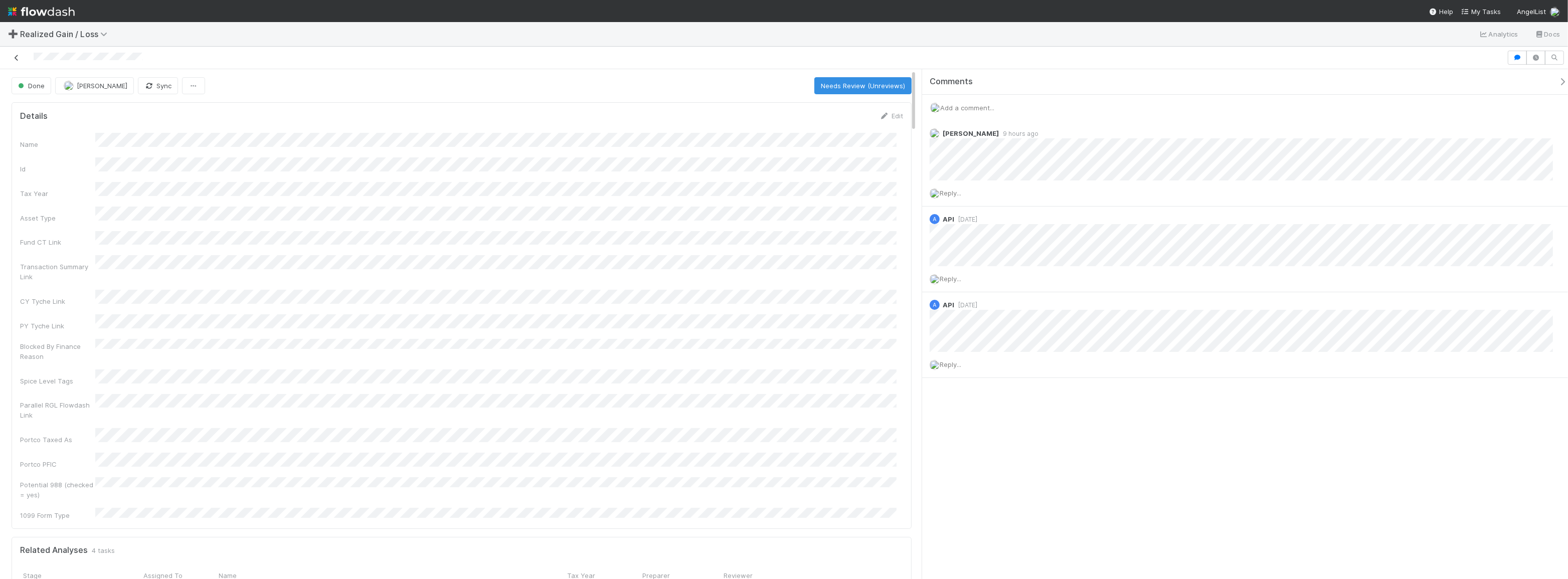
click at [15, 56] on icon at bounding box center [16, 58] width 10 height 6
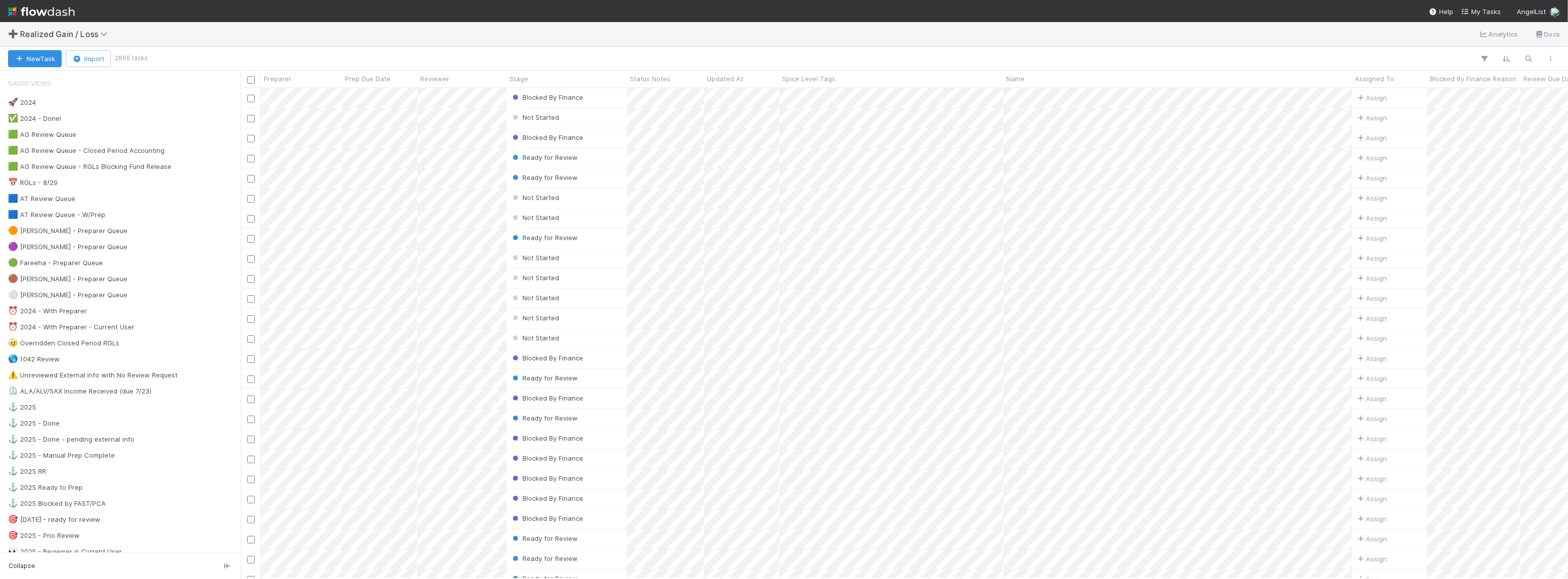
scroll to position [484, 1320]
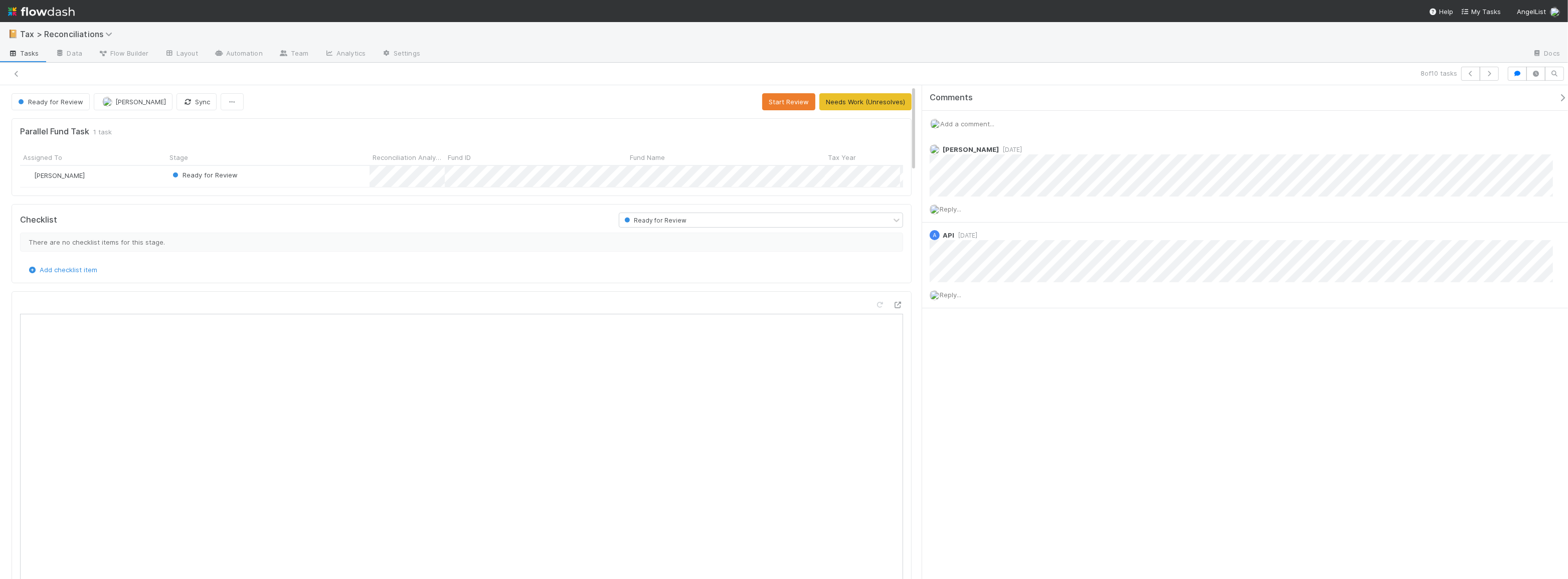
scroll to position [7, 7]
click at [1519, 78] on button "button" at bounding box center [1517, 73] width 19 height 14
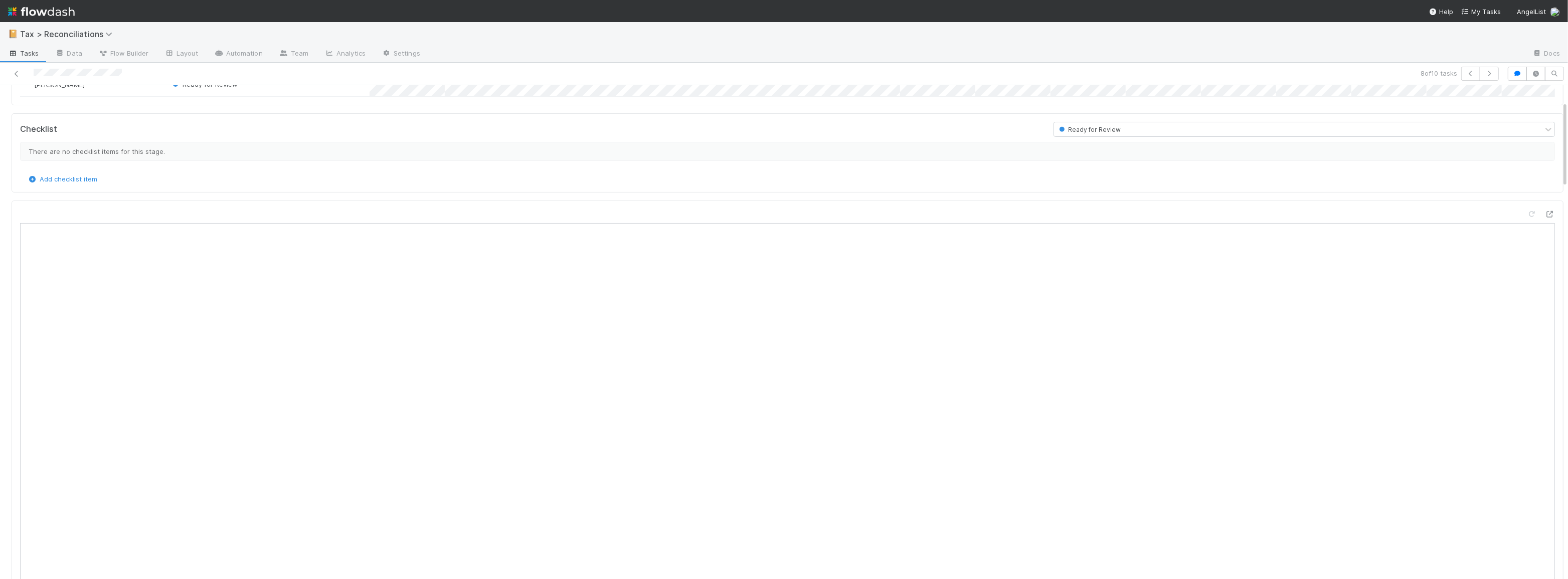
scroll to position [0, 0]
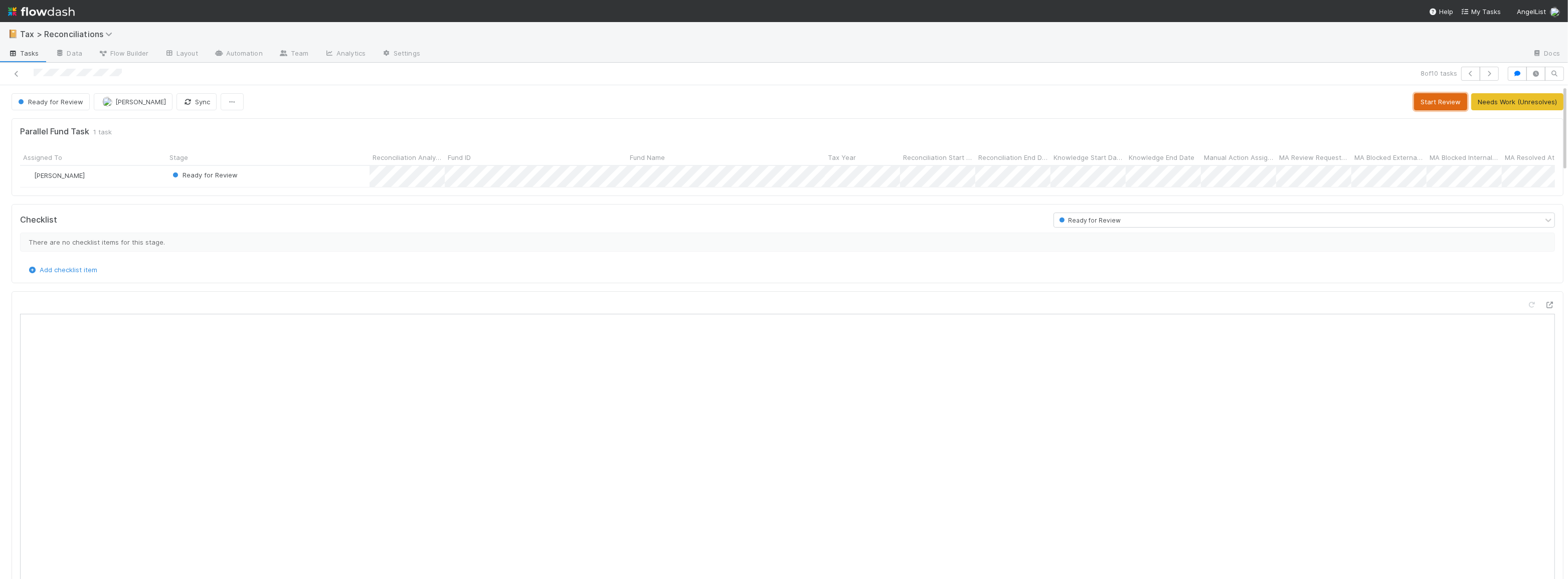
click at [1432, 103] on button "Start Review" at bounding box center [1440, 102] width 53 height 17
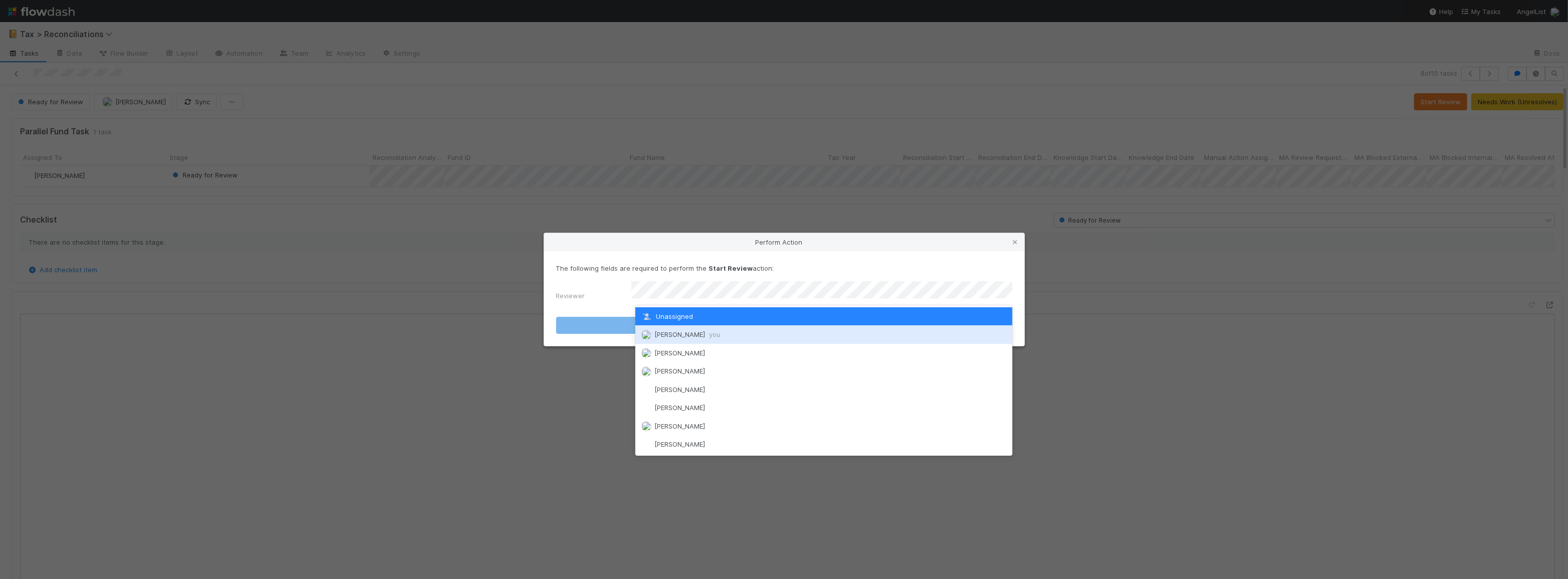
click at [828, 333] on div "[PERSON_NAME] you" at bounding box center [823, 334] width 377 height 18
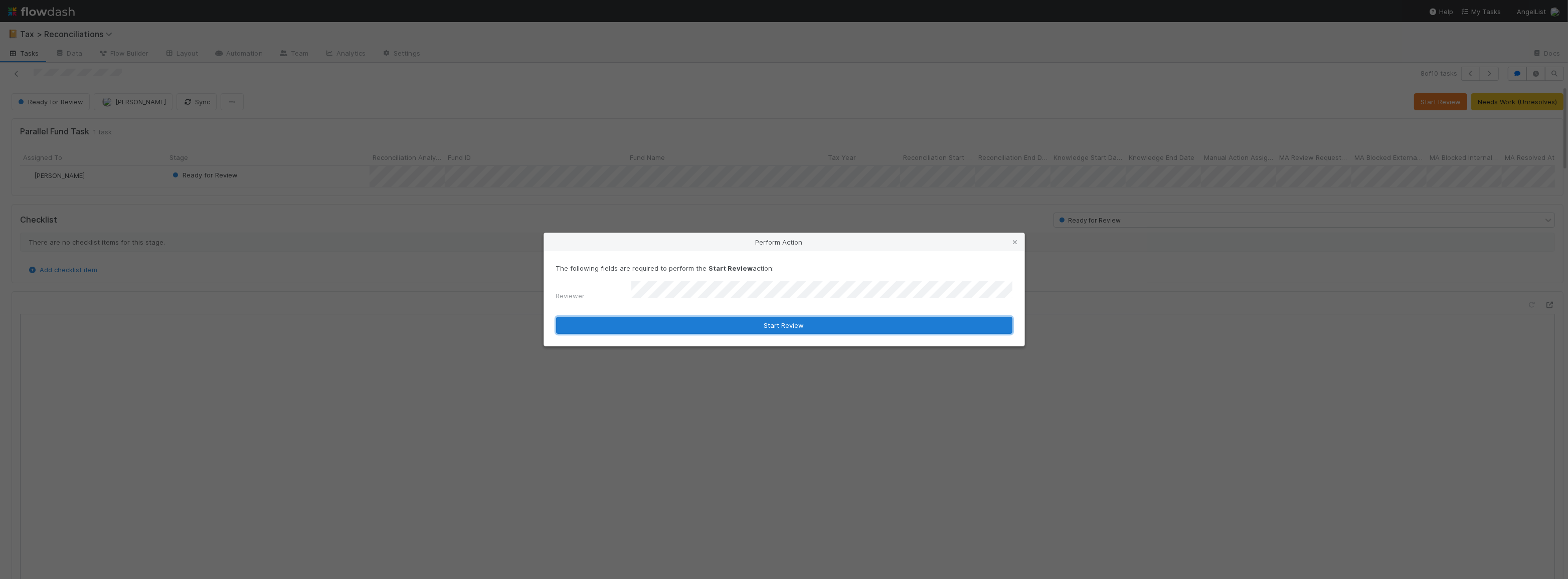
click at [809, 329] on button "Start Review" at bounding box center [784, 326] width 456 height 17
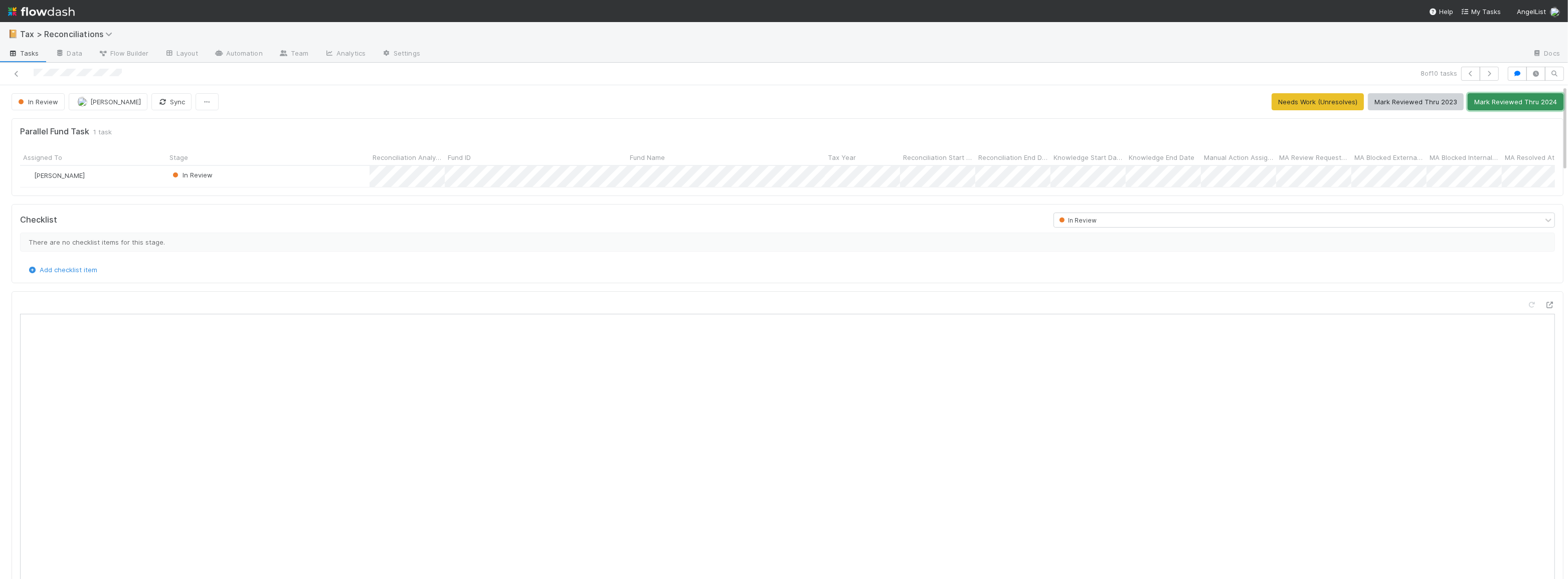
click at [1505, 104] on button "Mark Reviewed Thru 2024" at bounding box center [1516, 102] width 96 height 17
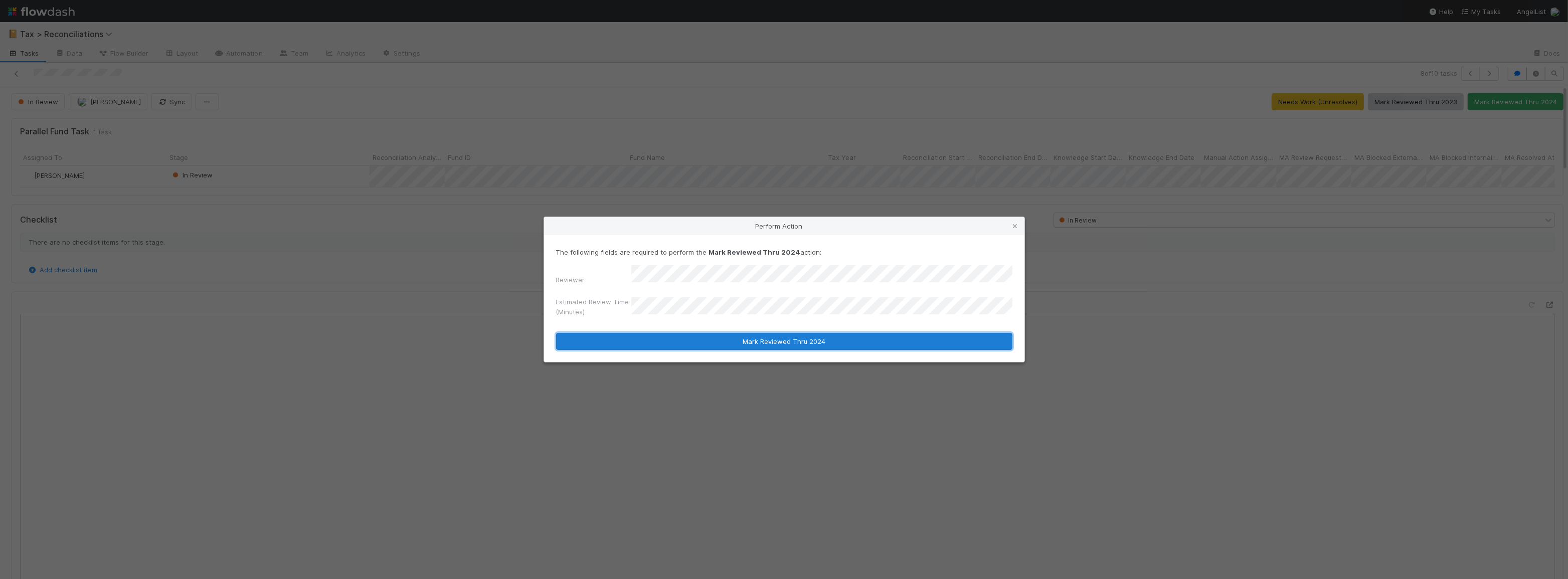
click at [749, 340] on button "Mark Reviewed Thru 2024" at bounding box center [784, 341] width 456 height 17
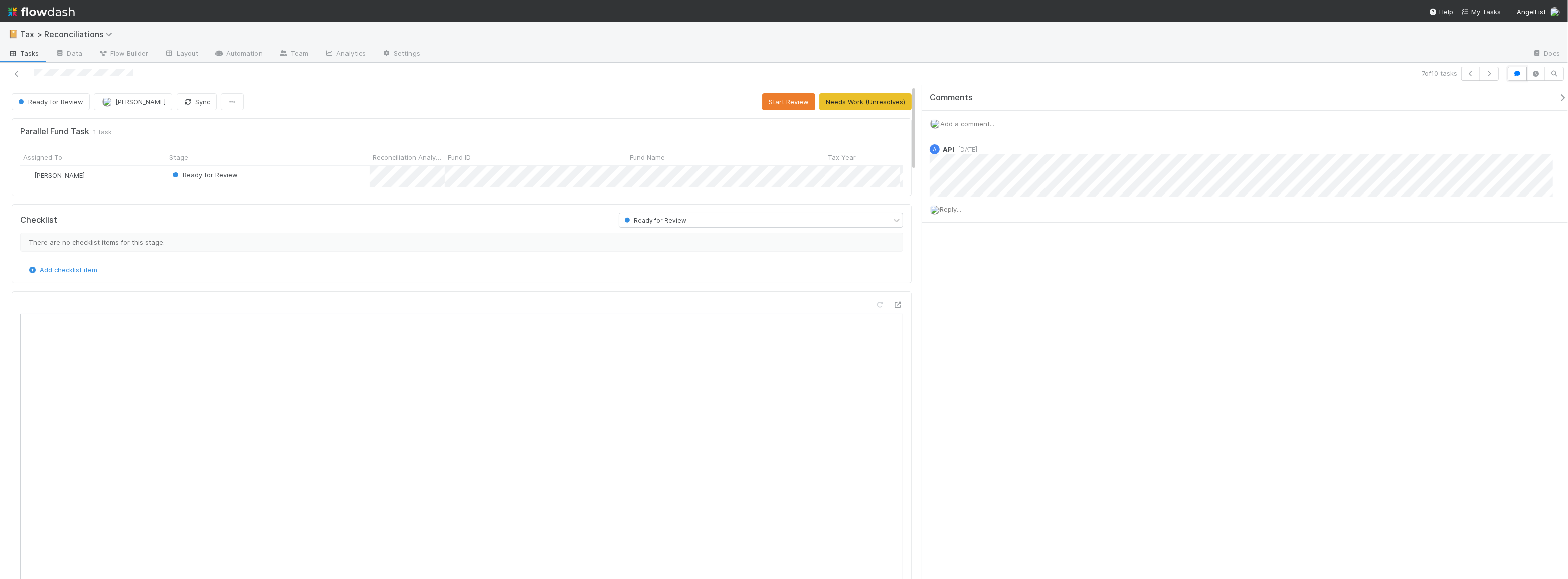
click at [1511, 71] on button "button" at bounding box center [1517, 73] width 19 height 14
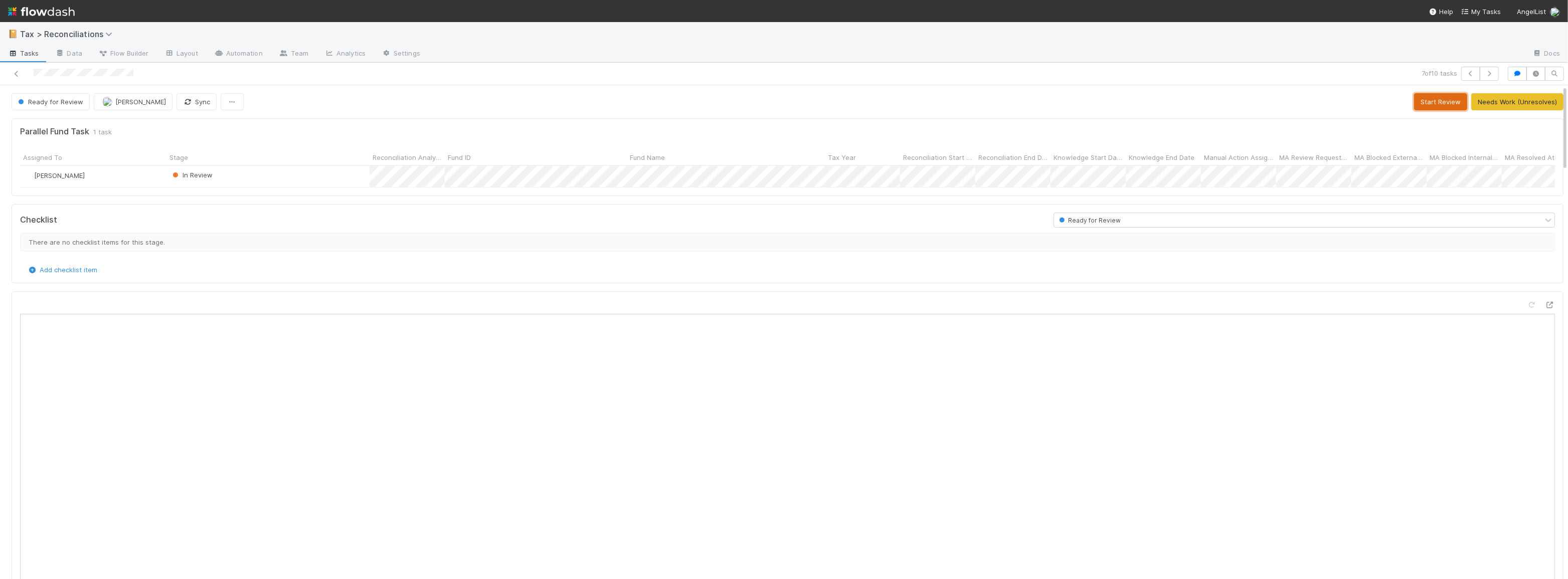
click at [1414, 104] on button "Start Review" at bounding box center [1440, 102] width 53 height 17
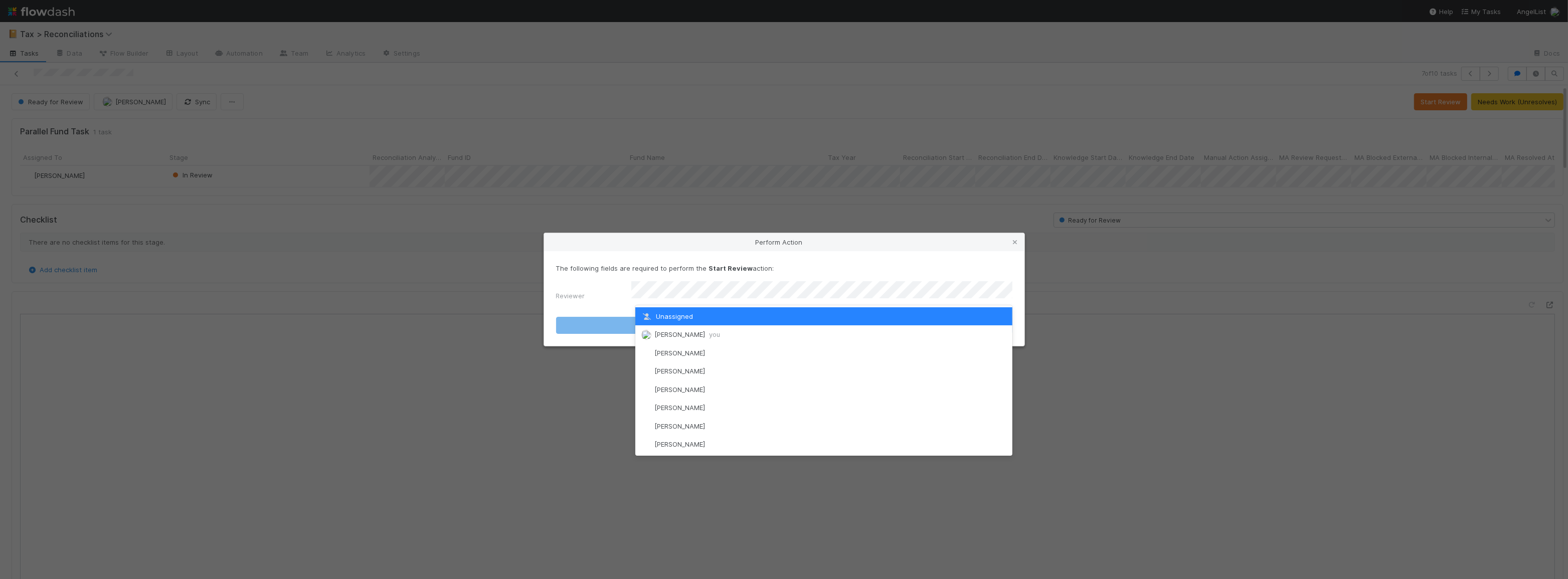
click at [927, 330] on div "[PERSON_NAME] you" at bounding box center [823, 334] width 377 height 18
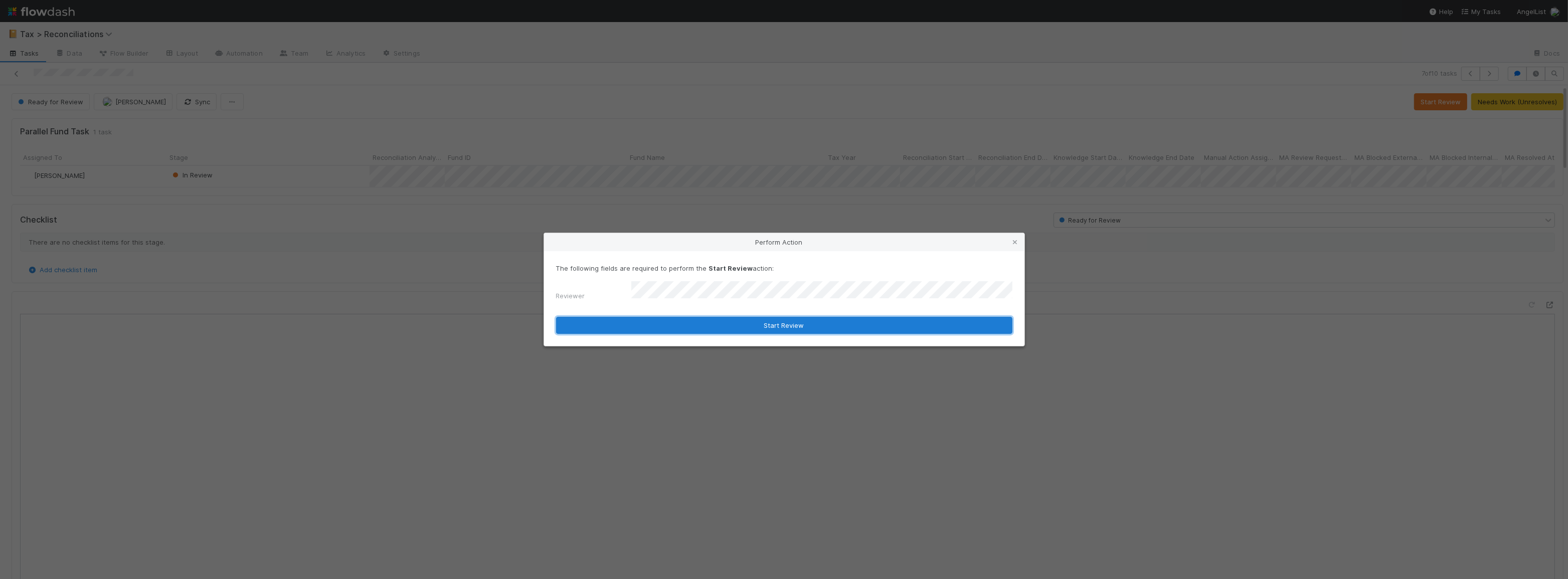
click at [827, 317] on button "Start Review" at bounding box center [784, 326] width 456 height 17
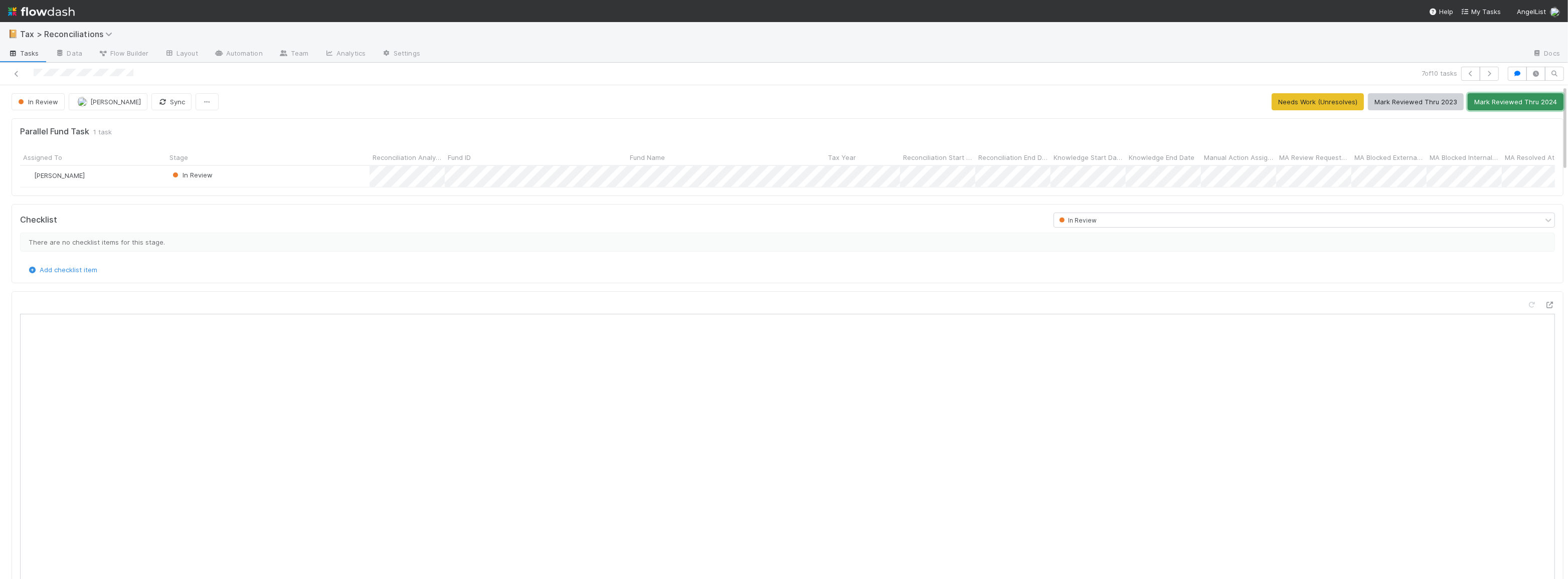
click at [1491, 104] on button "Mark Reviewed Thru 2024" at bounding box center [1516, 102] width 96 height 17
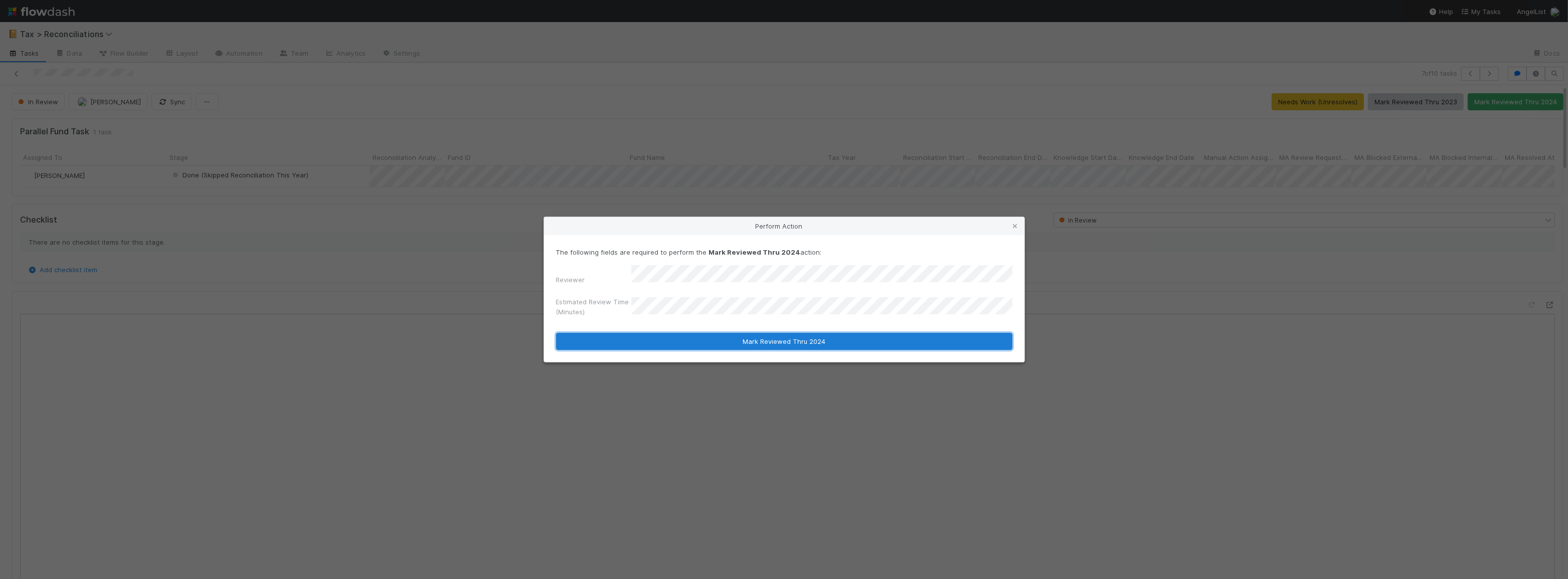
click at [705, 342] on button "Mark Reviewed Thru 2024" at bounding box center [784, 341] width 456 height 17
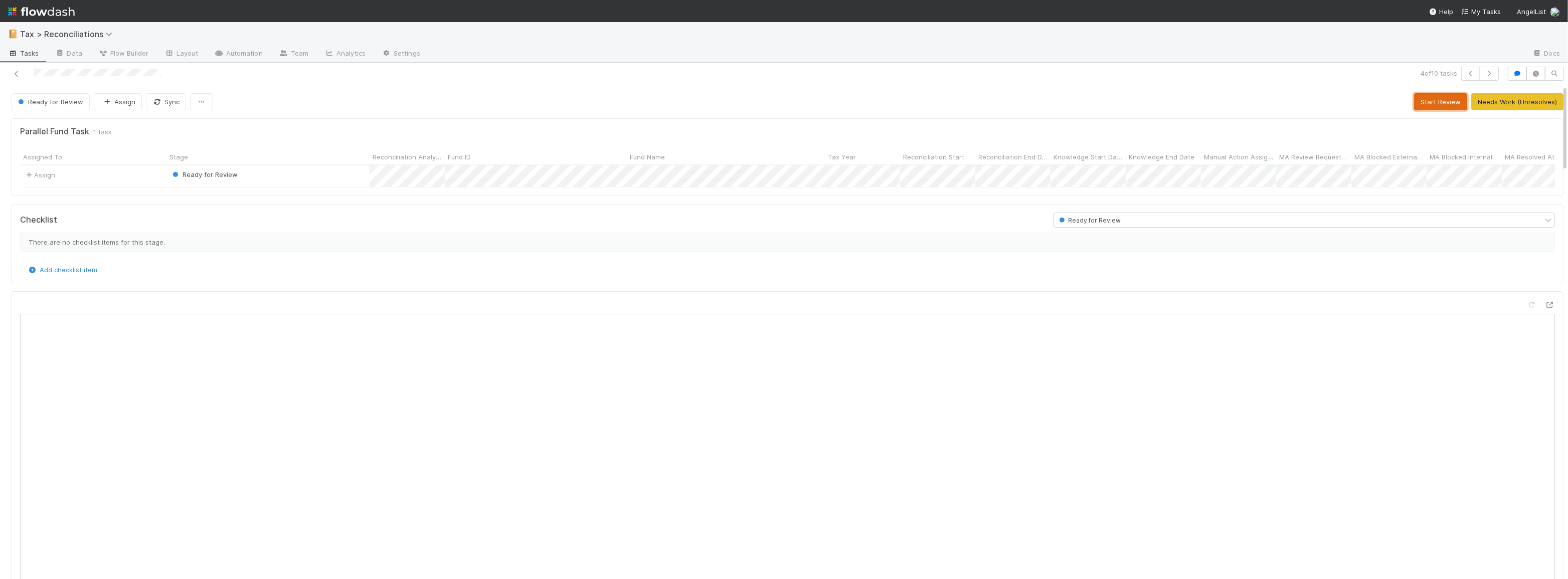
click at [1425, 105] on button "Start Review" at bounding box center [1440, 102] width 53 height 17
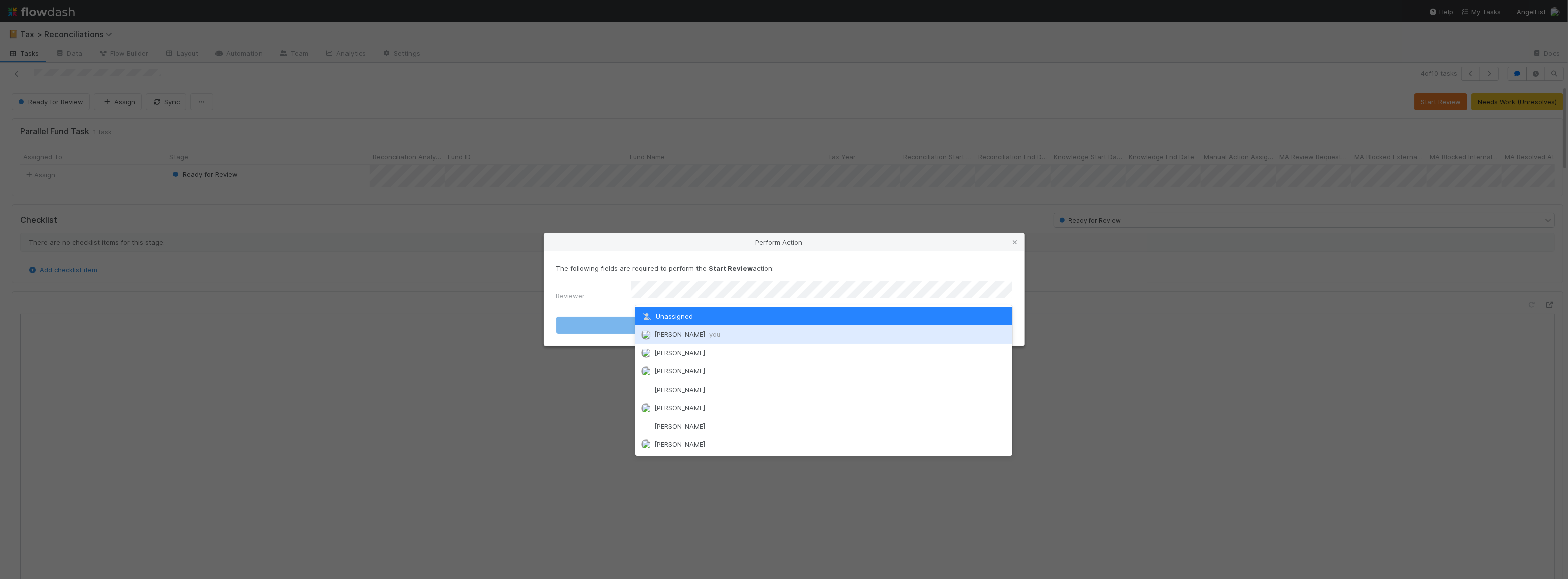
click at [752, 331] on div "[PERSON_NAME] you" at bounding box center [823, 334] width 377 height 18
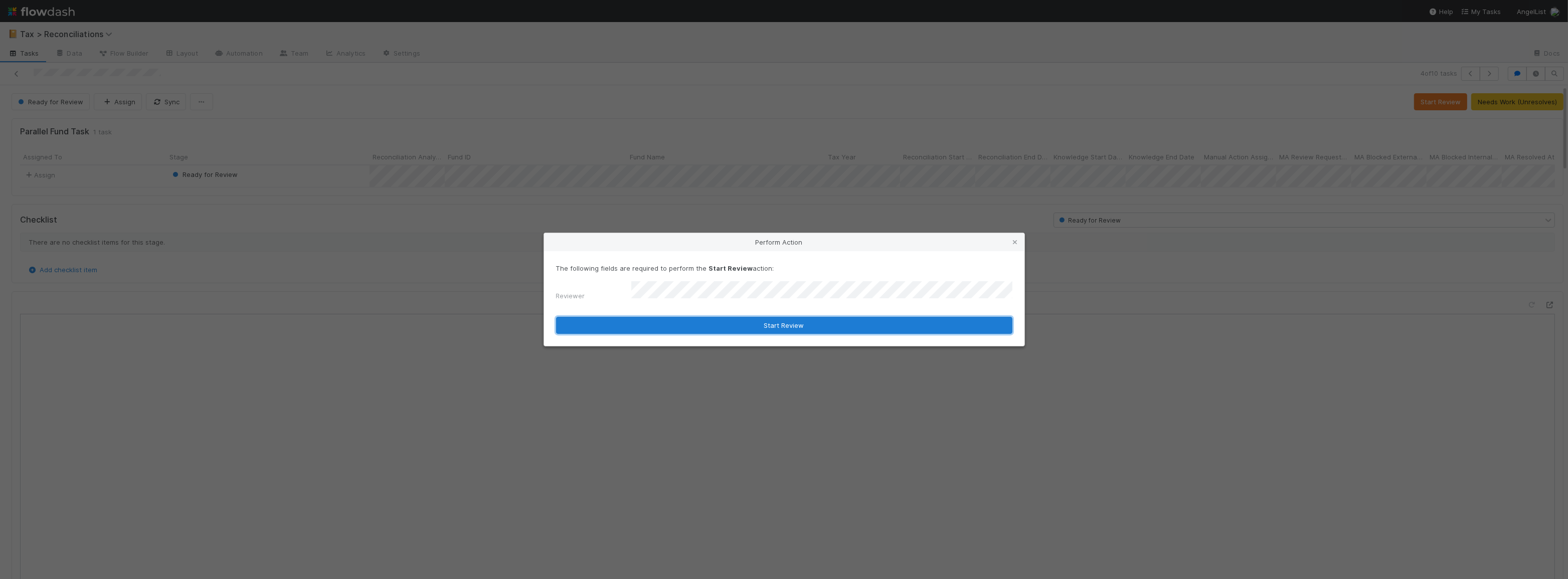
click at [698, 320] on button "Start Review" at bounding box center [784, 326] width 456 height 17
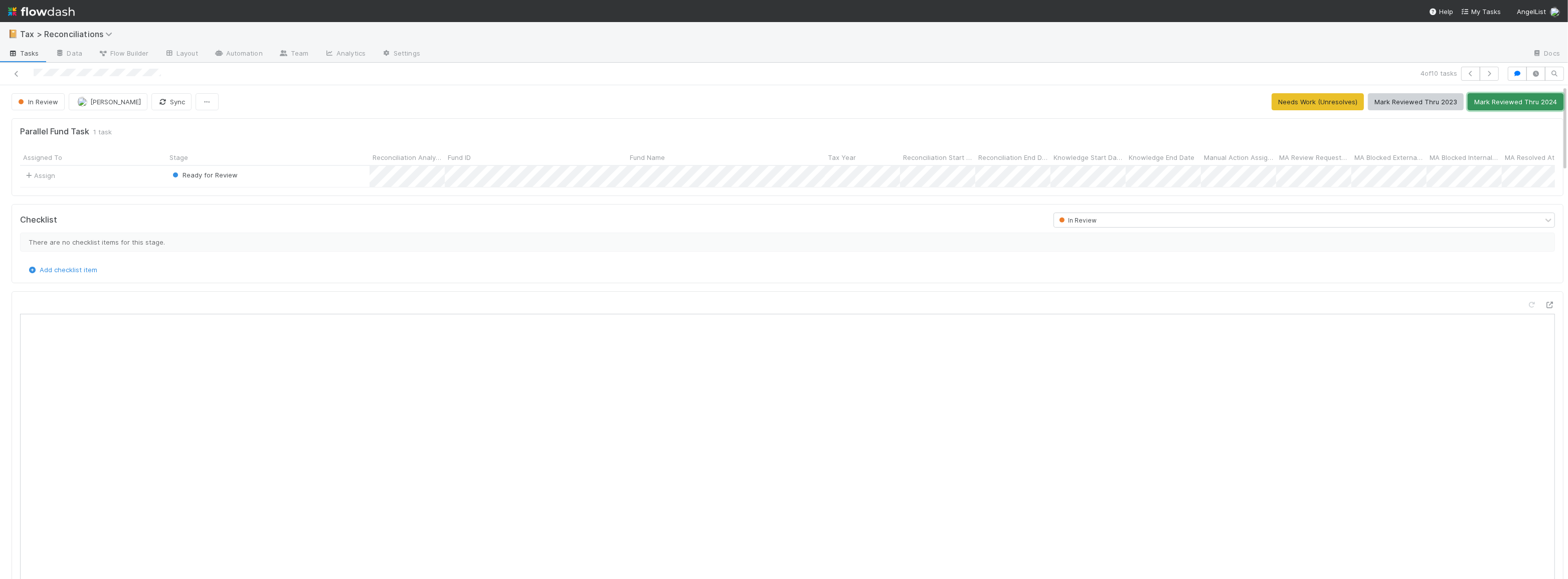
click at [1485, 100] on button "Mark Reviewed Thru 2024" at bounding box center [1516, 102] width 96 height 17
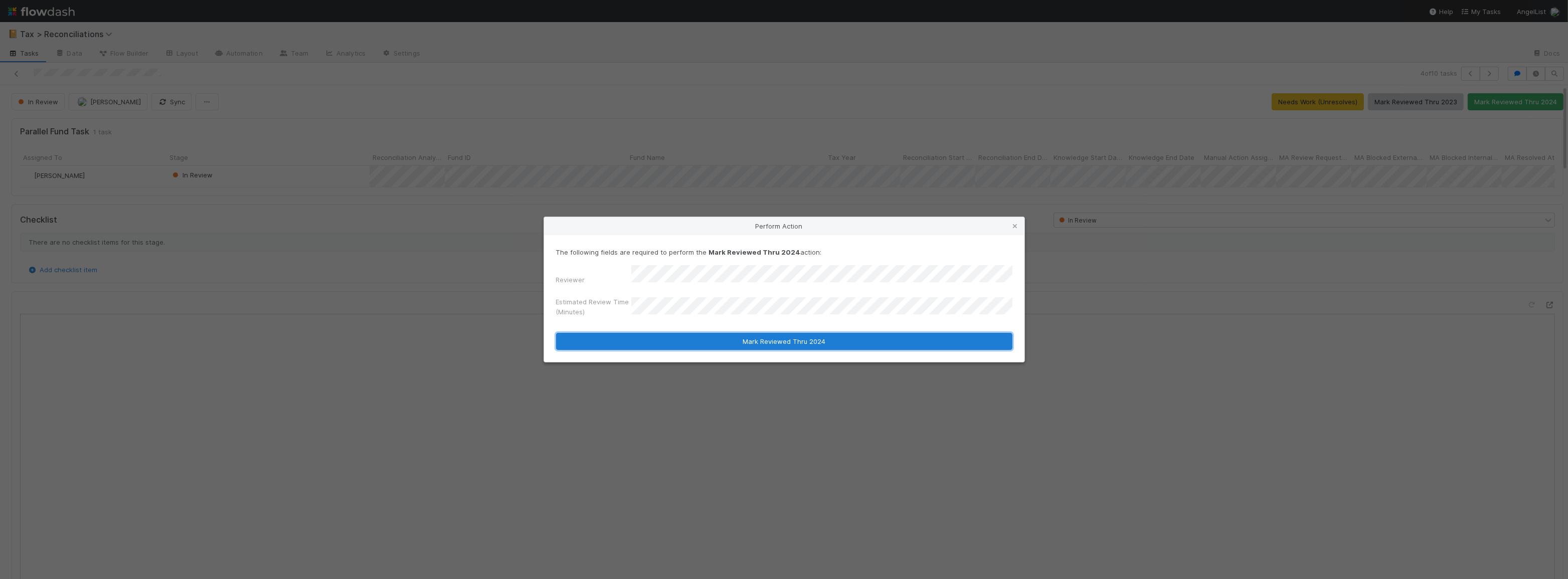
click at [759, 333] on button "Mark Reviewed Thru 2024" at bounding box center [784, 341] width 456 height 17
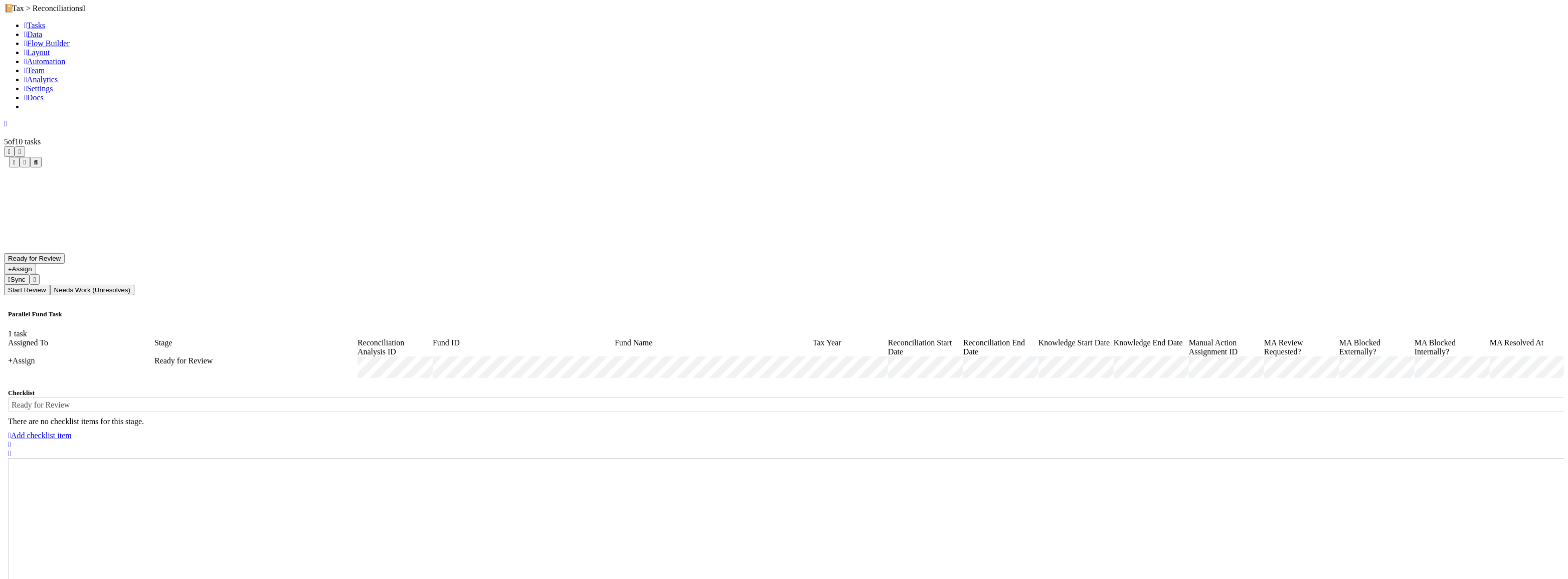
scroll to position [7, 7]
click at [50, 286] on button "Start Review" at bounding box center [27, 291] width 46 height 11
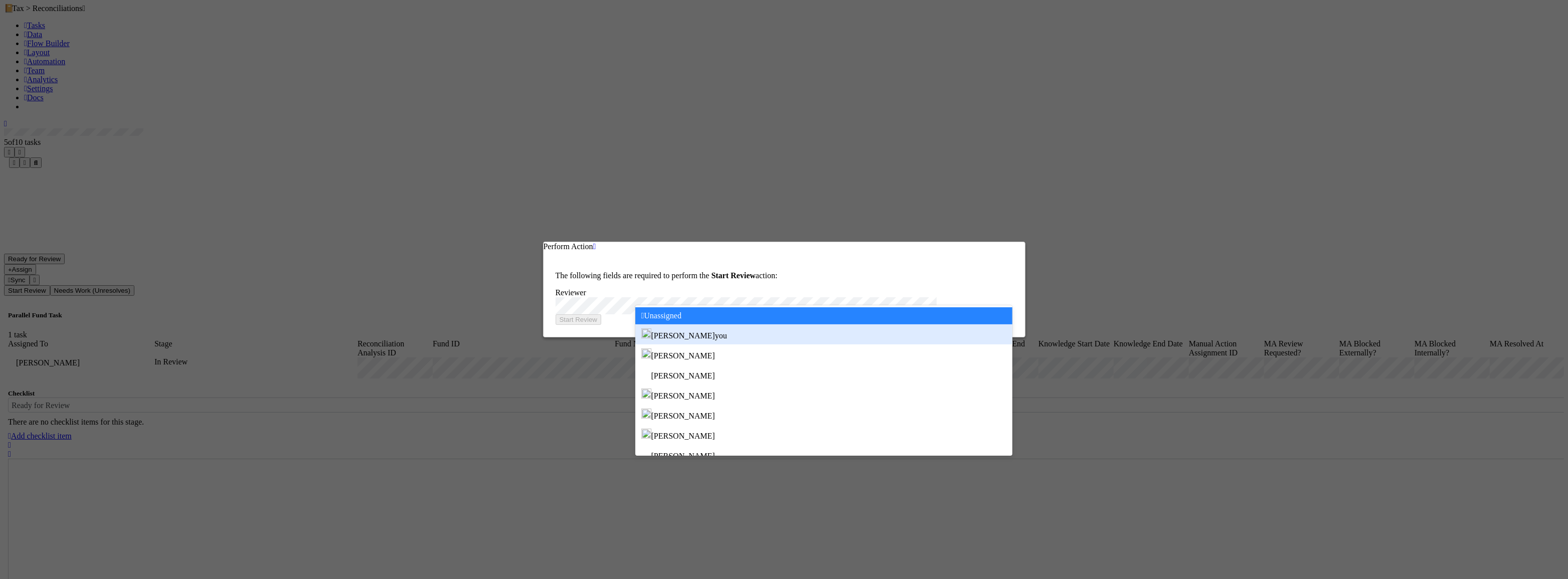
click at [827, 333] on div "[PERSON_NAME] you" at bounding box center [823, 334] width 377 height 20
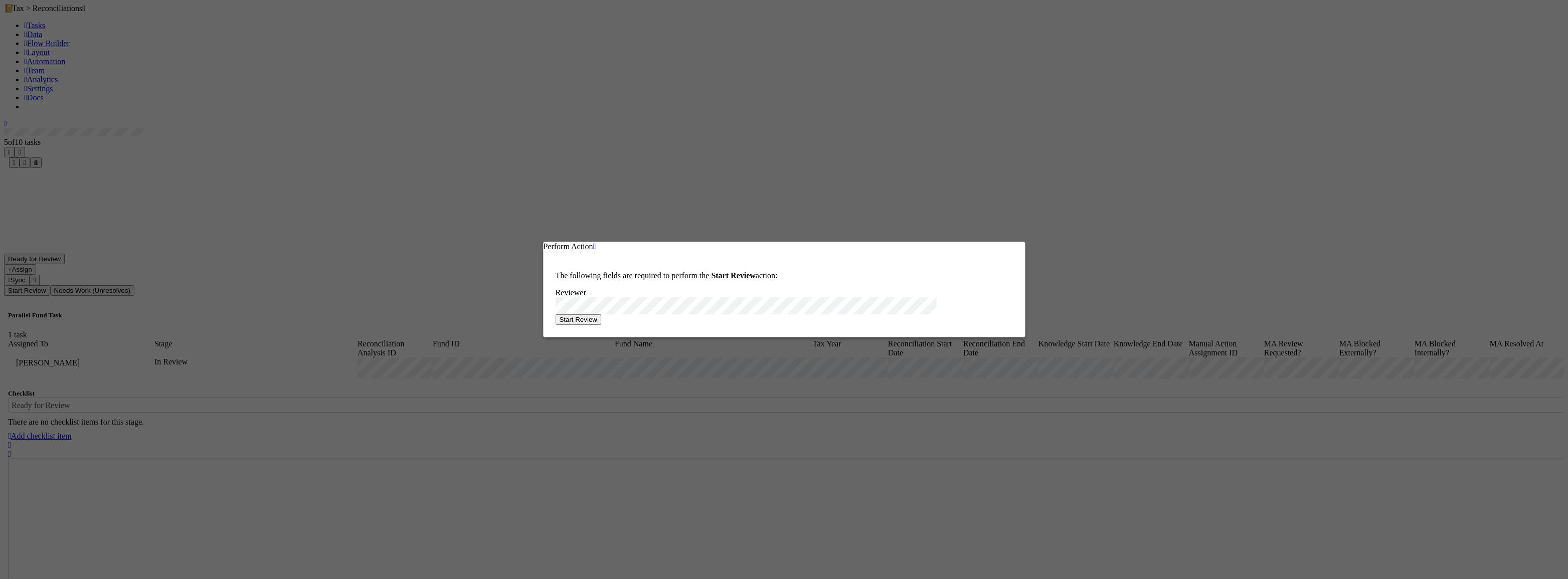
click at [602, 323] on button "Start Review" at bounding box center [579, 320] width 46 height 11
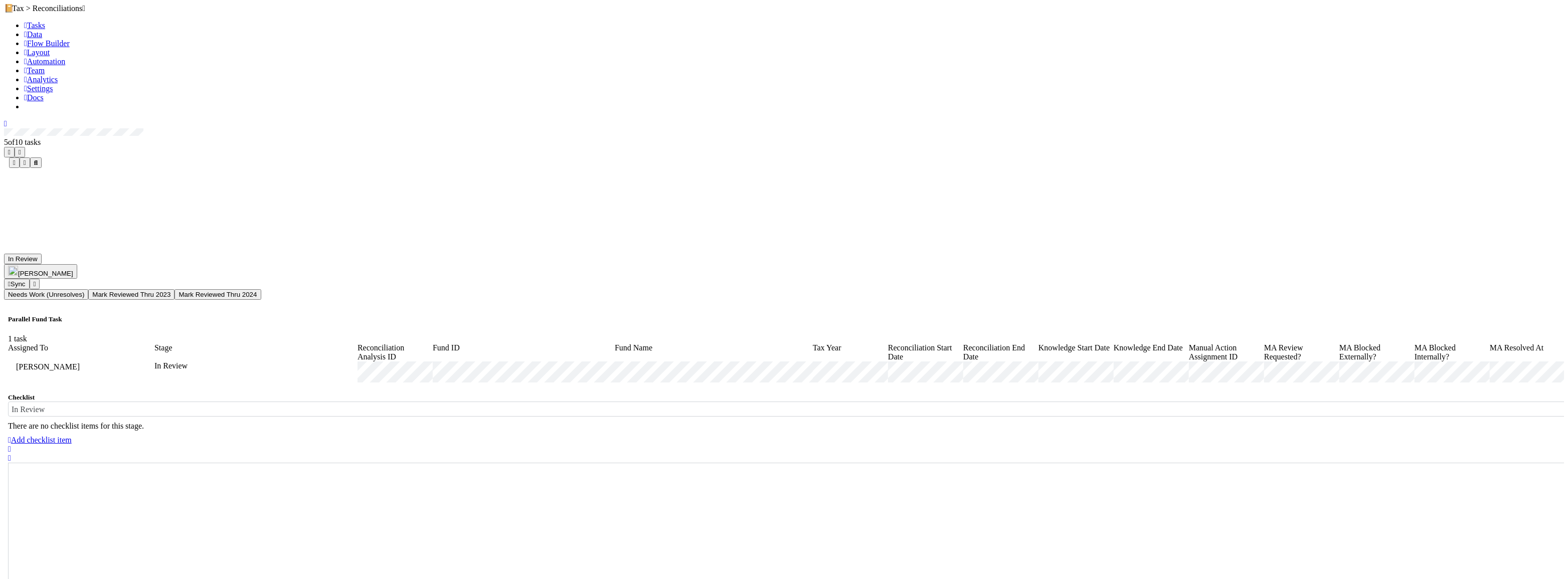
click at [261, 290] on button "Mark Reviewed Thru 2024" at bounding box center [218, 295] width 86 height 11
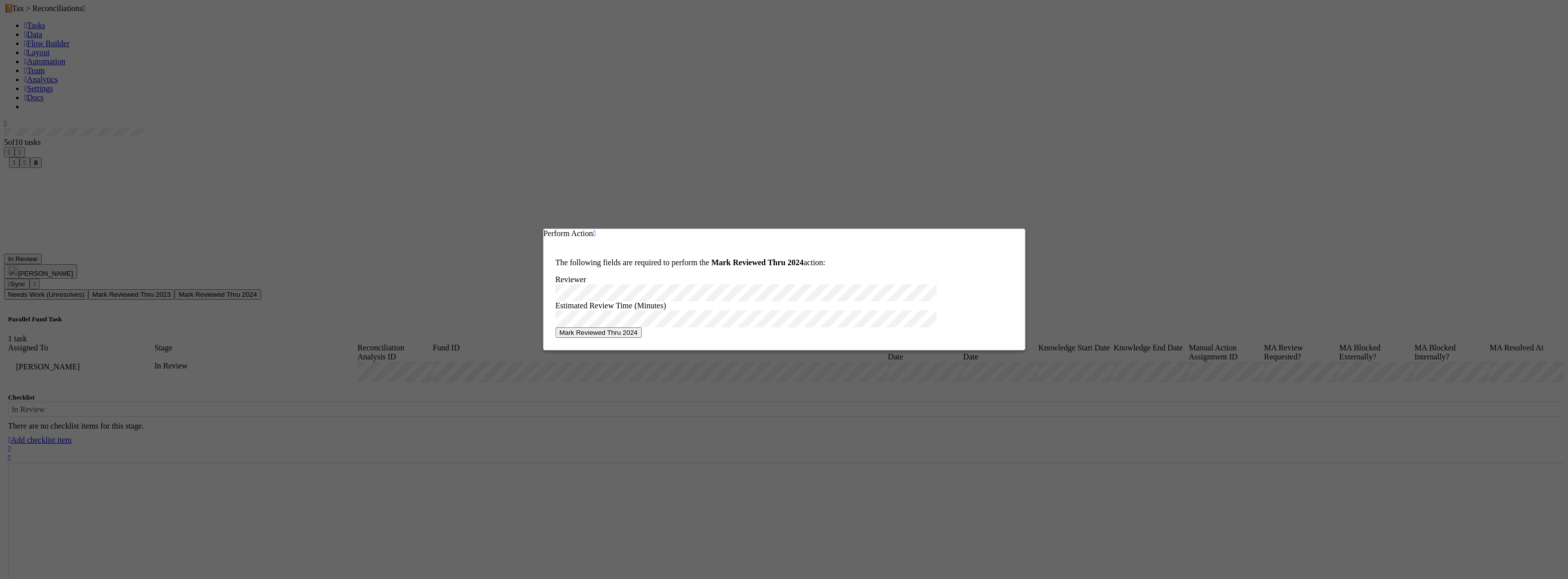
click at [642, 338] on button "Mark Reviewed Thru 2024" at bounding box center [599, 333] width 86 height 11
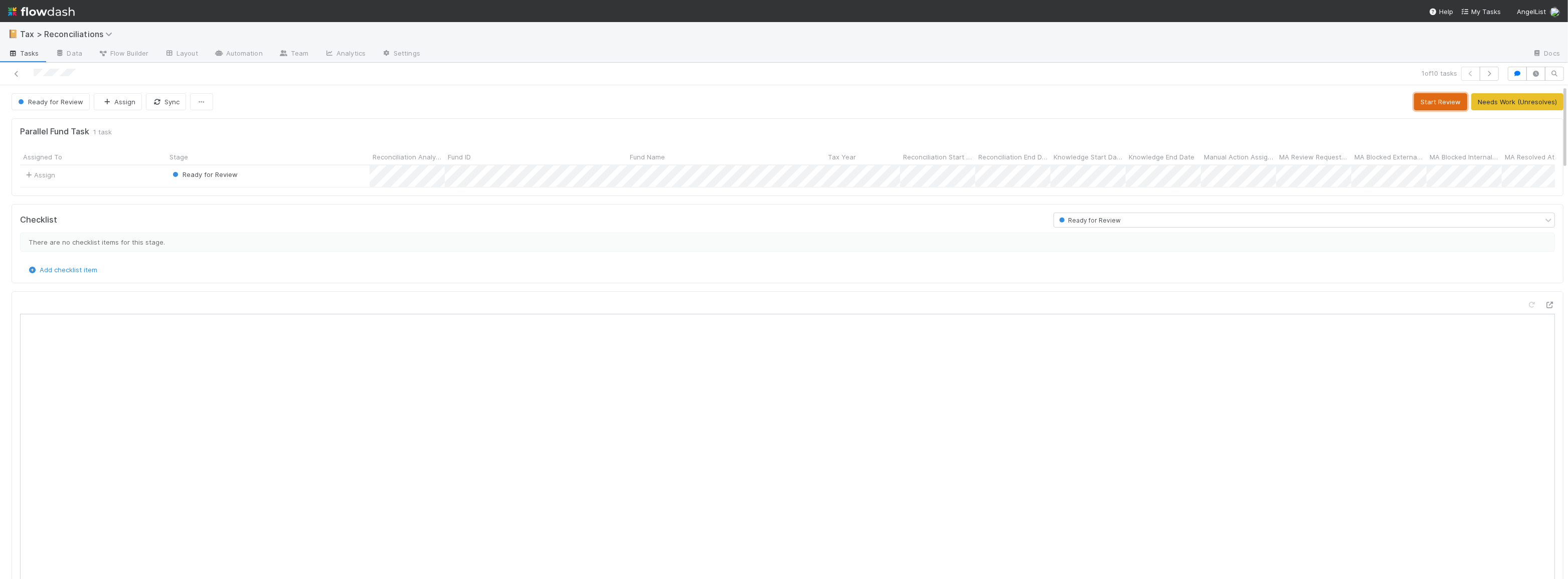
click at [1424, 109] on button "Start Review" at bounding box center [1440, 102] width 53 height 17
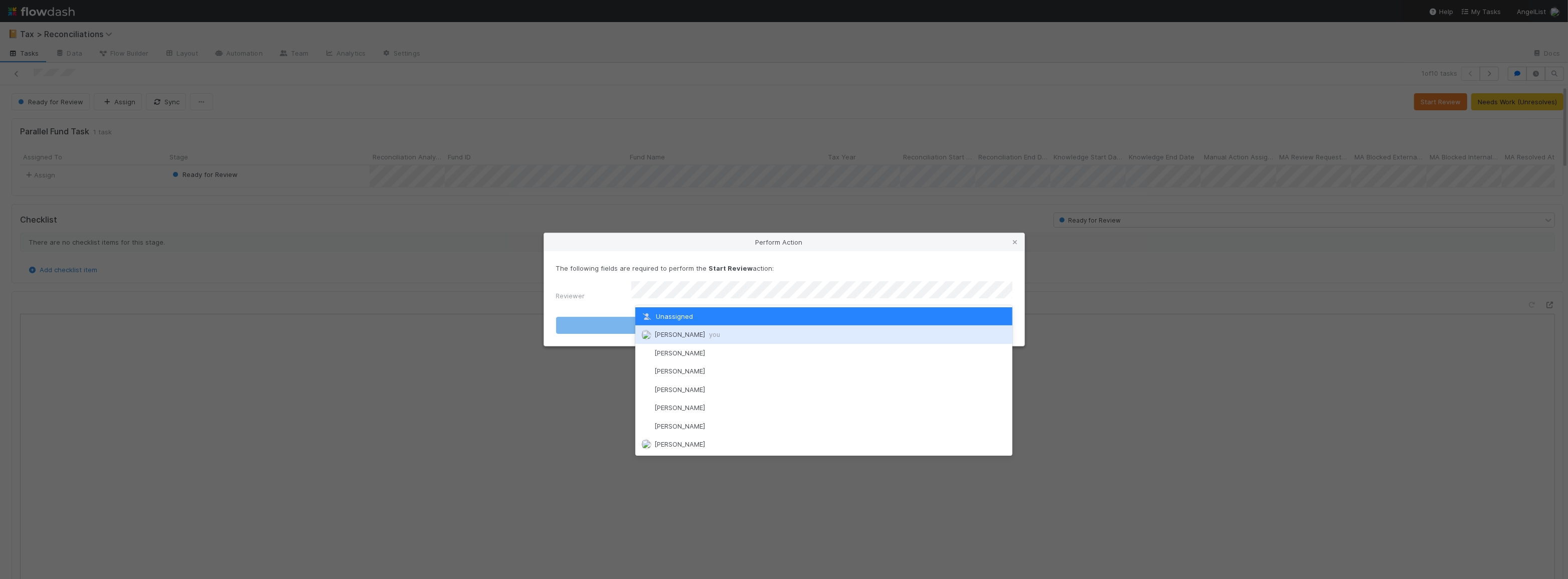
click at [863, 331] on div "[PERSON_NAME] you" at bounding box center [823, 334] width 377 height 18
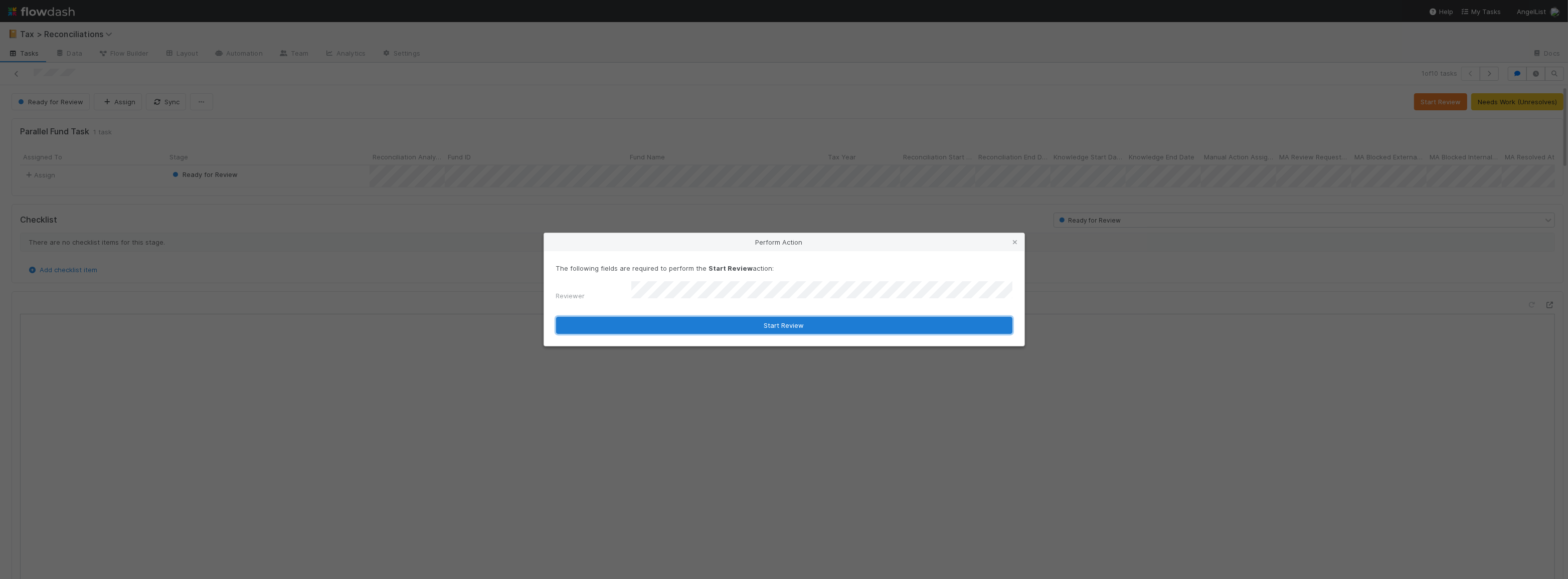
click at [801, 321] on button "Start Review" at bounding box center [784, 326] width 456 height 17
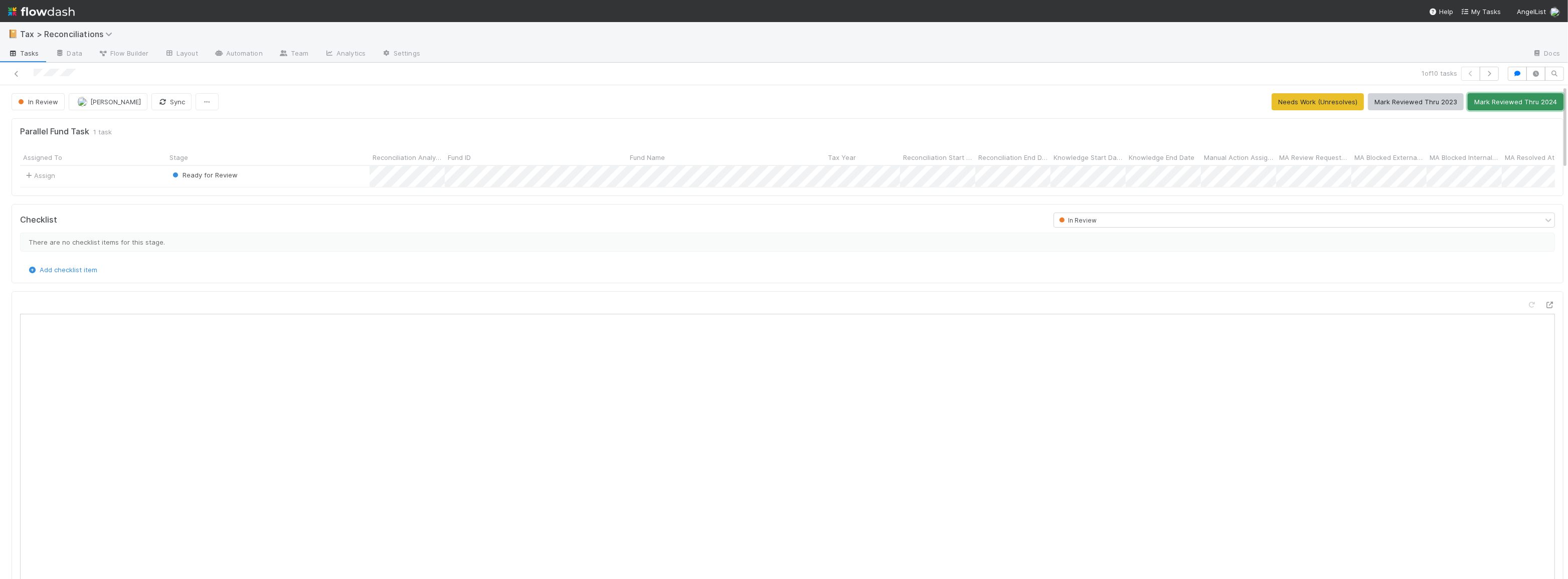
click at [1489, 105] on button "Mark Reviewed Thru 2024" at bounding box center [1516, 102] width 96 height 17
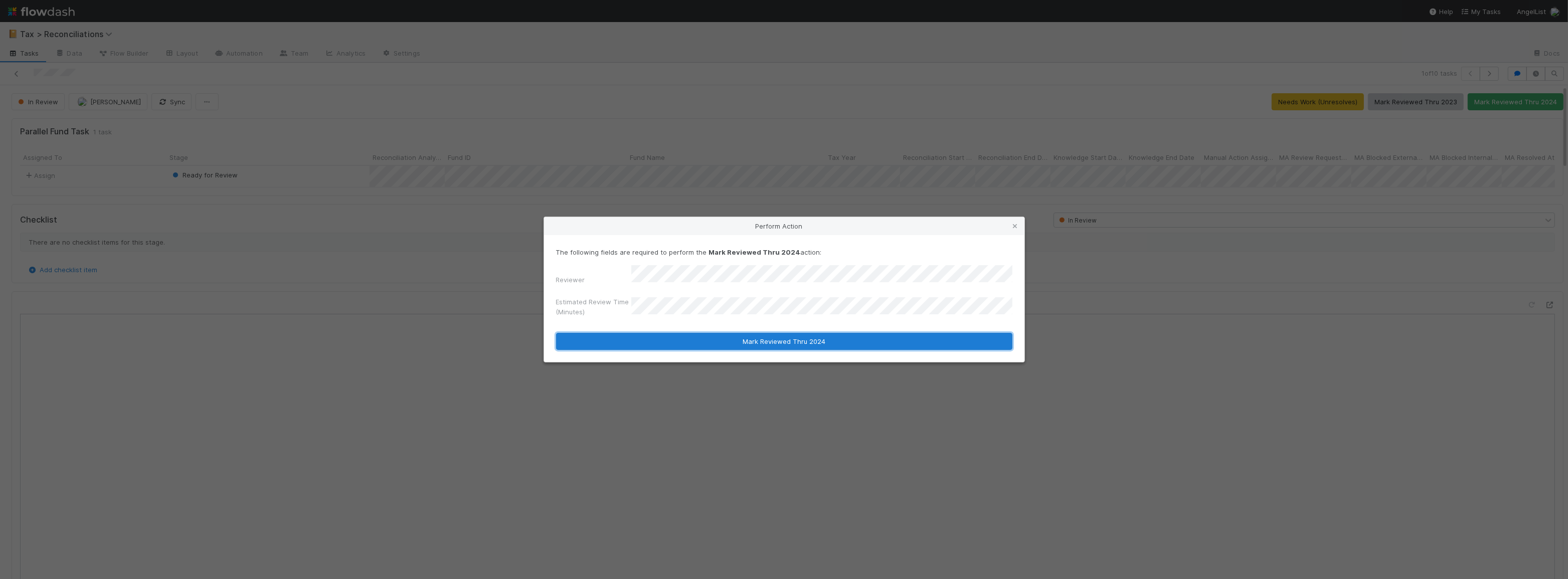
click at [798, 333] on button "Mark Reviewed Thru 2024" at bounding box center [784, 341] width 456 height 17
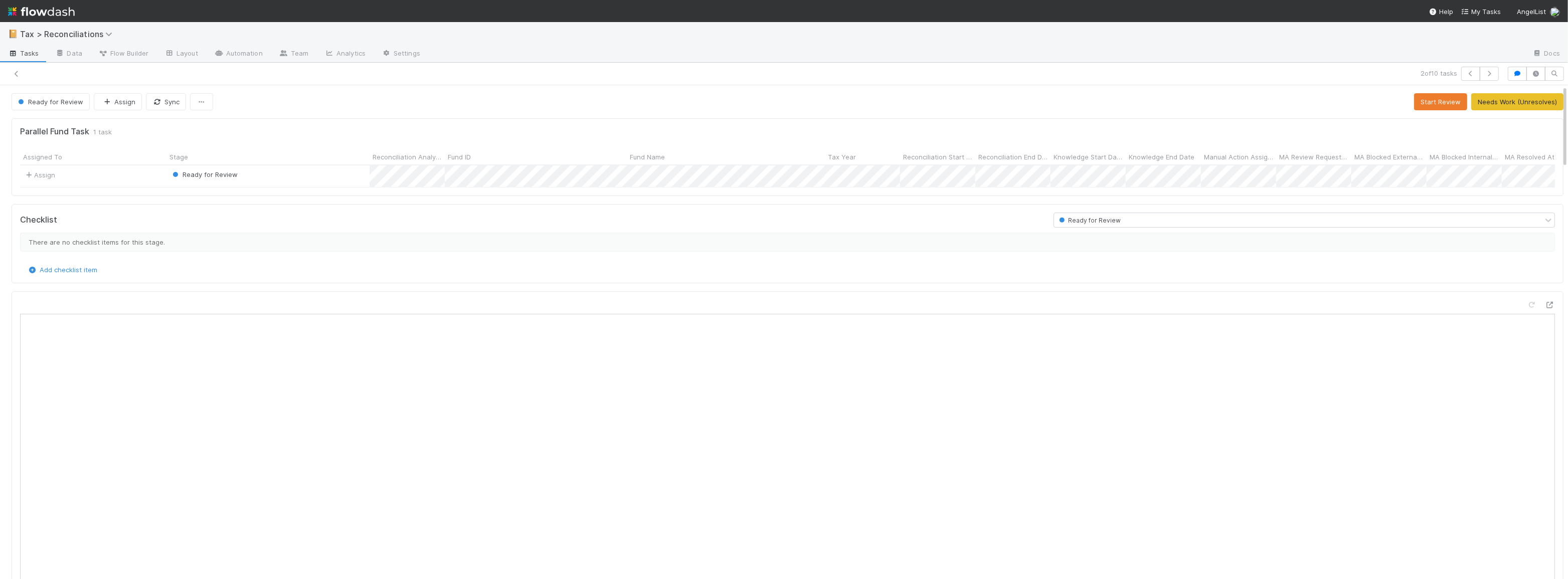
scroll to position [7, 7]
click at [1421, 107] on button "Start Review" at bounding box center [1440, 102] width 53 height 17
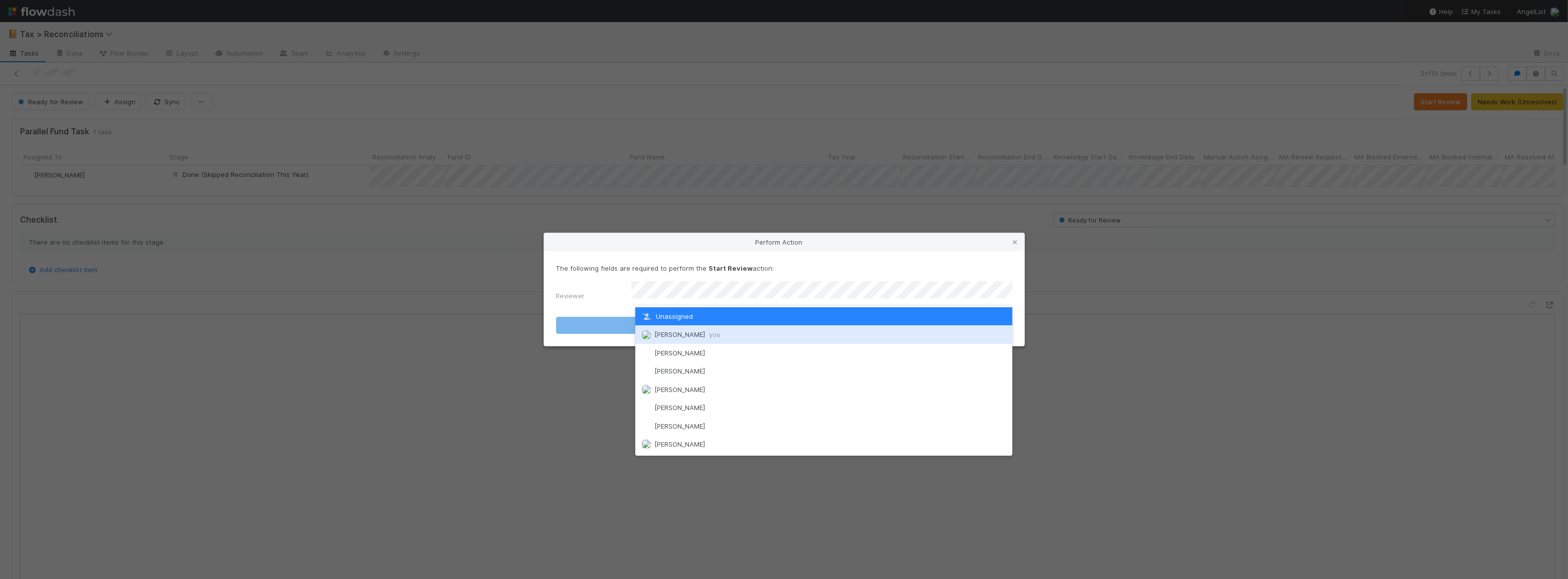
click at [758, 338] on div "[PERSON_NAME] you" at bounding box center [823, 334] width 377 height 18
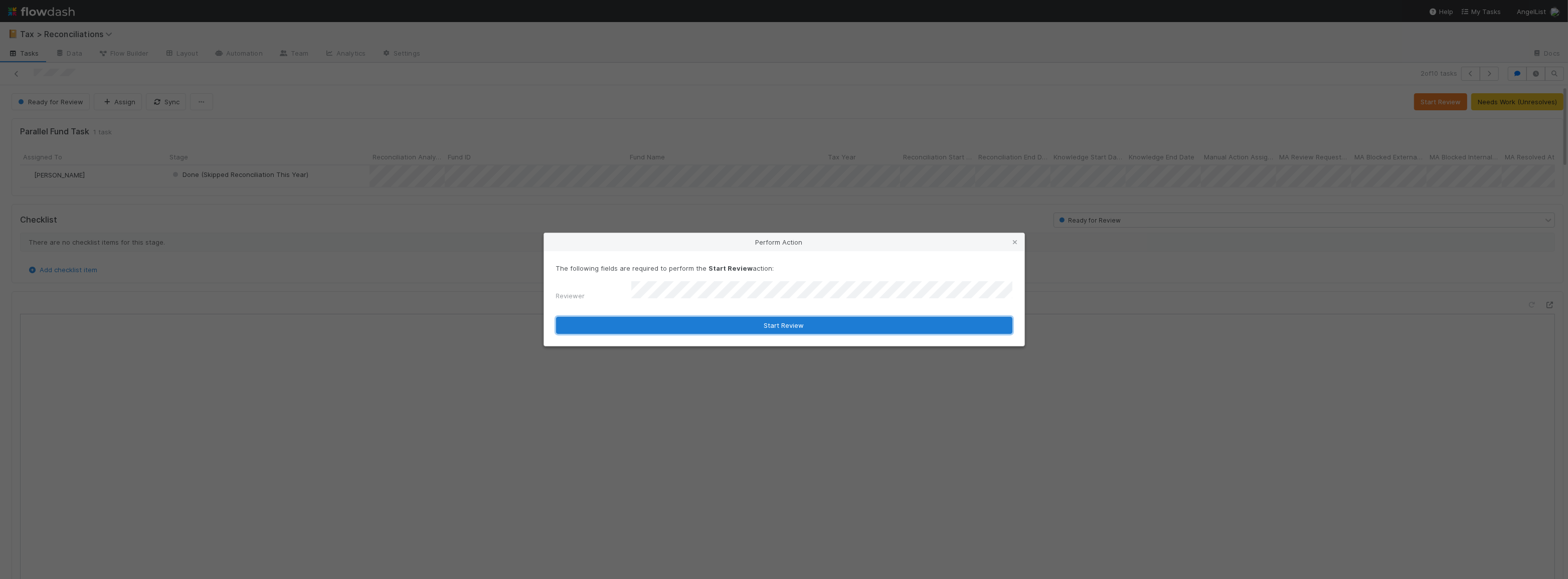
click at [706, 317] on button "Start Review" at bounding box center [784, 326] width 456 height 17
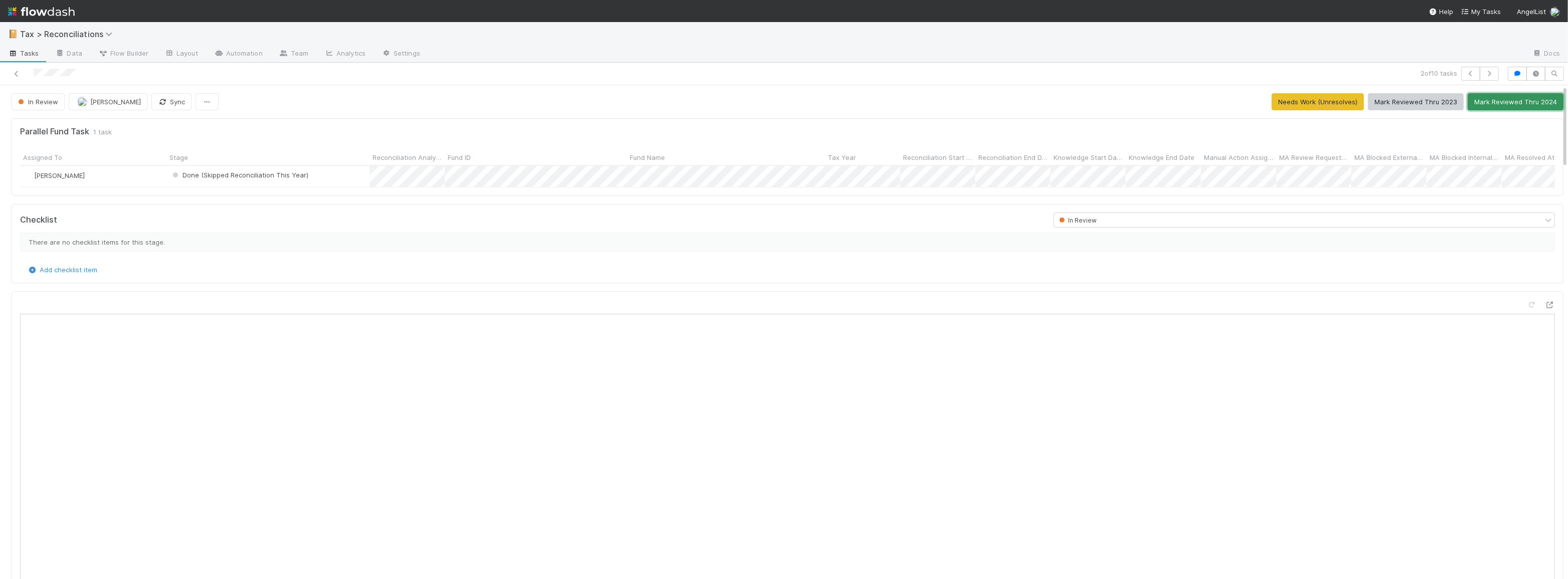
click at [1489, 103] on button "Mark Reviewed Thru 2024" at bounding box center [1516, 102] width 96 height 17
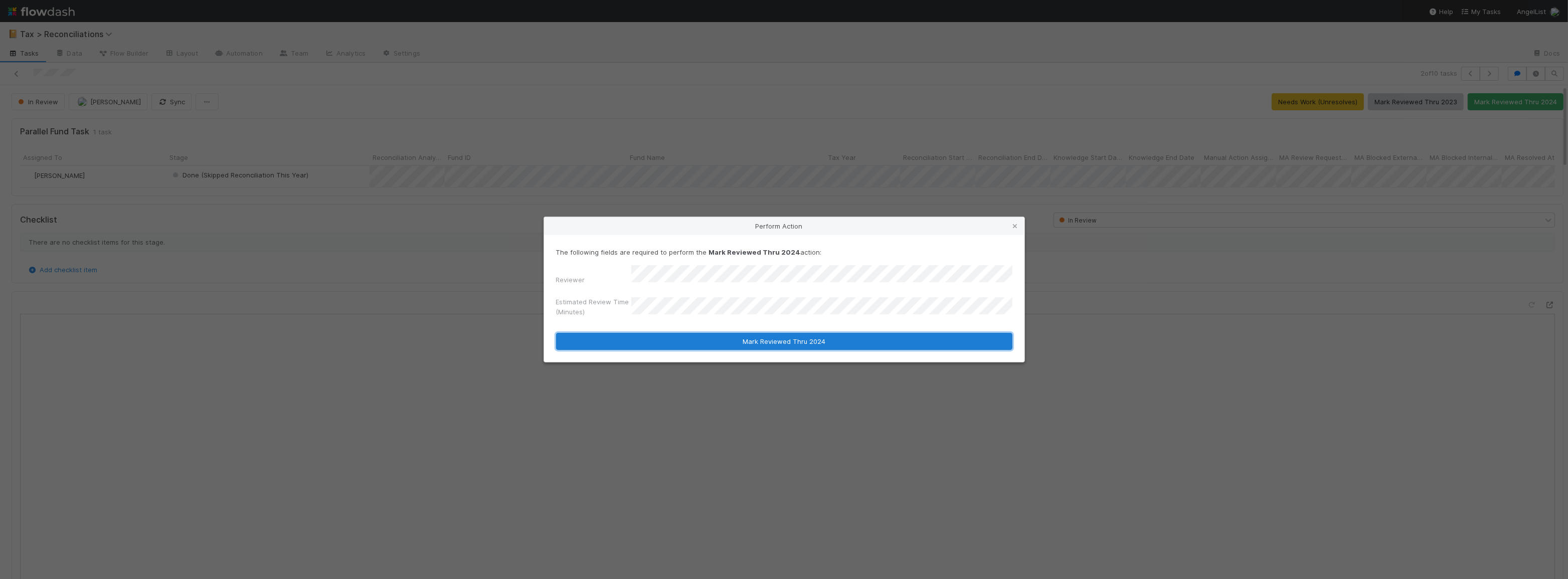
click at [761, 344] on button "Mark Reviewed Thru 2024" at bounding box center [784, 341] width 456 height 17
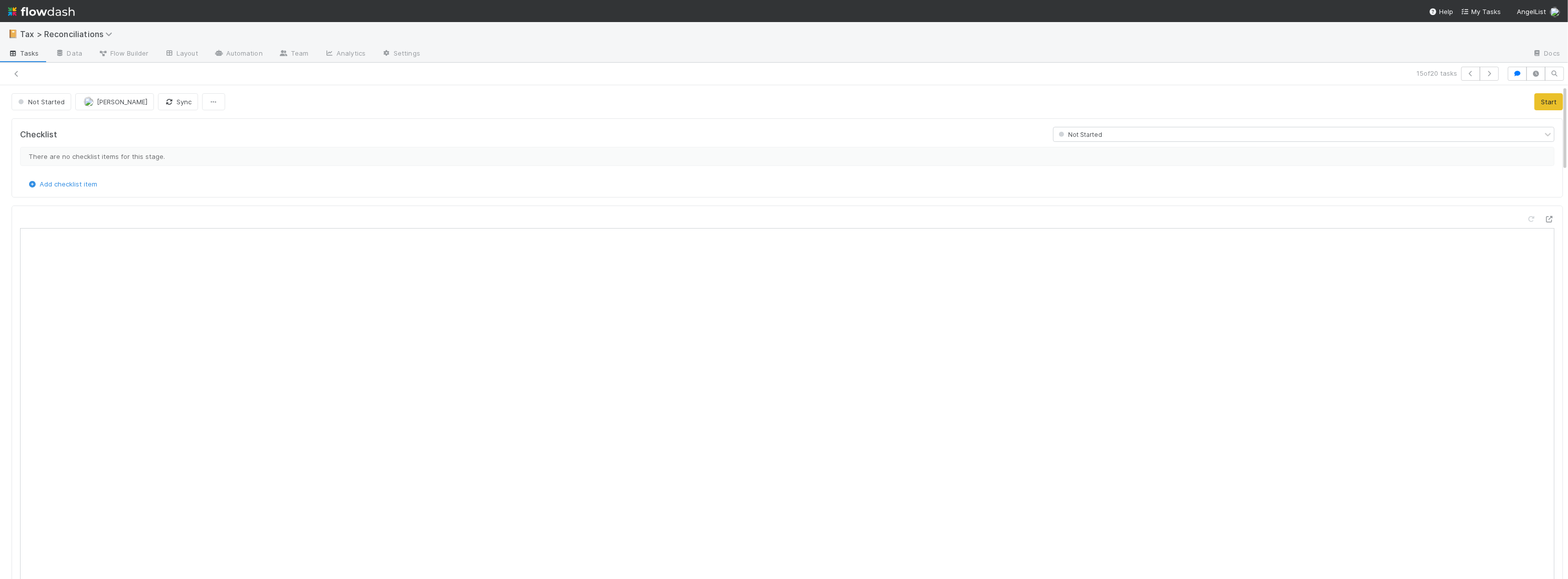
scroll to position [197, 741]
click at [1544, 104] on button "Start" at bounding box center [1548, 102] width 29 height 17
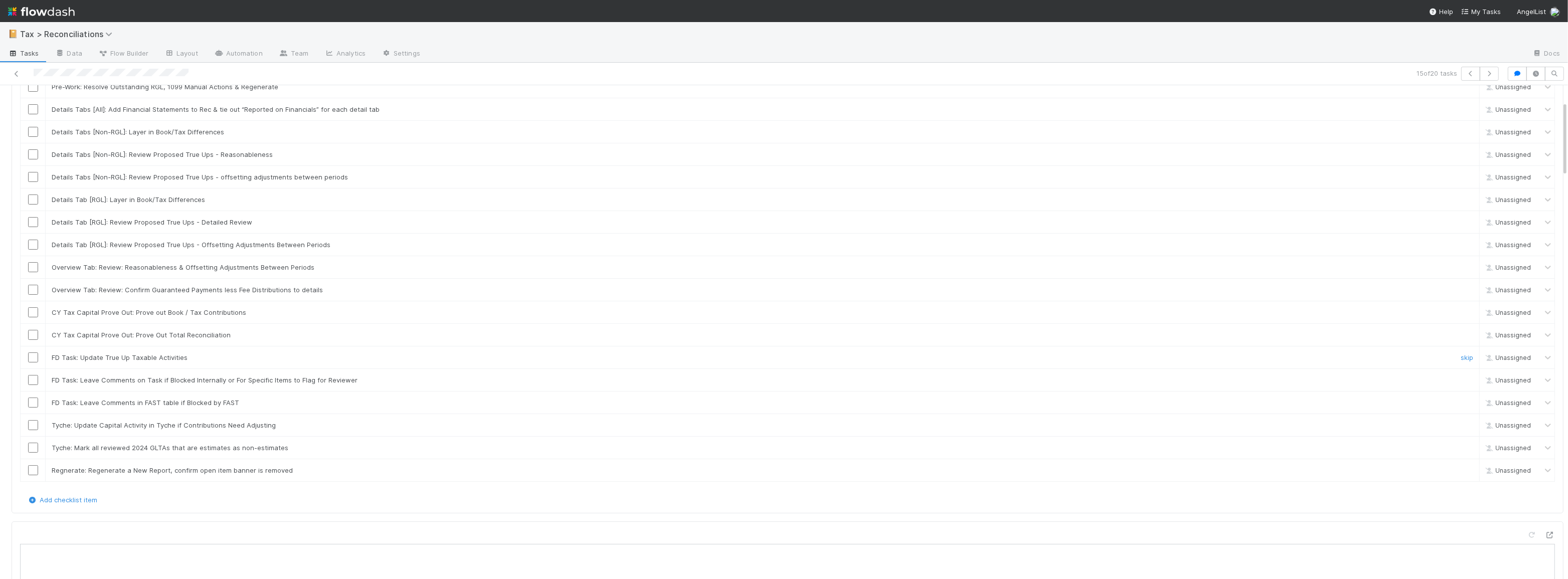
scroll to position [0, 0]
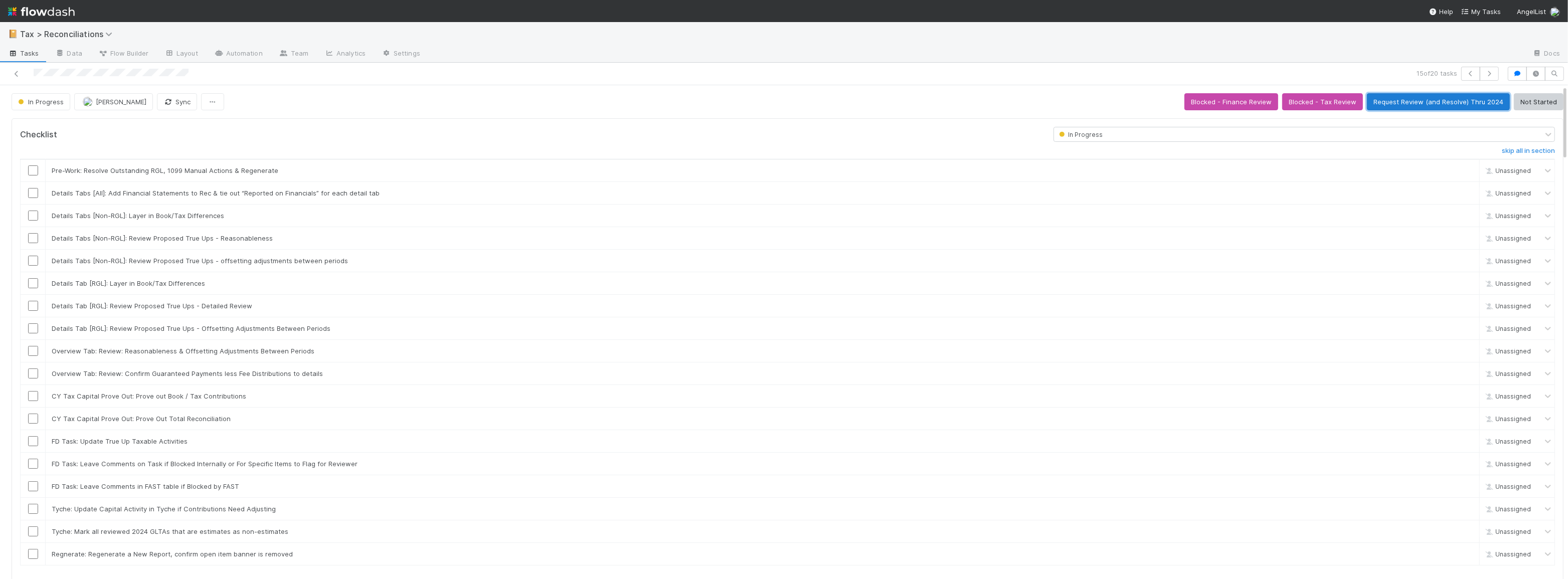
click at [1379, 105] on button "Request Review (and Resolve) Thru 2024" at bounding box center [1438, 102] width 143 height 17
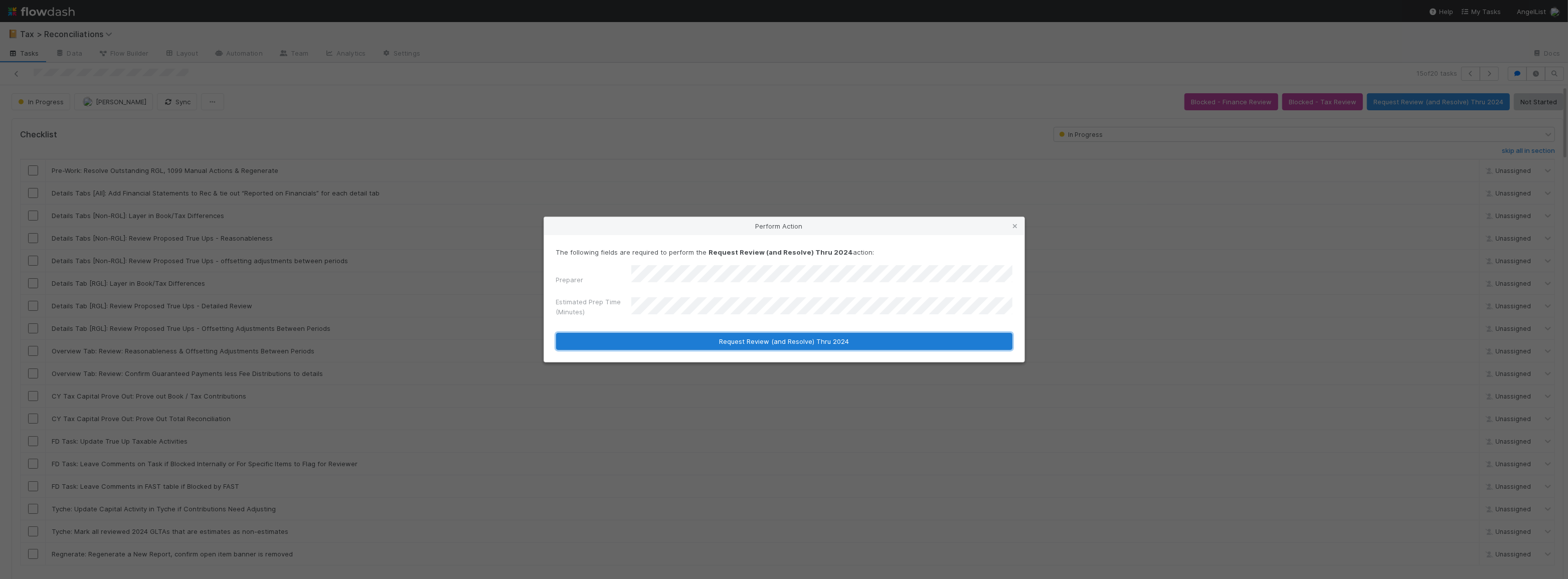
click at [717, 341] on button "Request Review (and Resolve) Thru 2024" at bounding box center [784, 341] width 456 height 17
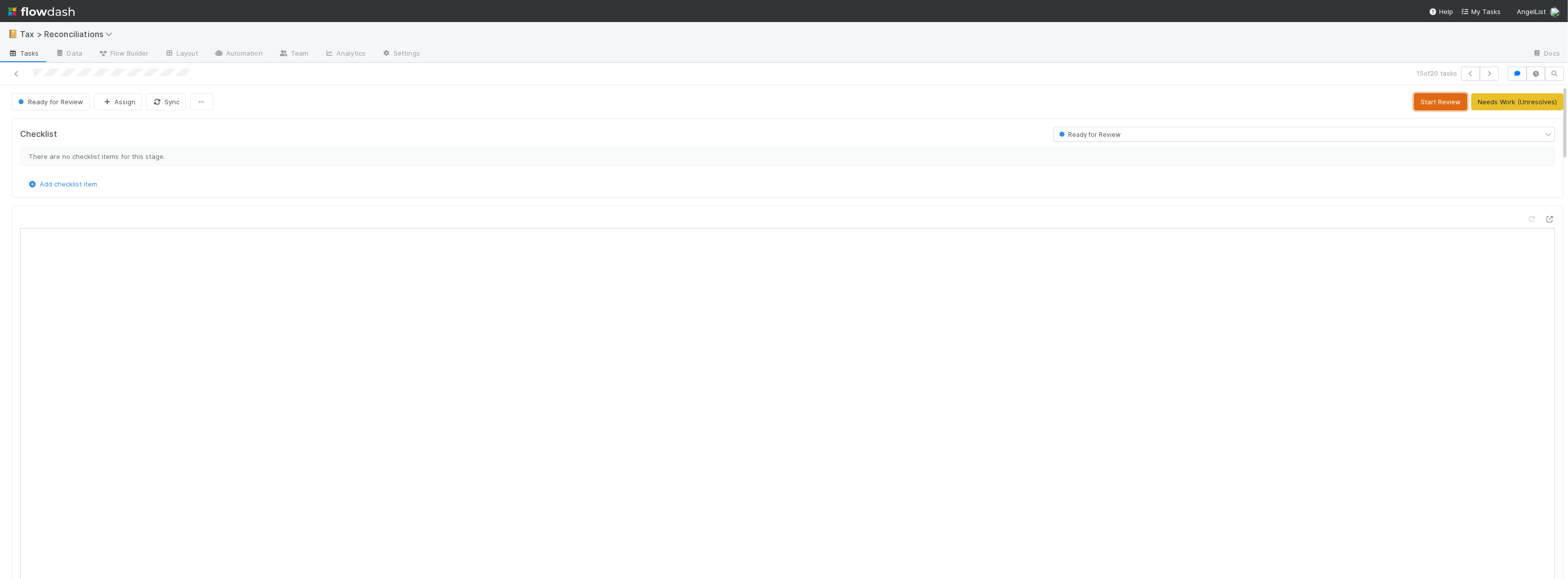
click at [1417, 101] on button "Start Review" at bounding box center [1440, 102] width 53 height 17
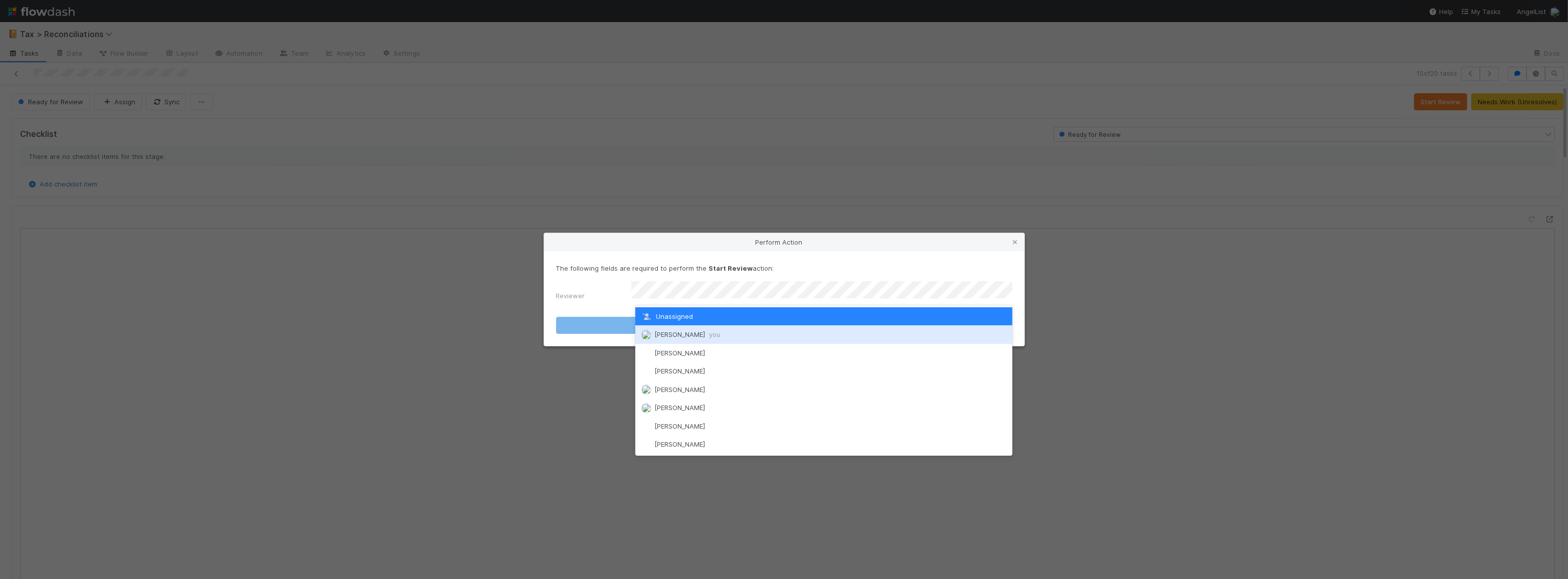
click at [787, 330] on div "[PERSON_NAME] you" at bounding box center [823, 334] width 377 height 18
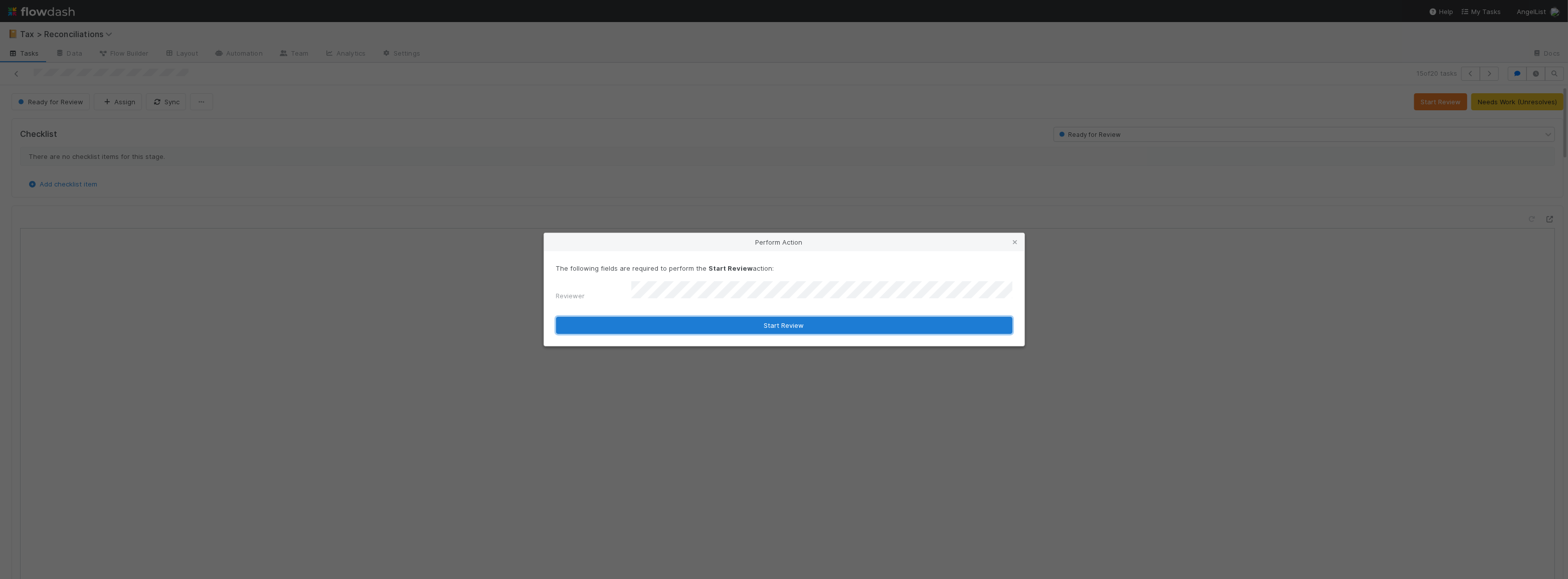
click at [789, 323] on button "Start Review" at bounding box center [784, 326] width 456 height 17
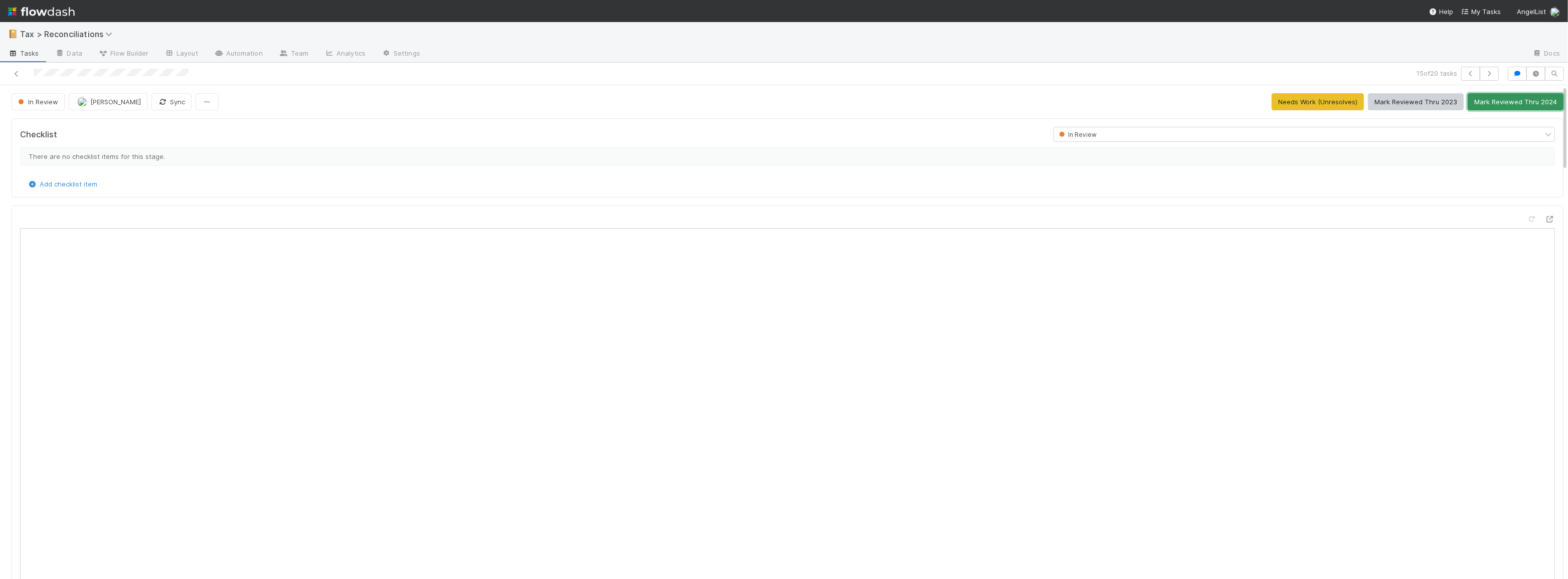
click at [1485, 100] on button "Mark Reviewed Thru 2024" at bounding box center [1516, 102] width 96 height 17
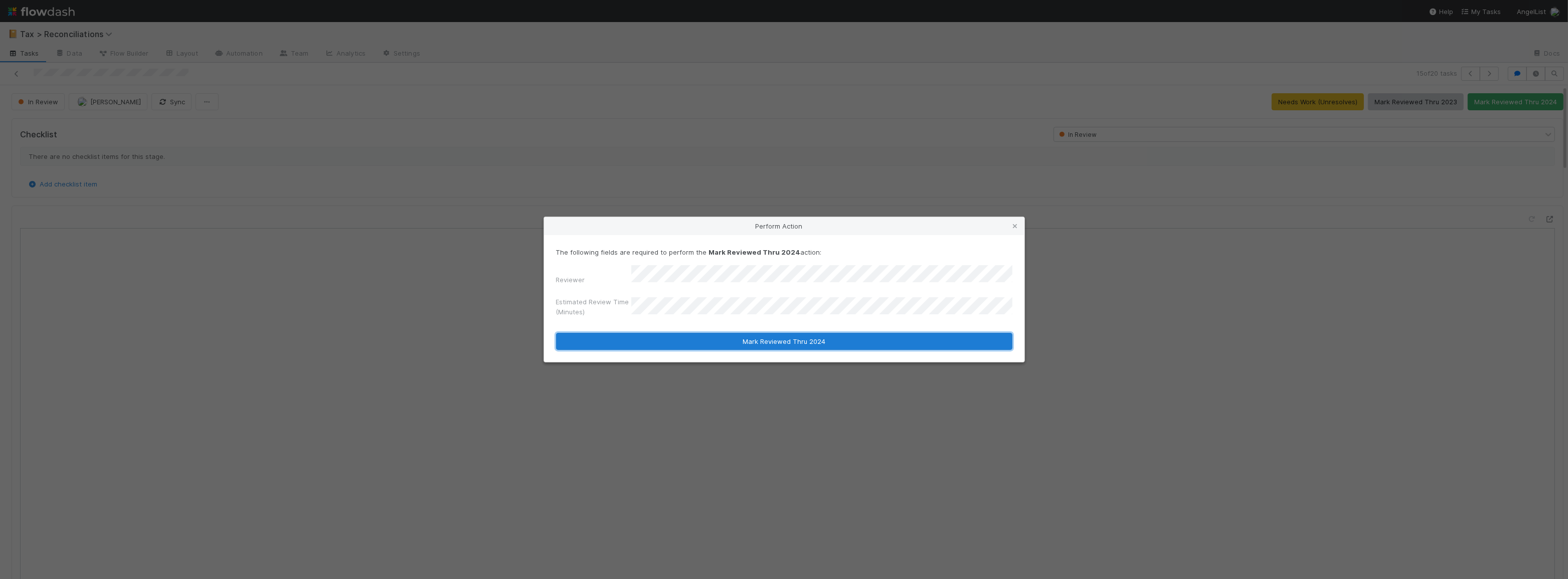
click at [762, 333] on button "Mark Reviewed Thru 2024" at bounding box center [784, 341] width 456 height 17
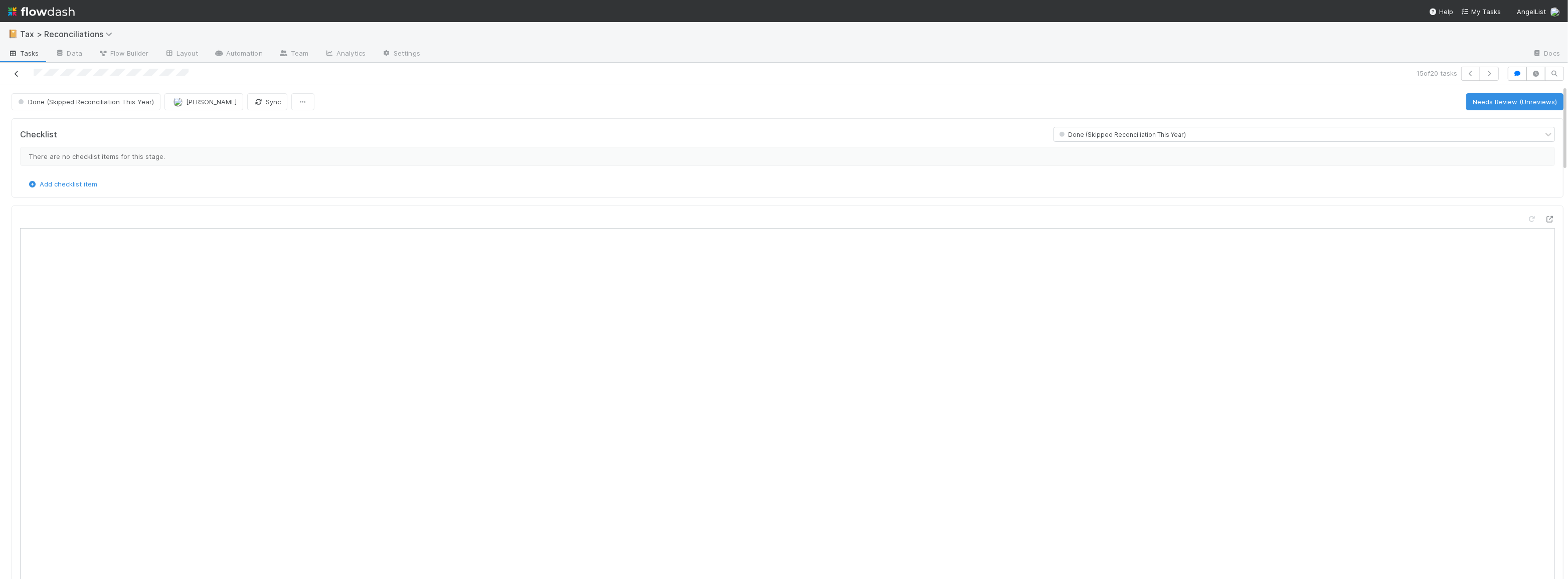
click at [18, 76] on link at bounding box center [16, 73] width 10 height 10
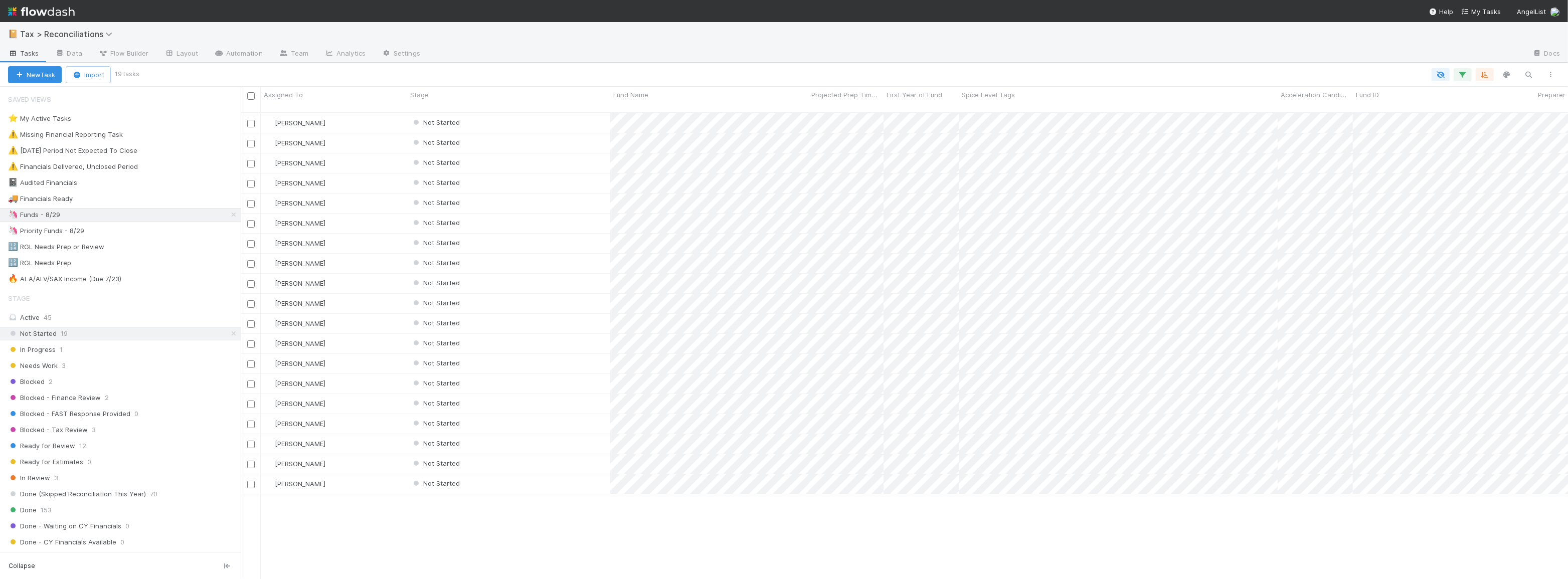
scroll to position [468, 1320]
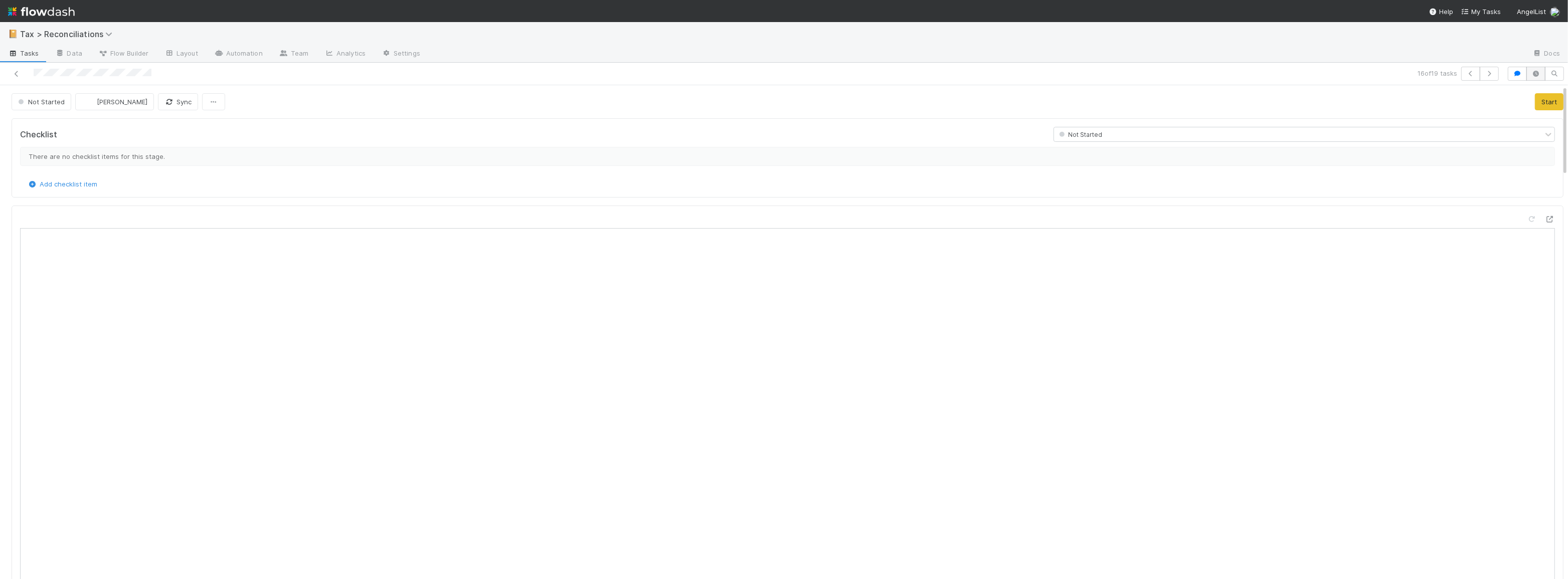
scroll to position [7, 7]
click at [1512, 73] on icon "button" at bounding box center [1517, 74] width 10 height 6
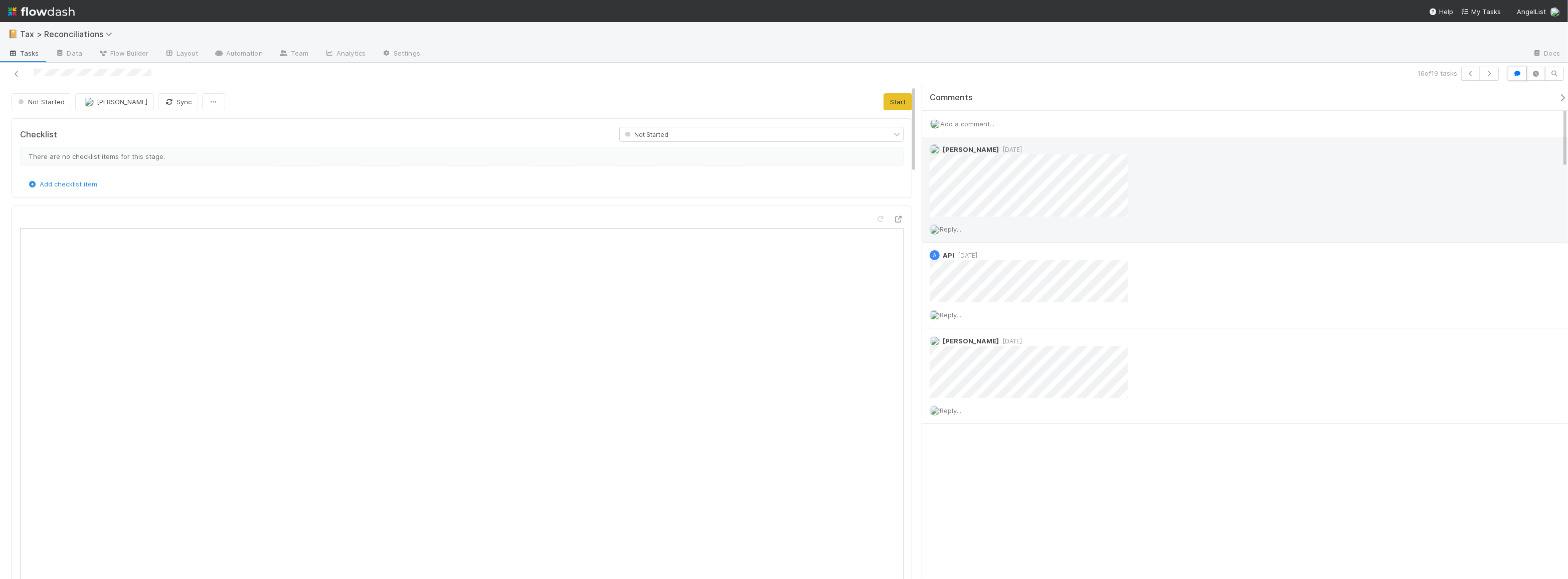
scroll to position [7, 8]
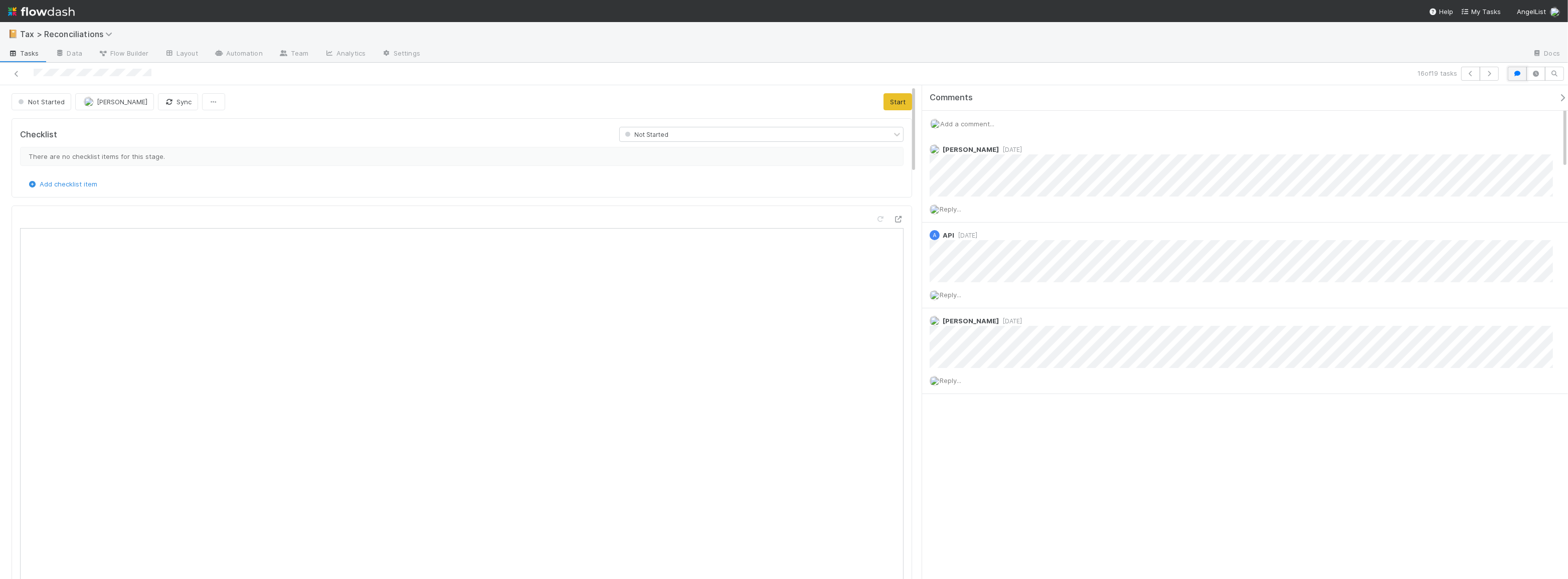
click at [1516, 75] on icon "button" at bounding box center [1517, 74] width 10 height 6
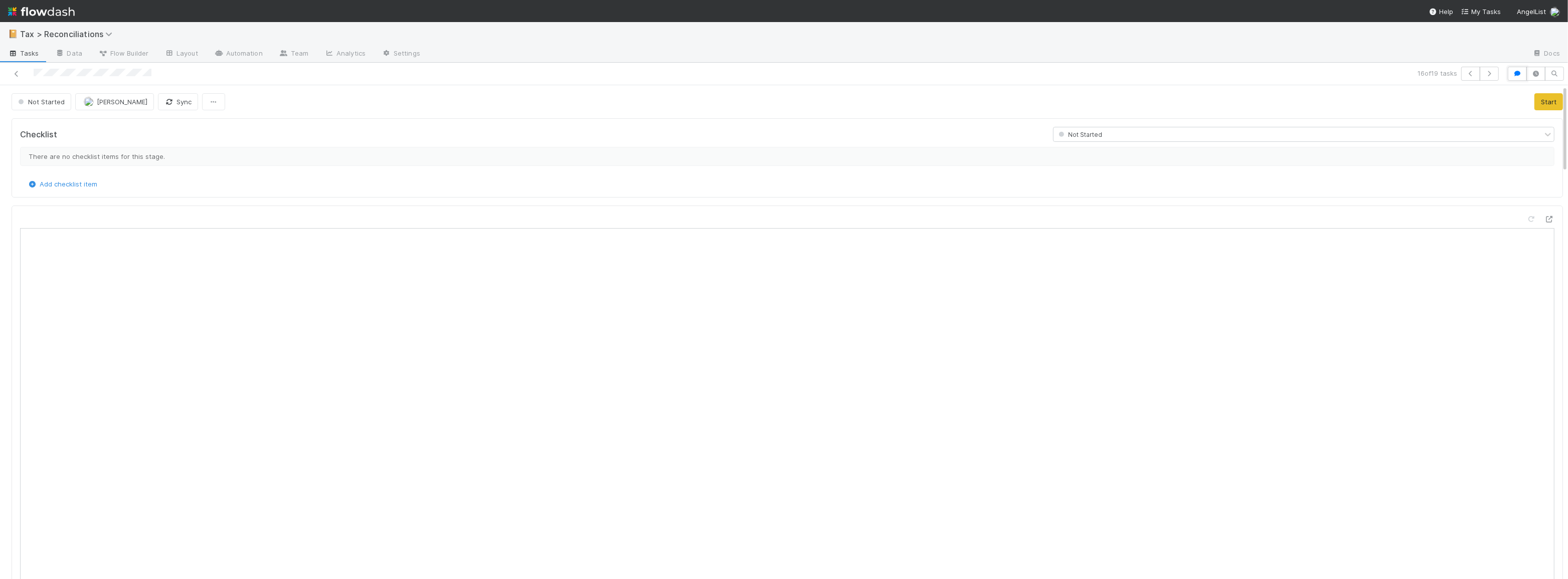
scroll to position [197, 741]
click at [1535, 107] on button "Start" at bounding box center [1549, 102] width 29 height 17
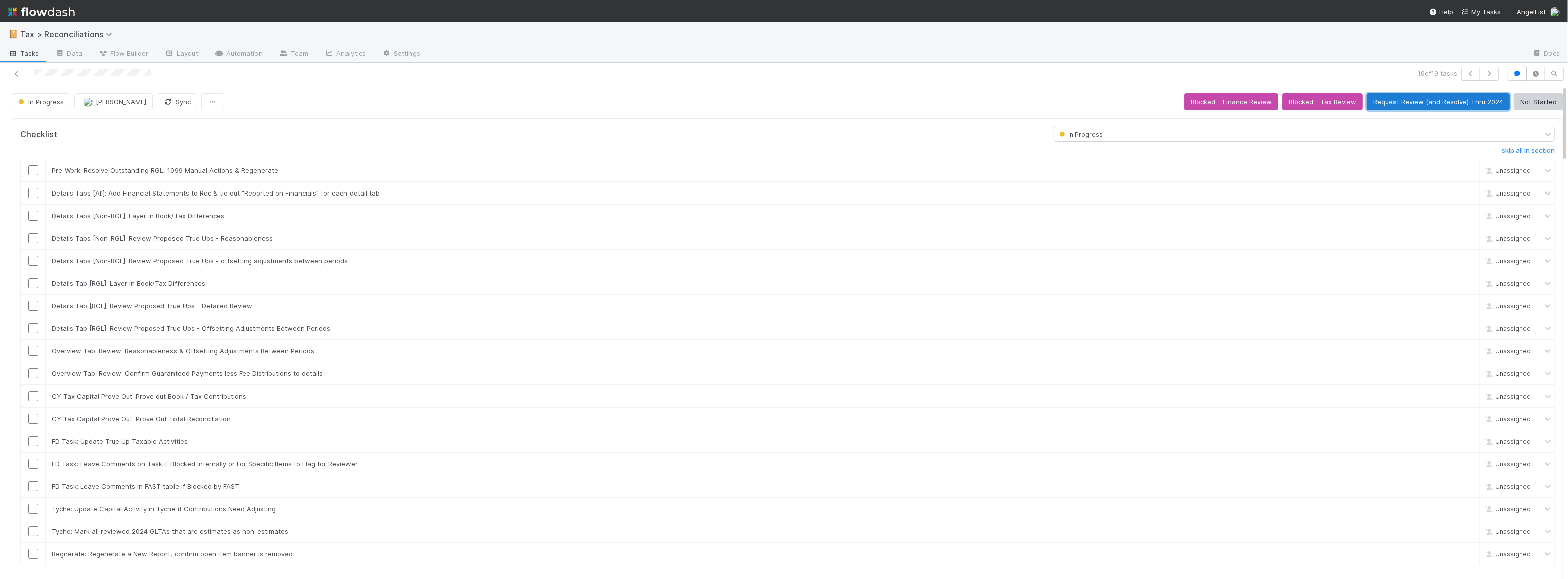
click at [1412, 107] on button "Request Review (and Resolve) Thru 2024" at bounding box center [1438, 102] width 143 height 17
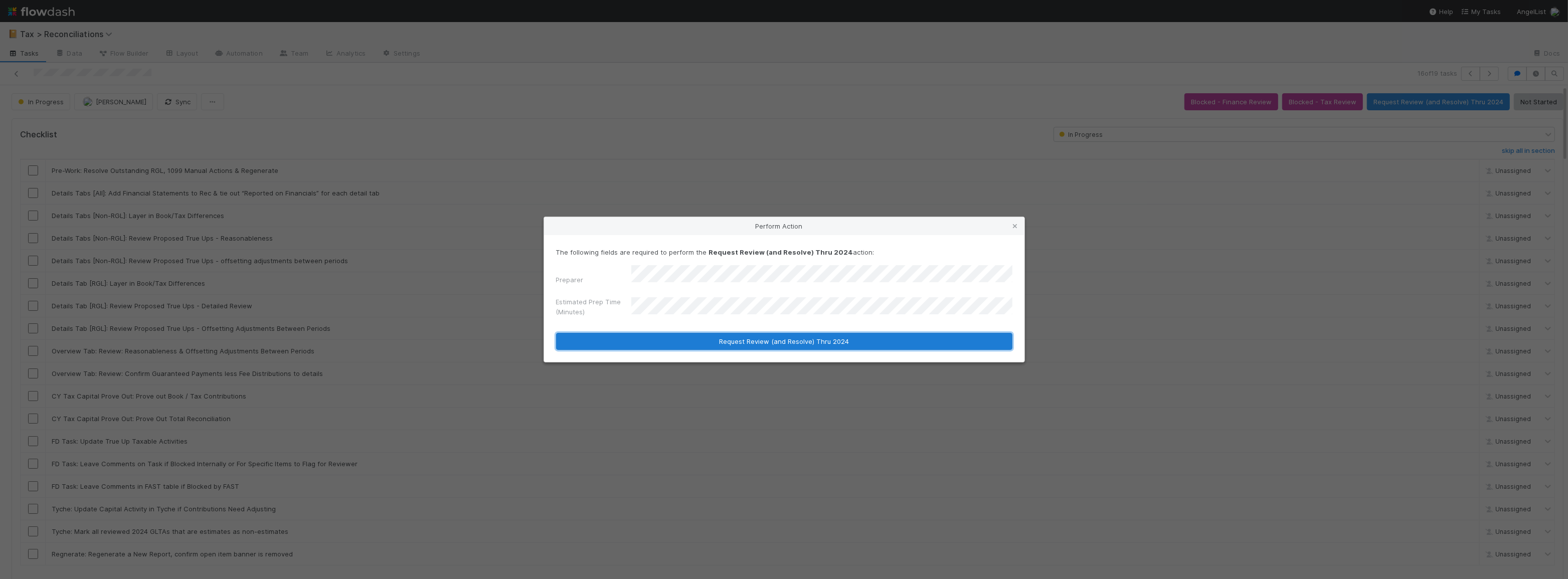
click at [857, 335] on button "Request Review (and Resolve) Thru 2024" at bounding box center [784, 341] width 456 height 17
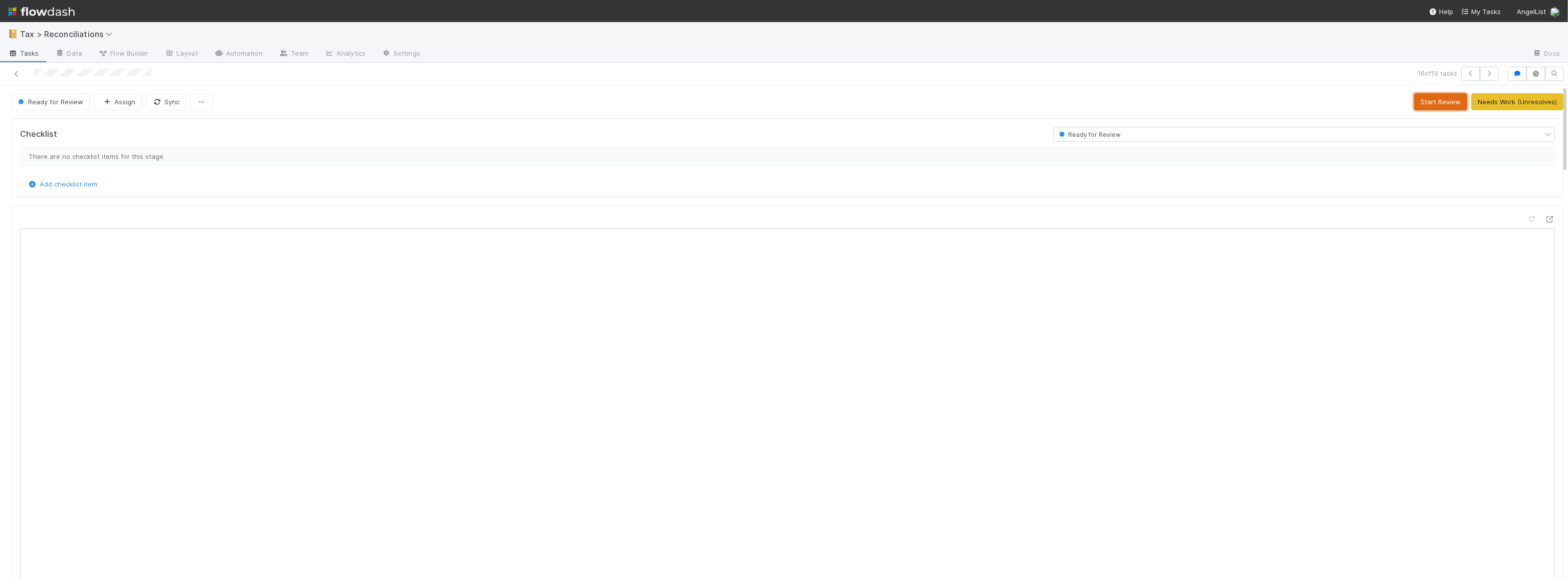
click at [1424, 103] on button "Start Review" at bounding box center [1440, 102] width 53 height 17
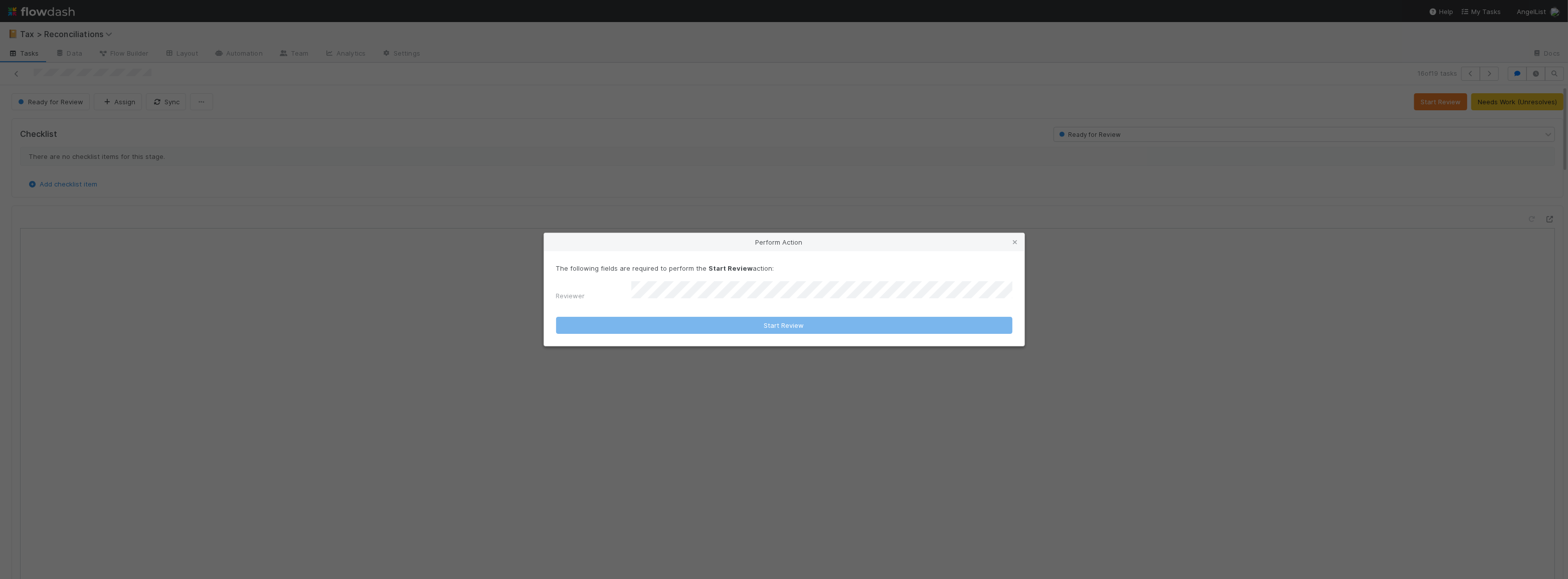
click at [878, 283] on div "The following fields are required to perform the Start Review action: Reviewer" at bounding box center [784, 284] width 456 height 42
click at [877, 304] on form "The following fields are required to perform the Start Review action: Reviewer …" at bounding box center [784, 299] width 456 height 71
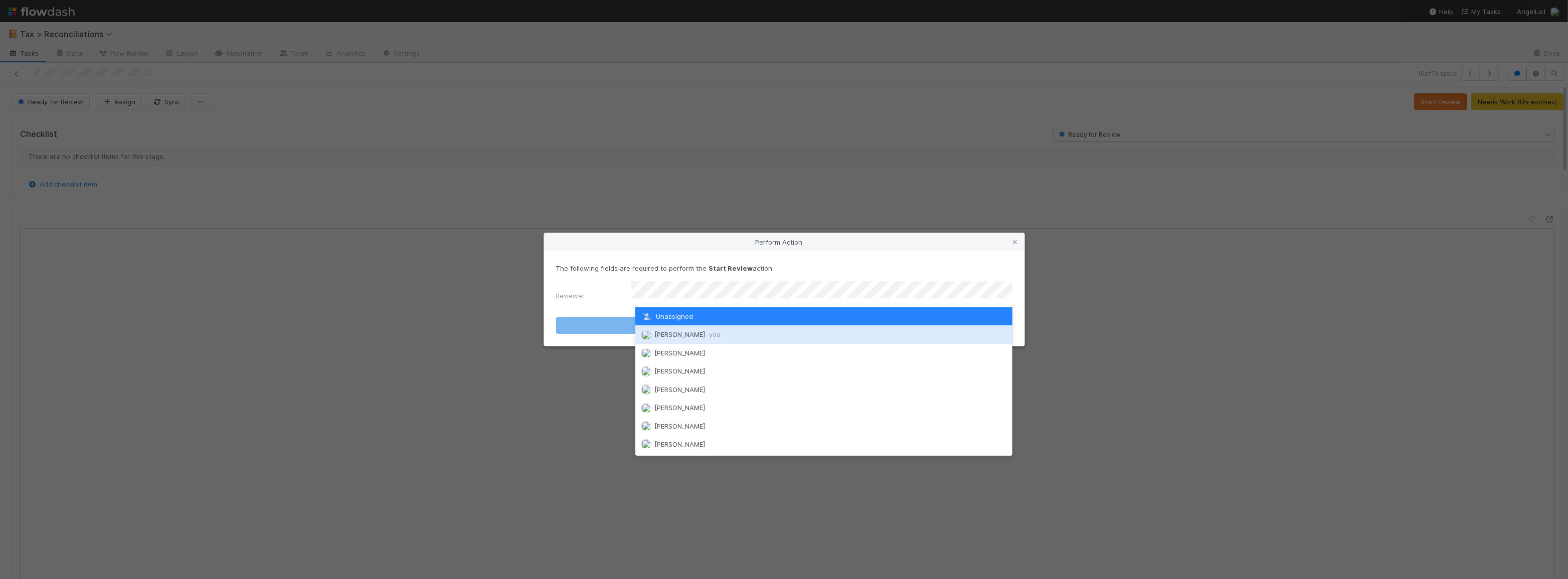
click at [862, 334] on div "[PERSON_NAME] you" at bounding box center [823, 334] width 377 height 18
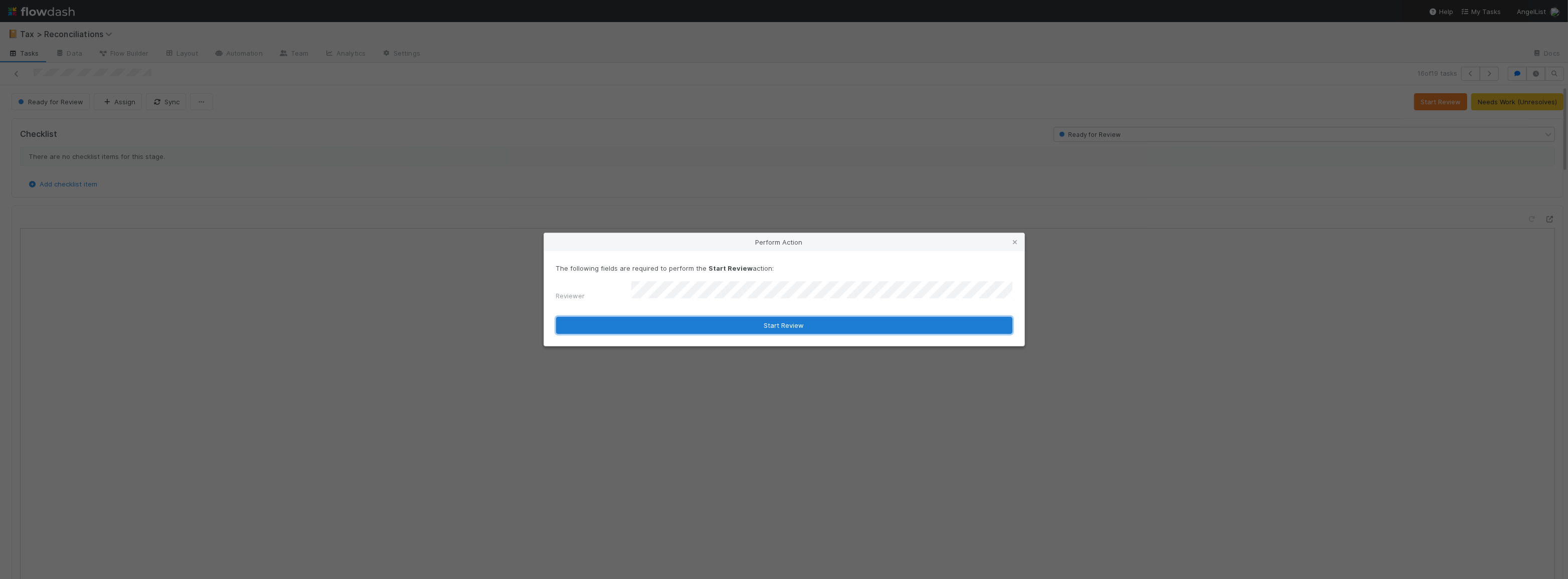
click at [808, 321] on button "Start Review" at bounding box center [784, 326] width 456 height 17
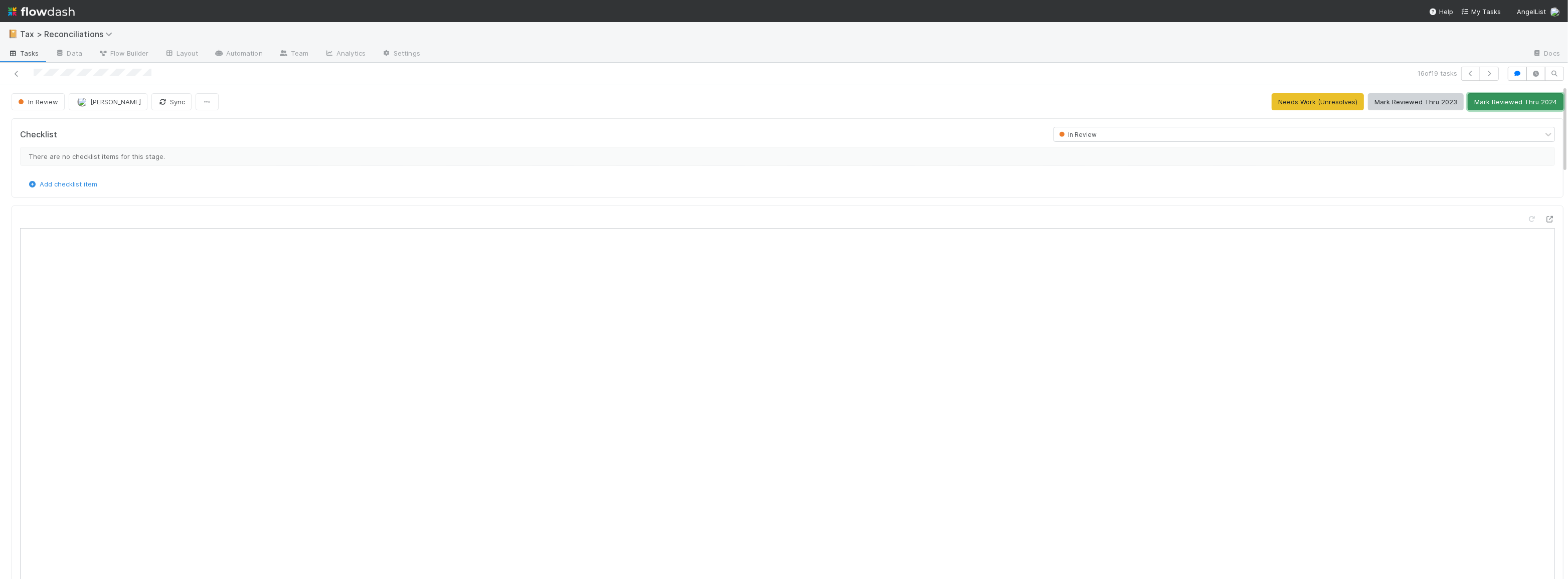
click at [1501, 93] on button "Mark Reviewed Thru 2024" at bounding box center [1516, 102] width 96 height 17
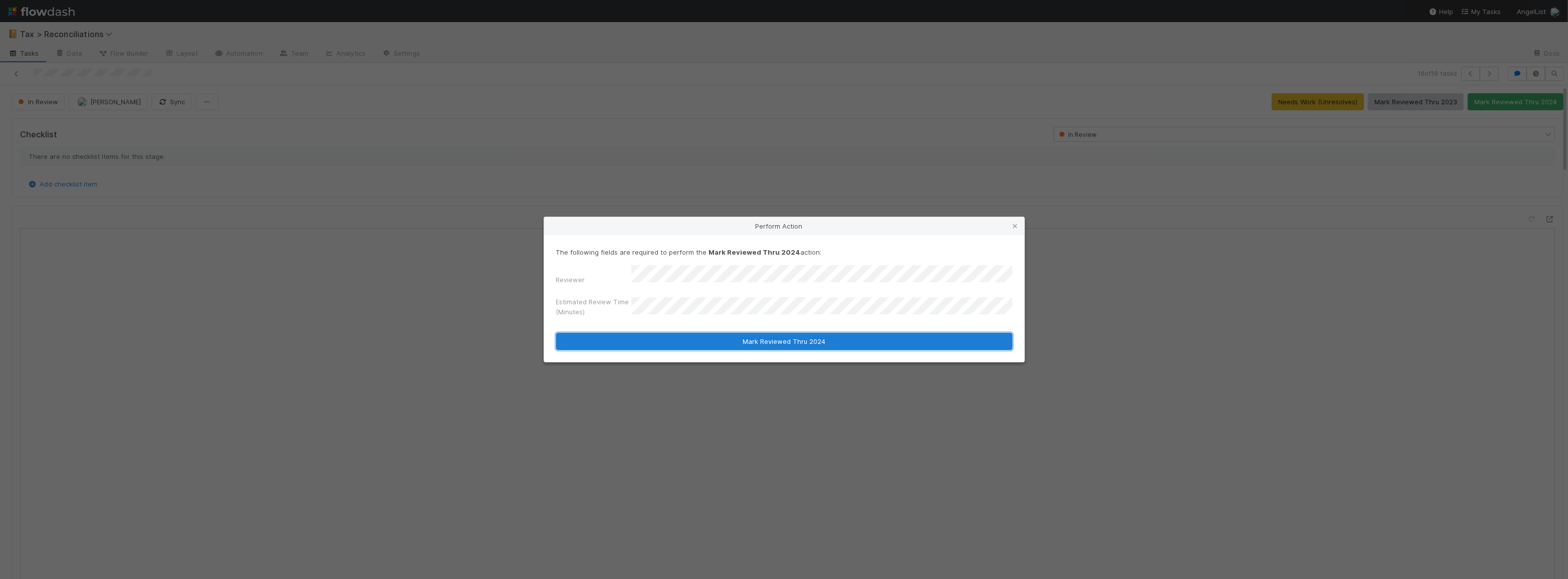
click at [740, 342] on button "Mark Reviewed Thru 2024" at bounding box center [784, 341] width 456 height 17
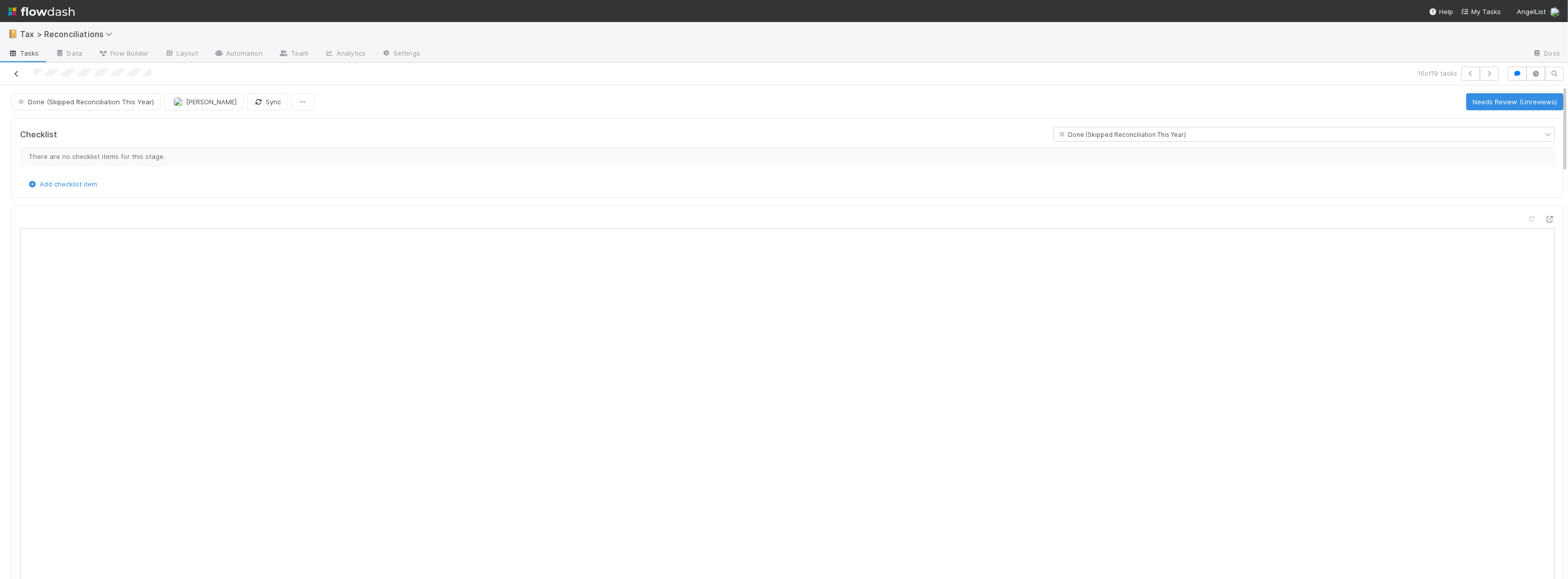
click at [14, 75] on icon at bounding box center [16, 74] width 10 height 6
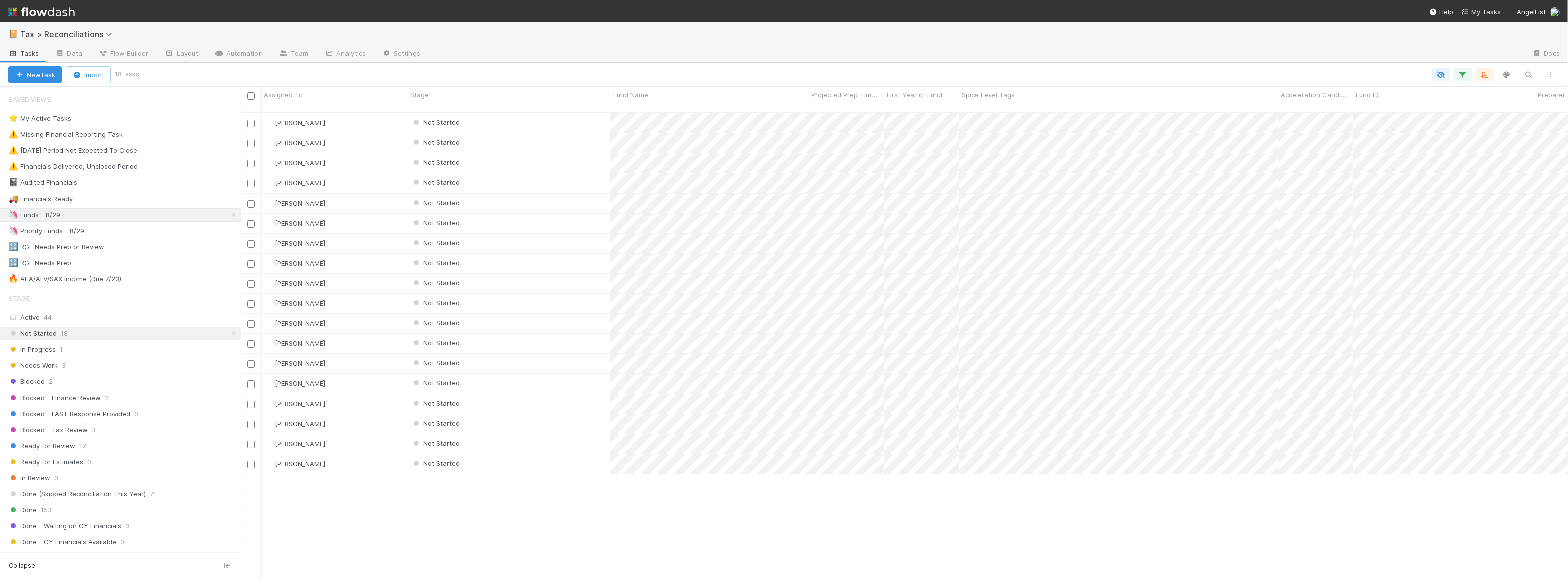
scroll to position [468, 1320]
click at [573, 418] on div "Not Started" at bounding box center [509, 424] width 203 height 19
click at [228, 333] on icon at bounding box center [233, 334] width 10 height 6
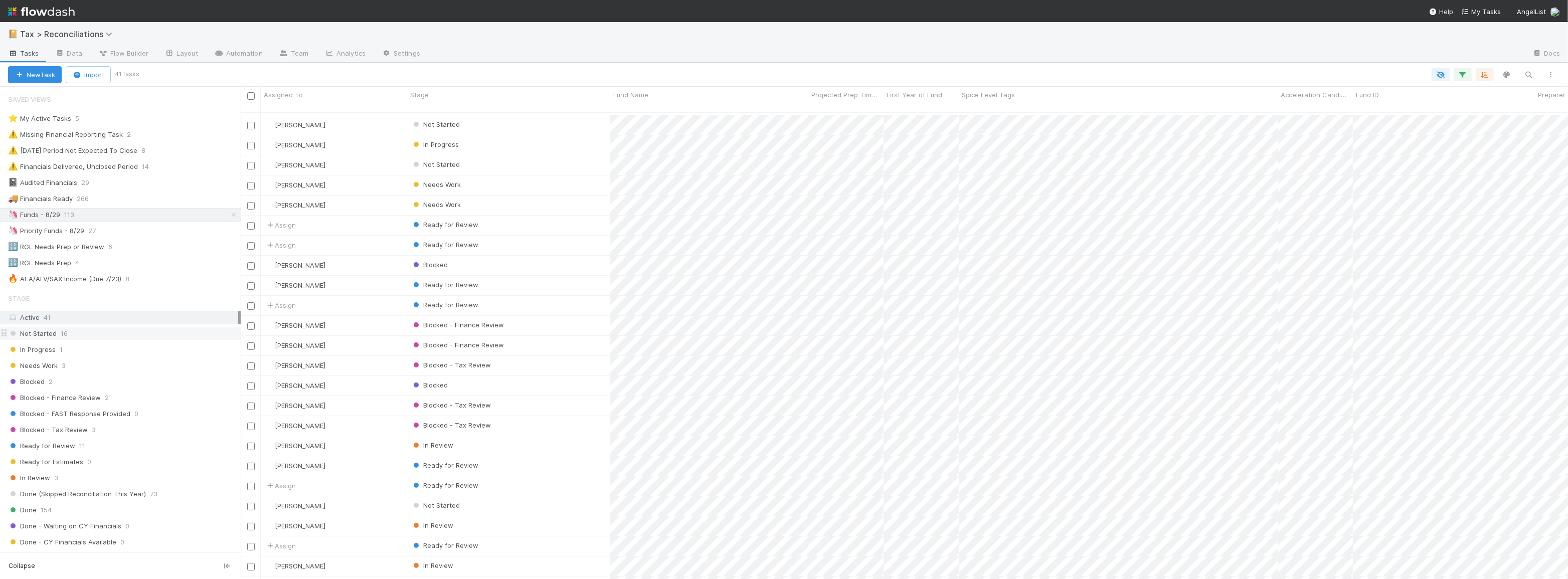
scroll to position [354, 0]
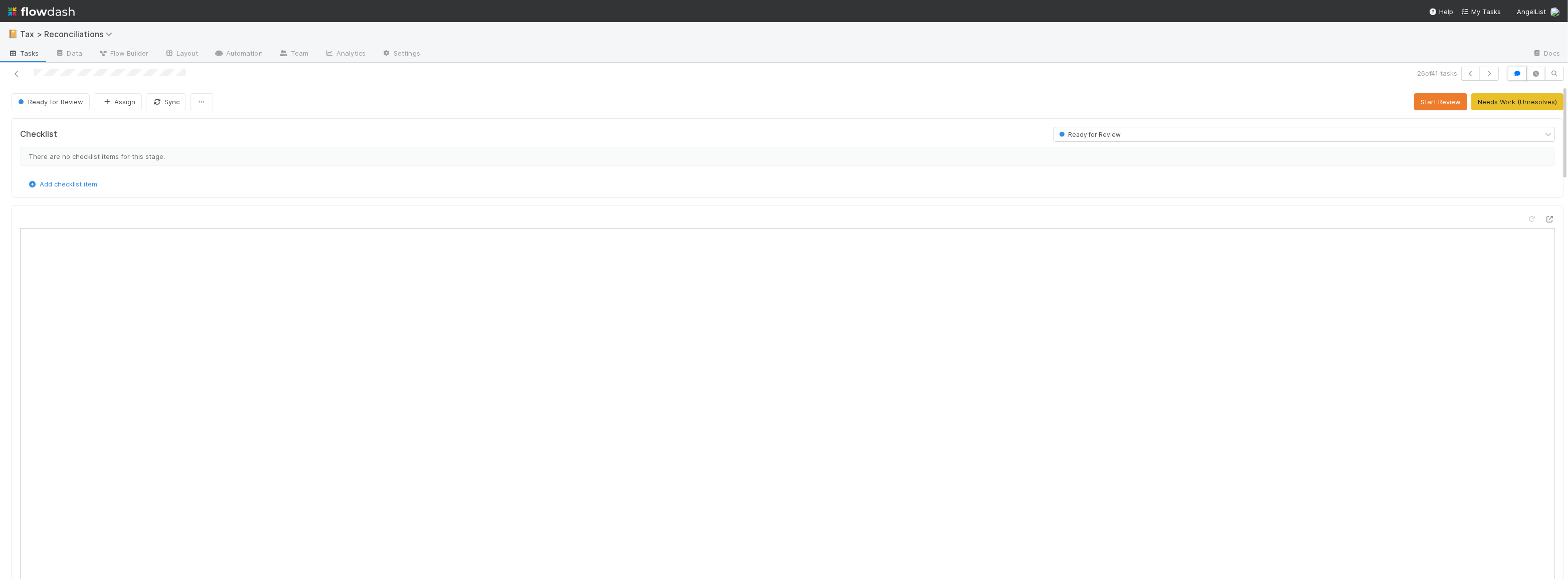
click at [1512, 72] on icon "button" at bounding box center [1517, 74] width 10 height 6
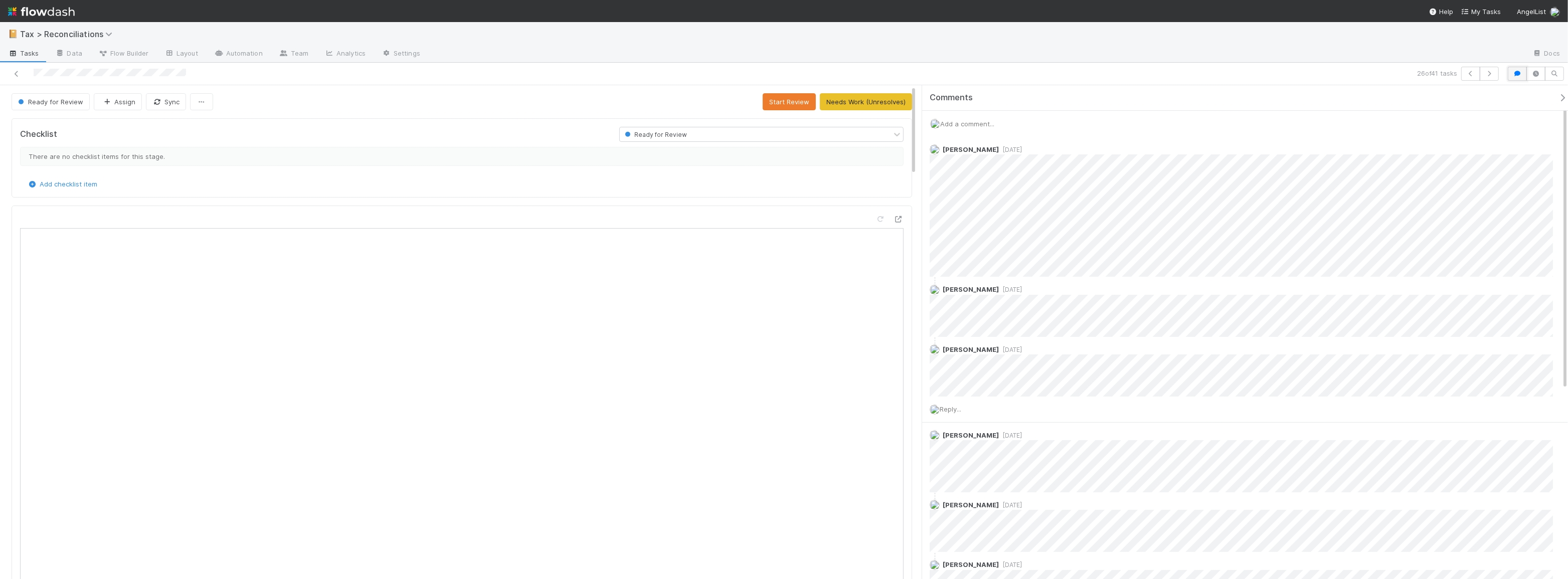
click at [1521, 73] on icon "button" at bounding box center [1517, 74] width 10 height 6
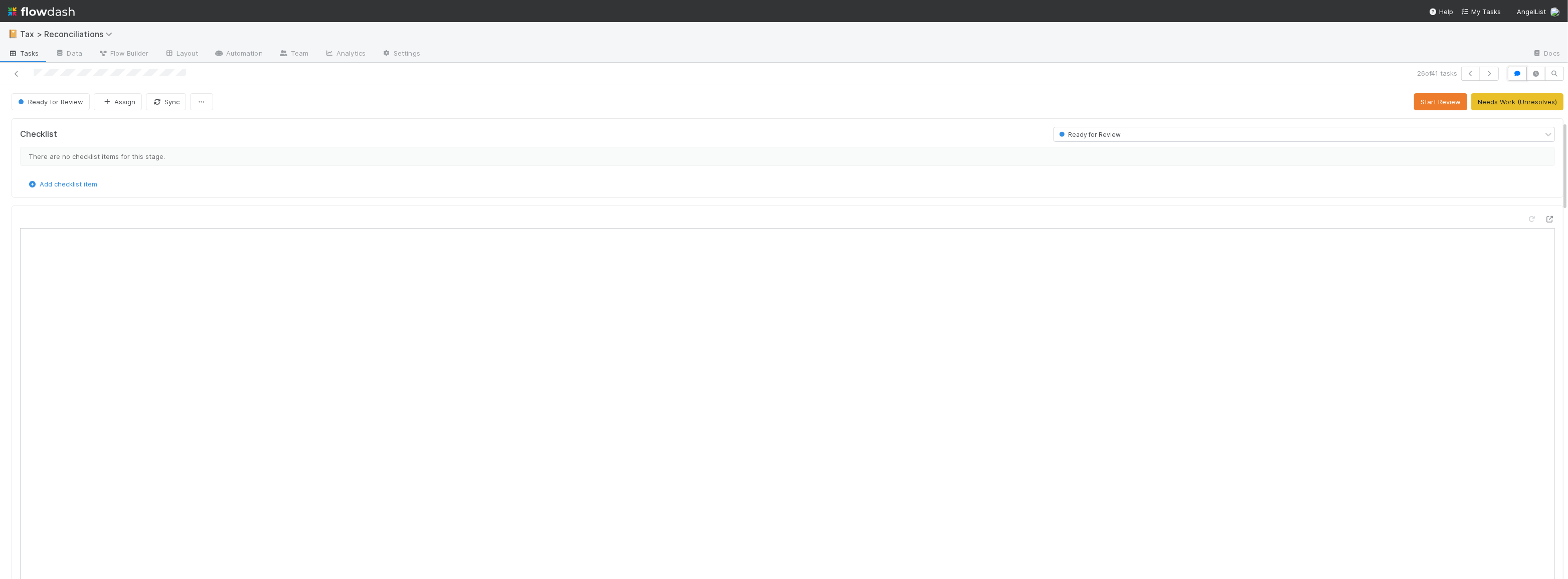
scroll to position [228, 0]
click at [1512, 74] on icon "button" at bounding box center [1517, 74] width 10 height 6
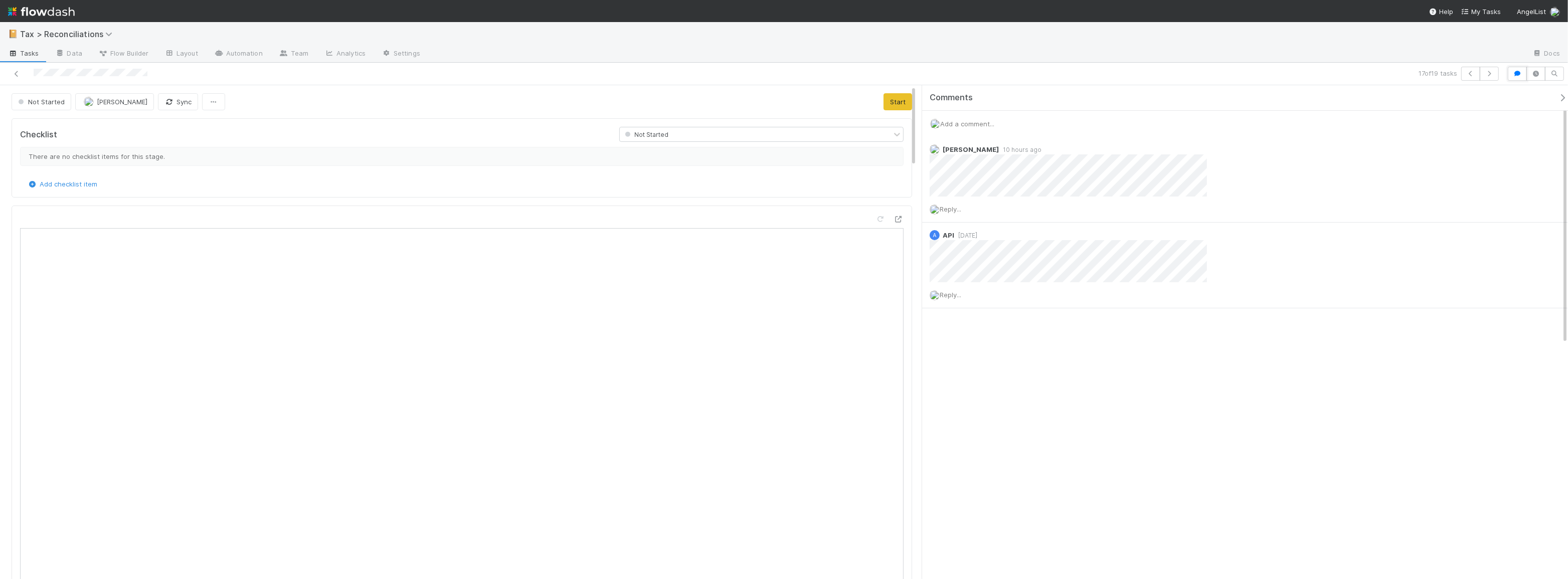
scroll to position [7, 8]
click at [1519, 78] on button "button" at bounding box center [1517, 73] width 19 height 14
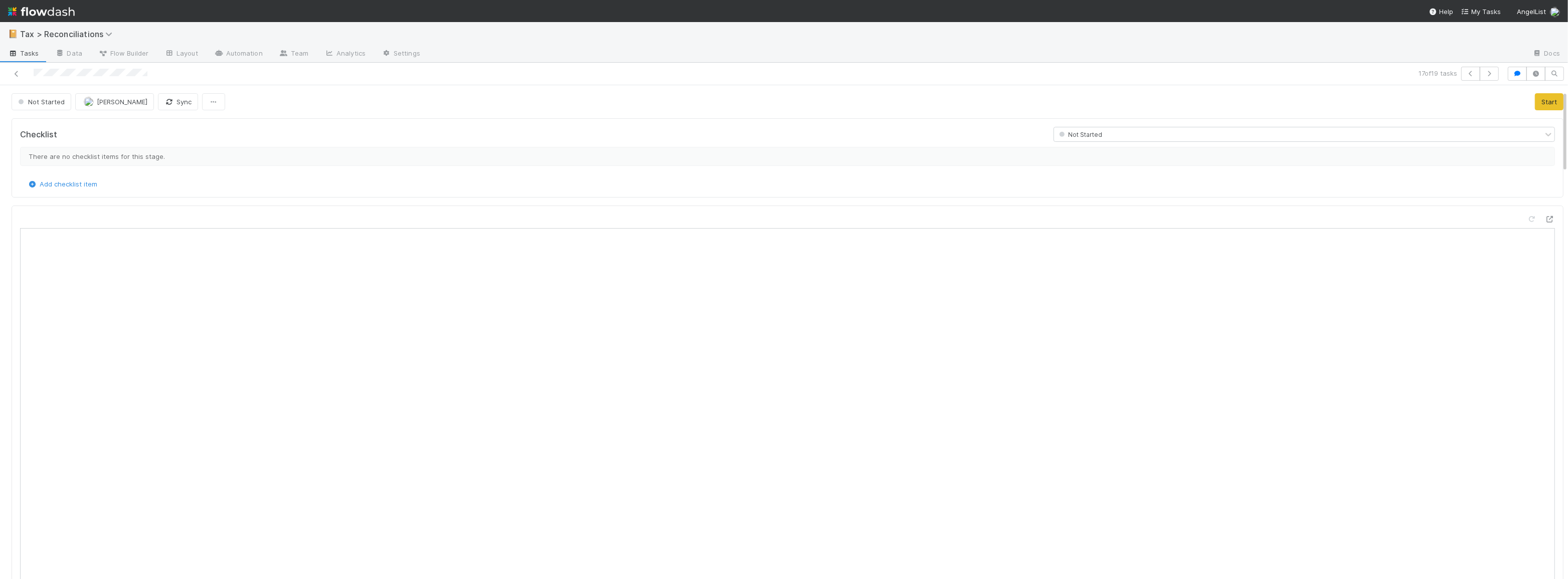
scroll to position [0, 0]
click at [1535, 103] on button "Start" at bounding box center [1549, 102] width 29 height 17
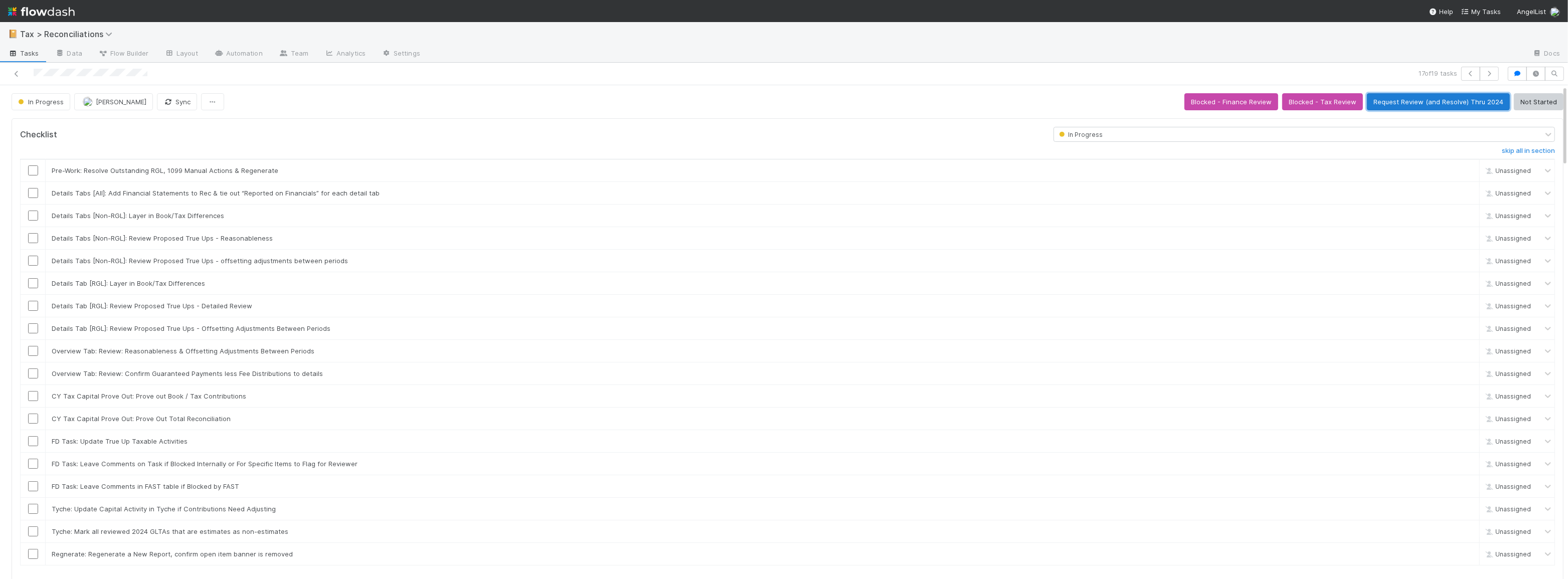
click at [1384, 100] on button "Request Review (and Resolve) Thru 2024" at bounding box center [1438, 102] width 143 height 17
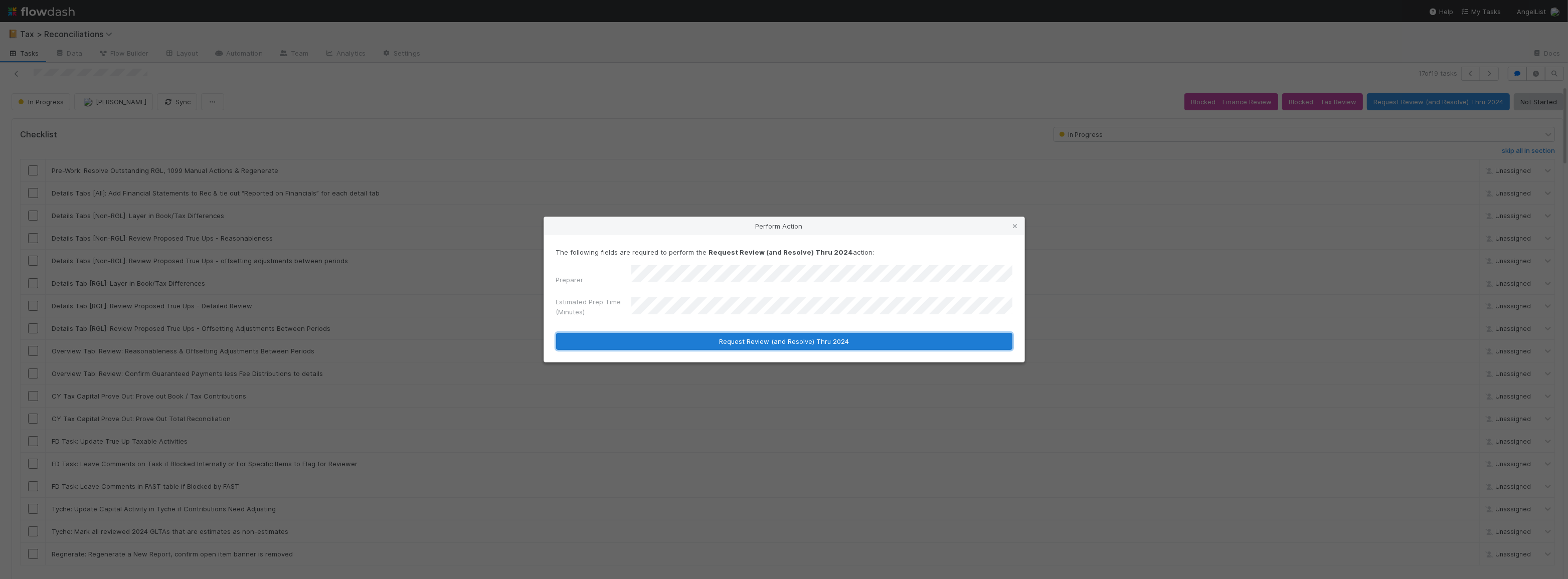
click at [736, 335] on button "Request Review (and Resolve) Thru 2024" at bounding box center [784, 341] width 456 height 17
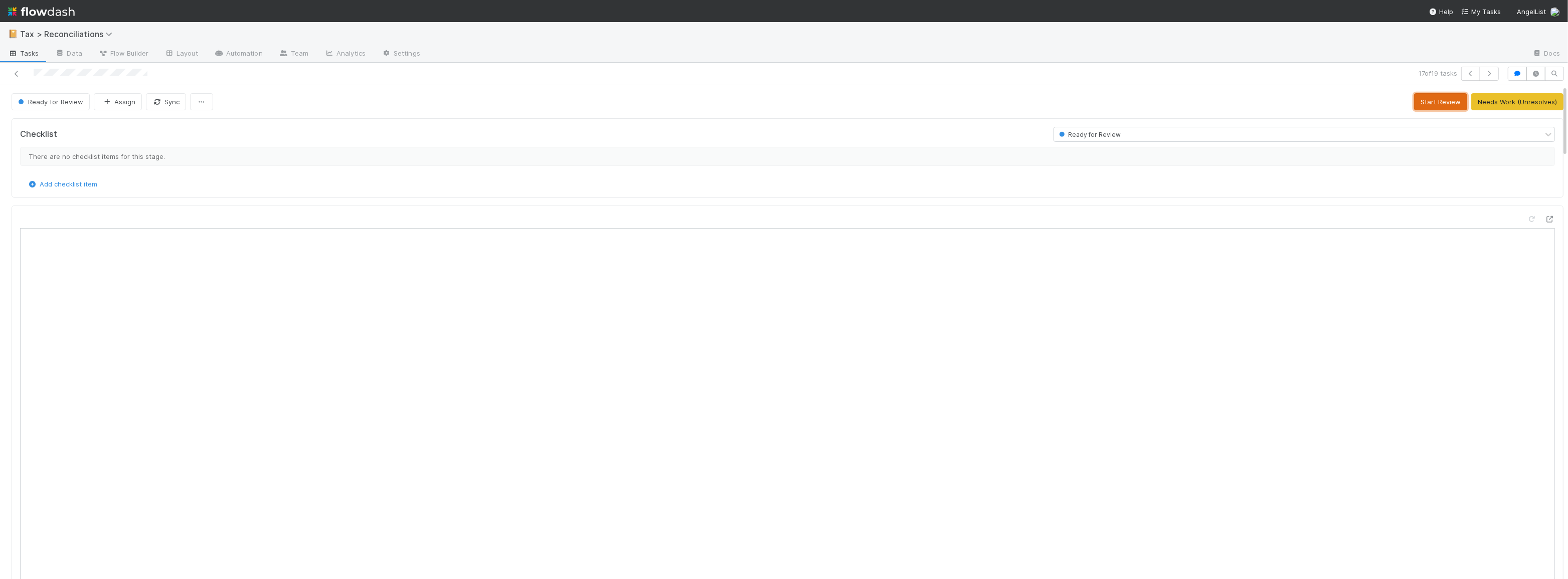
click at [1426, 103] on button "Start Review" at bounding box center [1440, 102] width 53 height 17
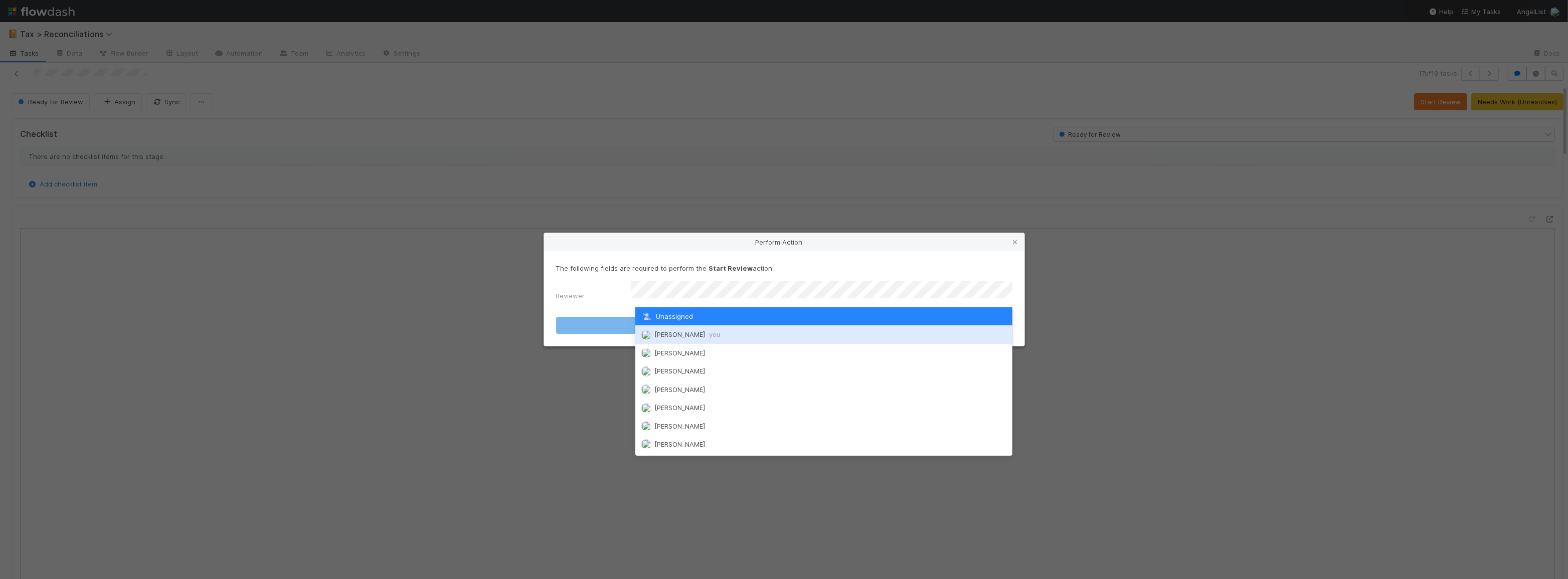
click at [848, 333] on div "[PERSON_NAME] you" at bounding box center [823, 334] width 377 height 18
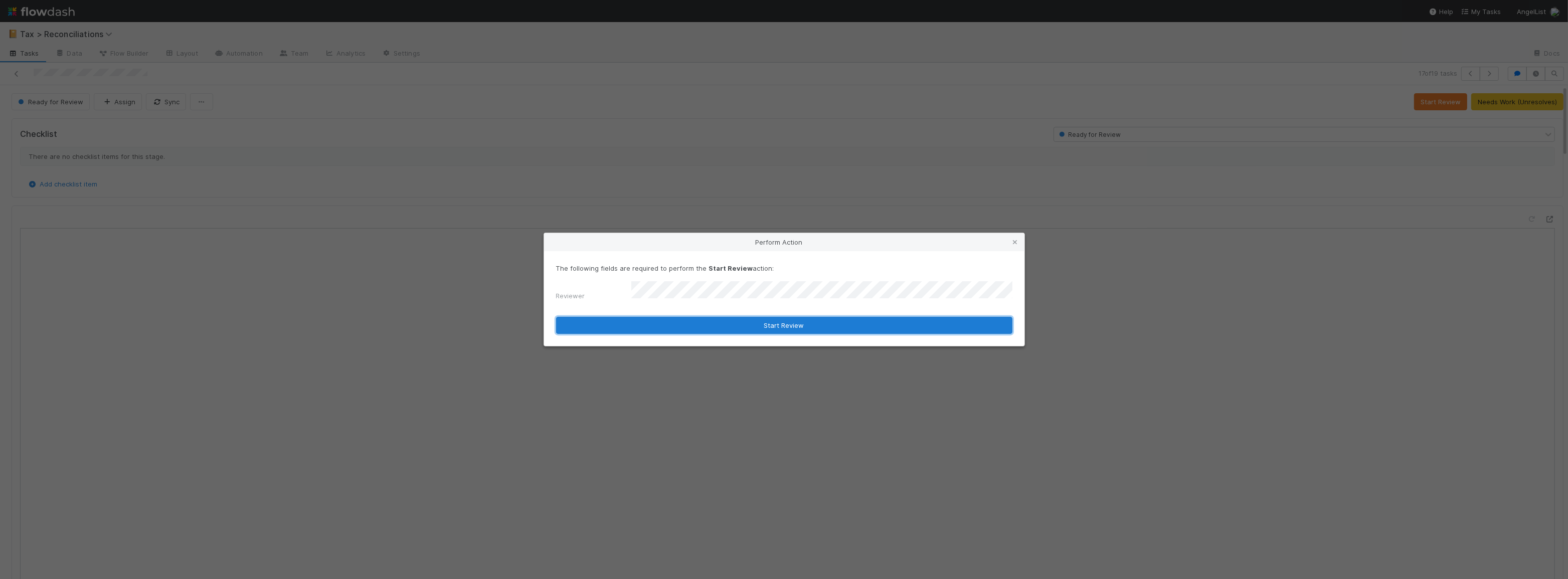
click at [820, 327] on button "Start Review" at bounding box center [784, 326] width 456 height 17
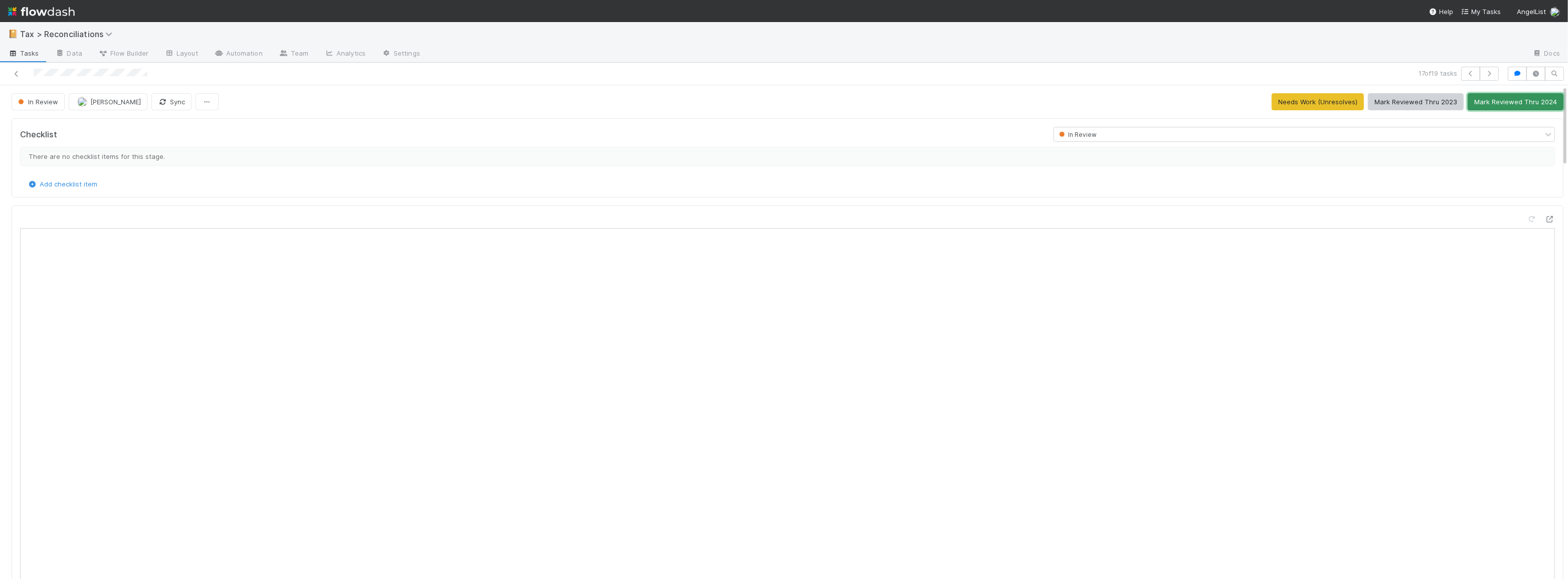
click at [1491, 96] on button "Mark Reviewed Thru 2024" at bounding box center [1516, 102] width 96 height 17
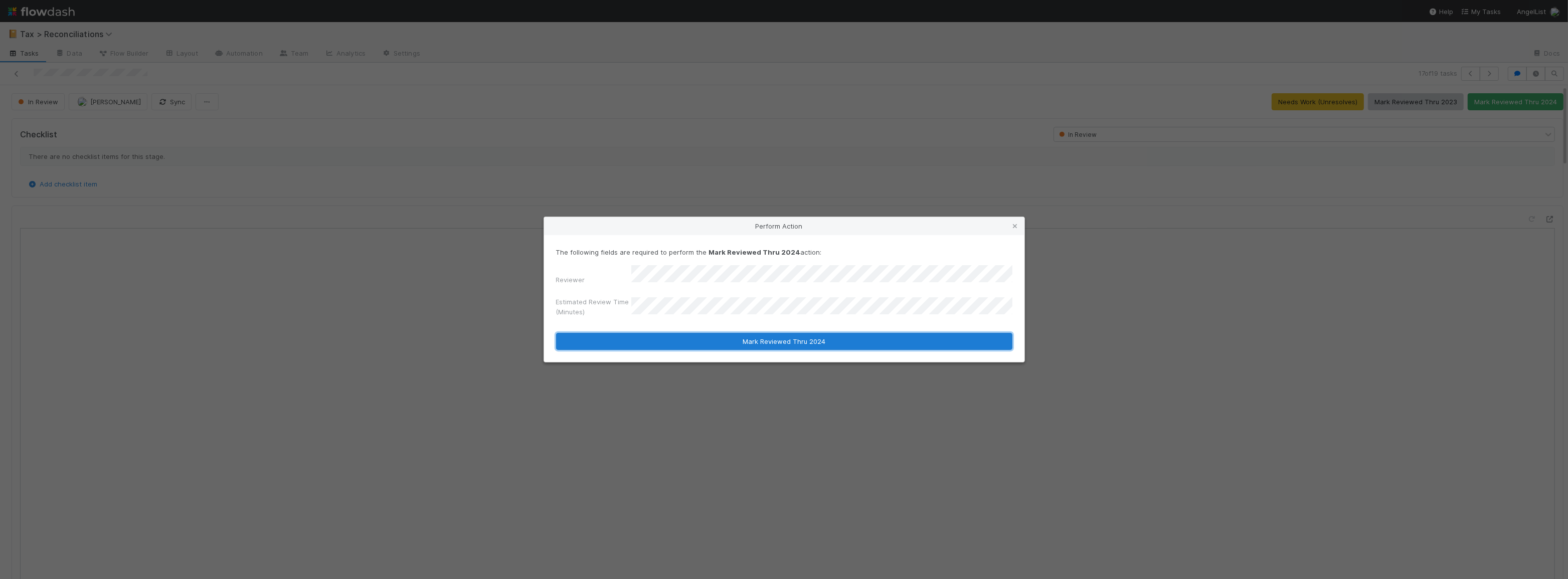
click at [772, 334] on button "Mark Reviewed Thru 2024" at bounding box center [784, 341] width 456 height 17
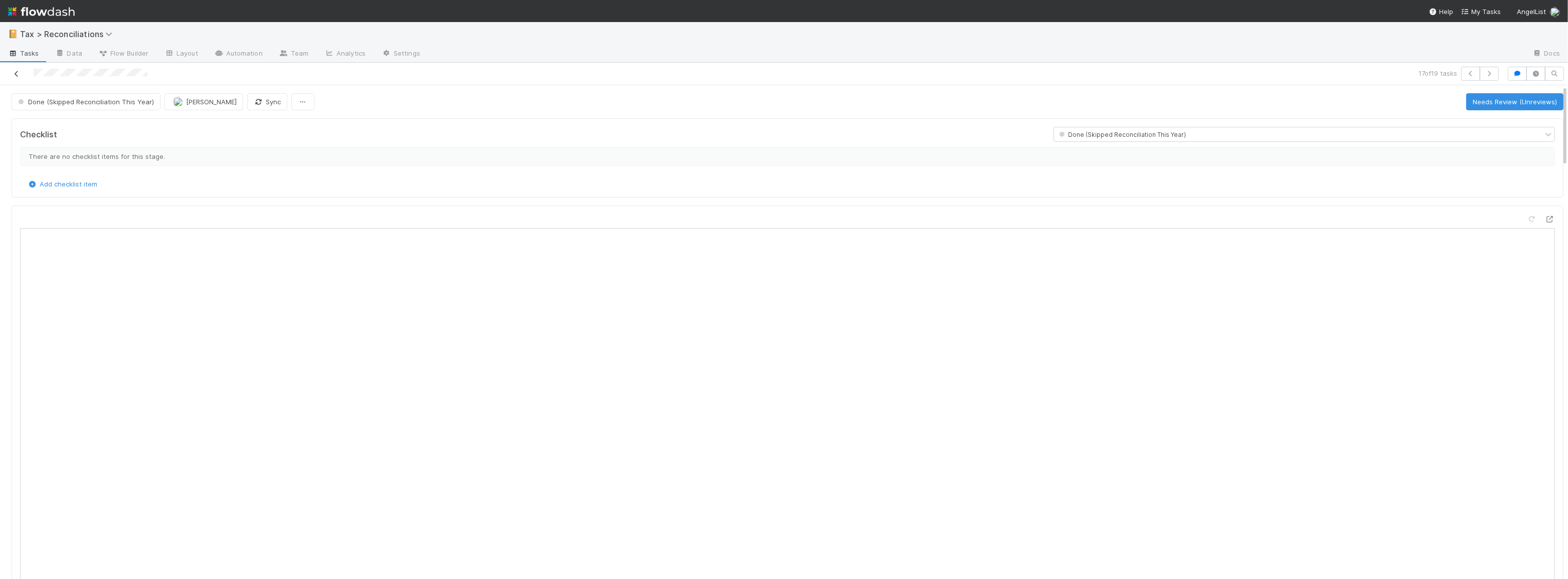
click at [18, 73] on icon at bounding box center [16, 74] width 10 height 6
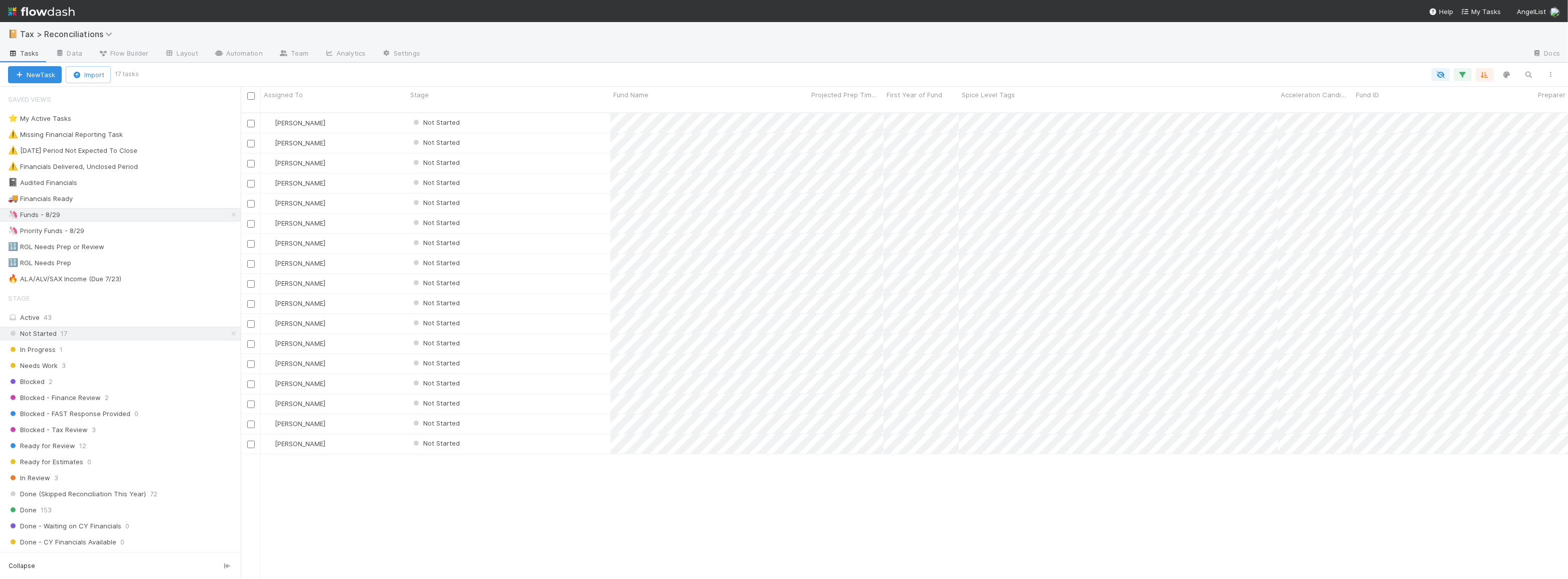
scroll to position [468, 1320]
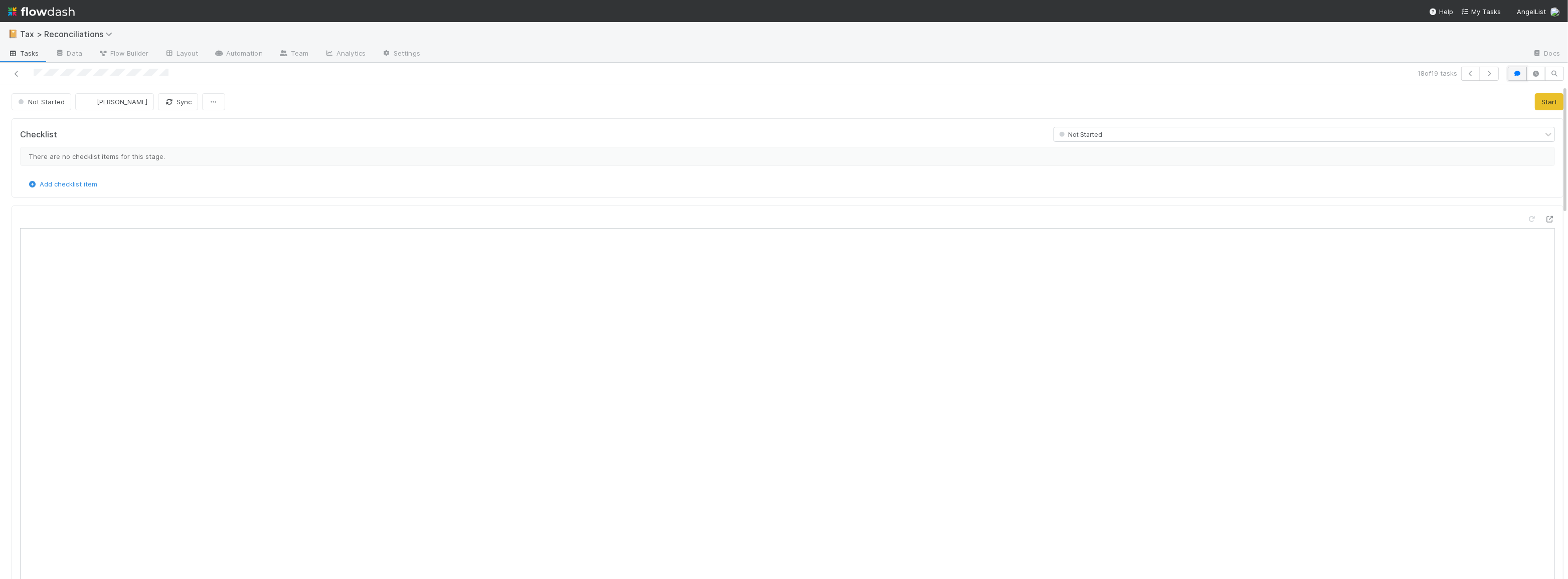
click at [1514, 76] on icon "button" at bounding box center [1517, 74] width 10 height 6
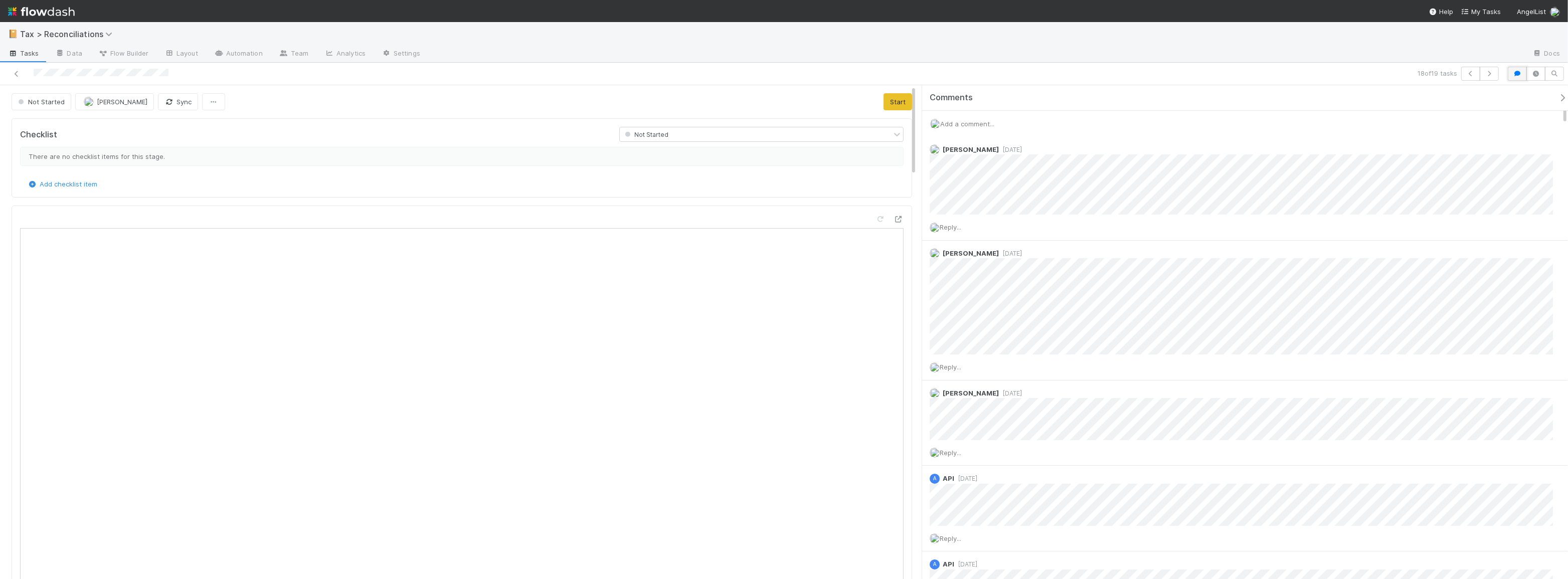
click at [1513, 74] on icon "button" at bounding box center [1517, 74] width 10 height 6
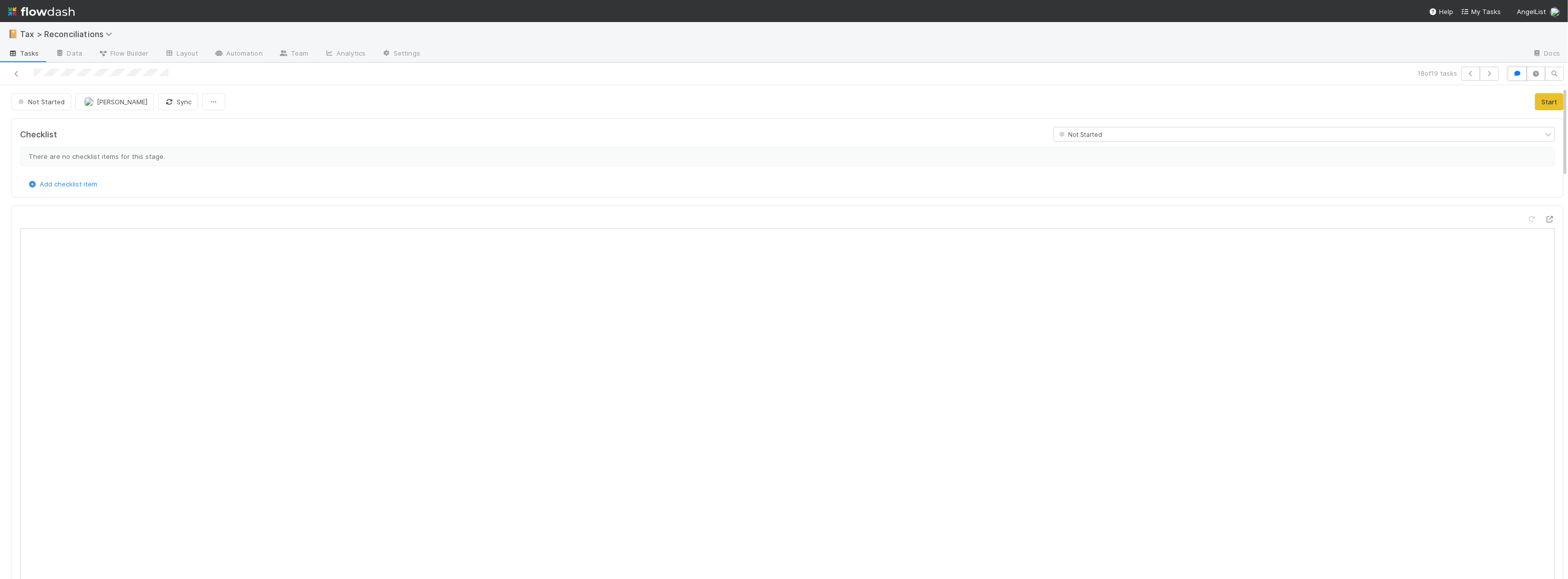
scroll to position [273, 0]
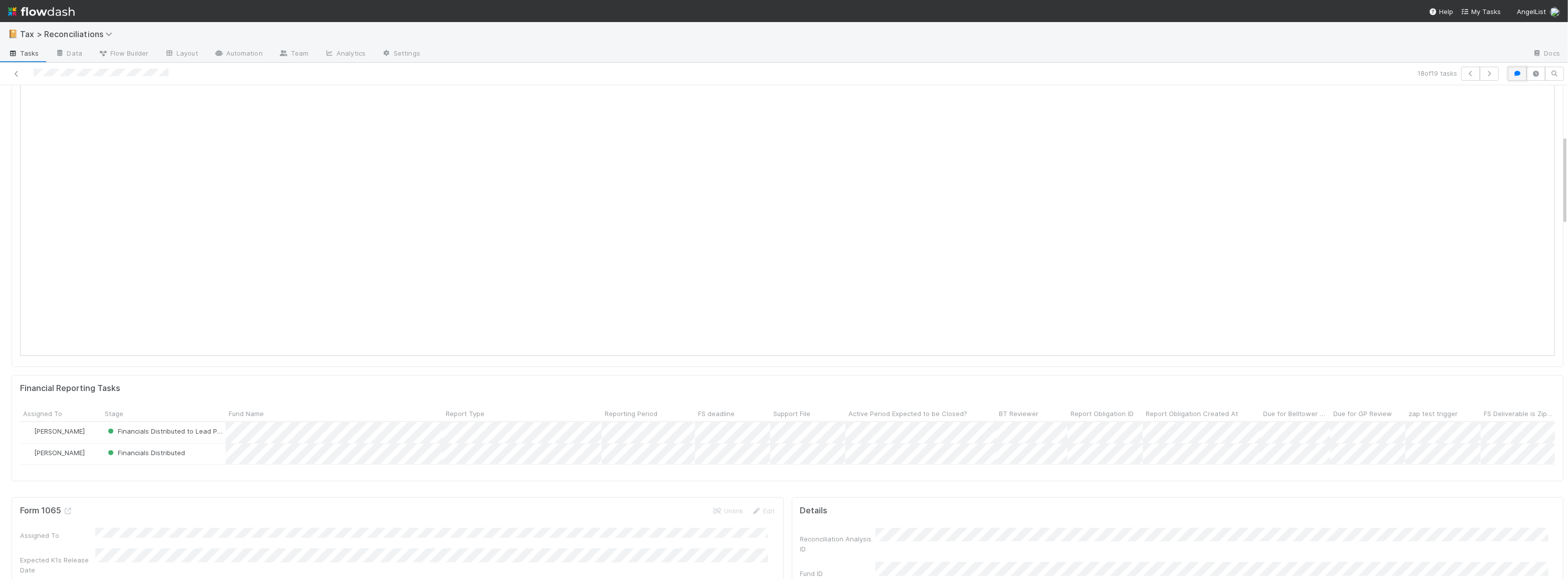
click at [1512, 75] on icon "button" at bounding box center [1517, 74] width 10 height 6
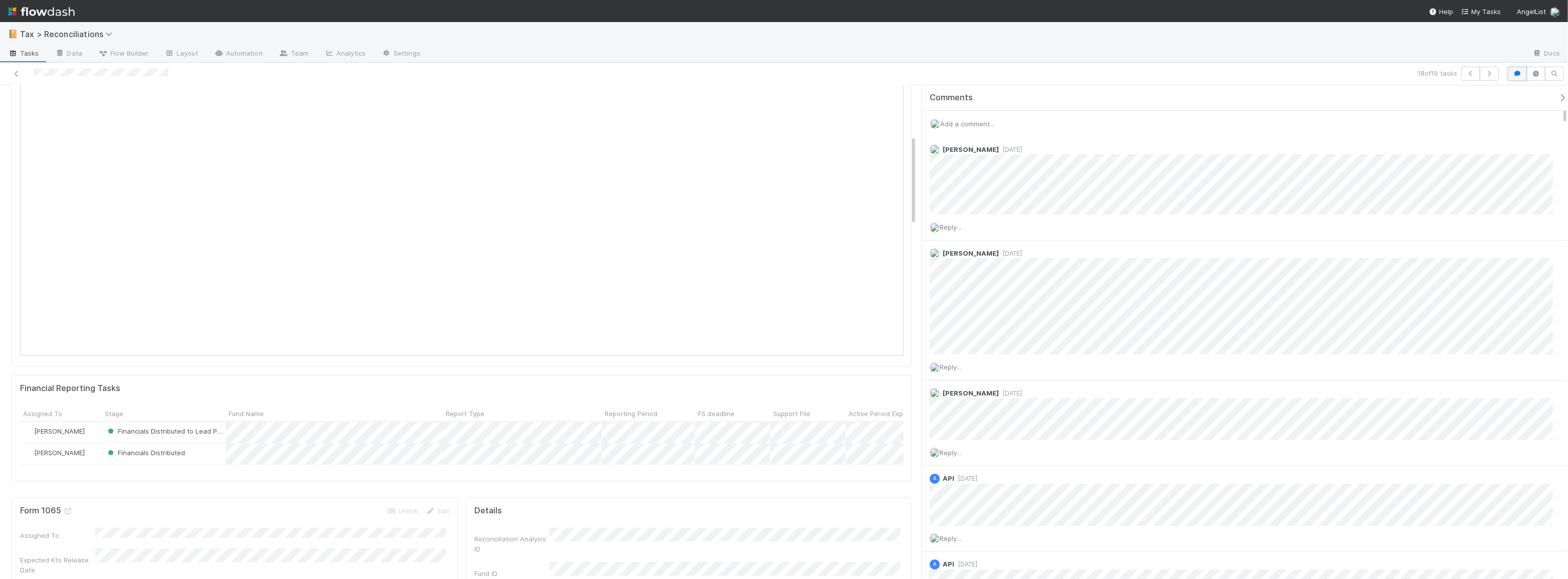
click at [1512, 73] on icon "button" at bounding box center [1517, 74] width 10 height 6
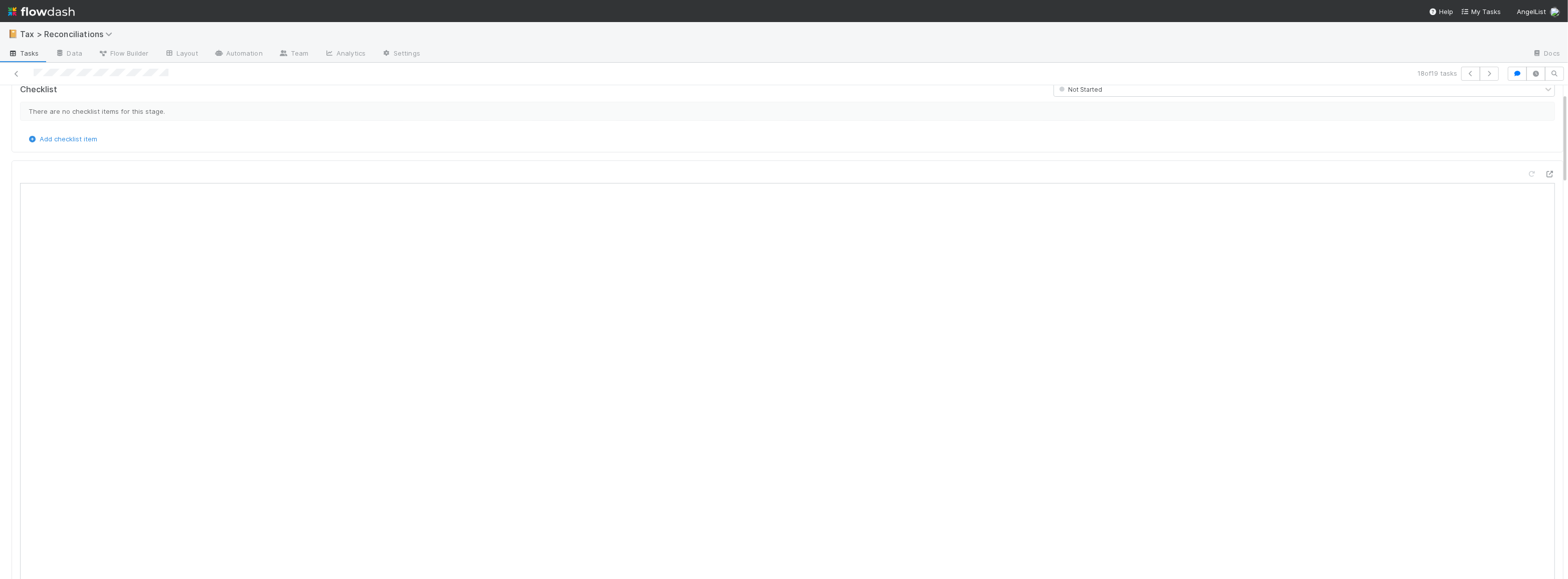
scroll to position [0, 0]
click at [1535, 100] on button "Start" at bounding box center [1549, 102] width 29 height 17
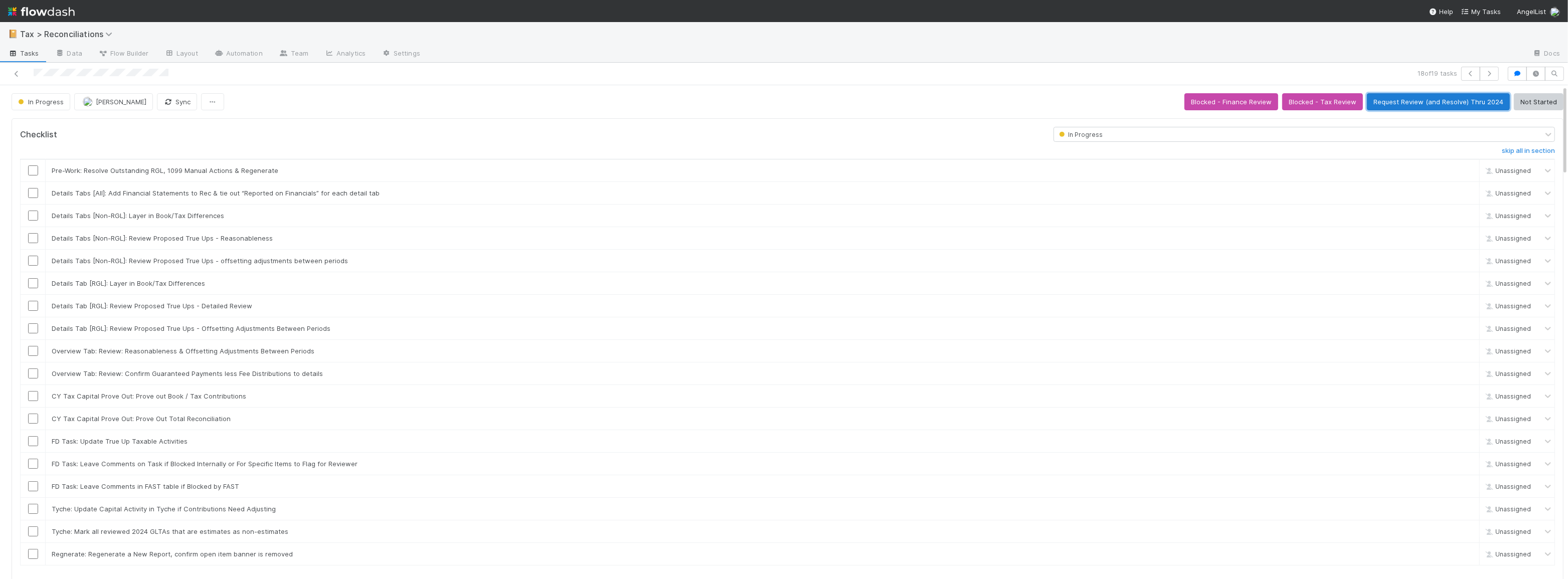
click at [1394, 102] on button "Request Review (and Resolve) Thru 2024" at bounding box center [1438, 102] width 143 height 17
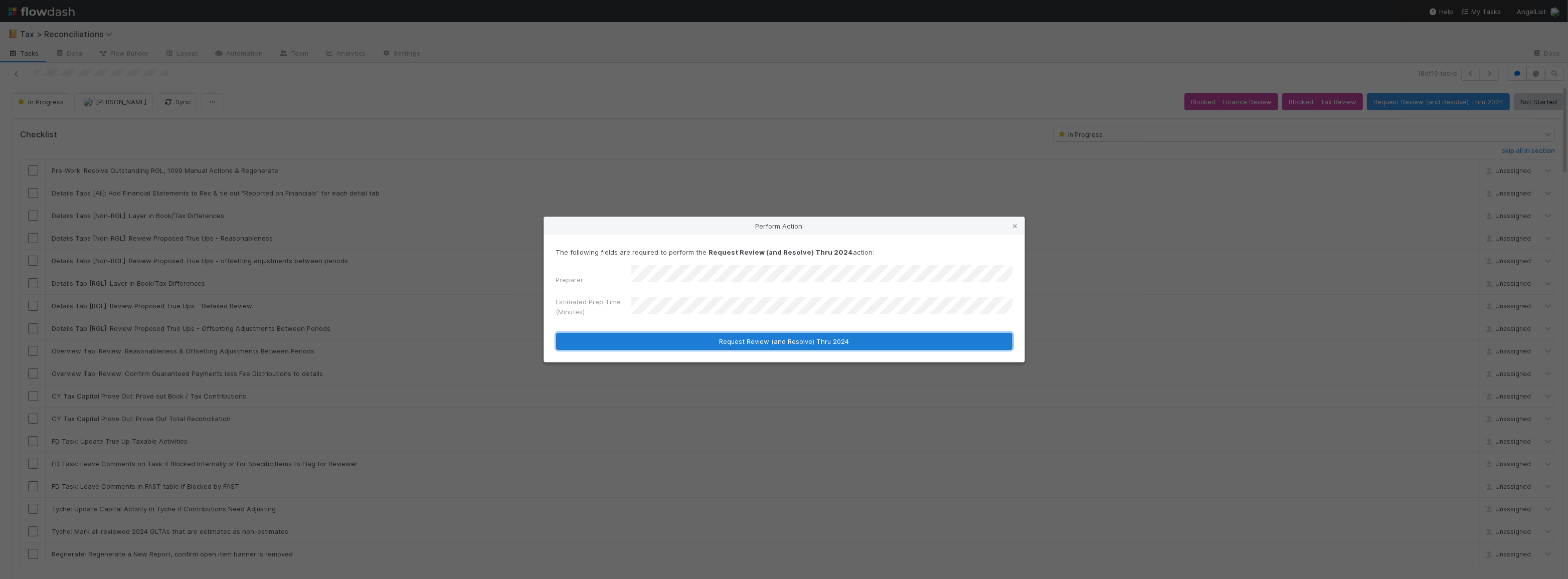
click at [746, 346] on button "Request Review (and Resolve) Thru 2024" at bounding box center [784, 341] width 456 height 17
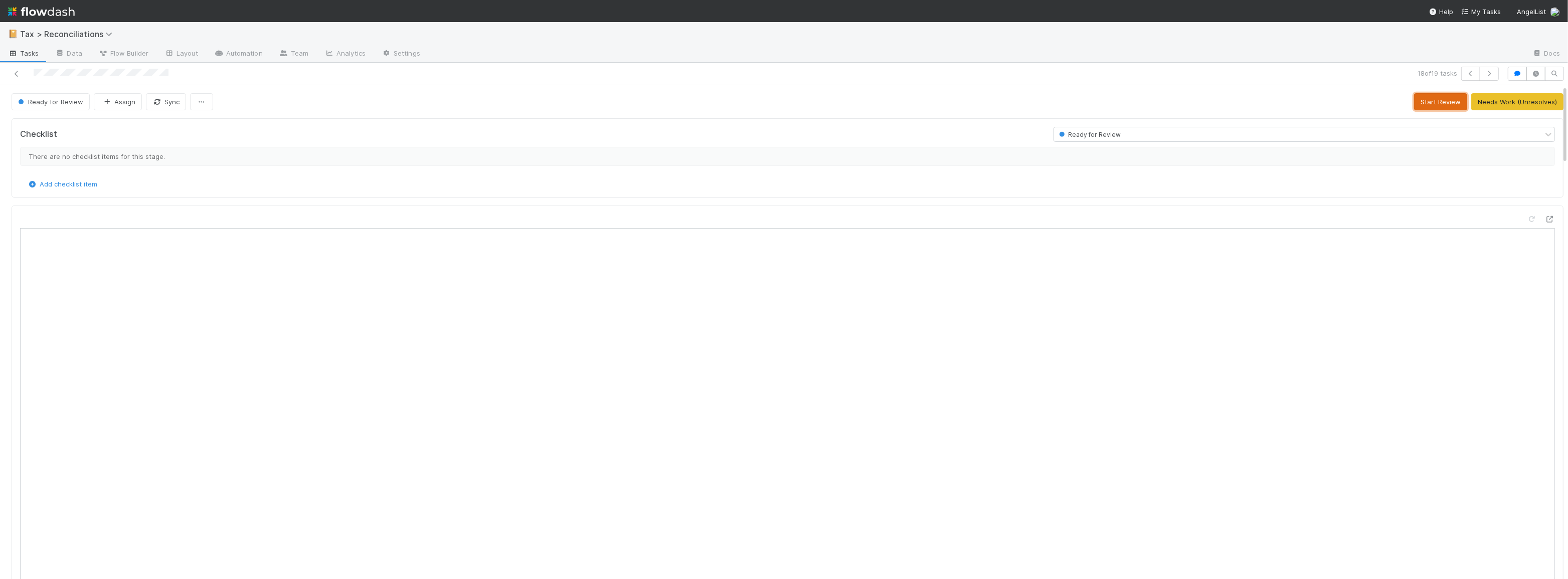
click at [1441, 107] on button "Start Review" at bounding box center [1440, 102] width 53 height 17
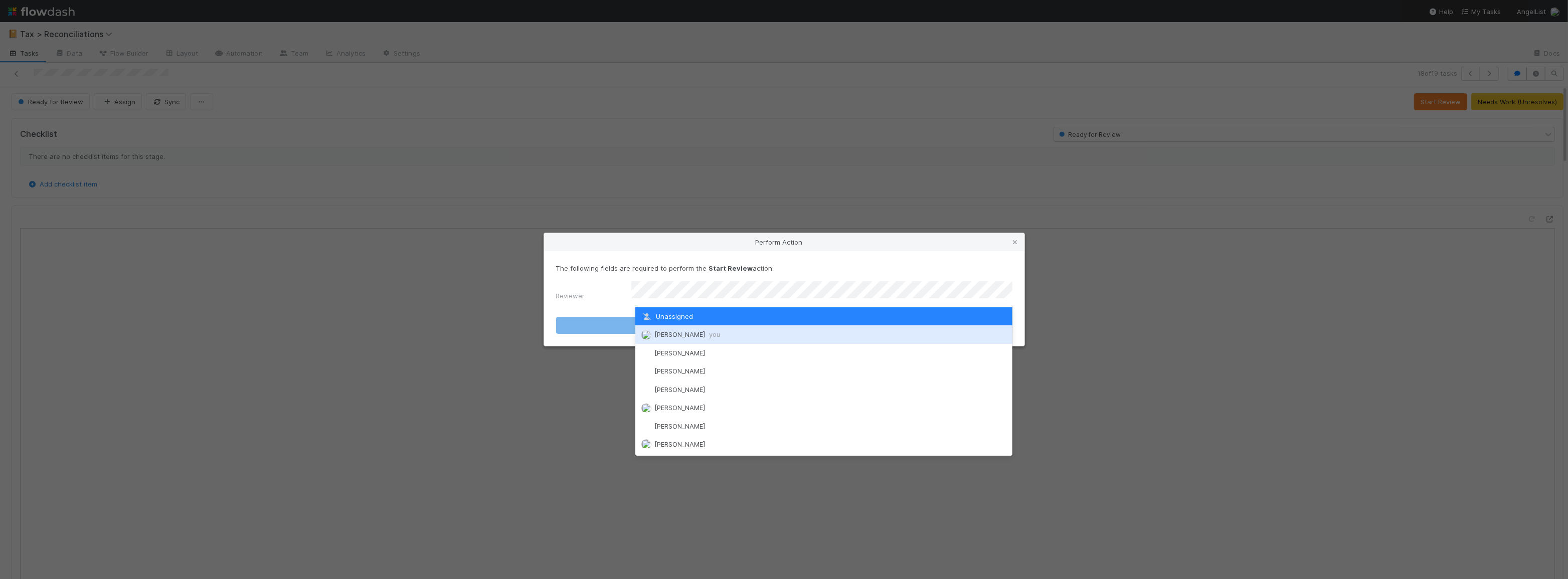
click at [833, 330] on div "[PERSON_NAME] you" at bounding box center [823, 334] width 377 height 18
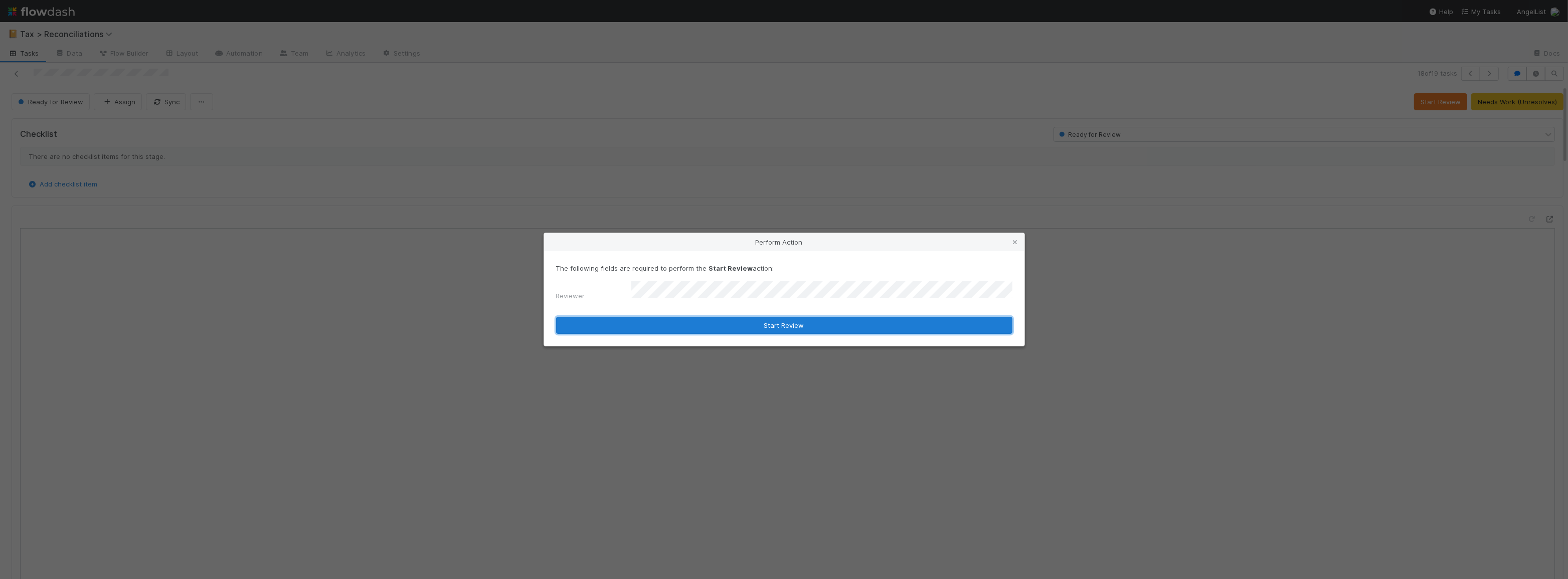
click at [778, 324] on button "Start Review" at bounding box center [784, 326] width 456 height 17
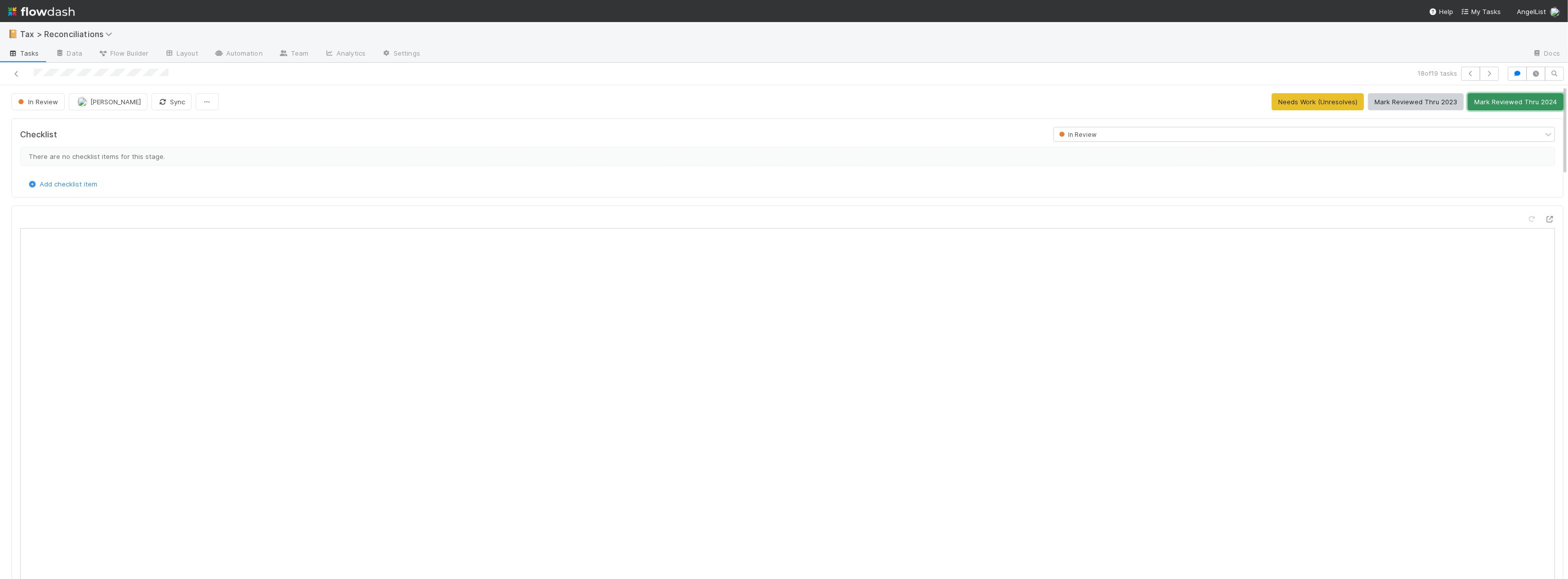
click at [1531, 100] on button "Mark Reviewed Thru 2024" at bounding box center [1516, 102] width 96 height 17
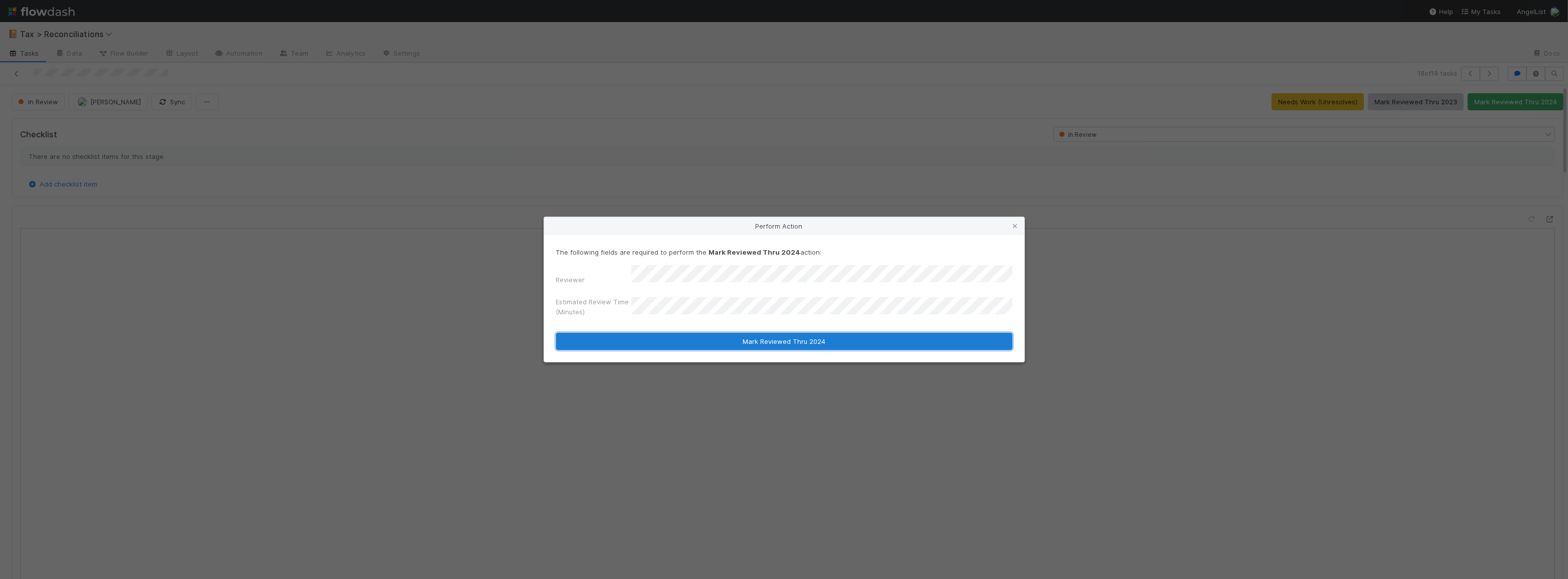
click at [778, 334] on button "Mark Reviewed Thru 2024" at bounding box center [784, 341] width 456 height 17
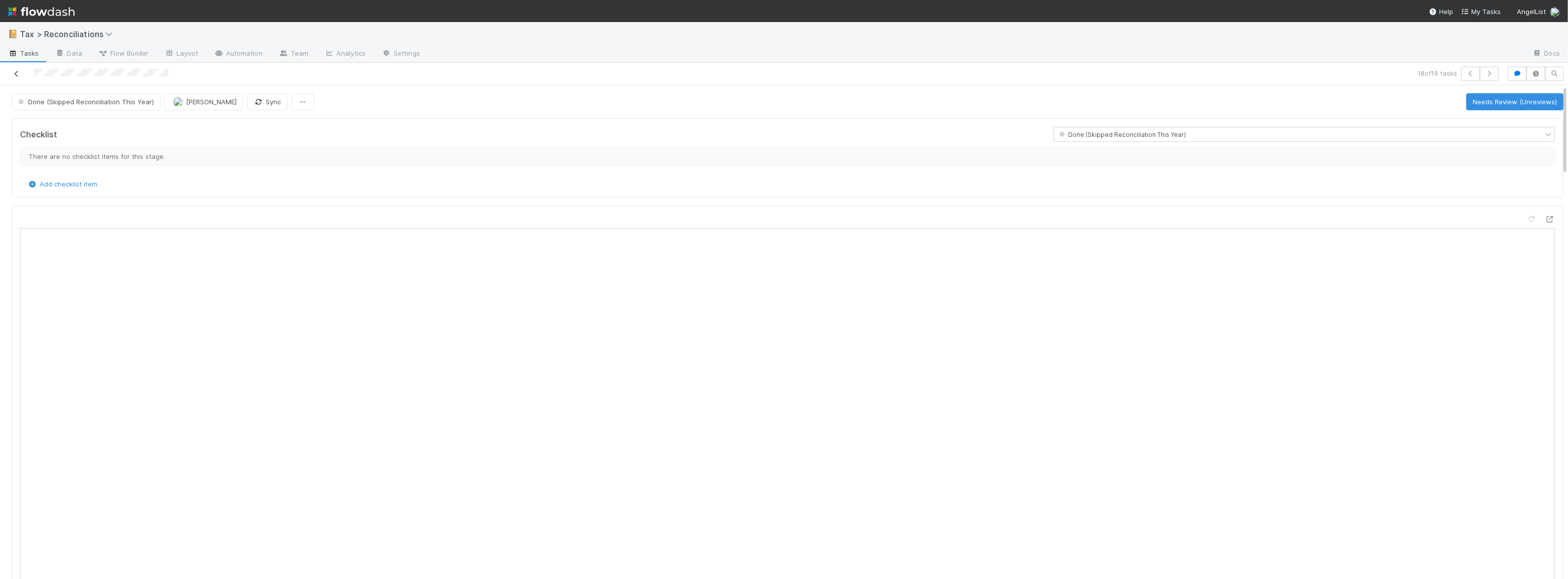
click at [18, 76] on link at bounding box center [16, 73] width 10 height 10
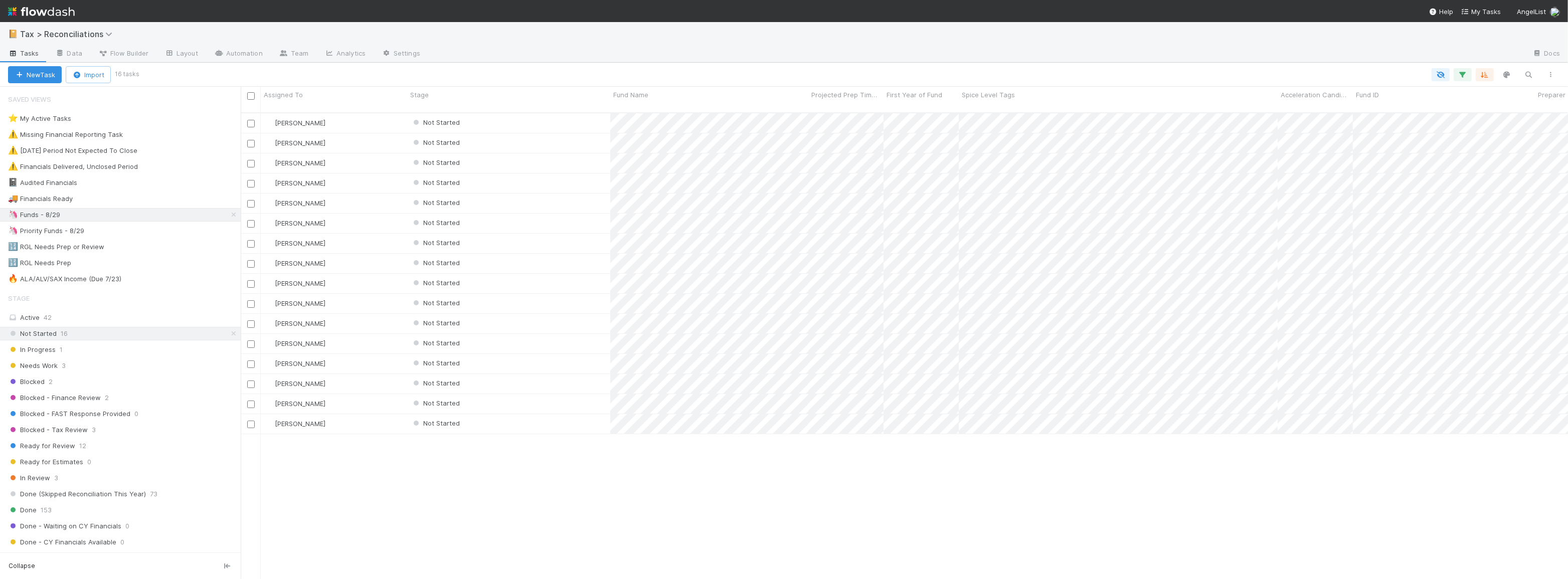
scroll to position [468, 1320]
click at [573, 341] on div "Not Started" at bounding box center [509, 344] width 203 height 19
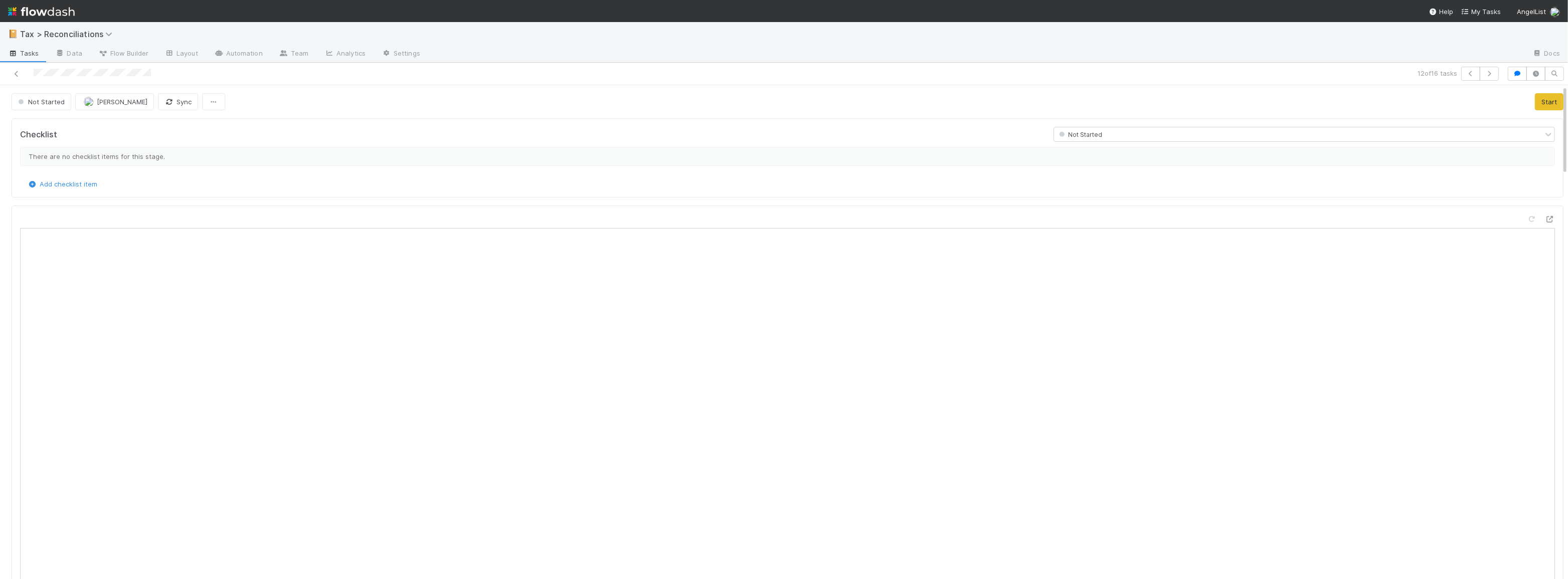
scroll to position [197, 742]
click at [1512, 75] on icon "button" at bounding box center [1517, 74] width 10 height 6
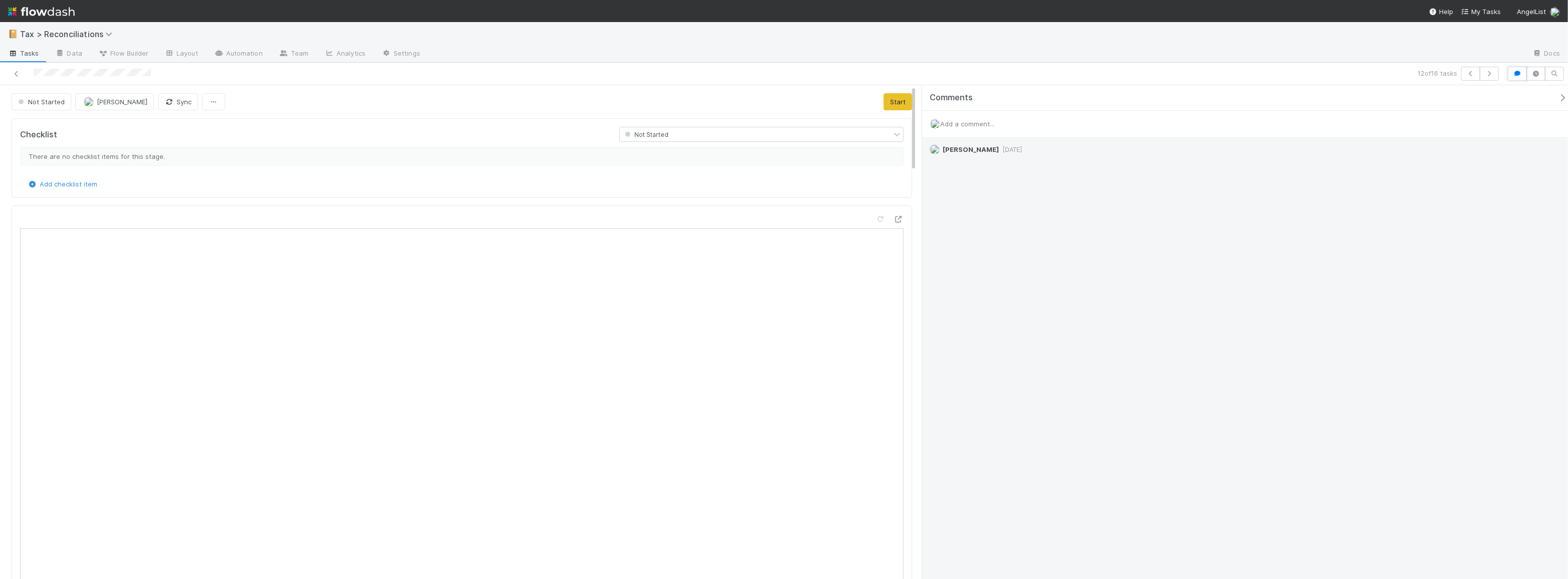
scroll to position [7, 8]
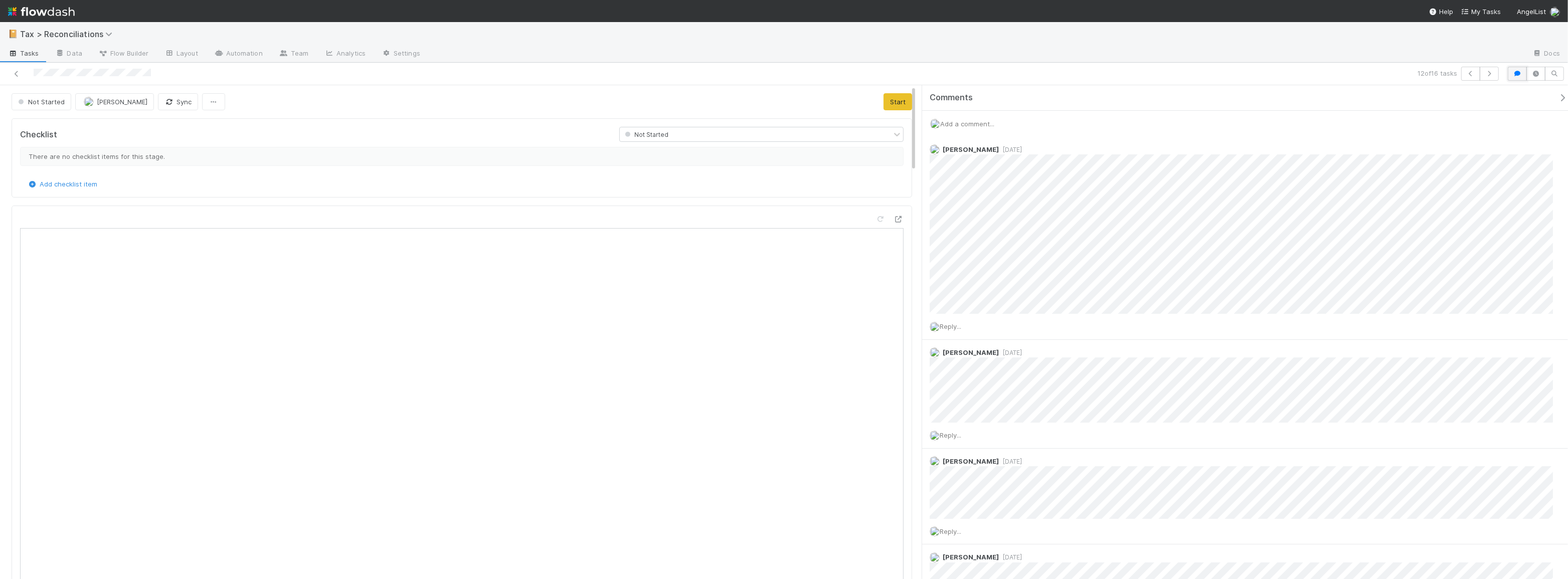
click at [1515, 75] on icon "button" at bounding box center [1517, 74] width 10 height 6
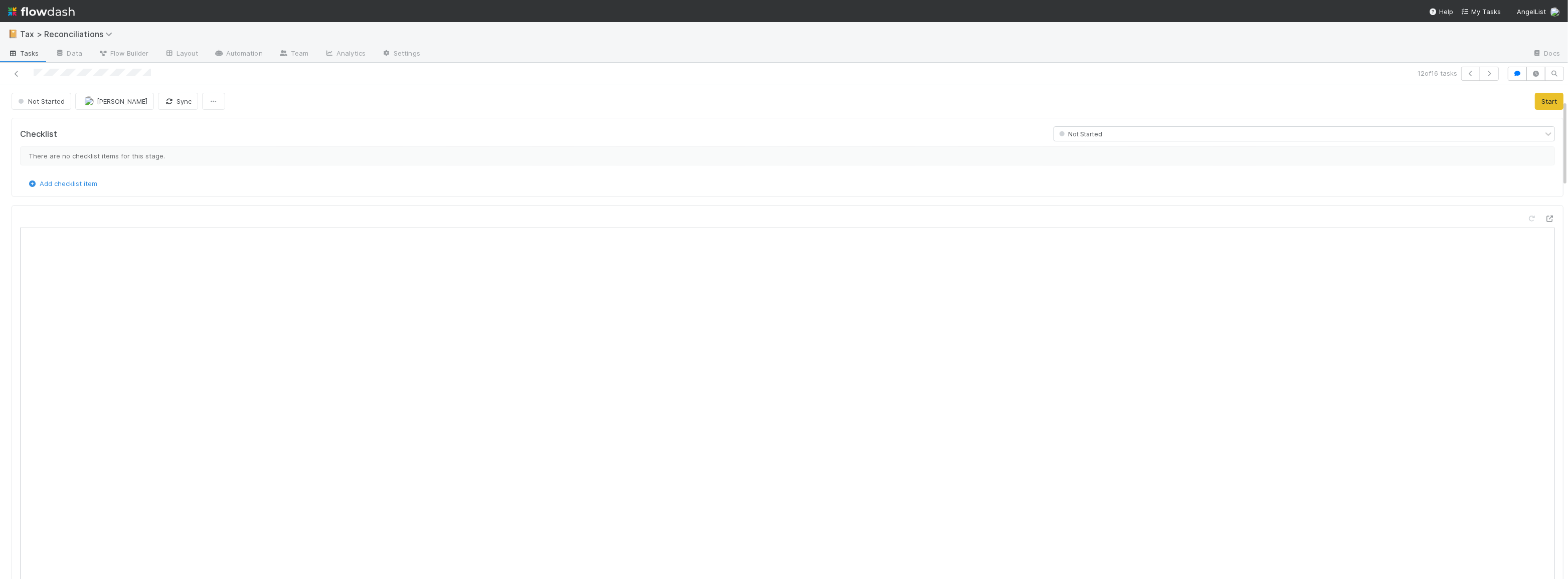
scroll to position [0, 0]
click at [22, 69] on div at bounding box center [379, 73] width 751 height 14
click at [12, 78] on link at bounding box center [16, 73] width 10 height 10
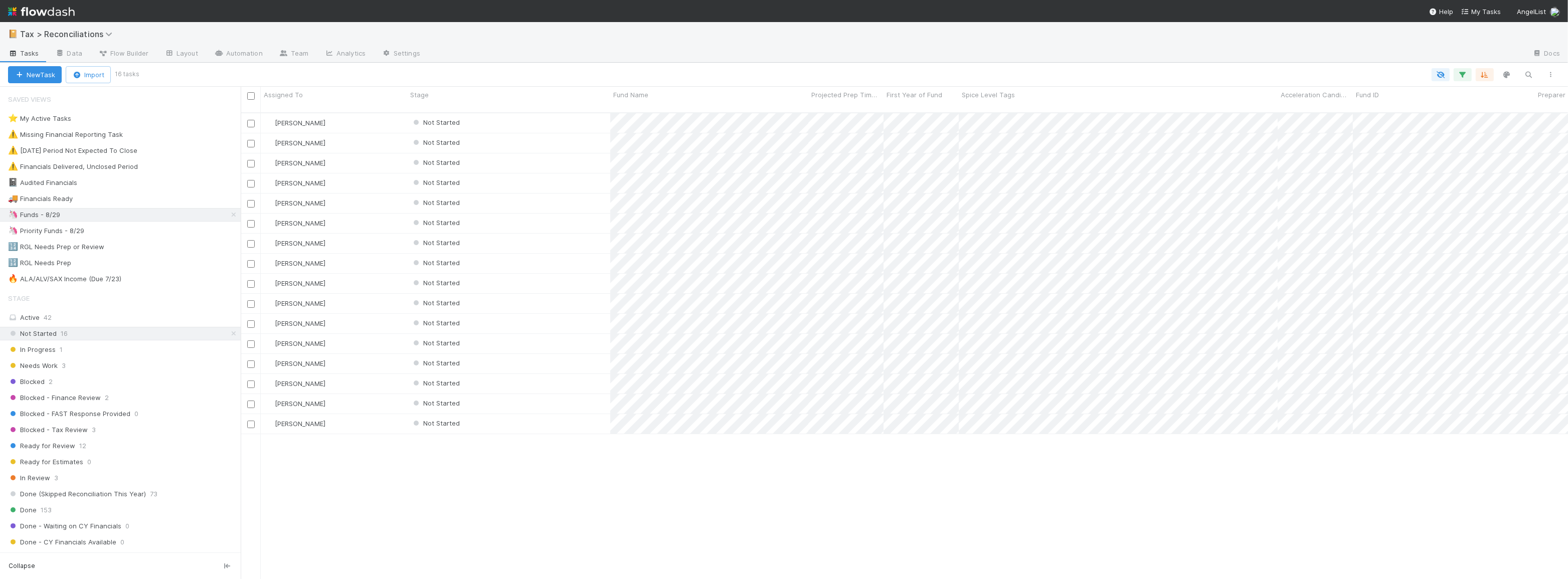
scroll to position [468, 1320]
click at [142, 370] on div "Needs Work 3" at bounding box center [123, 366] width 232 height 12
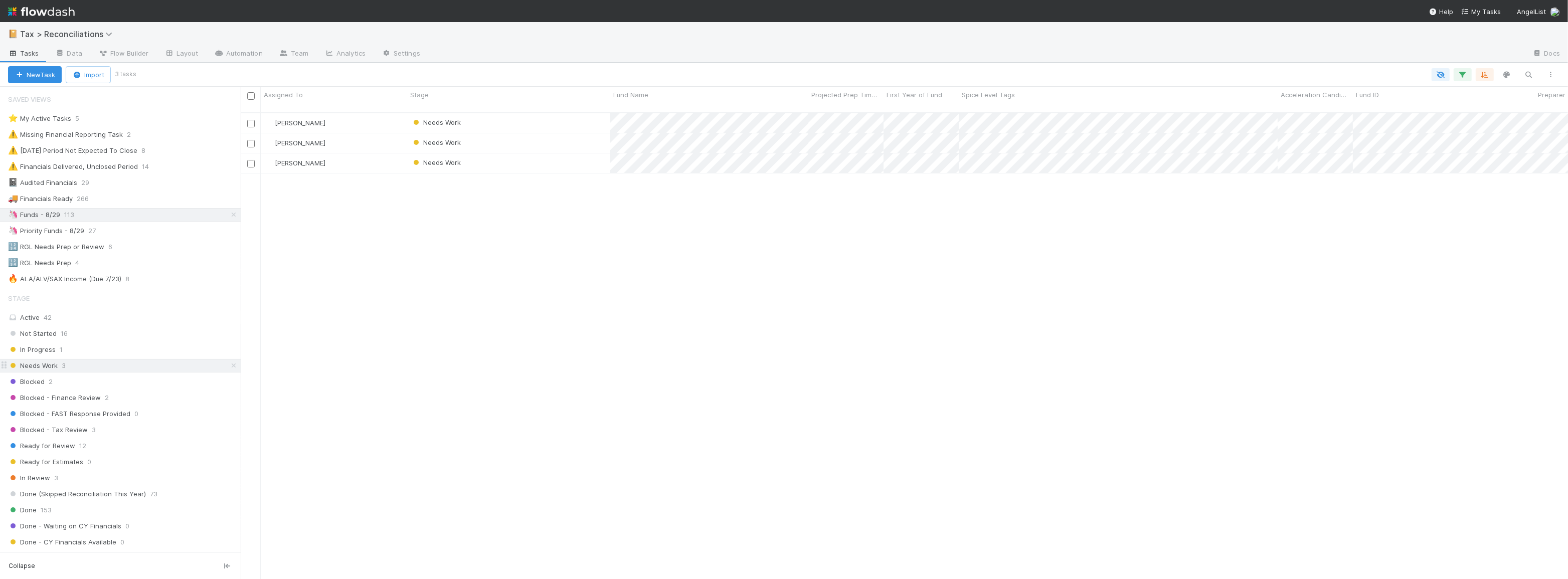
scroll to position [468, 1320]
click at [138, 354] on div "In Progress 1" at bounding box center [123, 350] width 232 height 12
click at [156, 398] on div "Blocked - Finance Review 2" at bounding box center [123, 398] width 232 height 12
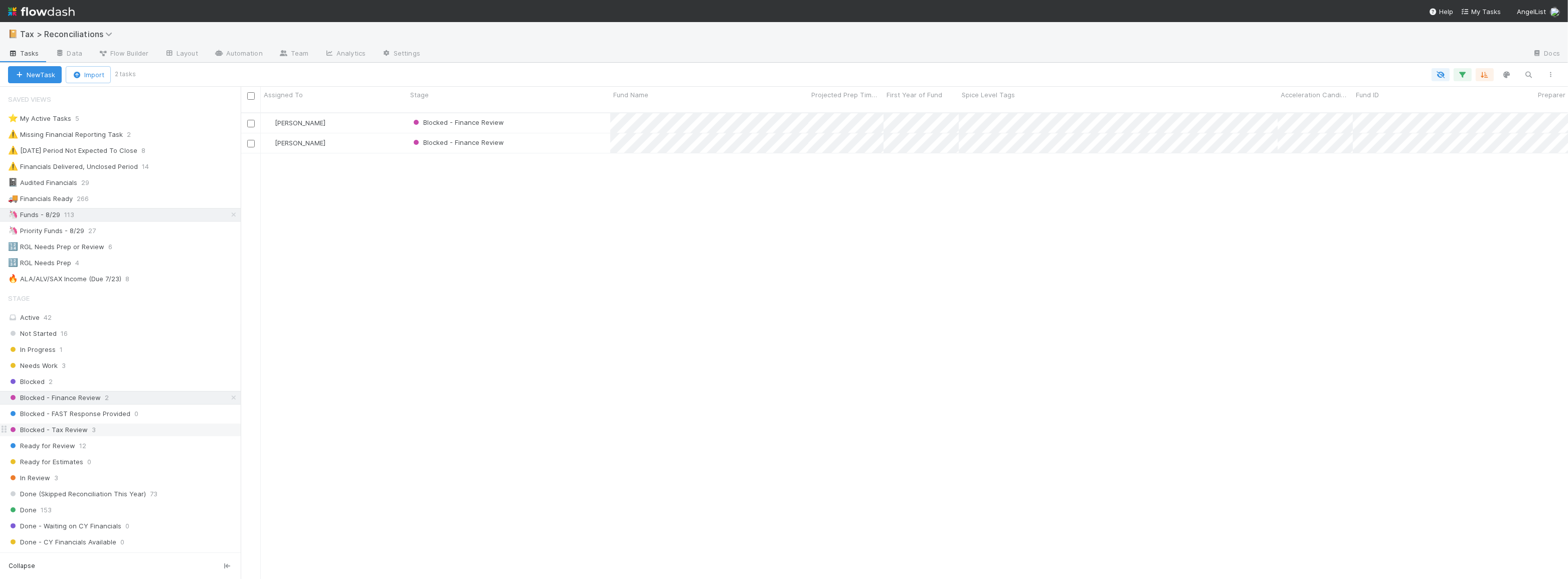
click at [151, 428] on div "Blocked - Tax Review 3" at bounding box center [123, 430] width 232 height 12
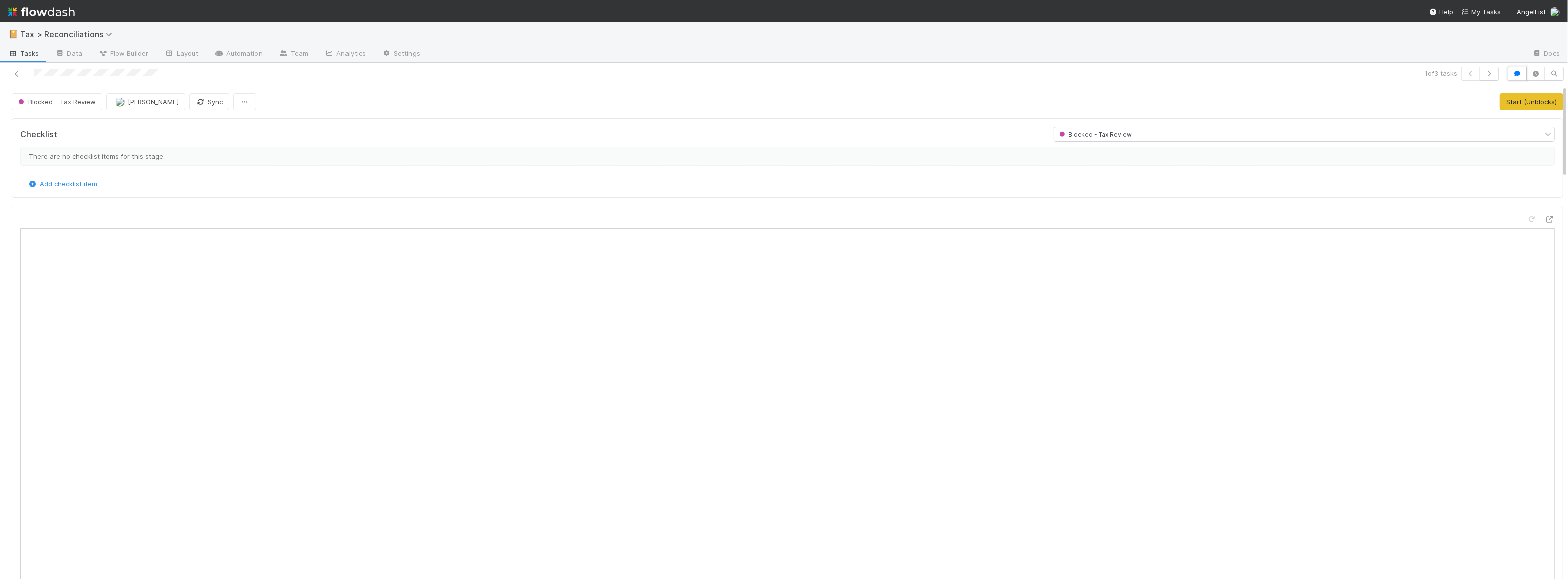
click at [1512, 74] on icon "button" at bounding box center [1517, 74] width 10 height 6
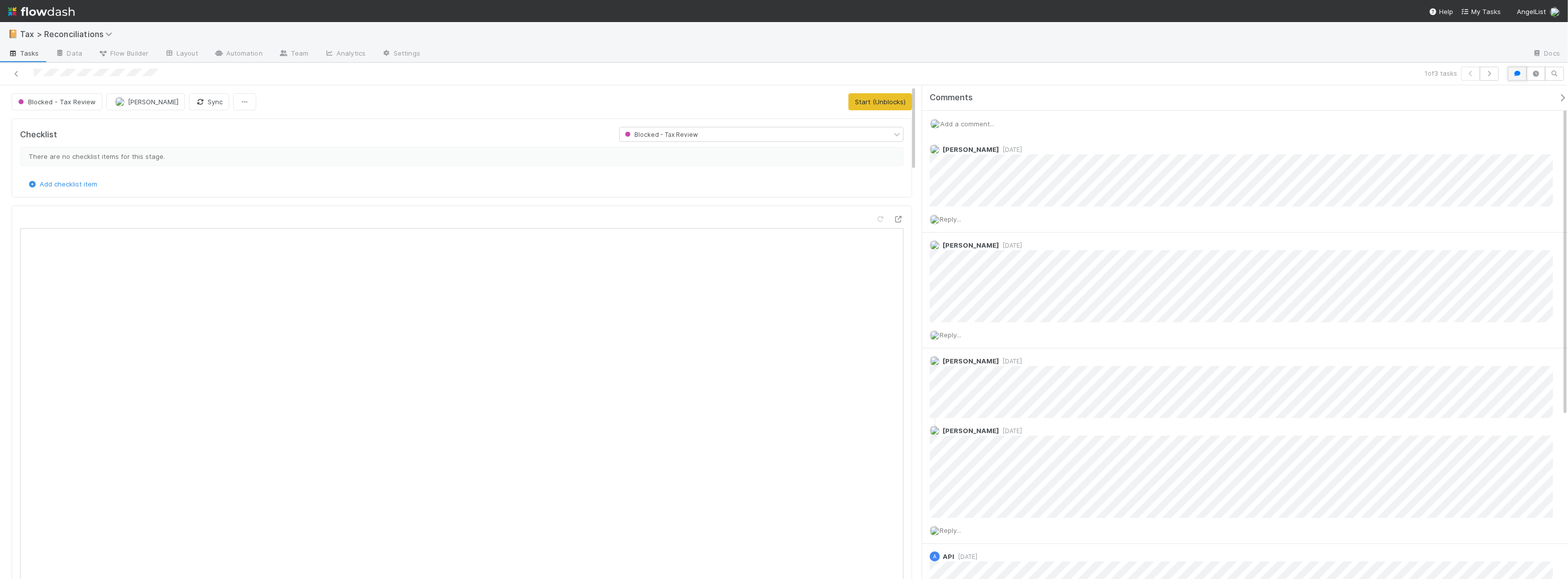
click at [1519, 75] on icon "button" at bounding box center [1517, 74] width 10 height 6
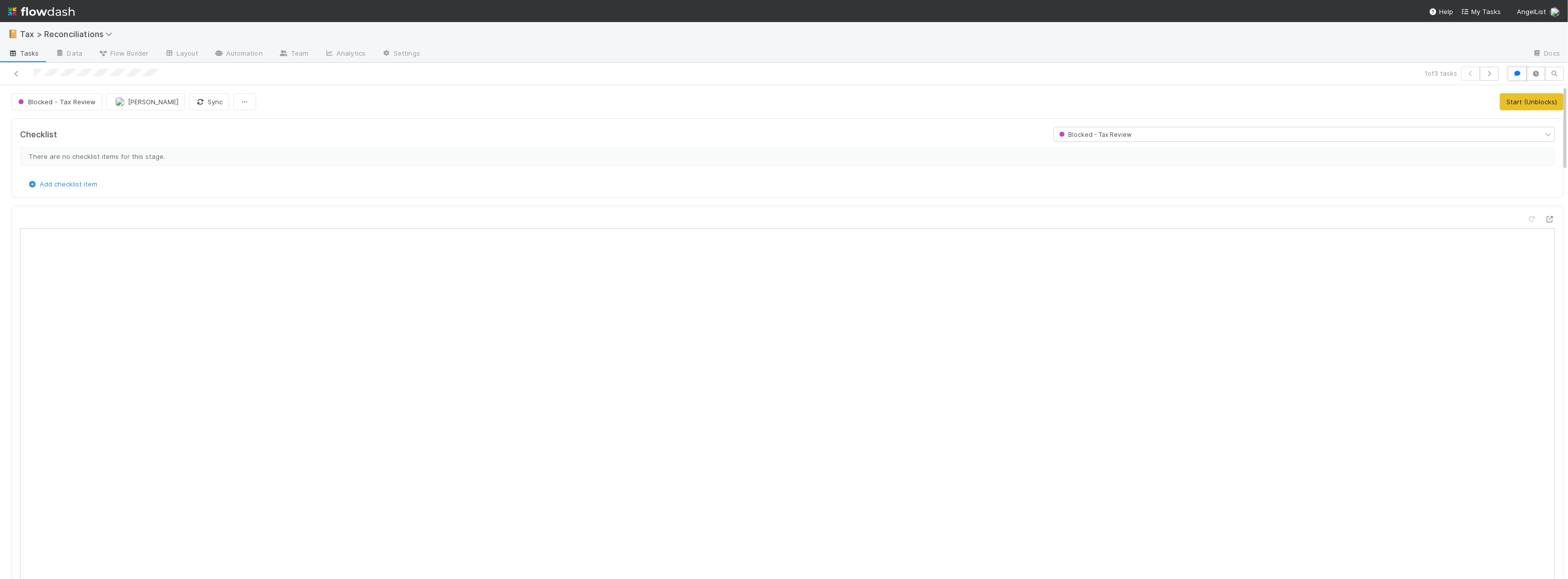
drag, startPoint x: 1507, startPoint y: 74, endPoint x: 1480, endPoint y: 95, distance: 34.2
click at [1512, 74] on icon "button" at bounding box center [1517, 74] width 10 height 6
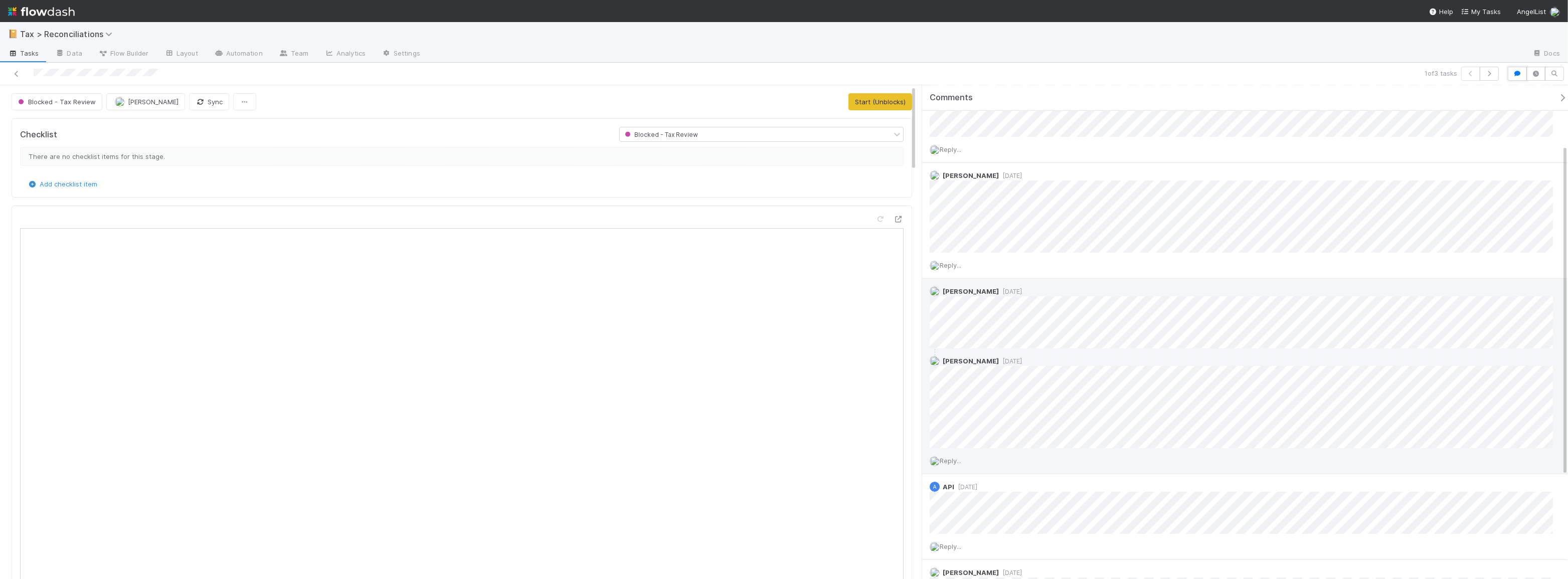
scroll to position [91, 0]
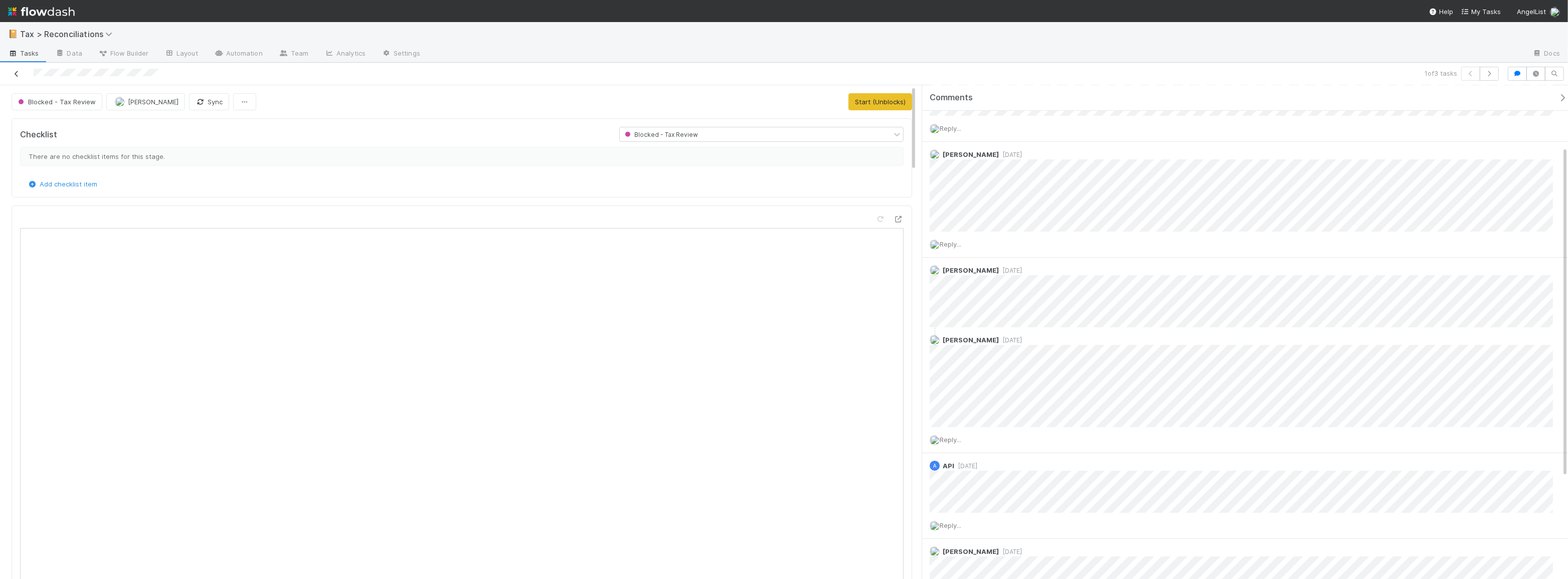
click at [18, 74] on icon at bounding box center [16, 74] width 10 height 6
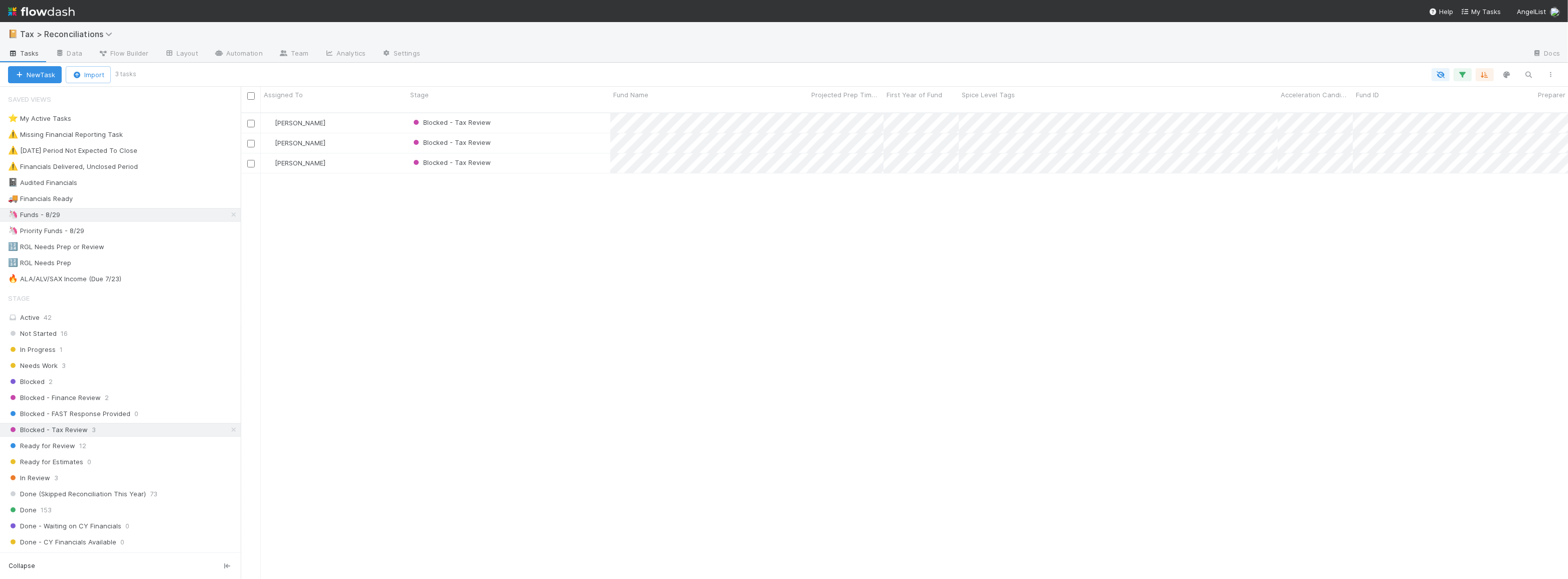
scroll to position [468, 1320]
click at [115, 442] on div "Ready for Review 12" at bounding box center [123, 446] width 232 height 12
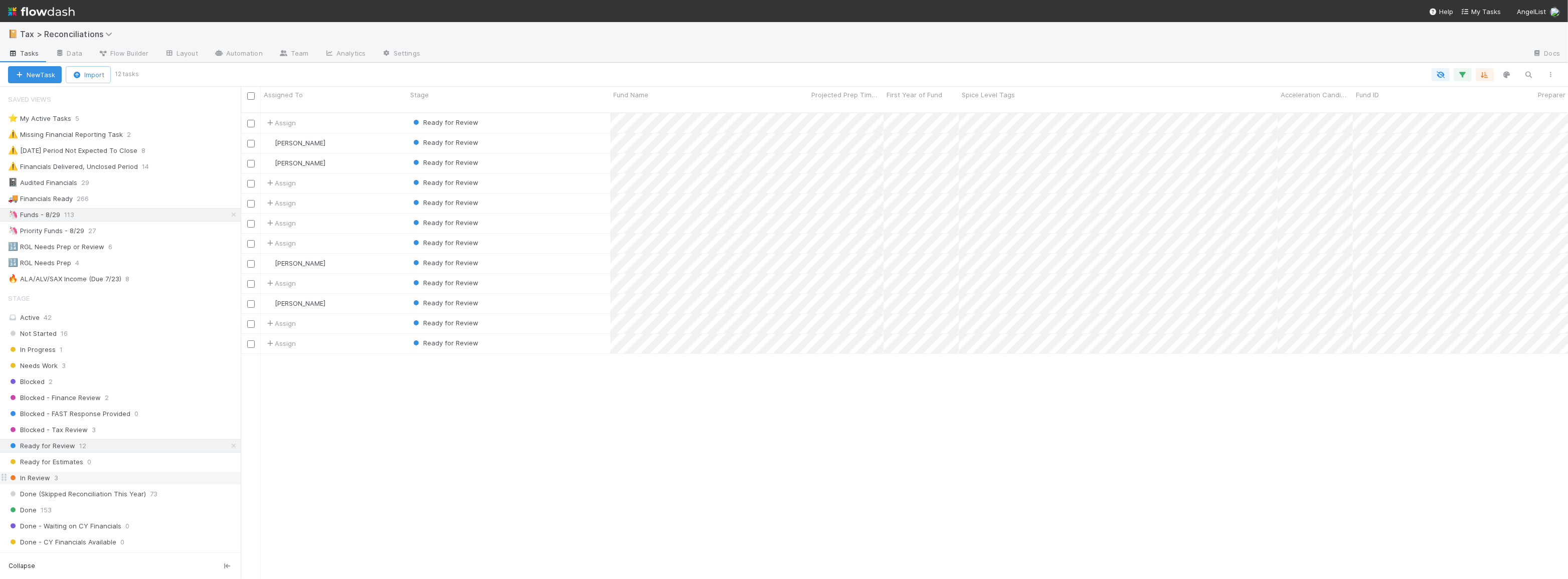
scroll to position [468, 1320]
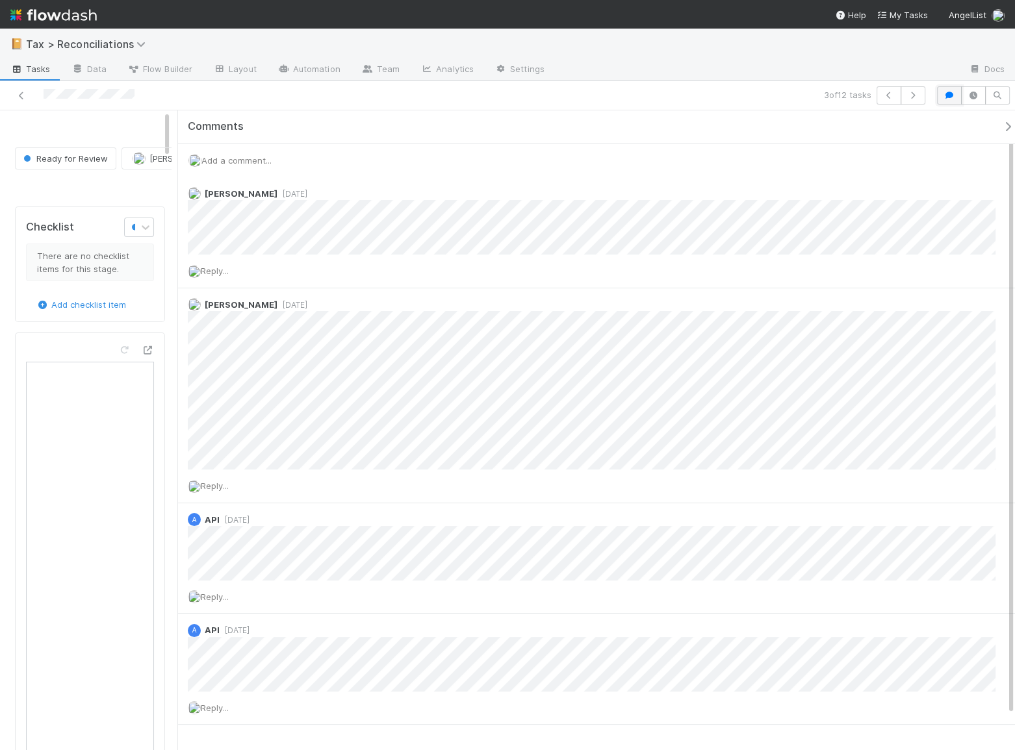
click at [943, 94] on icon "button" at bounding box center [949, 96] width 13 height 8
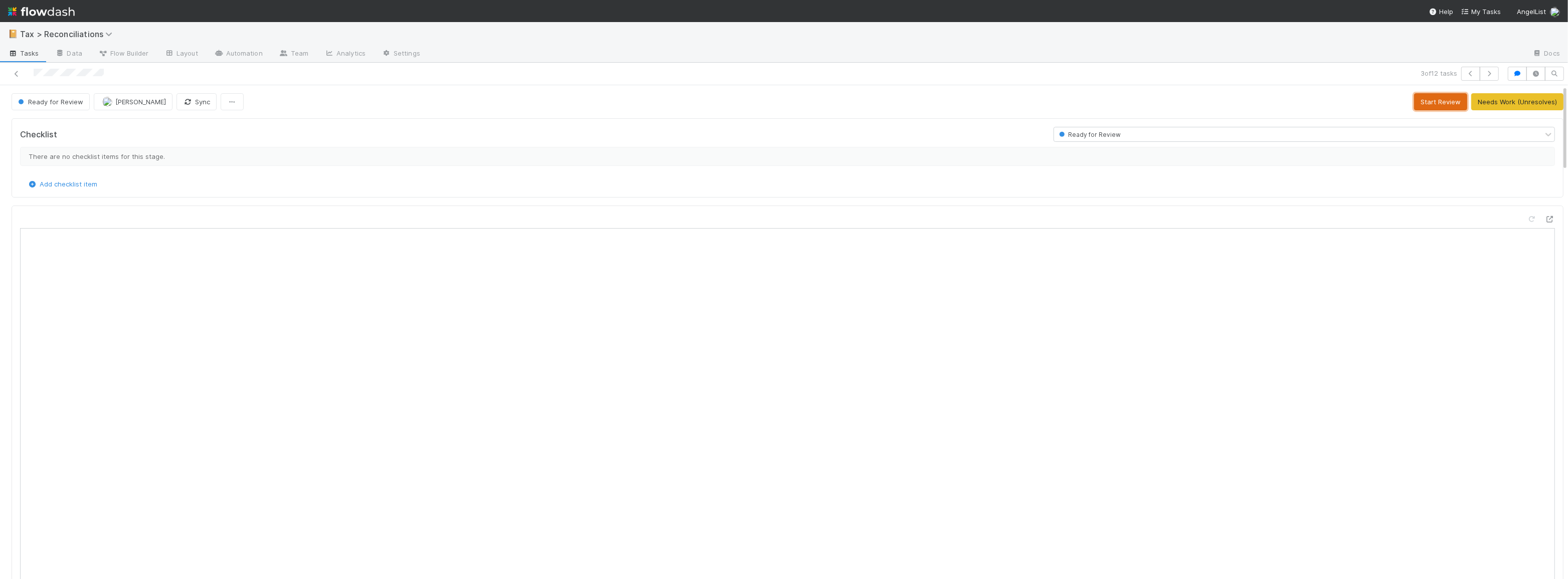
click at [1427, 101] on button "Start Review" at bounding box center [1440, 102] width 53 height 17
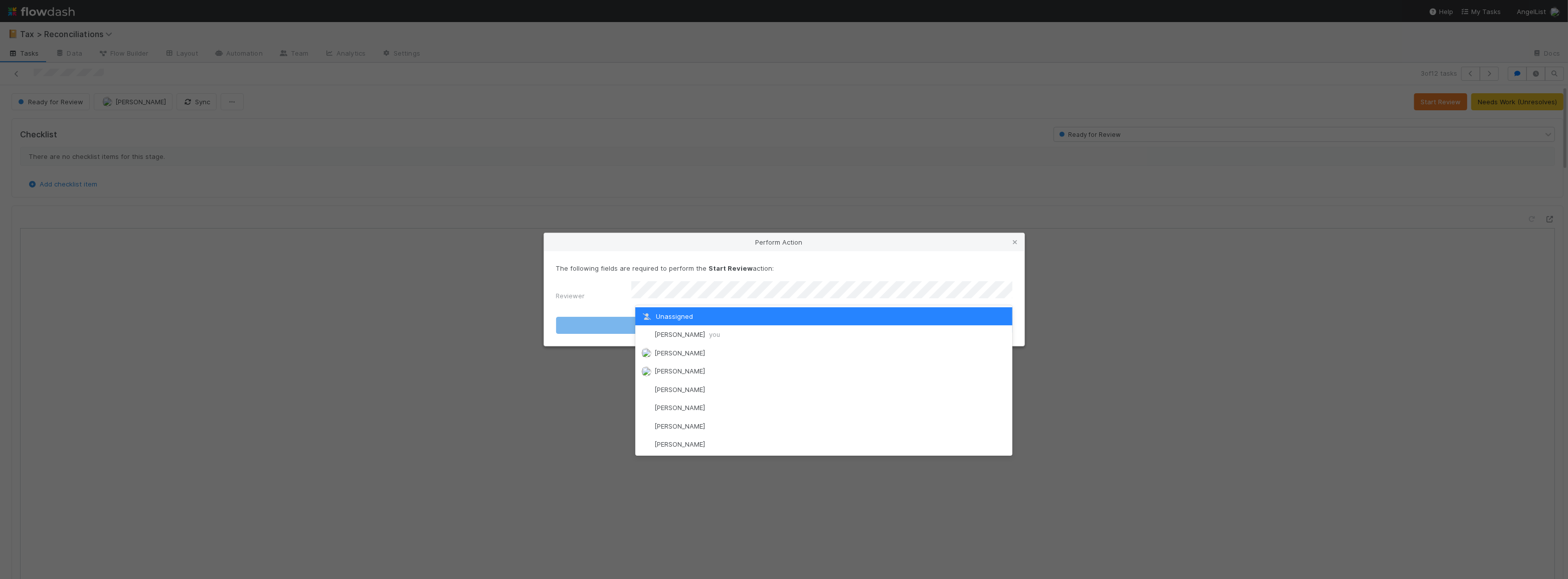
click at [788, 323] on div "Unassigned" at bounding box center [823, 316] width 377 height 18
click at [782, 331] on div "Moein Zandi you" at bounding box center [823, 334] width 377 height 18
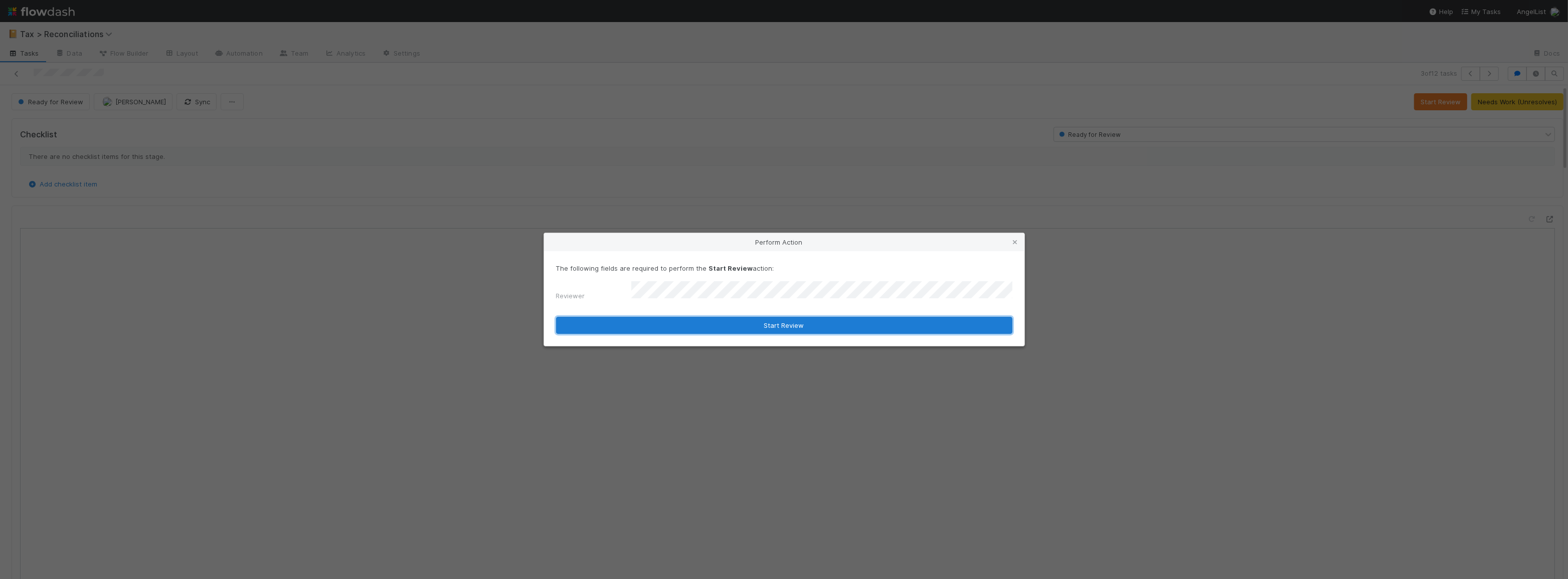
click at [757, 321] on button "Start Review" at bounding box center [784, 326] width 456 height 17
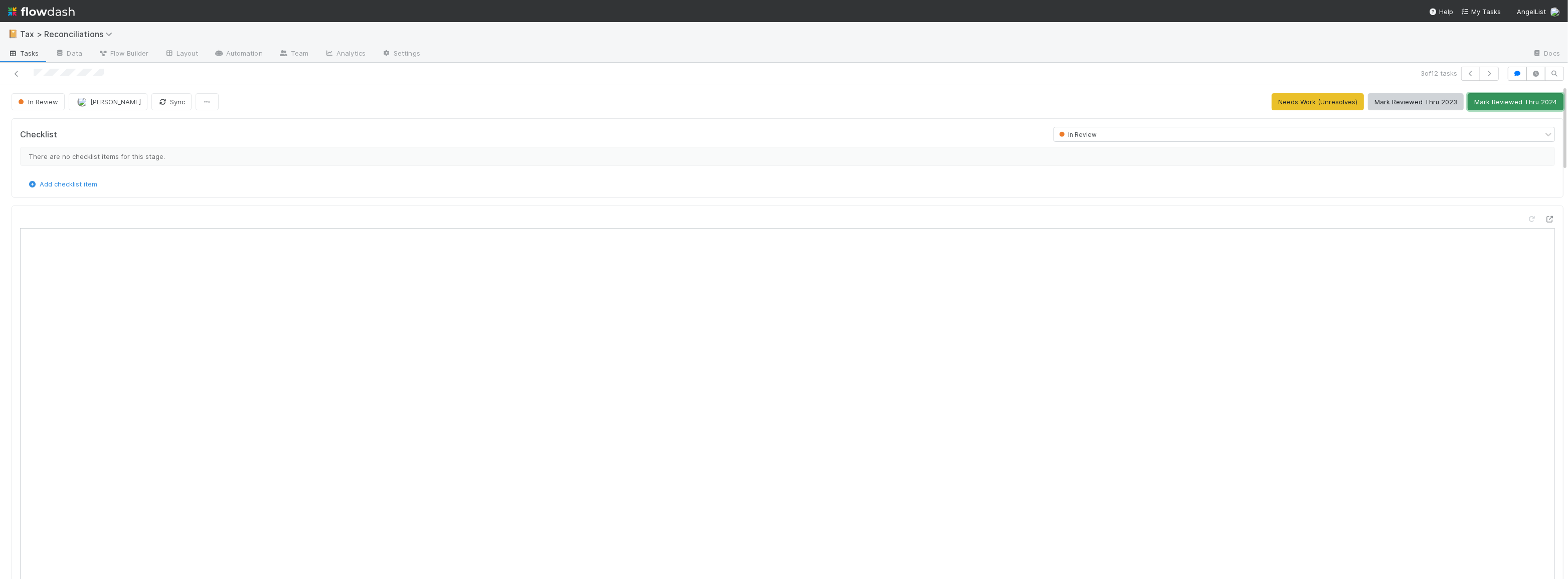
click at [1478, 102] on button "Mark Reviewed Thru 2024" at bounding box center [1516, 102] width 96 height 17
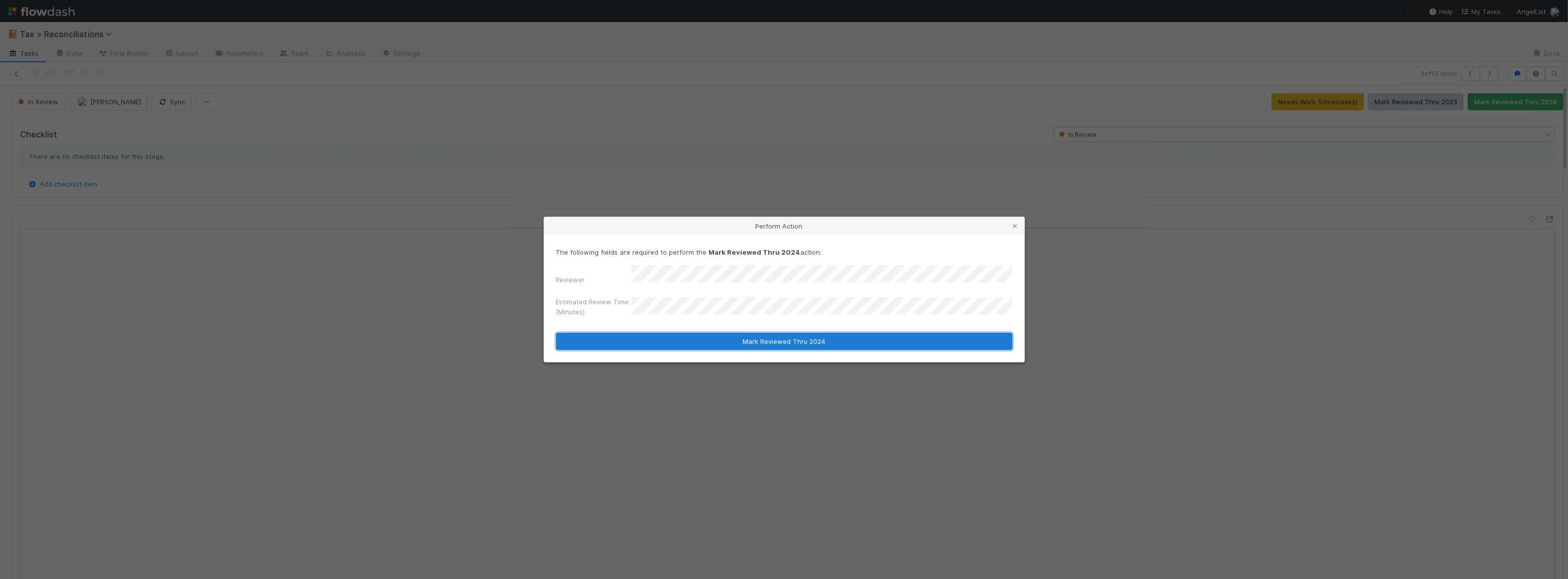
click at [752, 343] on button "Mark Reviewed Thru 2024" at bounding box center [784, 341] width 456 height 17
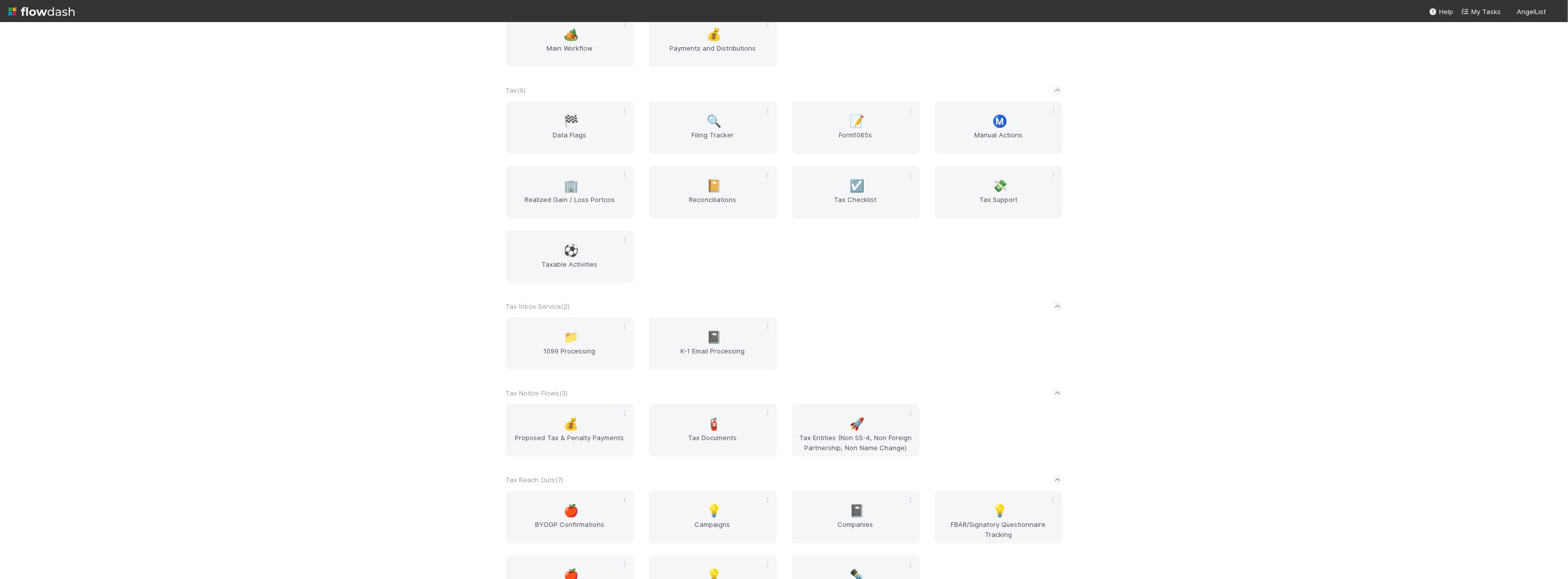
scroll to position [821, 0]
click at [981, 145] on span "Manual Actions" at bounding box center [998, 135] width 120 height 20
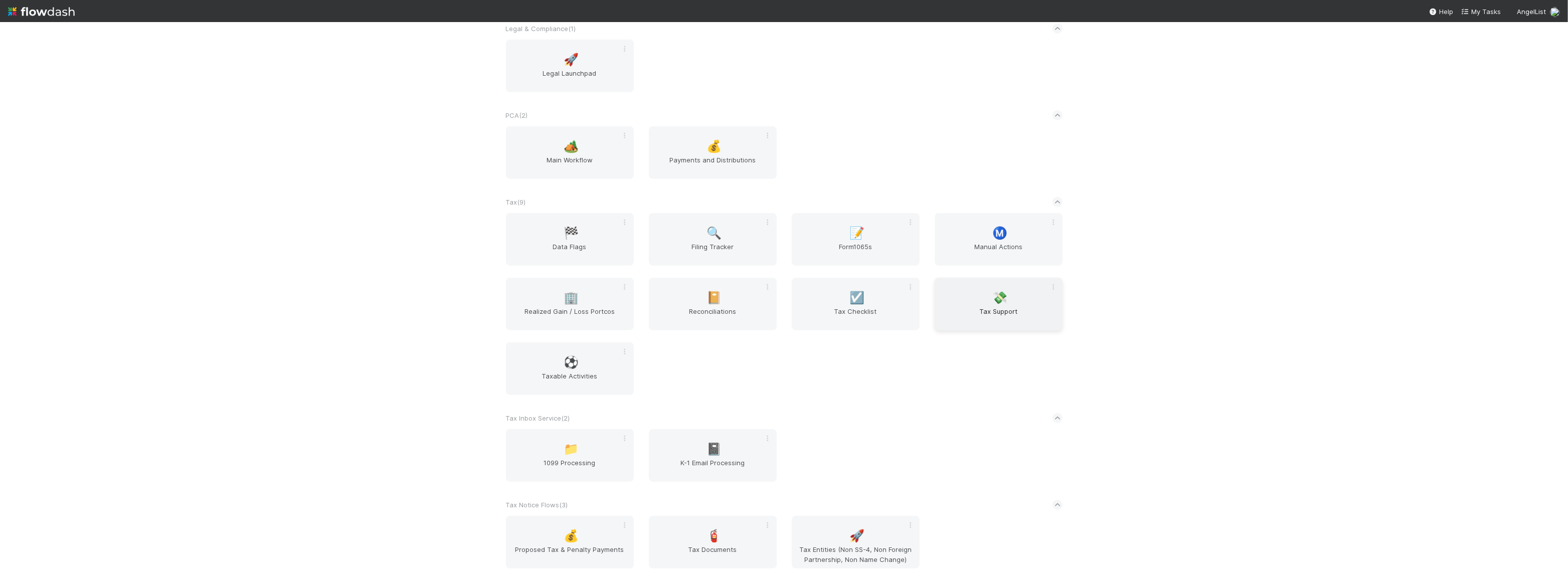
scroll to position [730, 0]
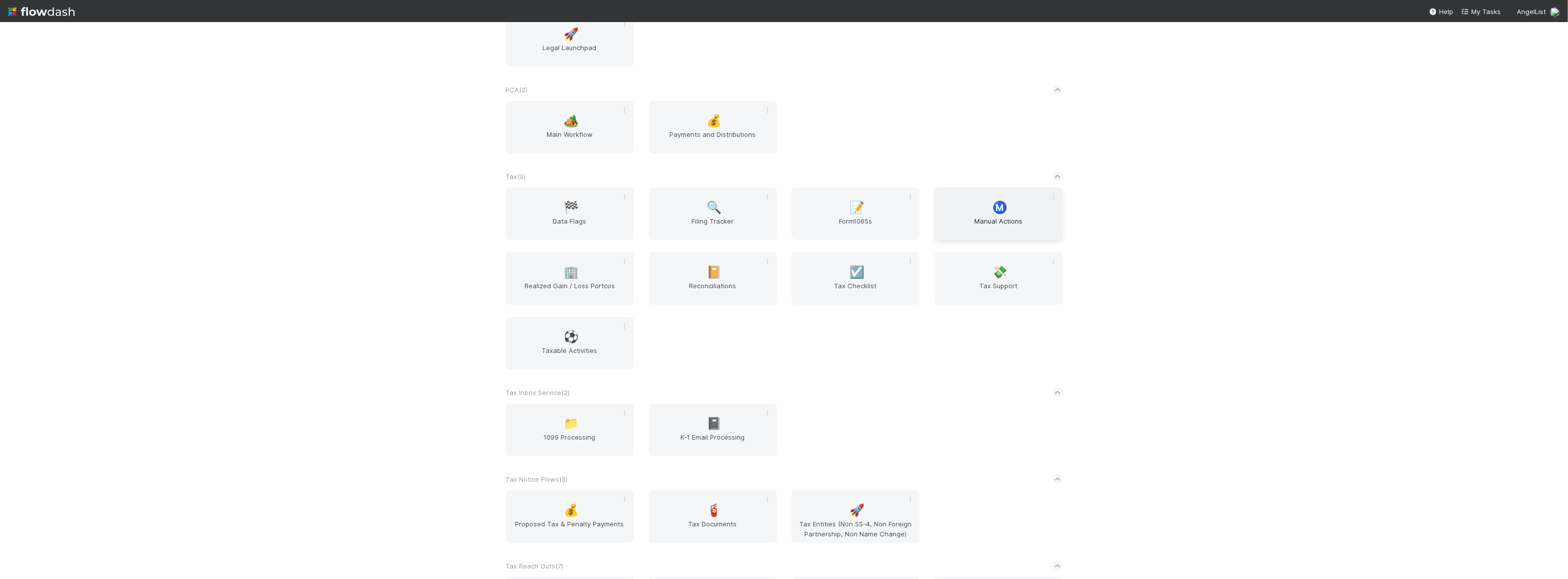
click at [958, 234] on span "Manual Actions" at bounding box center [998, 226] width 120 height 20
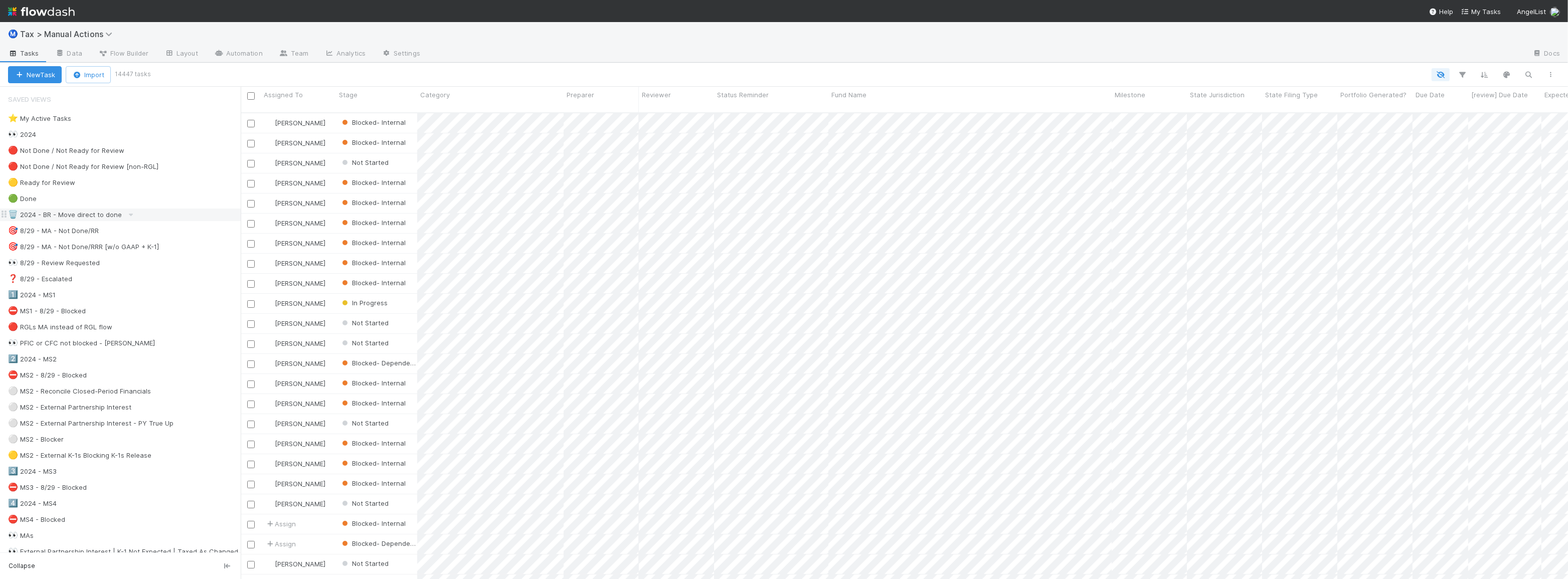
scroll to position [468, 1320]
click at [63, 118] on div "⭐ My Active Tasks" at bounding box center [39, 119] width 63 height 12
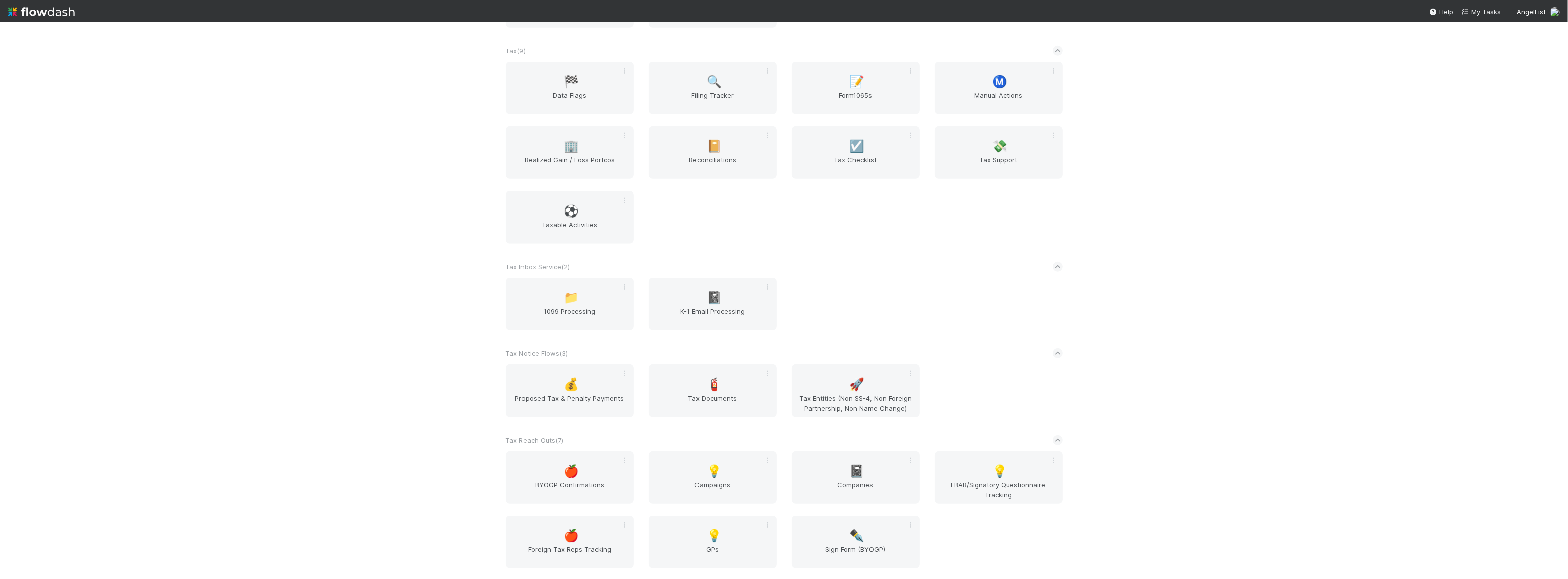
scroll to position [859, 0]
click at [973, 125] on div "💸 Tax Support" at bounding box center [999, 151] width 128 height 52
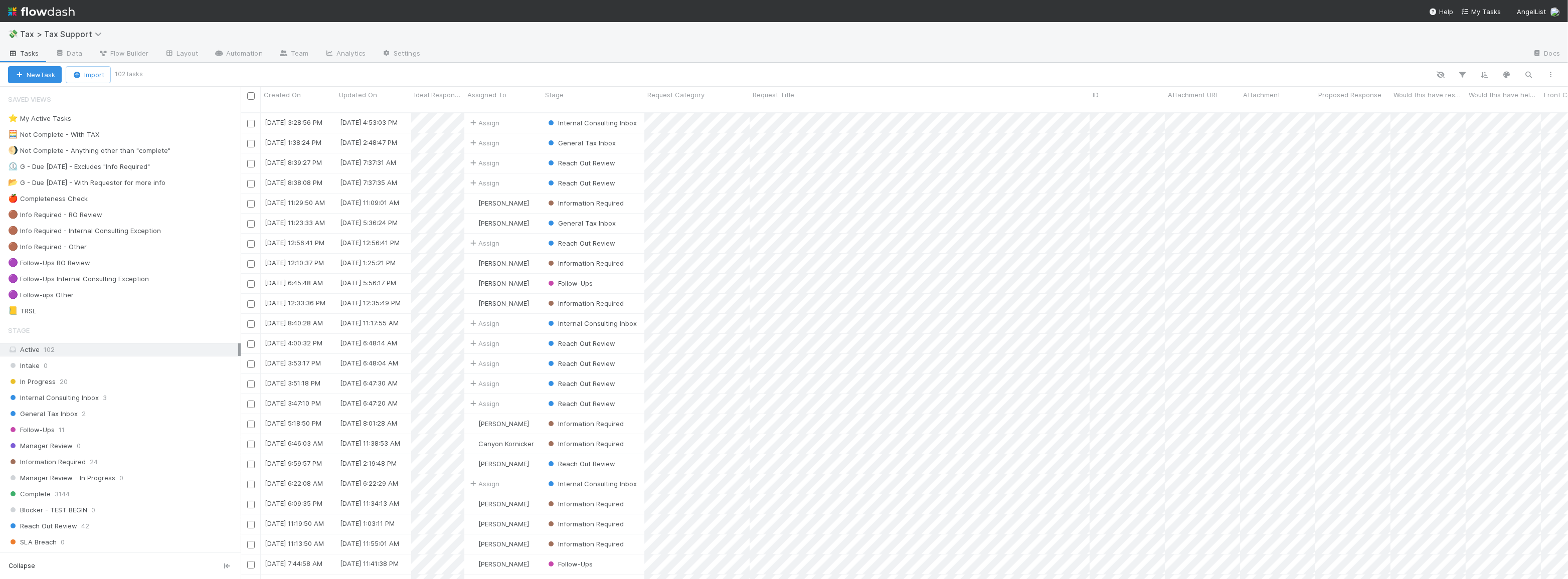
scroll to position [468, 1320]
click at [141, 410] on div "General Tax Inbox 2" at bounding box center [123, 414] width 232 height 12
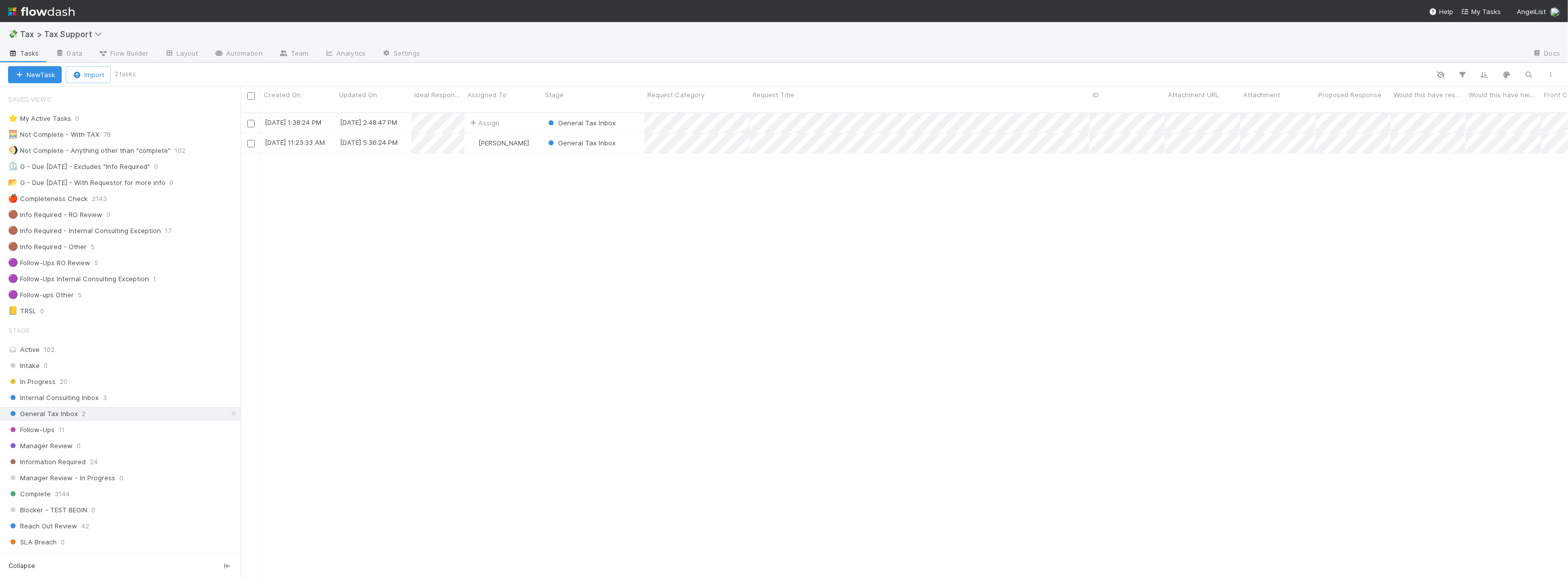
scroll to position [468, 1320]
